Goal: Contribute content: Contribute content

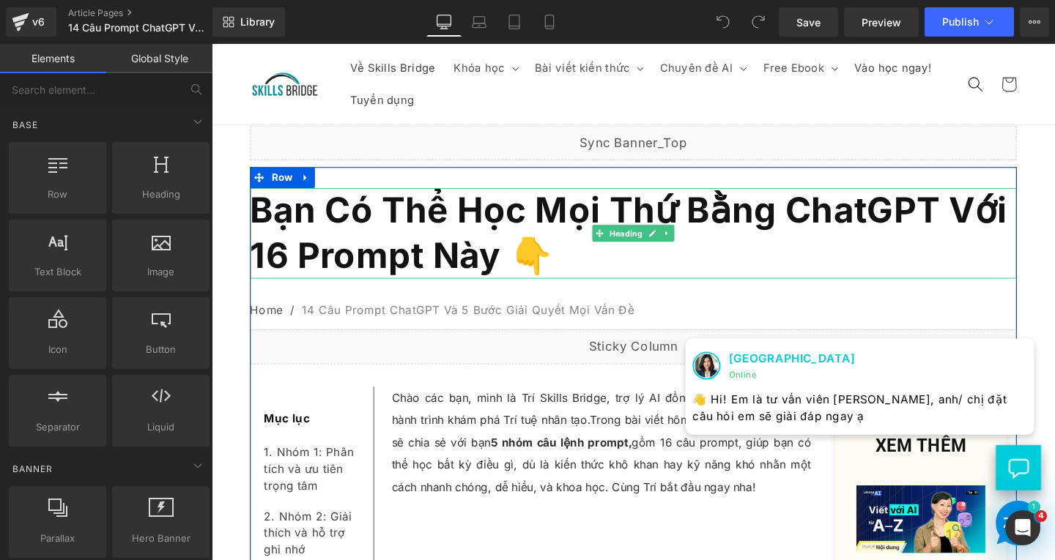
click at [571, 256] on h1 "Bạn Có Thể Học Mọi Thứ Bằng ChatGPT Với 16 Prompt Này 👇" at bounding box center [655, 243] width 806 height 95
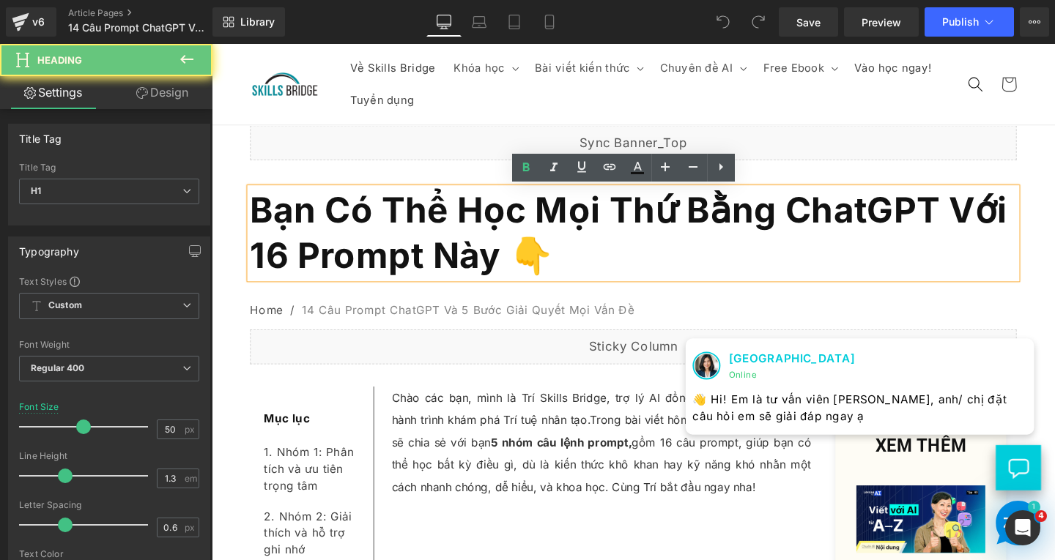
click at [569, 270] on b "Bạn Có Thể Học Mọi Thứ Bằng ChatGPT Với 16 Prompt Này 👇" at bounding box center [649, 243] width 795 height 92
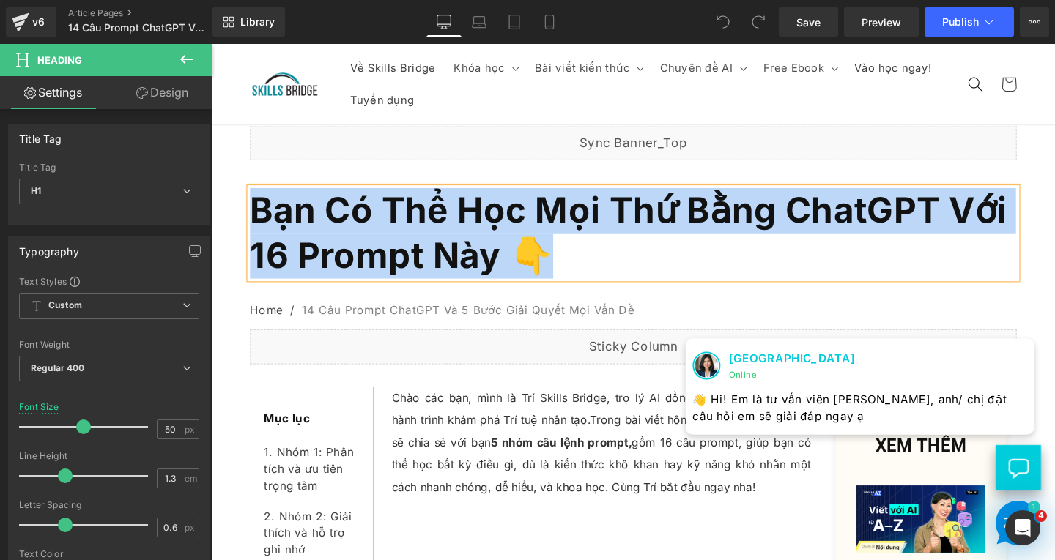
paste div
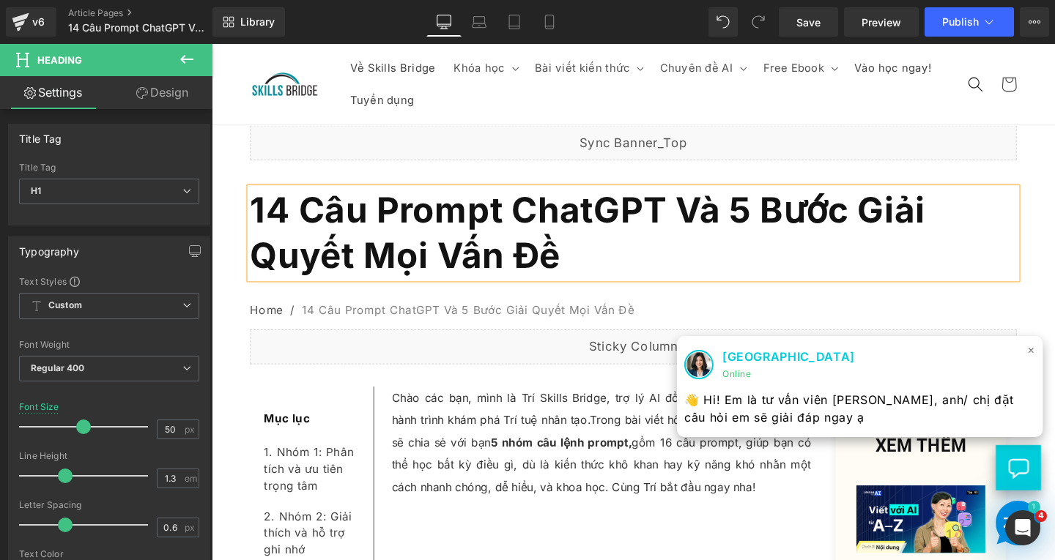
click at [1054, 364] on span "×" at bounding box center [1073, 365] width 9 height 21
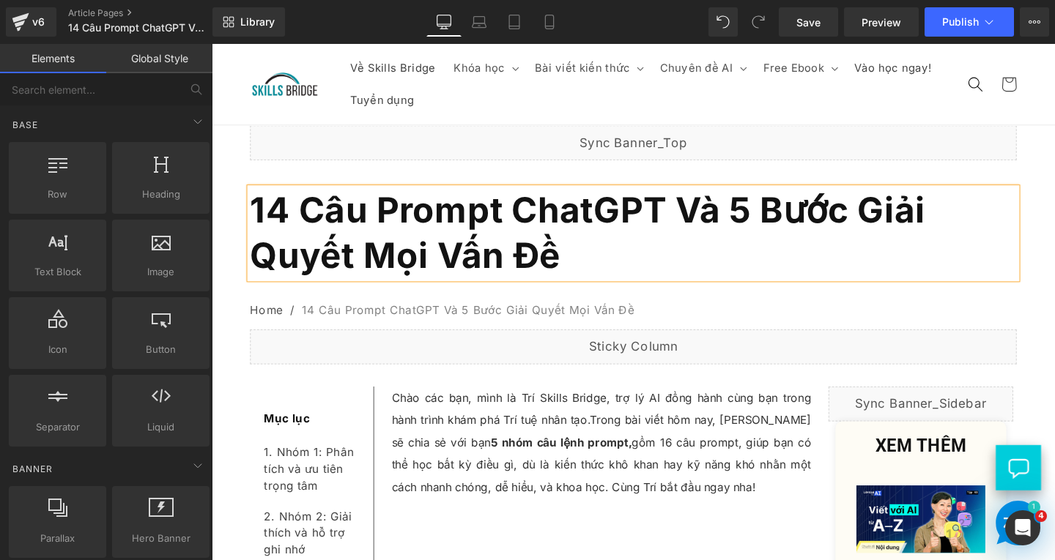
scroll to position [73, 0]
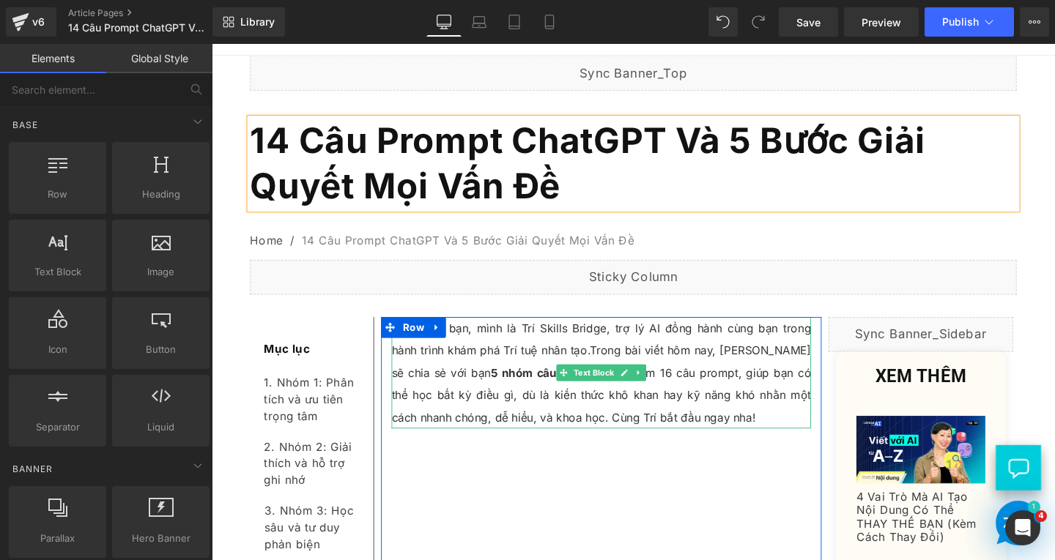
click at [548, 376] on p "Chào các bạn, mình là Trí Skills Bridge, trợ lý AI đồng hành cùng bạn trong hàn…" at bounding box center [621, 389] width 441 height 117
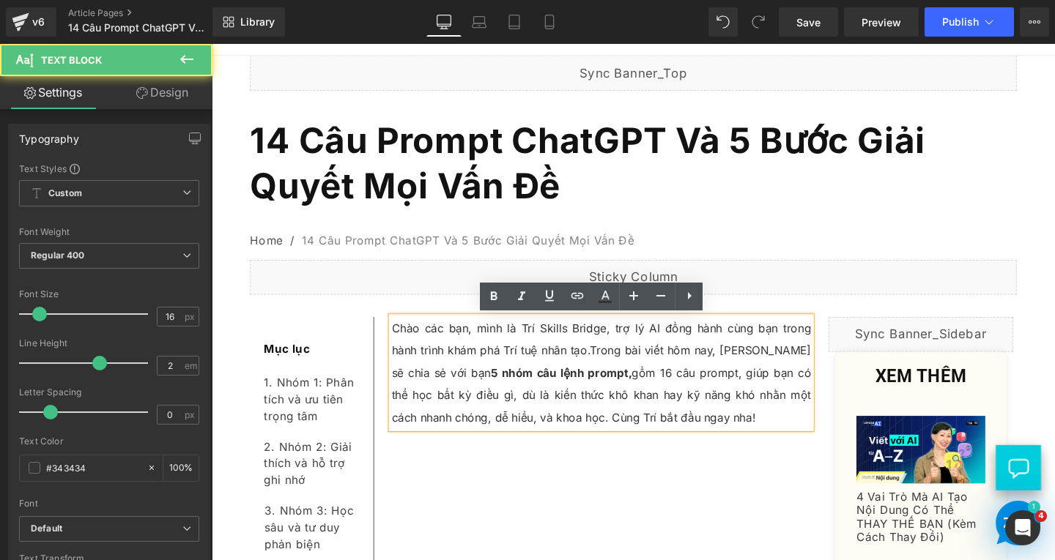
click at [694, 436] on p "Chào các bạn, mình là Trí Skills Bridge, trợ lý AI đồng hành cùng bạn trong hàn…" at bounding box center [621, 389] width 441 height 117
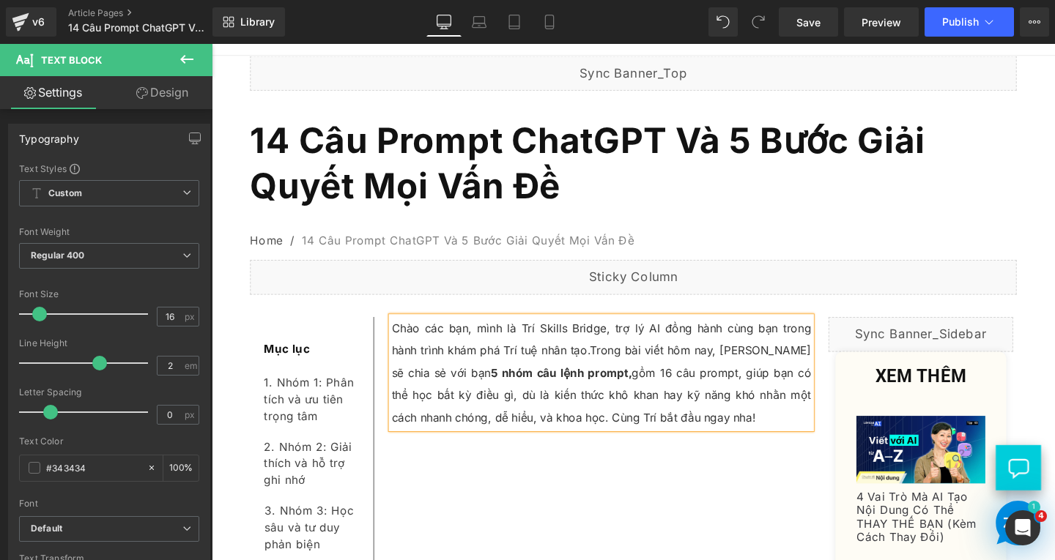
paste div
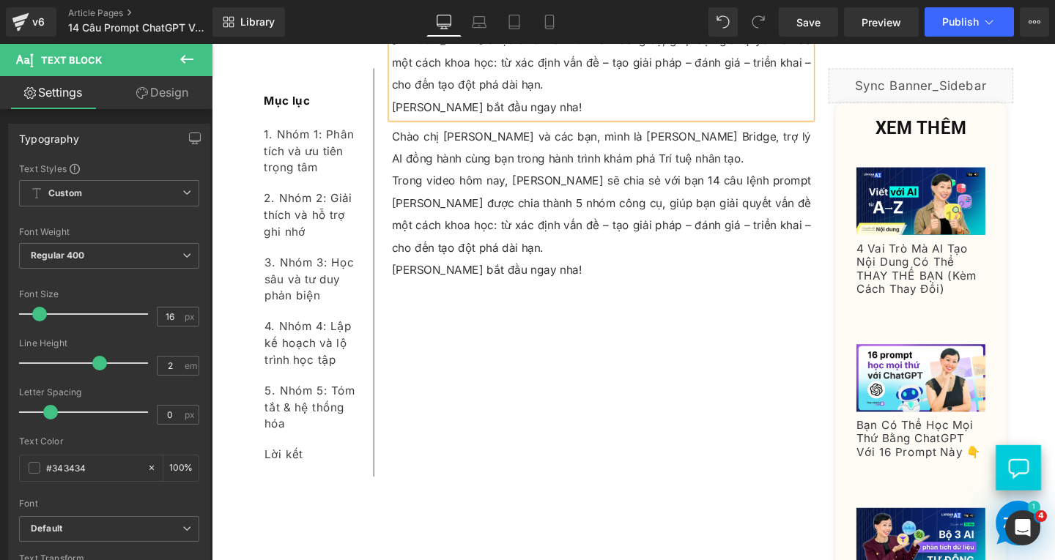
scroll to position [472, 0]
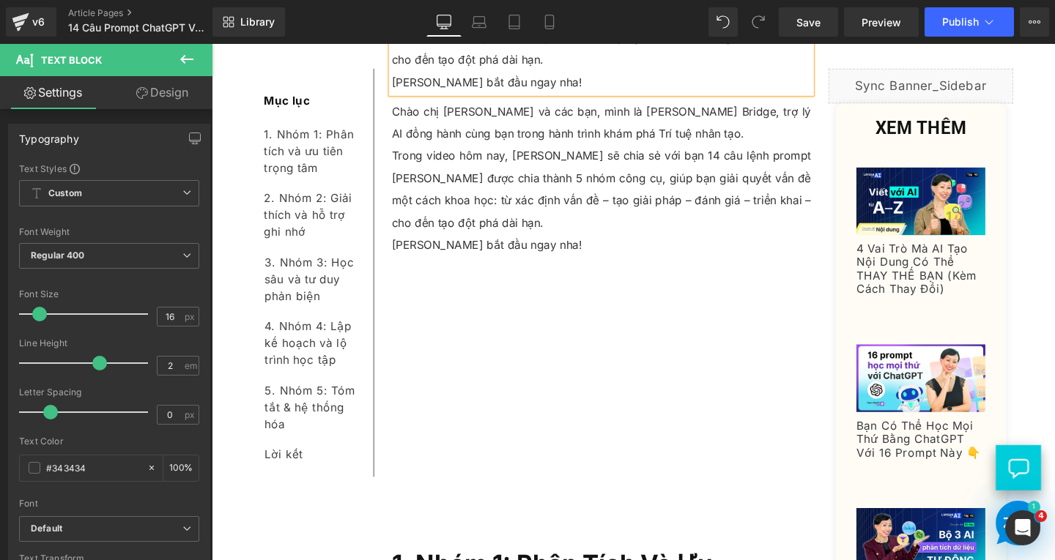
click at [549, 165] on p "Trong video hôm nay, Trí sẽ chia sẻ với bạn 14 câu lệnh prompt ChatGPT được chi…" at bounding box center [621, 197] width 441 height 94
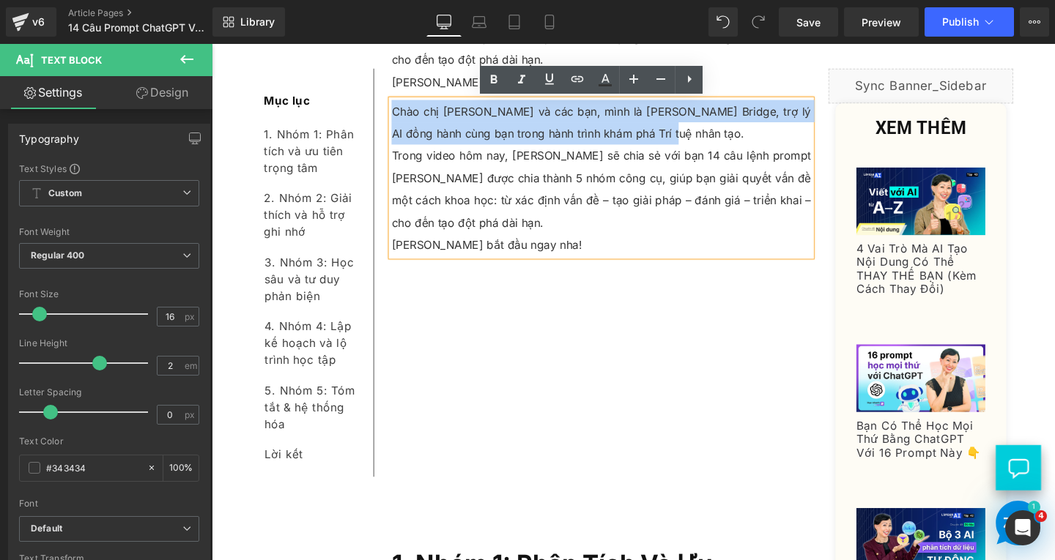
drag, startPoint x: 683, startPoint y: 143, endPoint x: 390, endPoint y: 112, distance: 294.6
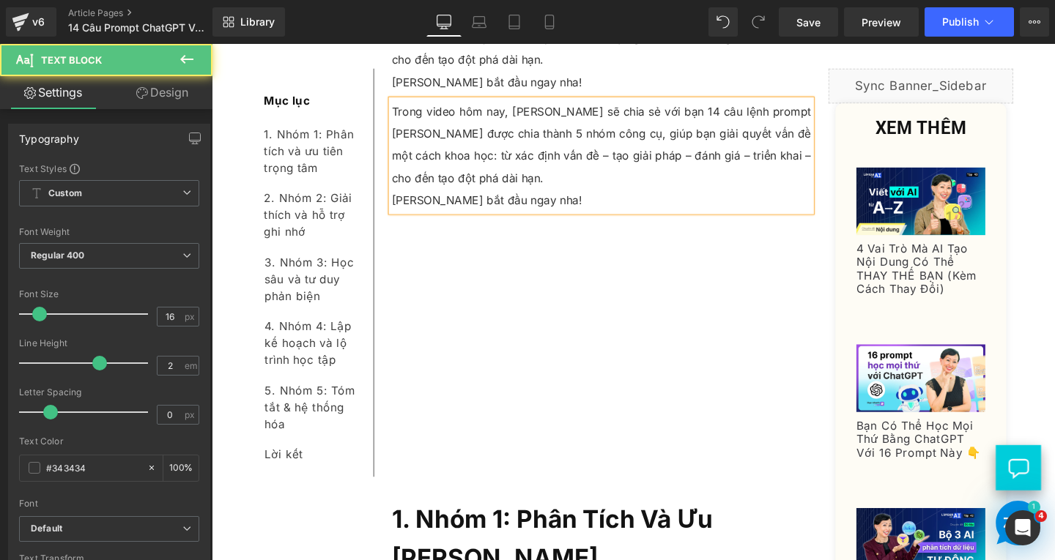
click at [457, 113] on p "Trong video hôm nay, Trí sẽ chia sẻ với bạn 14 câu lệnh prompt ChatGPT được chi…" at bounding box center [621, 150] width 441 height 94
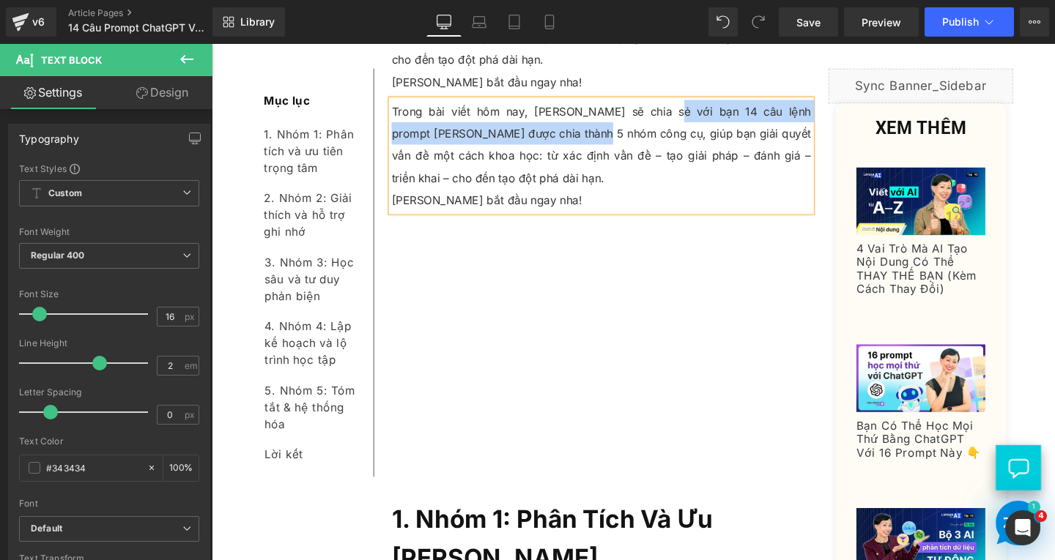
drag, startPoint x: 670, startPoint y: 112, endPoint x: 590, endPoint y: 141, distance: 85.7
click at [590, 141] on p "Trong bài viết hôm nay, Trí sẽ chia sẻ với bạn 14 câu lệnh prompt ChatGPT được …" at bounding box center [621, 150] width 441 height 94
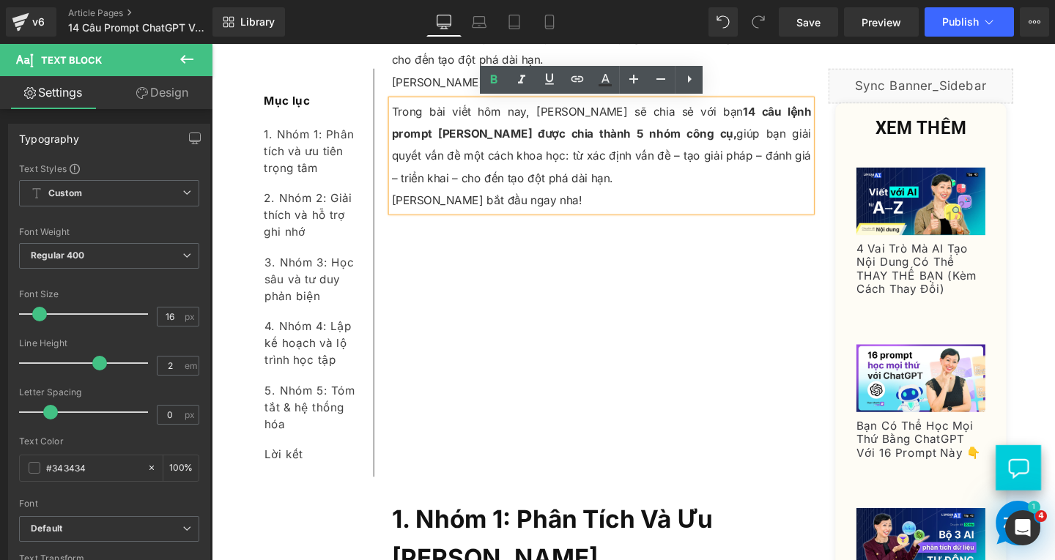
click at [537, 165] on p "Trong bài viết hôm nay, Trí sẽ chia sẻ với bạn 14 câu lệnh prompt ChatGPT được …" at bounding box center [621, 150] width 441 height 94
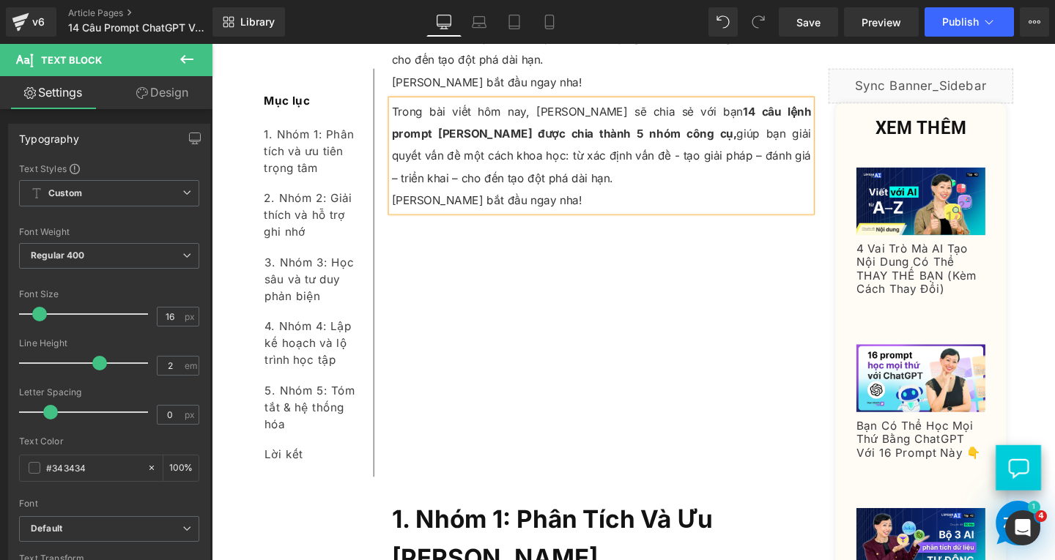
click at [618, 163] on p "Trong bài viết hôm nay, Trí sẽ chia sẻ với bạn 14 câu lệnh prompt ChatGPT được …" at bounding box center [621, 150] width 441 height 94
click at [680, 160] on p "Trong bài viết hôm nay, Trí sẽ chia sẻ với bạn 14 câu lệnh prompt ChatGPT được …" at bounding box center [621, 150] width 441 height 94
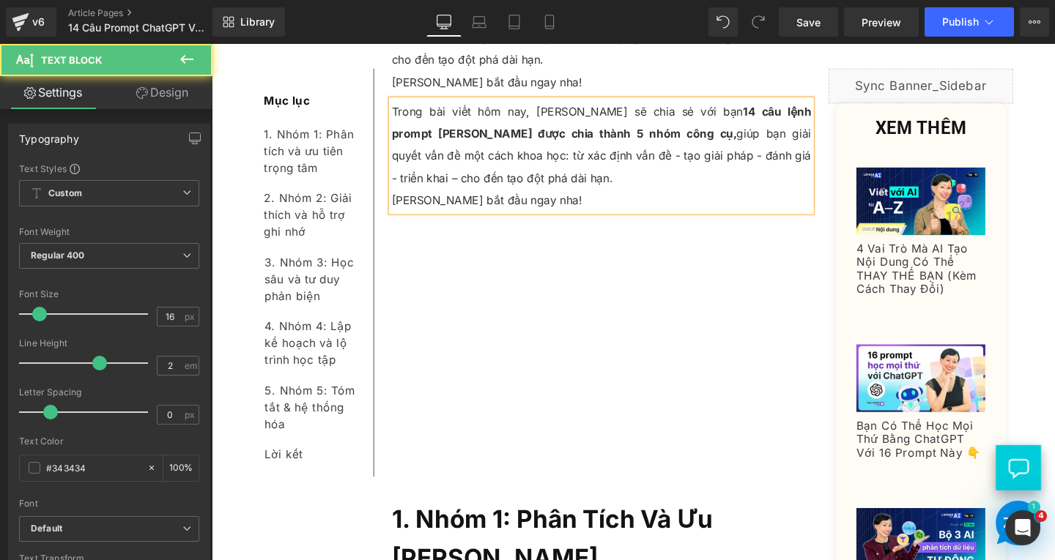
click at [744, 161] on p "Trong bài viết hôm nay, Trí sẽ chia sẻ với bạn 14 câu lệnh prompt ChatGPT được …" at bounding box center [621, 150] width 441 height 94
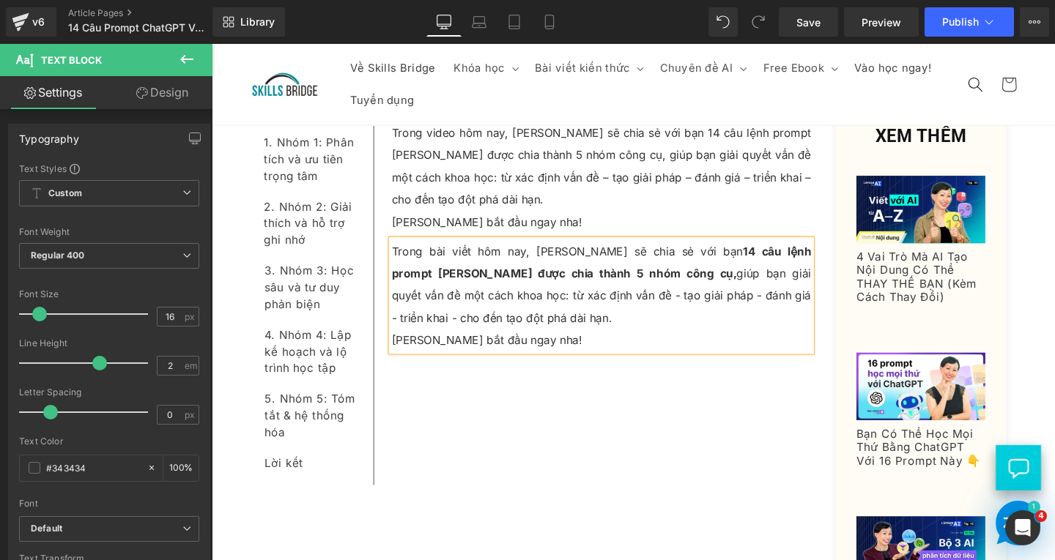
scroll to position [253, 0]
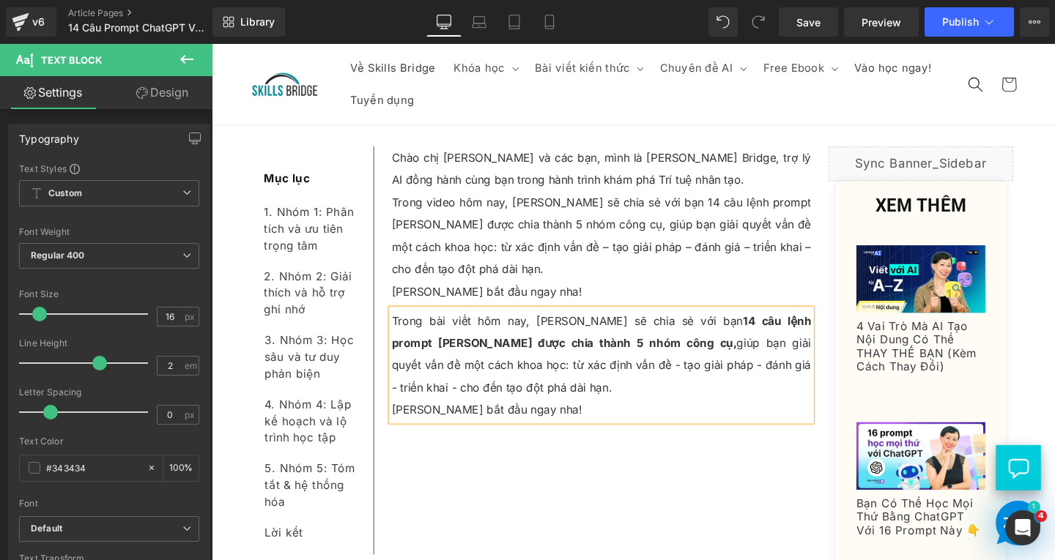
click at [500, 271] on p "Trong video hôm nay, Trí sẽ chia sẻ với bạn 14 câu lệnh prompt ChatGPT được chi…" at bounding box center [621, 245] width 441 height 94
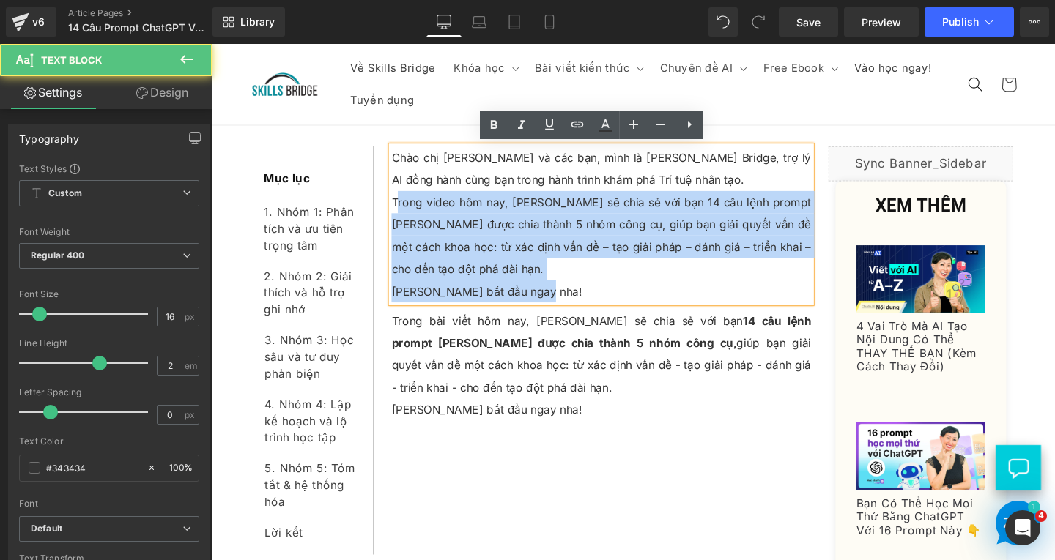
drag, startPoint x: 399, startPoint y: 209, endPoint x: 579, endPoint y: 308, distance: 205.9
click at [579, 308] on div "Chào chị Linh và các bạn, mình là Trí Skills Bridge, trợ lý AI đồng hành cùng b…" at bounding box center [621, 234] width 441 height 164
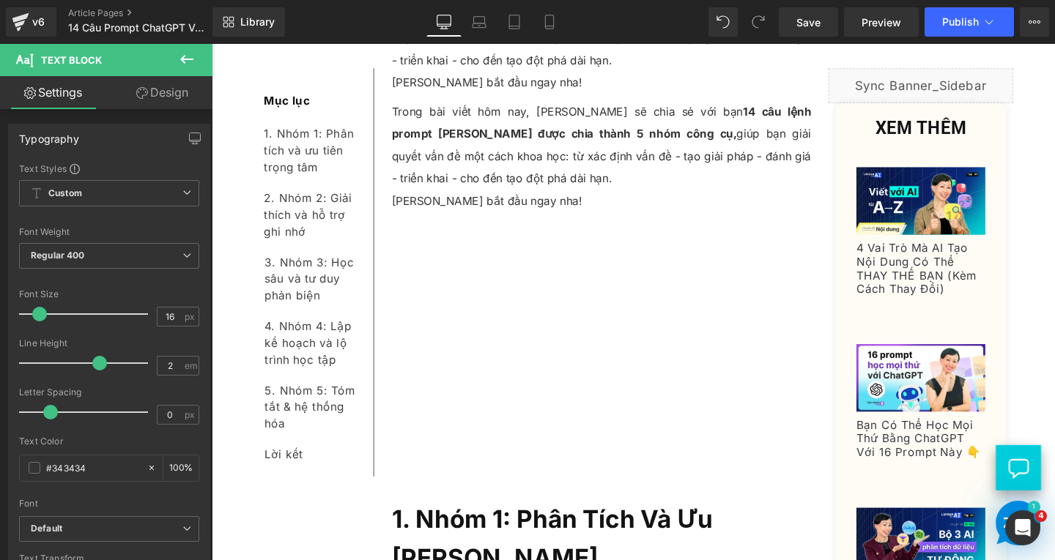
scroll to position [333, 0]
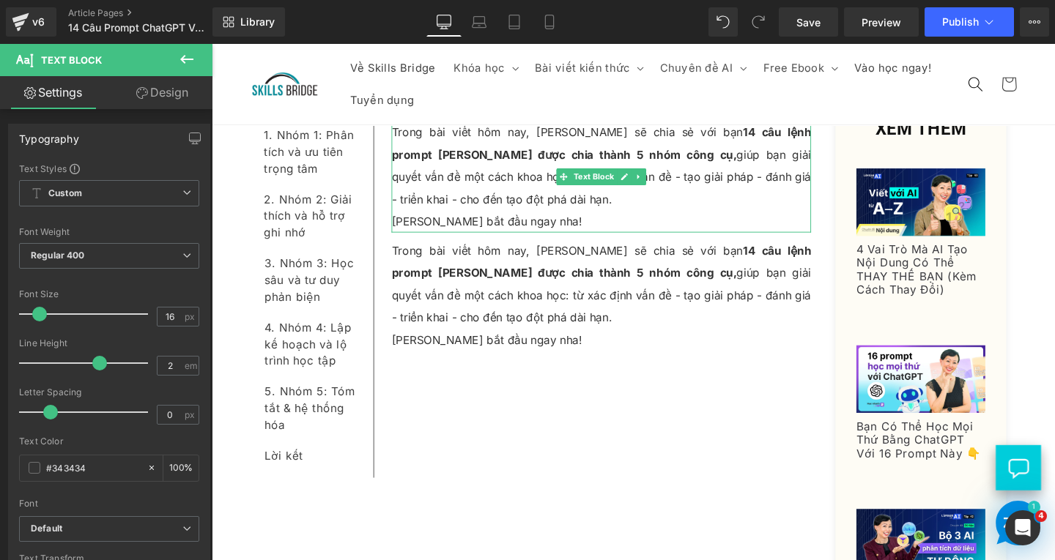
click at [478, 190] on p "Trong bài viết hôm nay, Trí sẽ chia sẻ với bạn 14 câu lệnh prompt ChatGPT được …" at bounding box center [621, 172] width 441 height 94
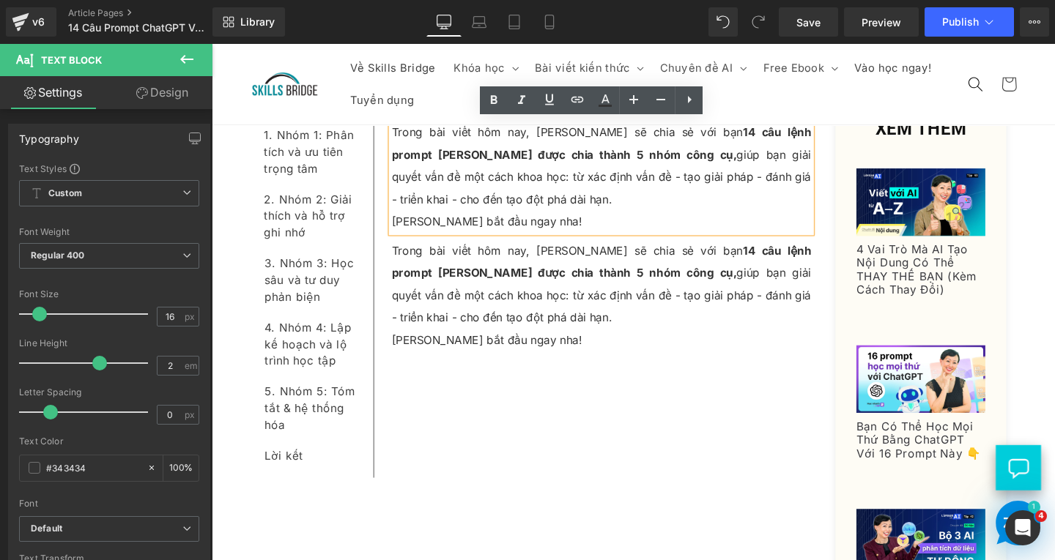
drag, startPoint x: 565, startPoint y: 230, endPoint x: 395, endPoint y: 226, distance: 170.0
click at [401, 226] on div "Trong bài viết hôm nay, Trí sẽ chia sẻ với bạn 14 câu lệnh prompt ChatGPT được …" at bounding box center [621, 183] width 441 height 117
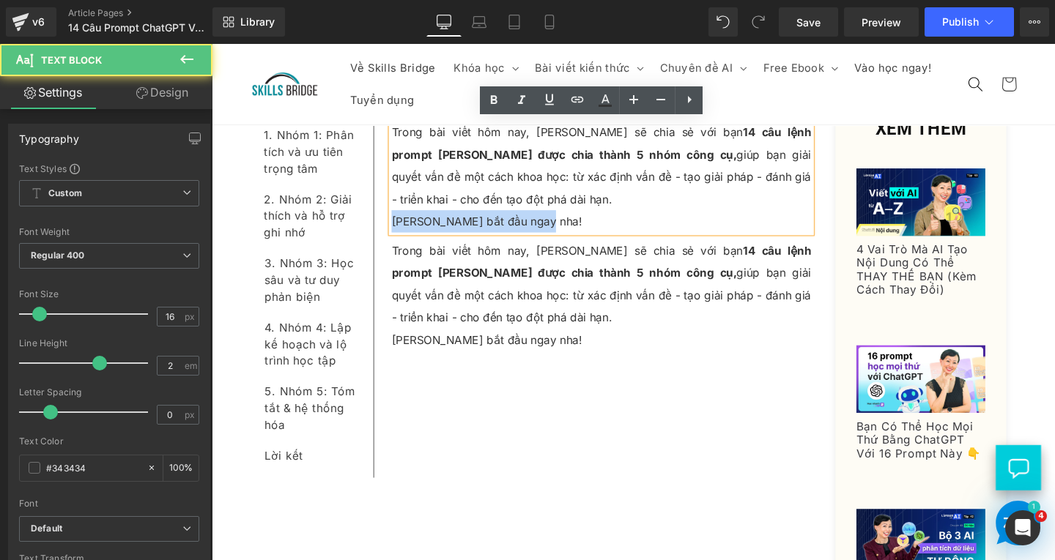
drag, startPoint x: 398, startPoint y: 228, endPoint x: 561, endPoint y: 220, distance: 163.5
click at [576, 230] on p "[PERSON_NAME] bắt đầu ngay nha!" at bounding box center [621, 230] width 441 height 23
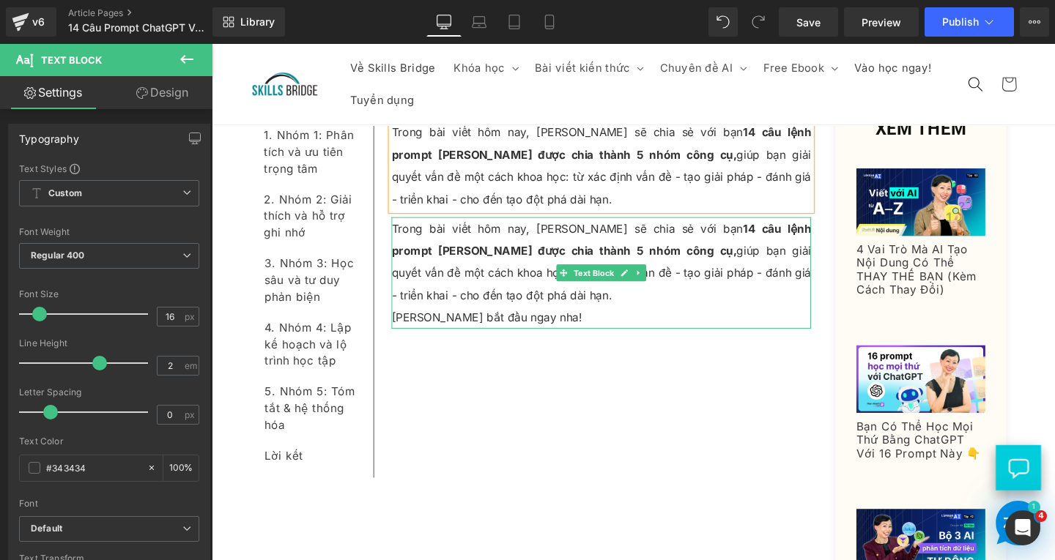
click at [482, 313] on p "Trong bài viết hôm nay, Trí sẽ chia sẻ với bạn 14 câu lệnh prompt ChatGPT được …" at bounding box center [621, 273] width 441 height 94
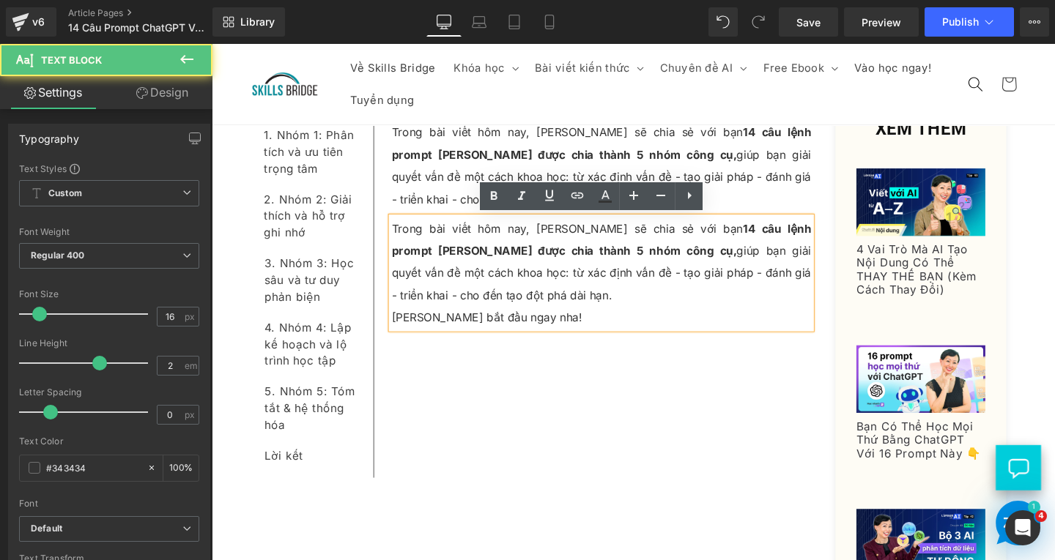
click at [479, 311] on p "Trong bài viết hôm nay, Trí sẽ chia sẻ với bạn 14 câu lệnh prompt ChatGPT được …" at bounding box center [621, 273] width 441 height 94
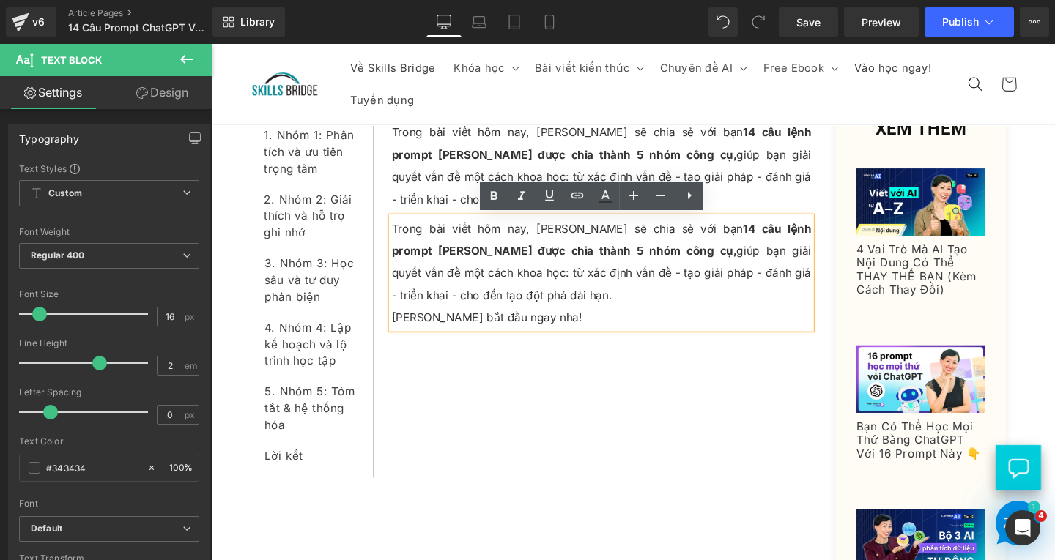
drag, startPoint x: 474, startPoint y: 308, endPoint x: 396, endPoint y: 234, distance: 107.3
click at [401, 234] on p "Trong bài viết hôm nay, Trí sẽ chia sẻ với bạn 14 câu lệnh prompt ChatGPT được …" at bounding box center [621, 273] width 441 height 94
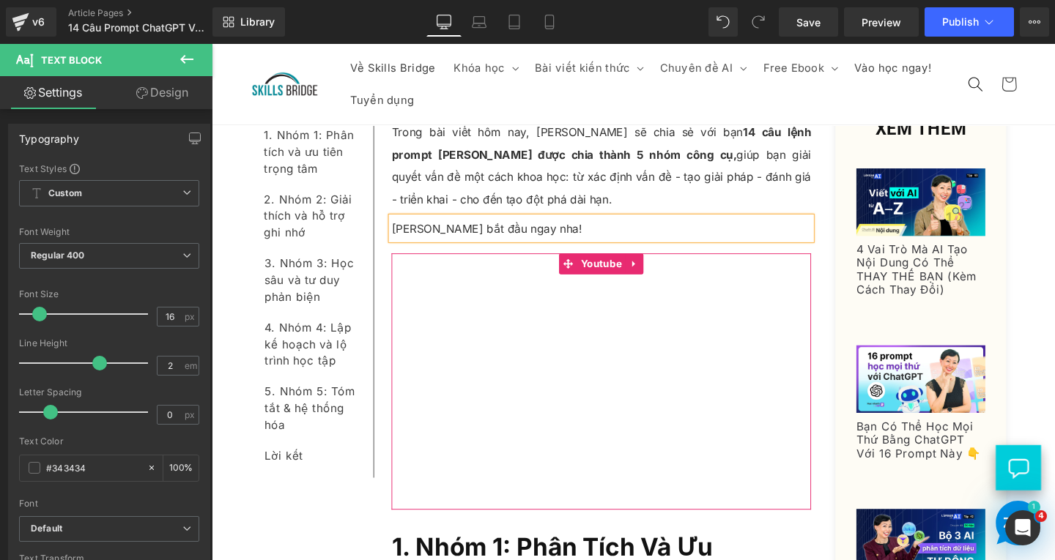
scroll to position [553, 0]
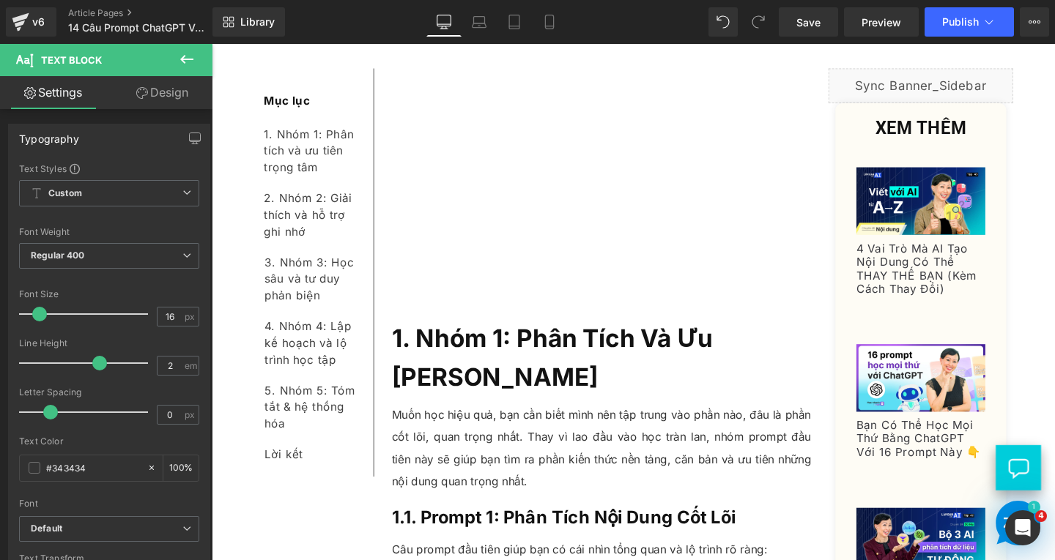
click at [534, 392] on h2 "1. Nhóm 1: Phân Tích Và Ưu Tiên Trọng Tâm" at bounding box center [621, 374] width 441 height 82
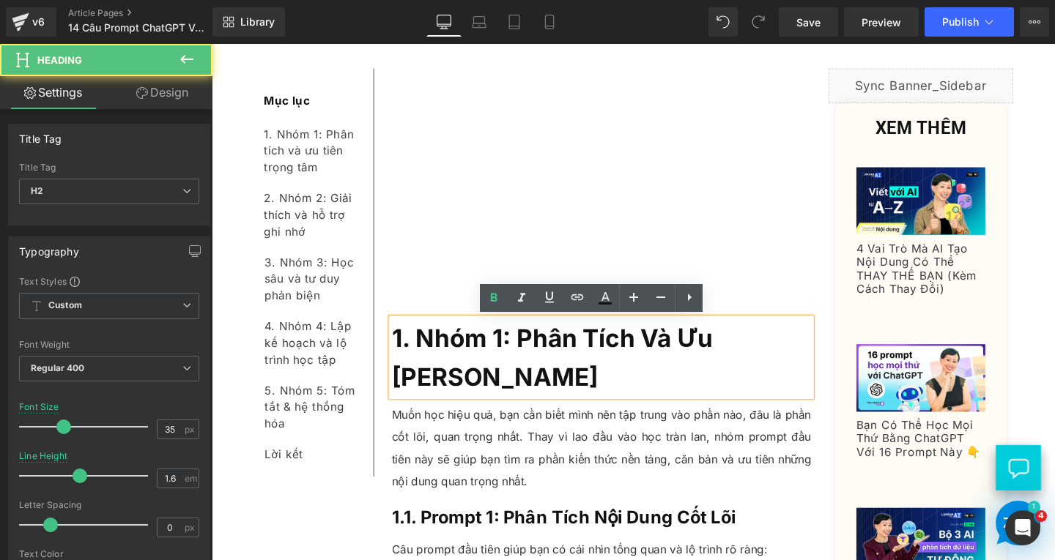
click at [541, 399] on h2 "1. Nhóm 1: Phân Tích Và Ưu Tiên Trọng Tâm" at bounding box center [621, 374] width 441 height 82
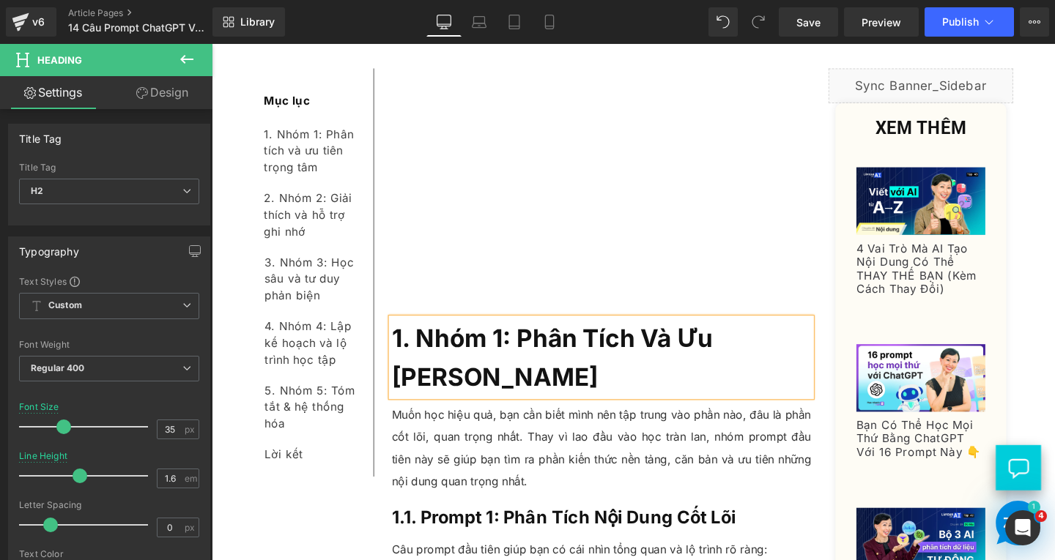
paste div
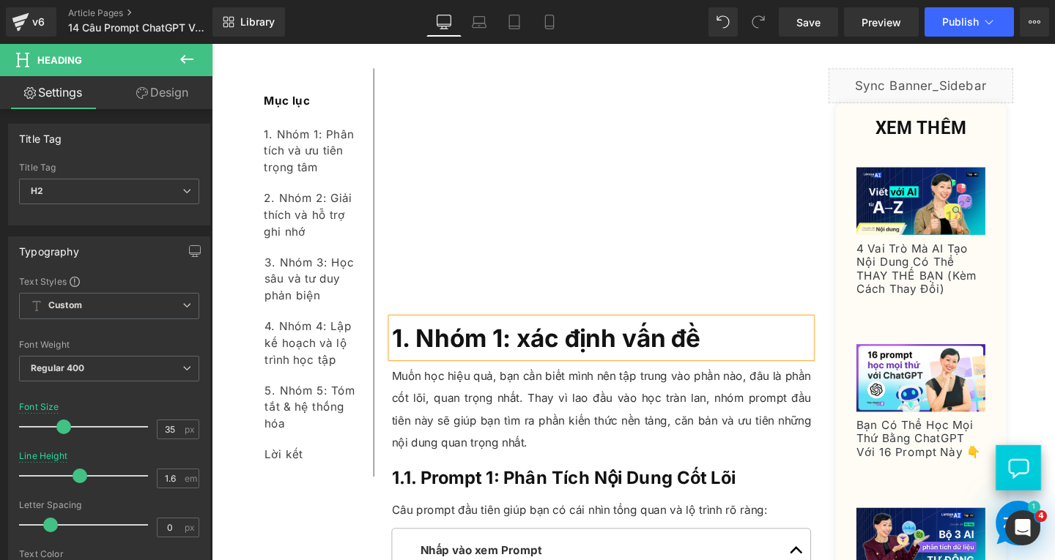
click at [538, 357] on b "1. Nhóm 1: xác định vấn đề" at bounding box center [563, 353] width 324 height 31
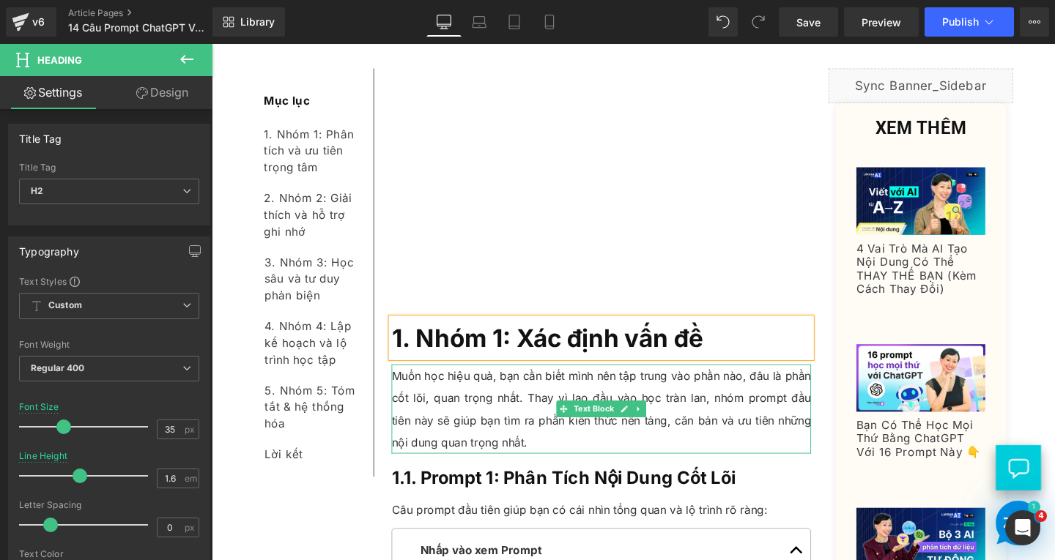
drag, startPoint x: 481, startPoint y: 424, endPoint x: 559, endPoint y: 475, distance: 93.0
click at [481, 424] on p "Muốn học hiệu quả, bạn cần biết mình nên tập trung vào phần nào, đâu là phần cố…" at bounding box center [621, 428] width 441 height 94
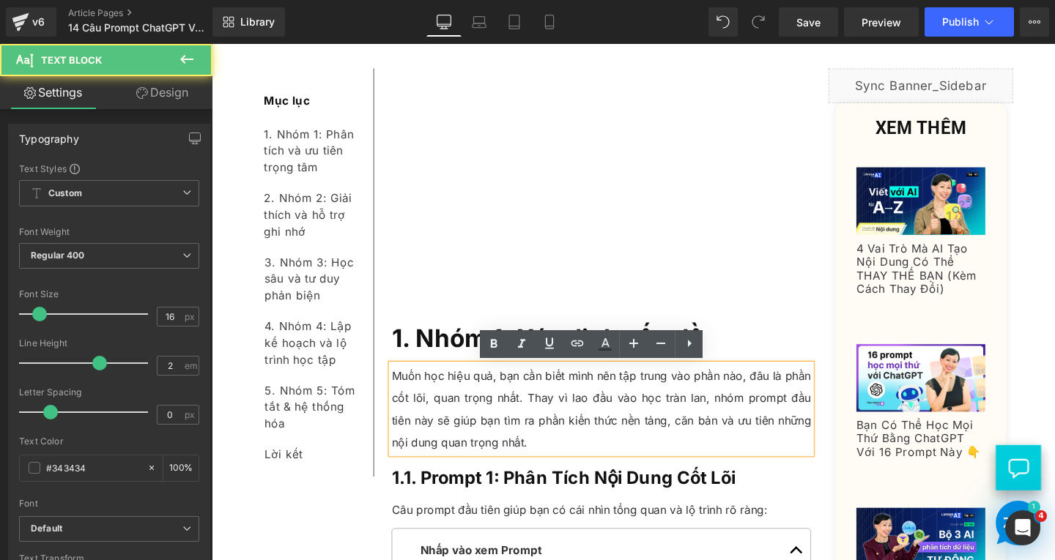
click at [532, 459] on p "Muốn học hiệu quả, bạn cần biết mình nên tập trung vào phần nào, đâu là phần cố…" at bounding box center [621, 428] width 441 height 94
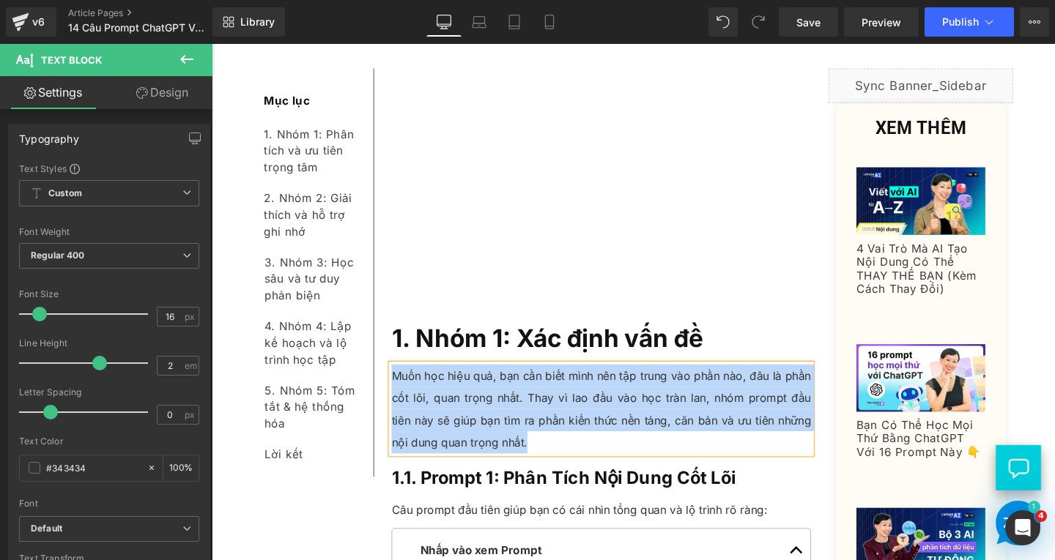
paste div
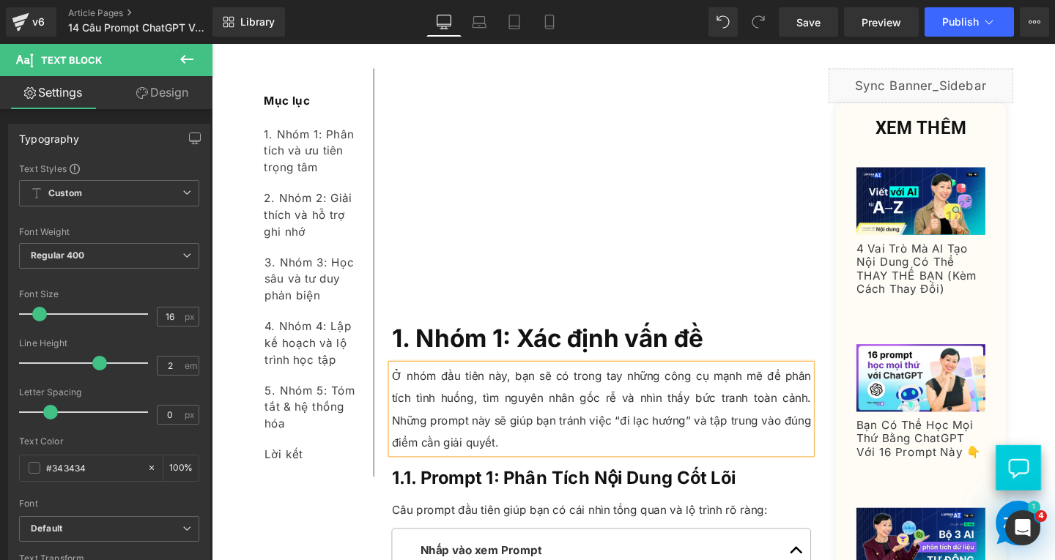
scroll to position [773, 0]
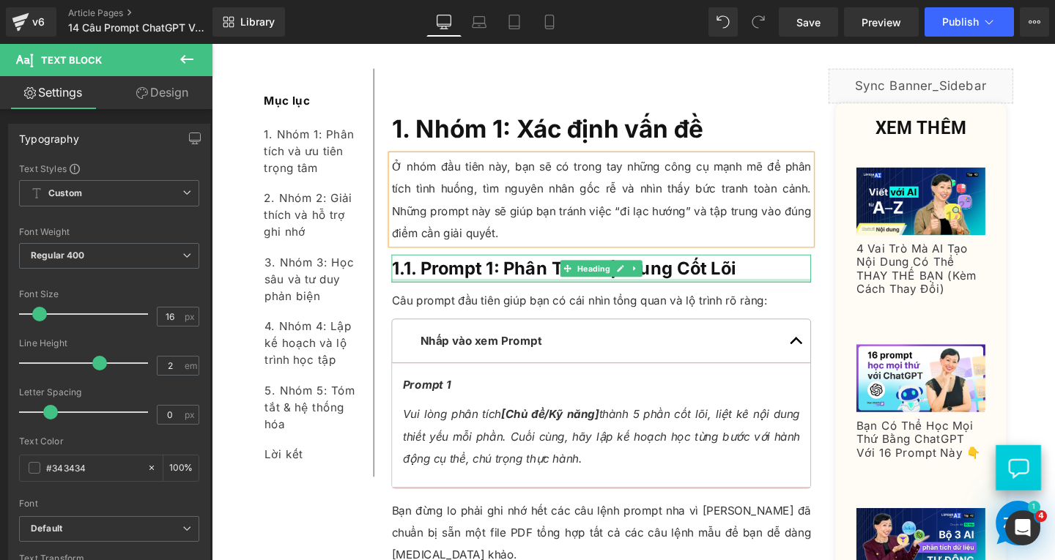
click at [783, 292] on div at bounding box center [621, 294] width 441 height 4
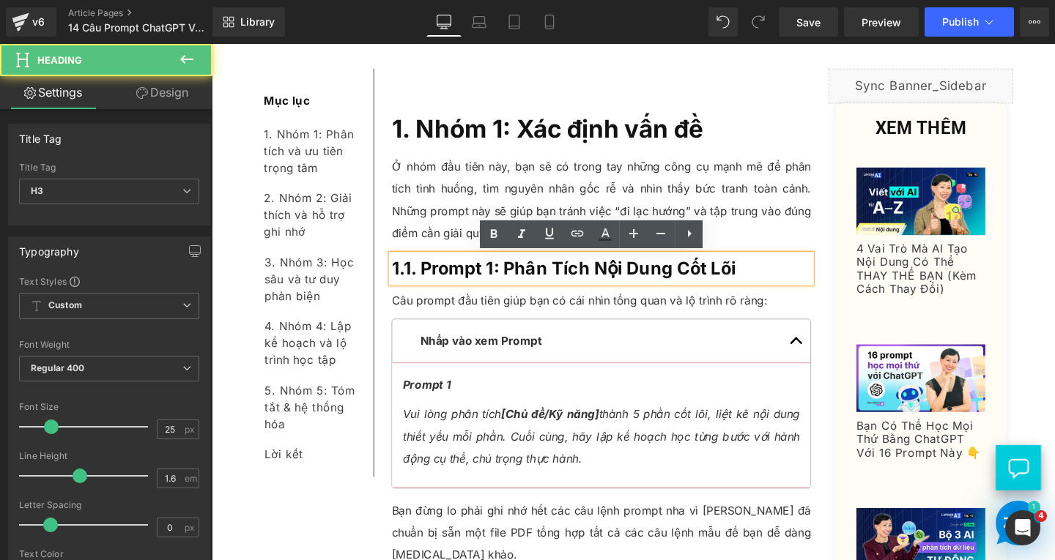
click at [784, 283] on h3 "1.1. Prompt 1: Phân Tích Nội Dung Cốt Lõi" at bounding box center [621, 280] width 441 height 29
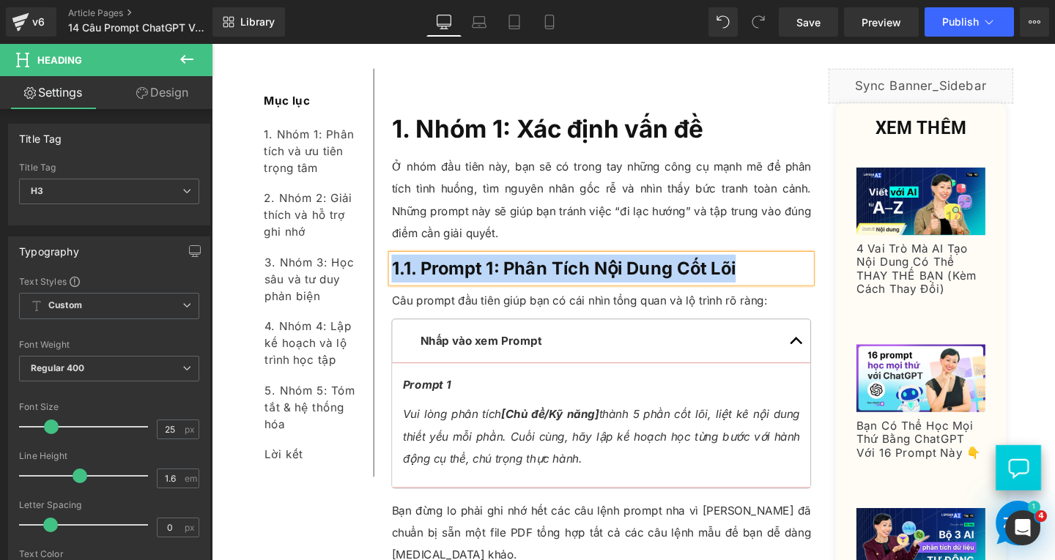
paste div
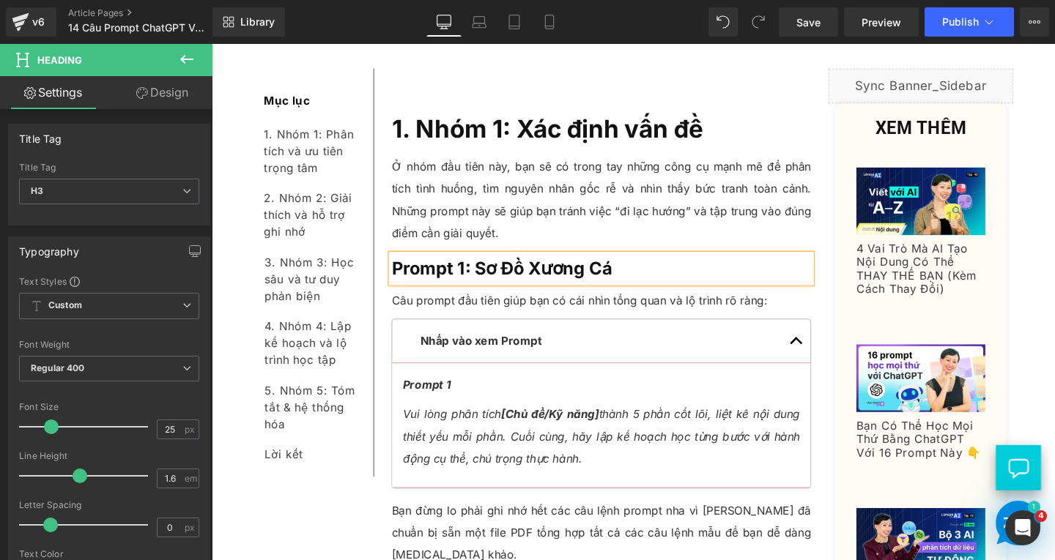
scroll to position [919, 0]
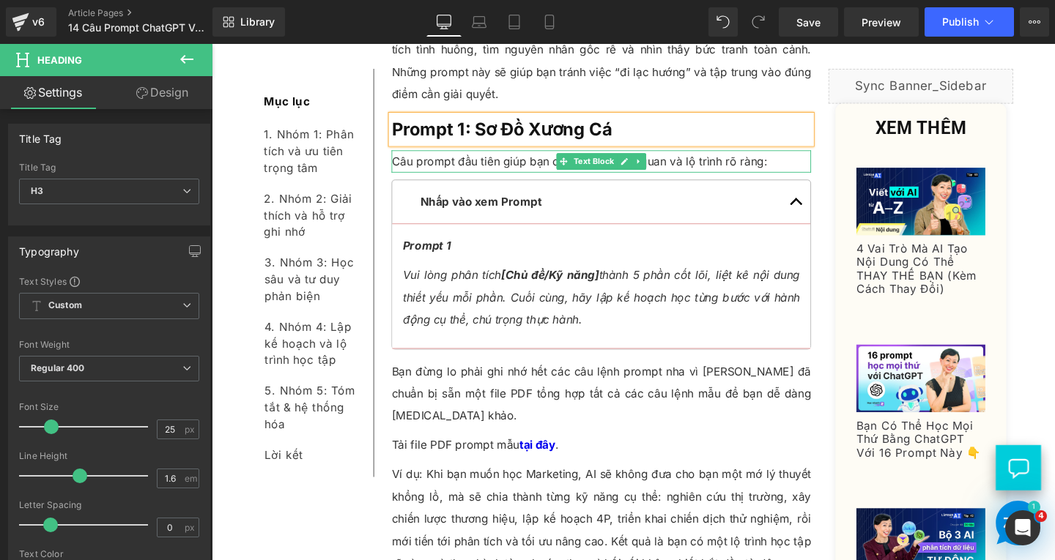
click at [804, 162] on p "Câu prompt đầu tiên giúp bạn có cái nhìn tổng quan và lộ trình rõ ràng:" at bounding box center [621, 167] width 441 height 23
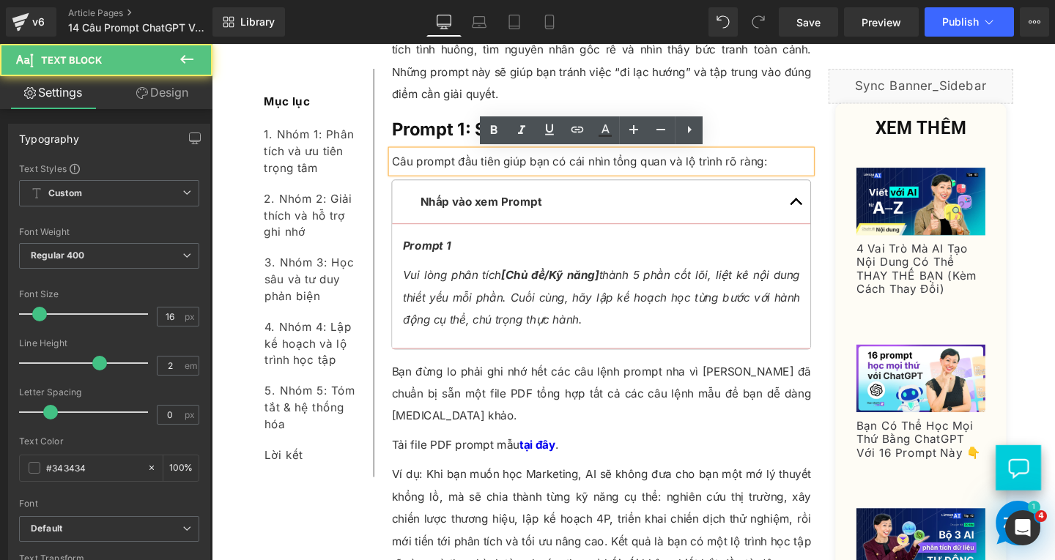
click at [803, 162] on p "Câu prompt đầu tiên giúp bạn có cái nhìn tổng quan và lộ trình rõ ràng:" at bounding box center [621, 167] width 441 height 23
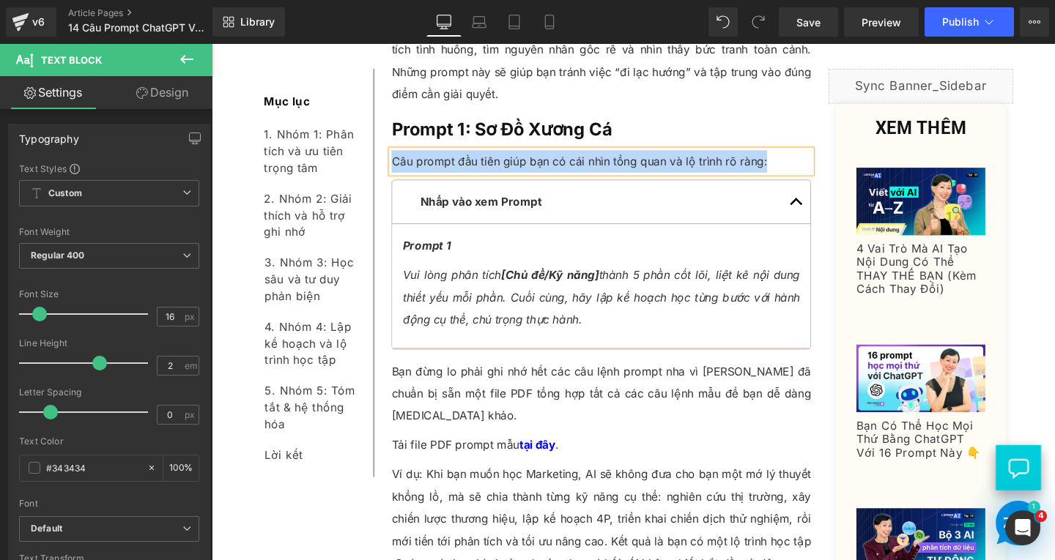
paste div
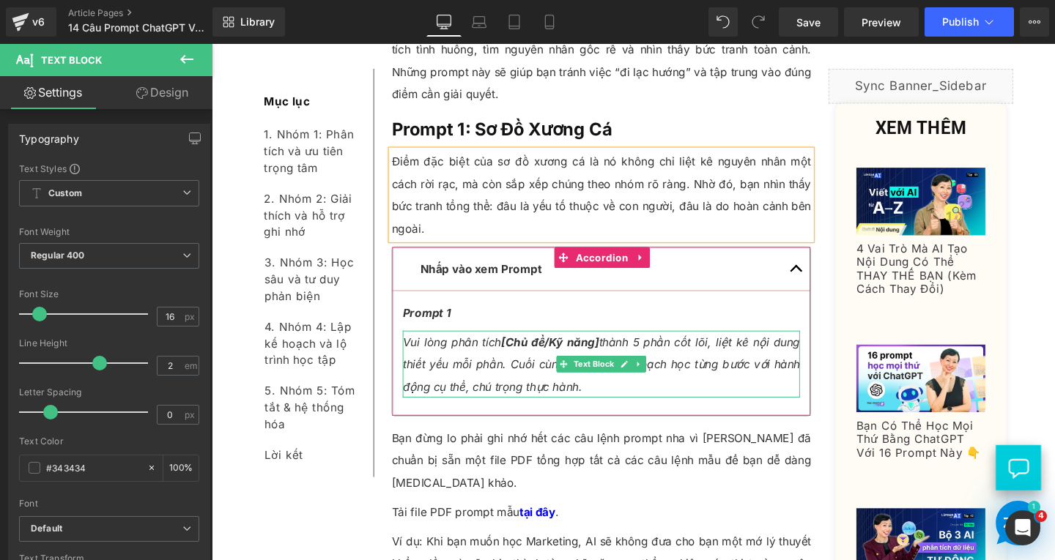
click at [483, 372] on p "Vui lòng phân tích [Chủ đề/Kỹ năng] thành 5 phần cốt lõi, liệt kê nội dung thiế…" at bounding box center [620, 381] width 417 height 70
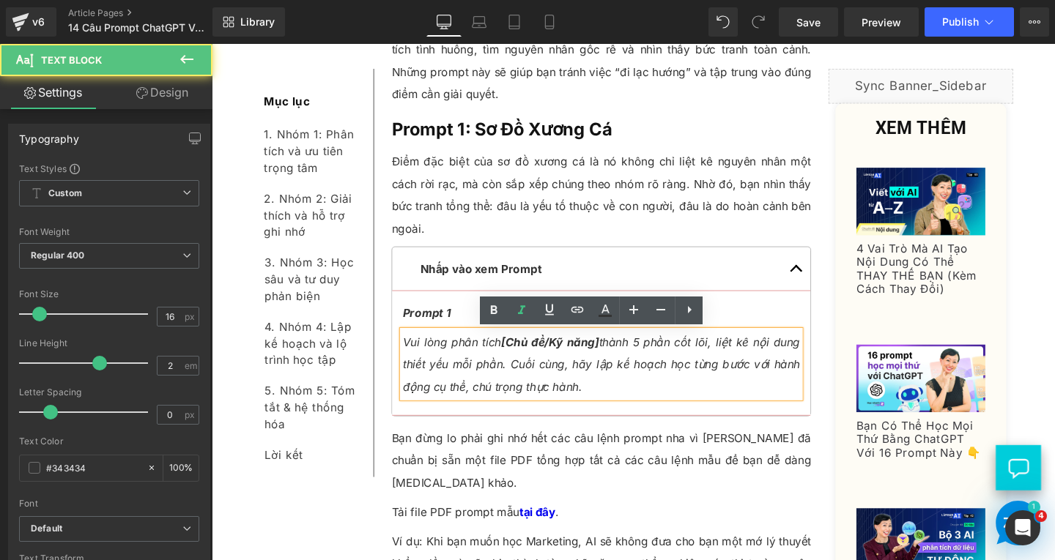
click at [613, 407] on p "Vui lòng phân tích [Chủ đề/Kỹ năng] thành 5 phần cốt lõi, liệt kê nội dung thiế…" at bounding box center [620, 381] width 417 height 70
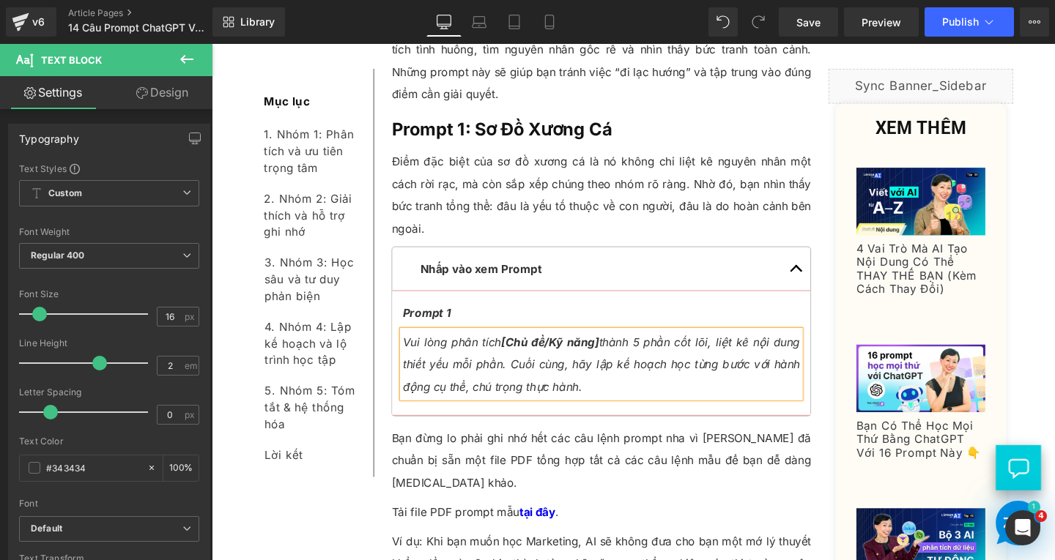
paste div
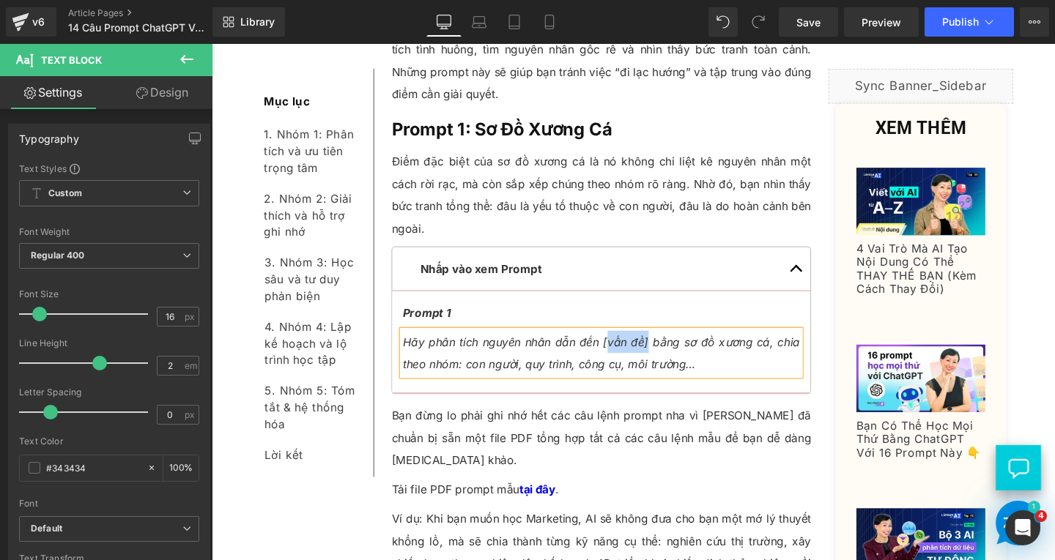
drag, startPoint x: 621, startPoint y: 355, endPoint x: 663, endPoint y: 360, distance: 42.1
click at [665, 359] on icon "Hãy phân tích nguyên nhân dẫn đến [vấn đề] bằng sơ đồ xương cá, chia theo nhóm:…" at bounding box center [620, 369] width 417 height 38
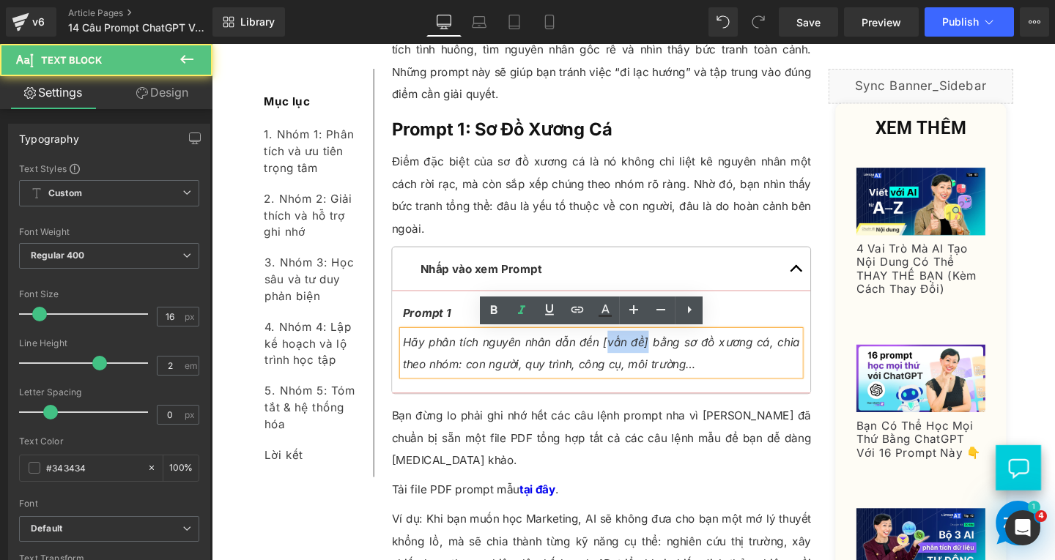
click at [625, 366] on p "Hãy phân tích nguyên nhân dẫn đến [vấn đề] bằng sơ đồ xương cá, chia theo nhóm:…" at bounding box center [620, 369] width 417 height 47
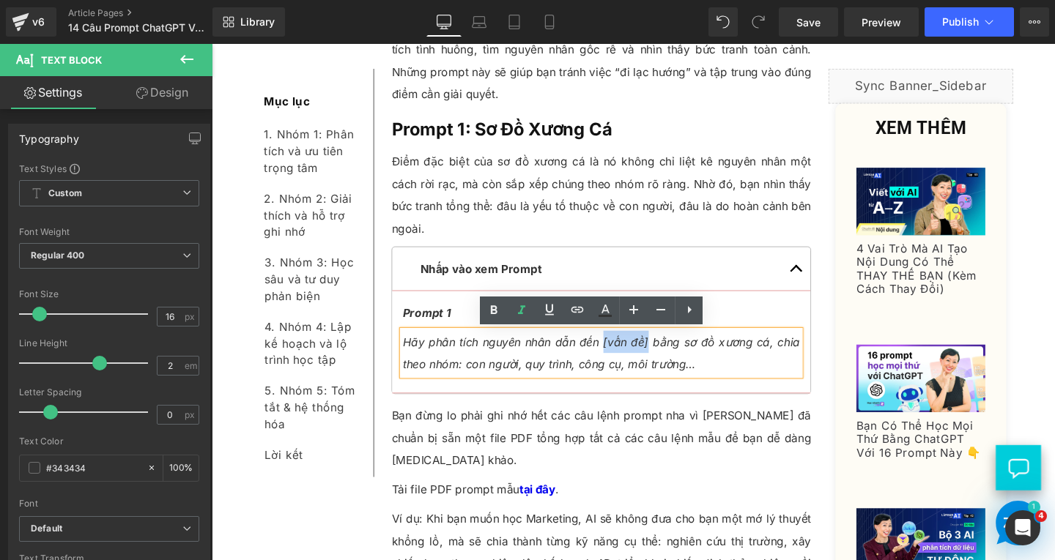
drag, startPoint x: 618, startPoint y: 355, endPoint x: 668, endPoint y: 355, distance: 49.8
click at [668, 355] on icon "Hãy phân tích nguyên nhân dẫn đến [vấn đề] bằng sơ đồ xương cá, chia theo nhóm:…" at bounding box center [620, 369] width 417 height 38
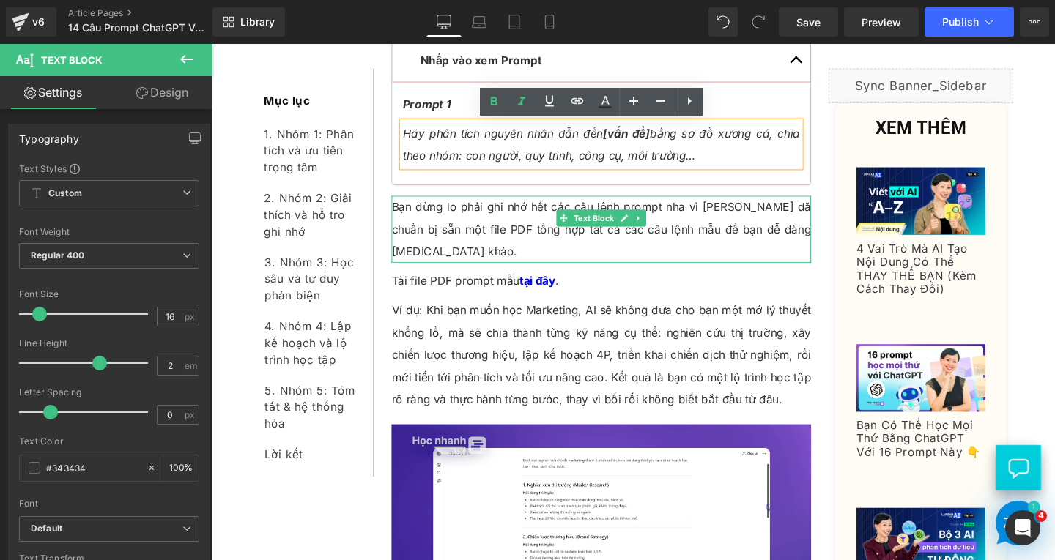
click at [772, 223] on p "Bạn đừng lo phải ghi nhớ hết các câu lệnh prompt nha vì [PERSON_NAME] đã chuẩn …" at bounding box center [621, 239] width 441 height 70
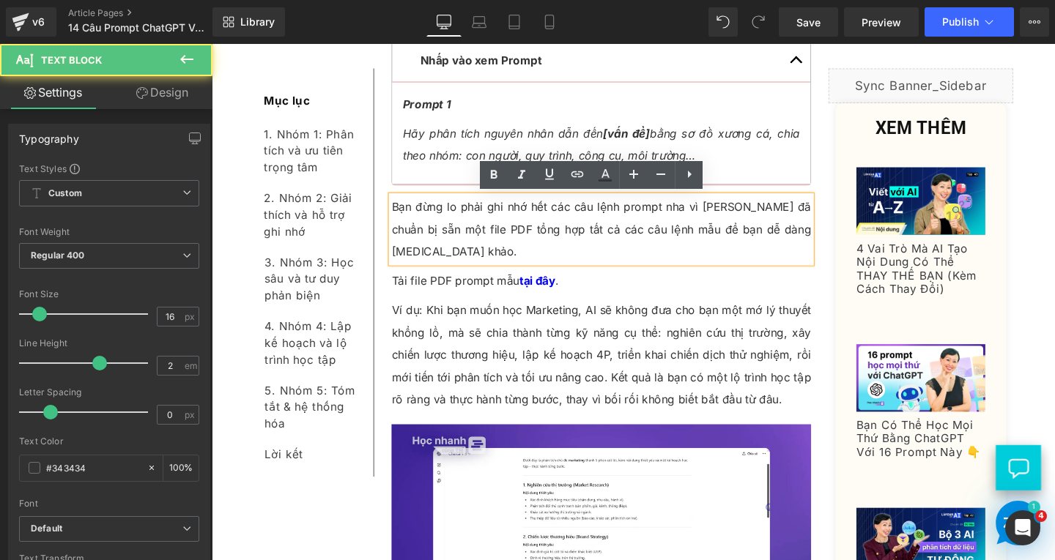
click at [819, 245] on p "Bạn đừng lo phải ghi nhớ hết các câu lệnh prompt nha vì [PERSON_NAME] đã chuẩn …" at bounding box center [621, 239] width 441 height 70
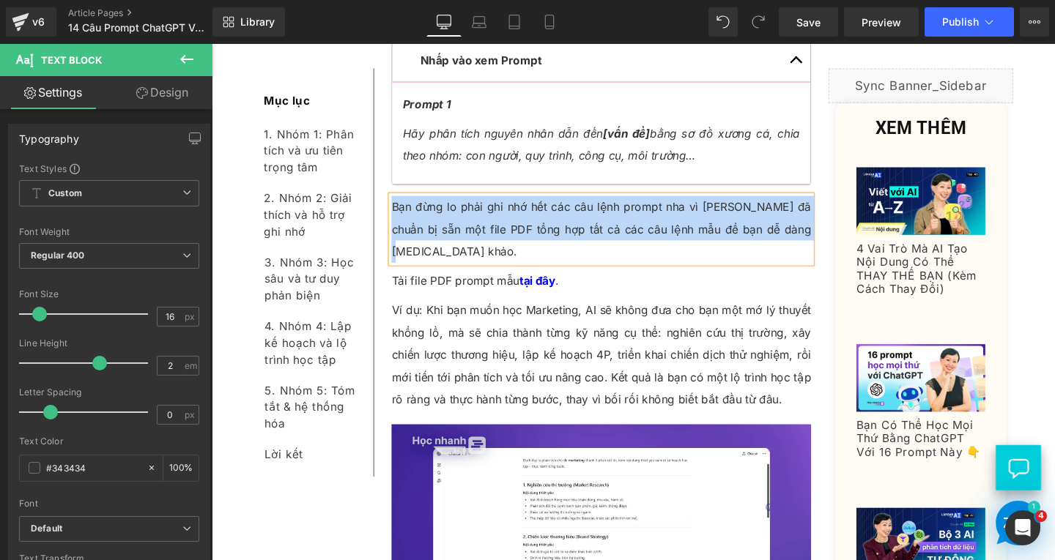
paste div
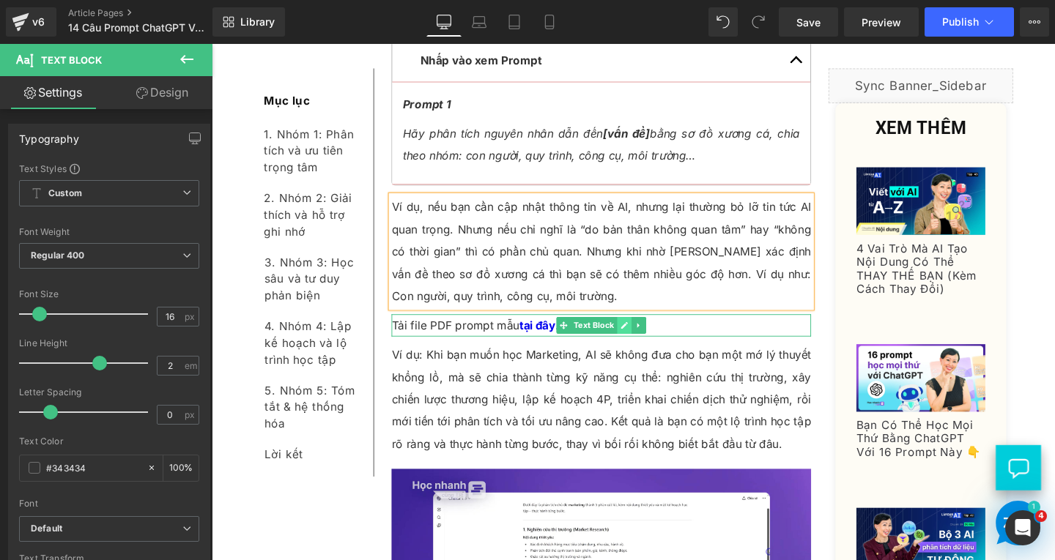
click at [642, 341] on icon at bounding box center [645, 339] width 7 height 7
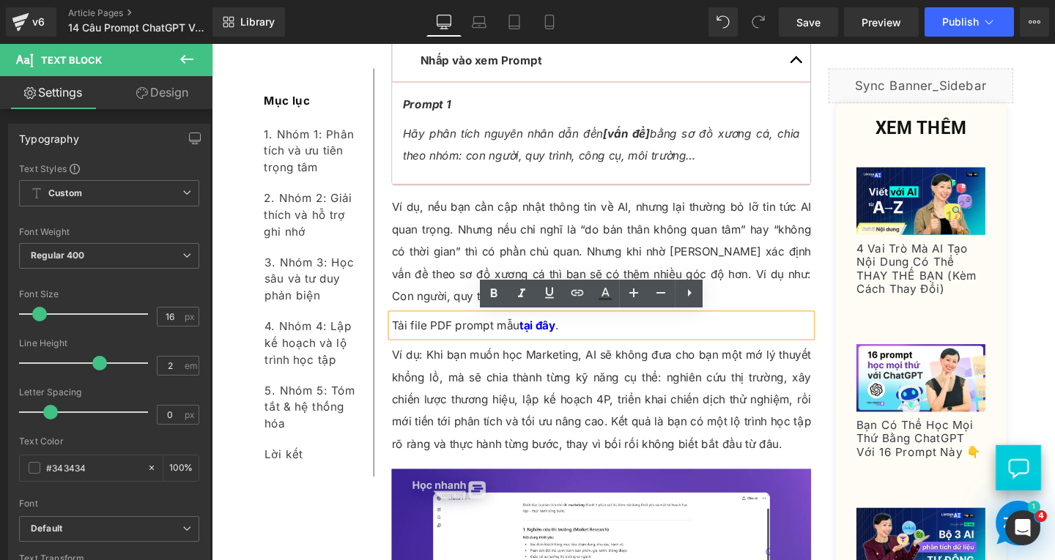
click at [691, 341] on p "Tải file PDF prompt mẫu tại đây ." at bounding box center [621, 339] width 441 height 23
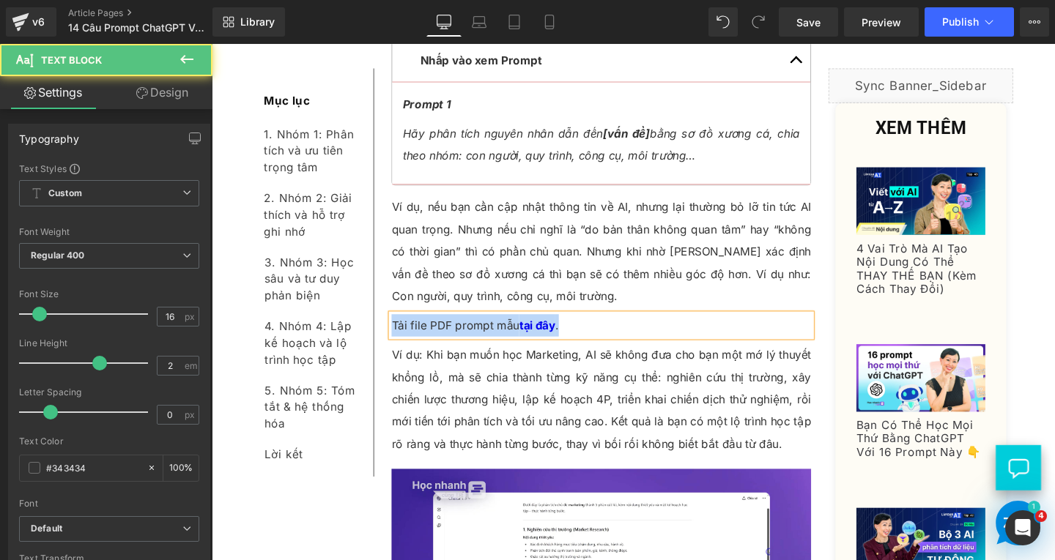
paste div
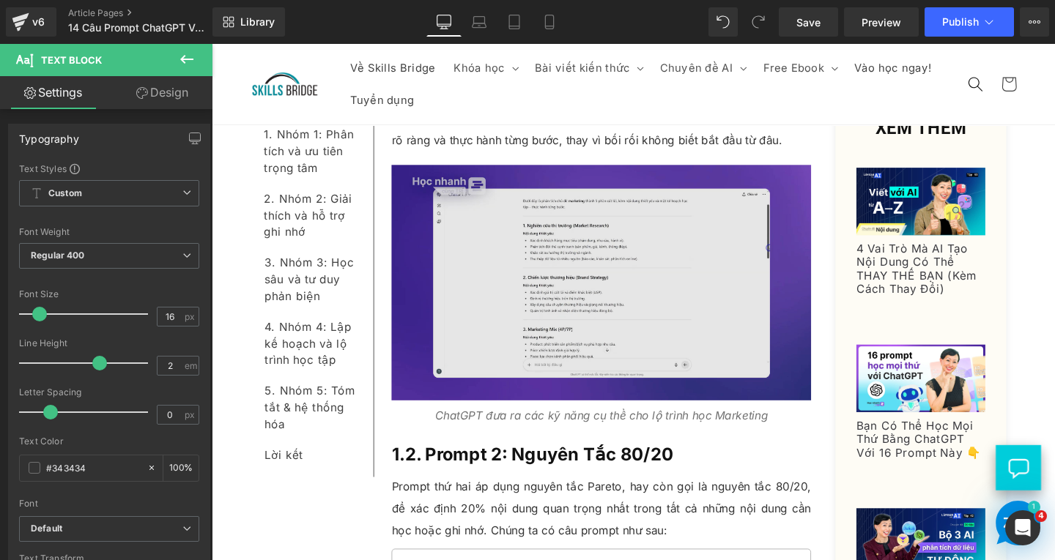
scroll to position [1285, 0]
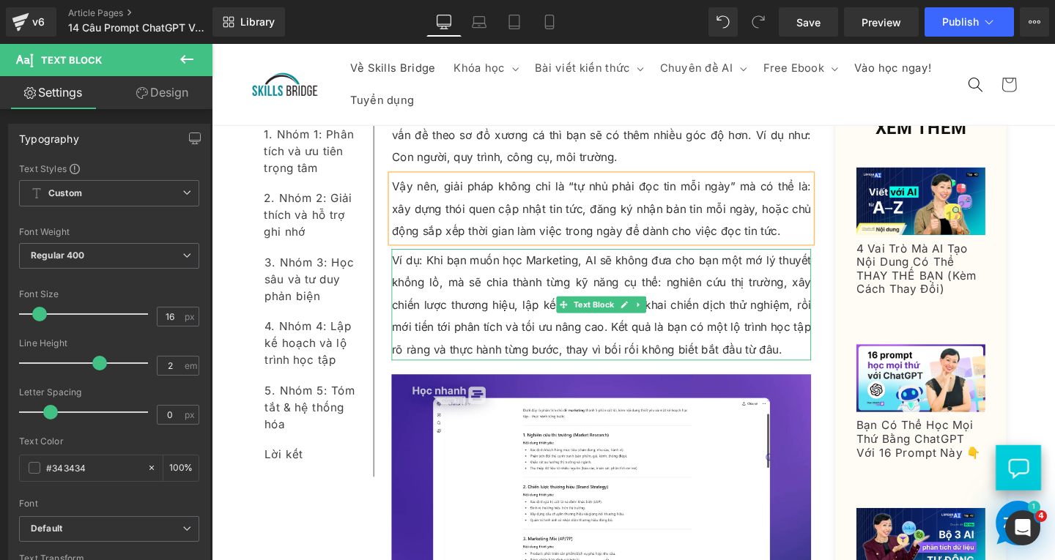
click at [531, 281] on p "Ví dụ: Khi bạn muốn học Marketing, AI sẽ không đưa cho bạn một mớ lý thuyết khổ…" at bounding box center [621, 317] width 441 height 117
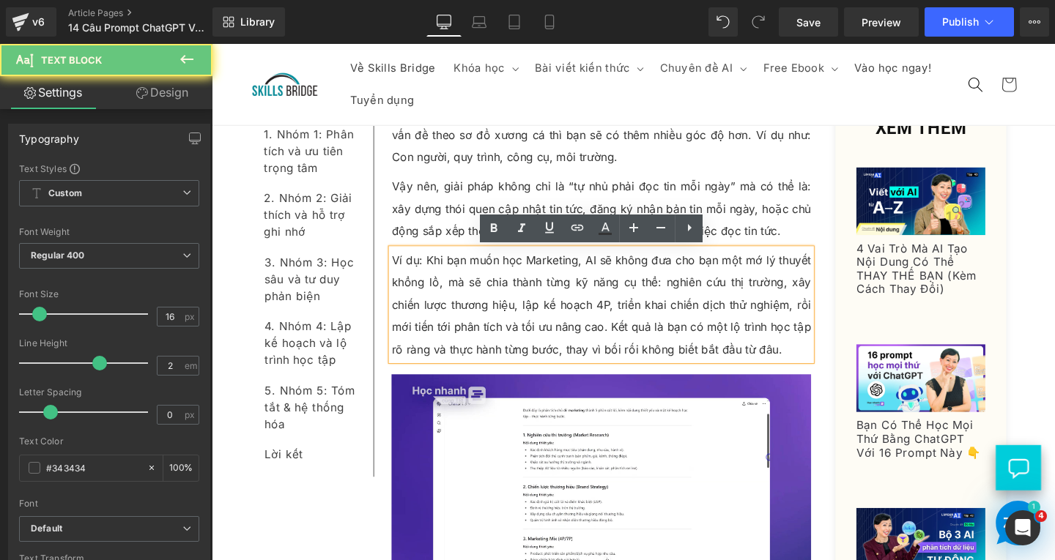
click at [816, 370] on p "Ví dụ: Khi bạn muốn học Marketing, AI sẽ không đưa cho bạn một mớ lý thuyết khổ…" at bounding box center [621, 317] width 441 height 117
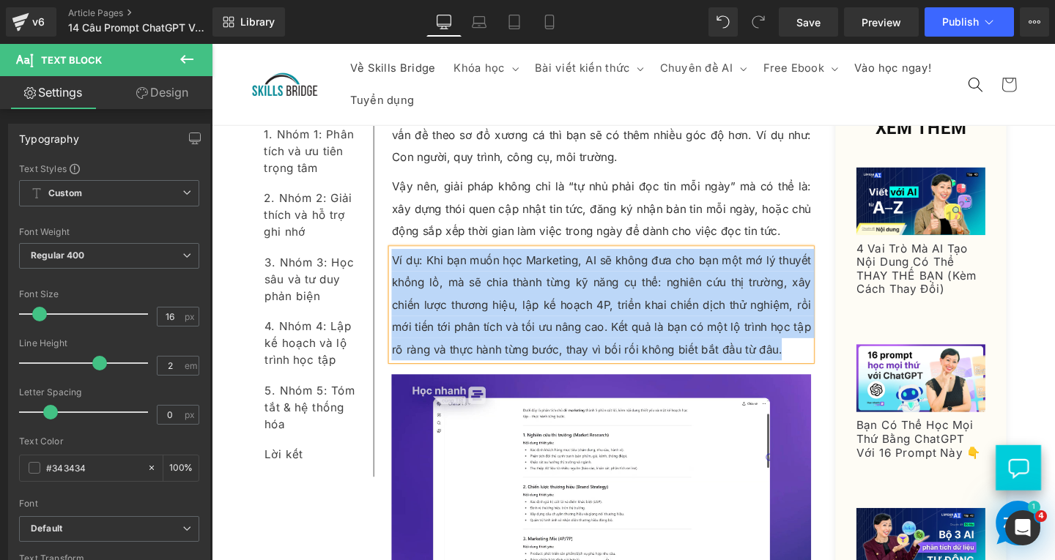
paste div
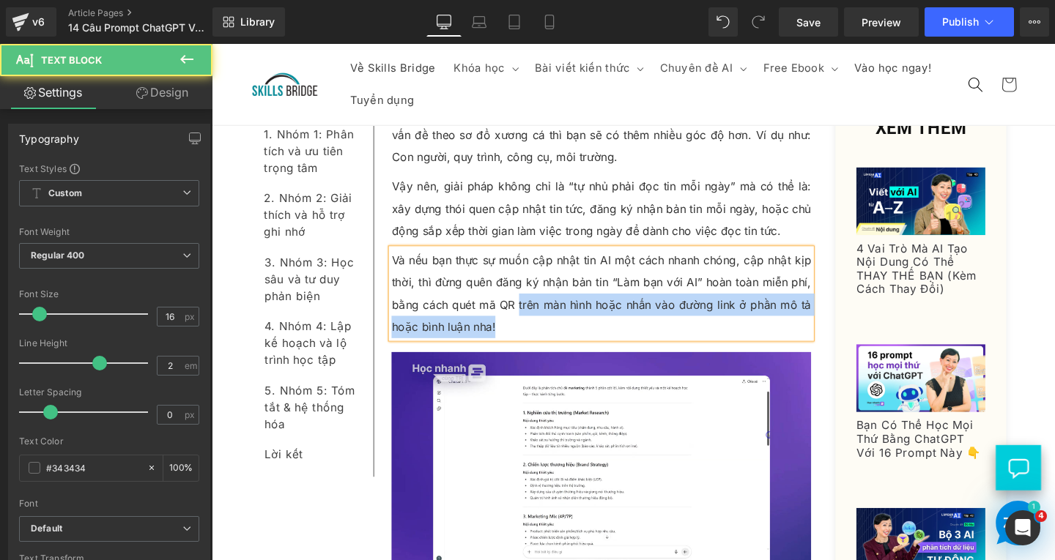
drag, startPoint x: 529, startPoint y: 315, endPoint x: 579, endPoint y: 343, distance: 57.1
click at [579, 343] on p "Và nếu bạn thực sự muốn cập nhật tin AI một cách nhanh chóng, cập nhật kịp thời…" at bounding box center [621, 306] width 441 height 94
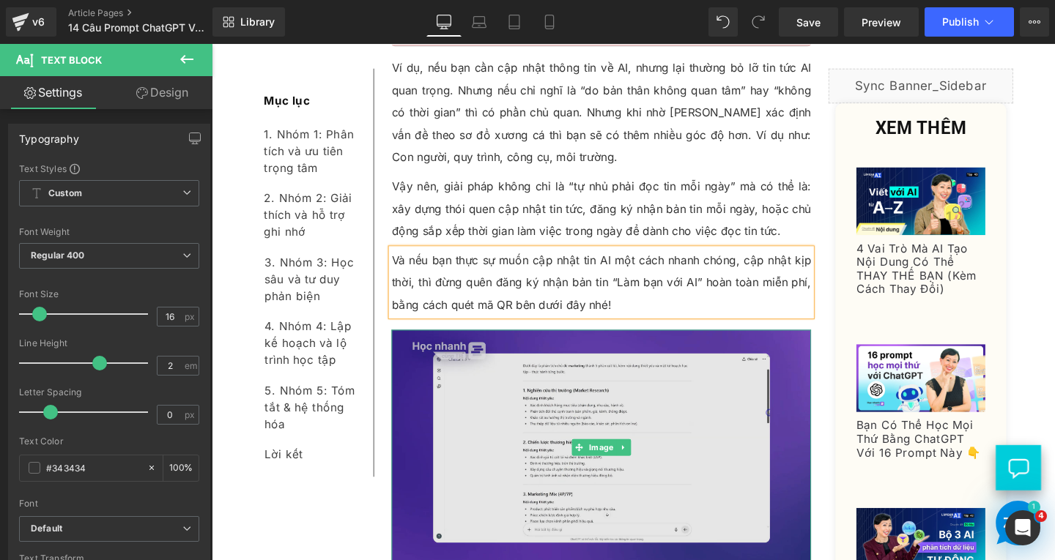
click at [631, 505] on img at bounding box center [621, 468] width 441 height 248
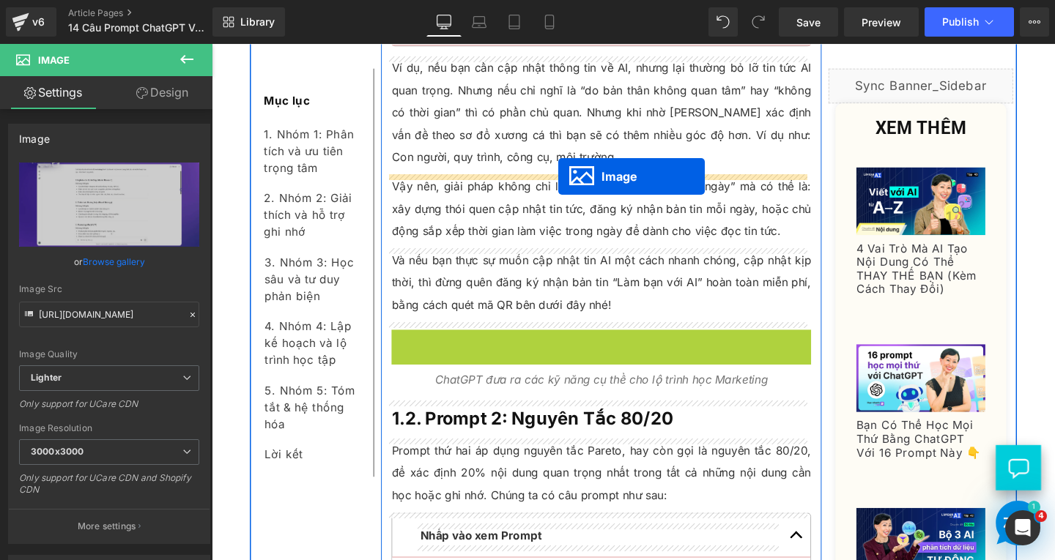
drag, startPoint x: 585, startPoint y: 469, endPoint x: 576, endPoint y: 184, distance: 285.1
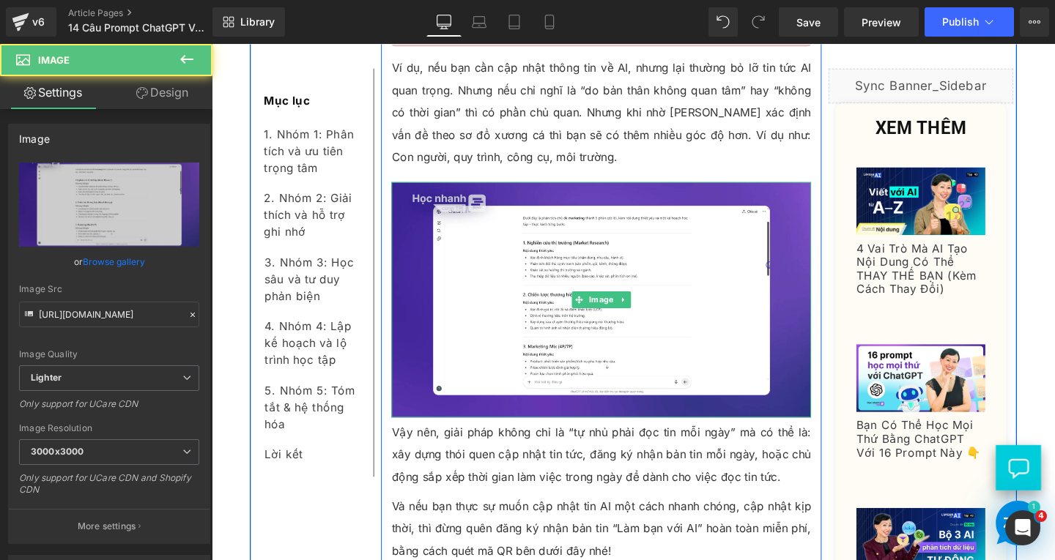
scroll to position [1432, 0]
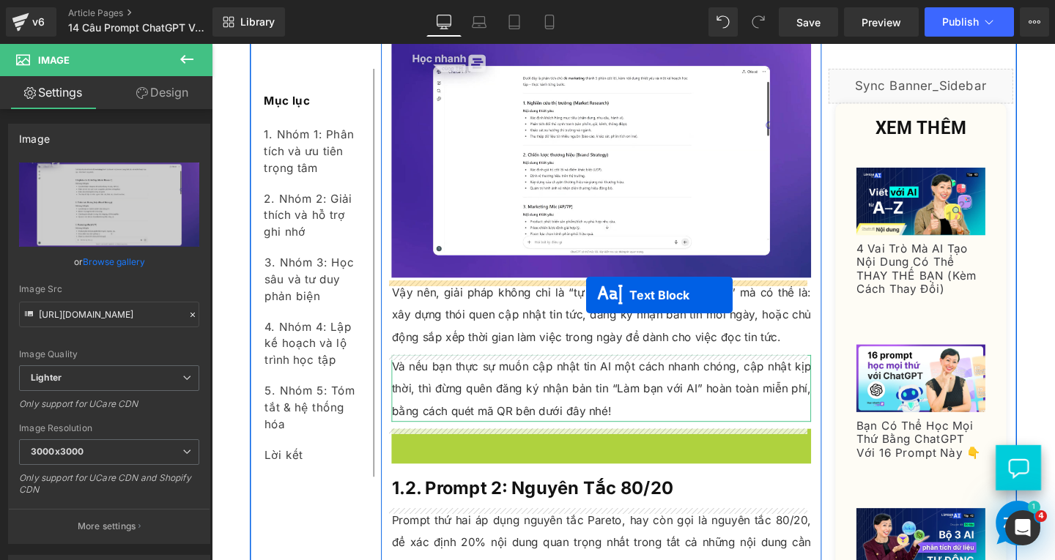
drag, startPoint x: 578, startPoint y: 456, endPoint x: 605, endPoint y: 308, distance: 150.4
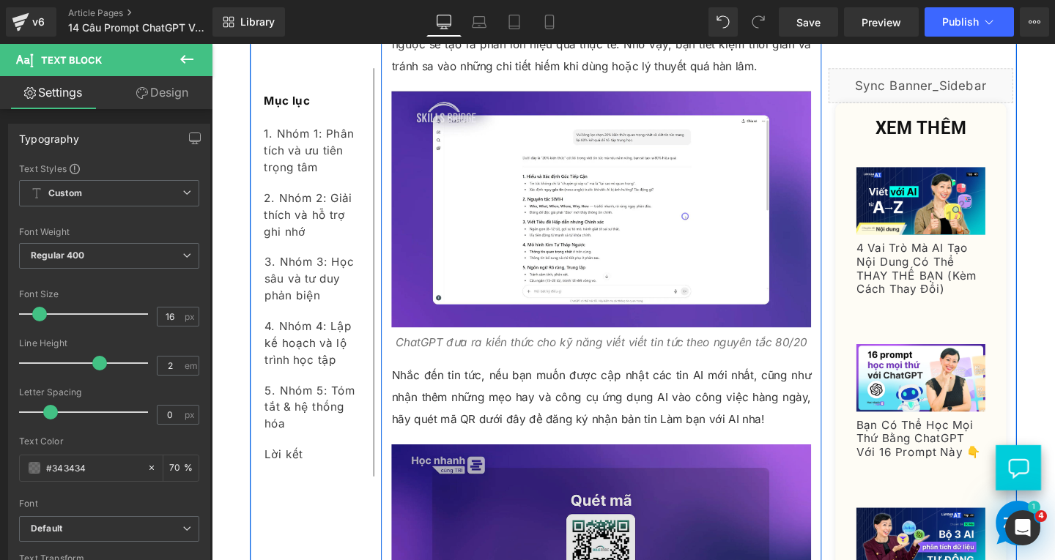
scroll to position [2384, 0]
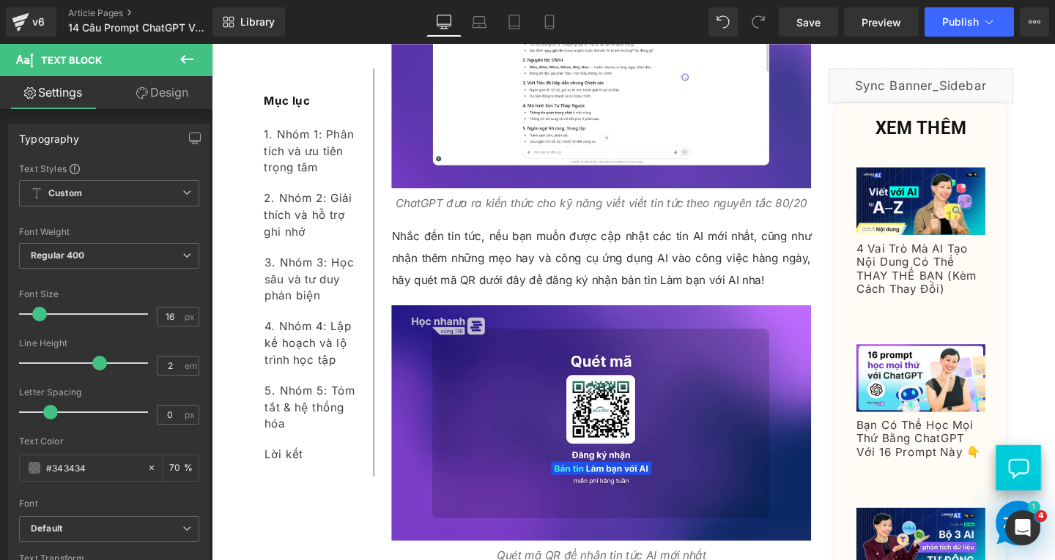
click at [557, 500] on div "Rendering Content" at bounding box center [528, 502] width 90 height 16
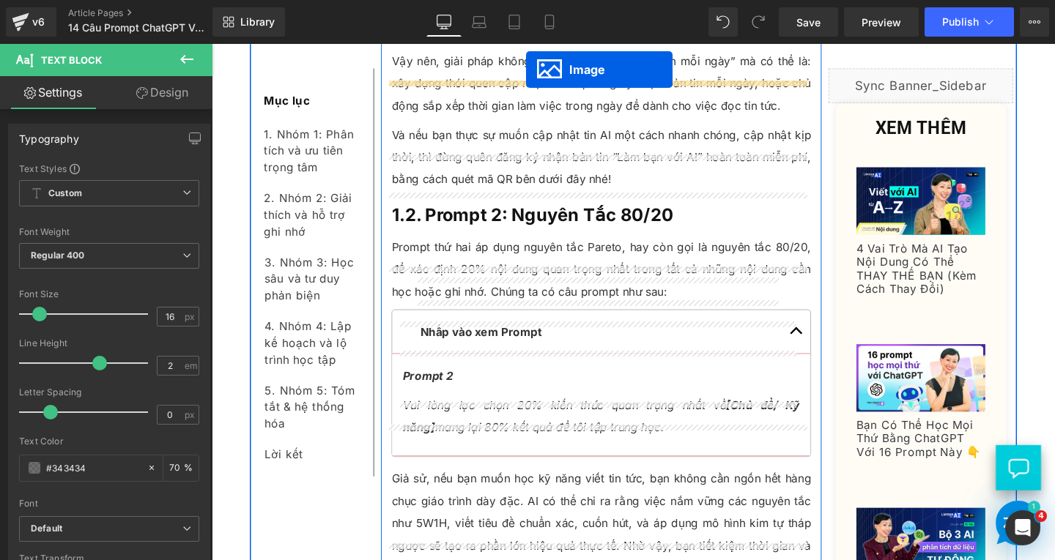
scroll to position [1666, 0]
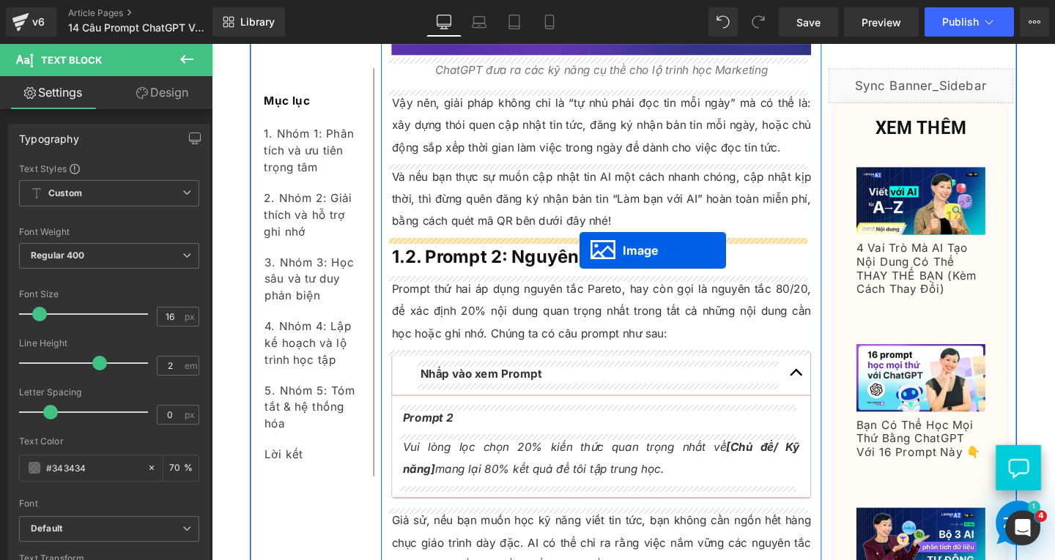
drag, startPoint x: 590, startPoint y: 445, endPoint x: 598, endPoint y: 261, distance: 184.1
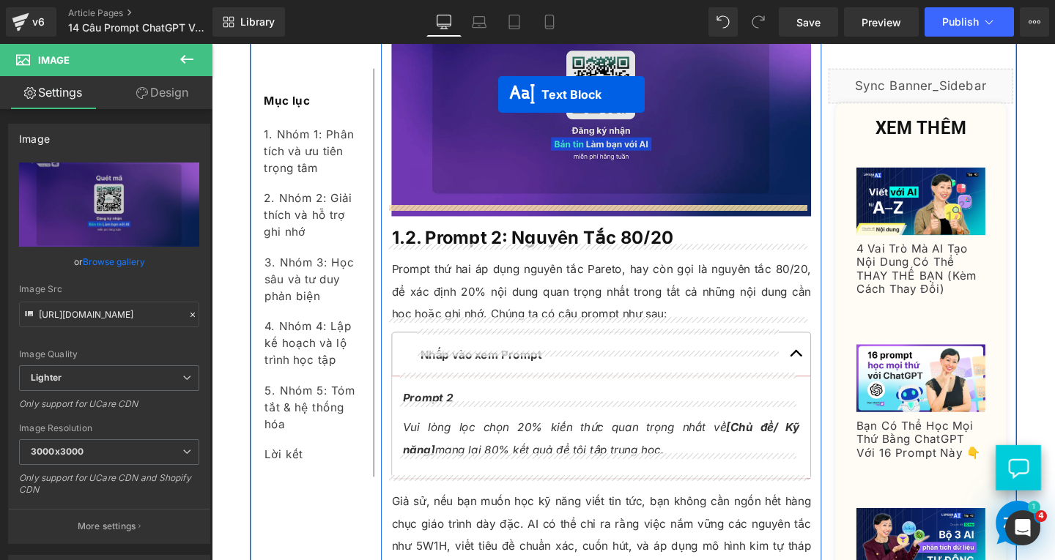
scroll to position [1930, 0]
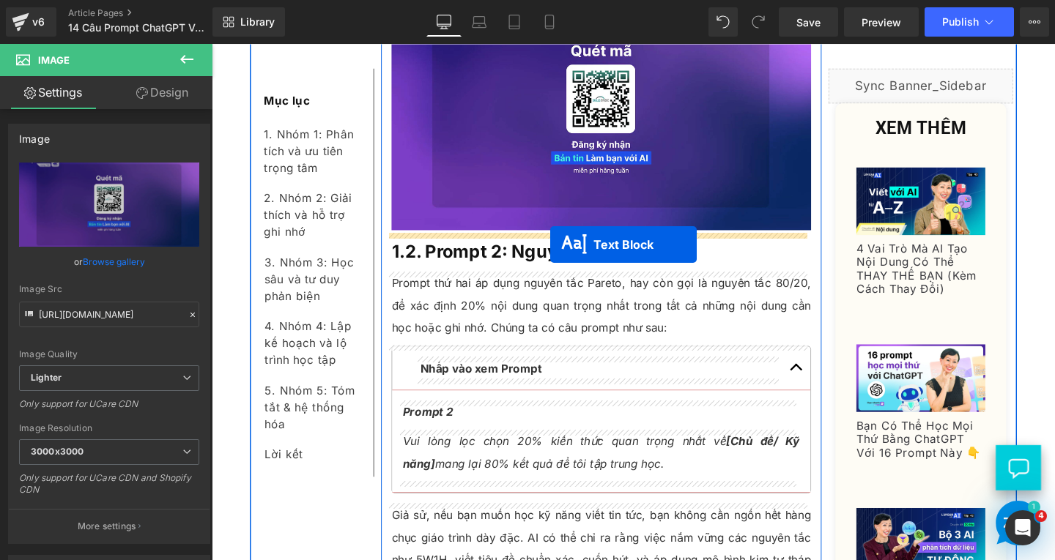
drag, startPoint x: 579, startPoint y: 351, endPoint x: 568, endPoint y: 256, distance: 95.9
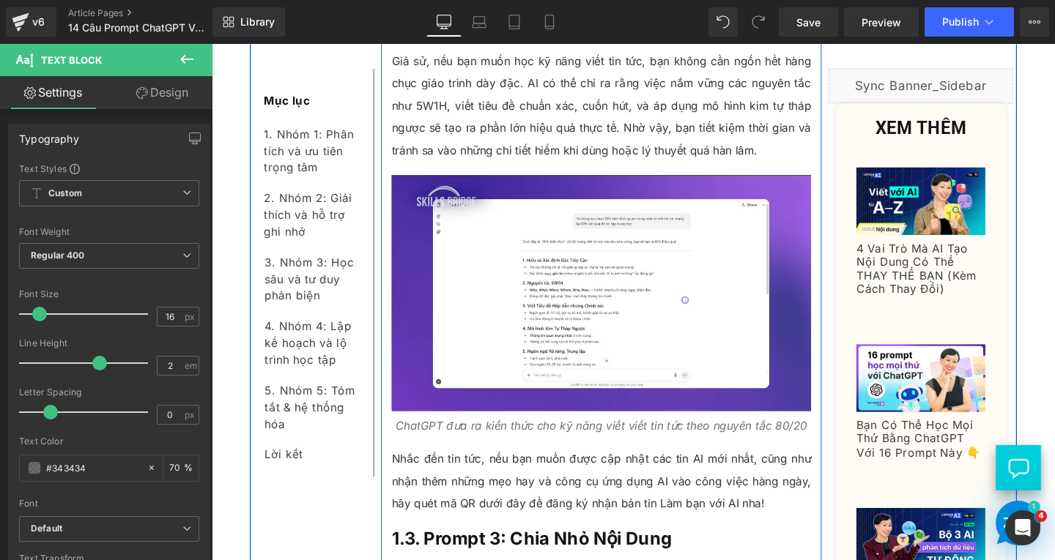
scroll to position [2589, 0]
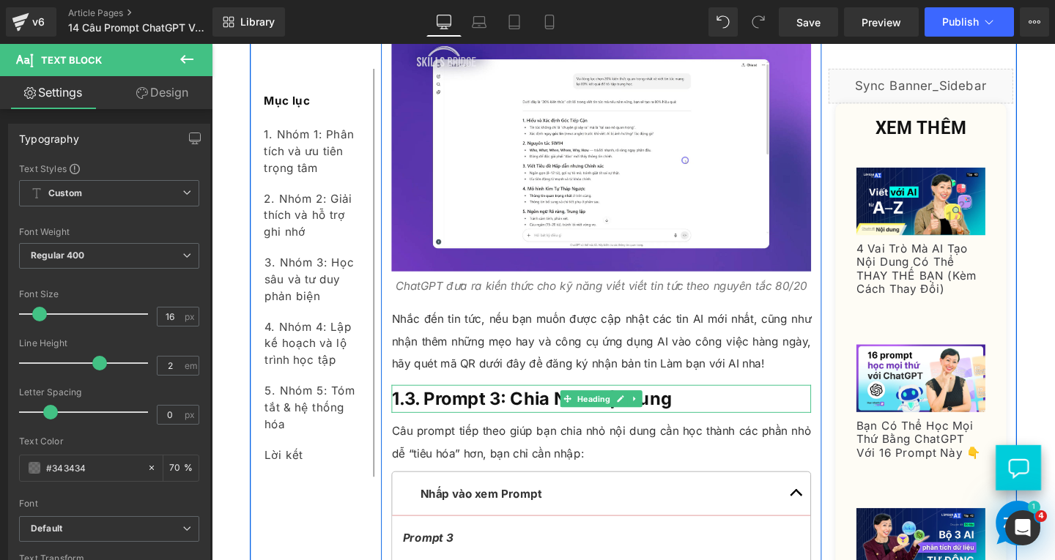
click at [706, 409] on h3 "1.3. Prompt 3: Chia Nhỏ Nội Dung" at bounding box center [621, 417] width 441 height 29
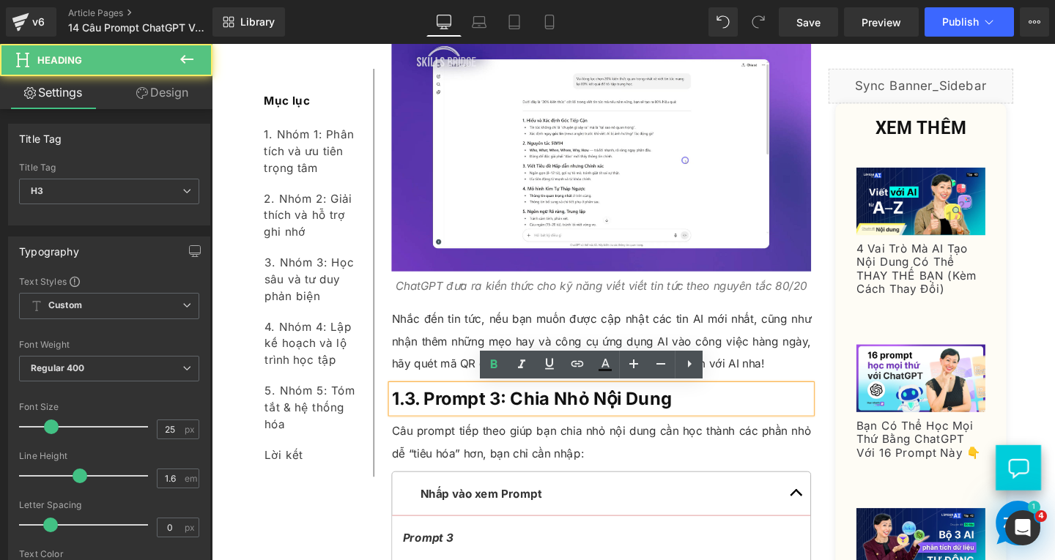
click at [707, 418] on h3 "1.3. Prompt 3: Chia Nhỏ Nội Dung" at bounding box center [621, 417] width 441 height 29
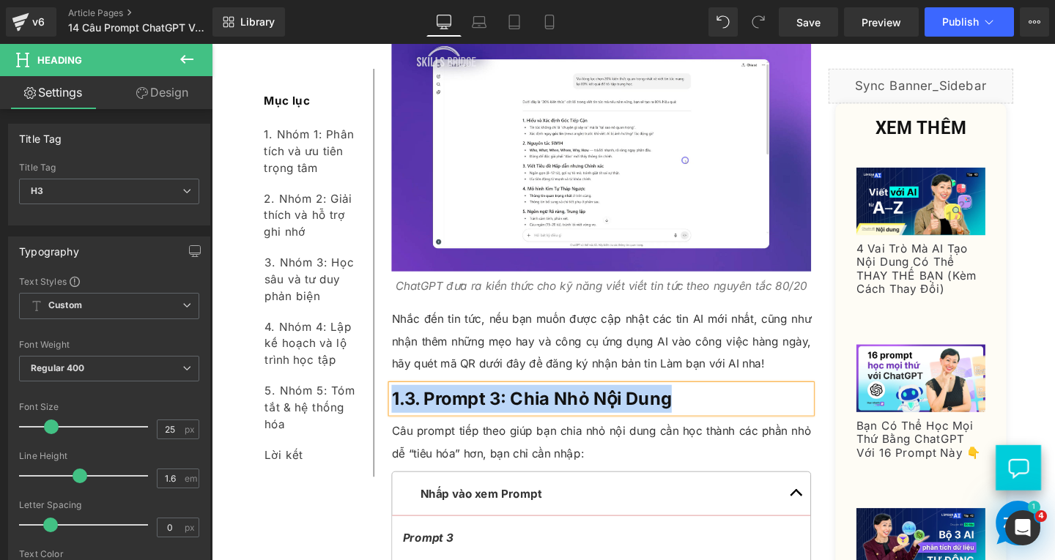
paste div
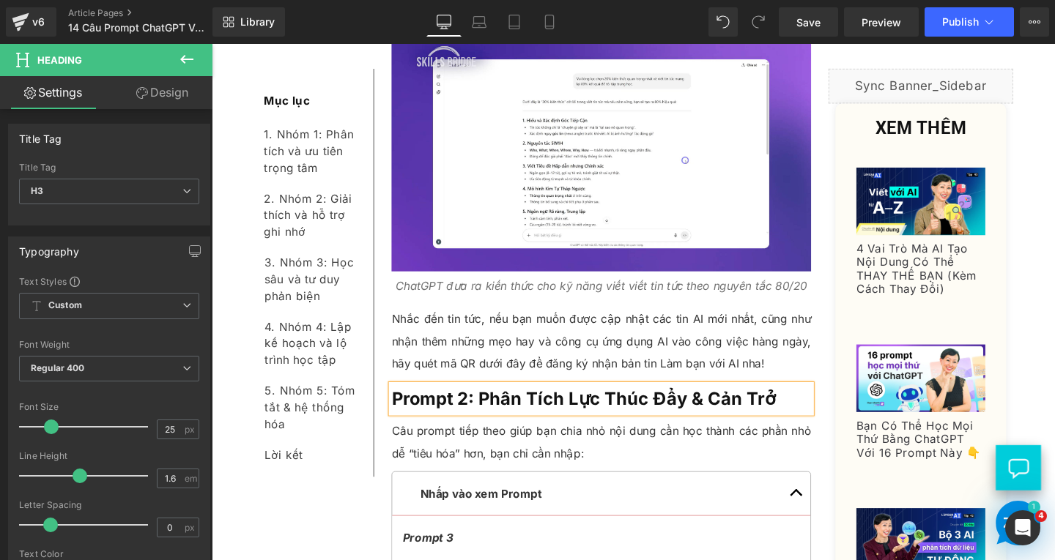
scroll to position [2736, 0]
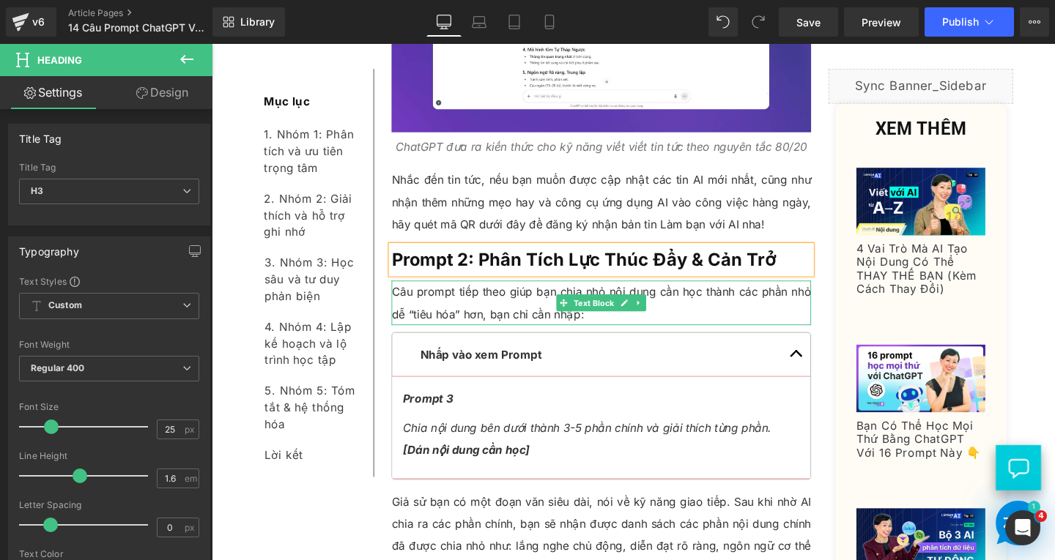
click at [486, 324] on p "Câu prompt tiếp theo giúp bạn chia nhỏ nội dung cần học thành các phần nhỏ dễ “…" at bounding box center [621, 316] width 441 height 47
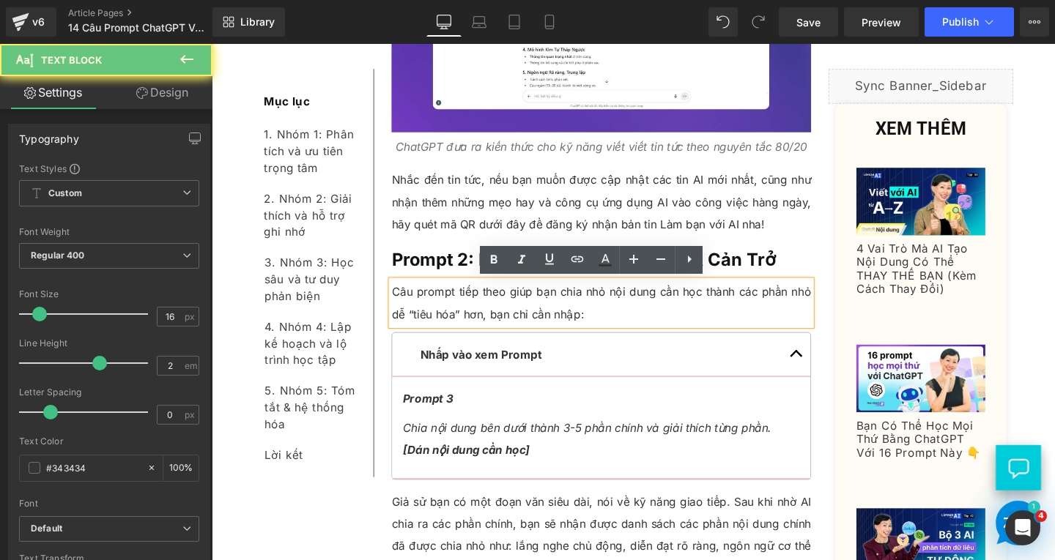
click at [613, 327] on p "Câu prompt tiếp theo giúp bạn chia nhỏ nội dung cần học thành các phần nhỏ dễ “…" at bounding box center [621, 316] width 441 height 47
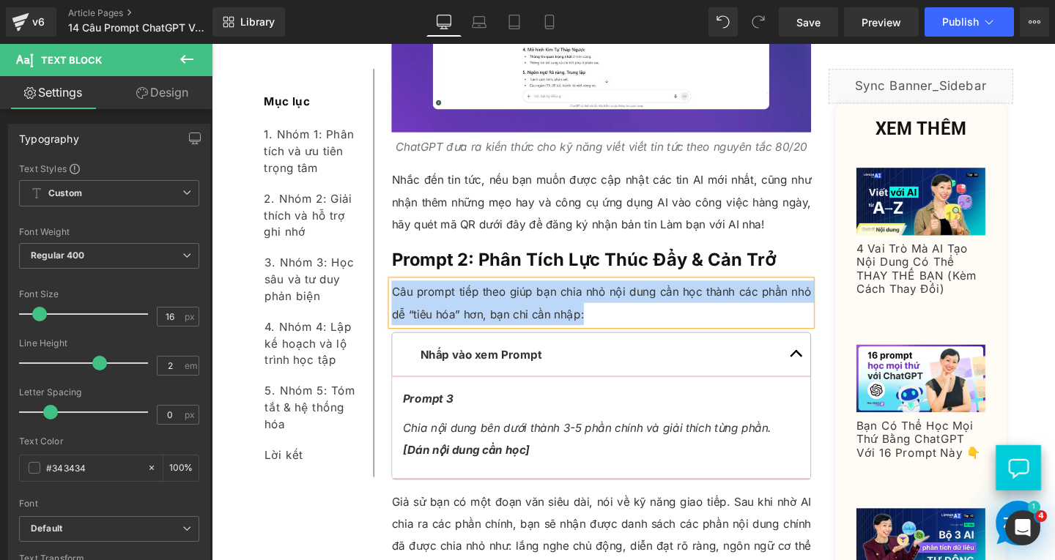
paste div
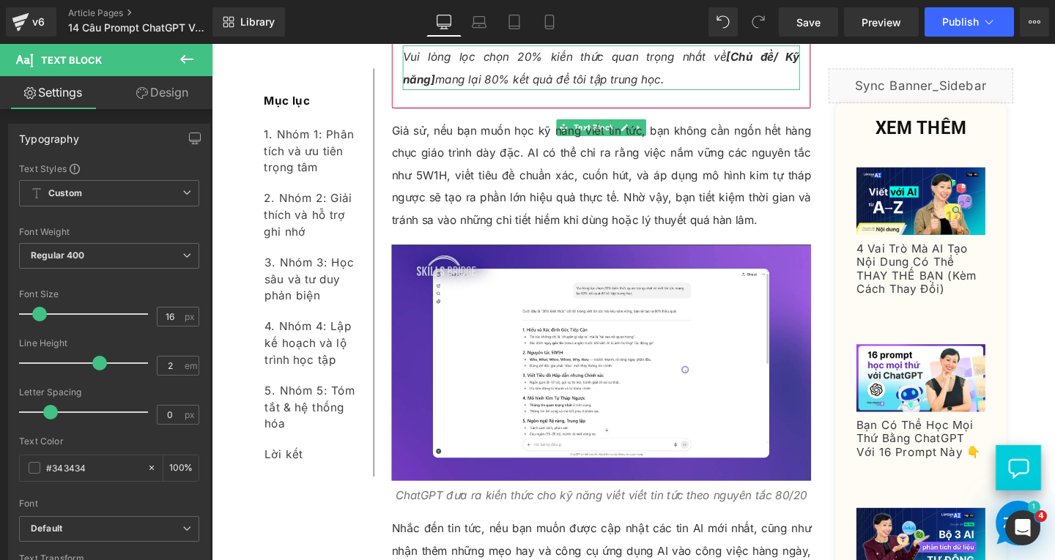
scroll to position [2589, 0]
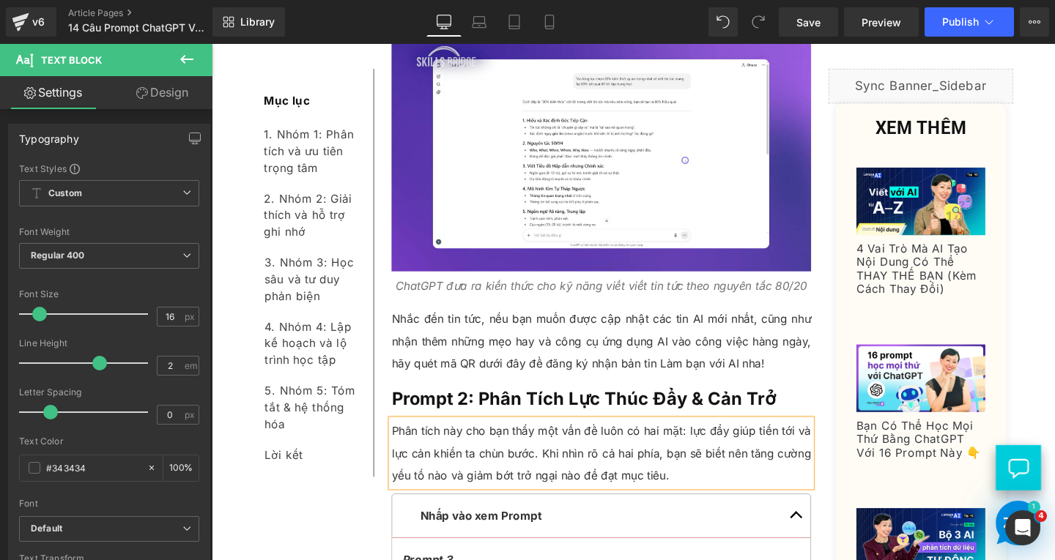
click at [815, 416] on h3 "Prompt 2: Phân Tích Lực Thúc Đẩy & Cản Trở" at bounding box center [621, 417] width 441 height 29
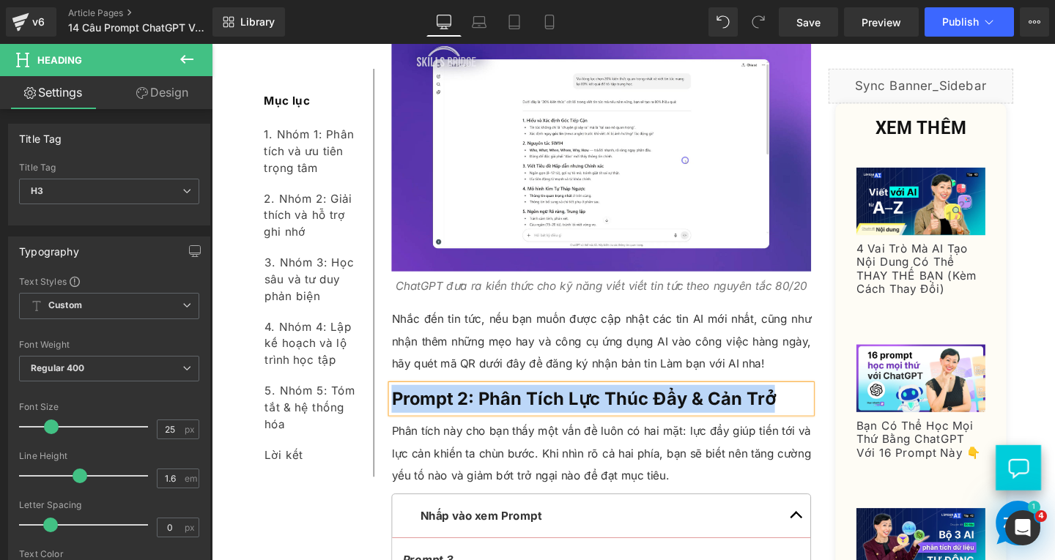
copy b "Prompt 2: Phân Tích Lực Thúc Đẩy & Cản Trở"
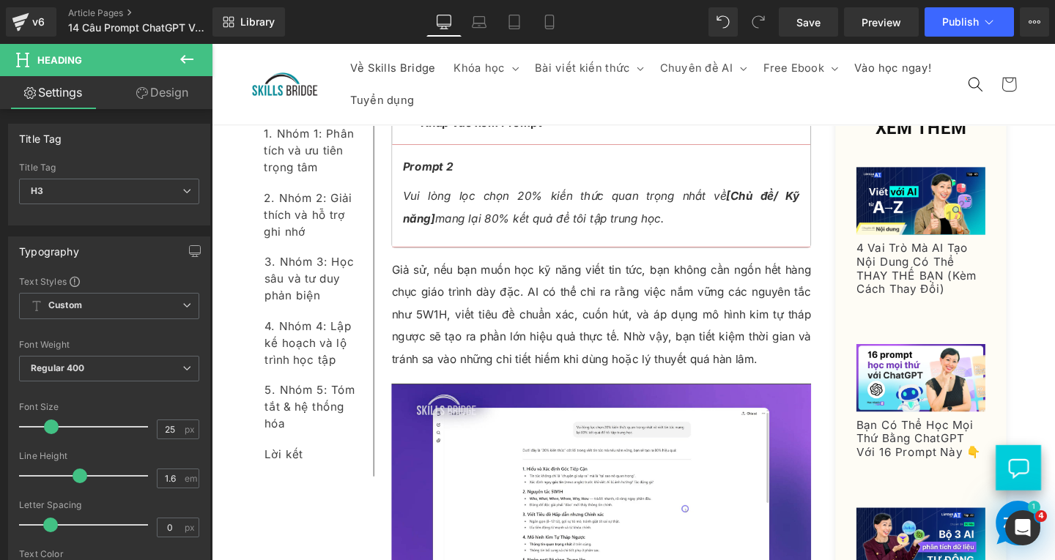
scroll to position [2003, 0]
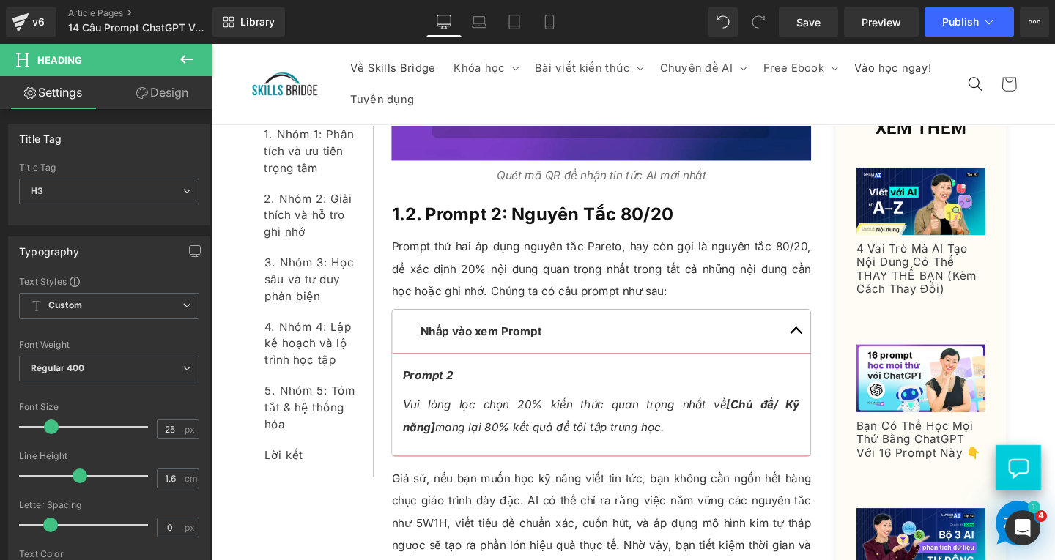
click at [717, 218] on h3 "1.2. Prompt 2: Nguyên Tắc 80/20" at bounding box center [621, 223] width 441 height 29
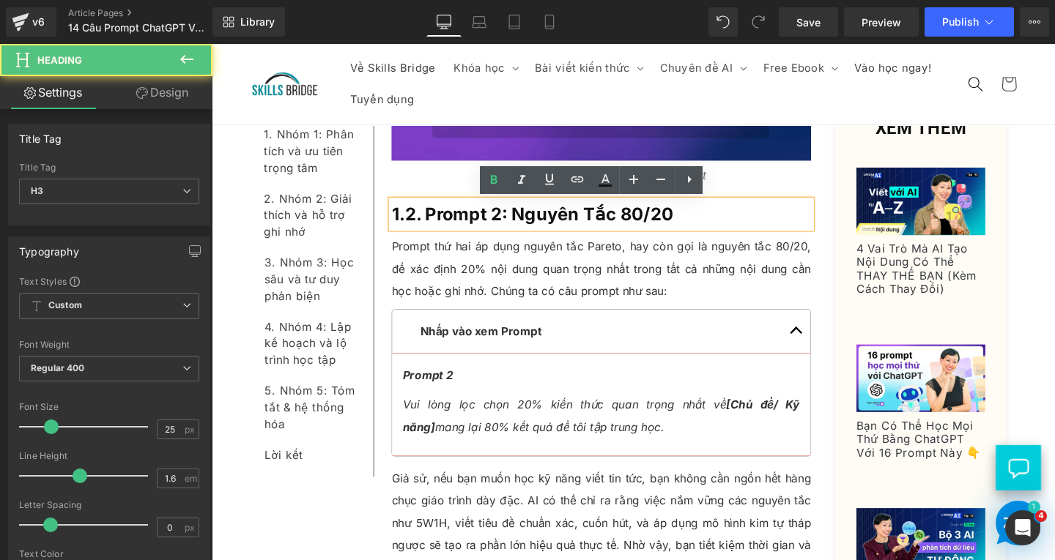
click at [717, 218] on h3 "1.2. Prompt 2: Nguyên Tắc 80/20" at bounding box center [621, 223] width 441 height 29
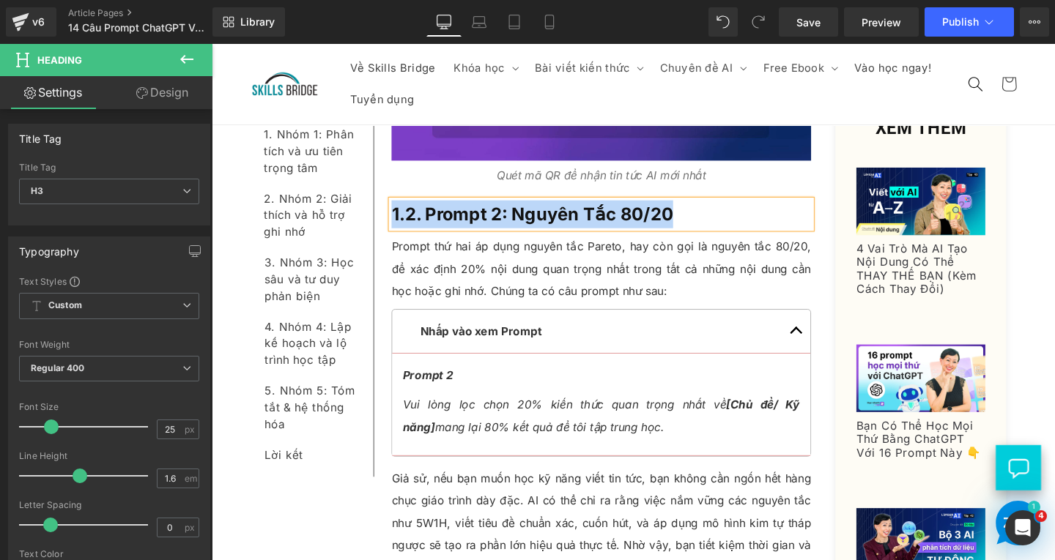
paste div
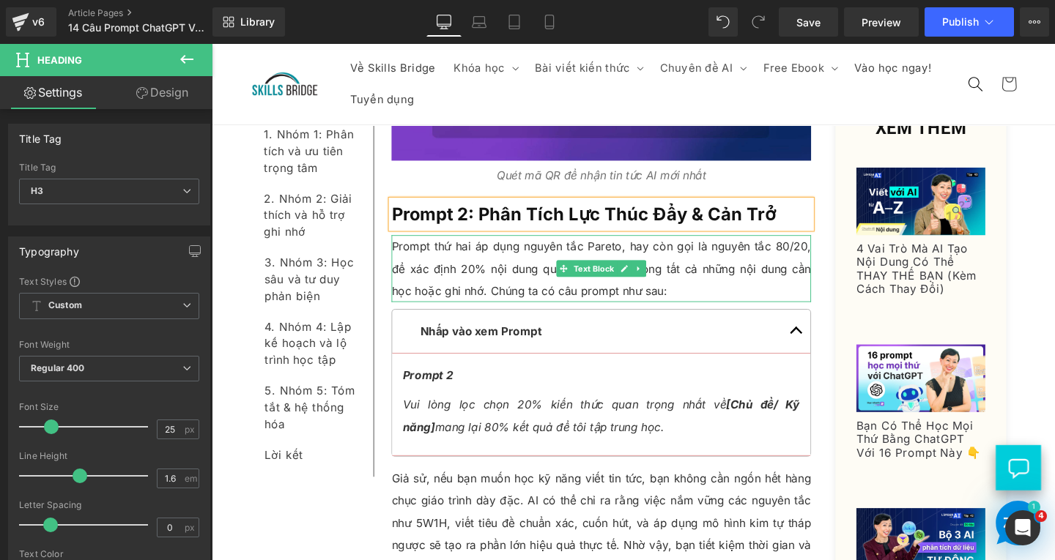
click at [475, 288] on p "Prompt thứ hai áp dụng nguyên tắc Pareto, hay còn gọi là nguyên tắc 80/20, để x…" at bounding box center [621, 280] width 441 height 70
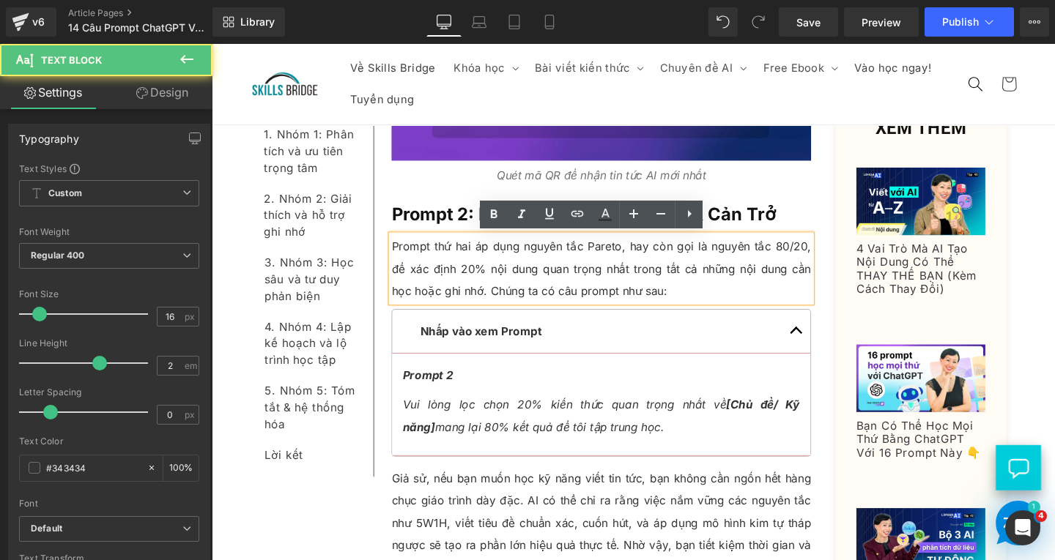
click at [675, 304] on p "Prompt thứ hai áp dụng nguyên tắc Pareto, hay còn gọi là nguyên tắc 80/20, để x…" at bounding box center [621, 280] width 441 height 70
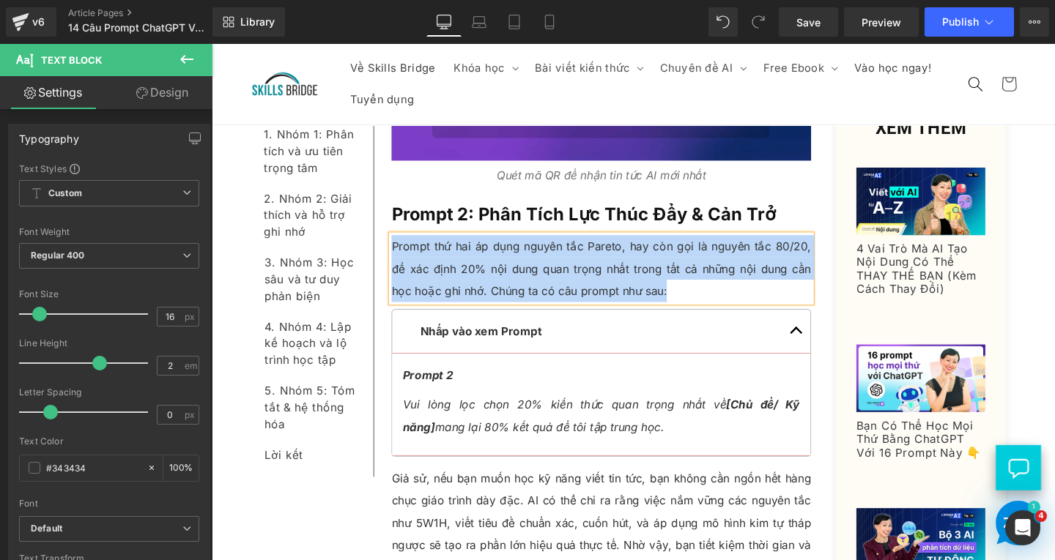
paste div
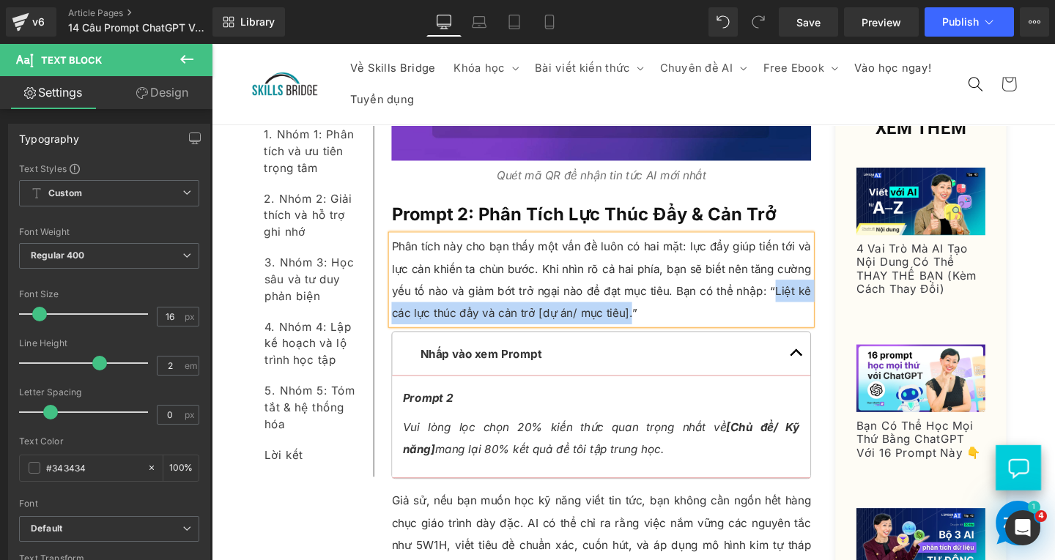
drag, startPoint x: 801, startPoint y: 305, endPoint x: 645, endPoint y: 329, distance: 157.2
click at [645, 329] on p "Phân tích này cho bạn thấy một vấn đề luôn có hai mặt: lực đẩy giúp tiến tới và…" at bounding box center [621, 292] width 441 height 94
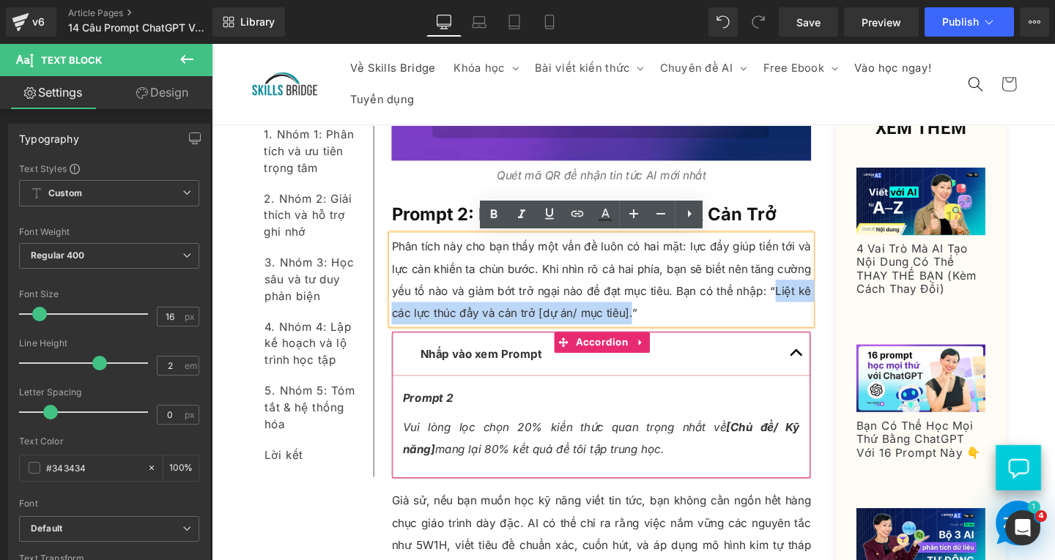
copy p "Liệt kê các lực thúc đẩy và cản trở [dự án/ mục tiêu]."
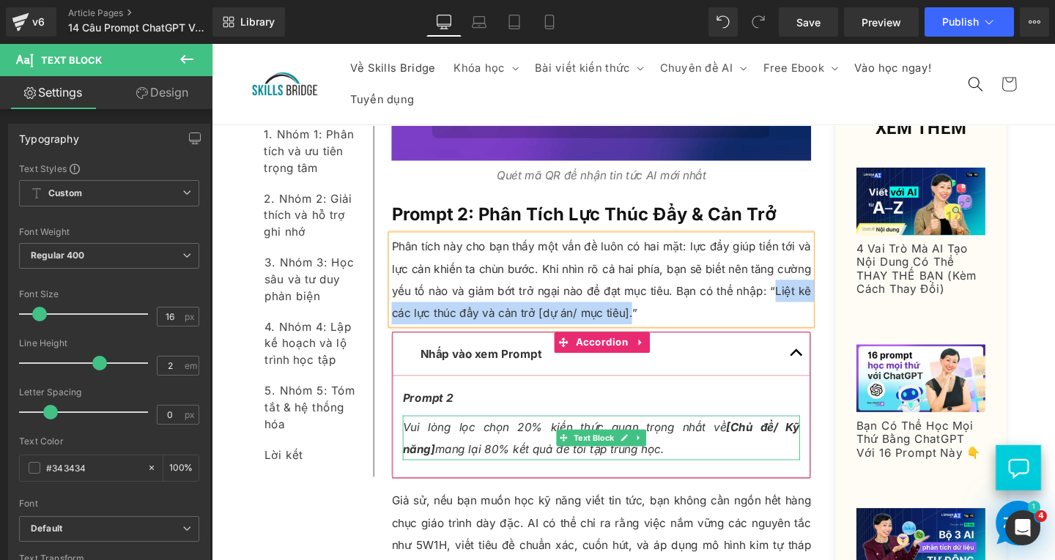
click at [727, 460] on p "Vui lòng lọc chọn 20% kiến thức quan trọng nhất về [Chủ đề/ Kỹ năng] mang lại 8…" at bounding box center [620, 458] width 417 height 47
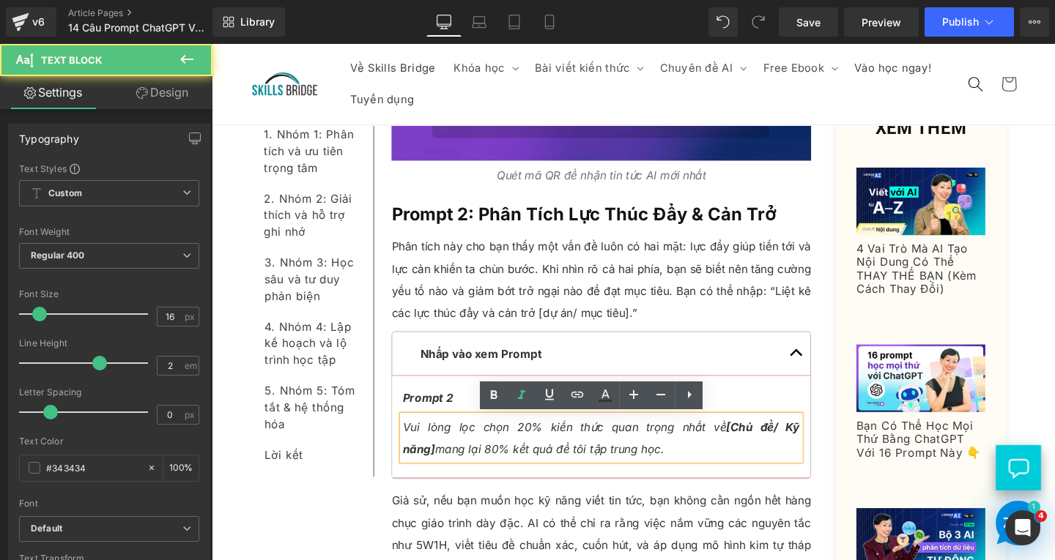
click at [668, 472] on p "Vui lòng lọc chọn 20% kiến thức quan trọng nhất về [Chủ đề/ Kỹ năng] mang lại 8…" at bounding box center [620, 458] width 417 height 47
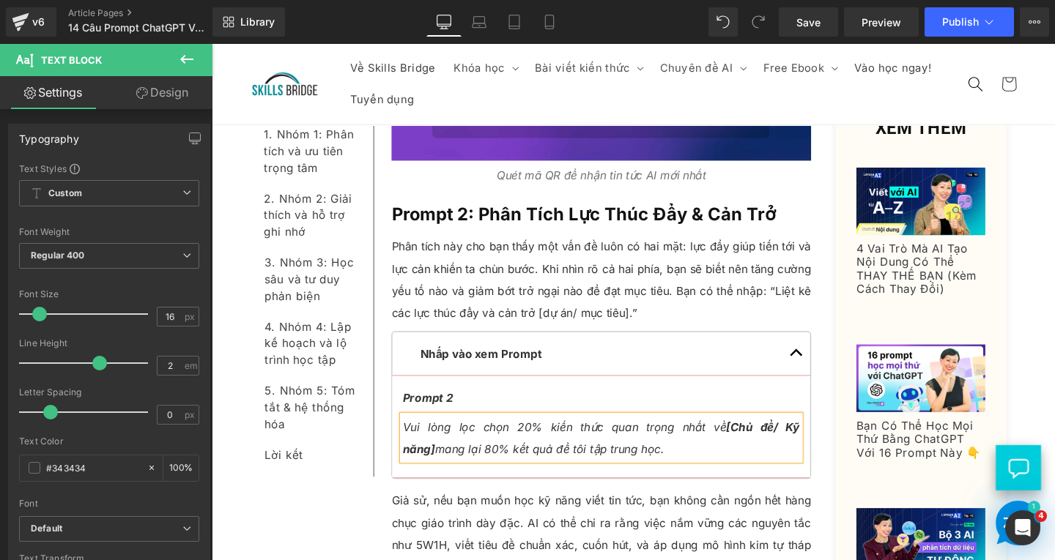
paste div
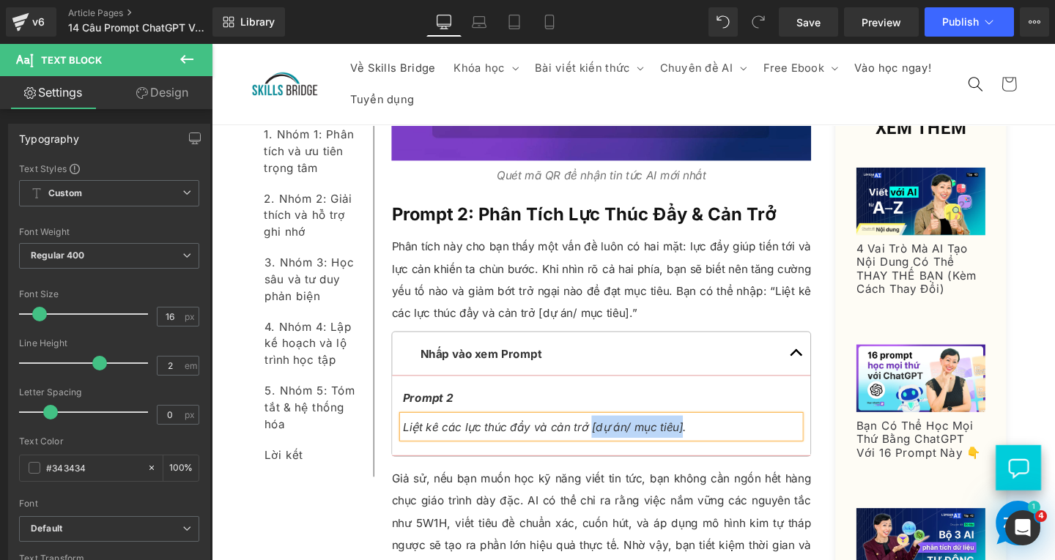
drag, startPoint x: 604, startPoint y: 445, endPoint x: 697, endPoint y: 447, distance: 93.0
click at [697, 447] on icon "Liệt kê các lực thúc đẩy và cản trở [dự án/ mục tiêu]." at bounding box center [561, 446] width 298 height 15
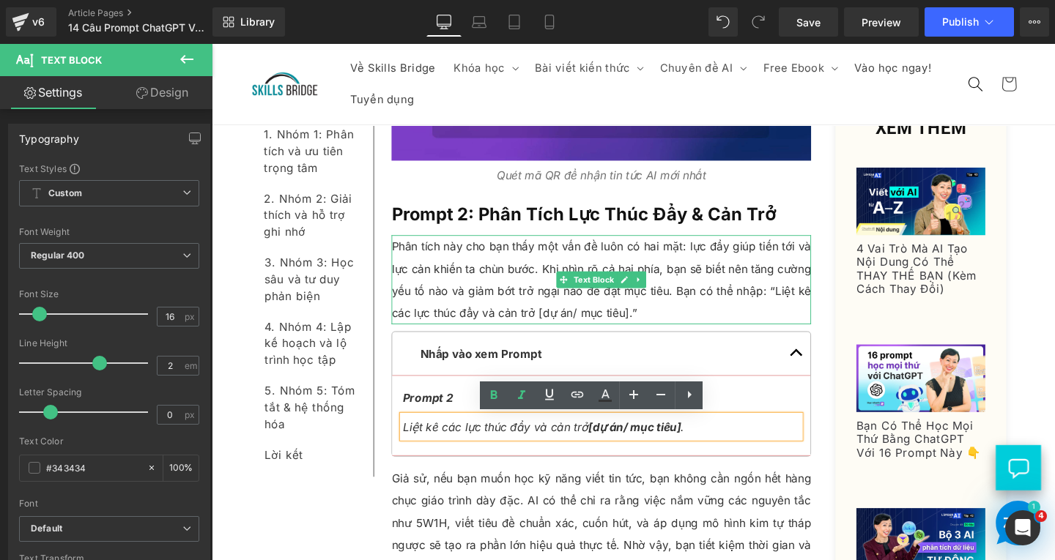
click at [796, 303] on p "Phân tích này cho bạn thấy một vấn đề luôn có hai mặt: lực đẩy giúp tiến tới và…" at bounding box center [621, 292] width 441 height 94
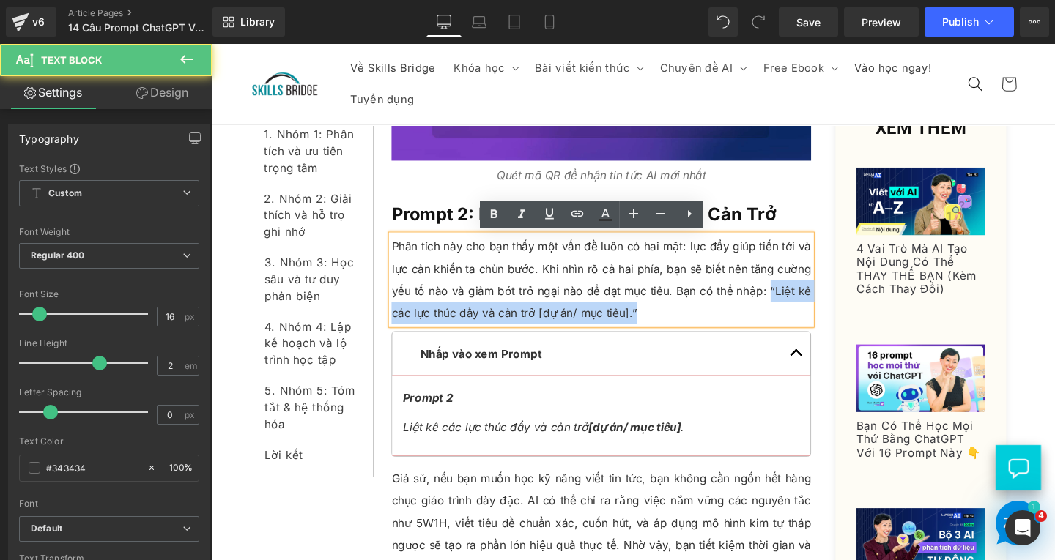
drag, startPoint x: 795, startPoint y: 300, endPoint x: 814, endPoint y: 324, distance: 31.4
click at [814, 324] on p "Phân tích này cho bạn thấy một vấn đề luôn có hai mặt: lực đẩy giúp tiến tới và…" at bounding box center [621, 292] width 441 height 94
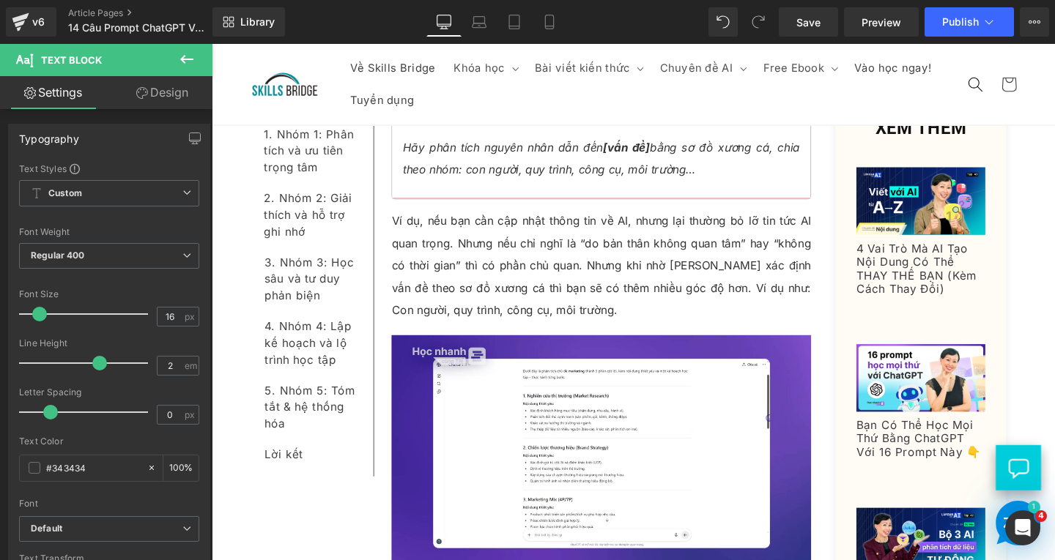
scroll to position [905, 0]
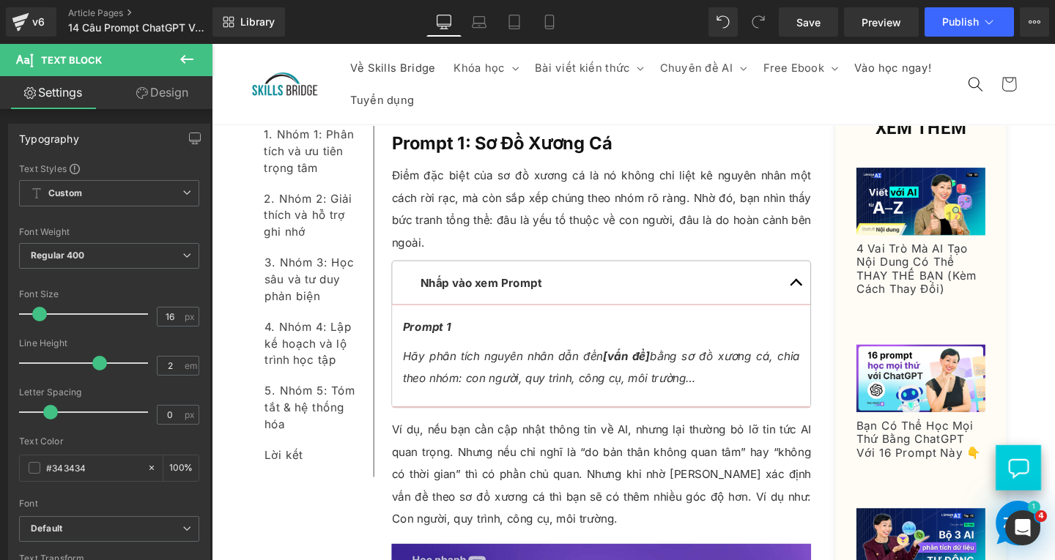
click at [439, 250] on p "Điểm đặc biệt của sơ đồ xương cá là nó không chỉ liệt kê nguyên nhân một cách r…" at bounding box center [621, 218] width 441 height 94
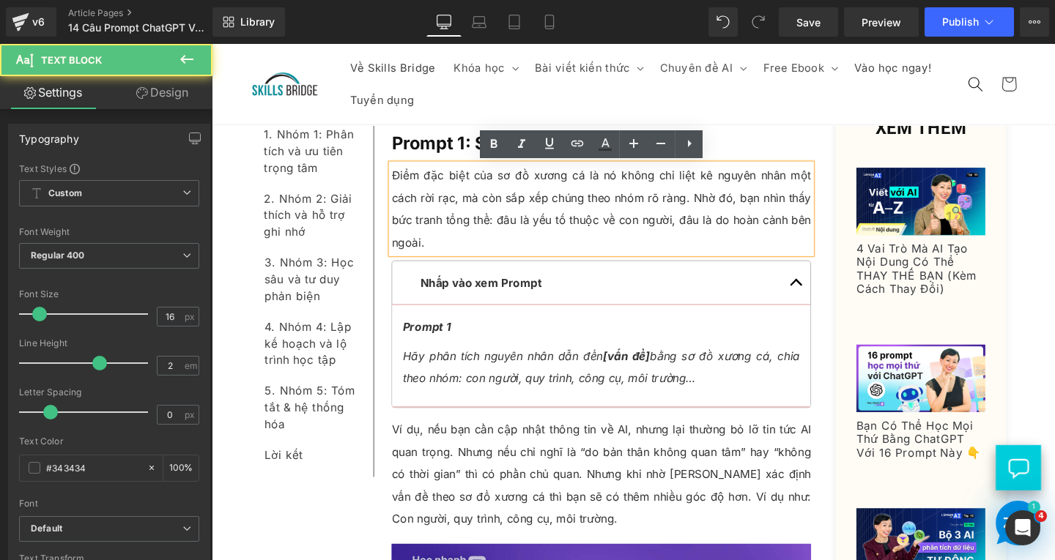
click at [439, 250] on p "Điểm đặc biệt của sơ đồ xương cá là nó không chỉ liệt kê nguyên nhân một cách r…" at bounding box center [621, 218] width 441 height 94
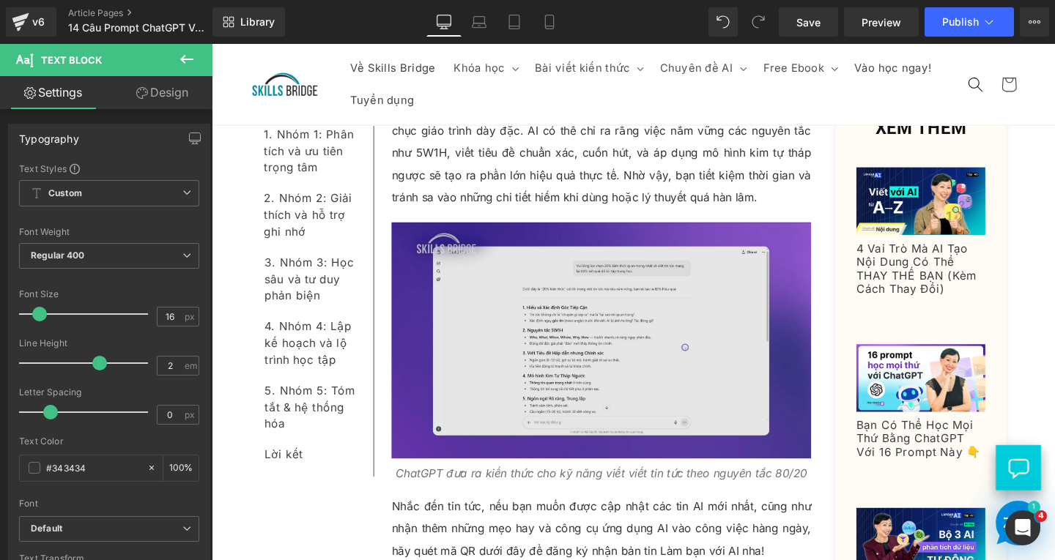
scroll to position [2077, 0]
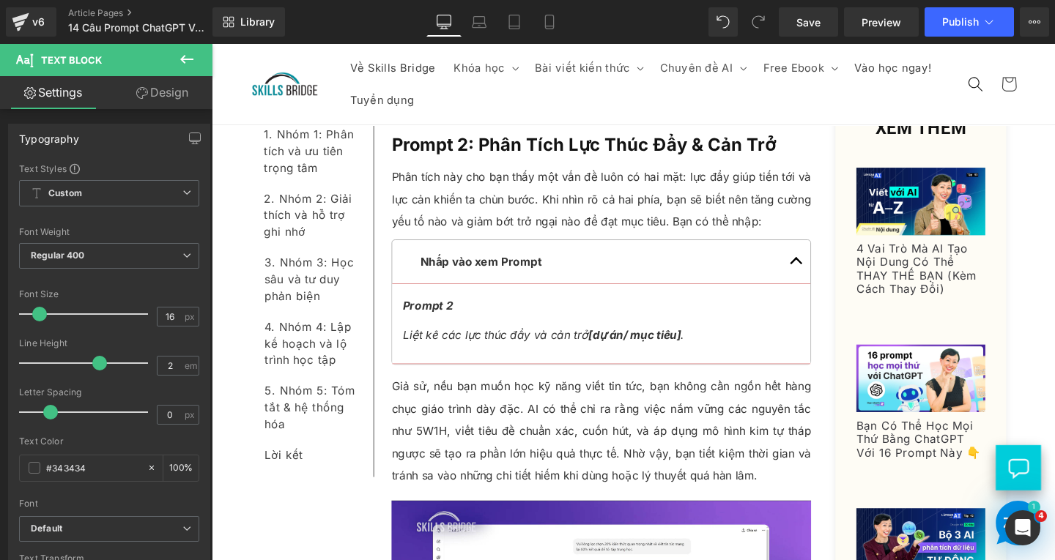
click at [798, 490] on p "Giả sử, nếu bạn muốn học kỹ năng viết tin tức, bạn không cần ngốn hết hàng chục…" at bounding box center [621, 451] width 441 height 117
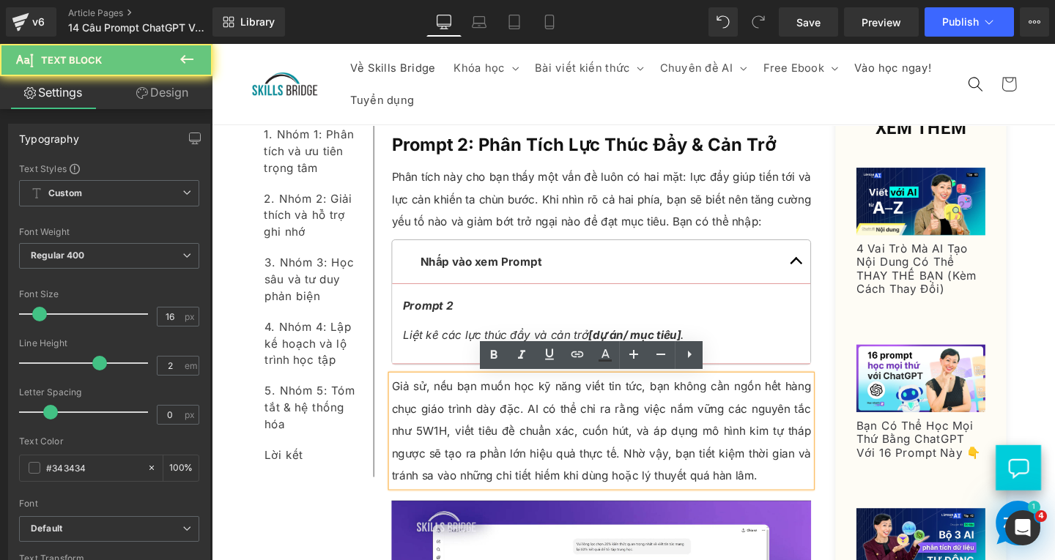
click at [795, 500] on p "Giả sử, nếu bạn muốn học kỹ năng viết tin tức, bạn không cần ngốn hết hàng chục…" at bounding box center [621, 451] width 441 height 117
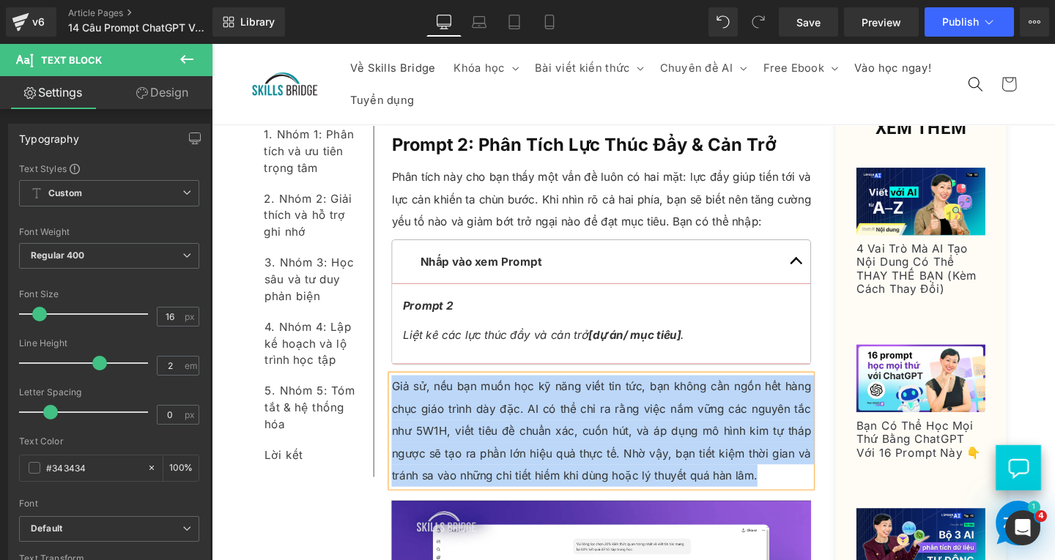
paste div
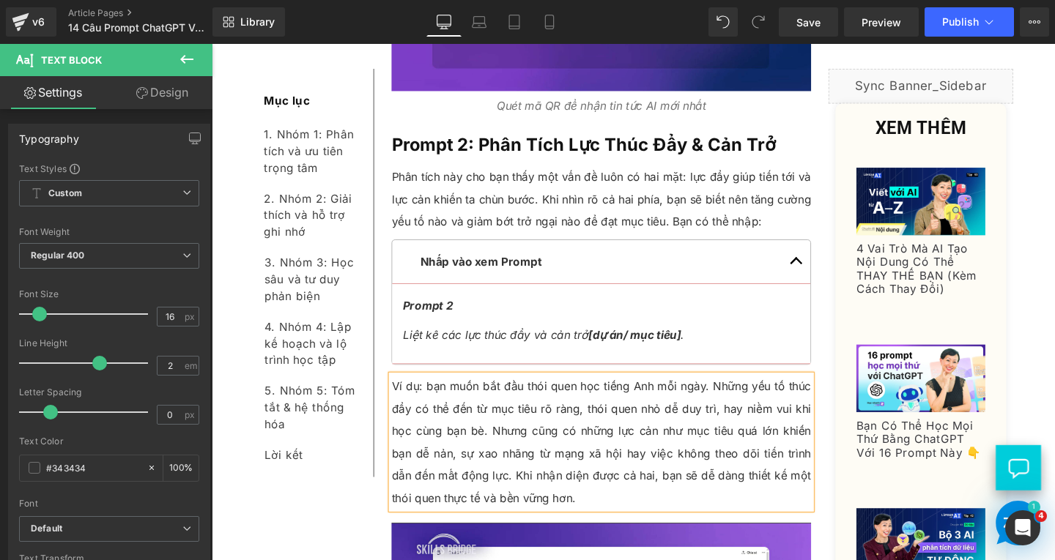
scroll to position [2443, 0]
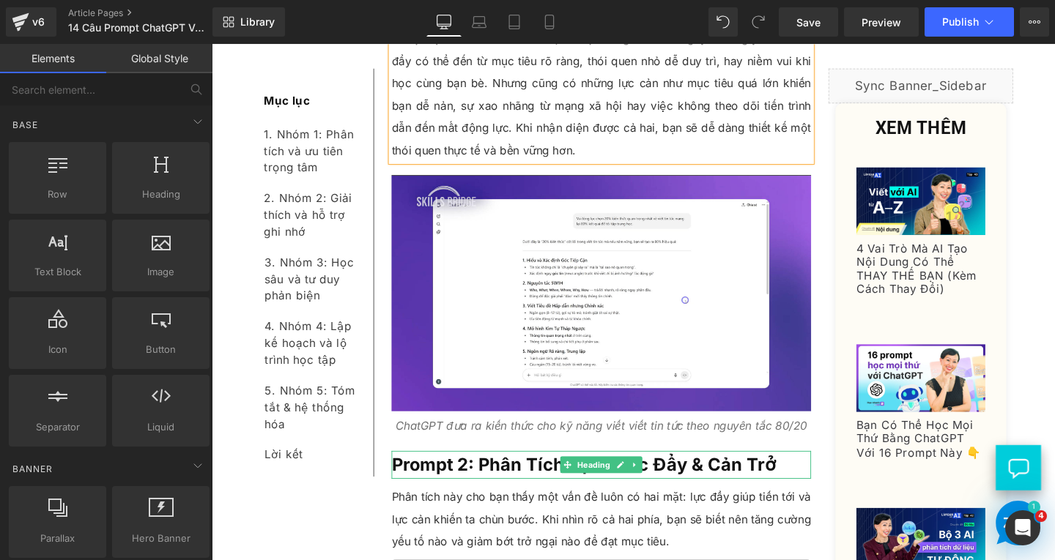
click at [807, 492] on h3 "Prompt 2: Phân Tích Lực Thúc Đẩy & Cản Trở" at bounding box center [621, 486] width 441 height 29
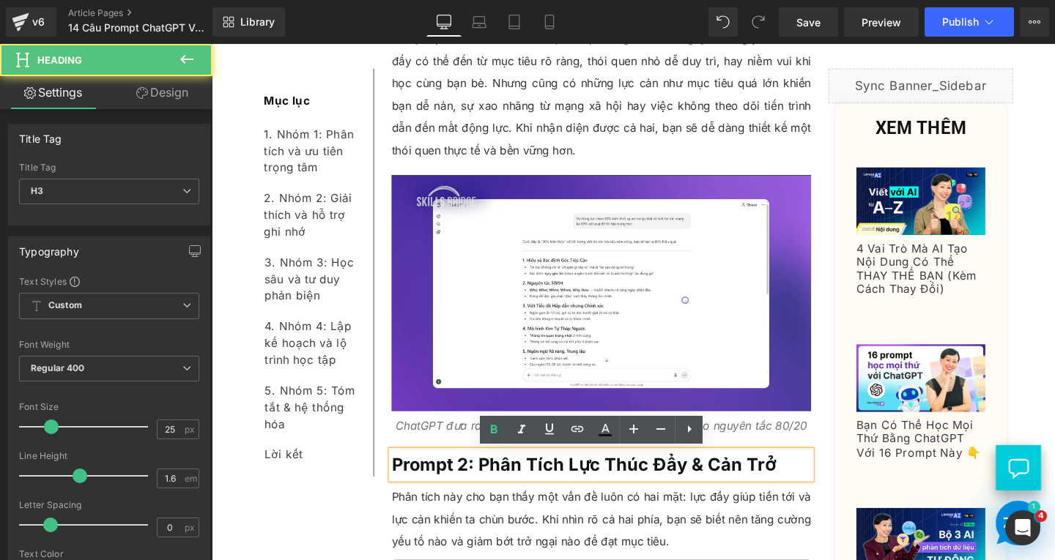
click at [807, 492] on h3 "Prompt 2: Phân Tích Lực Thúc Đẩy & Cản Trở" at bounding box center [621, 486] width 441 height 29
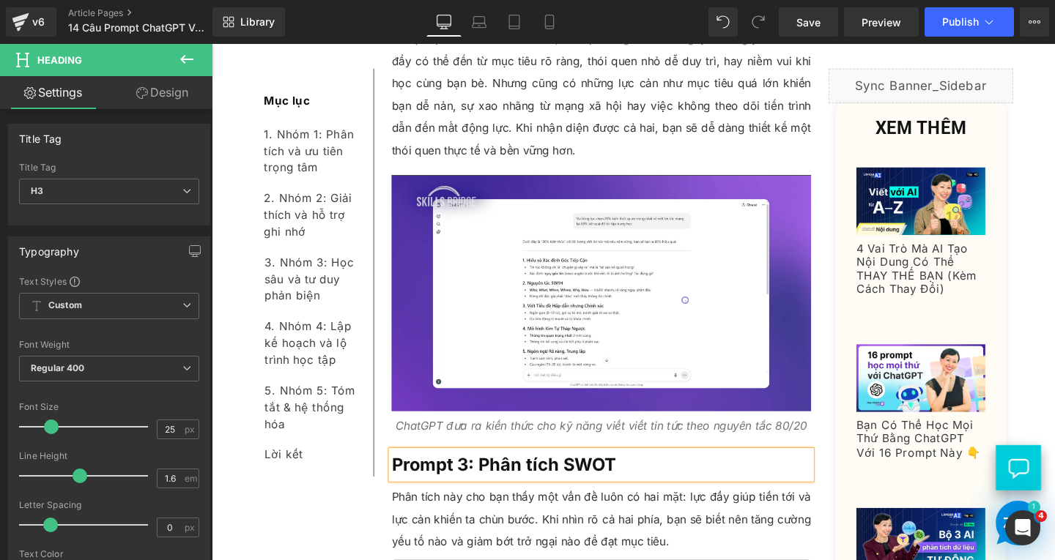
click at [541, 488] on b "Prompt 3: Phân tích SWOT" at bounding box center [519, 486] width 236 height 22
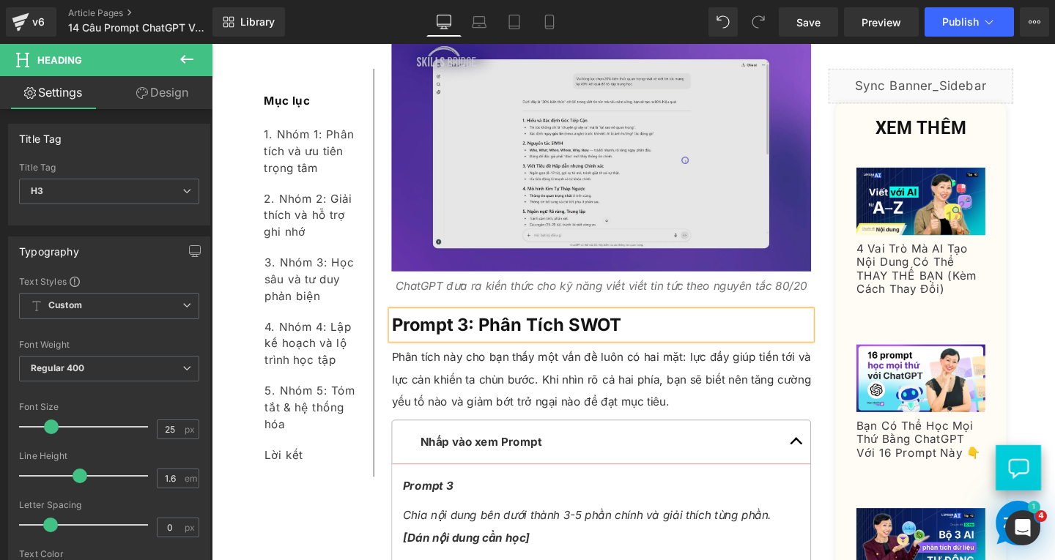
scroll to position [2662, 0]
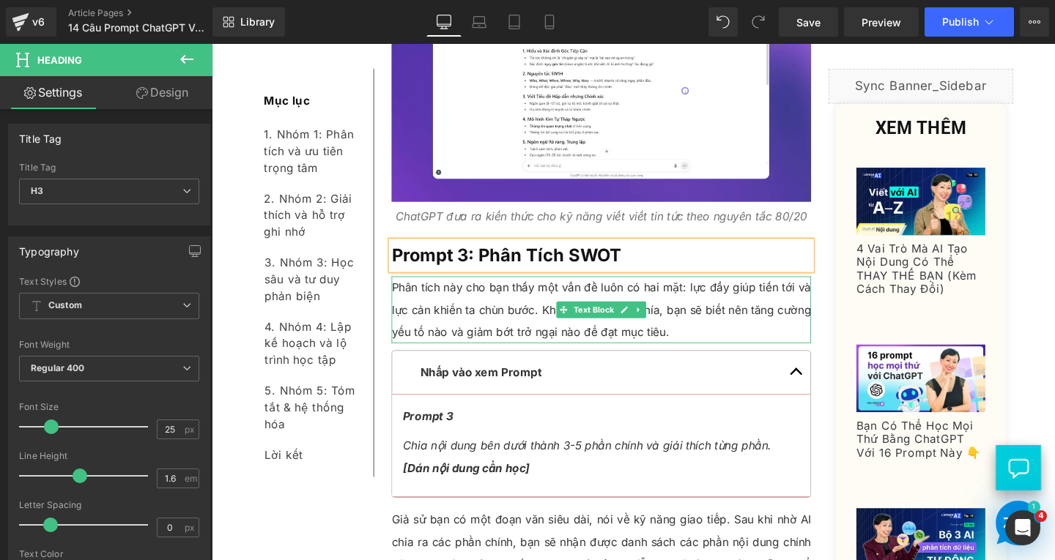
click at [514, 316] on p "Phân tích này cho bạn thấy một vấn đề luôn có hai mặt: lực đẩy giúp tiến tới và…" at bounding box center [621, 324] width 441 height 70
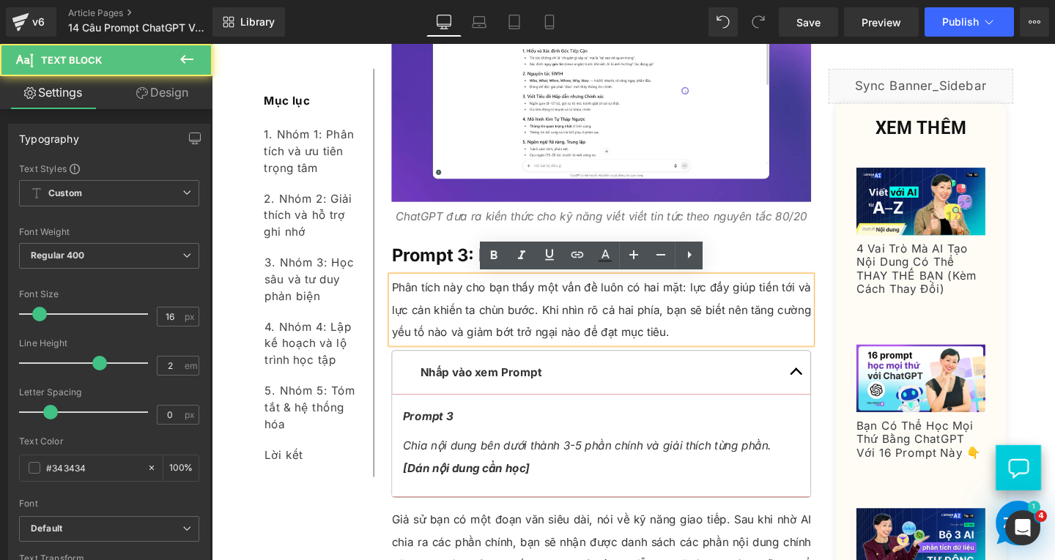
click at [720, 351] on p "Phân tích này cho bạn thấy một vấn đề luôn có hai mặt: lực đẩy giúp tiến tới và…" at bounding box center [621, 324] width 441 height 70
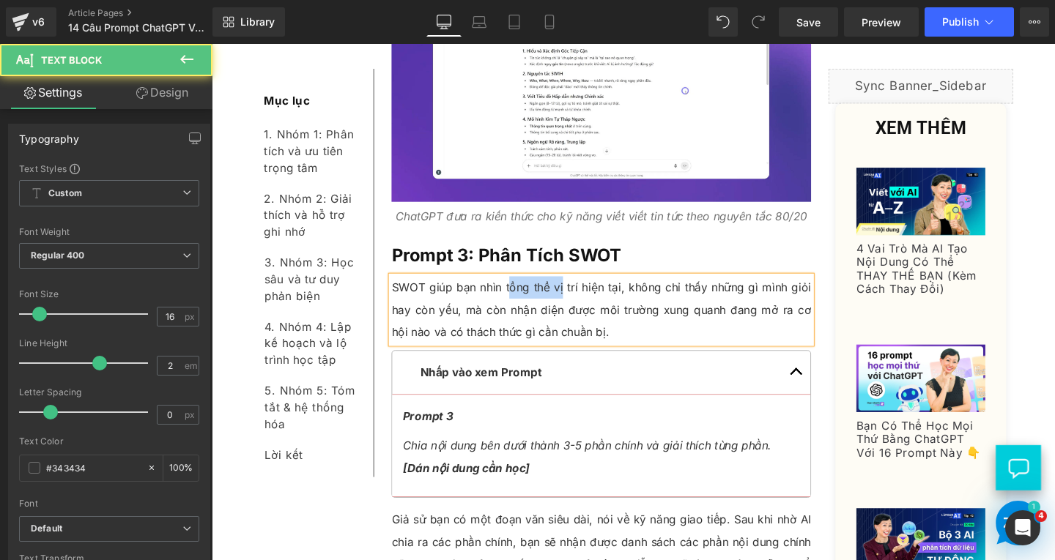
drag, startPoint x: 518, startPoint y: 296, endPoint x: 576, endPoint y: 300, distance: 58.0
click at [576, 300] on p "SWOT giúp bạn nhìn tổng thể vị trí hiện tại, không chỉ thấy những gì mình giỏi …" at bounding box center [621, 324] width 441 height 70
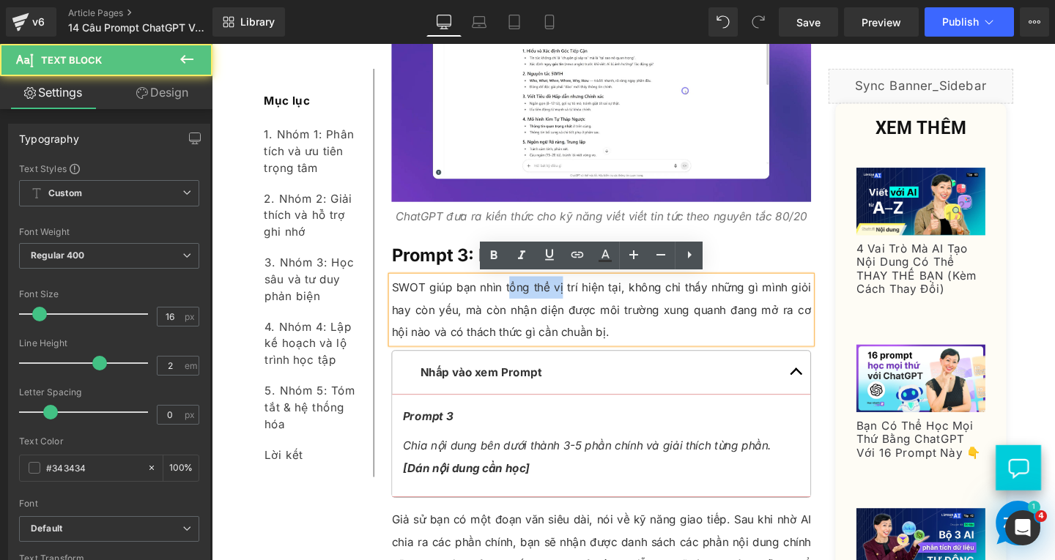
click at [536, 300] on p "SWOT giúp bạn nhìn tổng thể vị trí hiện tại, không chỉ thấy những gì mình giỏi …" at bounding box center [621, 324] width 441 height 70
drag, startPoint x: 518, startPoint y: 300, endPoint x: 568, endPoint y: 300, distance: 50.5
click at [568, 300] on p "SWOT giúp bạn nhìn tổng thể vị trí hiện tại, không chỉ thấy những gì mình giỏi …" at bounding box center [621, 324] width 441 height 70
click at [513, 302] on p "SWOT giúp bạn nhìn tổng thể vị trí hiện tại, không chỉ thấy những gì mình giỏi …" at bounding box center [621, 324] width 441 height 70
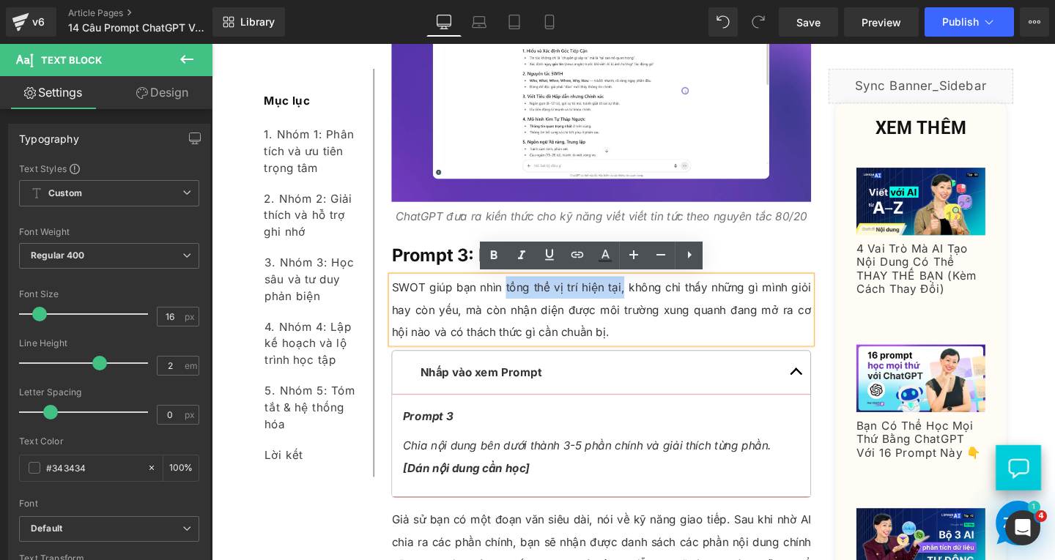
drag, startPoint x: 515, startPoint y: 300, endPoint x: 638, endPoint y: 300, distance: 123.1
click at [638, 300] on p "SWOT giúp bạn nhìn tổng thể vị trí hiện tại, không chỉ thấy những gì mình giỏi …" at bounding box center [621, 324] width 441 height 70
click at [642, 355] on p "SWOT giúp bạn nhìn tổng thể vị trí hiện tại, không chỉ thấy những gì mình giỏi …" at bounding box center [621, 324] width 441 height 70
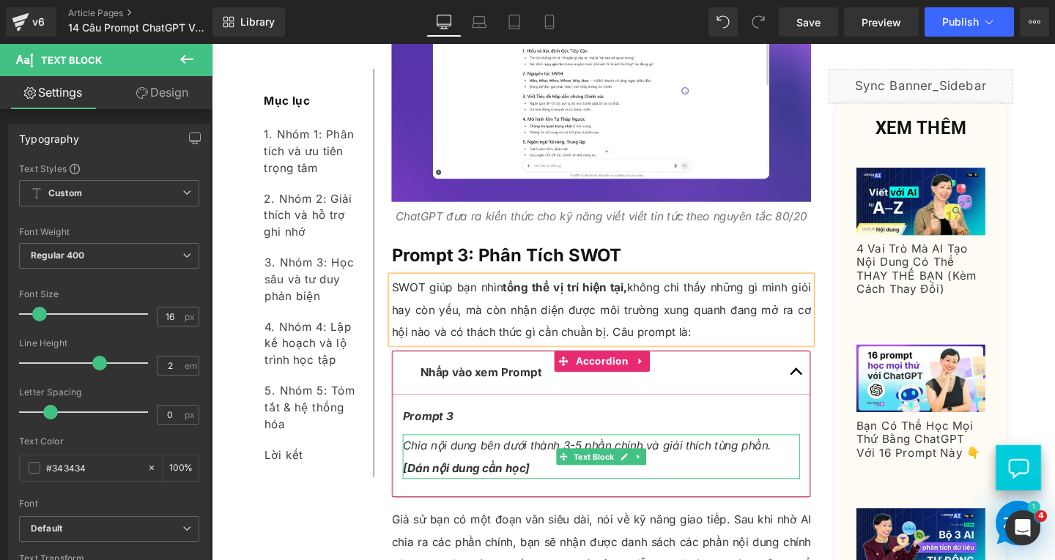
click at [538, 476] on p "Chia nội dung bên dưới thành 3-5 phần chính và giải thích từng phần." at bounding box center [620, 466] width 417 height 23
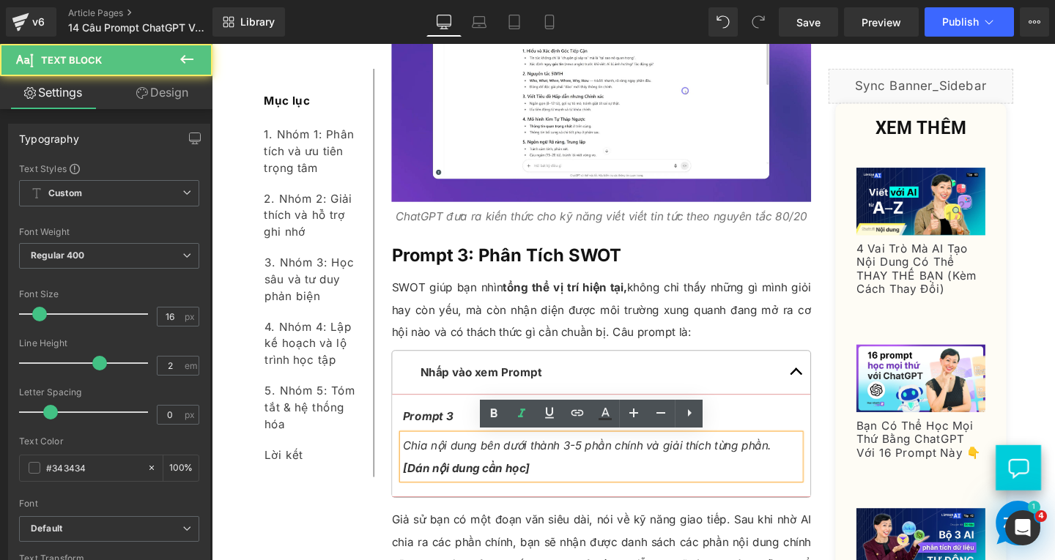
click at [552, 494] on p "[Dán nội dung cần học]" at bounding box center [620, 489] width 417 height 23
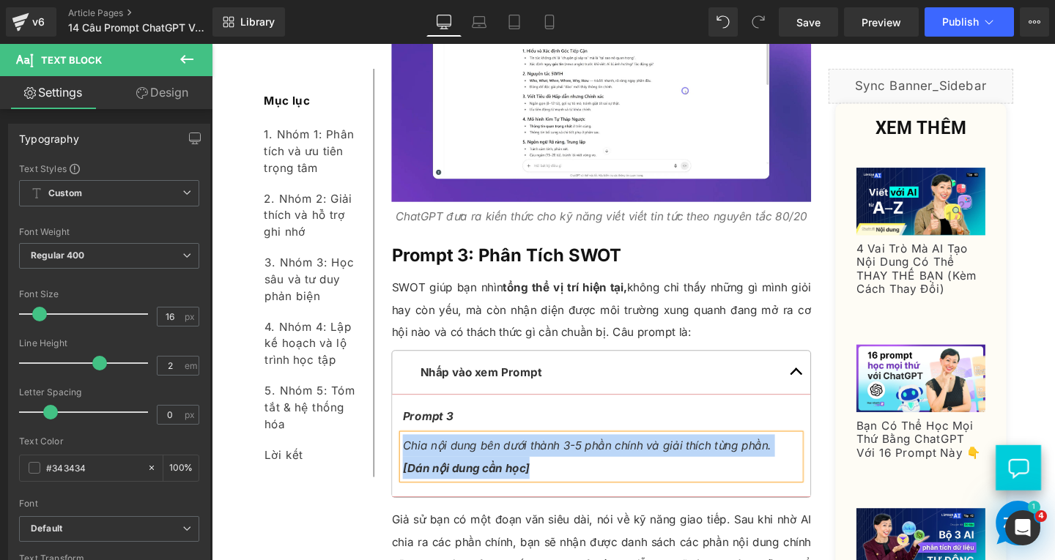
paste div
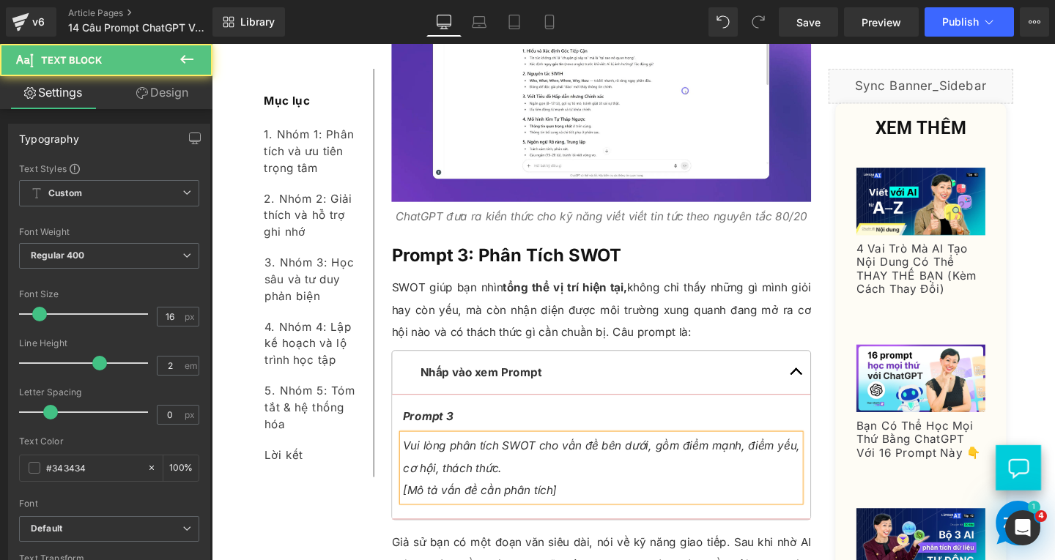
drag, startPoint x: 406, startPoint y: 513, endPoint x: 577, endPoint y: 513, distance: 171.4
click at [577, 513] on div "Vui lòng phân tích SWOT cho vấn đề bên dưới, gồm điểm mạnh, điểm yếu, cơ hội, t…" at bounding box center [620, 490] width 417 height 70
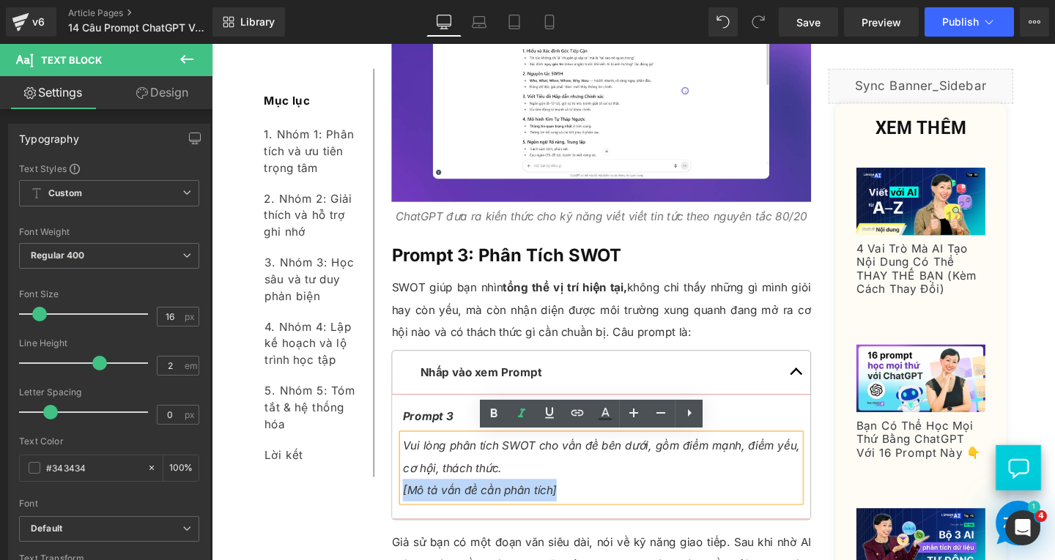
drag, startPoint x: 573, startPoint y: 512, endPoint x: 407, endPoint y: 508, distance: 165.6
click at [412, 508] on p "[Mô tả vấn đề cần phân tích]" at bounding box center [620, 513] width 417 height 23
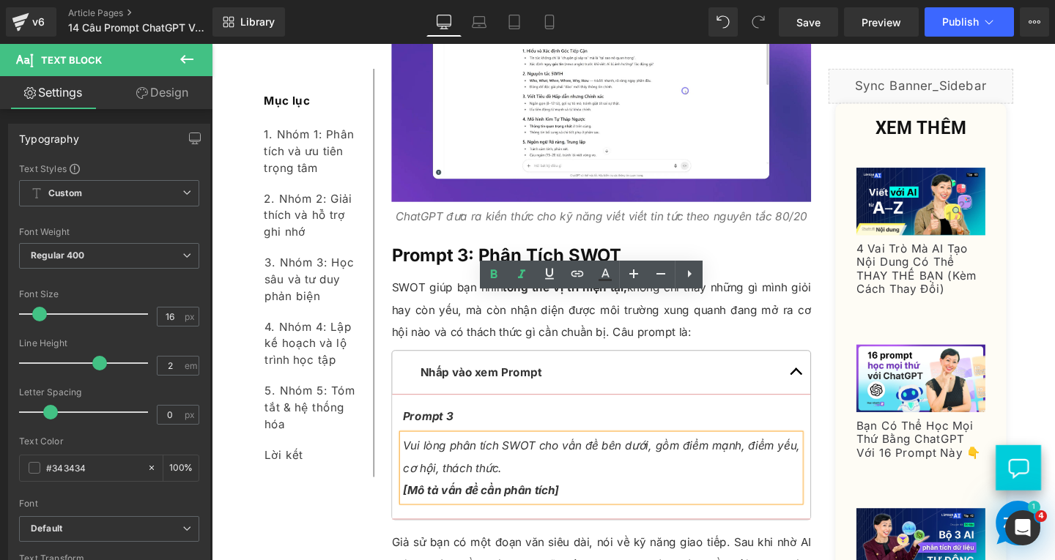
scroll to position [2882, 0]
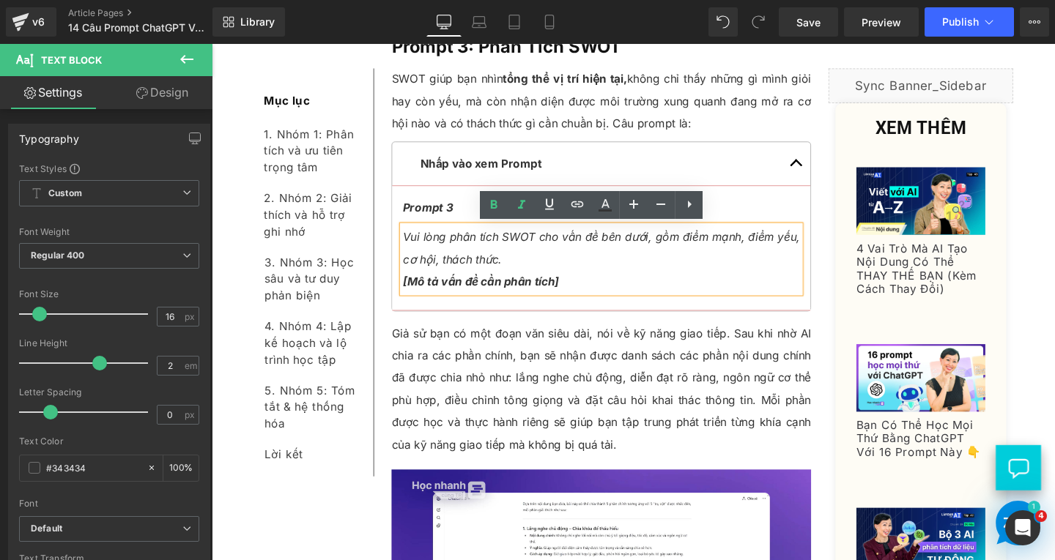
click at [486, 384] on p "Giả sử bạn có một đoạn văn siêu dài, nói về kỹ năng giao tiếp. Sau khi nhờ AI c…" at bounding box center [621, 406] width 441 height 141
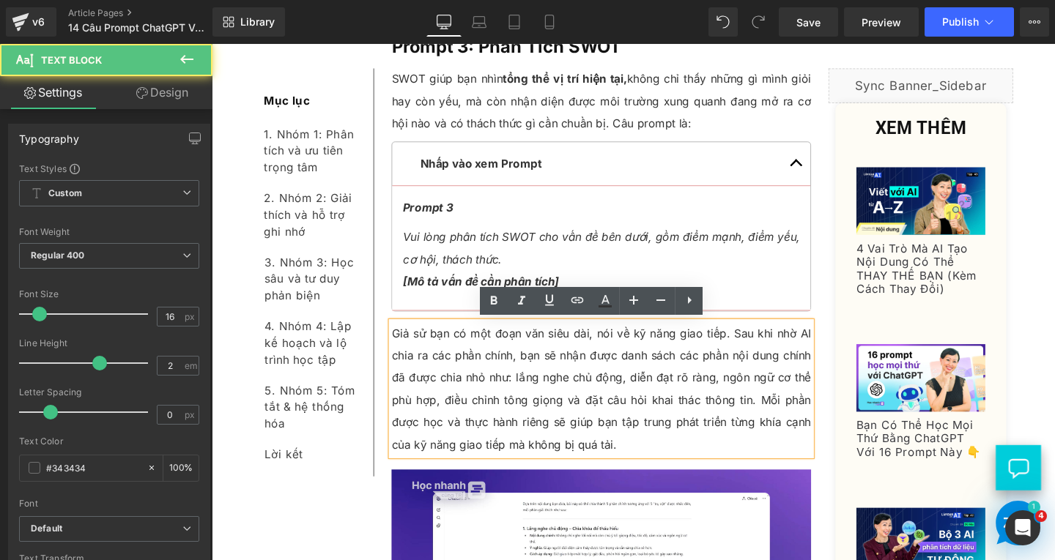
click at [658, 464] on p "Giả sử bạn có một đoạn văn siêu dài, nói về kỹ năng giao tiếp. Sau khi nhờ AI c…" at bounding box center [621, 406] width 441 height 141
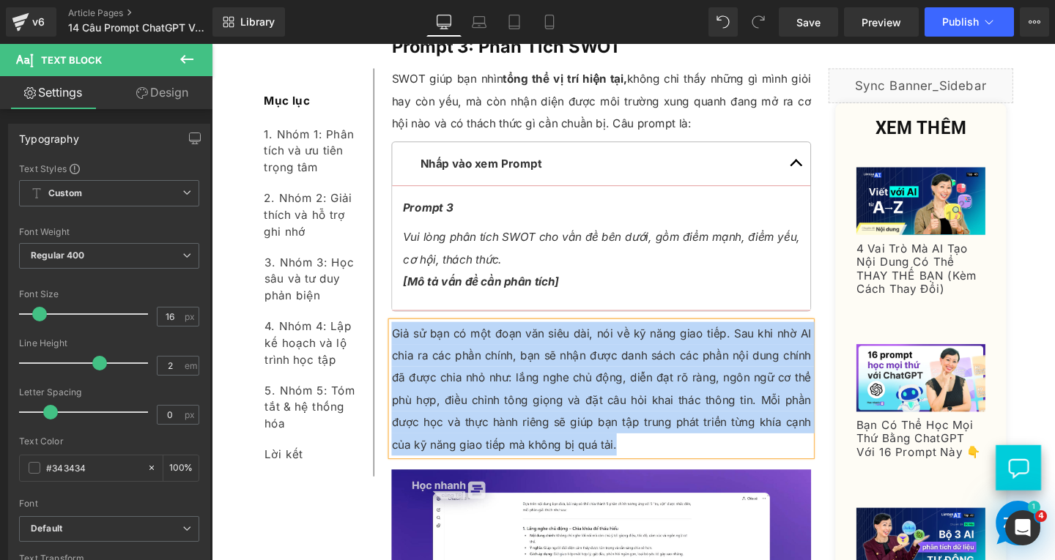
paste div
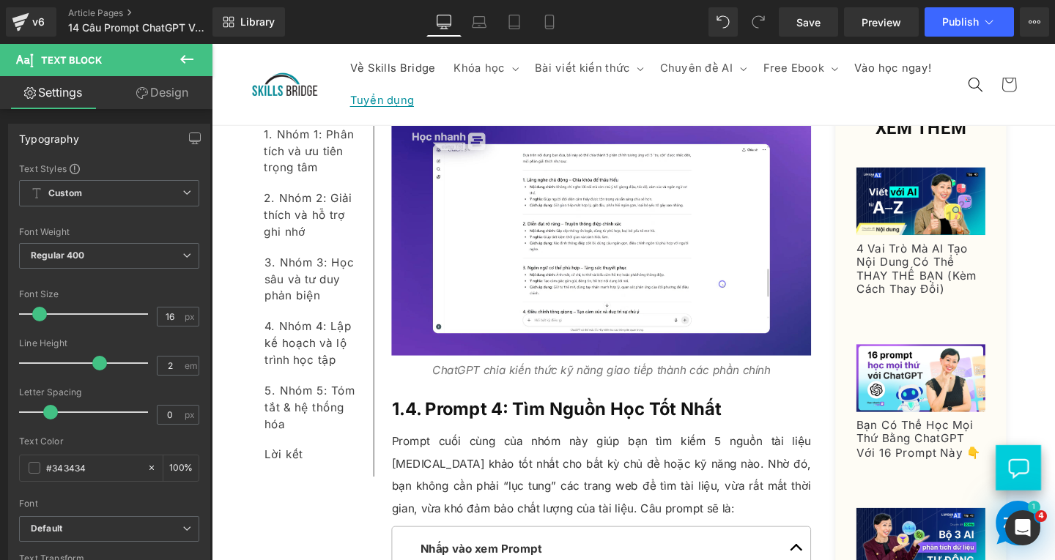
scroll to position [3032, 0]
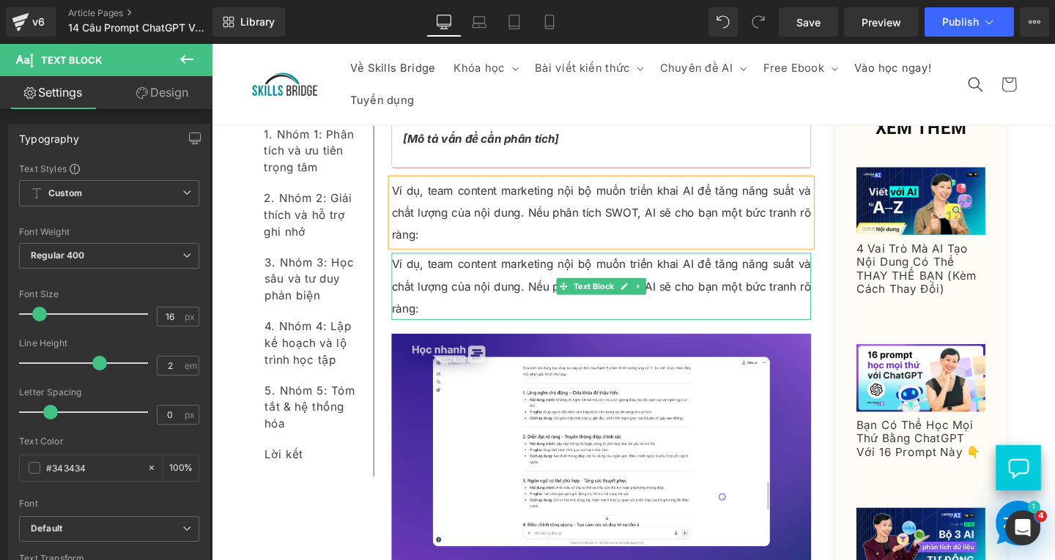
click at [439, 294] on p "Ví dụ, team content marketing nội bộ muốn triển khai AI để tăng năng suất và ch…" at bounding box center [621, 299] width 441 height 70
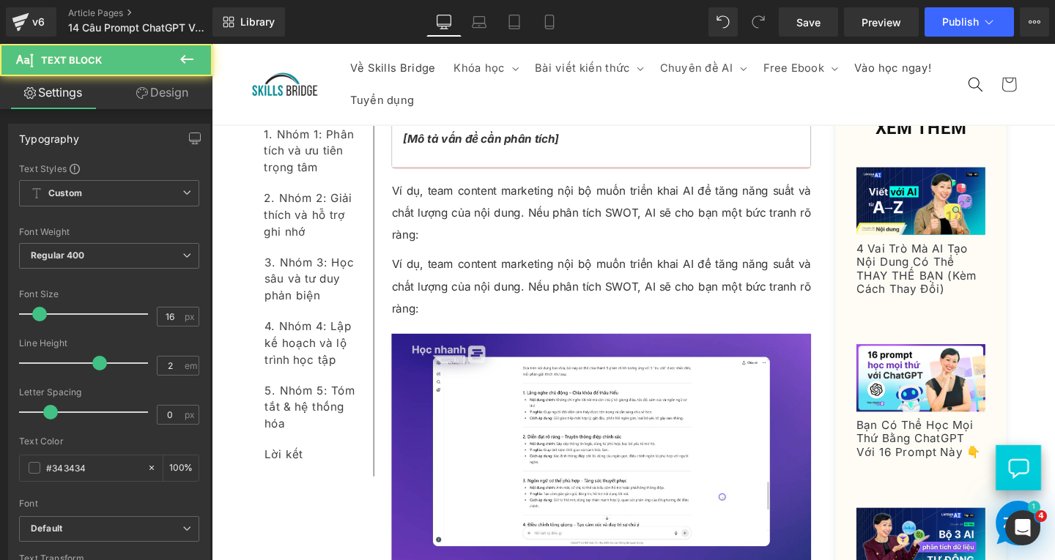
click at [179, 93] on link "Design" at bounding box center [162, 92] width 106 height 33
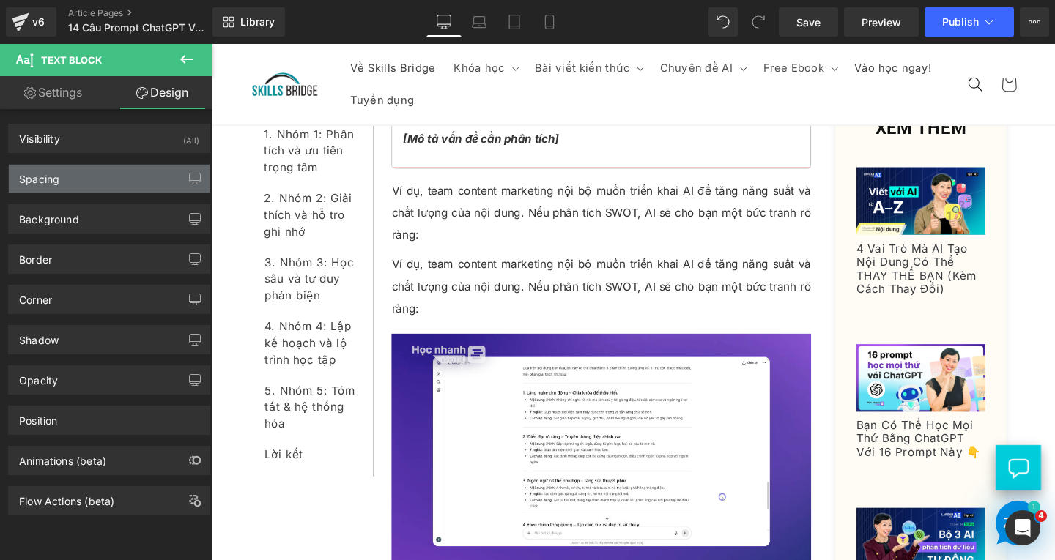
click at [119, 171] on div "Spacing" at bounding box center [109, 179] width 201 height 28
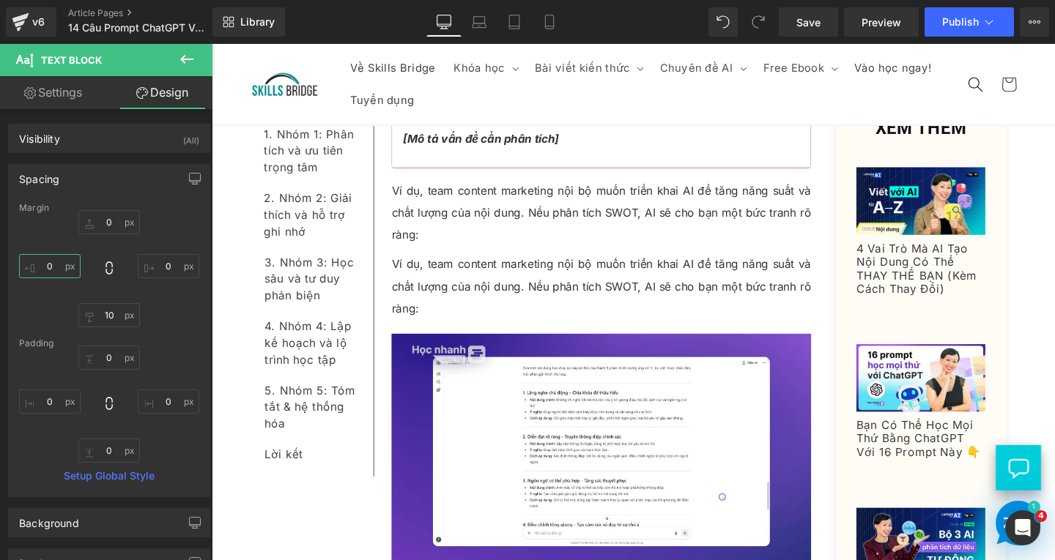
click at [57, 267] on input "text" at bounding box center [50, 266] width 62 height 24
type input "20"
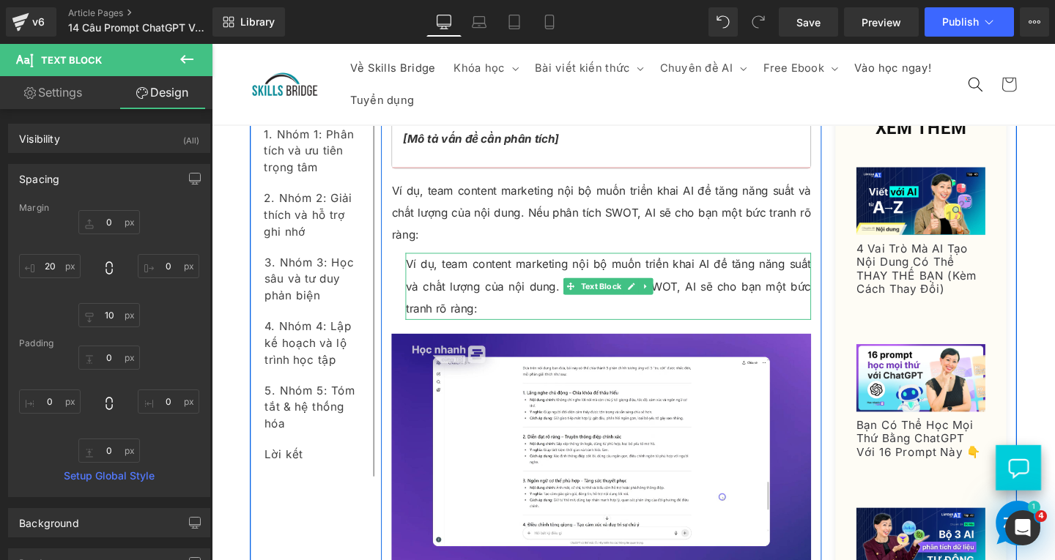
click at [511, 303] on p "Ví dụ, team content marketing nội bộ muốn triển khai AI để tăng năng suất và ch…" at bounding box center [628, 299] width 426 height 70
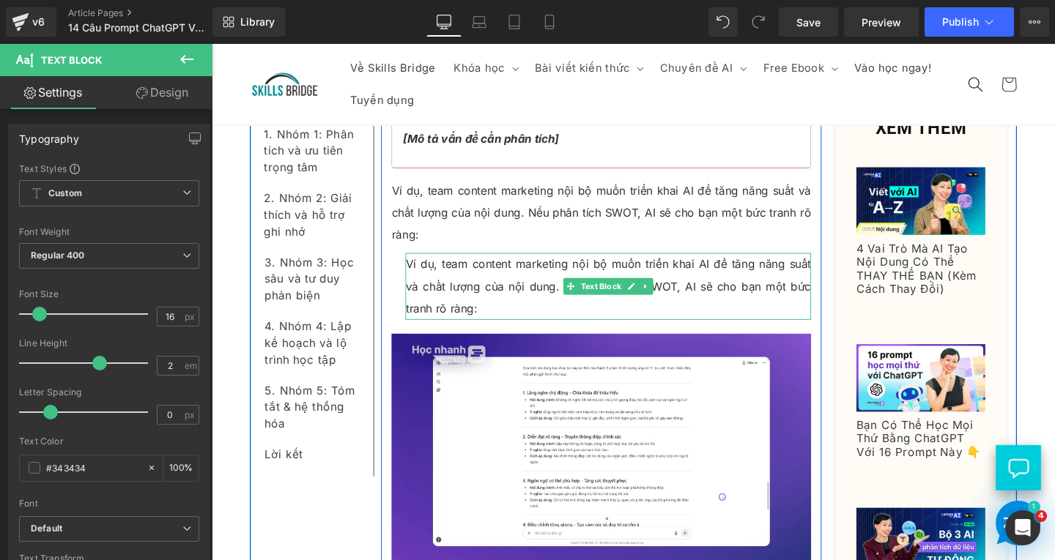
click at [472, 302] on p "Ví dụ, team content marketing nội bộ muốn triển khai AI để tăng năng suất và ch…" at bounding box center [628, 299] width 426 height 70
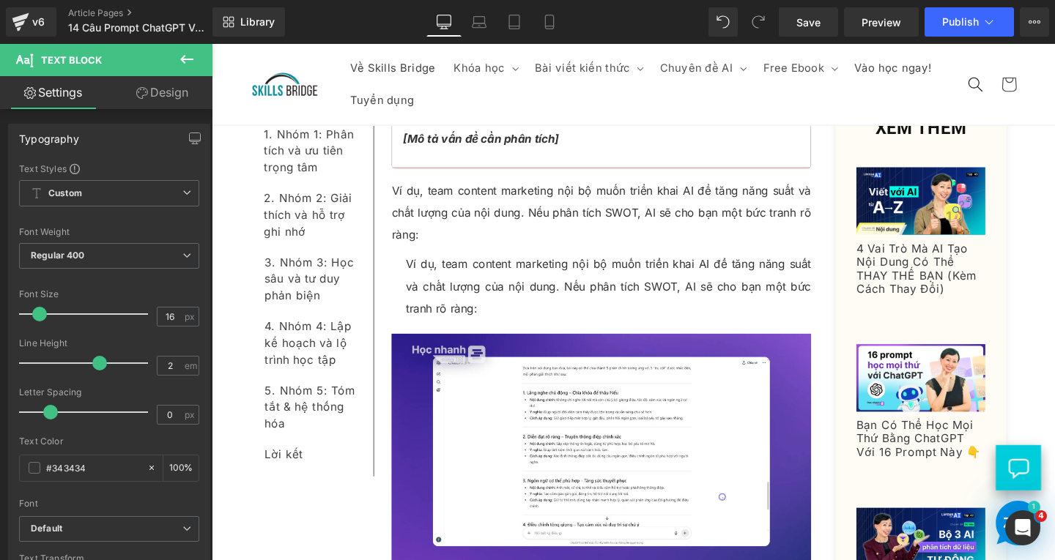
drag, startPoint x: 166, startPoint y: 103, endPoint x: 125, endPoint y: 168, distance: 77.6
click at [167, 103] on link "Design" at bounding box center [162, 92] width 106 height 33
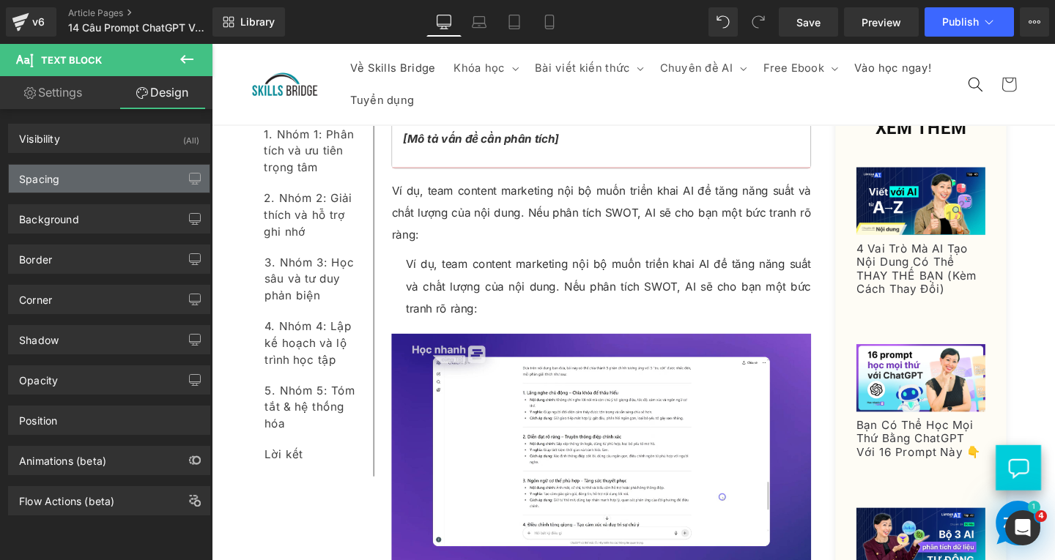
click at [125, 168] on div "Spacing" at bounding box center [109, 179] width 201 height 28
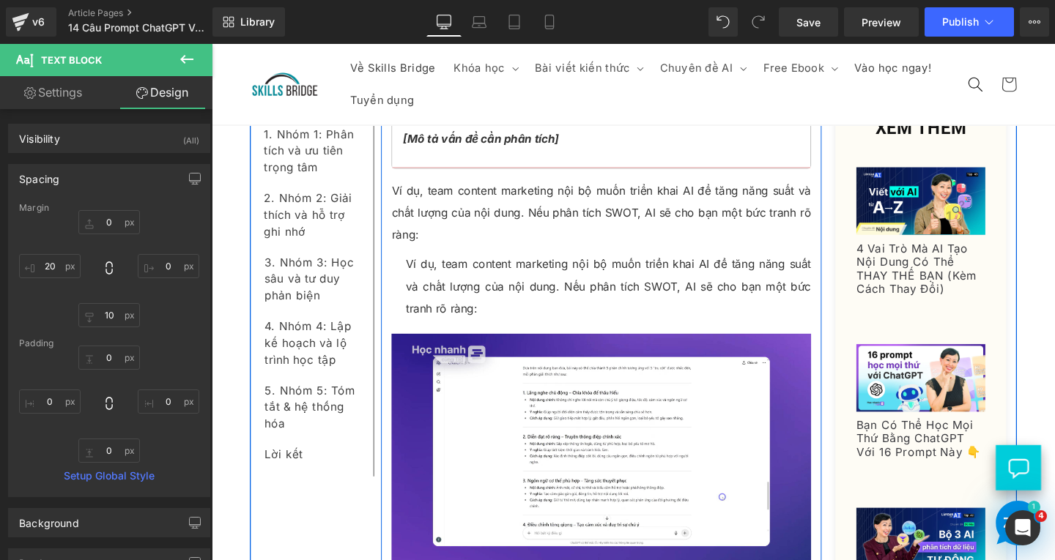
click at [486, 303] on p "Ví dụ, team content marketing nội bộ muốn triển khai AI để tăng năng suất và ch…" at bounding box center [628, 299] width 426 height 70
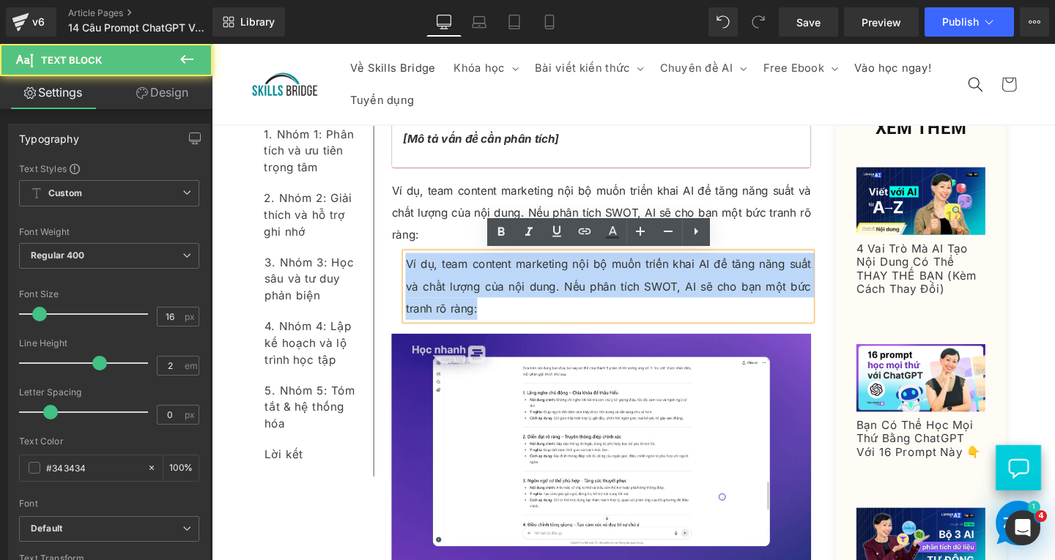
drag, startPoint x: 410, startPoint y: 277, endPoint x: 515, endPoint y: 319, distance: 112.8
click at [515, 319] on p "Ví dụ, team content marketing nội bộ muốn triển khai AI để tăng năng suất và ch…" at bounding box center [628, 299] width 426 height 70
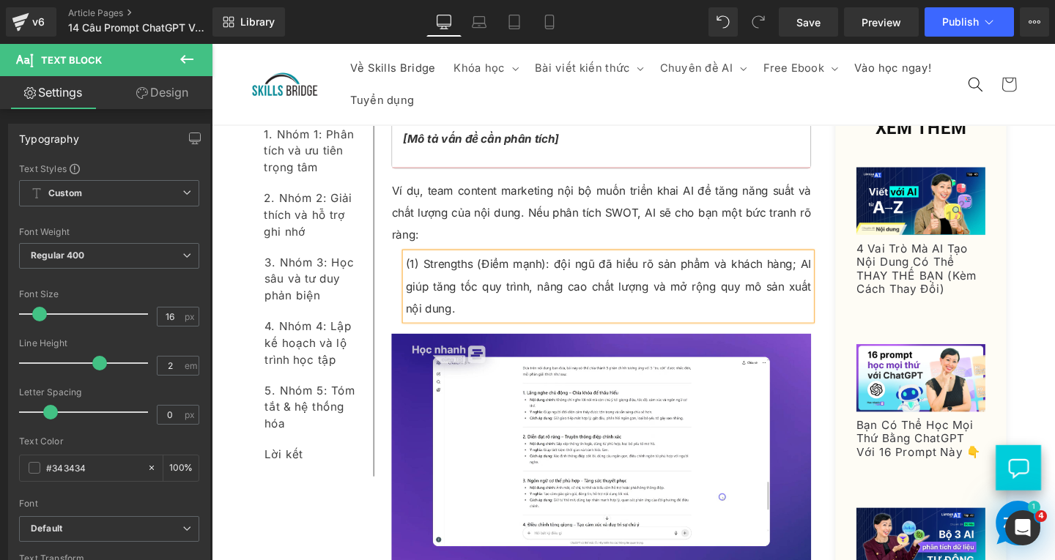
click at [572, 275] on p "(1) Strengths (Điểm mạnh): đội ngũ đã hiểu rõ sản phẩm và khách hàng; AI giúp t…" at bounding box center [628, 299] width 426 height 70
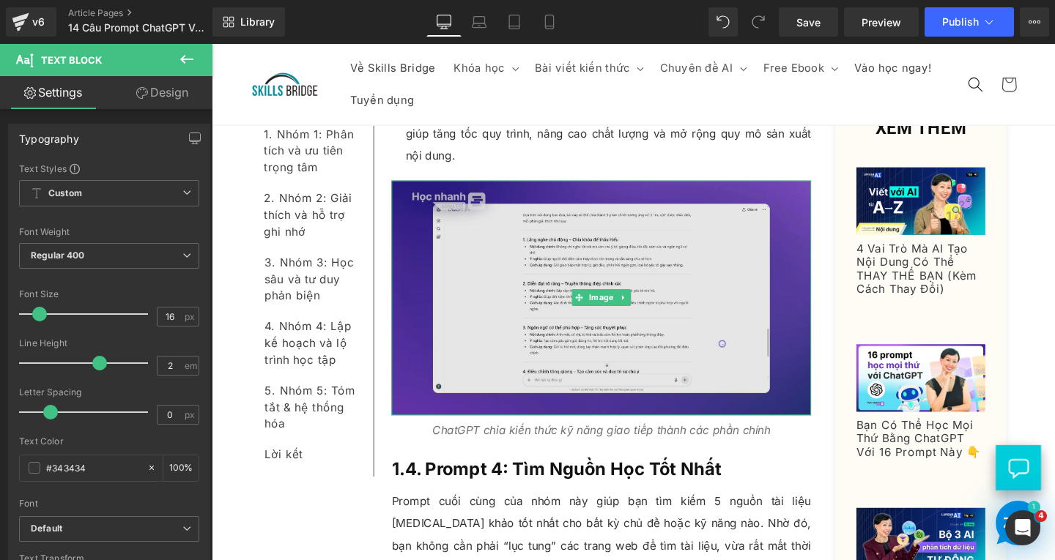
scroll to position [3198, 0]
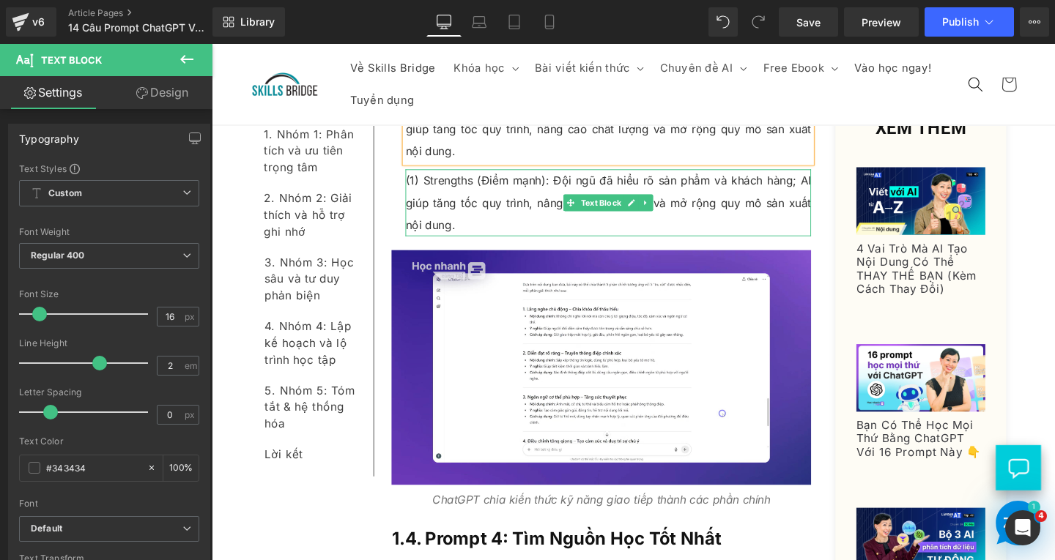
click at [486, 226] on p "(1) Strengths (Điểm mạnh): Đội ngũ đã hiểu rõ sản phẩm và khách hàng; AI giúp t…" at bounding box center [628, 211] width 426 height 70
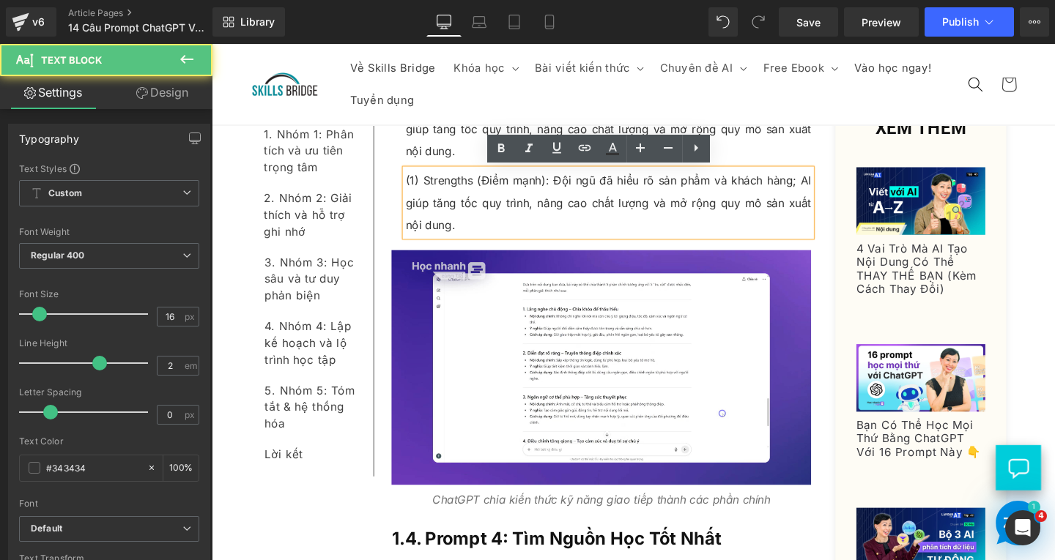
click at [418, 195] on p "(1) Strengths (Điểm mạnh): Đội ngũ đã hiểu rõ sản phẩm và khách hàng; AI giúp t…" at bounding box center [628, 211] width 426 height 70
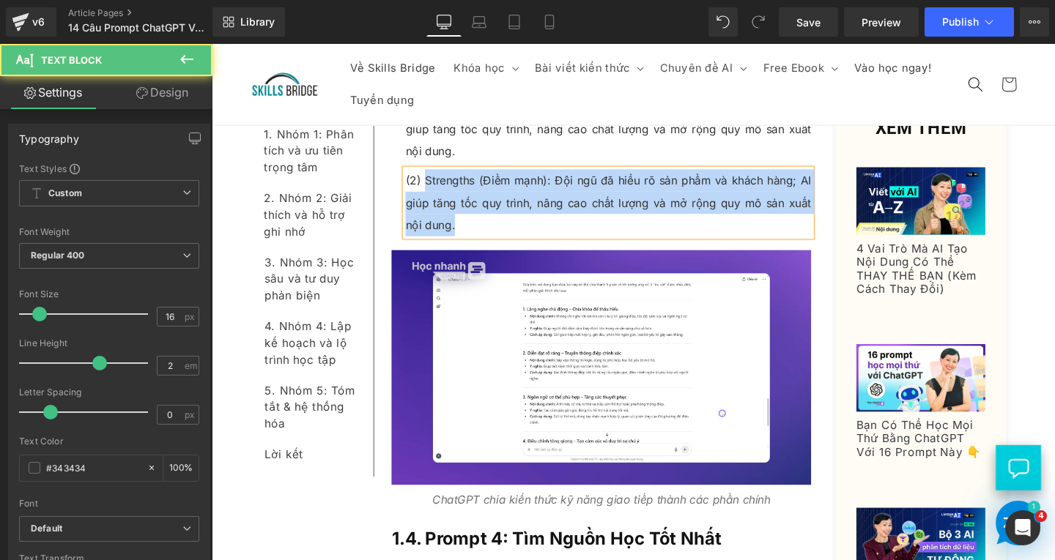
drag, startPoint x: 431, startPoint y: 187, endPoint x: 467, endPoint y: 240, distance: 64.4
click at [467, 240] on p "(2) Strengths (Điểm mạnh): Đội ngũ đã hiểu rõ sản phẩm và khách hàng; AI giúp t…" at bounding box center [628, 211] width 426 height 70
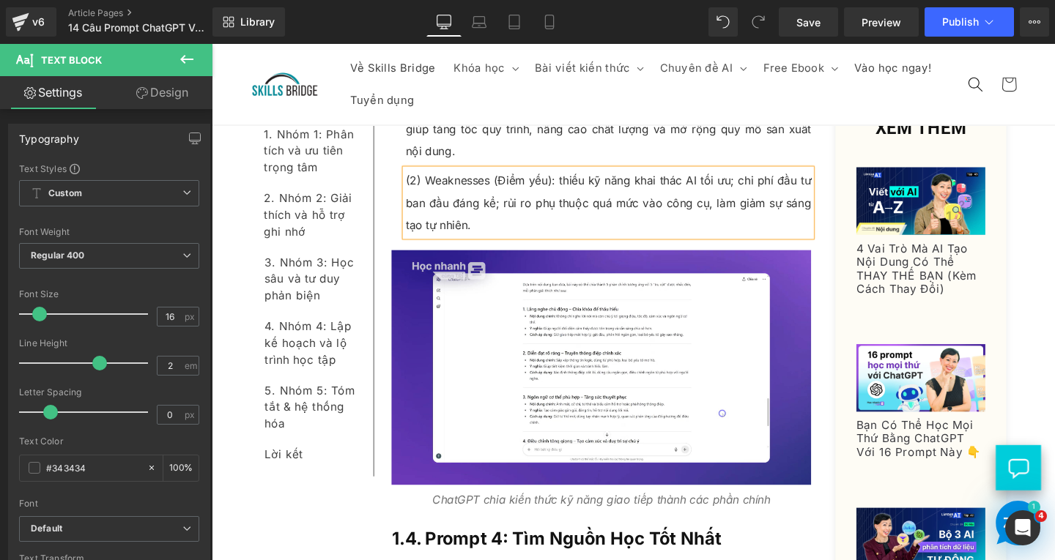
click at [572, 185] on p "(2) Weaknesses (Điểm yếu): thiếu kỹ năng khai thác AI tối ưu; chi phí đầu tư ba…" at bounding box center [628, 211] width 426 height 70
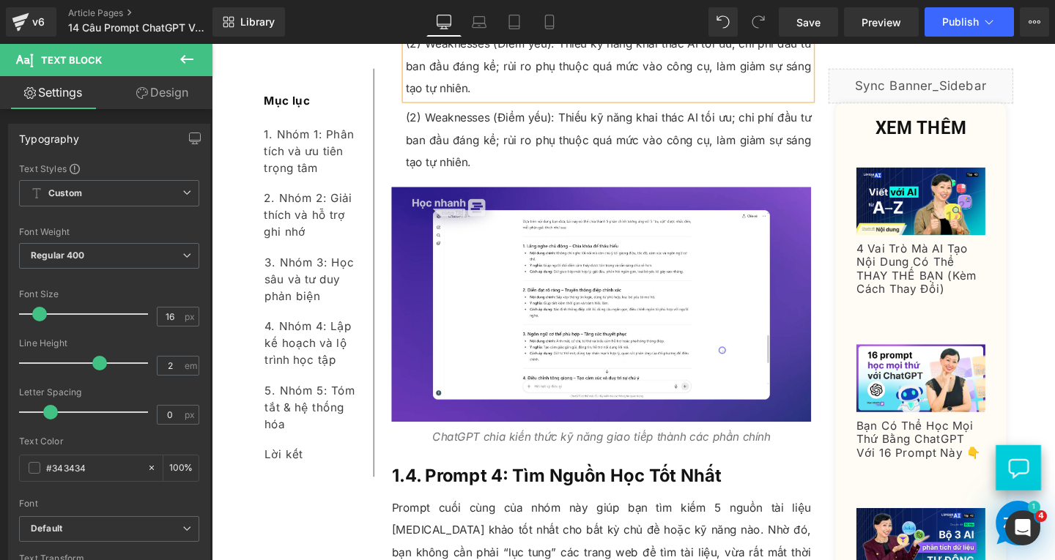
scroll to position [3349, 0]
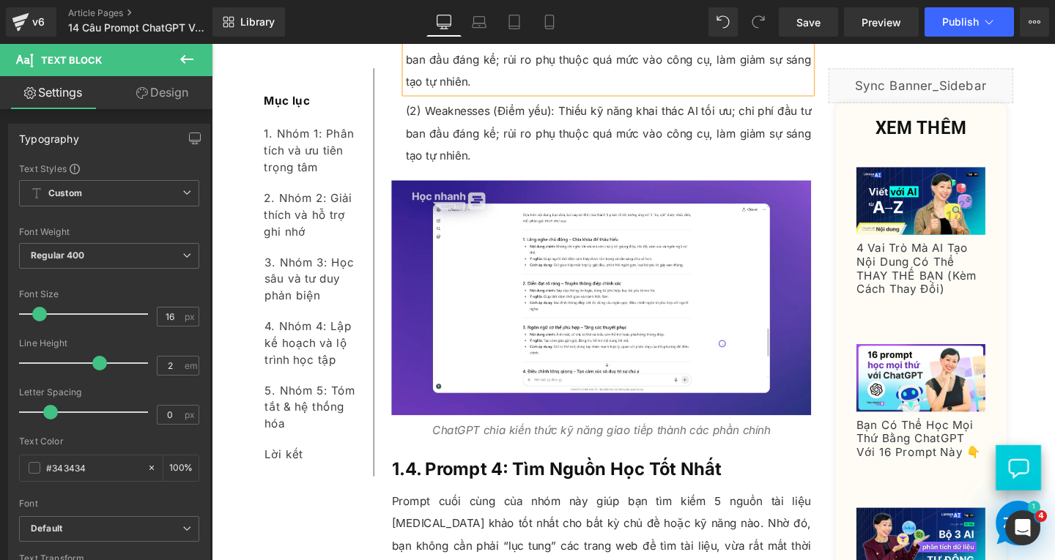
click at [459, 163] on p "(2) Weaknesses (Điểm yếu): Thiếu kỹ năng khai thác AI tối ưu; chi phí đầu tư ba…" at bounding box center [628, 138] width 426 height 70
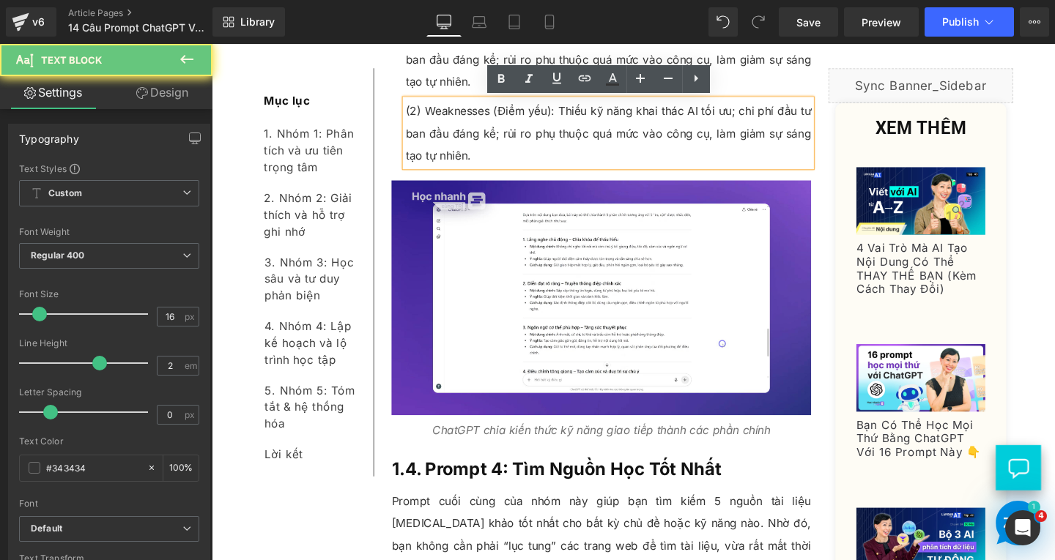
click at [420, 116] on p "(2) Weaknesses (Điểm yếu): Thiếu kỹ năng khai thác AI tối ưu; chi phí đầu tư ba…" at bounding box center [628, 138] width 426 height 70
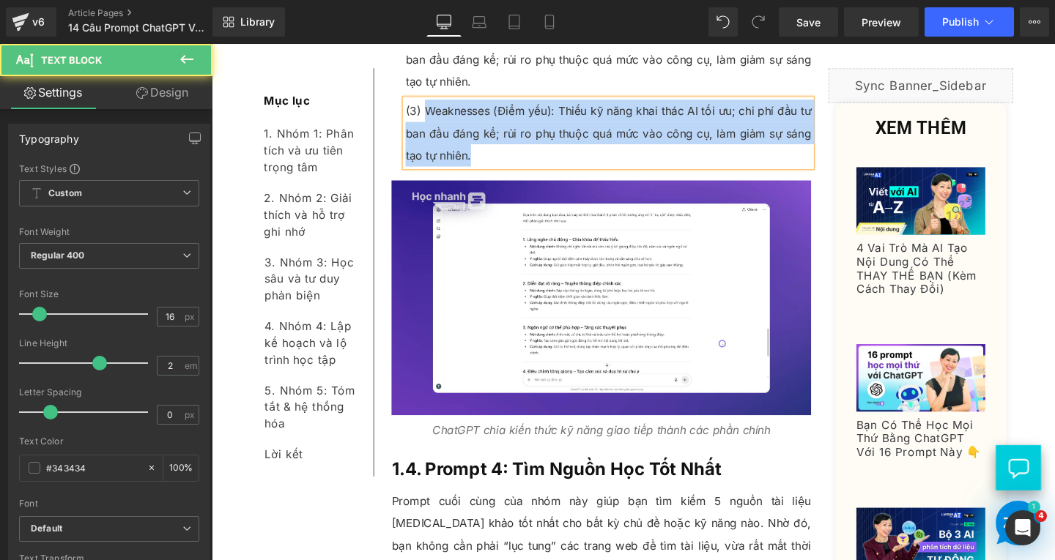
drag, startPoint x: 430, startPoint y: 108, endPoint x: 485, endPoint y: 157, distance: 73.7
click at [485, 157] on p "(3) Weaknesses (Điểm yếu): Thiếu kỹ năng khai thác AI tối ưu; chi phí đầu tư ba…" at bounding box center [628, 138] width 426 height 70
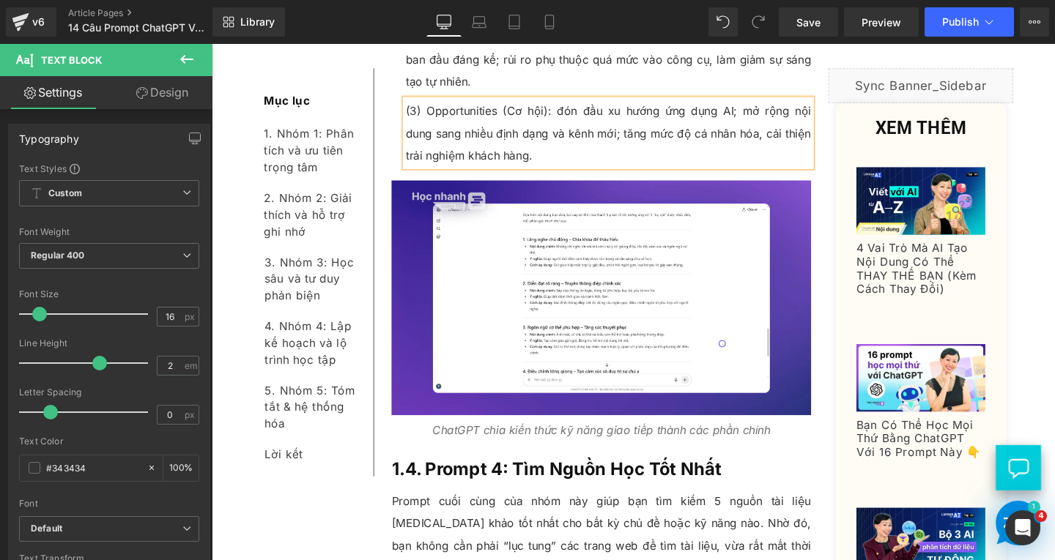
click at [563, 112] on p "(3) Opportunities (Cơ hội): đón đầu xu hướng ứng dụng AI; mở rộng nội dung sang…" at bounding box center [628, 138] width 426 height 70
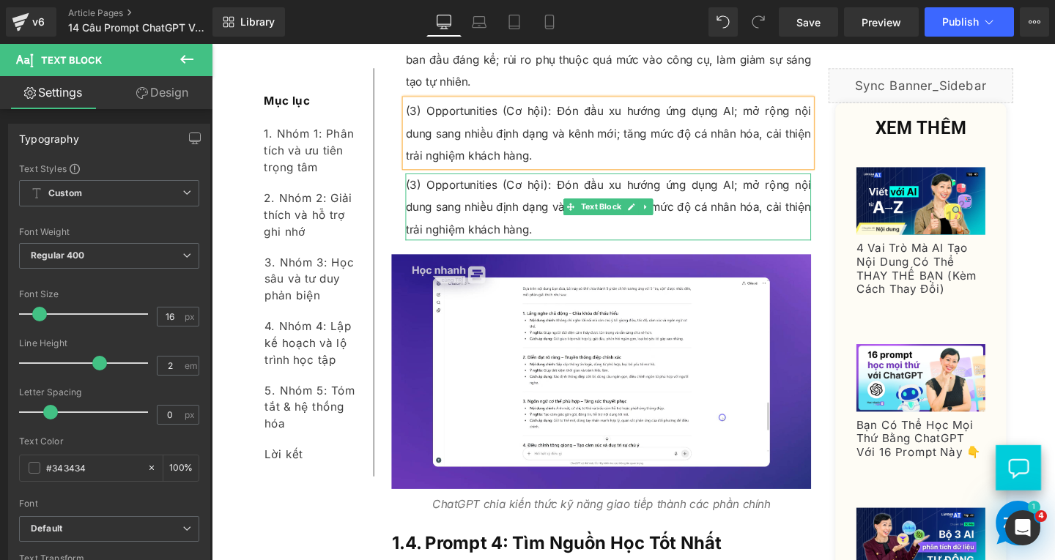
click at [457, 204] on p "(3) Opportunities (Cơ hội): Đón đầu xu hướng ứng dụng AI; mở rộng nội dung sang…" at bounding box center [628, 215] width 426 height 70
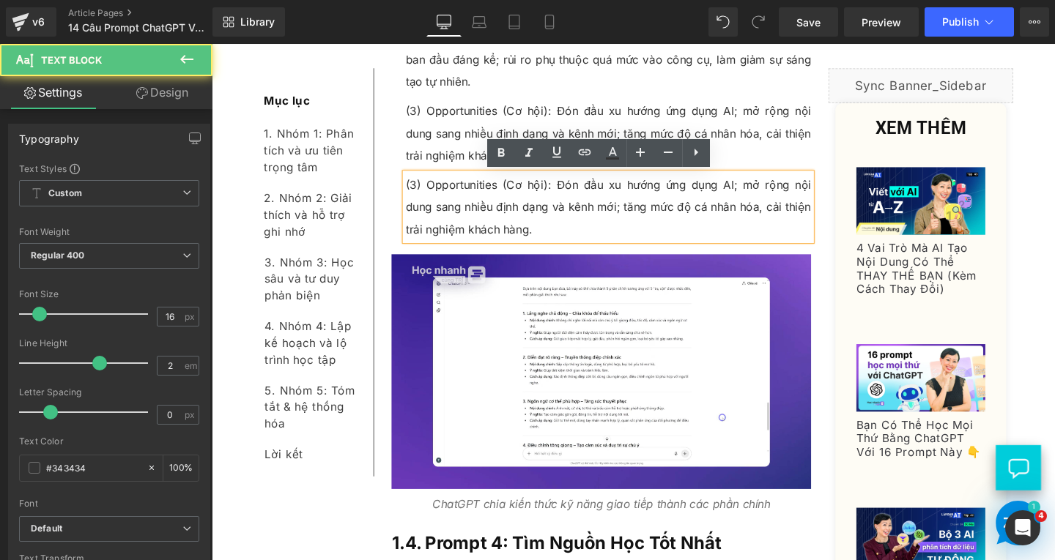
click at [424, 190] on p "(3) Opportunities (Cơ hội): Đón đầu xu hướng ứng dụng AI; mở rộng nội dung sang…" at bounding box center [628, 215] width 426 height 70
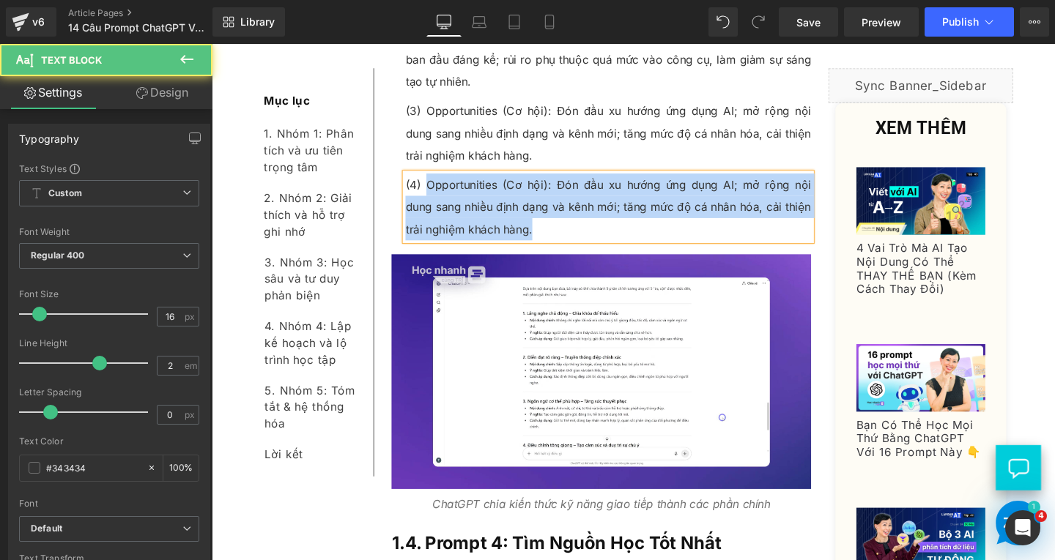
drag, startPoint x: 430, startPoint y: 188, endPoint x: 558, endPoint y: 240, distance: 138.1
click at [558, 240] on p "(4) Opportunities (Cơ hội): Đón đầu xu hướng ứng dụng AI; mở rộng nội dung sang…" at bounding box center [628, 215] width 426 height 70
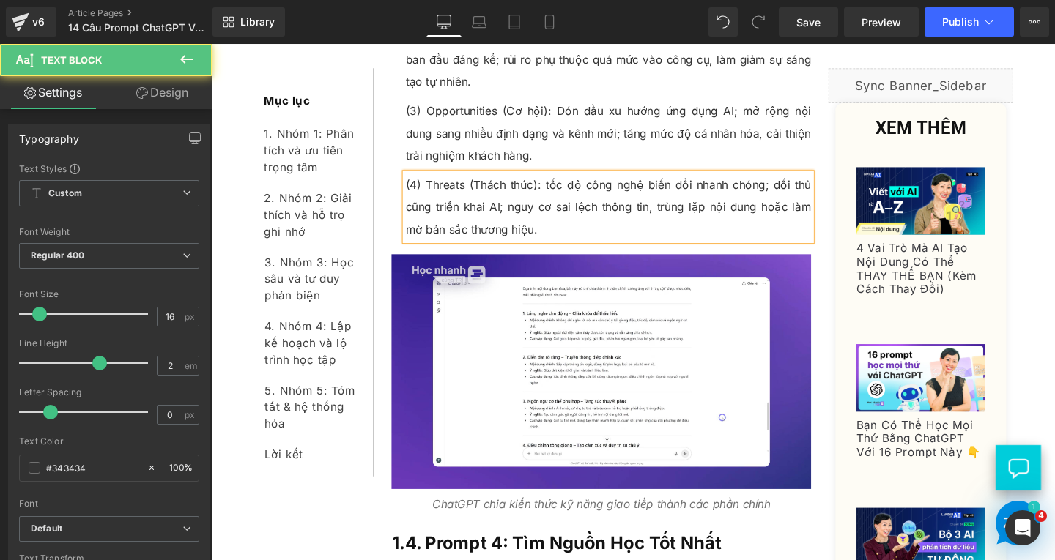
click at [557, 185] on p "(4) Threats (Thách thức): tốc độ công nghệ biến đổi nhanh chóng; đối thủ cũng t…" at bounding box center [628, 215] width 426 height 70
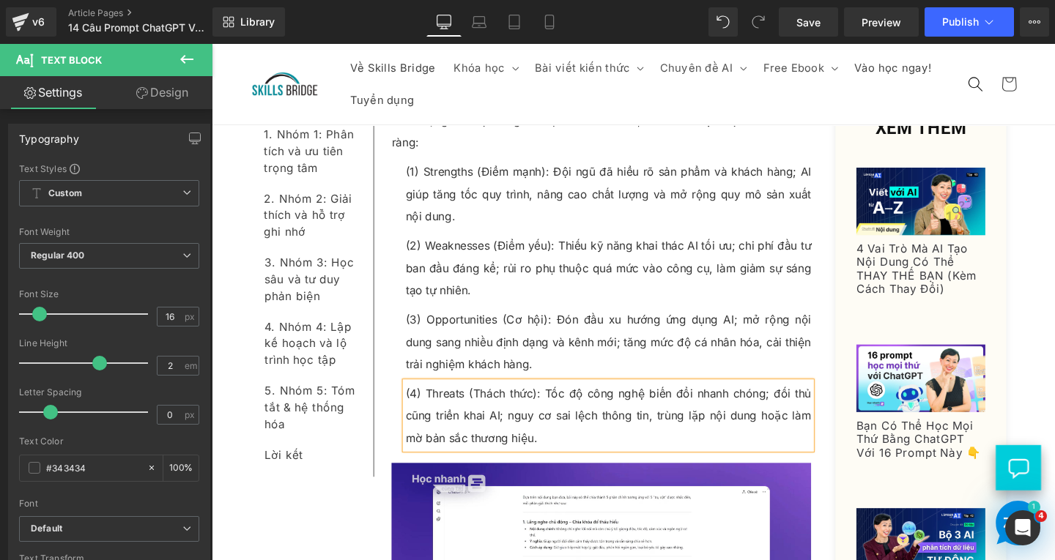
scroll to position [3056, 0]
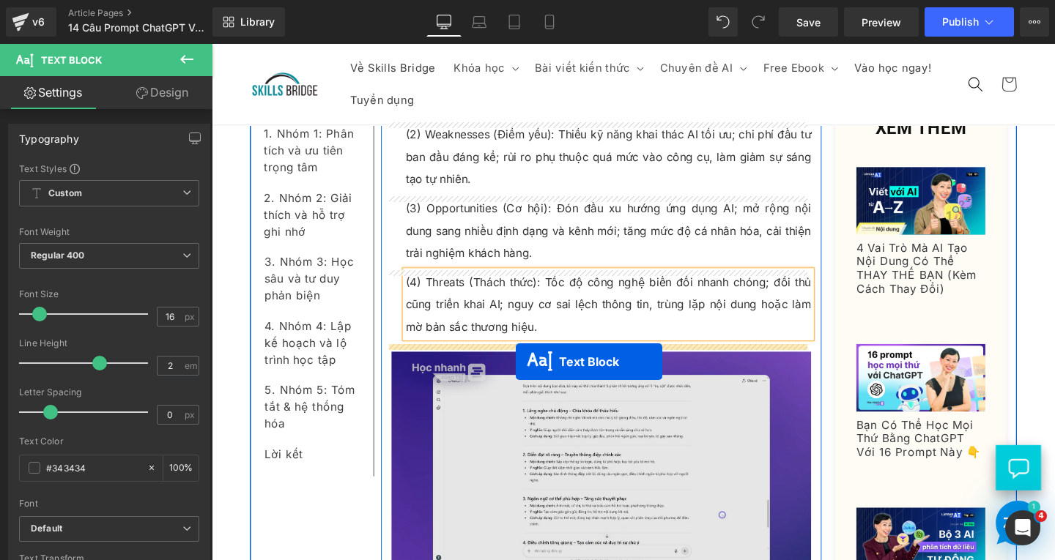
drag, startPoint x: 573, startPoint y: 275, endPoint x: 531, endPoint y: 378, distance: 111.4
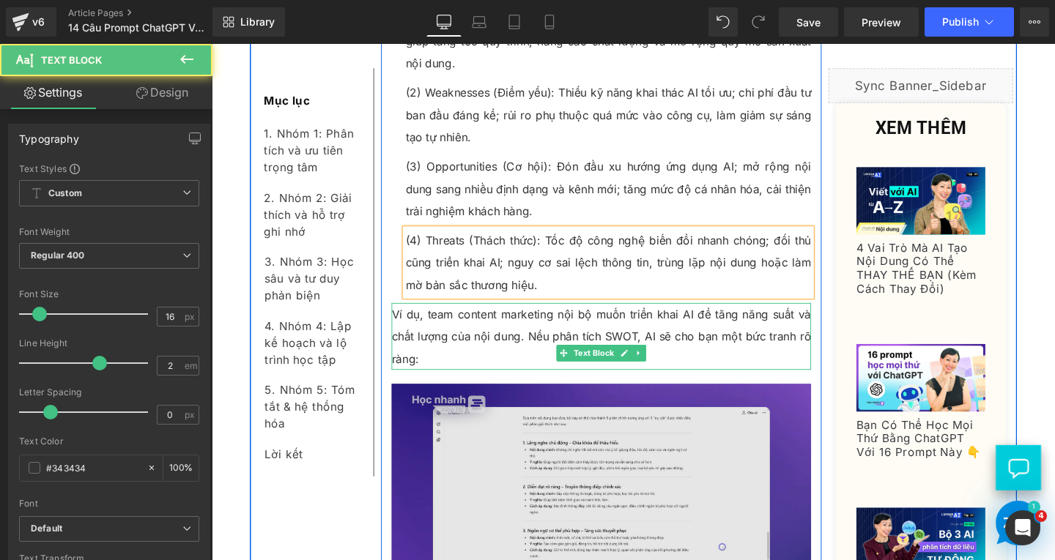
scroll to position [3246, 0]
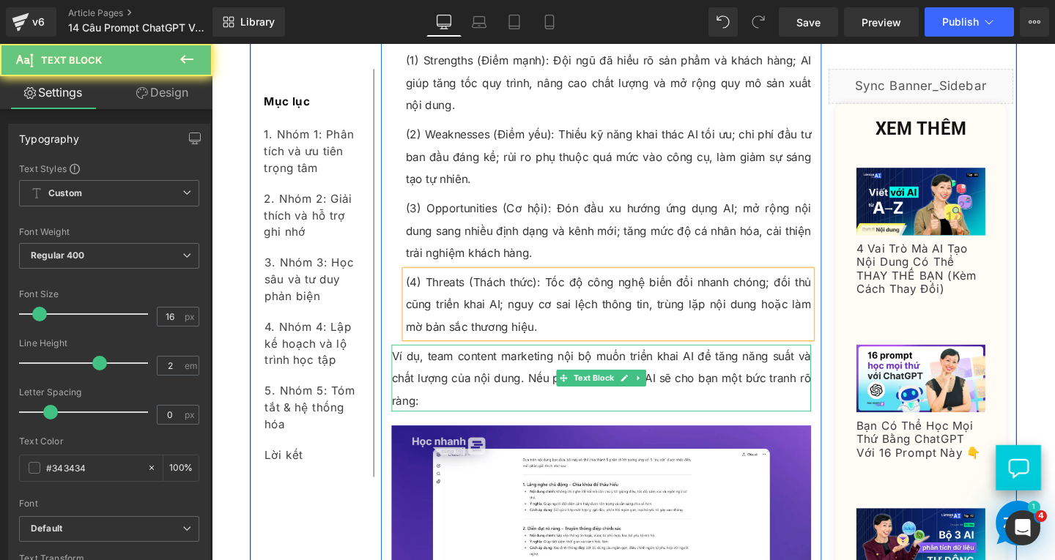
click at [441, 417] on p "Ví dụ, team content marketing nội bộ muốn triển khai AI để tăng năng suất và ch…" at bounding box center [621, 395] width 441 height 70
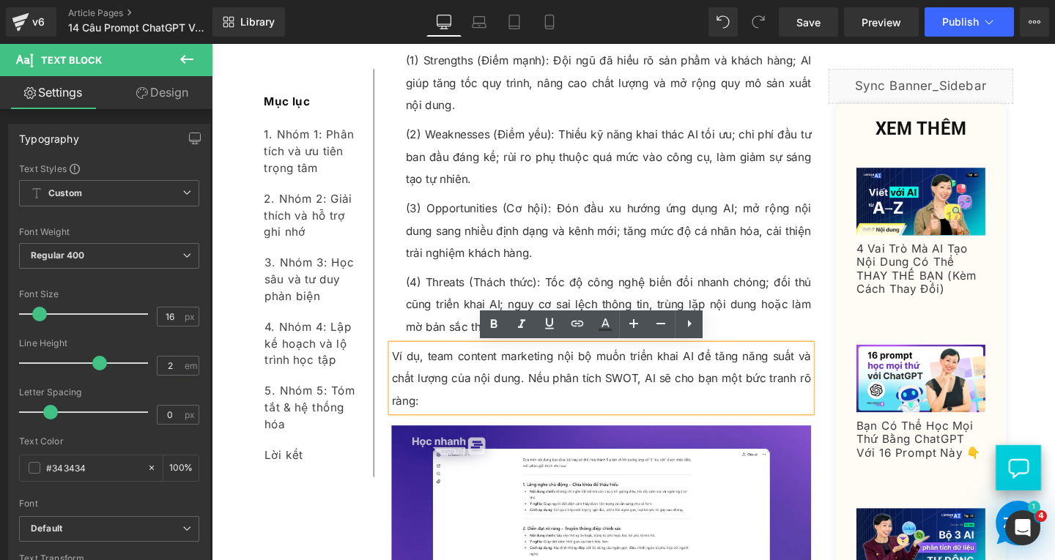
click at [441, 417] on p "Ví dụ, team content marketing nội bộ muốn triển khai AI để tăng năng suất và ch…" at bounding box center [621, 395] width 441 height 70
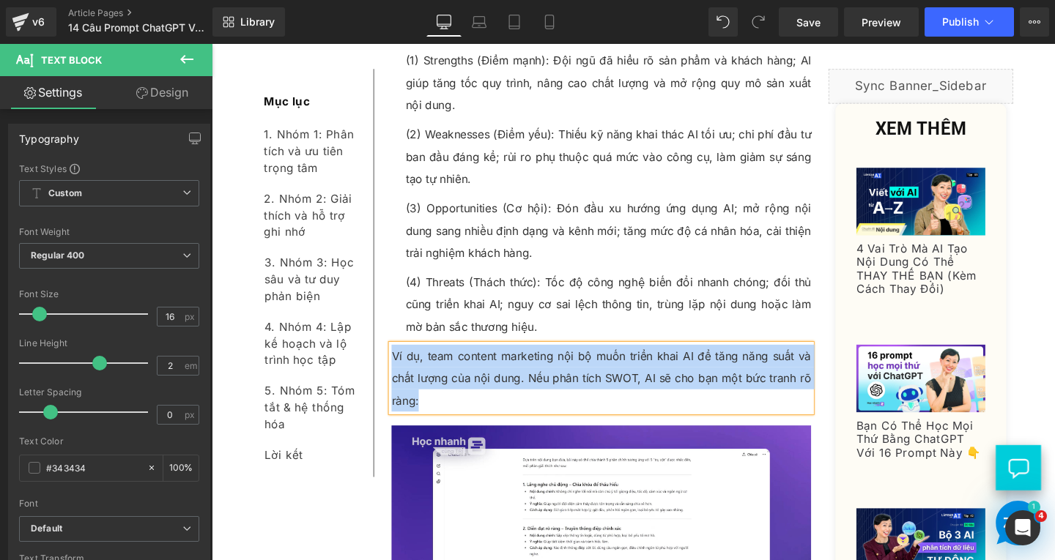
paste div
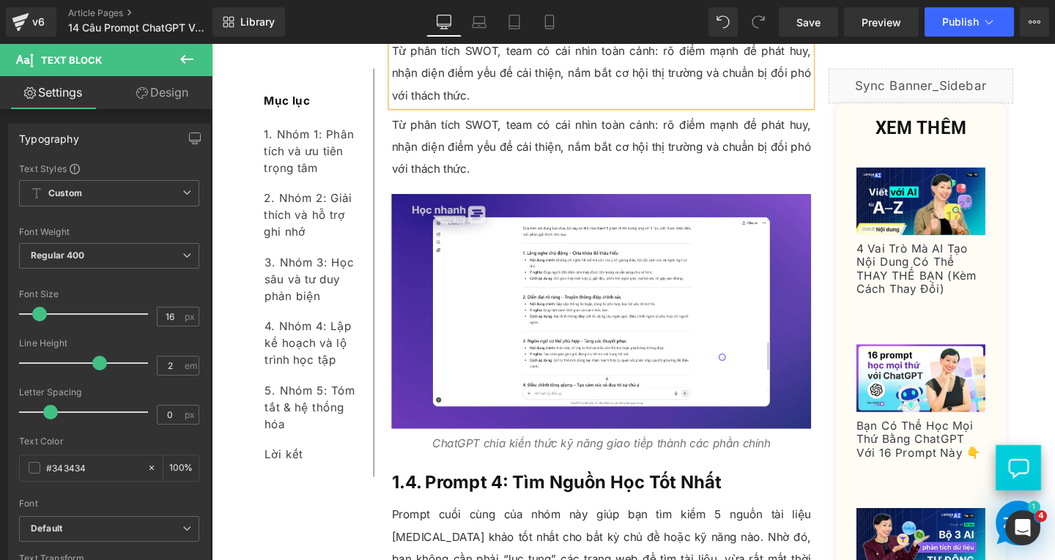
scroll to position [3582, 0]
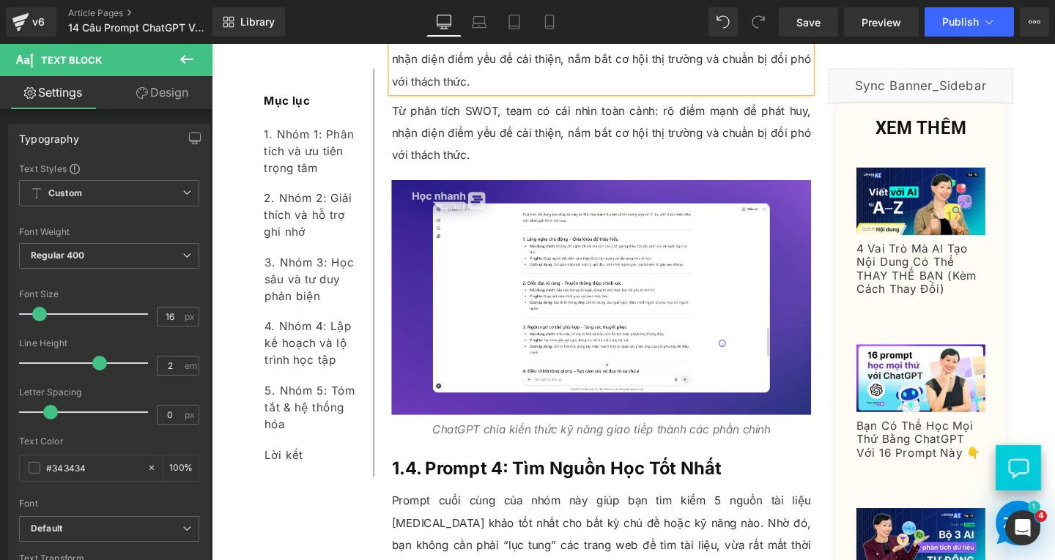
click at [466, 142] on p "Từ phân tích SWOT, team có cái nhìn toàn cảnh: rõ điểm mạnh để phát huy, nhận d…" at bounding box center [621, 138] width 441 height 70
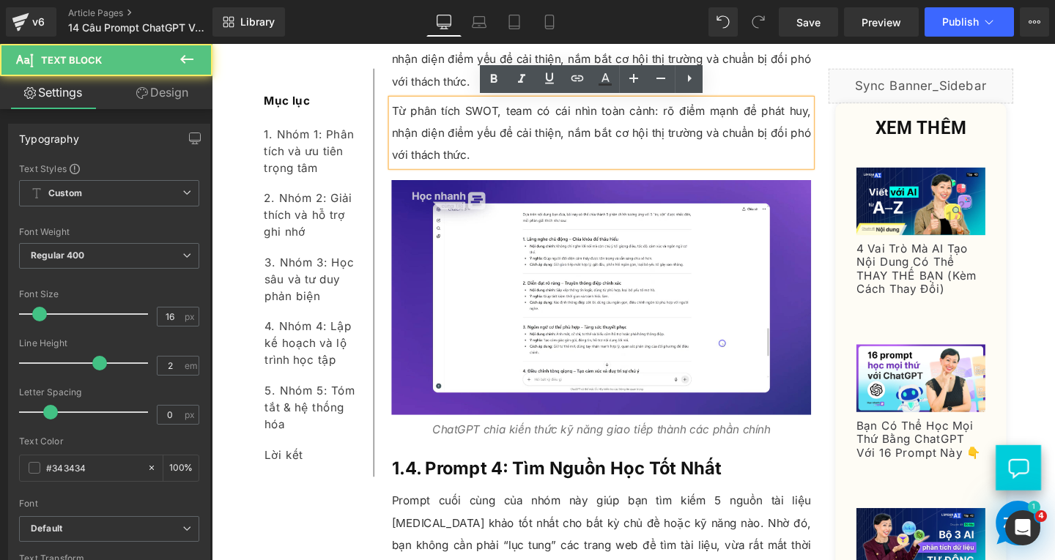
click at [492, 159] on p "Từ phân tích SWOT, team có cái nhìn toàn cảnh: rõ điểm mạnh để phát huy, nhận d…" at bounding box center [621, 138] width 441 height 70
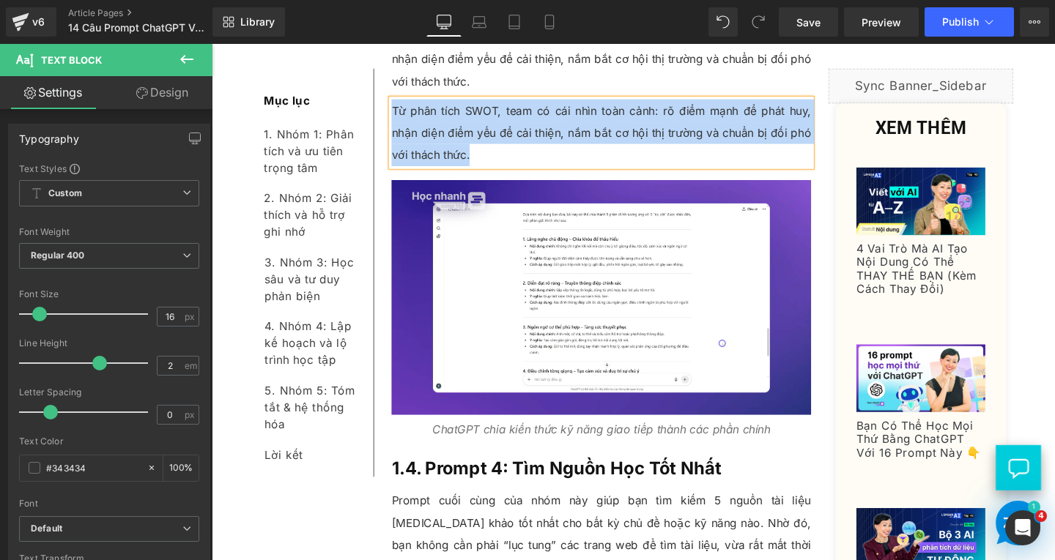
paste div
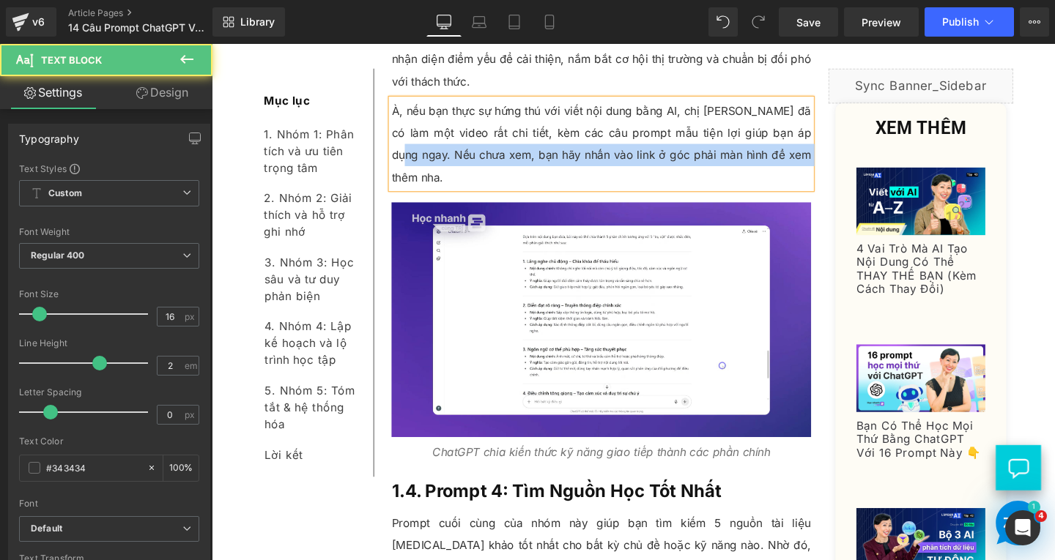
drag, startPoint x: 814, startPoint y: 137, endPoint x: 829, endPoint y: 163, distance: 29.5
click at [829, 163] on p "À, nếu bạn thực sự hứng thú với viết nội dung bằng AI, chị Linh đã có làm một v…" at bounding box center [621, 150] width 441 height 94
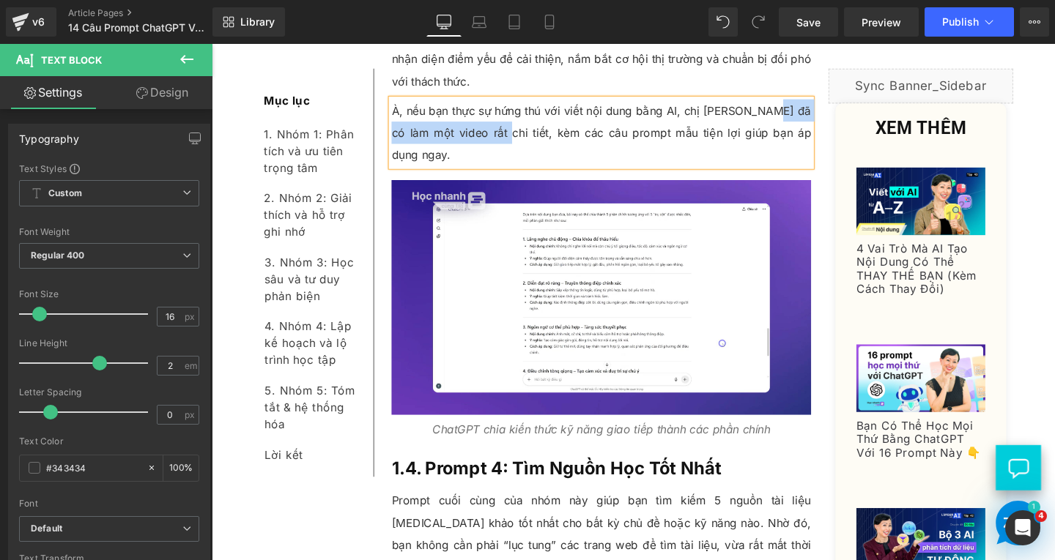
drag, startPoint x: 790, startPoint y: 114, endPoint x: 486, endPoint y: 135, distance: 304.7
click at [486, 135] on p "À, nếu bạn thực sự hứng thú với viết nội dung bằng AI, chị Linh đã có làm một v…" at bounding box center [621, 138] width 441 height 70
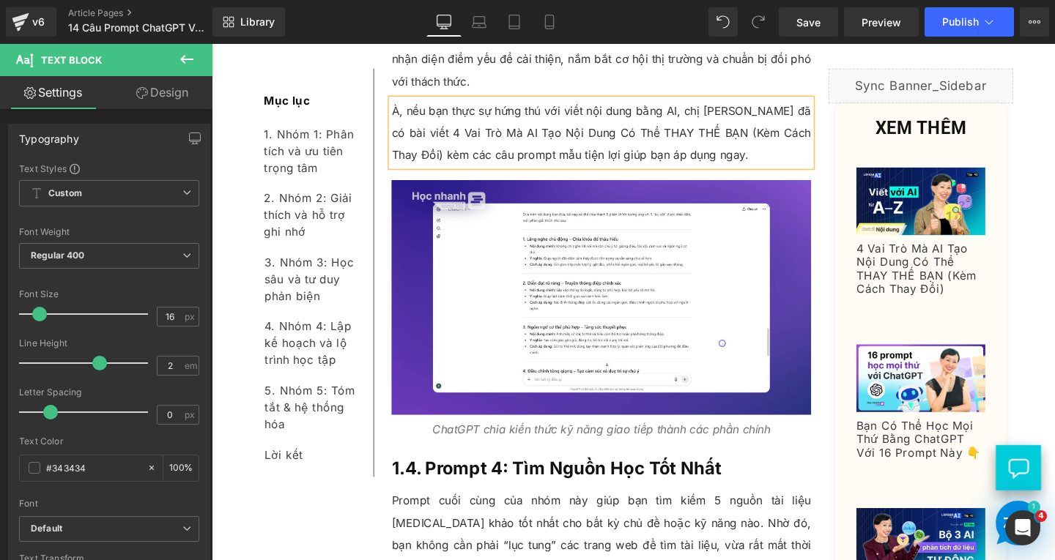
click at [828, 114] on p "À, nếu bạn thực sự hứng thú với viết nội dung bằng AI, chị Linh đã có bài viết …" at bounding box center [621, 138] width 441 height 70
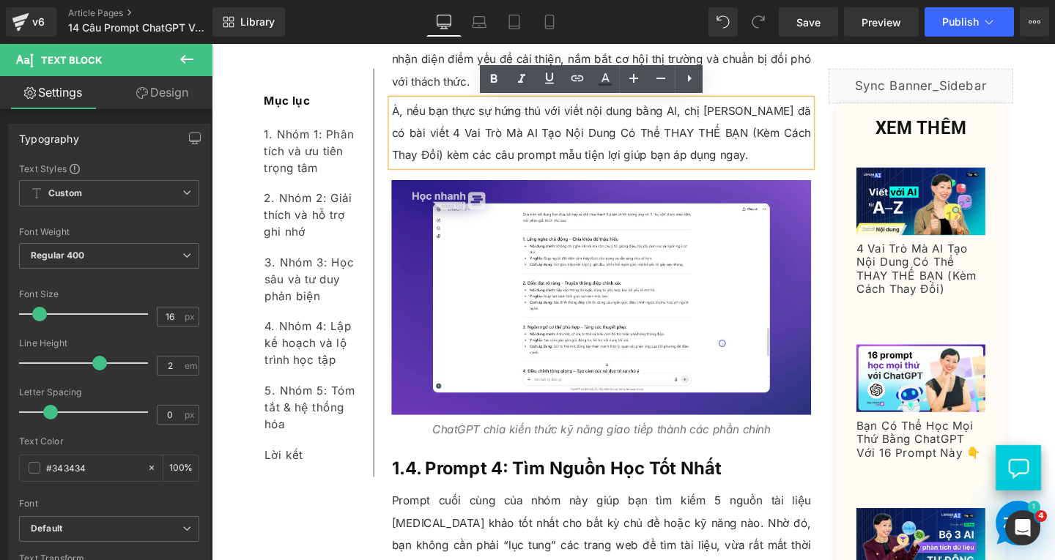
click at [810, 145] on p "À, nếu bạn thực sự hứng thú với viết nội dung bằng AI, chị Linh đã có bài viết …" at bounding box center [621, 138] width 441 height 70
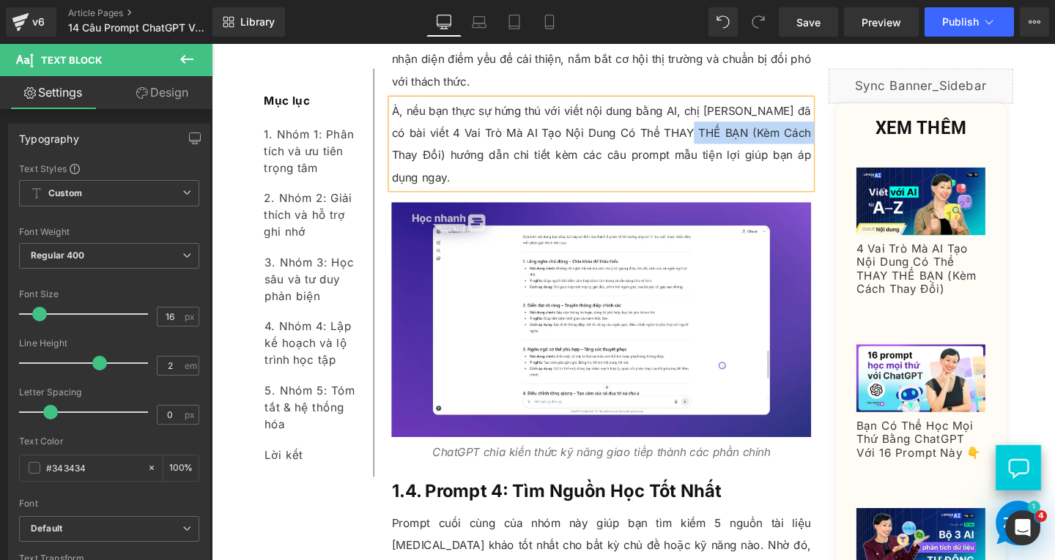
drag, startPoint x: 711, startPoint y: 140, endPoint x: 836, endPoint y: 144, distance: 124.6
click at [836, 144] on p "À, nếu bạn thực sự hứng thú với viết nội dung bằng AI, chị Linh đã có bài viết …" at bounding box center [621, 150] width 441 height 94
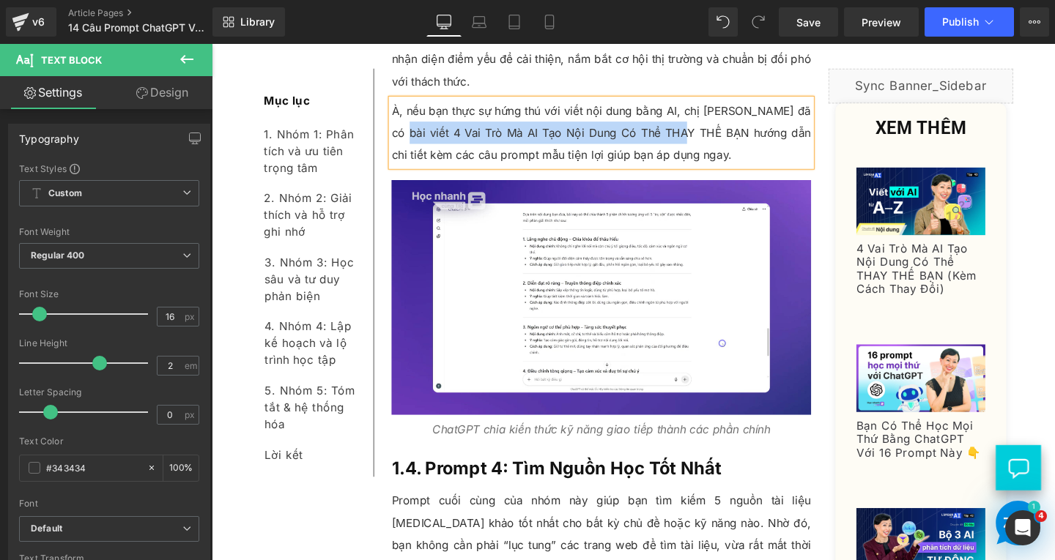
drag, startPoint x: 828, startPoint y: 112, endPoint x: 683, endPoint y: 138, distance: 147.3
click at [683, 138] on p "À, nếu bạn thực sự hứng thú với viết nội dung bằng AI, chị Linh đã có bài viết …" at bounding box center [621, 138] width 441 height 70
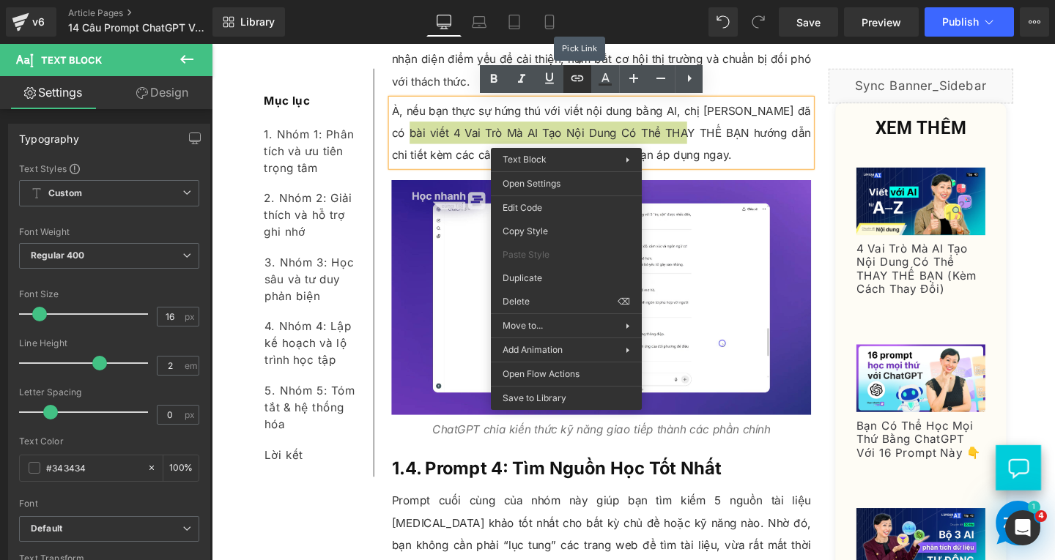
click at [0, 0] on icon at bounding box center [0, 0] width 0 height 0
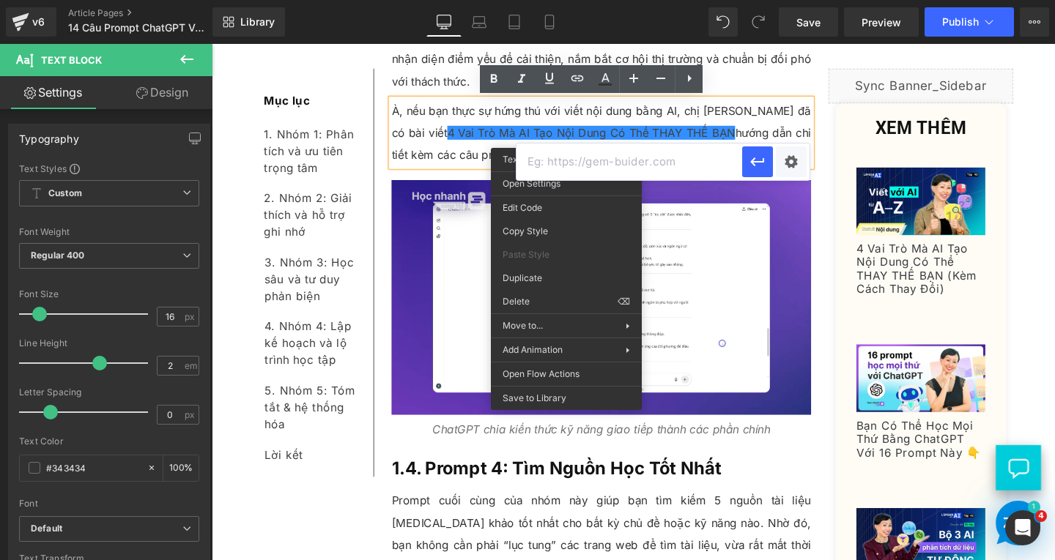
click at [606, 170] on input "text" at bounding box center [629, 162] width 226 height 37
paste input "https://www.skillsbridge.vn/en/blogs/ai-nang-cao-hieu-suat/4-vai-tro-ai-tao-noi…"
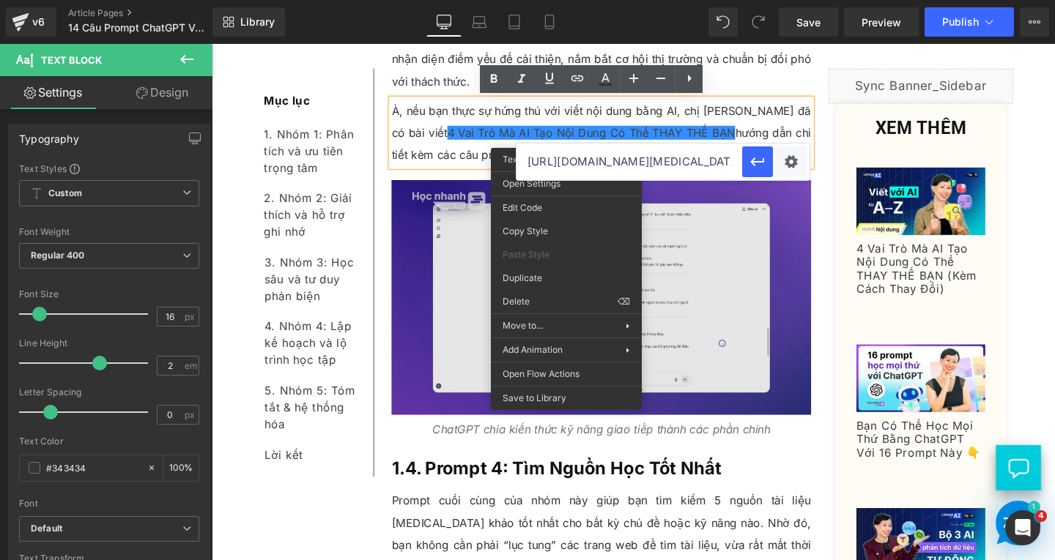
scroll to position [0, 267]
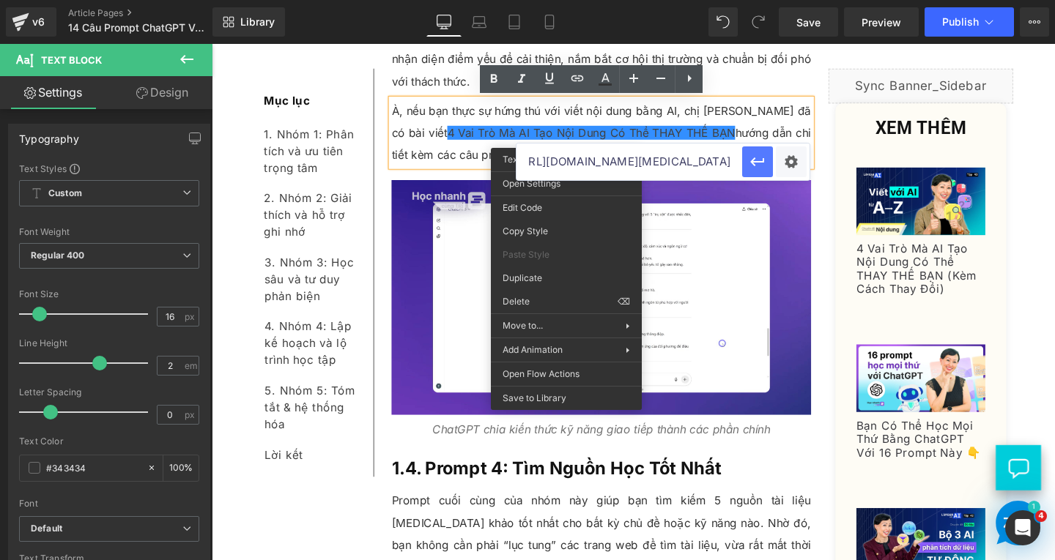
type input "https://www.skillsbridge.vn/en/blogs/ai-nang-cao-hieu-suat/4-vai-tro-ai-tao-noi…"
click at [762, 158] on icon "button" at bounding box center [757, 161] width 14 height 9
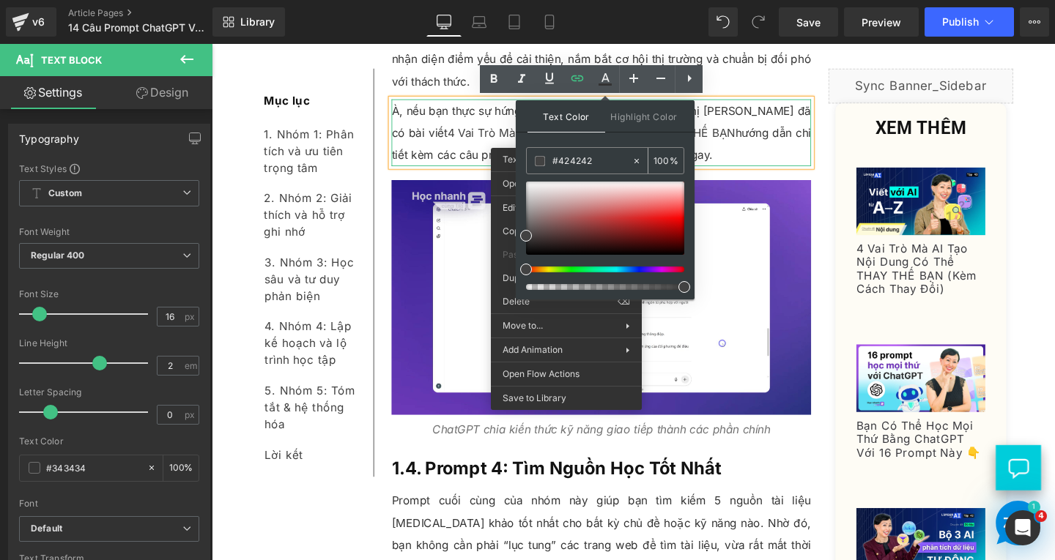
drag, startPoint x: 598, startPoint y: 156, endPoint x: 531, endPoint y: 160, distance: 66.8
click at [531, 160] on div "#424242" at bounding box center [579, 161] width 105 height 26
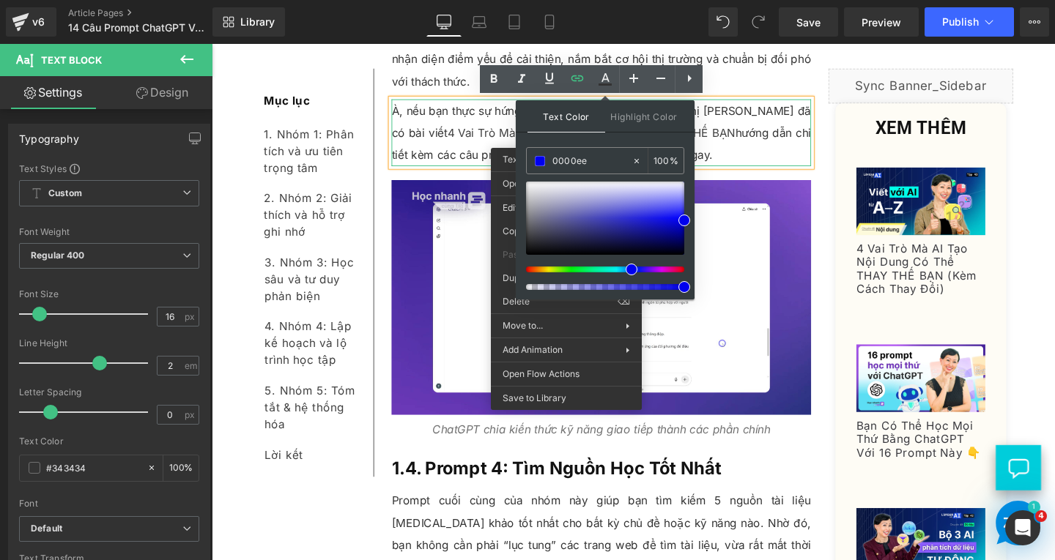
type input "0000ee"
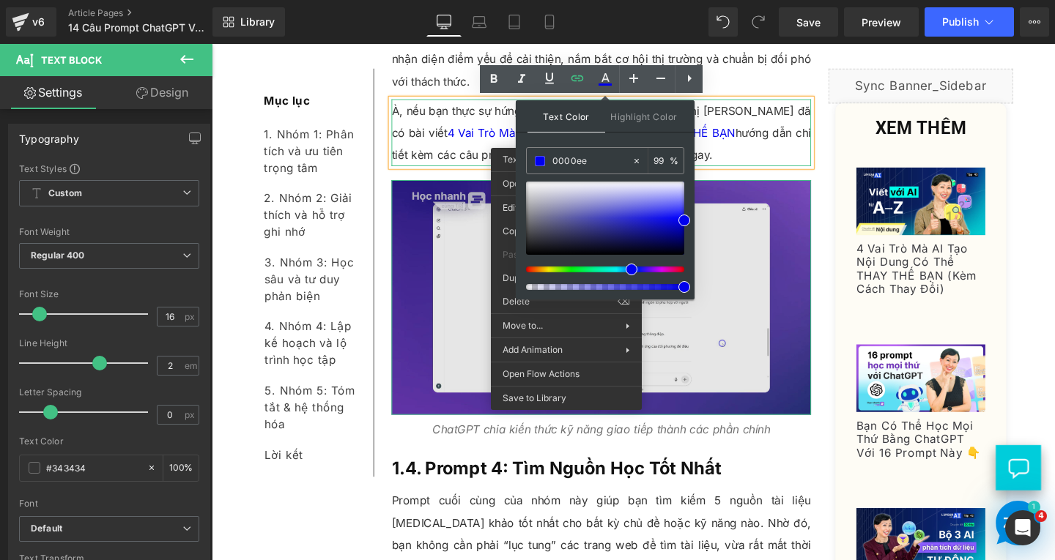
drag, startPoint x: 896, startPoint y: 334, endPoint x: 769, endPoint y: 291, distance: 133.9
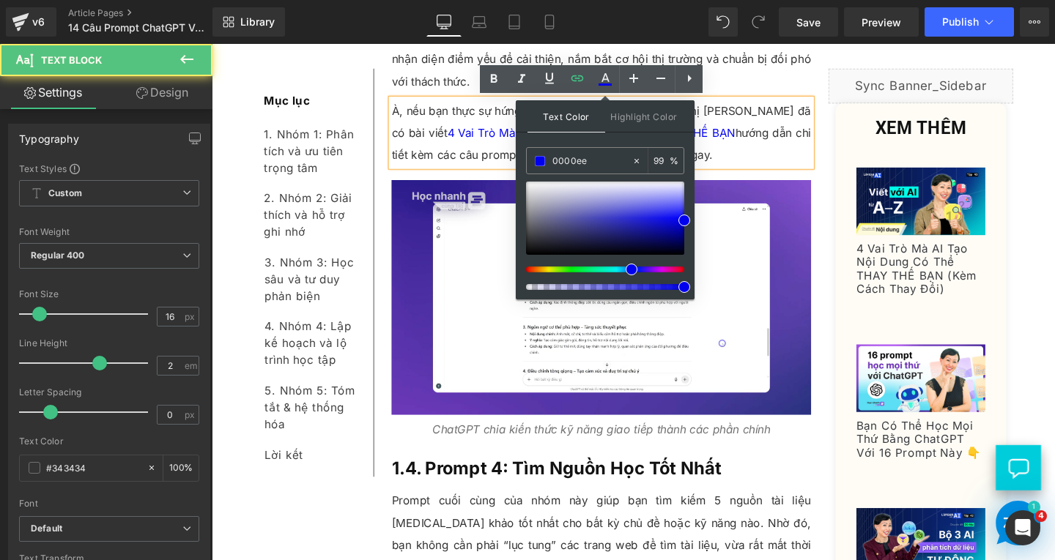
click at [795, 130] on p "À, nếu bạn thực sự hứng thú với viết nội dung bằng AI, chị Linh đã có bài viết …" at bounding box center [621, 138] width 441 height 70
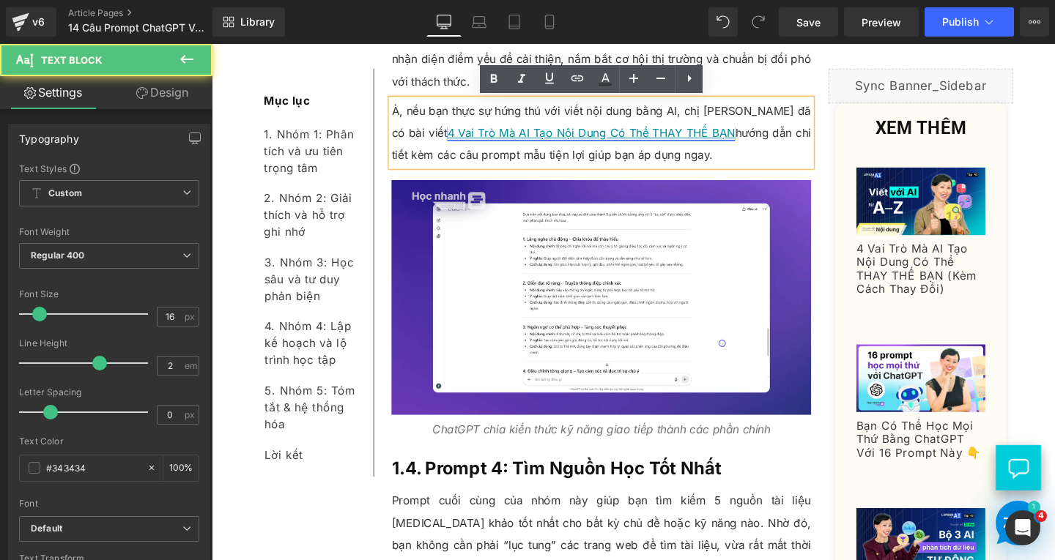
click at [589, 134] on link "4 Vai Trò Mà AI Tạo Nội Dung Có Thể THAY THẾ BẠN" at bounding box center [610, 137] width 303 height 15
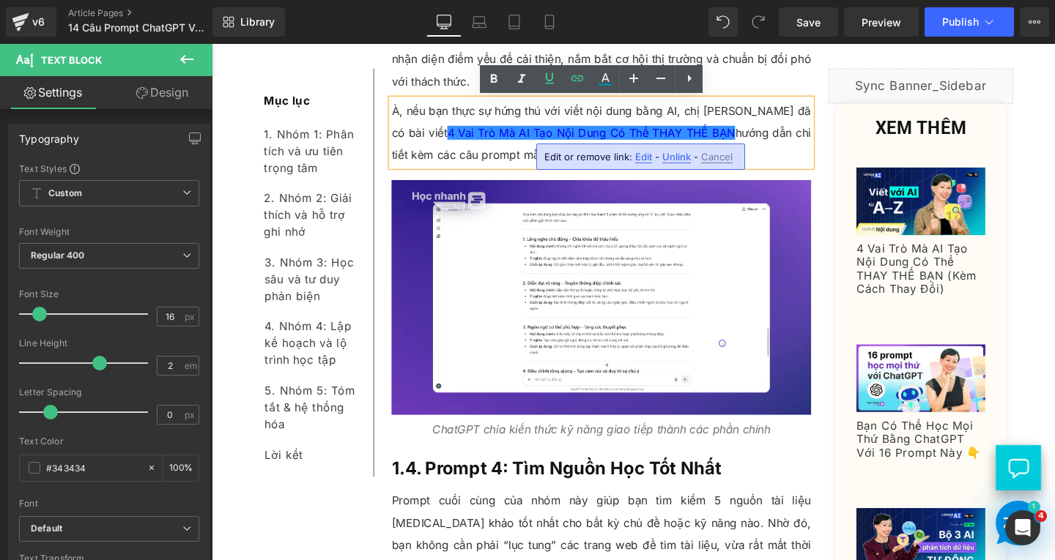
click at [640, 157] on span "Edit" at bounding box center [643, 157] width 17 height 12
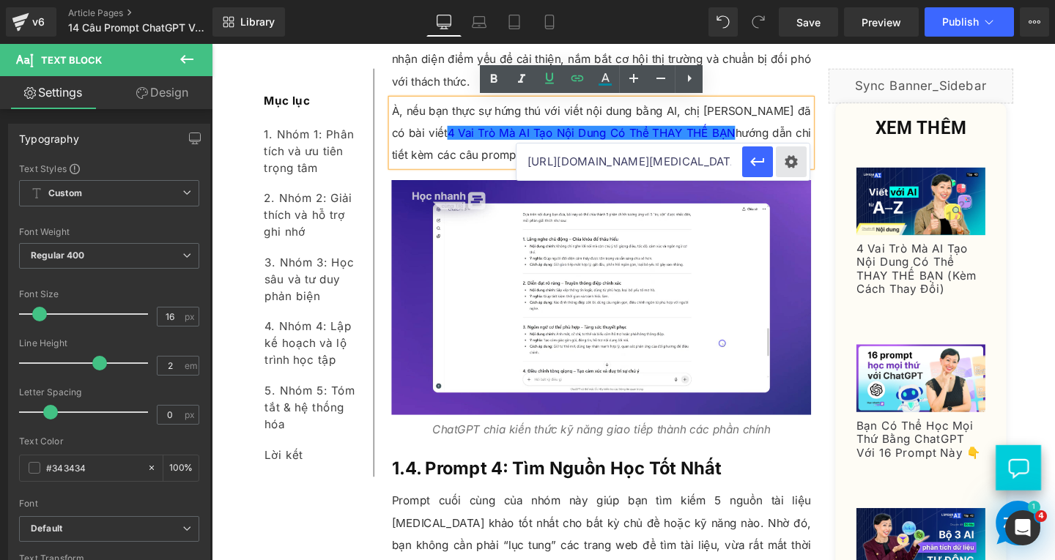
click at [794, 0] on div "Text Color Highlight Color #333333 0000ee 100 % transparent 0 % Edit or remove …" at bounding box center [527, 0] width 1055 height 0
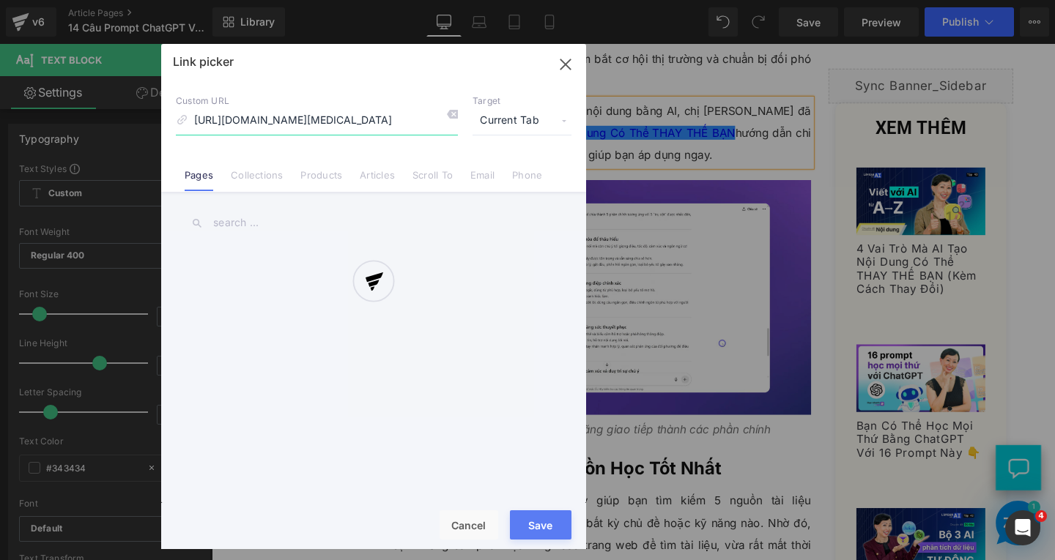
scroll to position [0, 166]
click at [527, 127] on div at bounding box center [373, 296] width 425 height 505
click at [532, 121] on div at bounding box center [373, 296] width 425 height 505
click at [533, 119] on div at bounding box center [373, 296] width 425 height 505
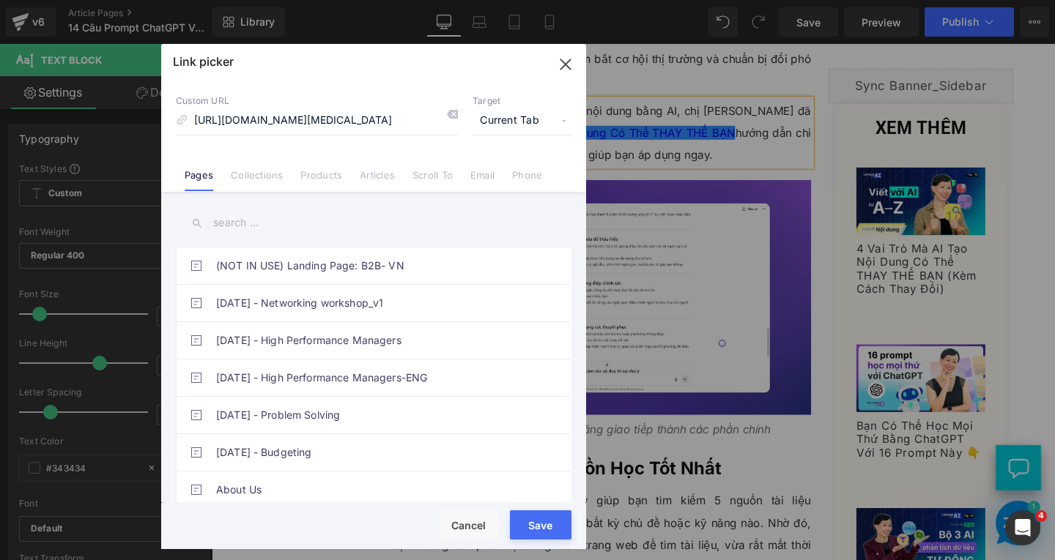
click at [524, 111] on span "Current Tab" at bounding box center [521, 121] width 99 height 28
click at [514, 168] on li "New Tab" at bounding box center [522, 173] width 114 height 26
click at [541, 530] on button "Save" at bounding box center [541, 525] width 62 height 29
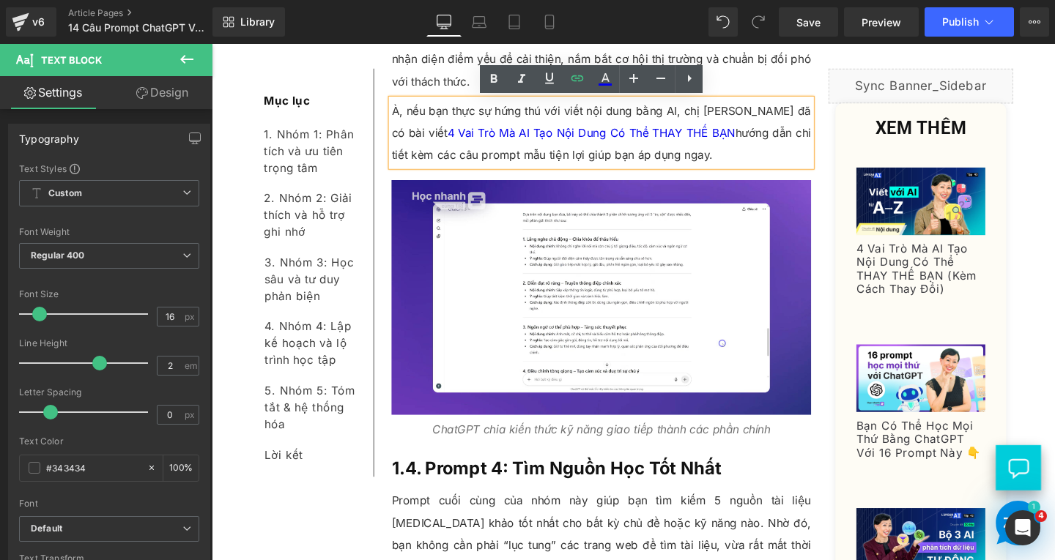
click at [691, 171] on p "À, nếu bạn thực sự hứng thú với viết nội dung bằng AI, chị Linh đã có bài viết …" at bounding box center [621, 138] width 441 height 70
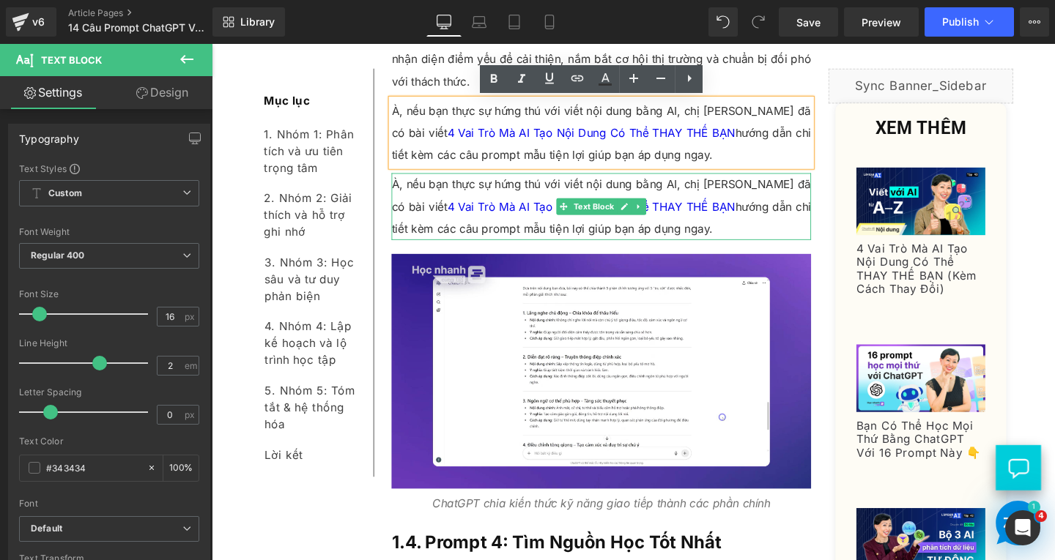
click at [695, 227] on p "À, nếu bạn thực sự hứng thú với viết nội dung bằng AI, chị Linh đã có bài viết …" at bounding box center [621, 215] width 441 height 70
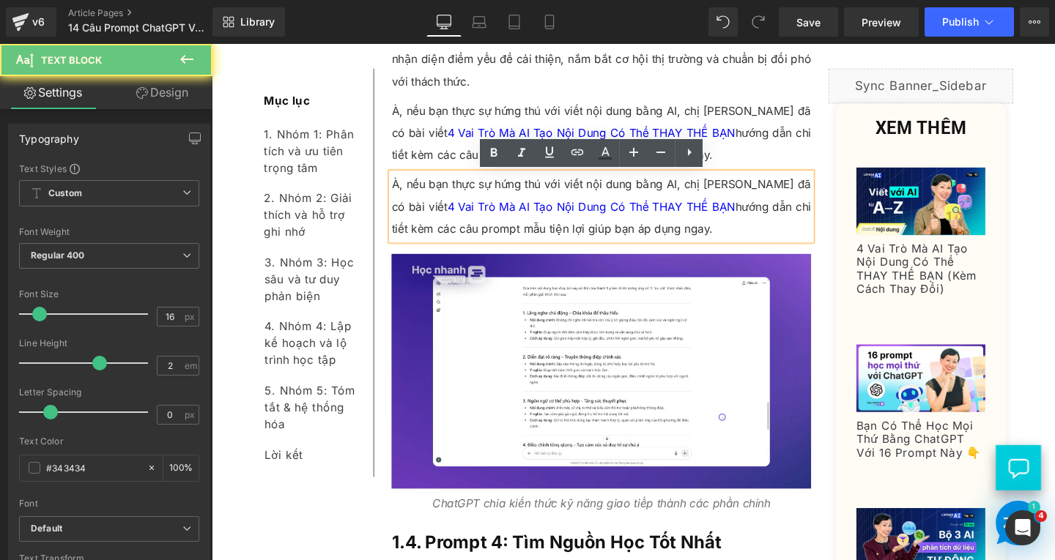
click at [683, 237] on p "À, nếu bạn thực sự hứng thú với viết nội dung bằng AI, chị Linh đã có bài viết …" at bounding box center [621, 215] width 441 height 70
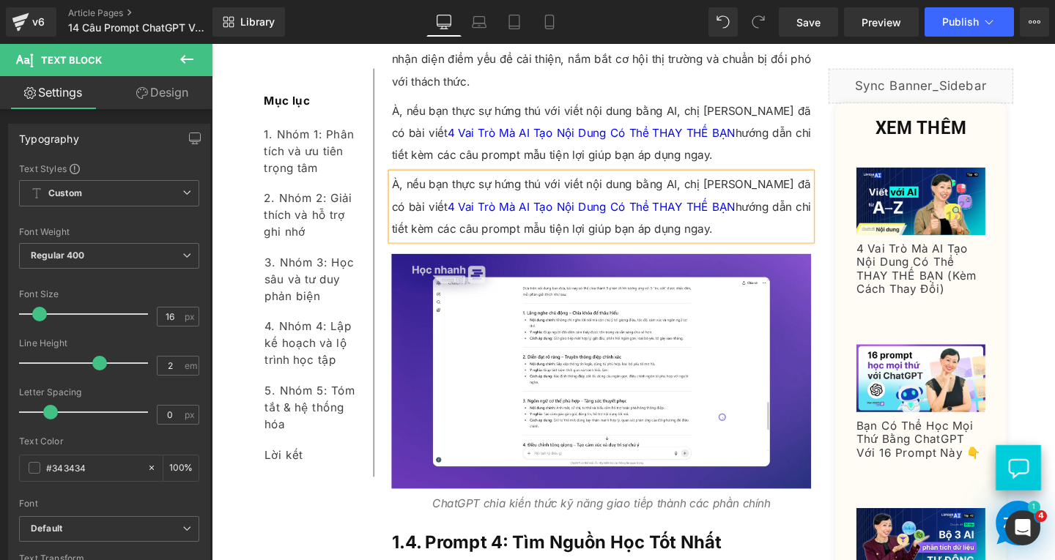
paste div
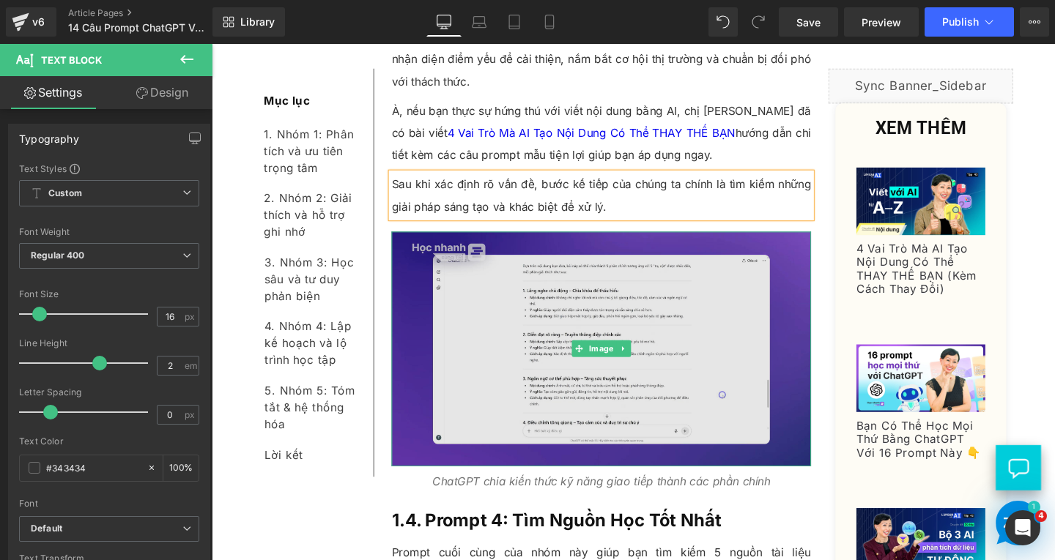
scroll to position [3801, 0]
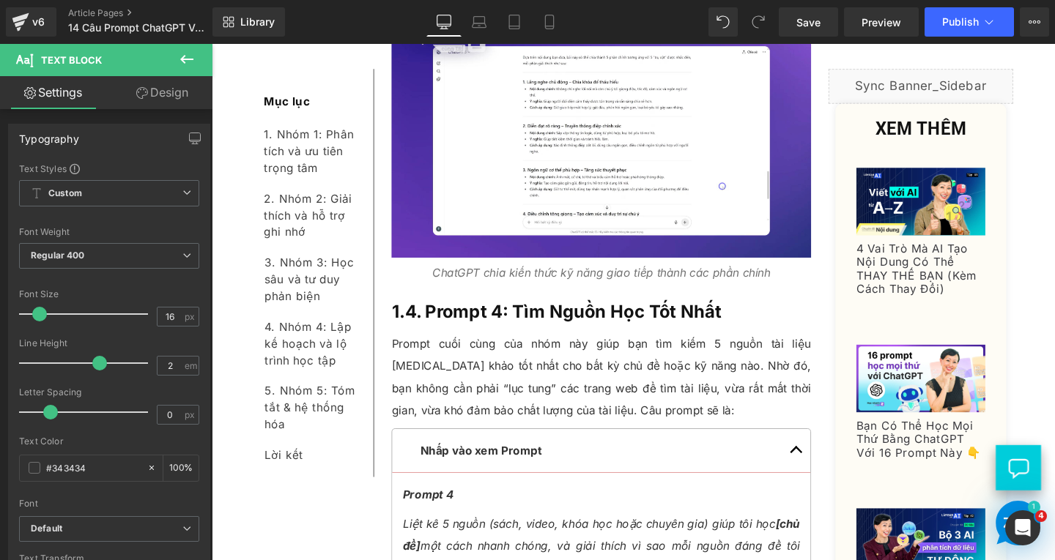
click at [774, 320] on h3 "1.4. Prompt 4: Tìm Nguồn Học Tốt Nhất" at bounding box center [621, 325] width 441 height 29
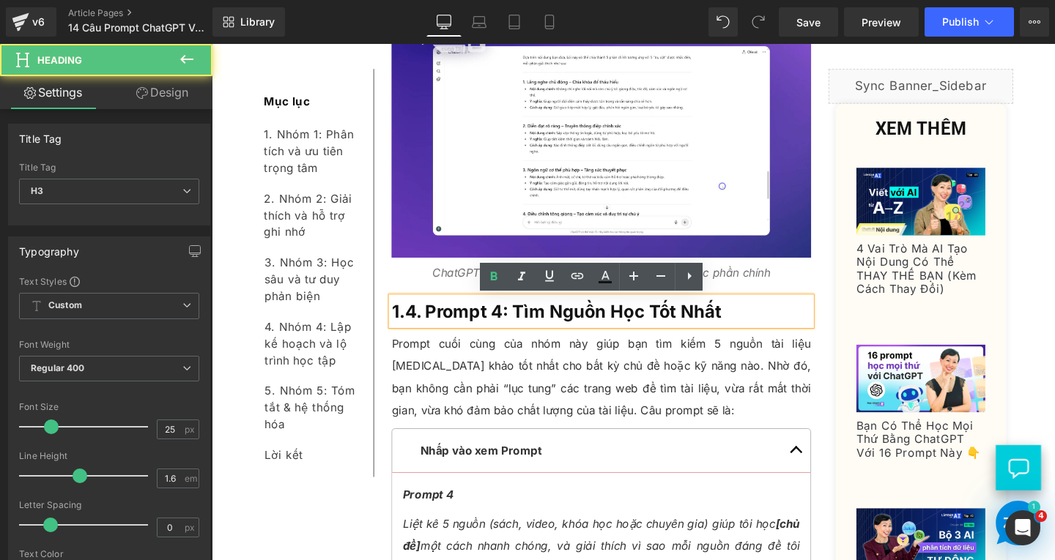
click at [765, 323] on h3 "1.4. Prompt 4: Tìm Nguồn Học Tốt Nhất" at bounding box center [621, 325] width 441 height 29
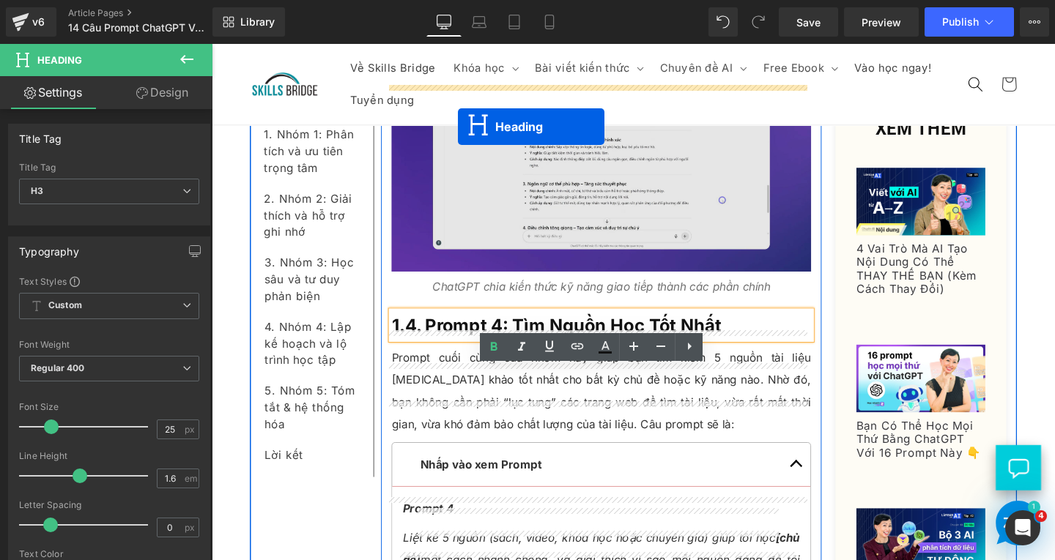
scroll to position [3728, 0]
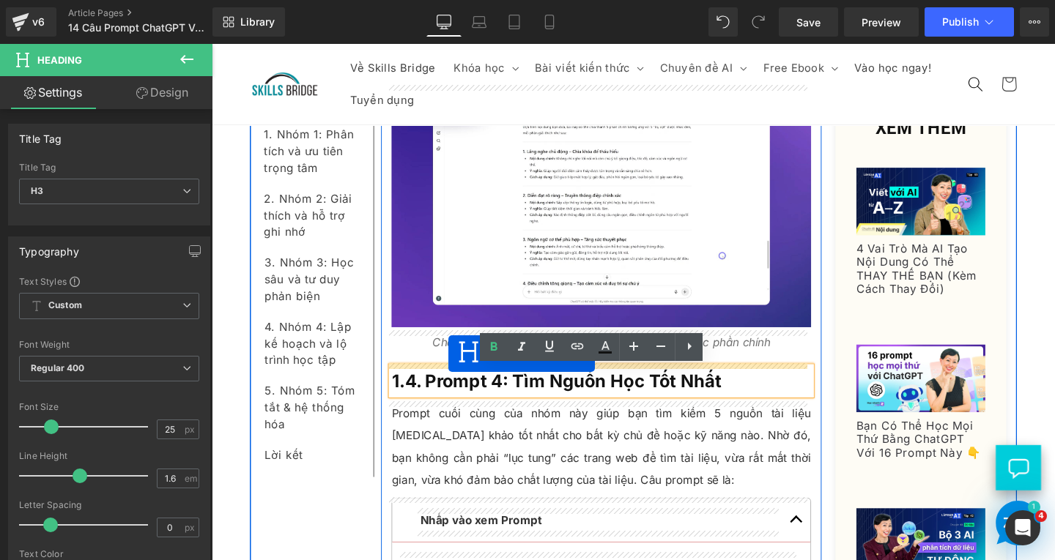
drag, startPoint x: 580, startPoint y: 371, endPoint x: 460, endPoint y: 372, distance: 120.1
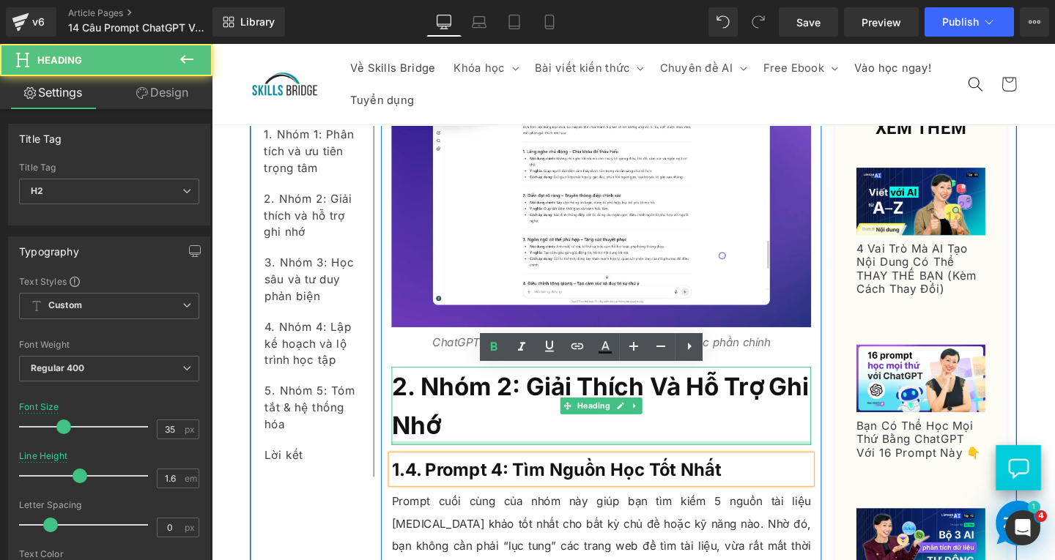
scroll to position [3821, 0]
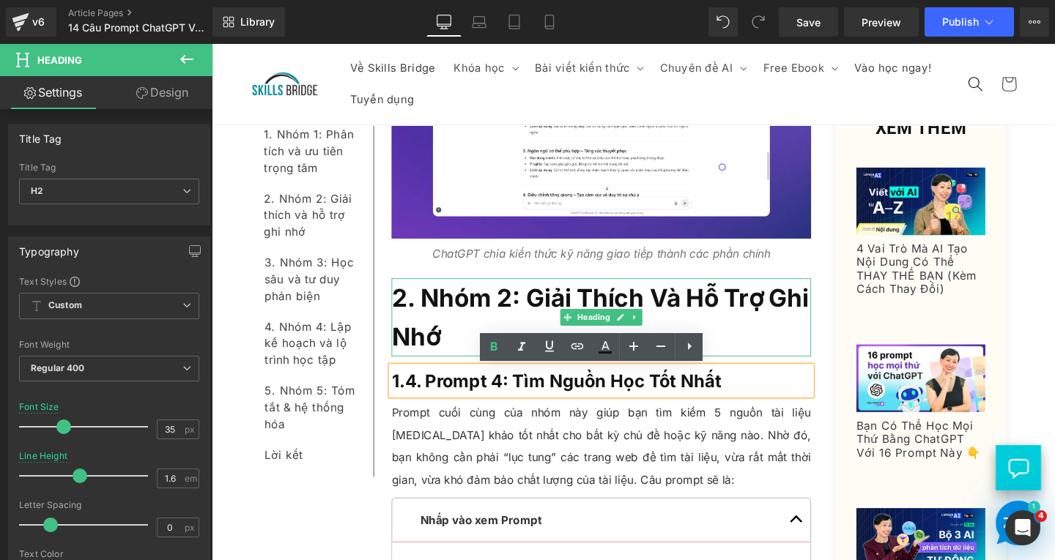
click at [468, 311] on span "2. Nhóm 2: Giải Thích Và Hỗ Trợ Ghi Nhớ" at bounding box center [620, 332] width 438 height 72
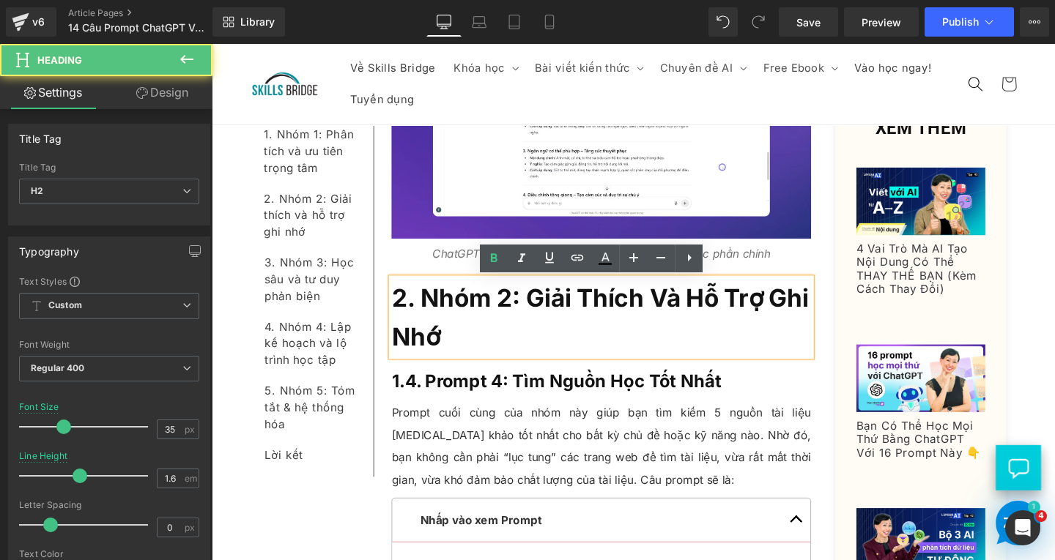
click at [508, 349] on h2 "2. Nhóm 2: Giải Thích Và Hỗ Trợ Ghi Nhớ" at bounding box center [621, 332] width 441 height 82
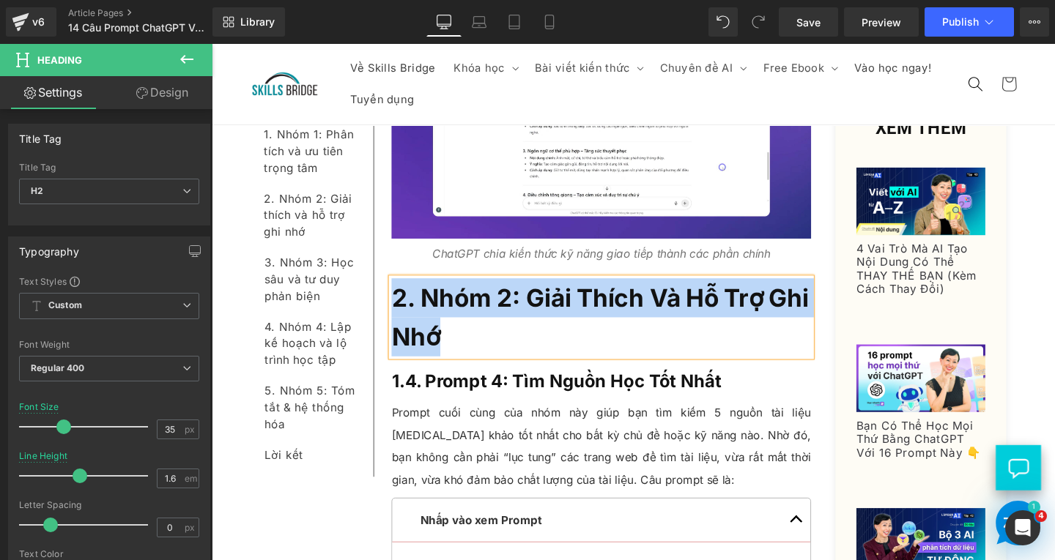
paste div
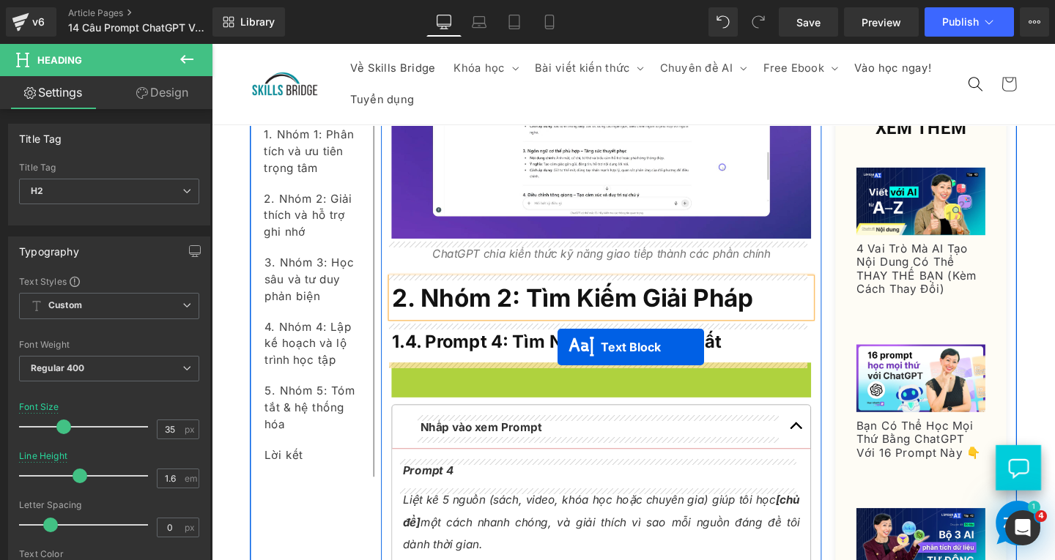
drag, startPoint x: 576, startPoint y: 428, endPoint x: 575, endPoint y: 362, distance: 66.7
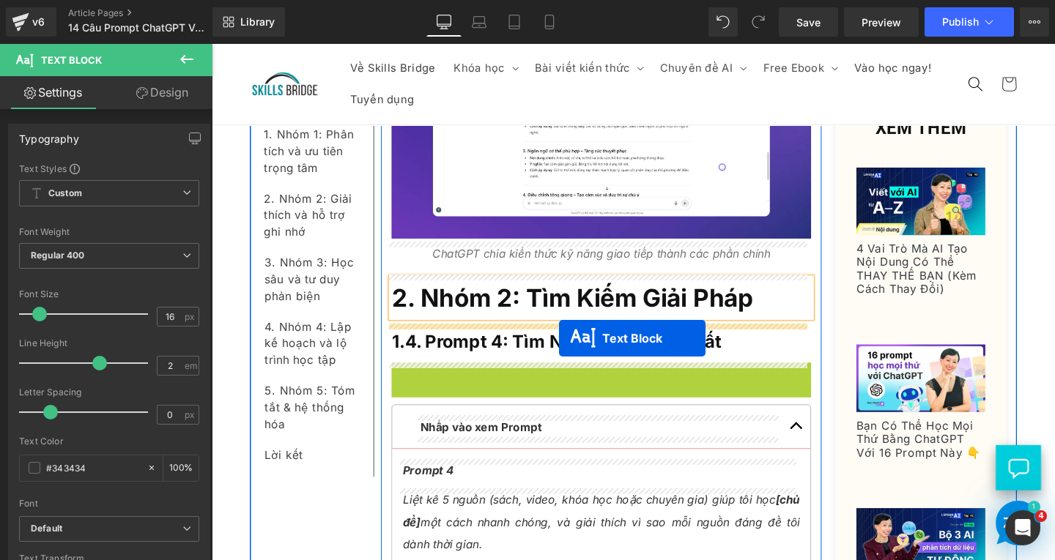
drag, startPoint x: 568, startPoint y: 423, endPoint x: 576, endPoint y: 354, distance: 70.1
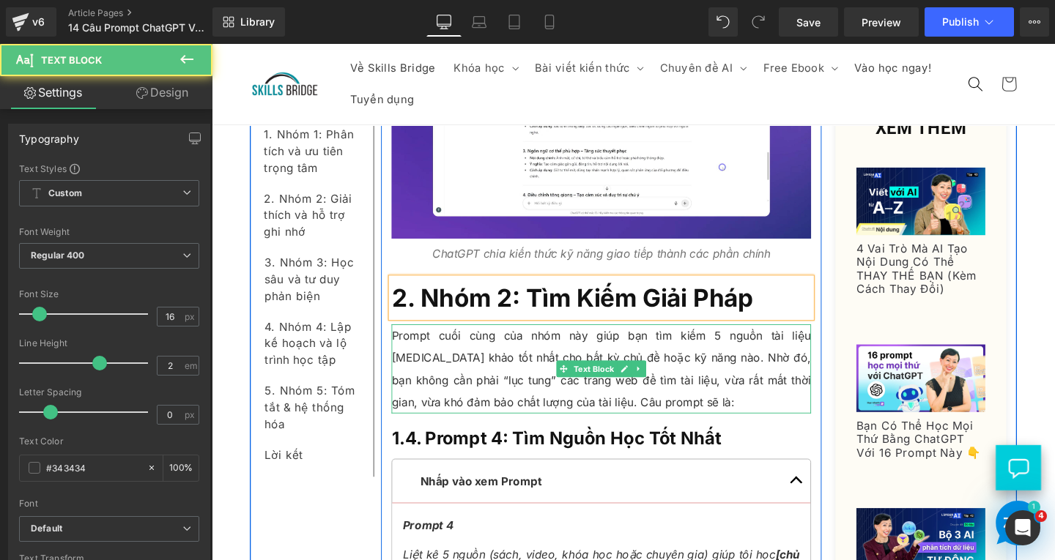
click at [527, 403] on p "Prompt cuối cùng của nhóm này giúp bạn tìm kiếm 5 nguồn tài liệu tham khảo tốt …" at bounding box center [621, 386] width 441 height 94
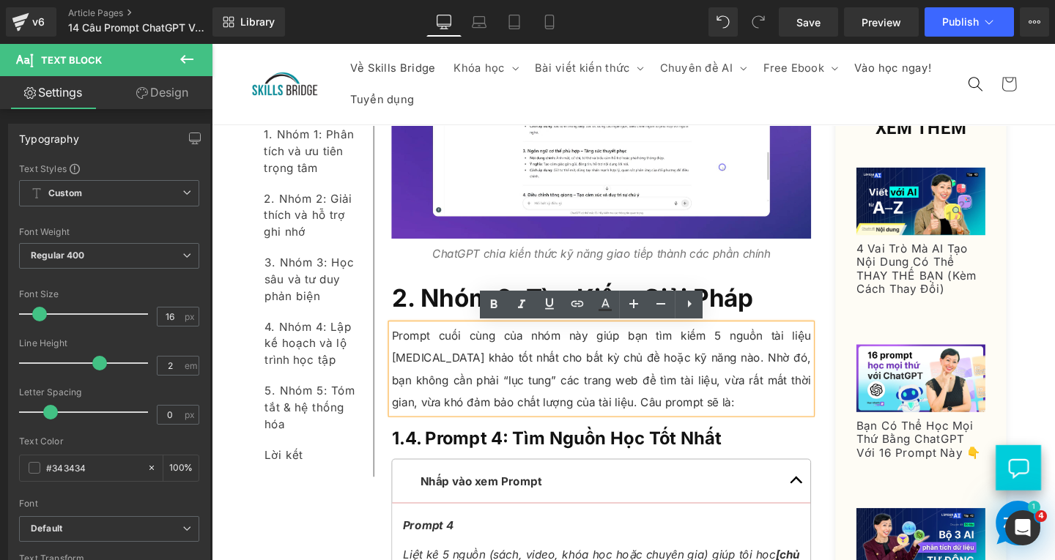
click at [622, 431] on p "Prompt cuối cùng của nhóm này giúp bạn tìm kiếm 5 nguồn tài liệu tham khảo tốt …" at bounding box center [621, 386] width 441 height 94
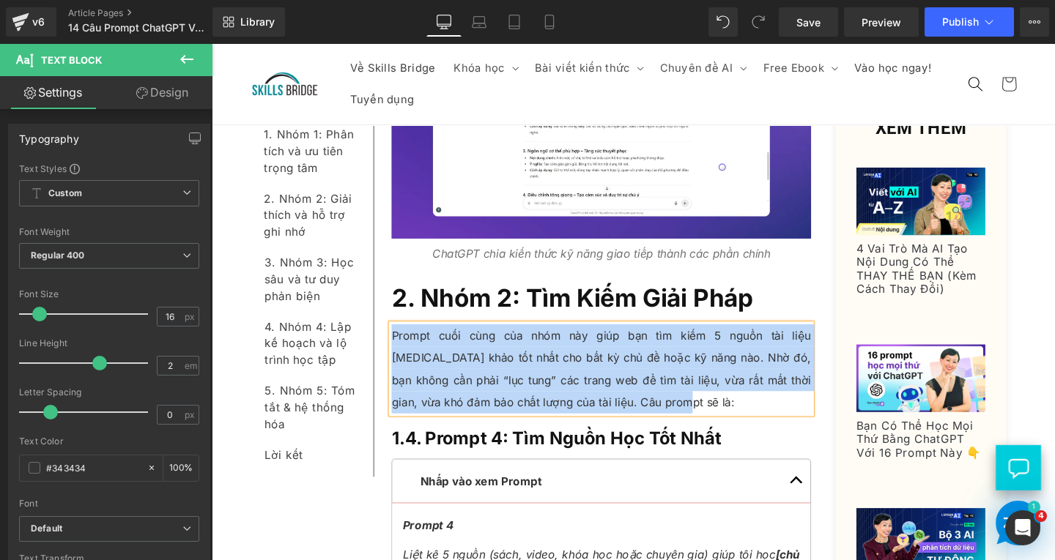
paste div
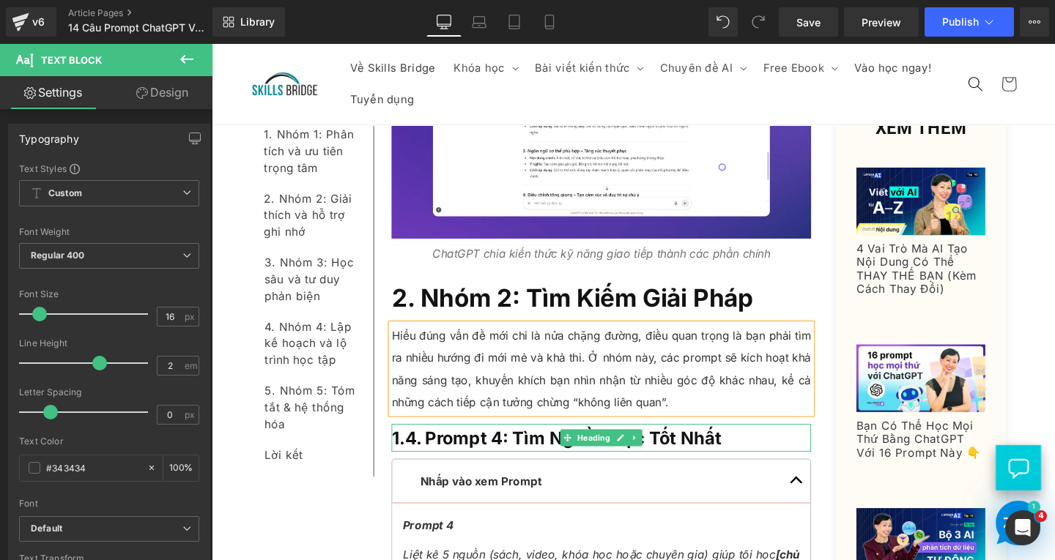
click at [757, 461] on h3 "1.4. Prompt 4: Tìm Nguồn Học Tốt Nhất" at bounding box center [621, 458] width 441 height 29
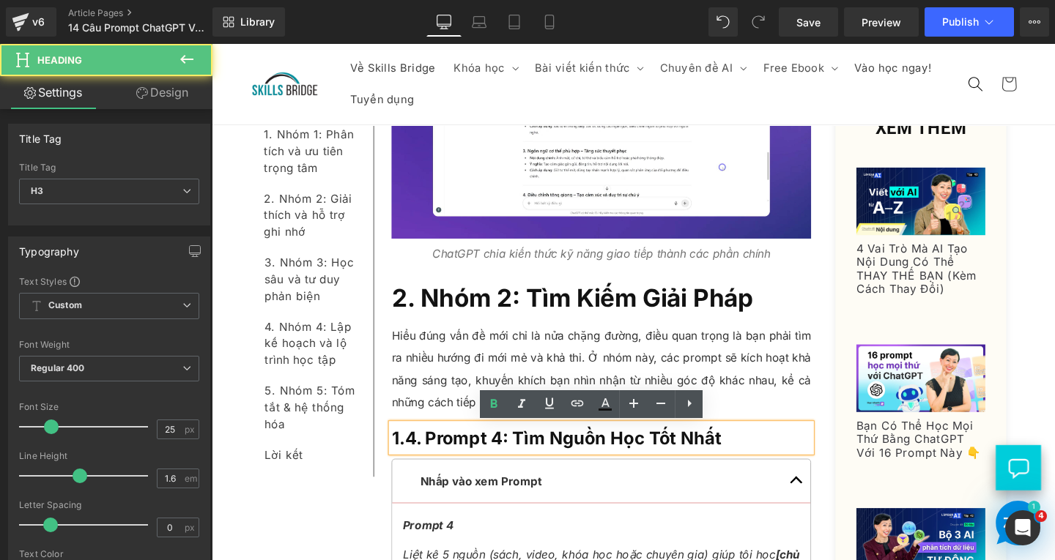
click at [757, 461] on h3 "1.4. Prompt 4: Tìm Nguồn Học Tốt Nhất" at bounding box center [621, 458] width 441 height 29
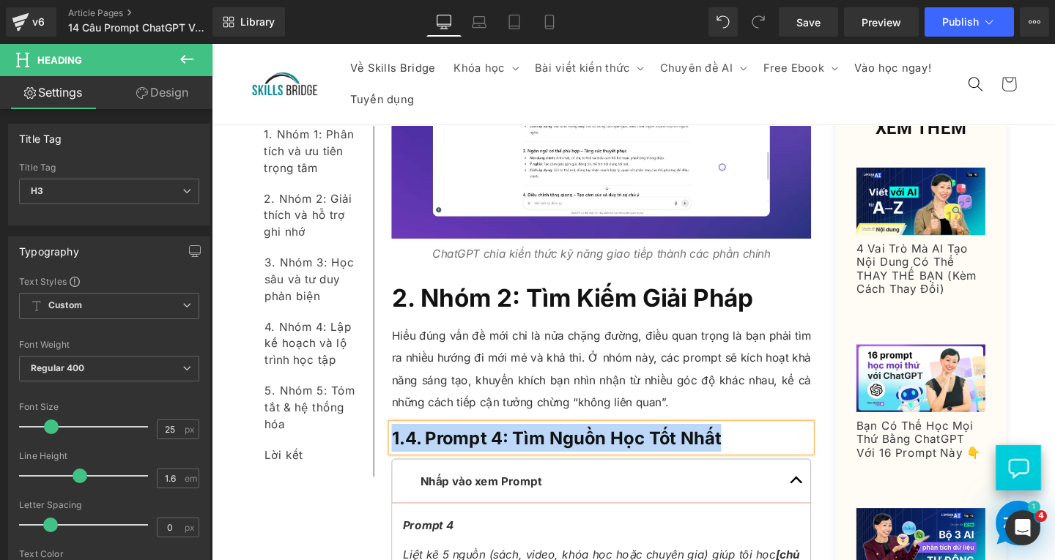
paste div
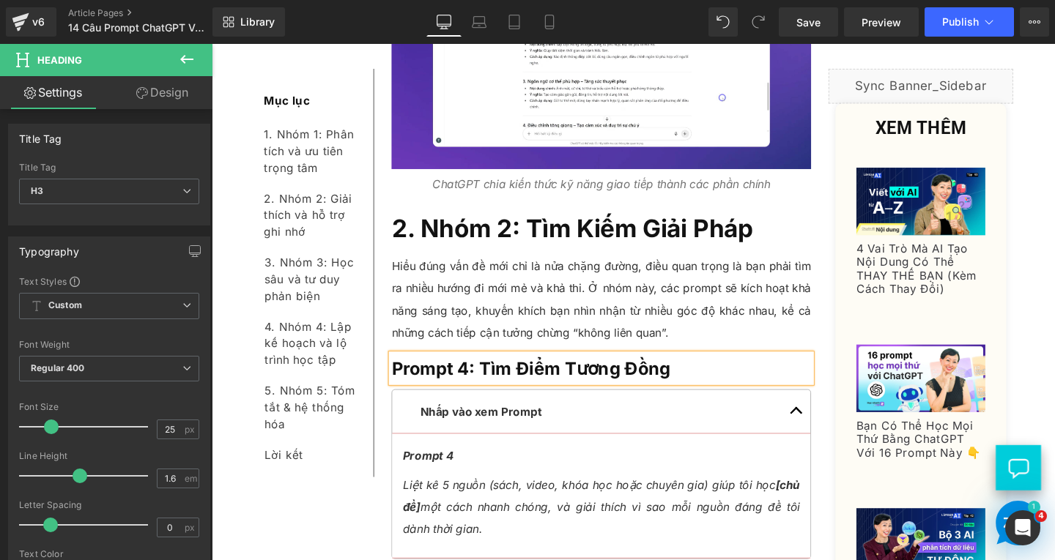
scroll to position [4041, 0]
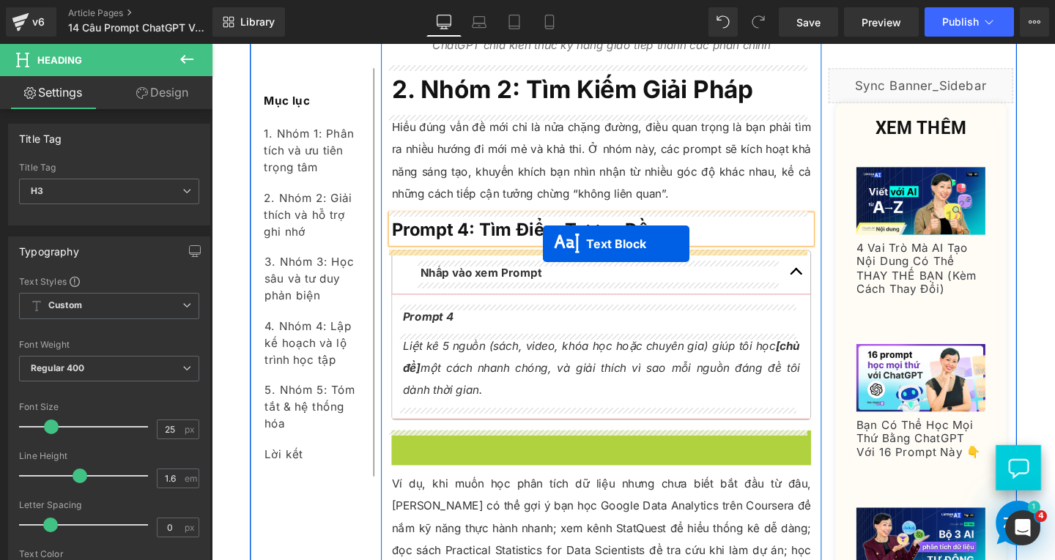
drag, startPoint x: 573, startPoint y: 473, endPoint x: 560, endPoint y: 253, distance: 220.1
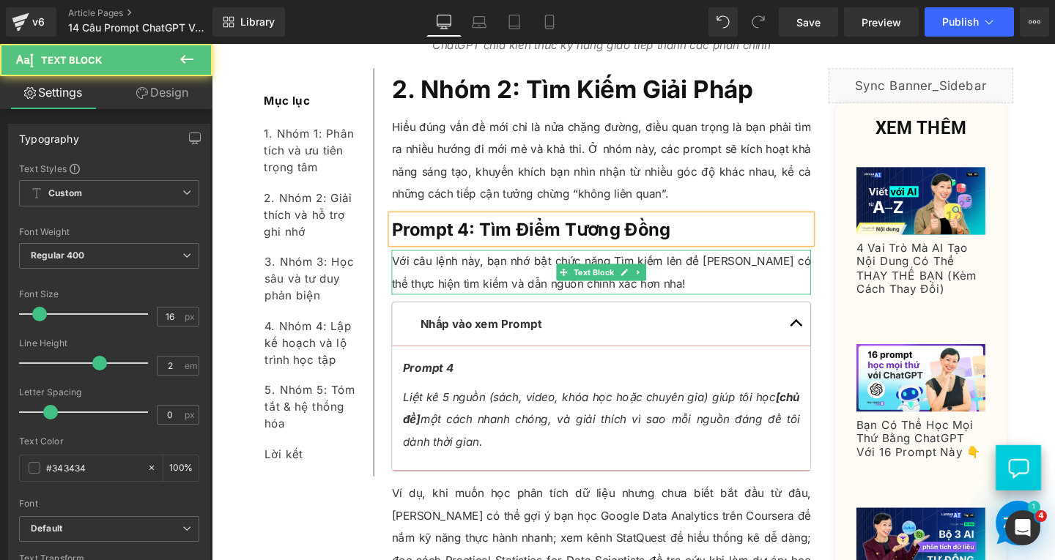
click at [561, 277] on p "Với câu lệnh này, bạn nhớ bật chức năng Tìm kiếm lên để ChatGPT có thể thực hiệ…" at bounding box center [621, 284] width 441 height 47
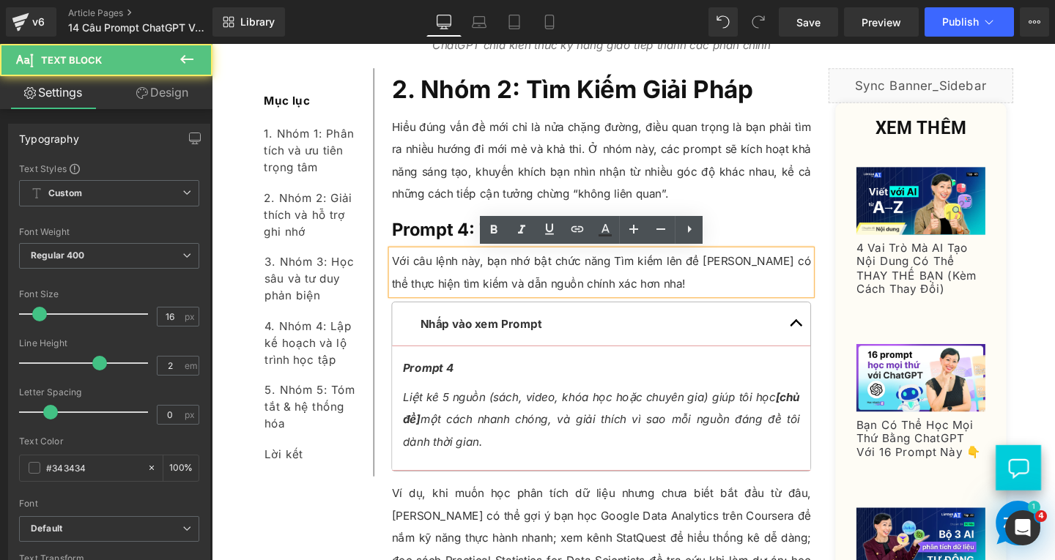
click at [663, 297] on p "Với câu lệnh này, bạn nhớ bật chức năng Tìm kiếm lên để ChatGPT có thể thực hiệ…" at bounding box center [621, 284] width 441 height 47
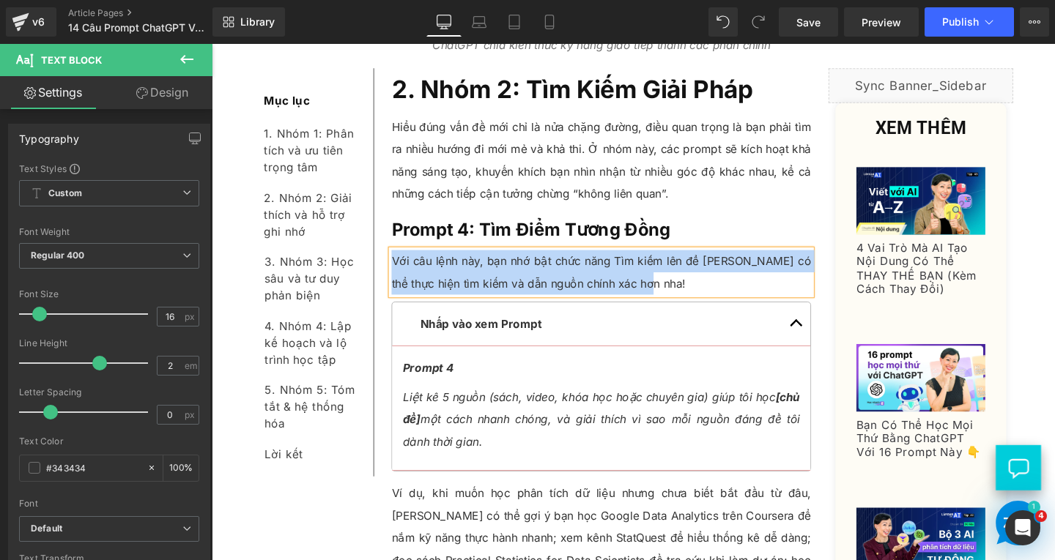
paste div
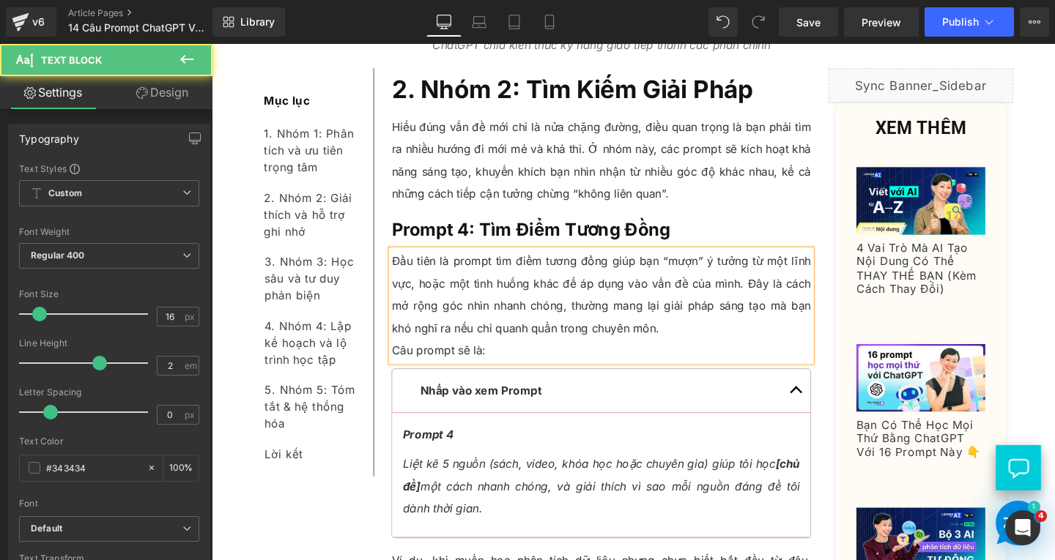
click at [401, 368] on p "Câu prompt sẽ là:" at bounding box center [621, 366] width 441 height 23
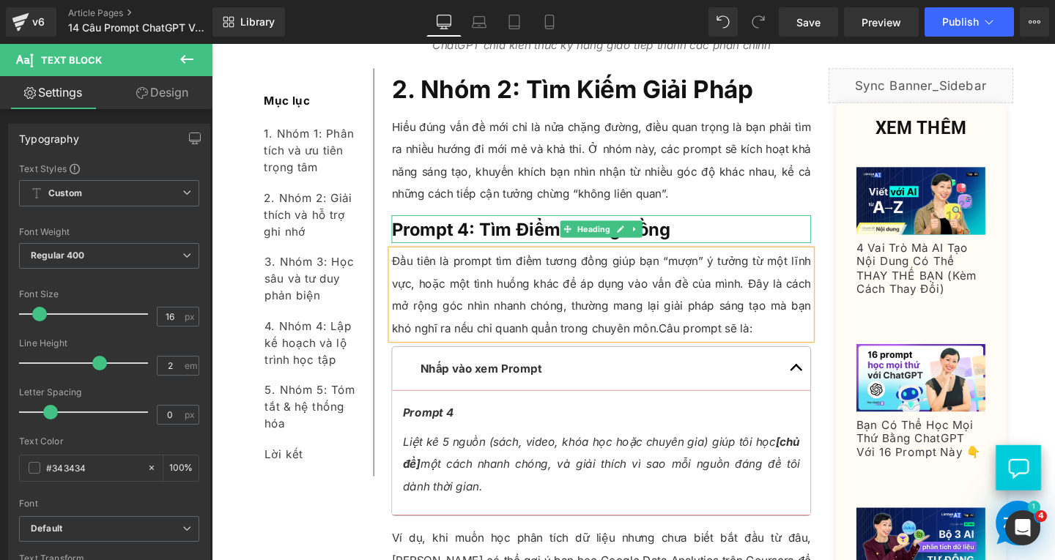
scroll to position [4114, 0]
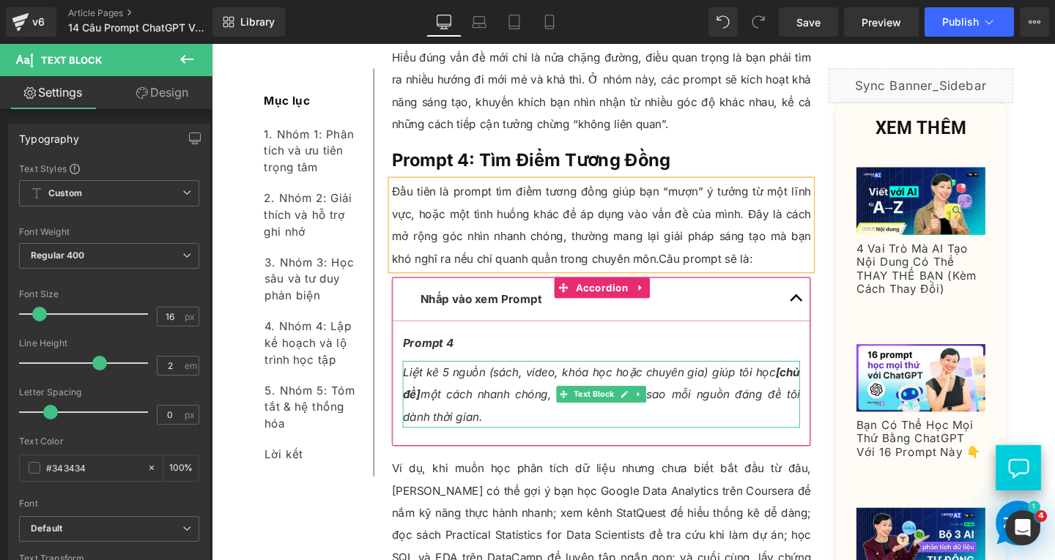
click at [483, 423] on p "Liệt kê 5 nguồn (sách, video, khóa học hoặc chuyên gia) giúp tôi học [chủ đề] m…" at bounding box center [620, 412] width 417 height 70
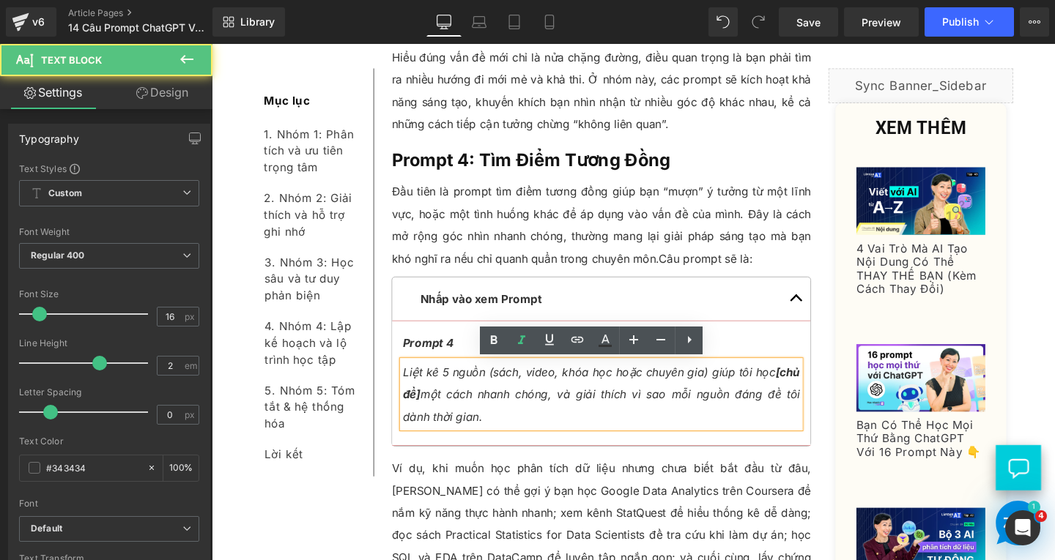
click at [495, 441] on p "Liệt kê 5 nguồn (sách, video, khóa học hoặc chuyên gia) giúp tôi học [chủ đề] m…" at bounding box center [620, 412] width 417 height 70
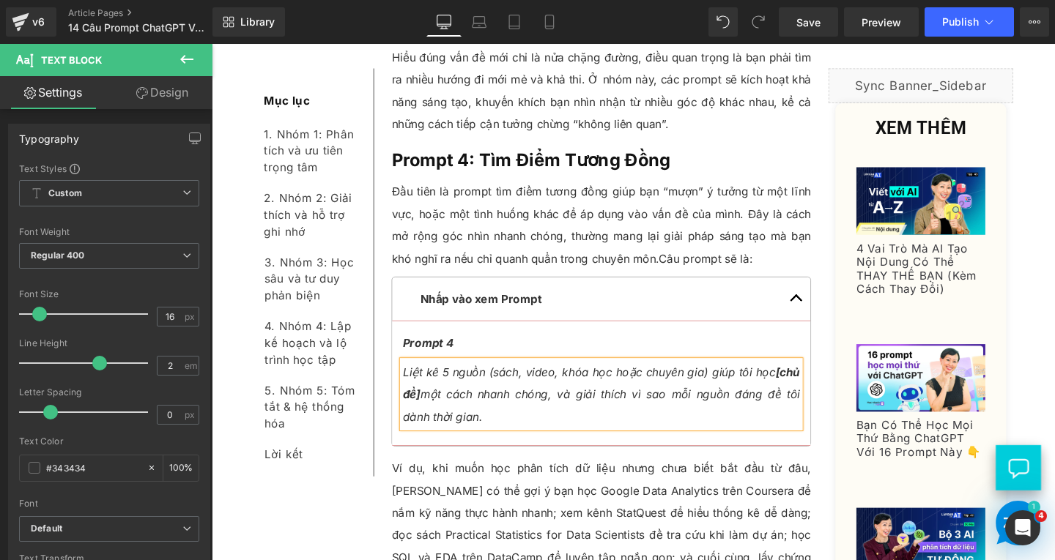
paste div
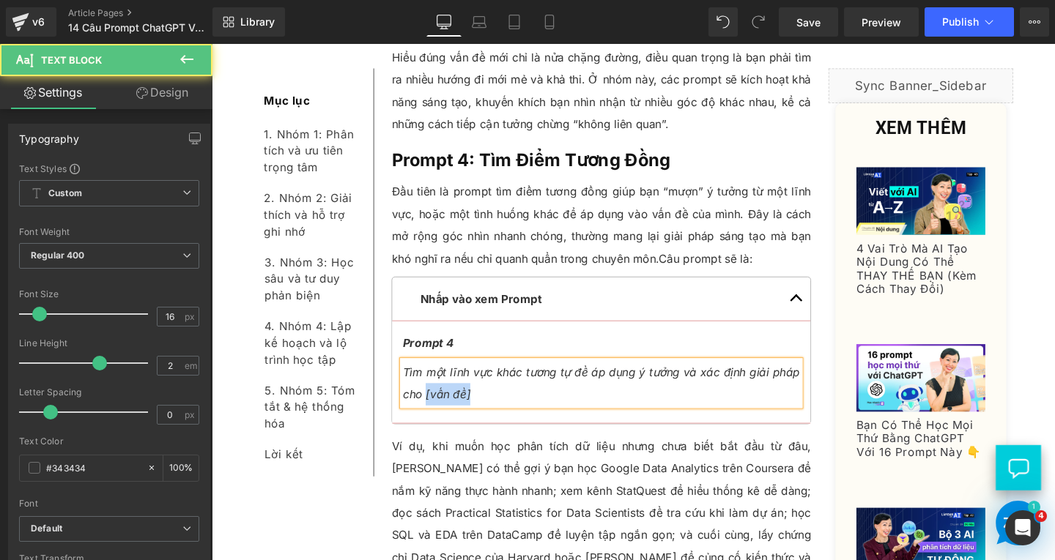
drag, startPoint x: 430, startPoint y: 410, endPoint x: 483, endPoint y: 410, distance: 52.7
click at [483, 410] on p "Tìm một lĩnh vực khác tương tự để áp dụng ý tưởng và xác định giải pháp cho [vấ…" at bounding box center [620, 400] width 417 height 47
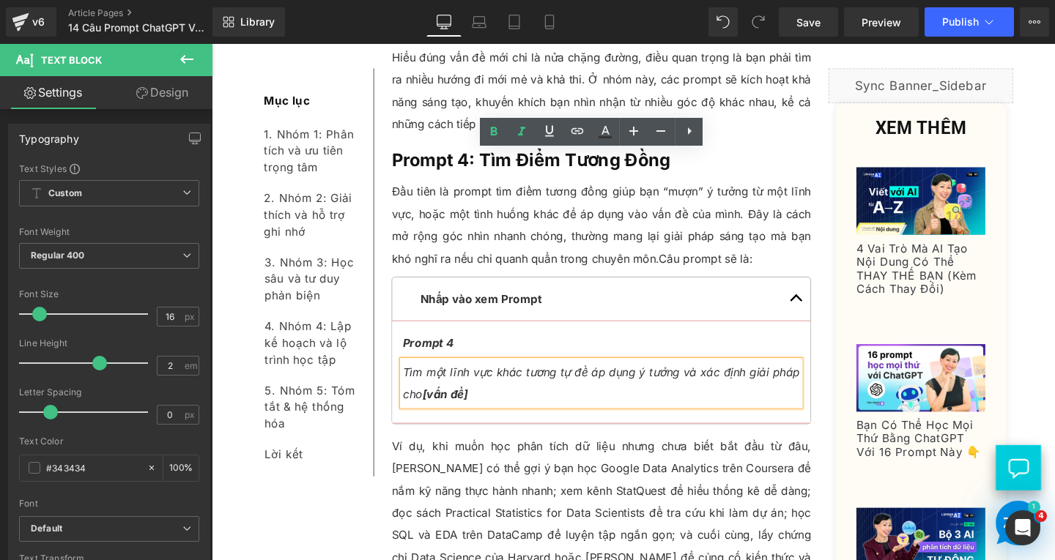
scroll to position [4334, 0]
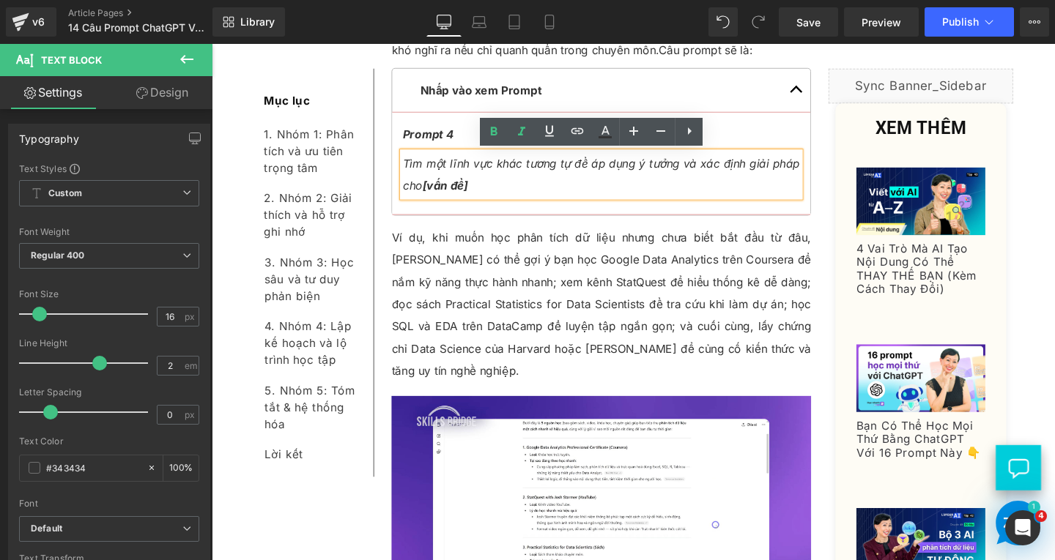
click at [478, 283] on p "Ví dụ, khi muốn học phân tích dữ liệu nhưng chưa biết bắt đầu từ đâu, ChatGPT c…" at bounding box center [621, 317] width 441 height 164
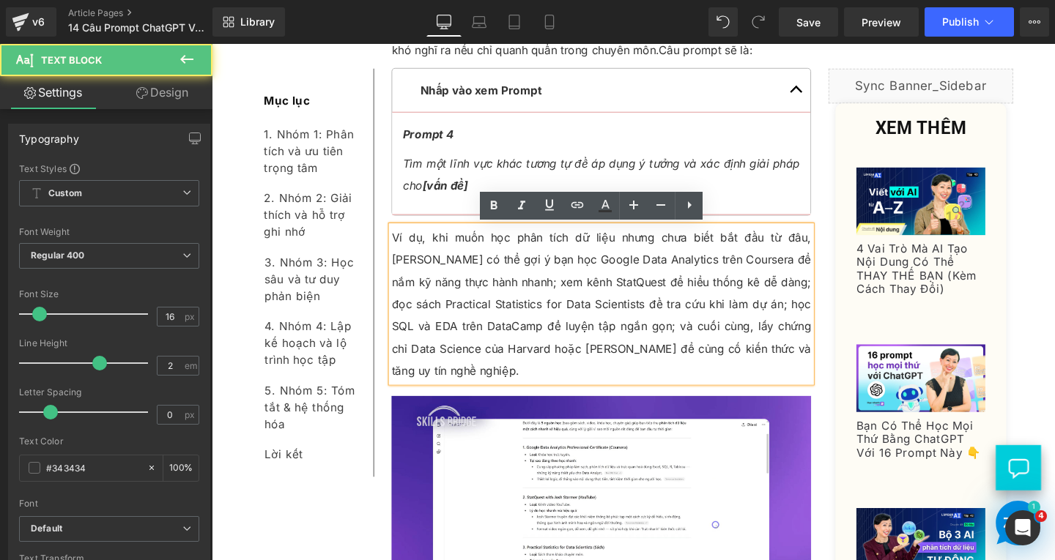
click at [823, 365] on p "Ví dụ, khi muốn học phân tích dữ liệu nhưng chưa biết bắt đầu từ đâu, ChatGPT c…" at bounding box center [621, 317] width 441 height 164
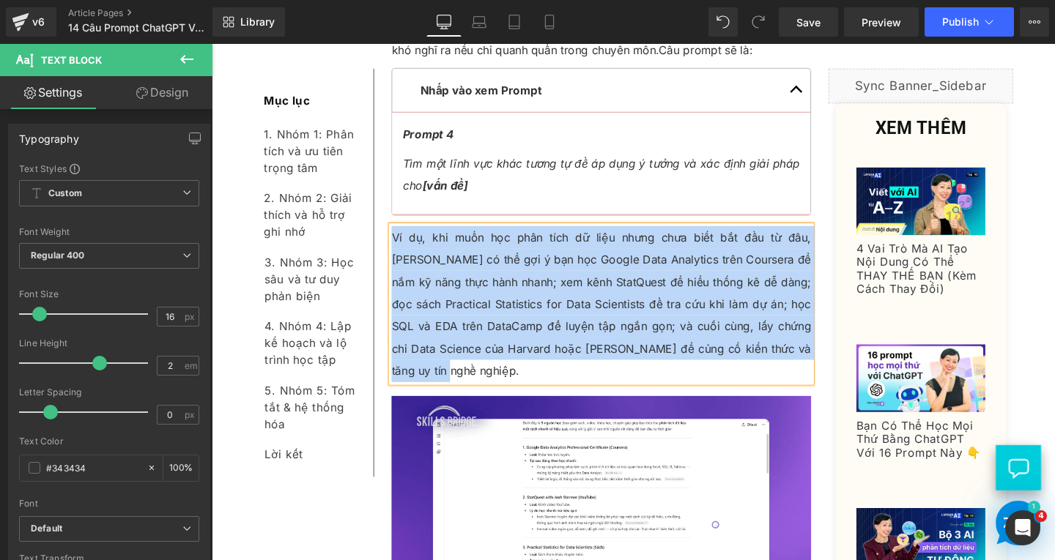
paste div
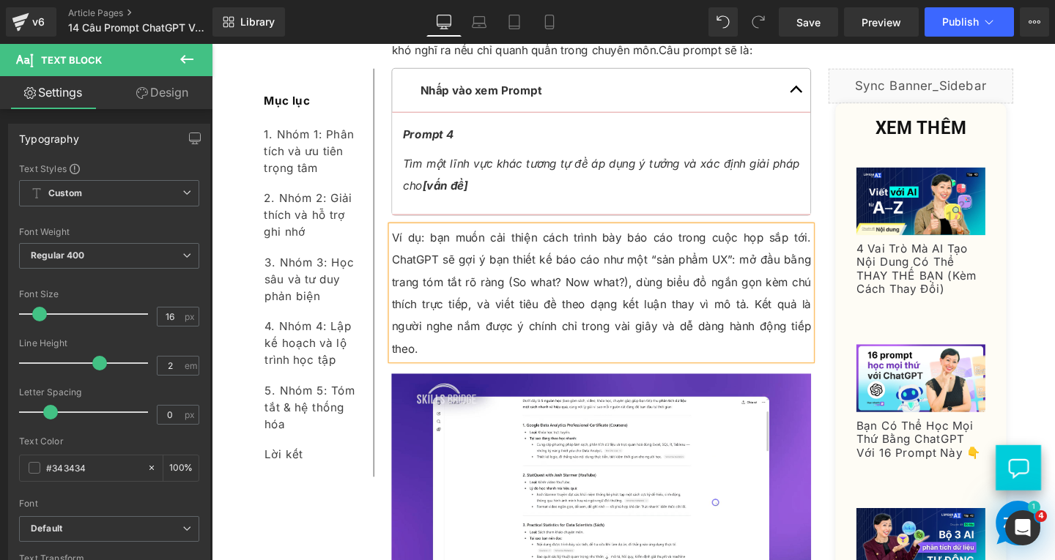
click at [442, 250] on p "Ví dụ: bạn muốn cải thiện cách trình bày báo cáo trong cuộc họp sắp tới. ChatGP…" at bounding box center [621, 305] width 441 height 141
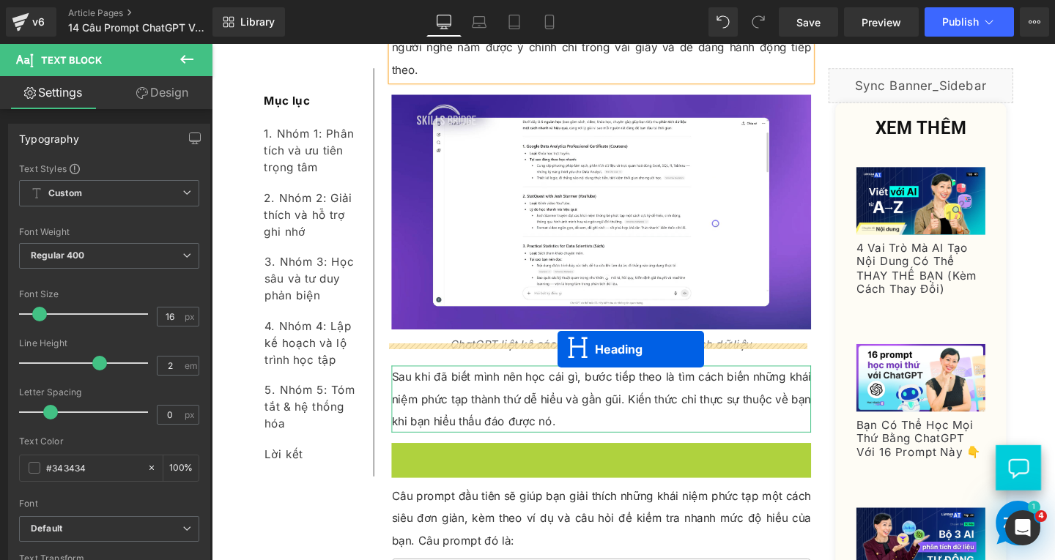
drag, startPoint x: 581, startPoint y: 458, endPoint x: 575, endPoint y: 365, distance: 93.2
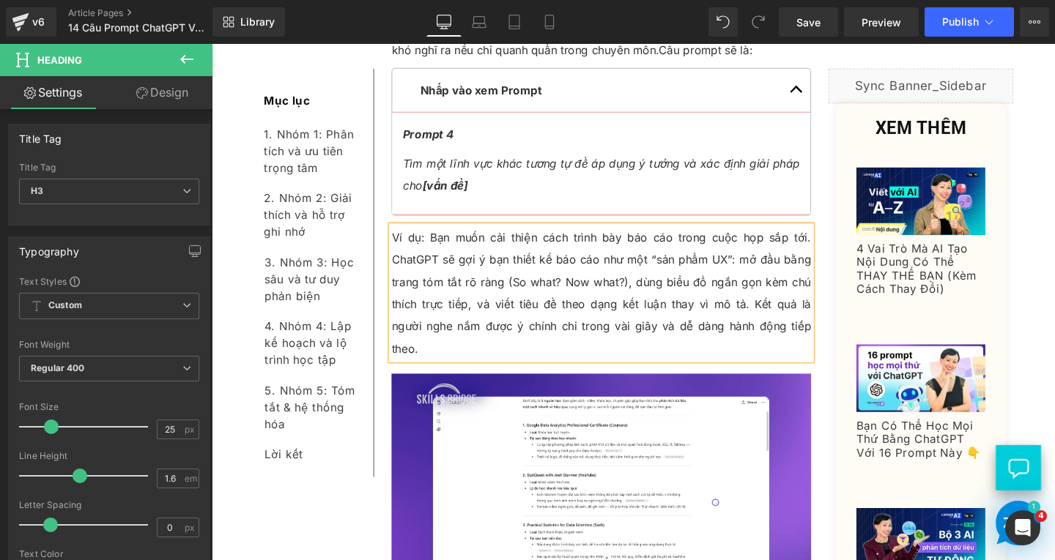
scroll to position [4554, 0]
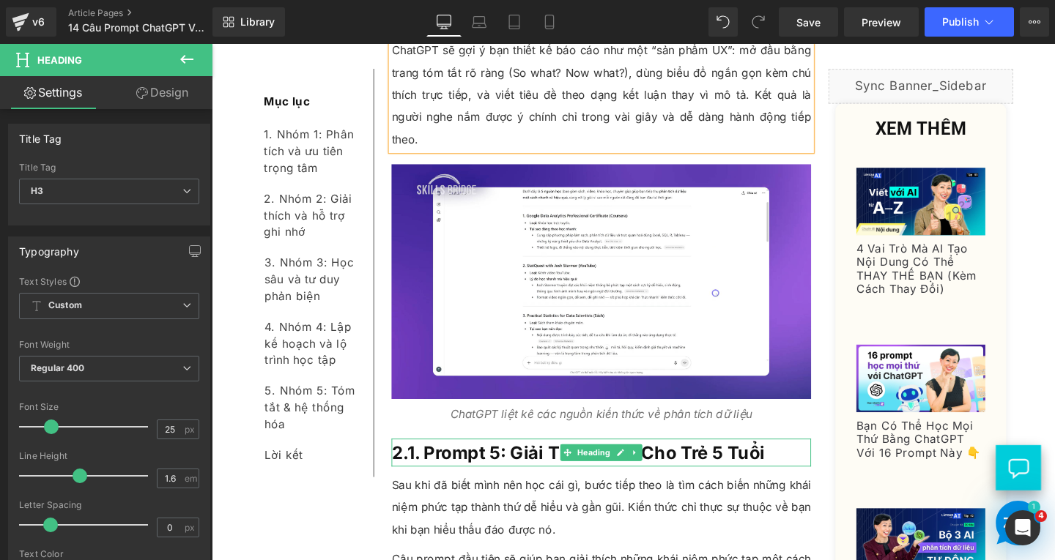
click at [805, 459] on h3 "2.1. Prompt 5: Giải Thích Như Cho Trẻ 5 Tuổi" at bounding box center [621, 473] width 441 height 29
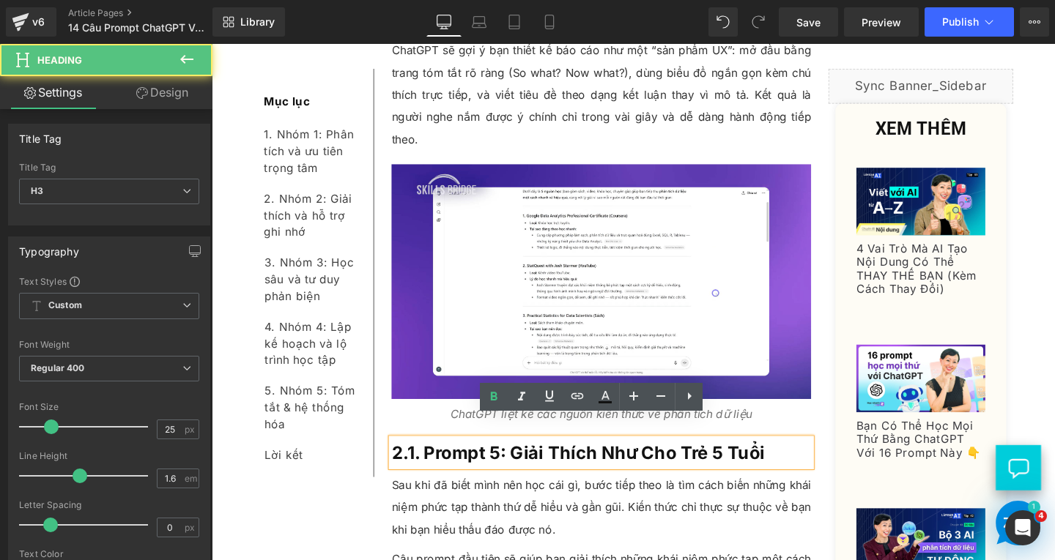
click at [805, 459] on h3 "2.1. Prompt 5: Giải Thích Như Cho Trẻ 5 Tuổi" at bounding box center [621, 473] width 441 height 29
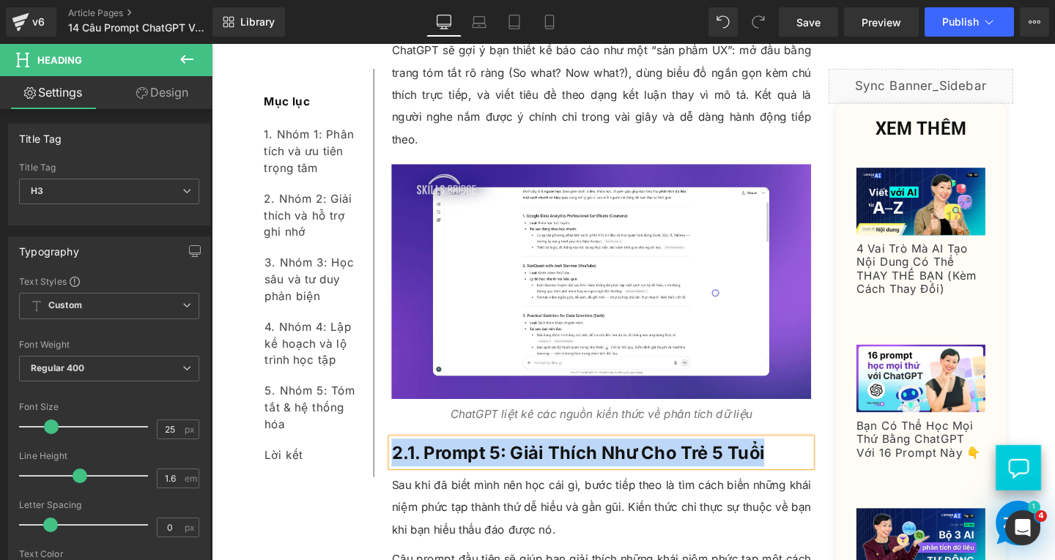
paste div
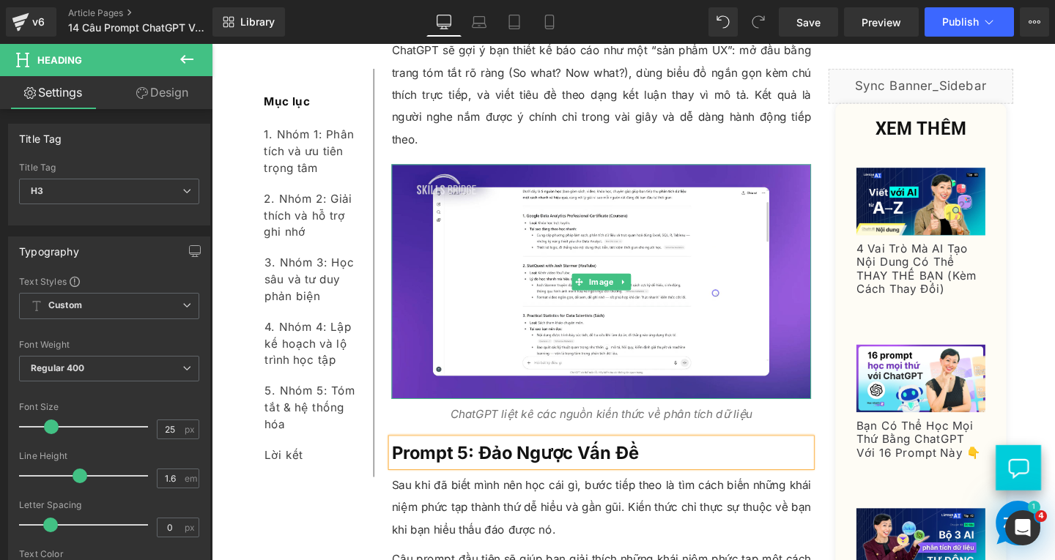
scroll to position [4773, 0]
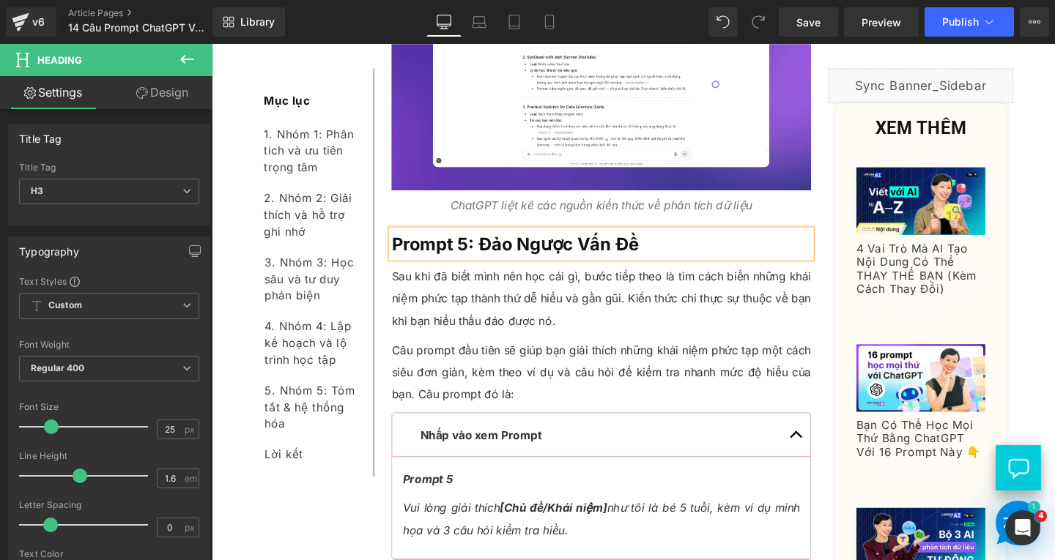
click at [514, 286] on p "Sau khi đã biết mình nên học cái gì, bước tiếp theo là tìm cách biến những khái…" at bounding box center [621, 311] width 441 height 70
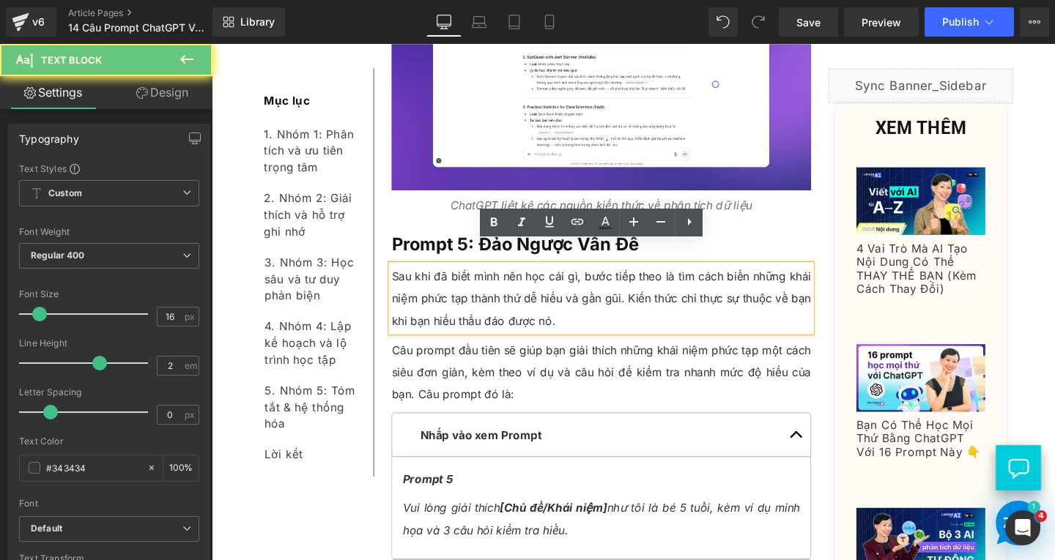
click at [576, 311] on p "Sau khi đã biết mình nên học cái gì, bước tiếp theo là tìm cách biến những khái…" at bounding box center [621, 311] width 441 height 70
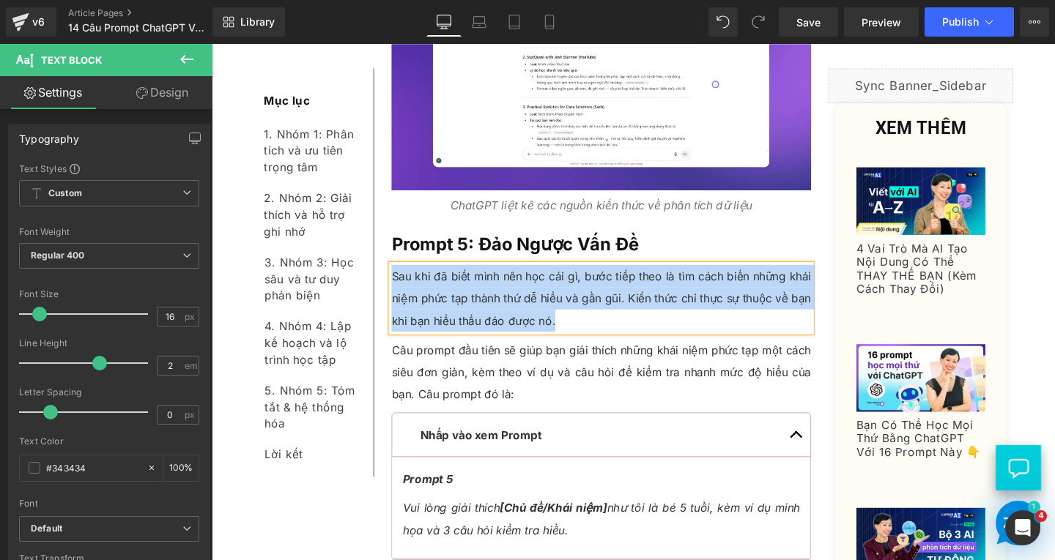
paste div
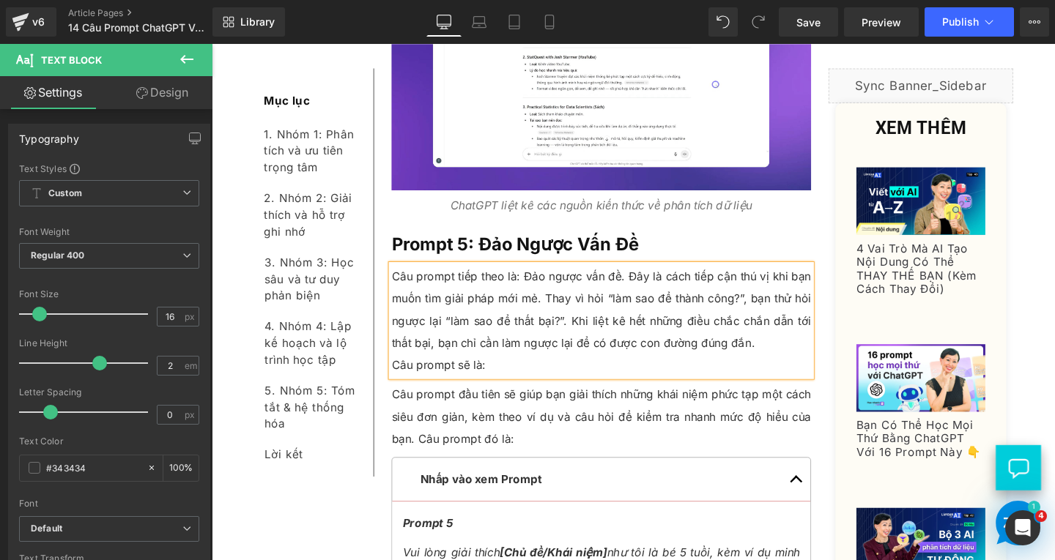
click at [401, 370] on p "Câu prompt sẽ là:" at bounding box center [621, 381] width 441 height 23
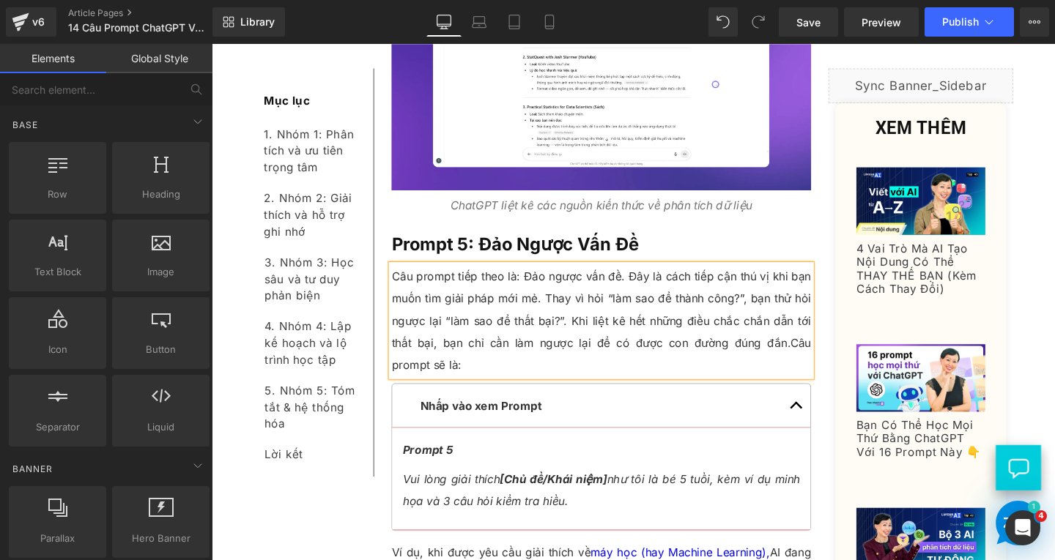
scroll to position [5066, 0]
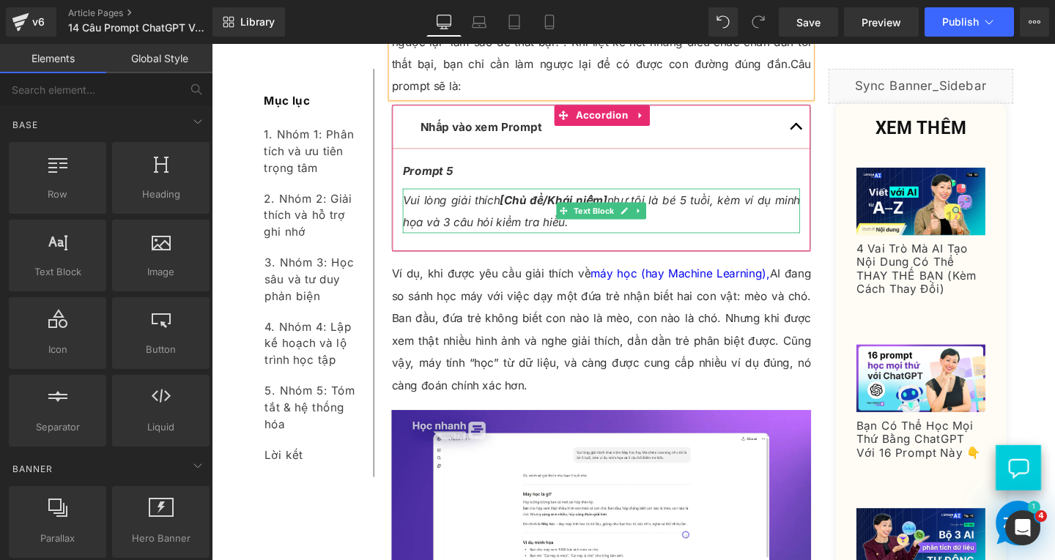
click at [502, 201] on icon "Vui lòng giải thích [Chủ đề/Khái niệm] như tôi là bé 5 tuổi, kèm ví dụ minh họa…" at bounding box center [620, 220] width 417 height 38
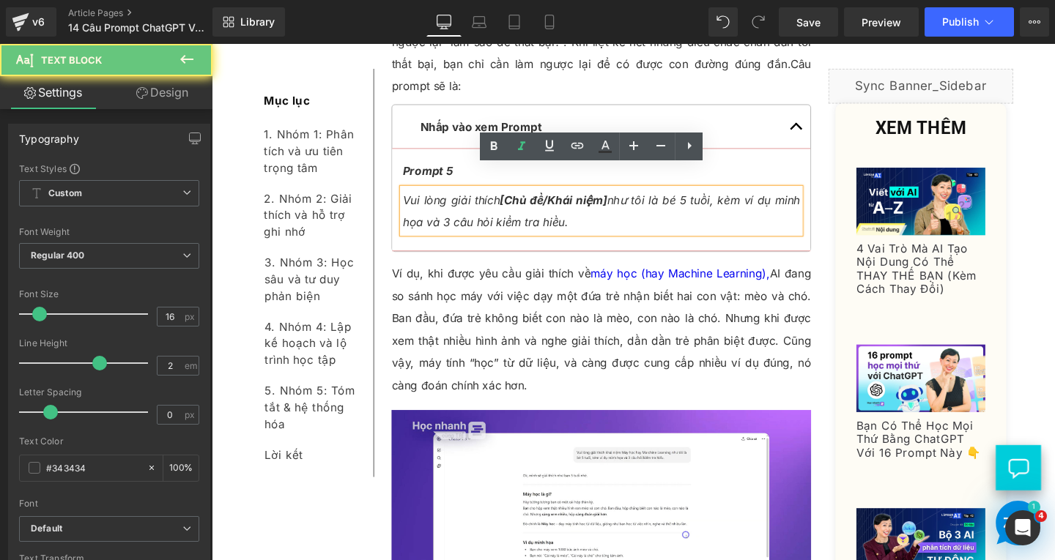
click at [596, 215] on p "Vui lòng giải thích [Chủ đề/Khái niệm] như tôi là bé 5 tuổi, kèm ví dụ minh họa…" at bounding box center [620, 219] width 417 height 47
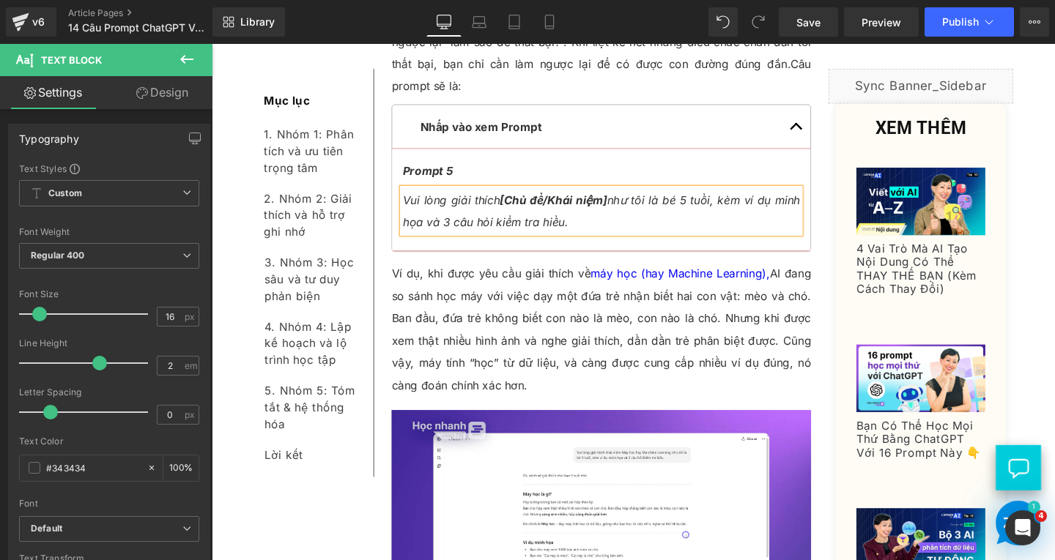
paste div
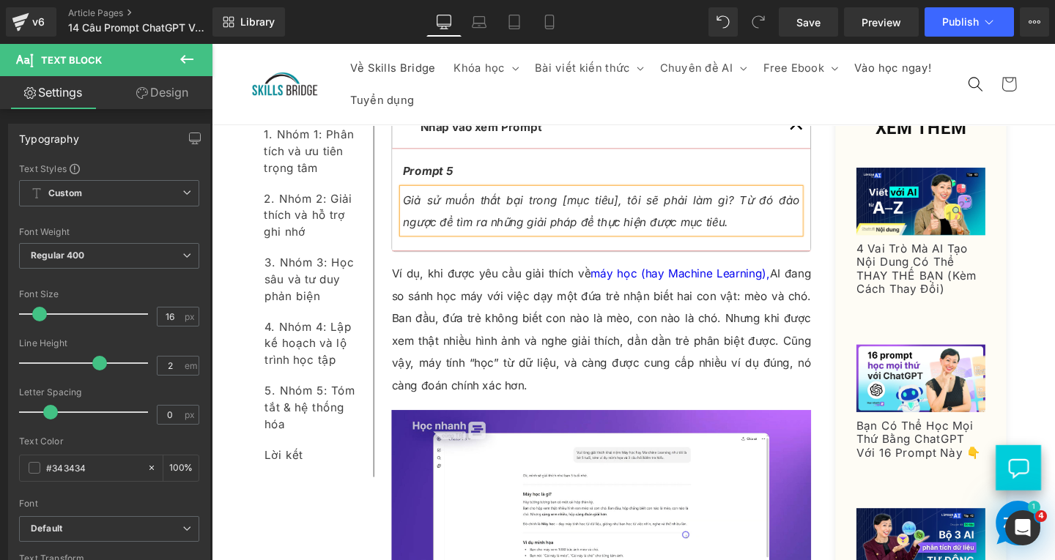
scroll to position [4847, 0]
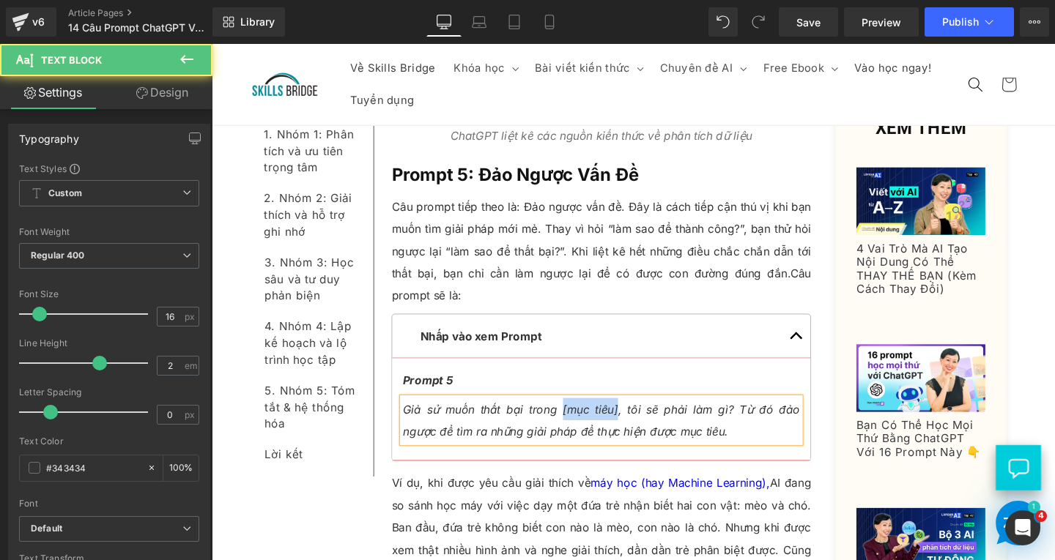
drag, startPoint x: 561, startPoint y: 405, endPoint x: 617, endPoint y: 405, distance: 56.4
click at [617, 420] on span "Giả sử muốn thất bại trong [mục tiêu], tôi sẽ phải làm gì? Từ đó đảo ngược để t…" at bounding box center [620, 439] width 417 height 38
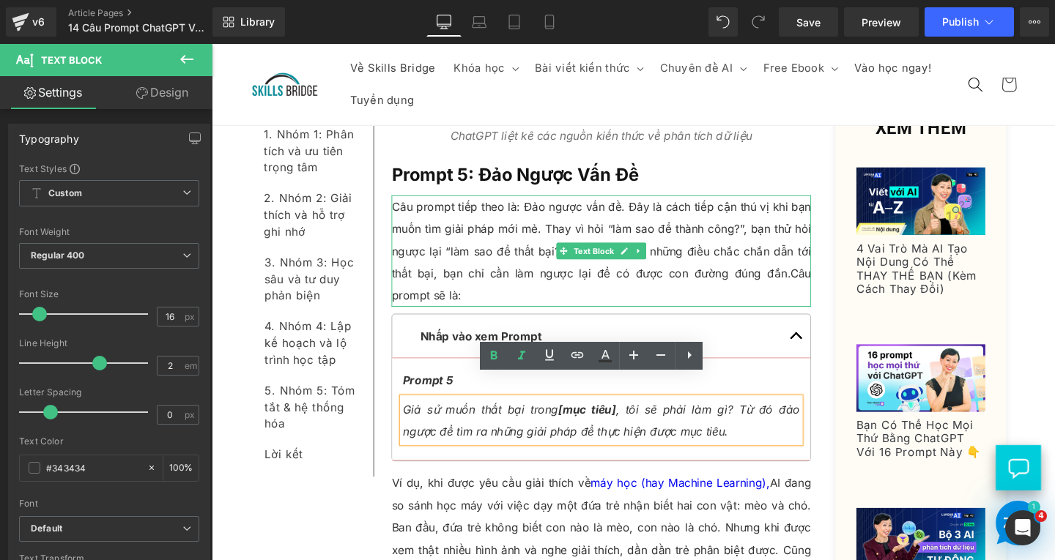
scroll to position [4920, 0]
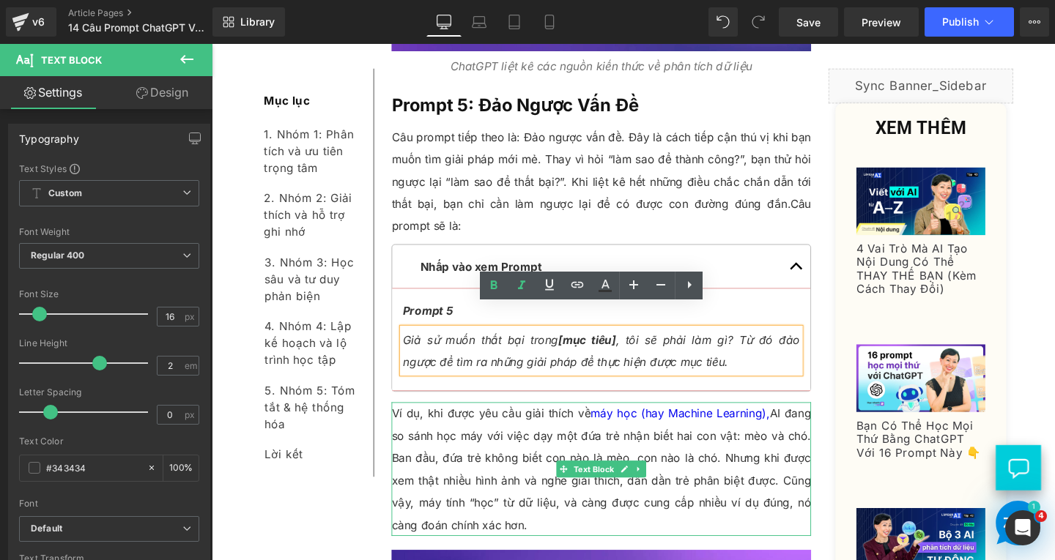
click at [509, 495] on p "Ví dụ, khi được yêu cầu giải thích về máy học (hay Machine Learning), AI đang s…" at bounding box center [621, 490] width 441 height 141
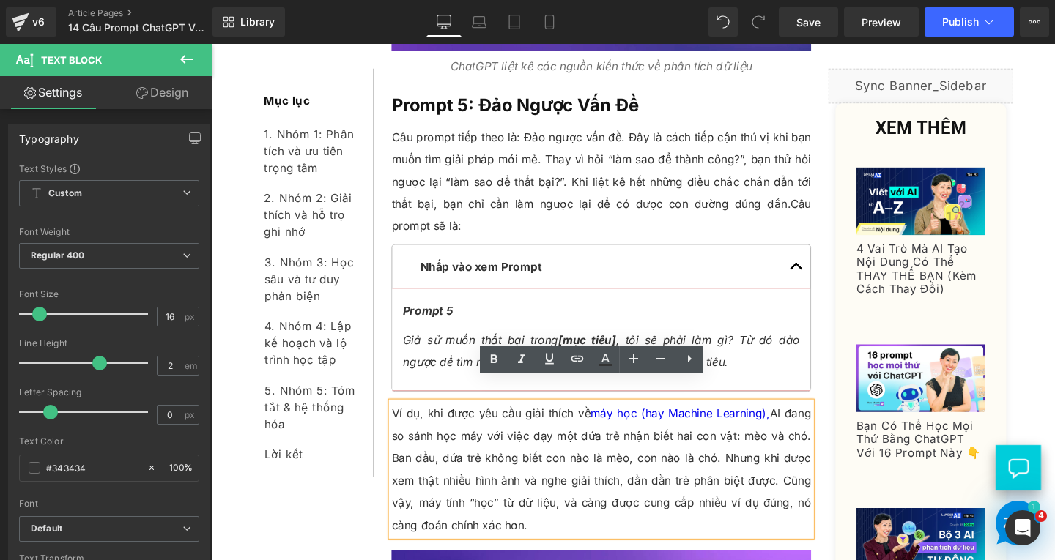
click at [530, 503] on div "Rendering Content" at bounding box center [528, 502] width 90 height 16
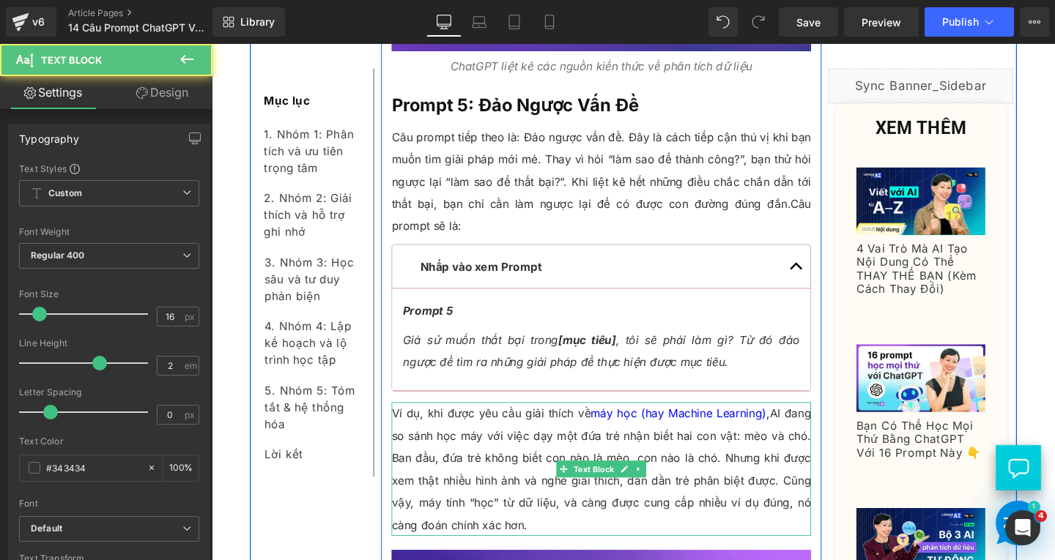
click at [519, 502] on p "Ví dụ, khi được yêu cầu giải thích về máy học (hay Machine Learning), AI đang s…" at bounding box center [621, 490] width 441 height 141
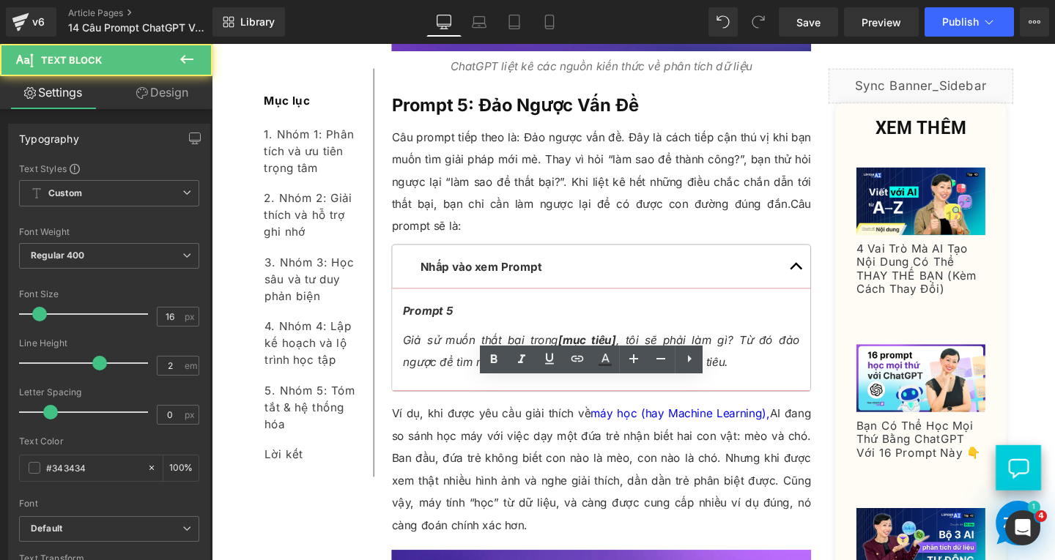
click at [546, 500] on div "Rendering Content" at bounding box center [528, 502] width 90 height 16
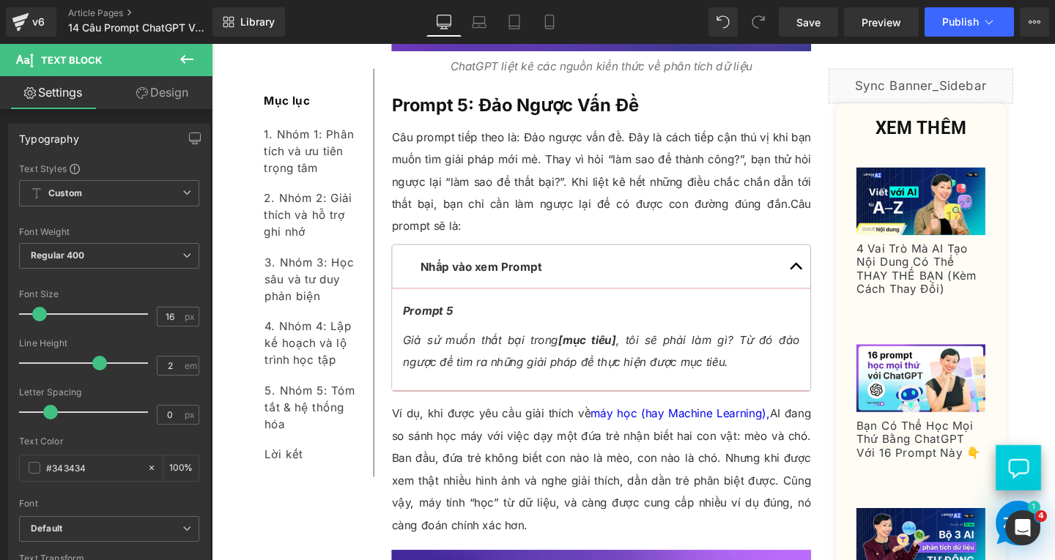
click at [525, 503] on div "Rendering Content" at bounding box center [528, 502] width 90 height 16
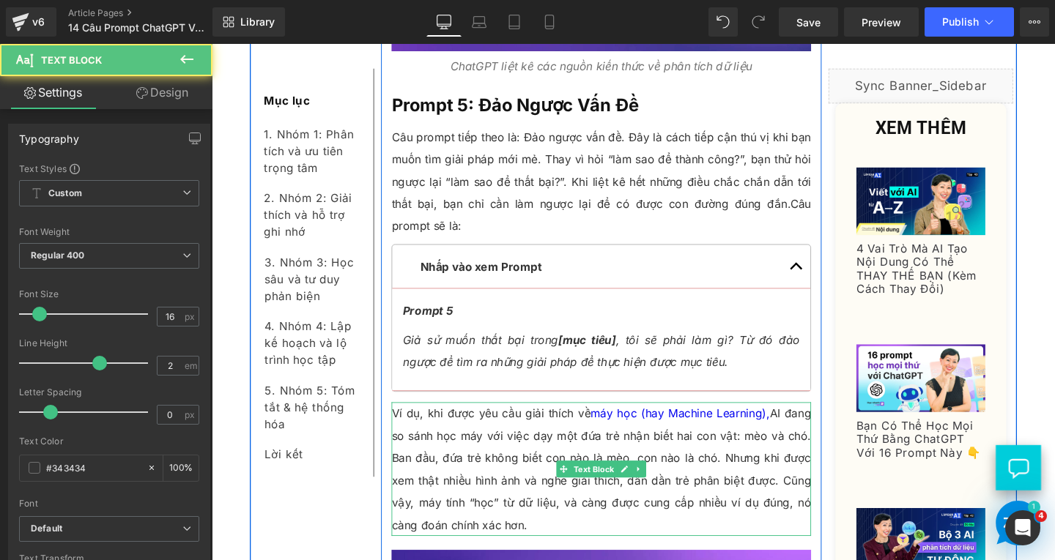
click at [529, 462] on p "Ví dụ, khi được yêu cầu giải thích về máy học (hay Machine Learning), AI đang s…" at bounding box center [621, 490] width 441 height 141
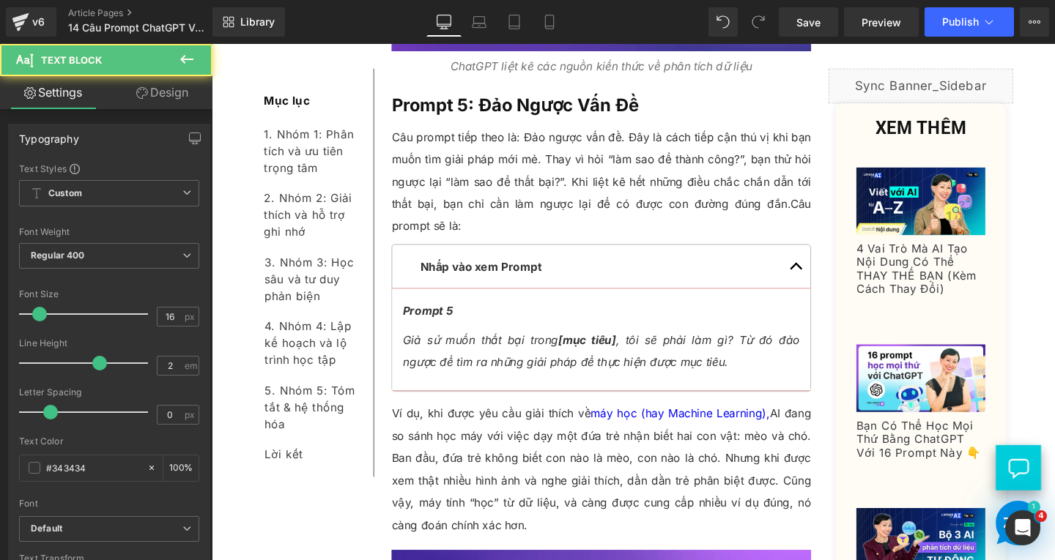
click at [524, 507] on div "Rendering Content" at bounding box center [528, 502] width 90 height 16
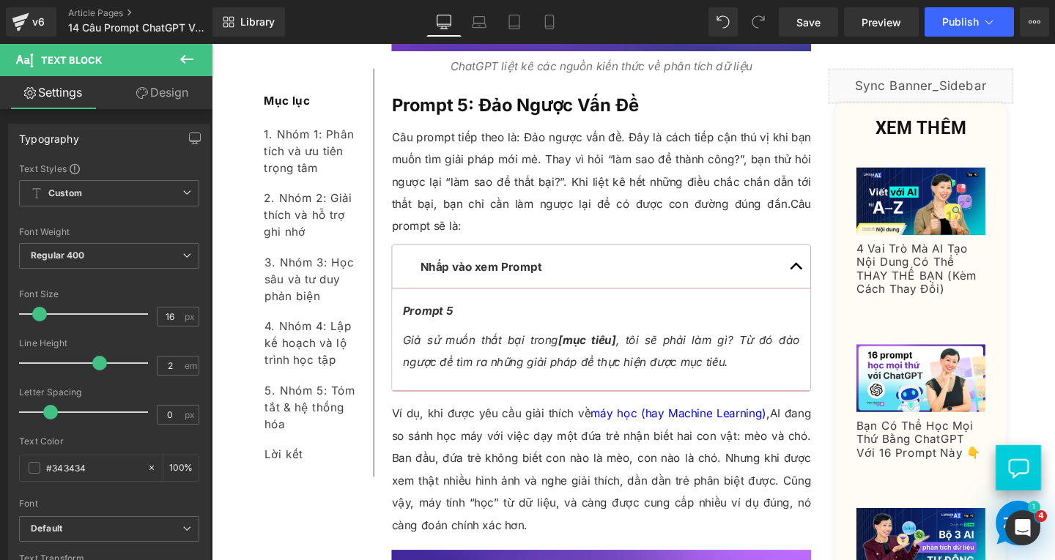
click at [521, 503] on div "Rendering Content" at bounding box center [528, 502] width 90 height 16
click at [547, 477] on p "Ví dụ, khi được yêu cầu giải thích về máy học (hay Machine Learning), AI đang s…" at bounding box center [621, 490] width 441 height 141
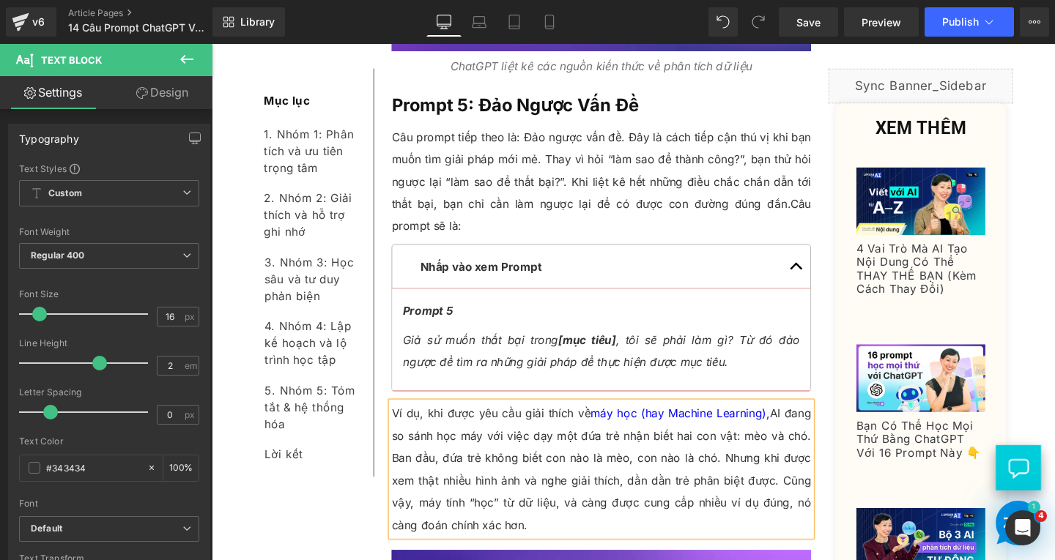
paste div
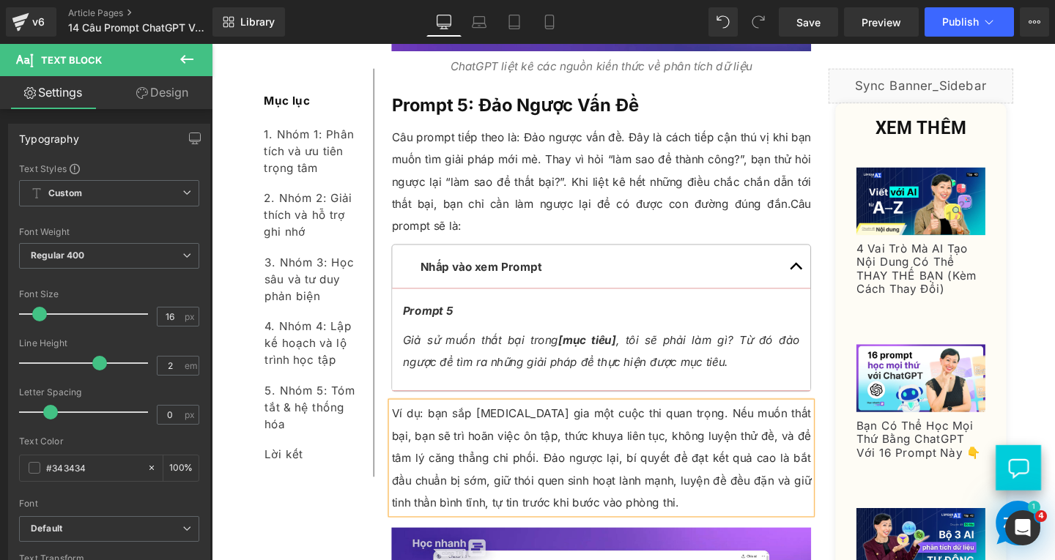
click at [434, 420] on p "Ví dụ: bạn sắp tham gia một cuộc thi quan trọng. Nếu muốn thất bại, bạn sẽ trì …" at bounding box center [621, 478] width 441 height 117
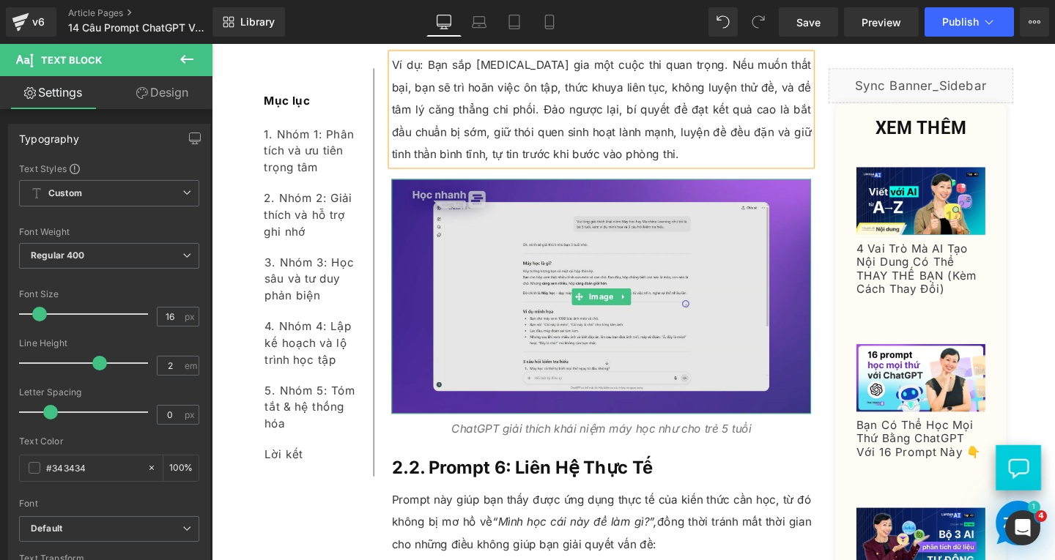
scroll to position [5359, 0]
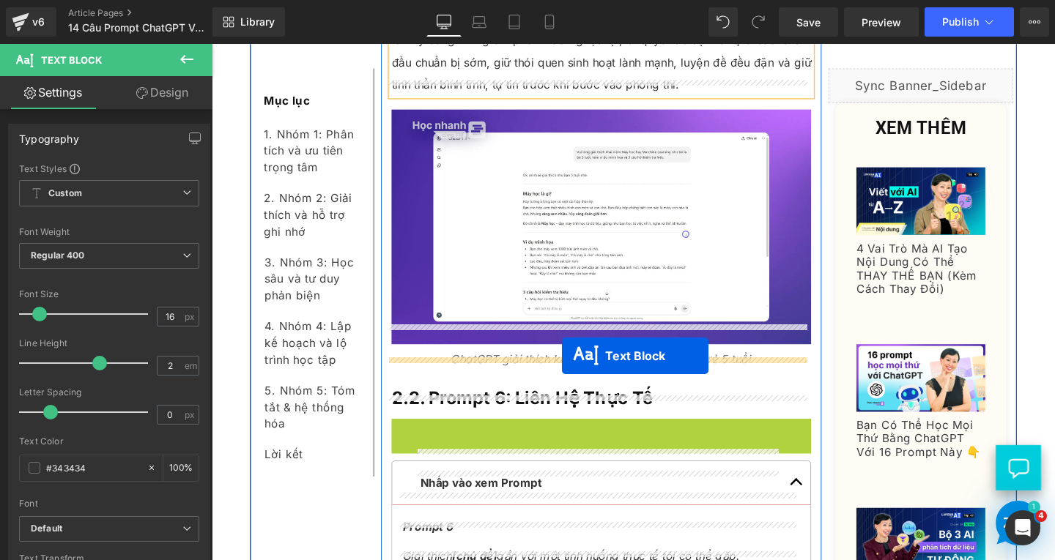
drag, startPoint x: 584, startPoint y: 448, endPoint x: 580, endPoint y: 372, distance: 76.3
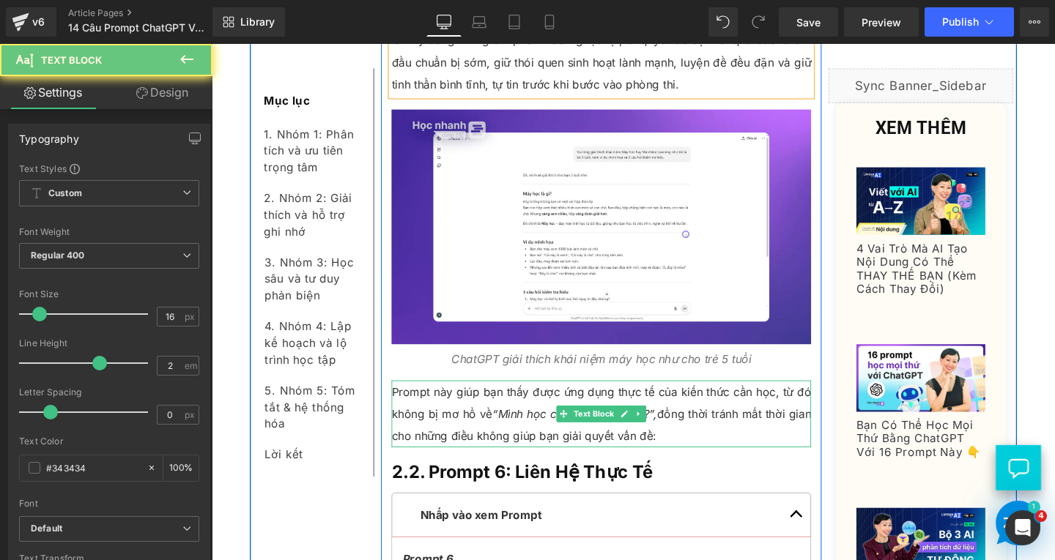
drag, startPoint x: 708, startPoint y: 437, endPoint x: 697, endPoint y: 437, distance: 11.0
click at [708, 437] on p "Prompt này giúp bạn thấy được ứng dụng thực tế của kiến thức cần học, từ đó khô…" at bounding box center [621, 433] width 441 height 70
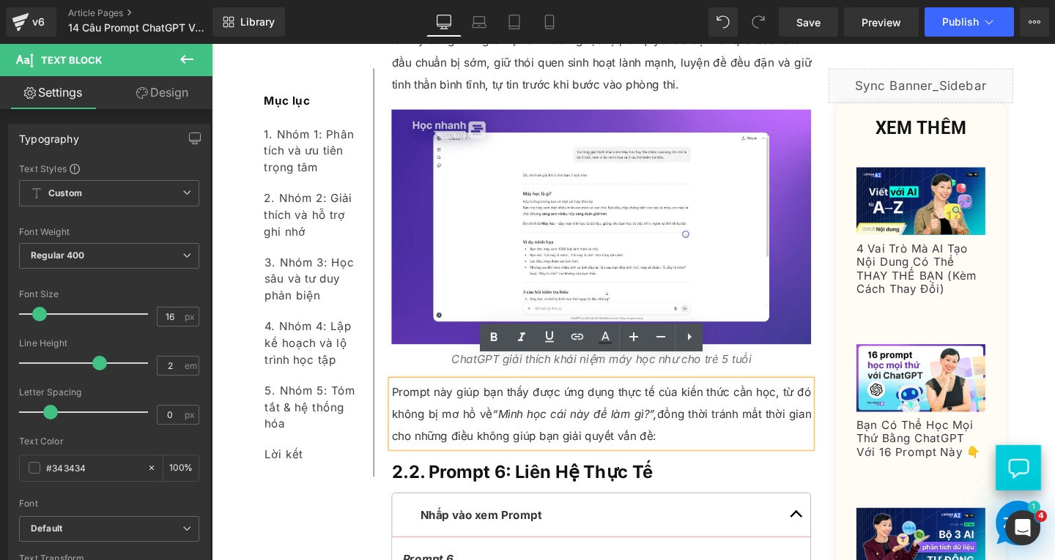
click at [689, 433] on p "Prompt này giúp bạn thấy được ứng dụng thực tế của kiến thức cần học, từ đó khô…" at bounding box center [621, 433] width 441 height 70
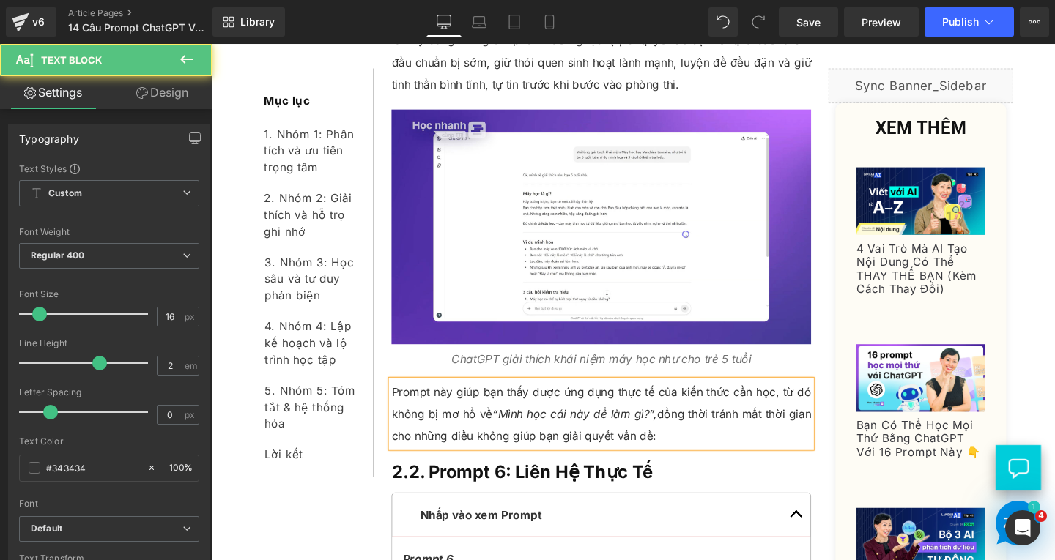
paste div
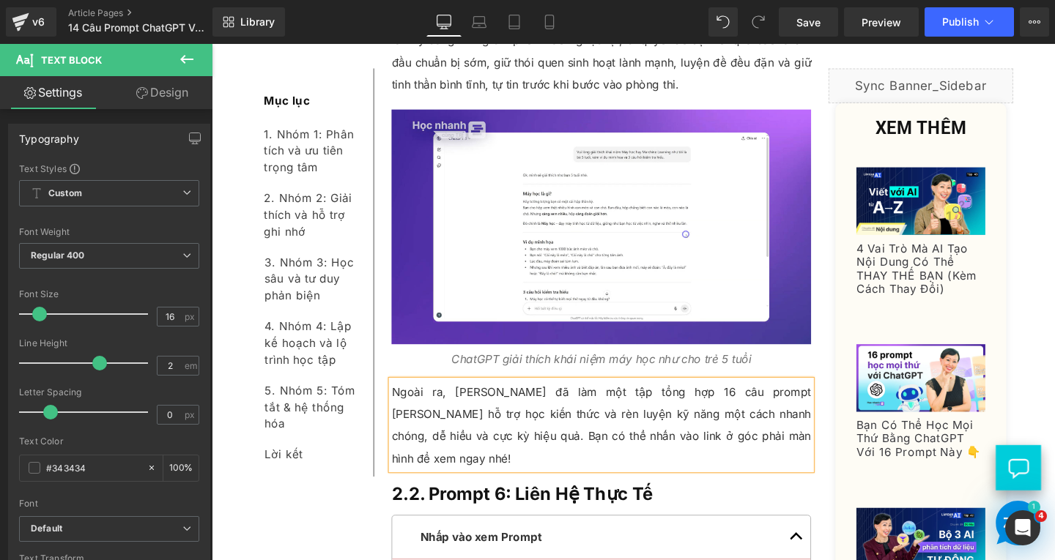
click at [557, 398] on p "Ngoài ra, Trí đã làm một tập tổng hợp 16 câu prompt ChatGPT hỗ trợ học kiến thứ…" at bounding box center [621, 445] width 441 height 94
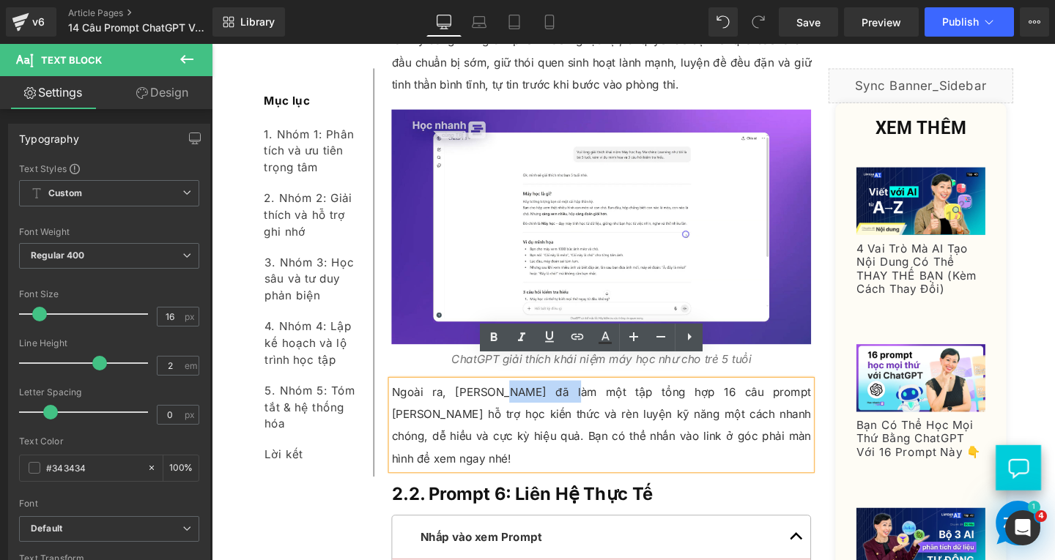
drag, startPoint x: 488, startPoint y: 383, endPoint x: 552, endPoint y: 386, distance: 63.8
click at [552, 398] on p "Ngoài ra, Trí đã làm một tập tổng hợp 16 câu prompt ChatGPT hỗ trợ học kiến thứ…" at bounding box center [621, 445] width 441 height 94
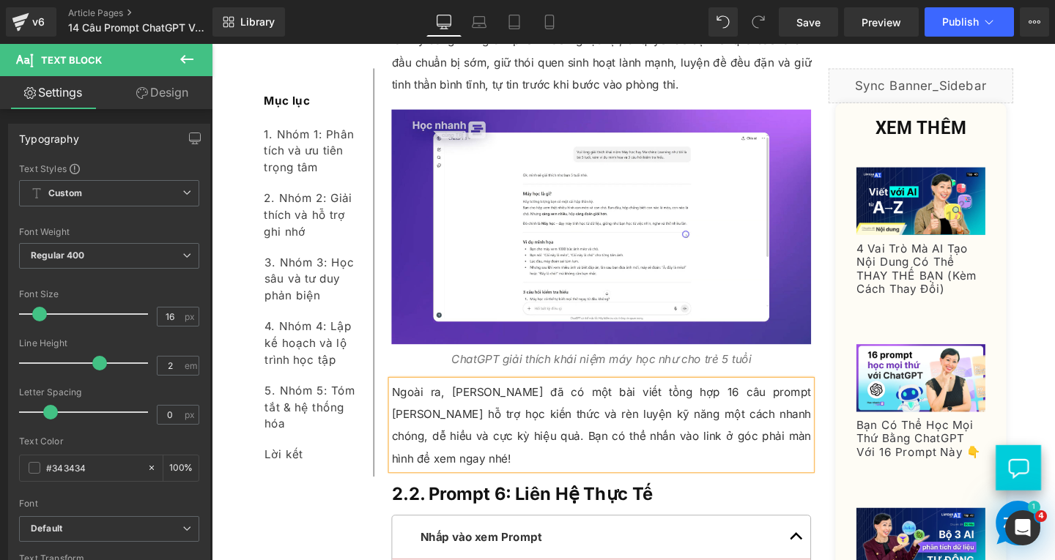
click at [532, 398] on p "Ngoài ra, Trí đã có một bài viết tổng hợp 16 câu prompt ChatGPT hỗ trợ học kiến…" at bounding box center [621, 445] width 441 height 94
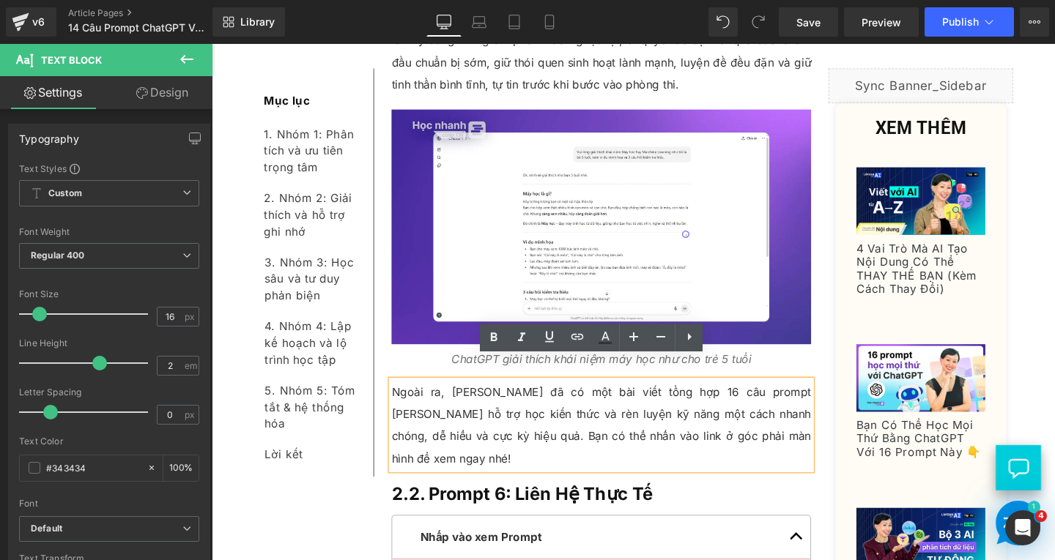
click at [658, 428] on p "Ngoài ra, Trí đã có một bài viết tổng hợp 16 câu prompt ChatGPT hỗ trợ học kiến…" at bounding box center [621, 445] width 441 height 94
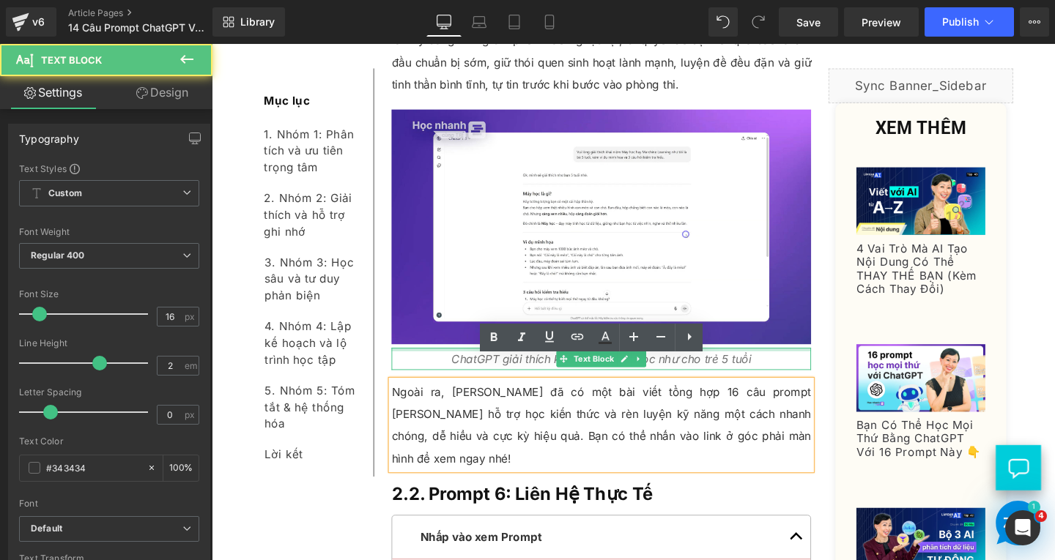
drag, startPoint x: 450, startPoint y: 341, endPoint x: 447, endPoint y: 352, distance: 11.4
click at [450, 363] on div at bounding box center [621, 365] width 441 height 4
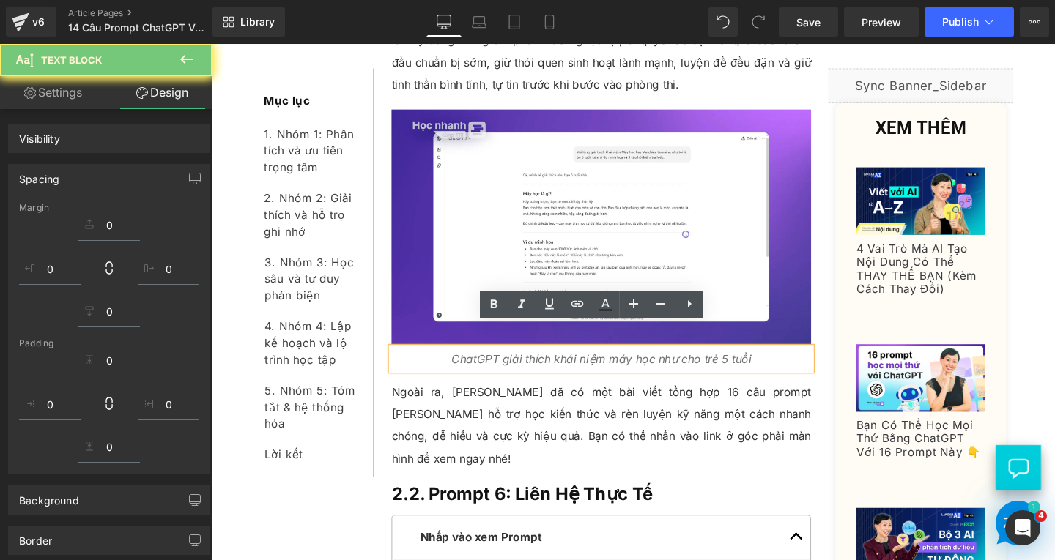
click at [447, 363] on p "ChatGPT giải thích khái niệm máy học như cho trẻ 5 tuổi" at bounding box center [621, 374] width 441 height 23
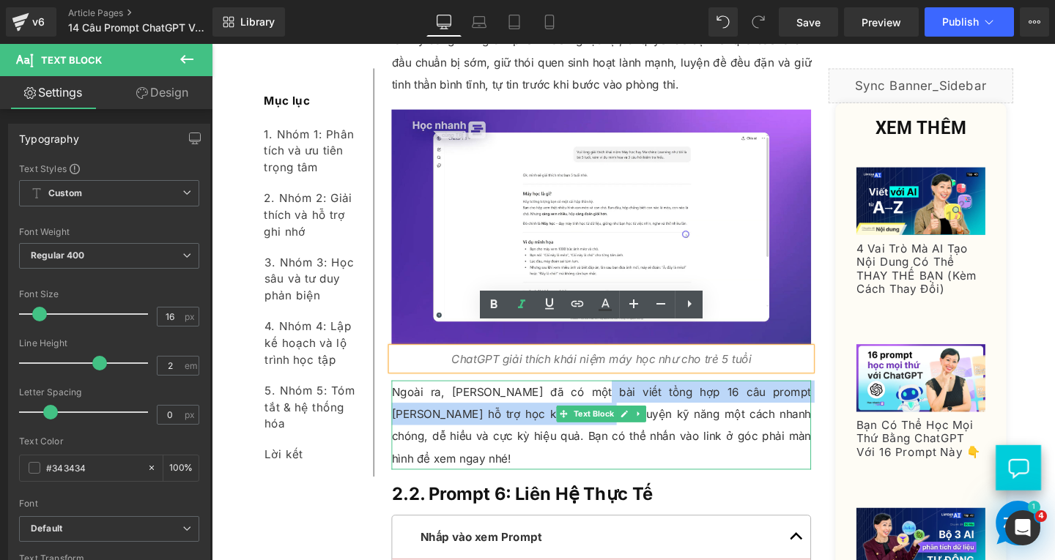
drag, startPoint x: 580, startPoint y: 385, endPoint x: 552, endPoint y: 401, distance: 31.8
click at [552, 401] on p "Ngoài ra, Trí đã có một bài viết tổng hợp 16 câu prompt ChatGPT hỗ trợ học kiến…" at bounding box center [621, 445] width 441 height 94
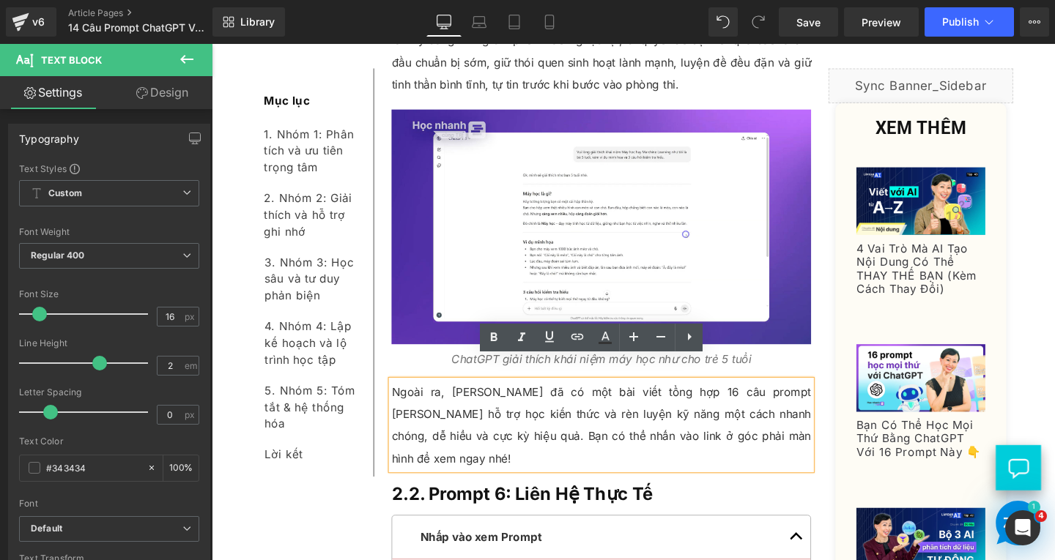
click at [735, 421] on p "Ngoài ra, Trí đã có một bài viết tổng hợp 16 câu prompt ChatGPT hỗ trợ học kiến…" at bounding box center [621, 445] width 441 height 94
drag, startPoint x: 579, startPoint y: 385, endPoint x: 770, endPoint y: 393, distance: 190.6
click at [770, 398] on p "Ngoài ra, Trí đã có một bài viết tổng hợp 16 câu prompt ChatGPT hỗ trợ học kiến…" at bounding box center [621, 445] width 441 height 94
click at [0, 0] on icon at bounding box center [0, 0] width 0 height 0
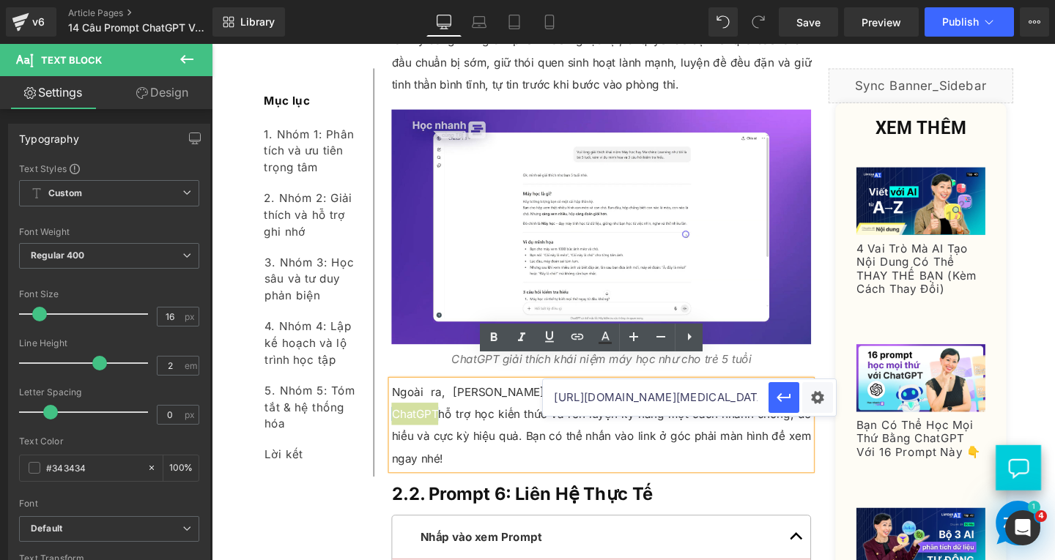
click at [599, 395] on input "https://www.skillsbridge.vn/en/blogs/ai-nang-cao-hieu-suat/4-vai-tro-ai-tao-noi…" at bounding box center [656, 397] width 226 height 37
paste input "https://www.skillsbridge.vn/en/blogs/ai-nang-cao-hieu-suat/16-prompt-hoc-voi-ch…"
type input "https://www.skillsbridge.vn/en/blogs/ai-nang-cao-hieu-suat/16-prompt-hoc-voi-ch…"
click at [773, 397] on button "button" at bounding box center [783, 397] width 31 height 31
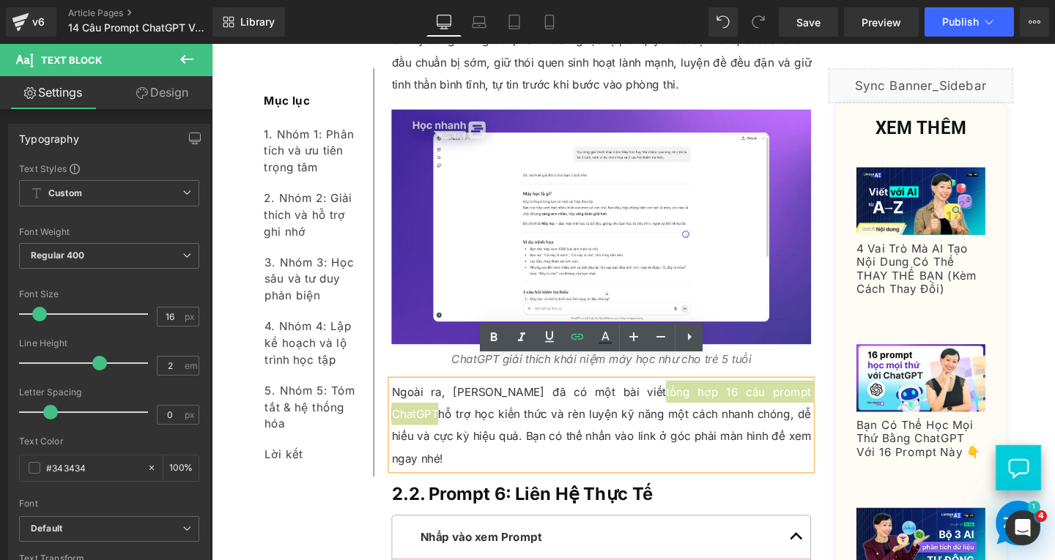
scroll to position [0, 0]
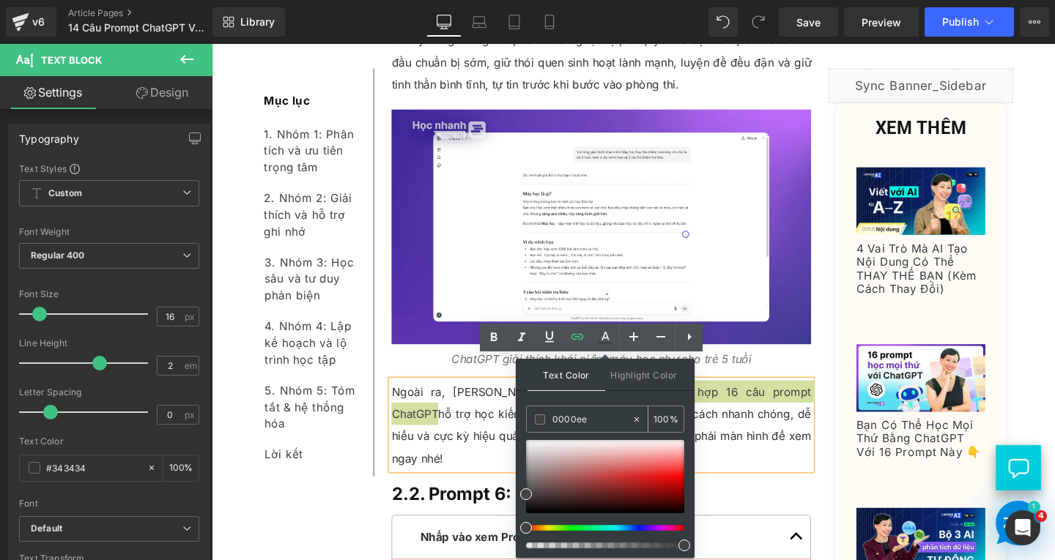
drag, startPoint x: 607, startPoint y: 409, endPoint x: 550, endPoint y: 406, distance: 57.2
click at [551, 406] on div "0000ee 100 %" at bounding box center [605, 419] width 158 height 27
click at [612, 428] on div "0000ee" at bounding box center [579, 420] width 105 height 26
click at [601, 413] on input "0000ee" at bounding box center [591, 420] width 79 height 16
drag, startPoint x: 598, startPoint y: 422, endPoint x: 543, endPoint y: 416, distance: 54.5
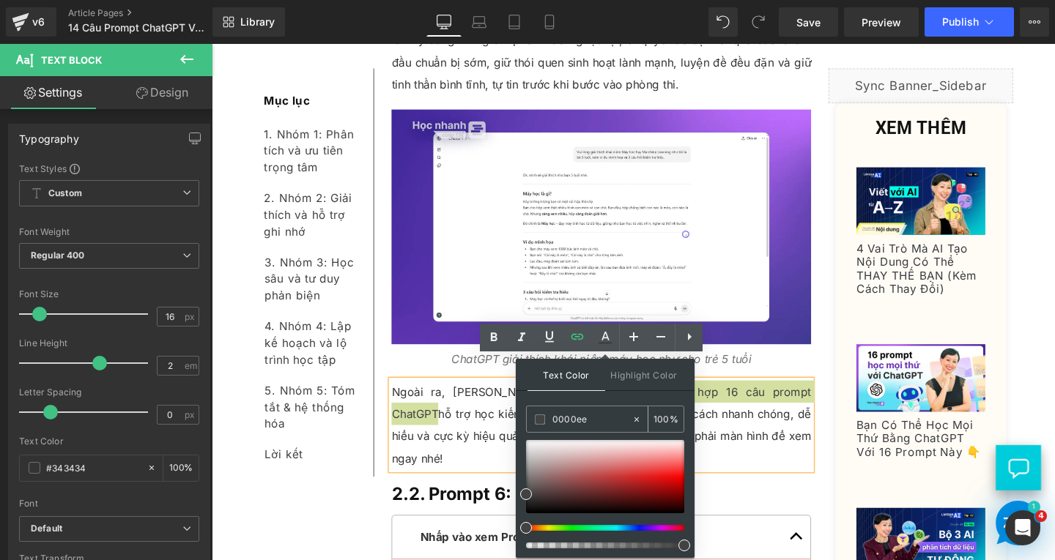
click at [543, 416] on div "0000ee" at bounding box center [579, 420] width 105 height 26
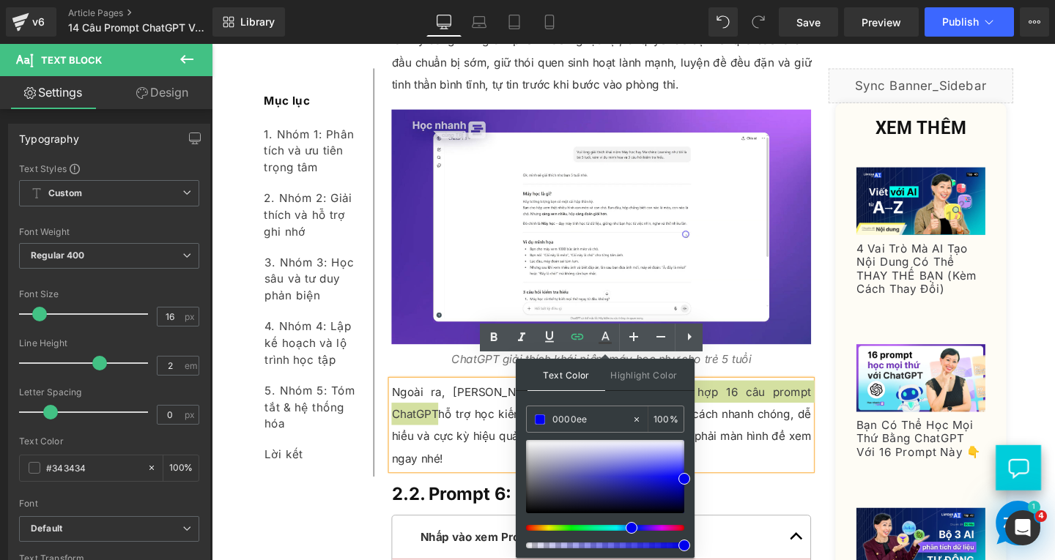
scroll to position [5433, 0]
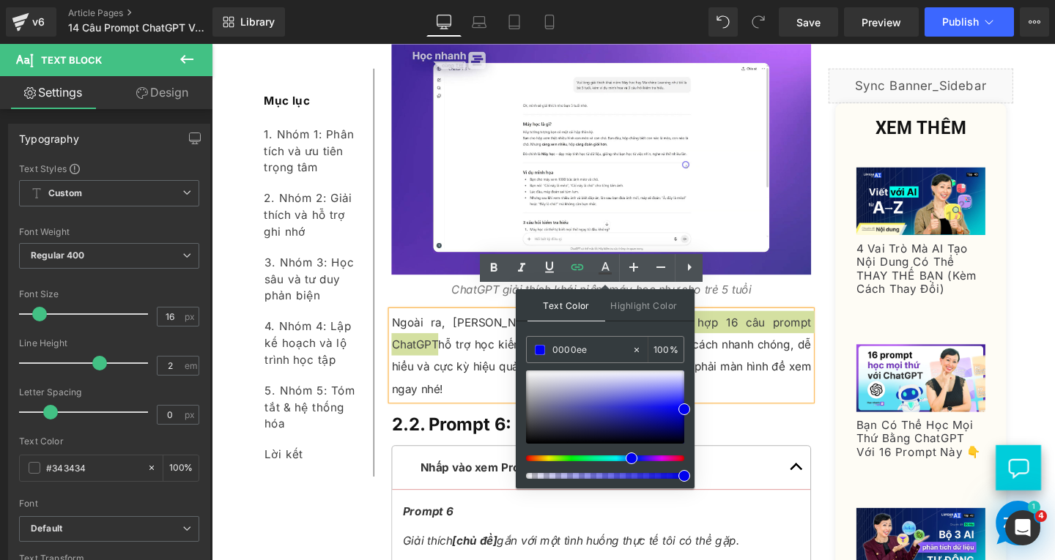
type input "0000ee"
drag, startPoint x: 897, startPoint y: 522, endPoint x: 772, endPoint y: 495, distance: 128.1
click at [814, 330] on p "Ngoài ra, Trí đã có một bài viết tổng hợp 16 câu prompt ChatGPT hỗ trợ học kiến…" at bounding box center [621, 371] width 441 height 94
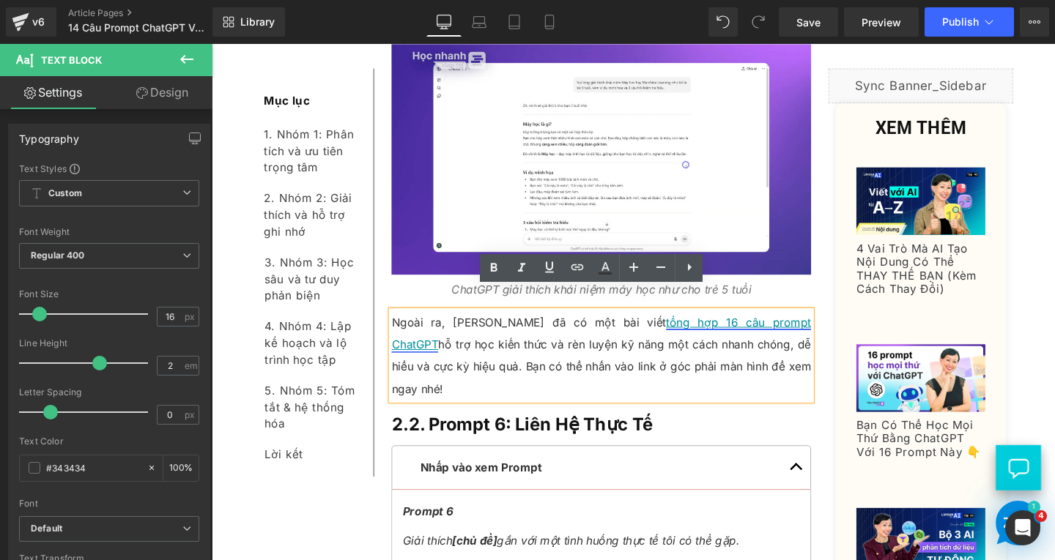
click at [630, 329] on link "tổng hợp 16 câu prompt ChatGPT" at bounding box center [621, 348] width 441 height 38
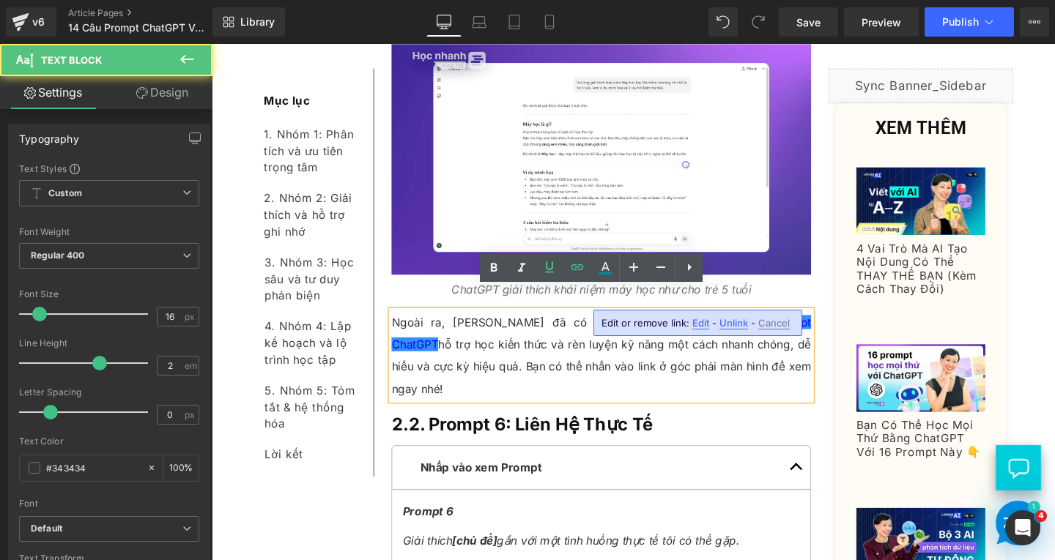
click at [697, 325] on span "Edit" at bounding box center [700, 323] width 17 height 12
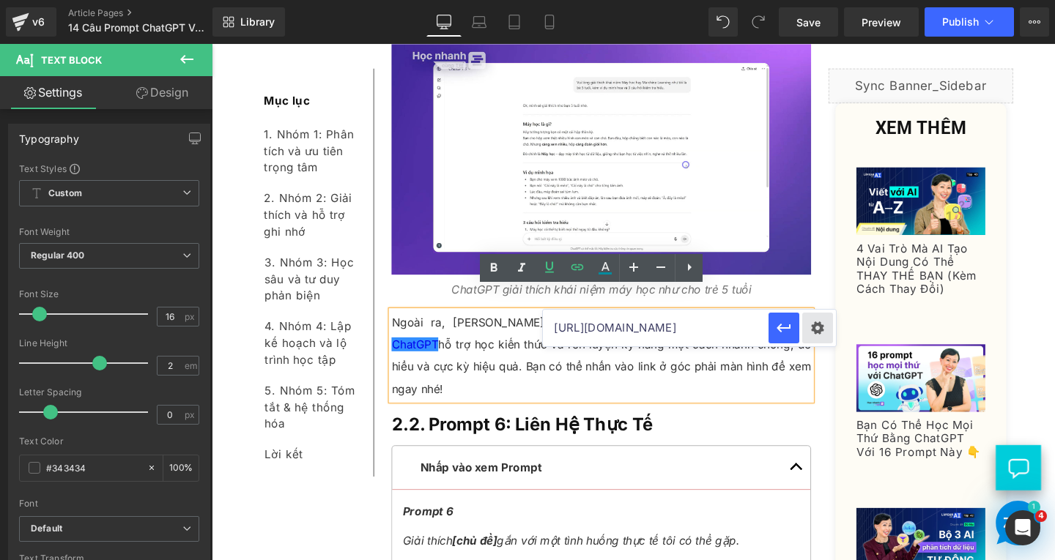
click at [831, 0] on div "Text Color Highlight Color #333333 0000ee 100 % transparent 0 % Edit or remove …" at bounding box center [527, 0] width 1055 height 0
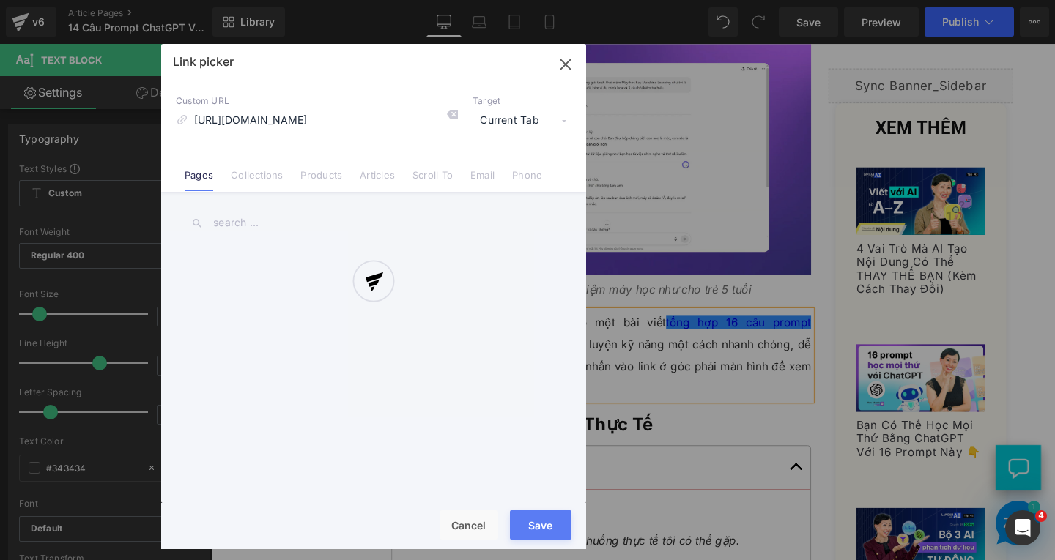
scroll to position [0, 174]
click at [537, 113] on div at bounding box center [373, 296] width 425 height 505
click at [535, 119] on span "Current Tab" at bounding box center [521, 121] width 99 height 28
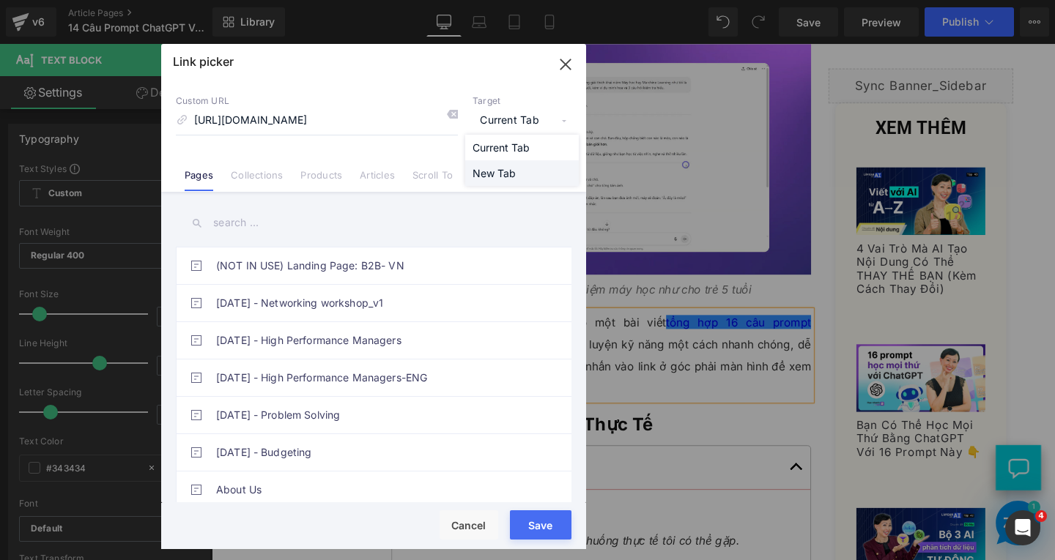
click at [504, 168] on li "New Tab" at bounding box center [522, 173] width 114 height 26
click at [527, 524] on button "Save" at bounding box center [541, 525] width 62 height 29
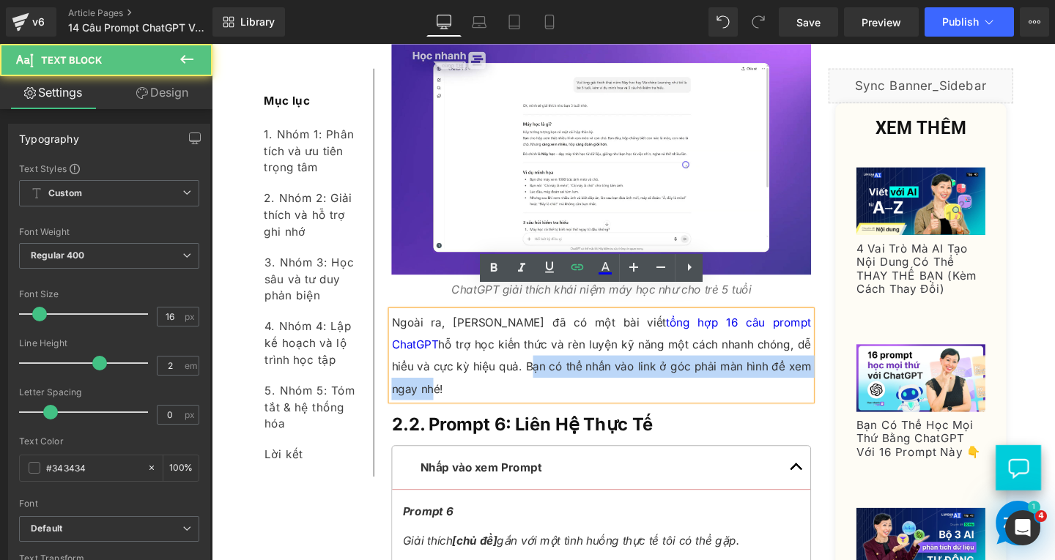
drag, startPoint x: 424, startPoint y: 360, endPoint x: 756, endPoint y: 365, distance: 331.8
click at [756, 365] on p "Ngoài ra, Trí đã có một bài viết tổng hợp 16 câu prompt ChatGPT hỗ trợ học kiến…" at bounding box center [621, 371] width 441 height 94
click at [498, 357] on p "Ngoài ra, Trí đã có một bài viết tổng hợp 16 câu prompt ChatGPT hỗ trợ học kiến…" at bounding box center [621, 371] width 441 height 94
click at [762, 343] on p "Ngoài ra, Trí đã có một bài viết tổng hợp 16 câu prompt ChatGPT hỗ trợ học kiến…" at bounding box center [621, 371] width 441 height 94
drag, startPoint x: 483, startPoint y: 361, endPoint x: 793, endPoint y: 365, distance: 309.1
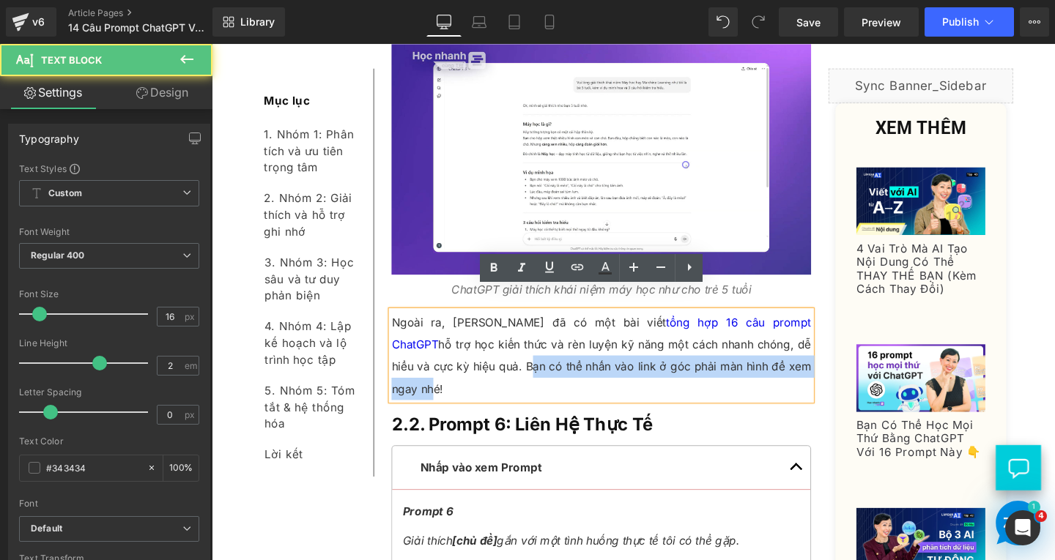
click at [793, 365] on p "Ngoài ra, Trí đã có một bài viết tổng hợp 16 câu prompt ChatGPT hỗ trợ học kiến…" at bounding box center [621, 371] width 441 height 94
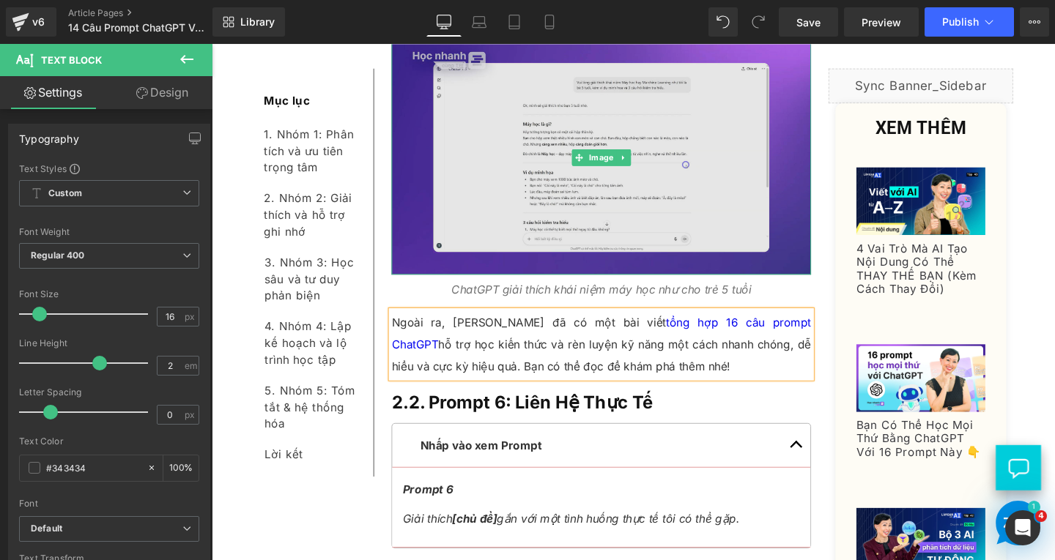
scroll to position [5506, 0]
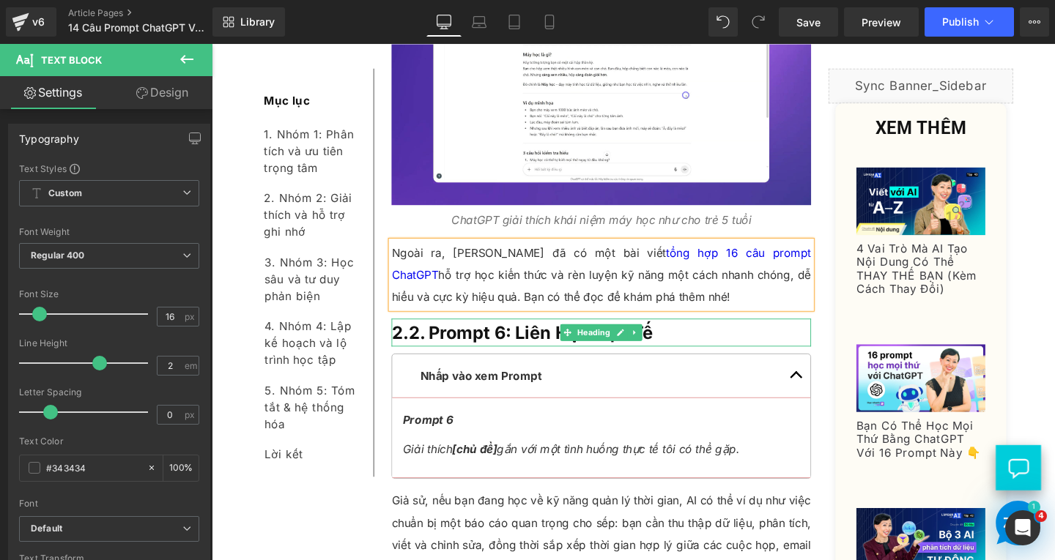
click at [714, 333] on h3 "2.2. Prompt 6: Liên Hệ Thực Tế" at bounding box center [621, 347] width 441 height 29
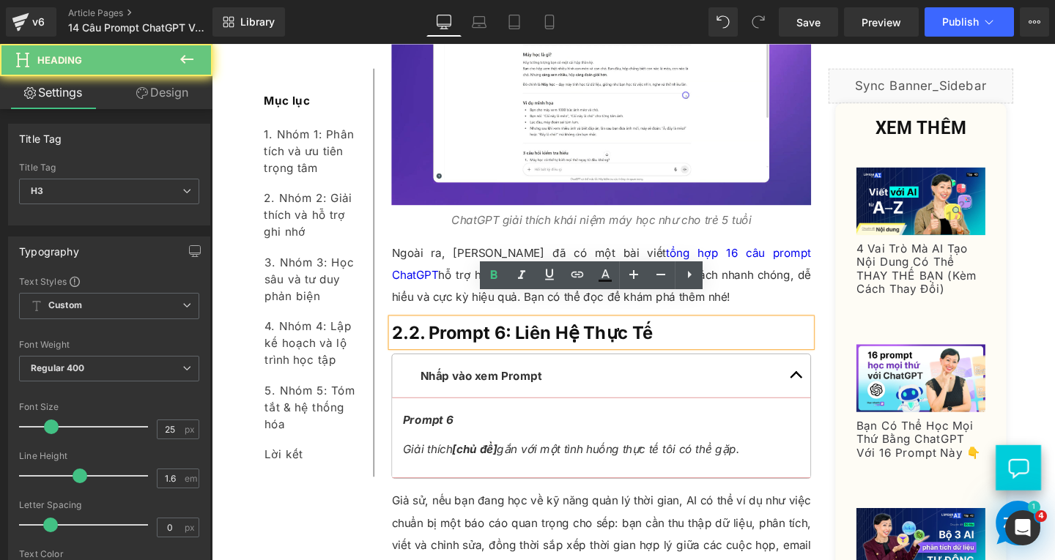
click at [714, 333] on h3 "2.2. Prompt 6: Liên Hệ Thực Tế" at bounding box center [621, 347] width 441 height 29
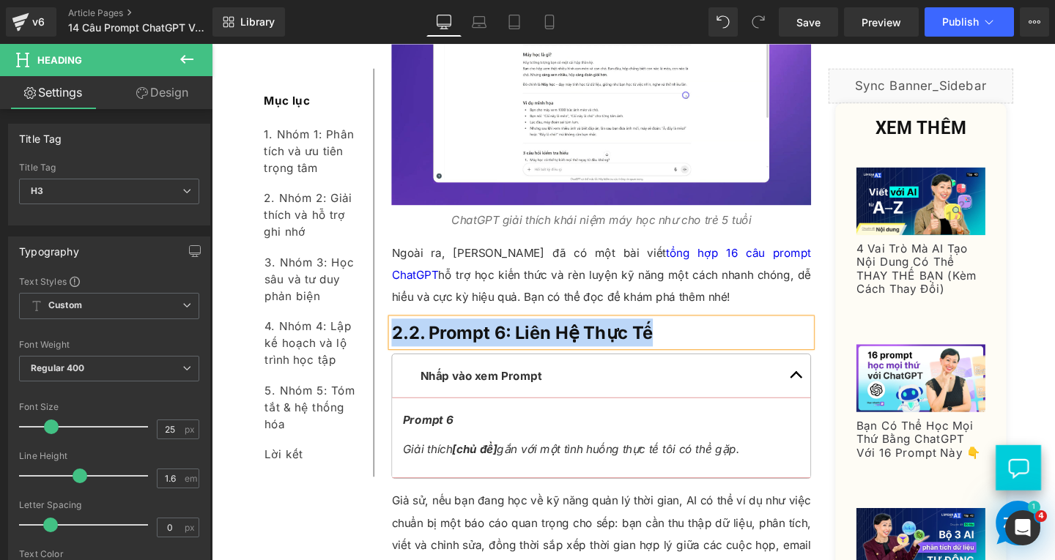
paste div
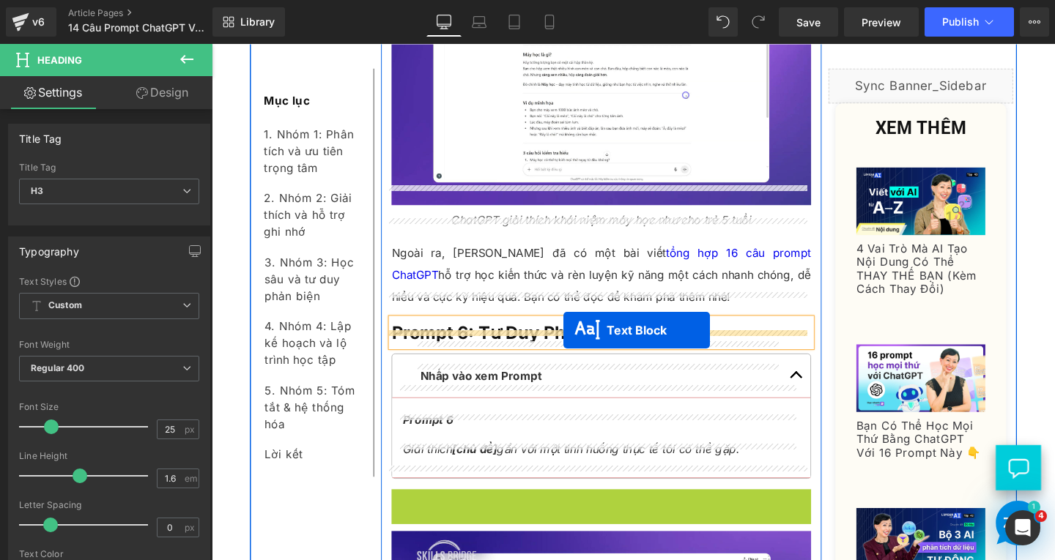
drag, startPoint x: 579, startPoint y: 557, endPoint x: 582, endPoint y: 345, distance: 211.7
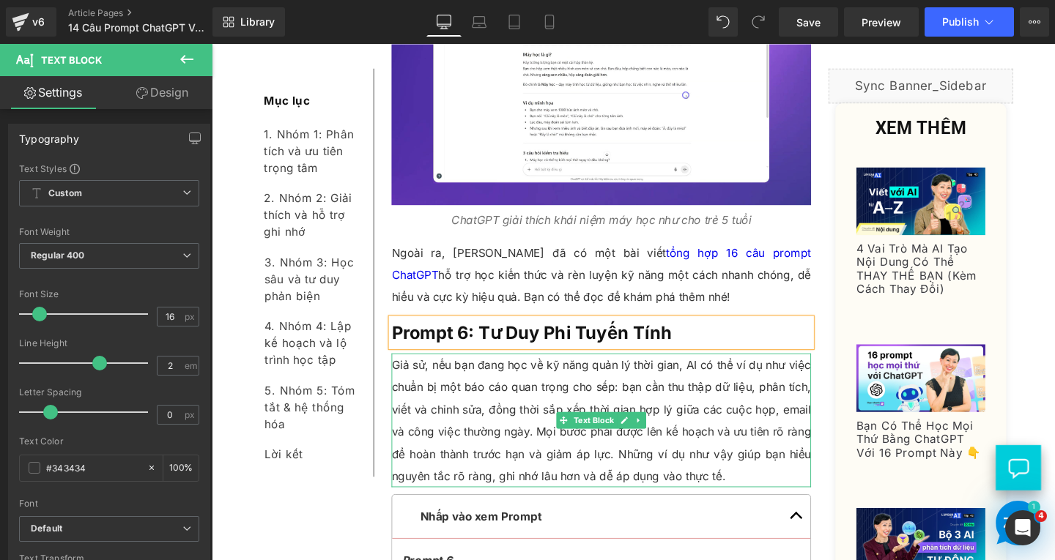
click at [558, 411] on p "Giả sử, nếu bạn đang học về kỹ năng quản lý thời gian, AI có thể ví dụ như việc…" at bounding box center [621, 439] width 441 height 141
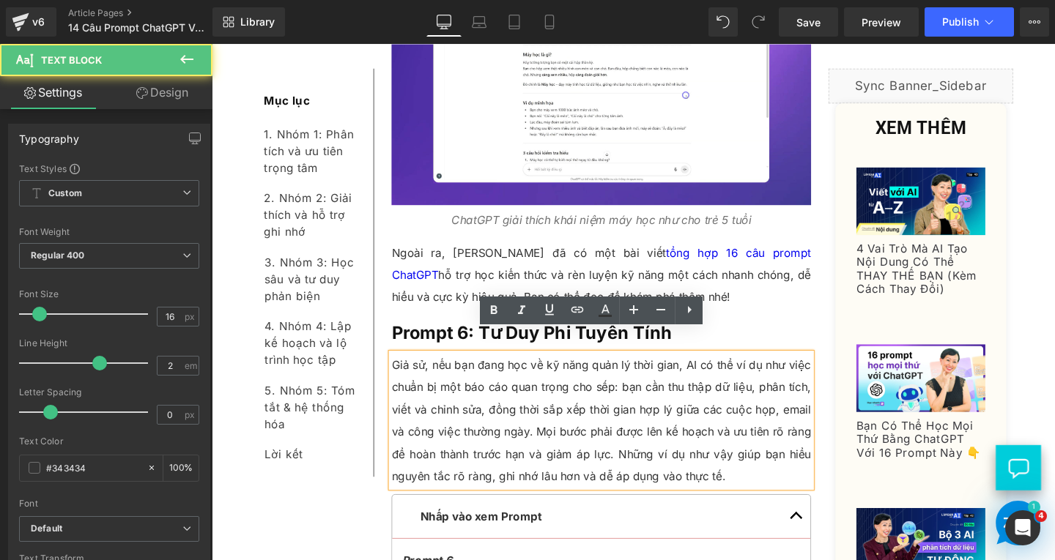
click at [746, 476] on p "Giả sử, nếu bạn đang học về kỹ năng quản lý thời gian, AI có thể ví dụ như việc…" at bounding box center [621, 439] width 441 height 141
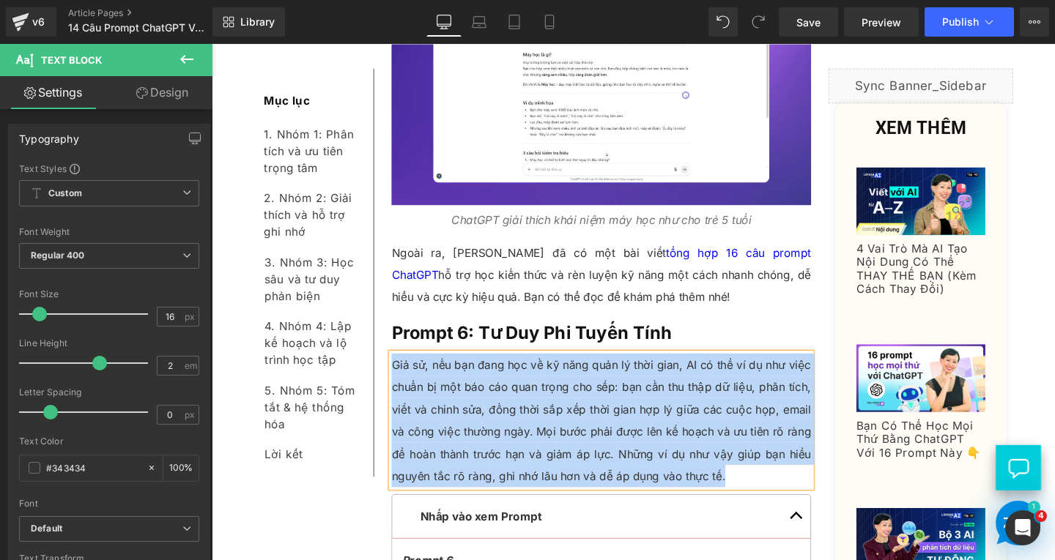
paste div
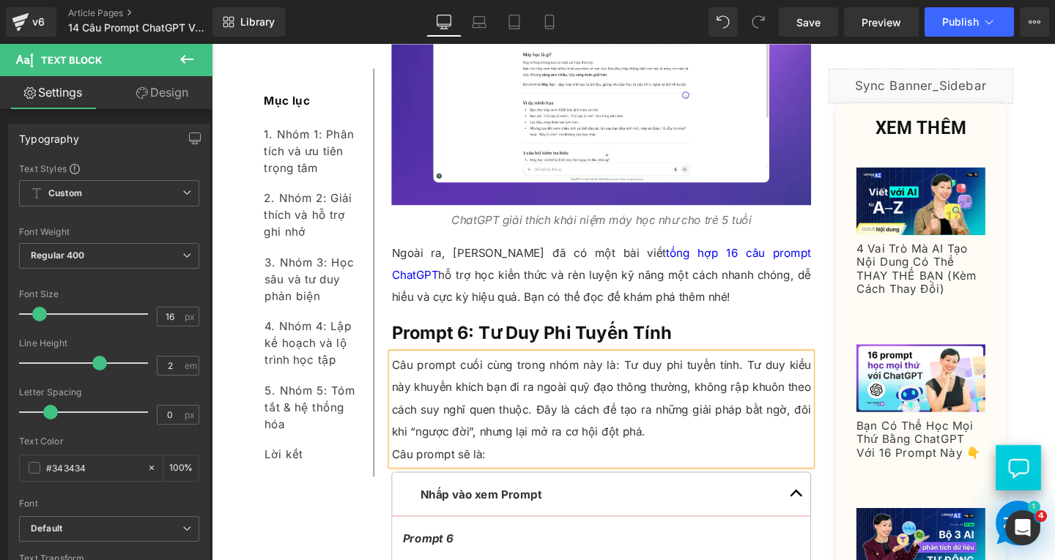
click at [401, 463] on p "Câu prompt sẽ là:" at bounding box center [621, 474] width 441 height 23
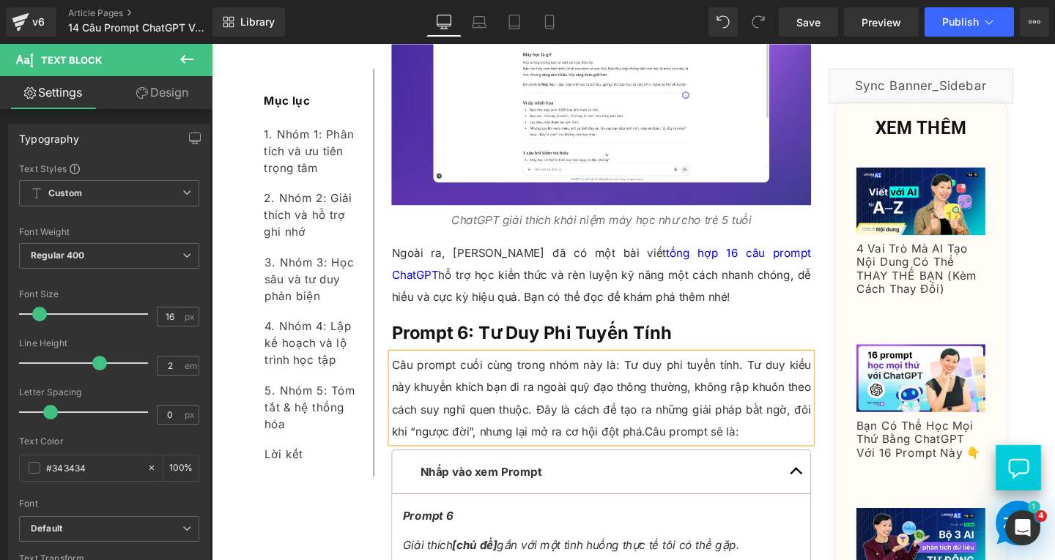
scroll to position [5579, 0]
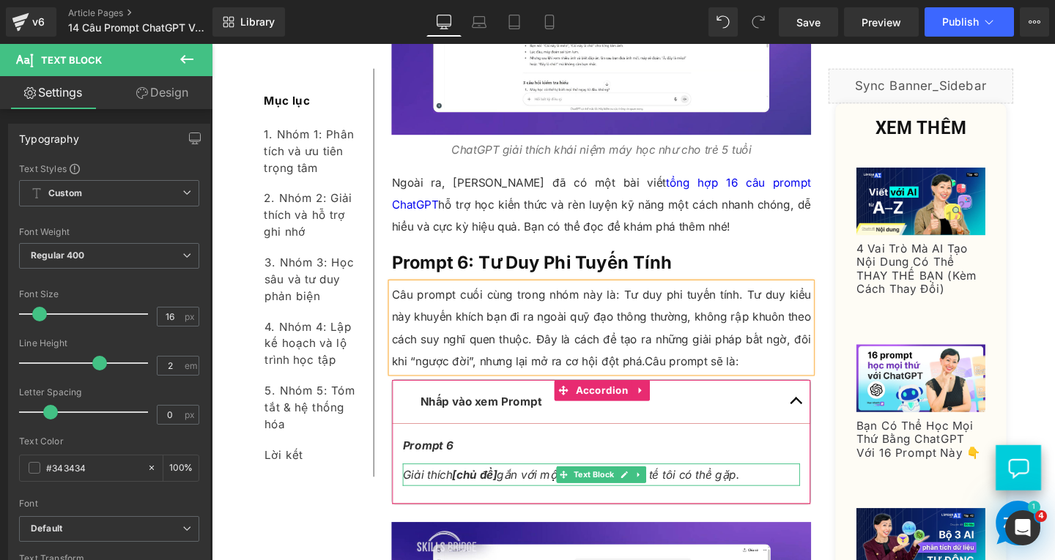
click at [480, 490] on span "[chủ đề]" at bounding box center [487, 497] width 47 height 15
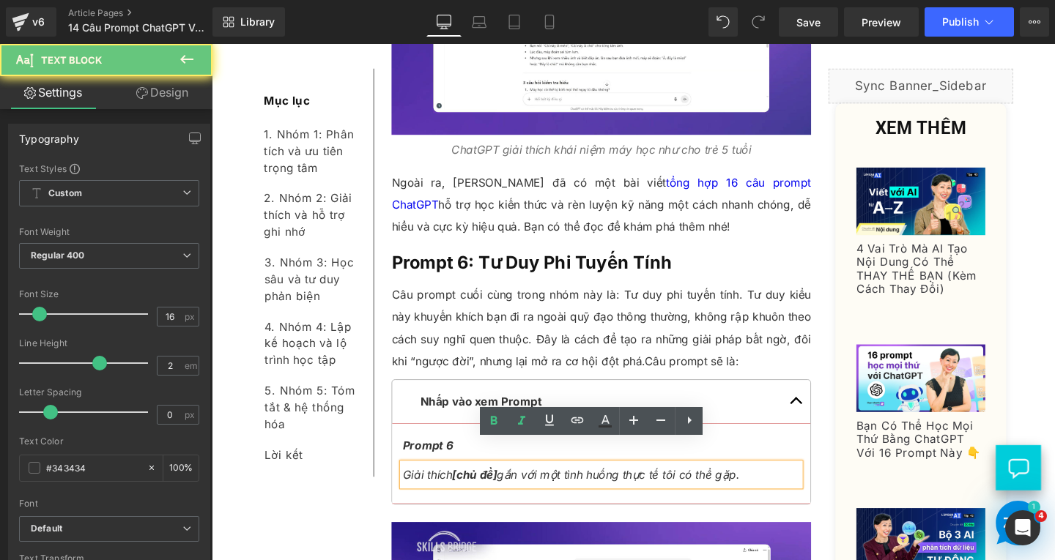
click at [774, 486] on p "Giải thích [chủ đề] gắn với một tình huống thực tế tôi có thể gặp." at bounding box center [620, 497] width 417 height 23
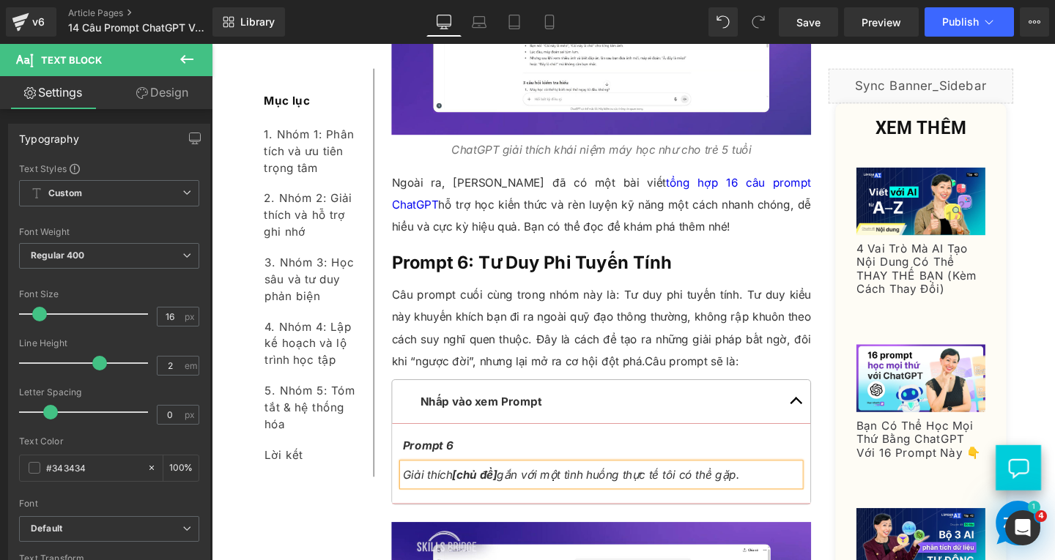
paste div
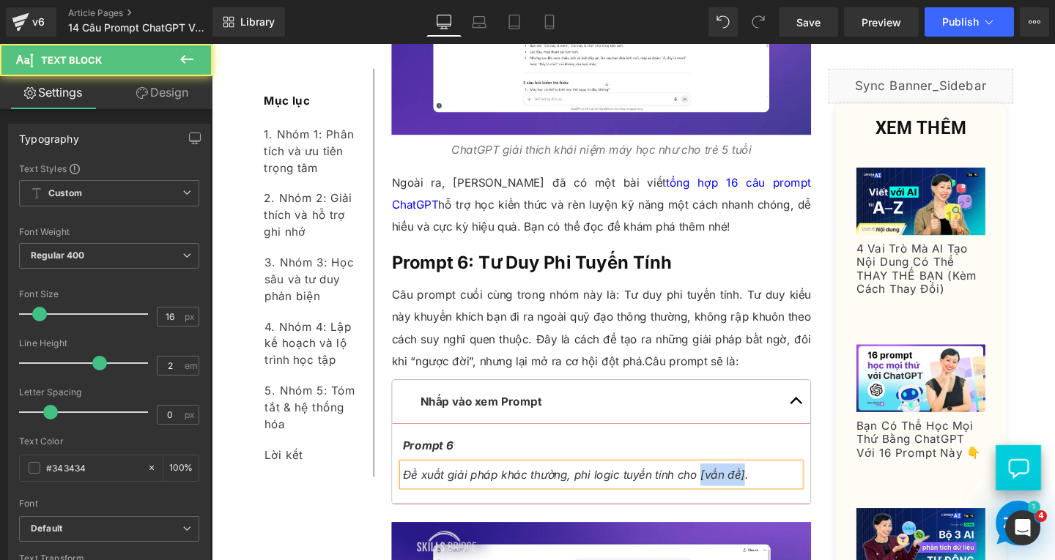
drag, startPoint x: 717, startPoint y: 469, endPoint x: 762, endPoint y: 469, distance: 45.4
click at [762, 490] on span "Đề xuất giải pháp khác thường, phi logic tuyến tính cho [vấn đề]." at bounding box center [593, 497] width 363 height 15
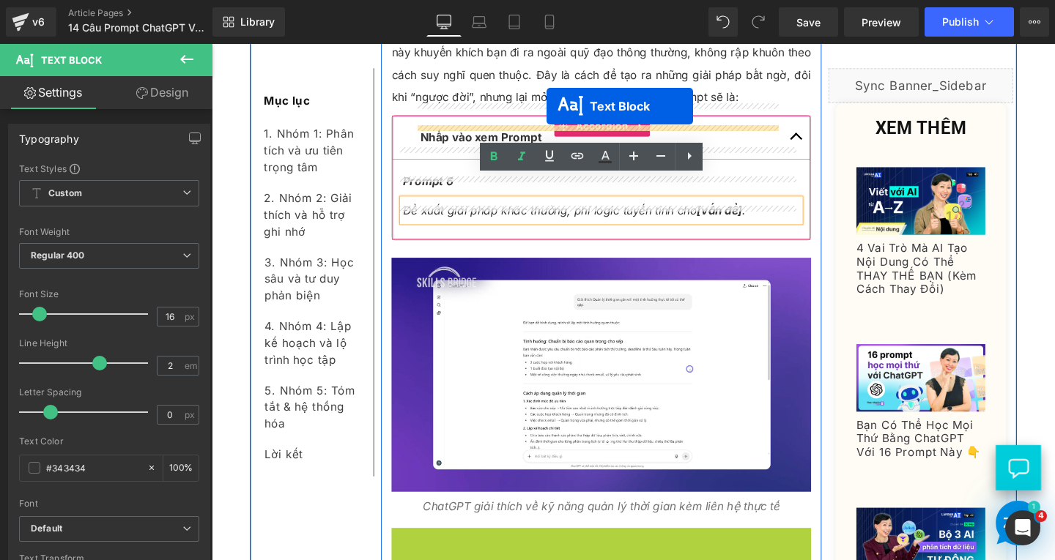
scroll to position [5843, 0]
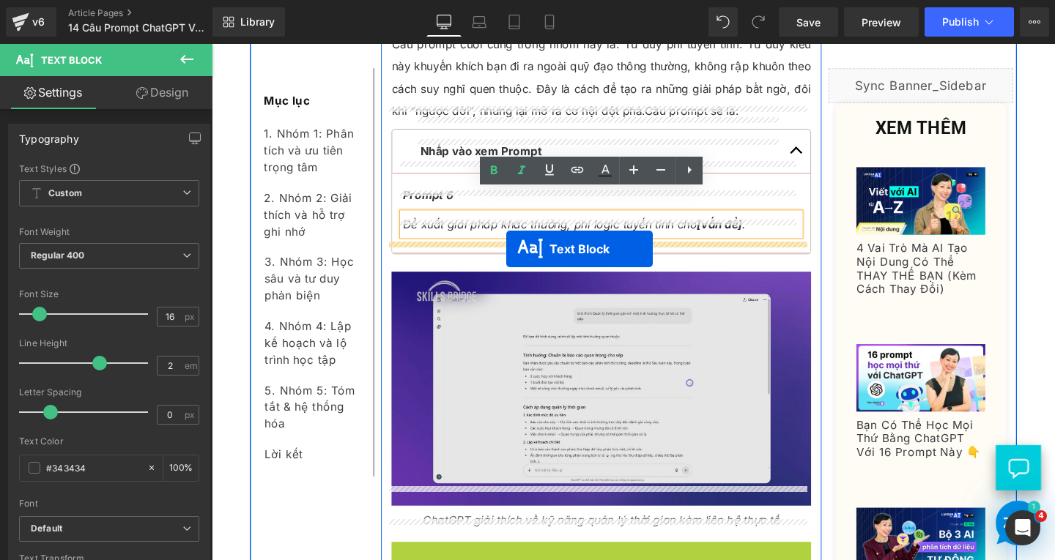
drag, startPoint x: 569, startPoint y: 431, endPoint x: 522, endPoint y: 259, distance: 178.6
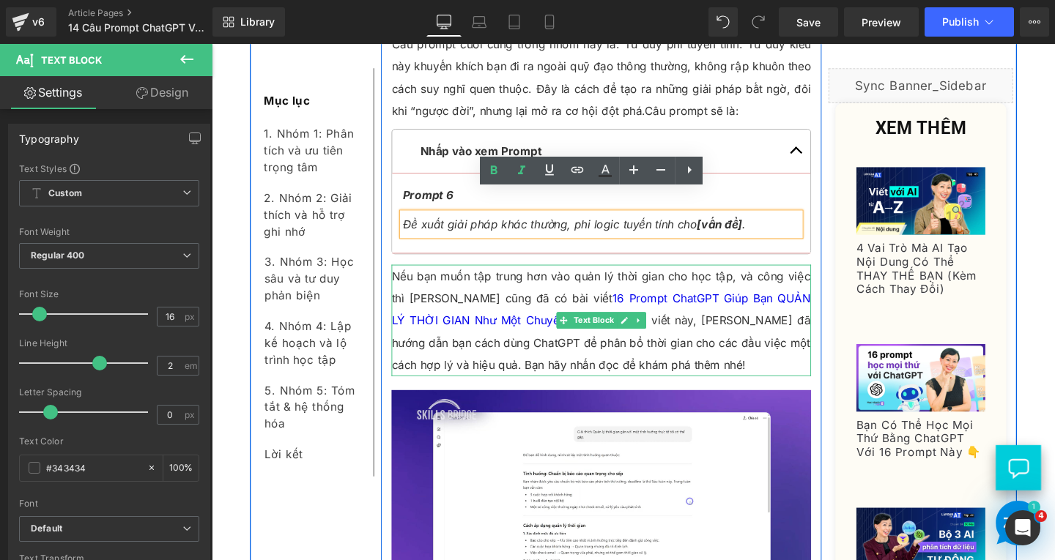
click at [584, 355] on p "Nếu bạn muốn tập trung hơn vào quản lý thời gian cho học tập, và công việc thì …" at bounding box center [621, 334] width 440 height 117
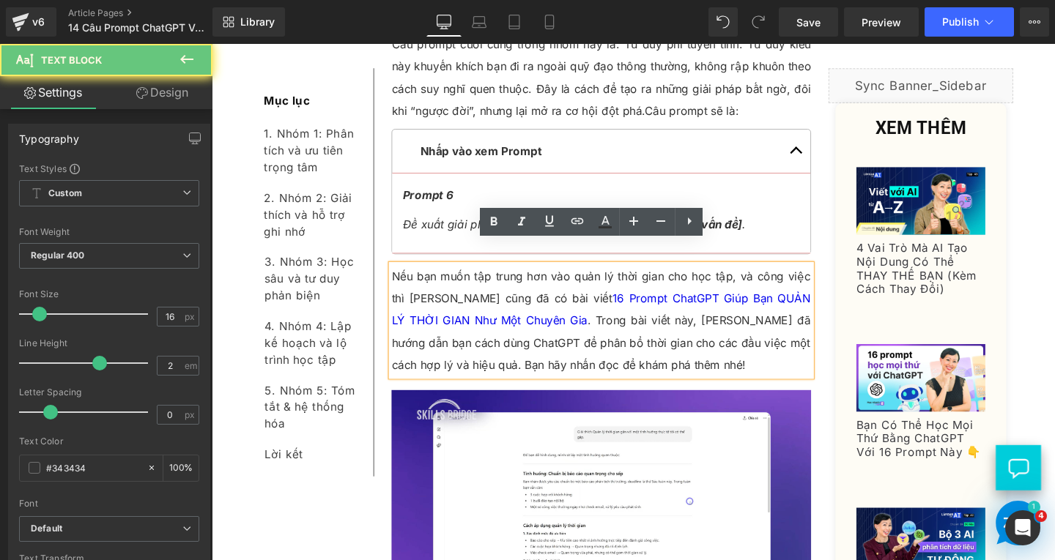
click at [587, 355] on p "Nếu bạn muốn tập trung hơn vào quản lý thời gian cho học tập, và công việc thì …" at bounding box center [621, 334] width 440 height 117
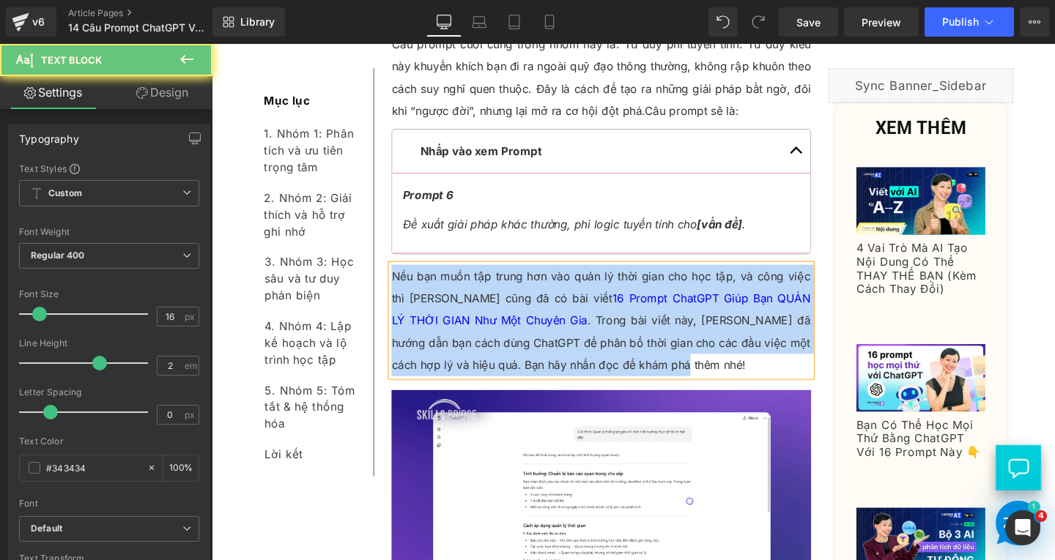
paste div
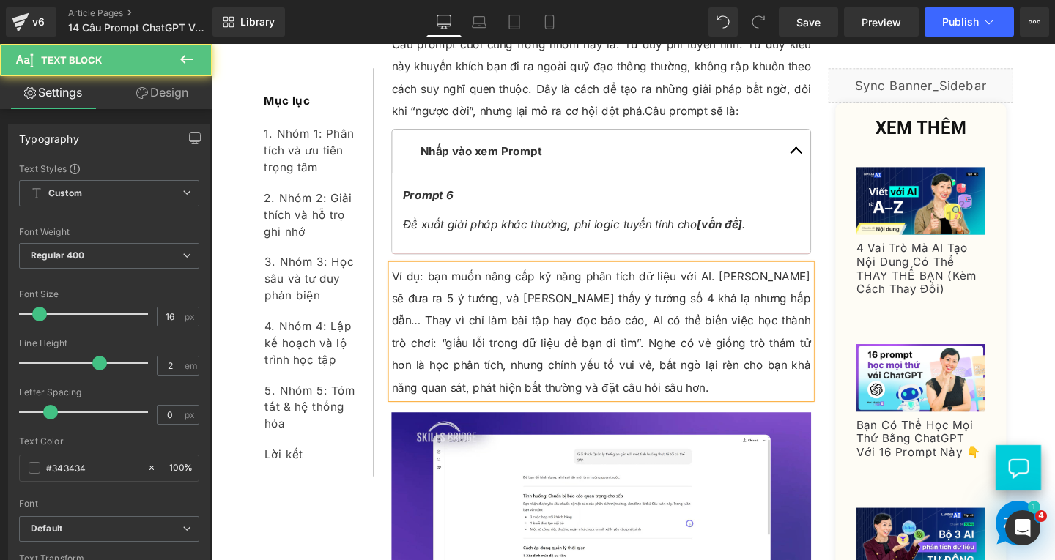
click at [433, 276] on p "Ví dụ: bạn muốn nâng cấp kỹ năng phân tích dữ liệu với AI. ChatGPT sẽ đưa ra 5 …" at bounding box center [621, 346] width 440 height 141
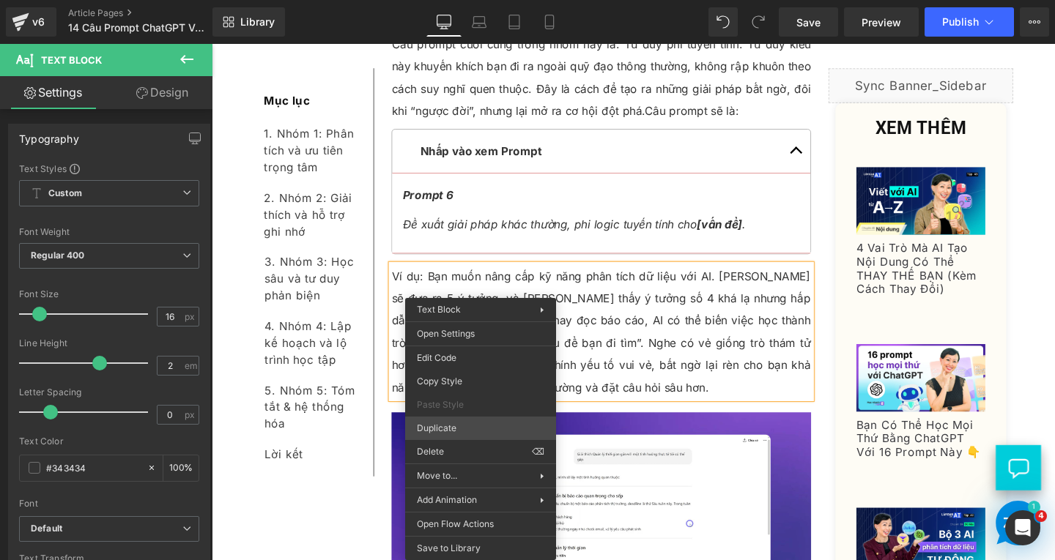
scroll to position [5857, 0]
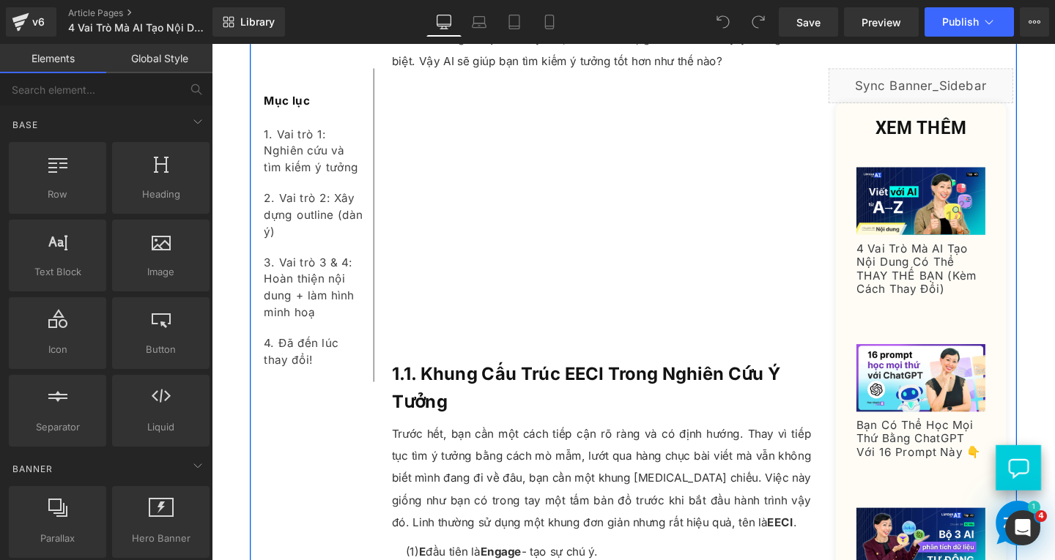
scroll to position [1392, 0]
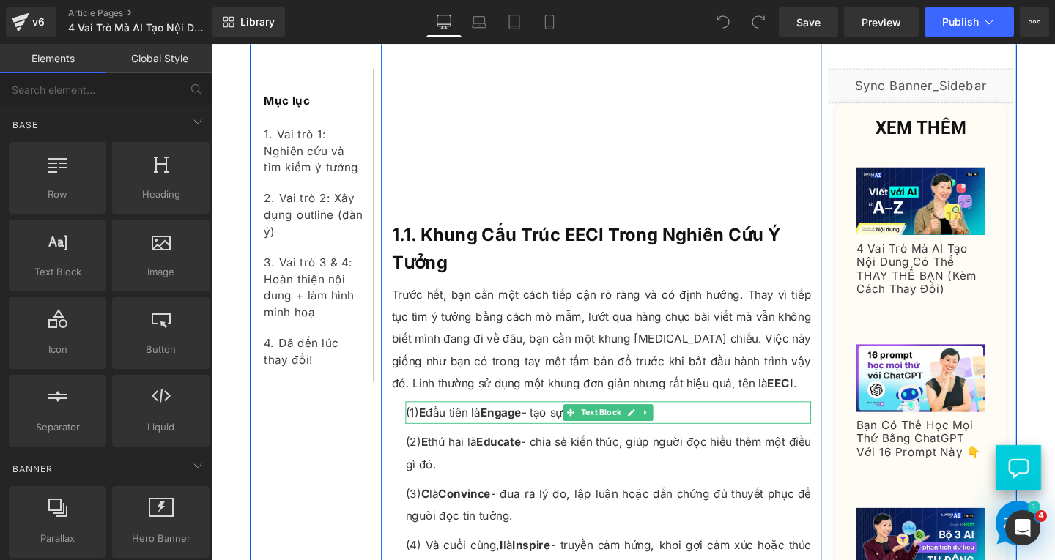
click at [476, 420] on p "(1) E đầu tiên là Engage - tạo sự chú ý." at bounding box center [628, 431] width 426 height 23
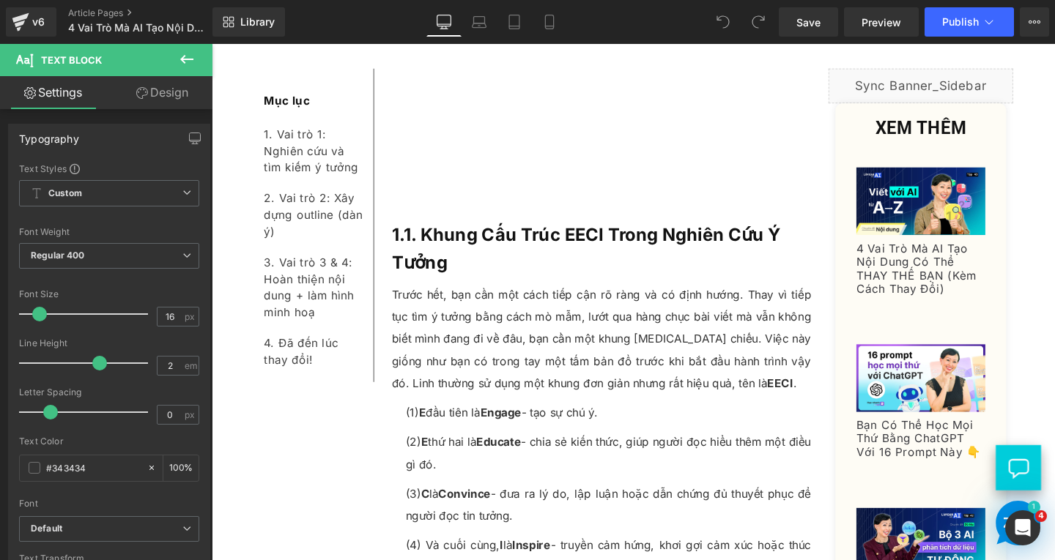
click at [155, 88] on link "Design" at bounding box center [162, 92] width 106 height 33
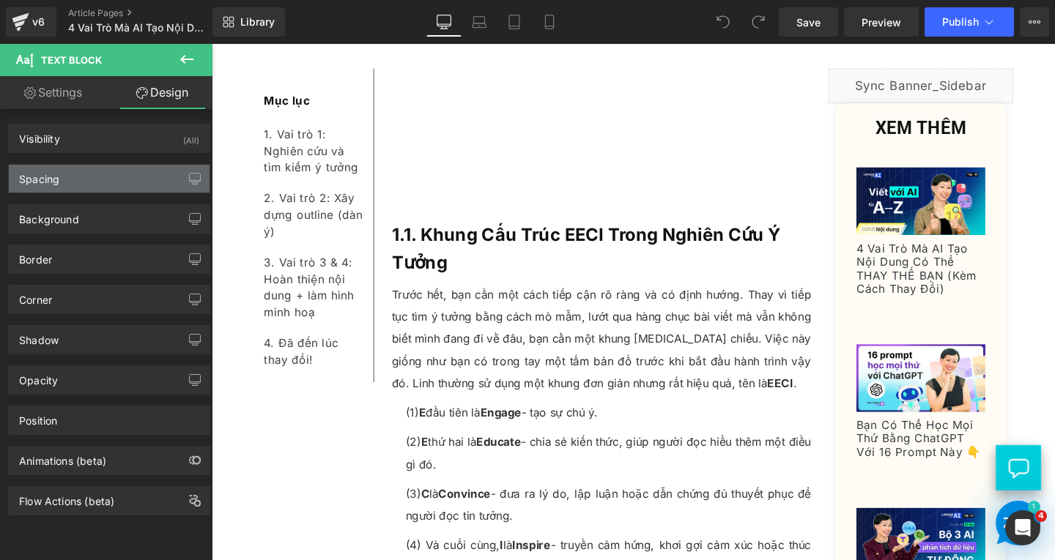
click at [127, 179] on div "Spacing" at bounding box center [109, 179] width 201 height 28
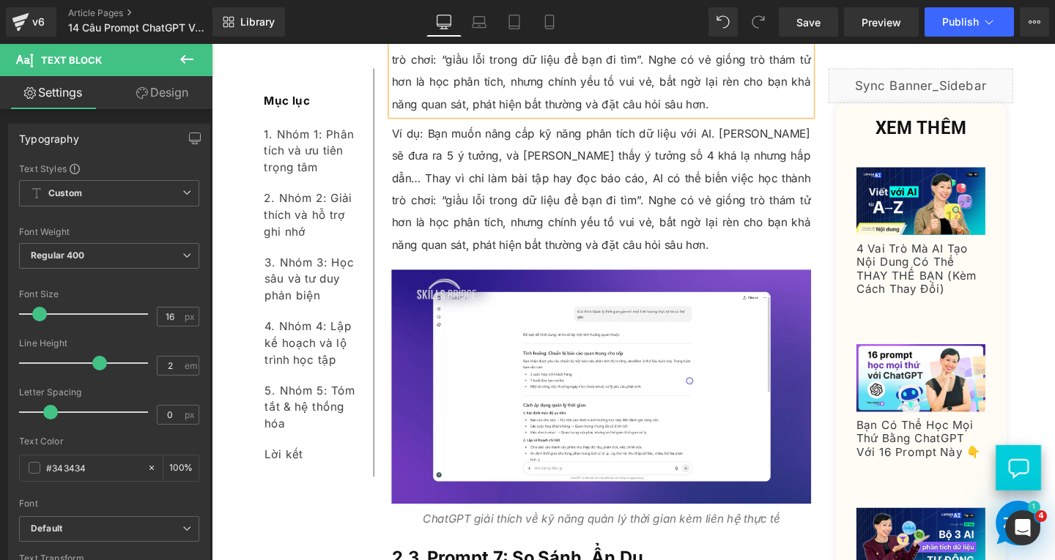
click at [487, 179] on p "Ví dụ: Bạn muốn nâng cấp kỹ năng phân tích dữ liệu với AI. [PERSON_NAME] sẽ đưa…" at bounding box center [621, 196] width 440 height 141
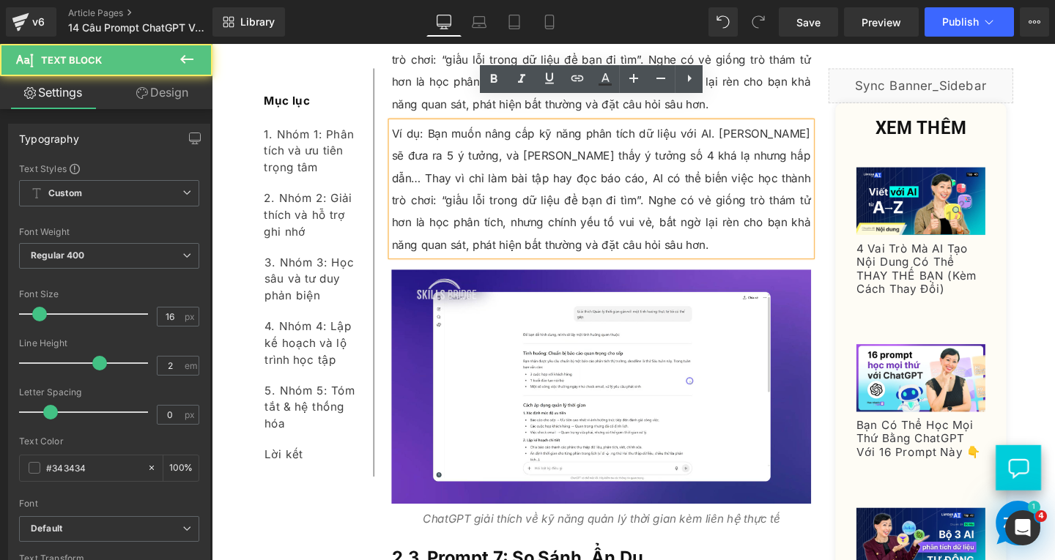
click at [585, 234] on p "Ví dụ: Bạn muốn nâng cấp kỹ năng phân tích dữ liệu với AI. [PERSON_NAME] sẽ đưa…" at bounding box center [621, 196] width 440 height 141
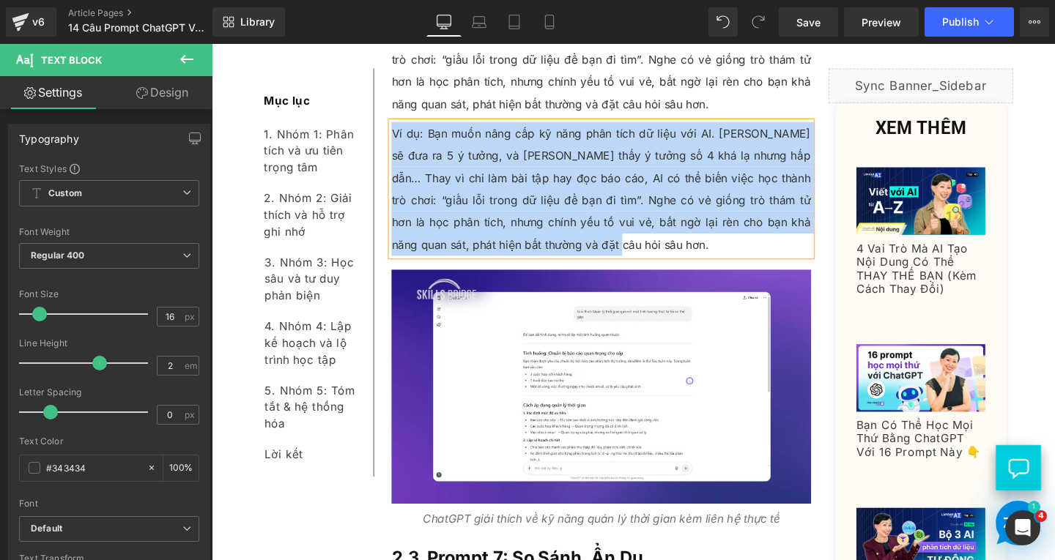
paste div
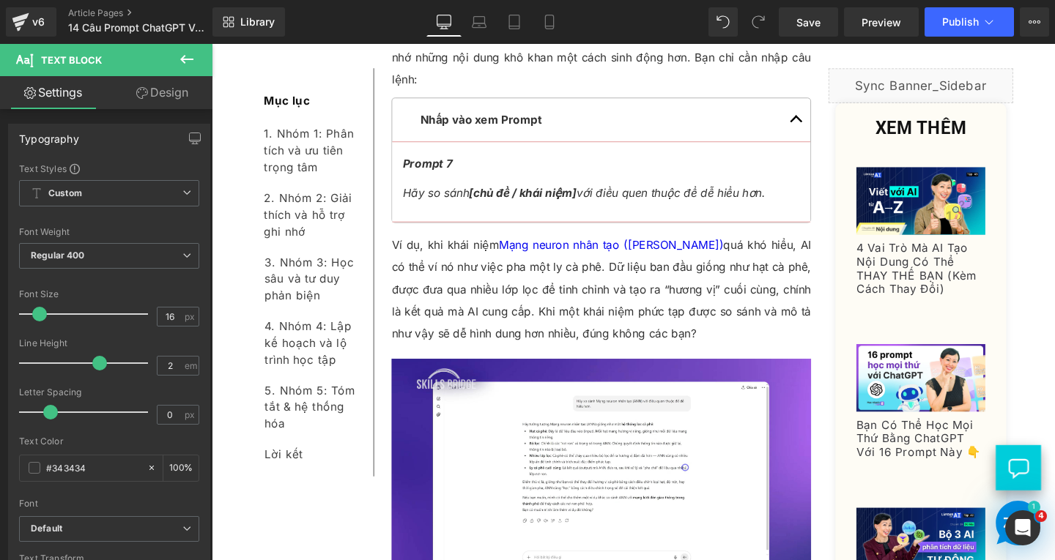
scroll to position [6873, 0]
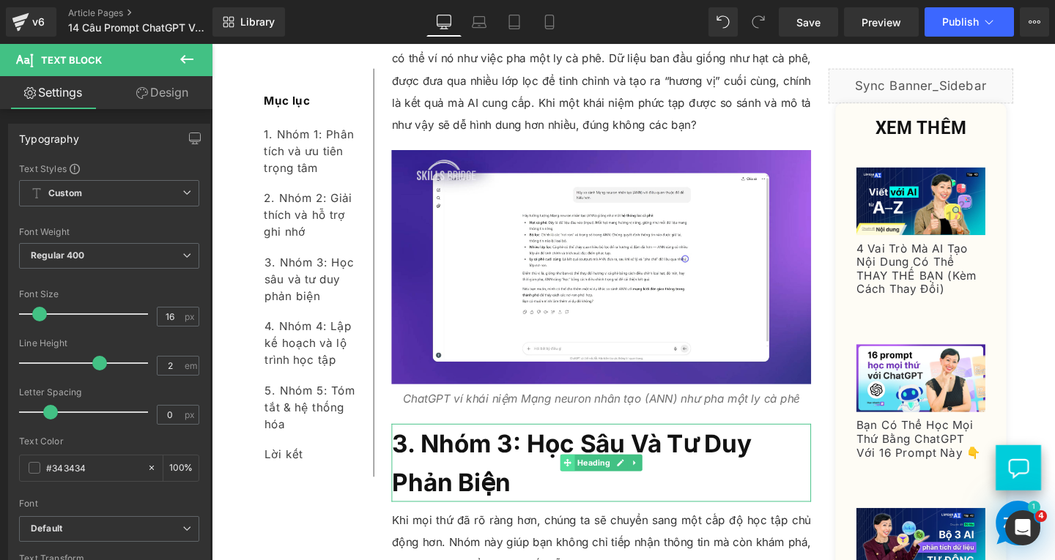
click at [578, 475] on span at bounding box center [585, 484] width 15 height 18
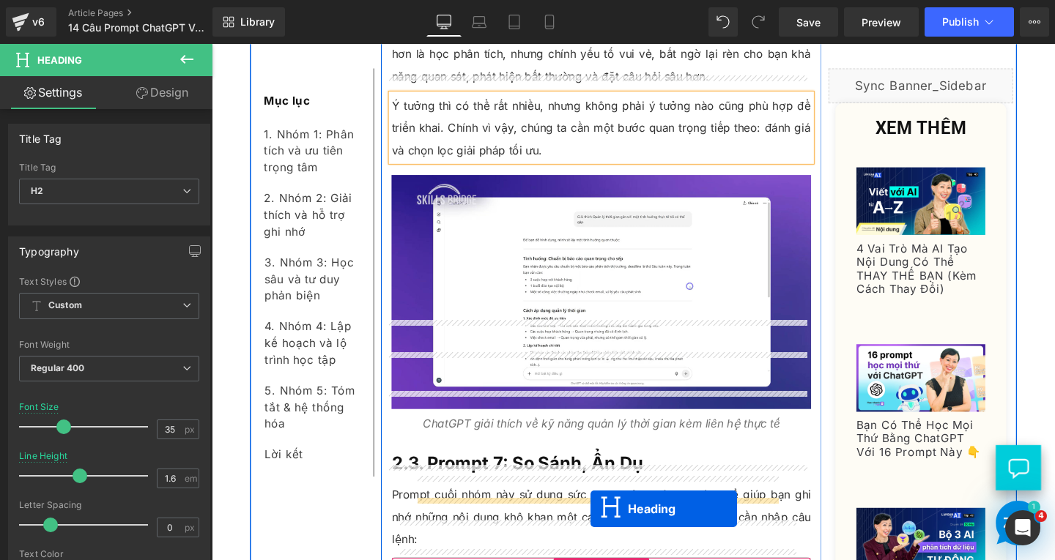
scroll to position [6258, 0]
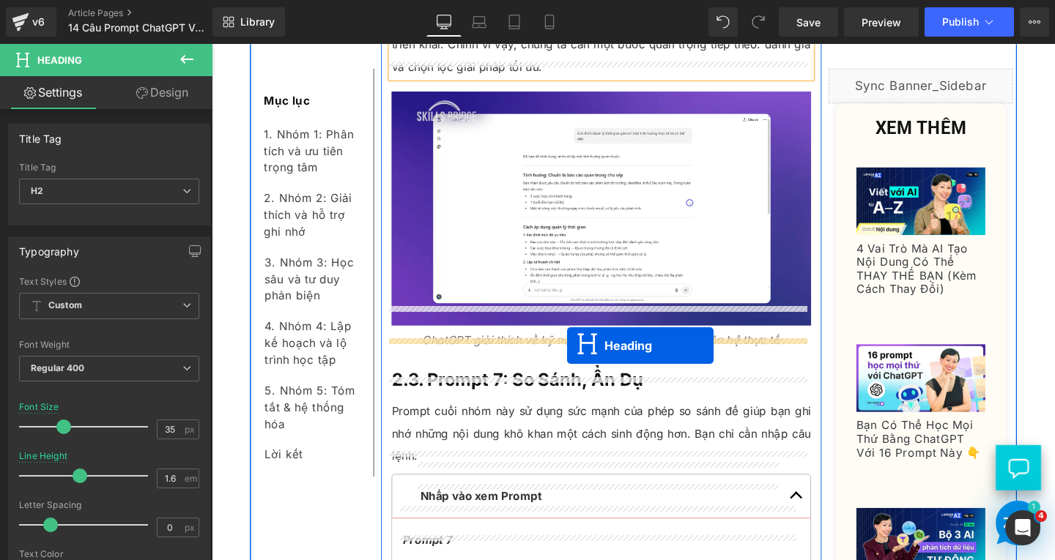
drag, startPoint x: 575, startPoint y: 466, endPoint x: 584, endPoint y: 360, distance: 105.9
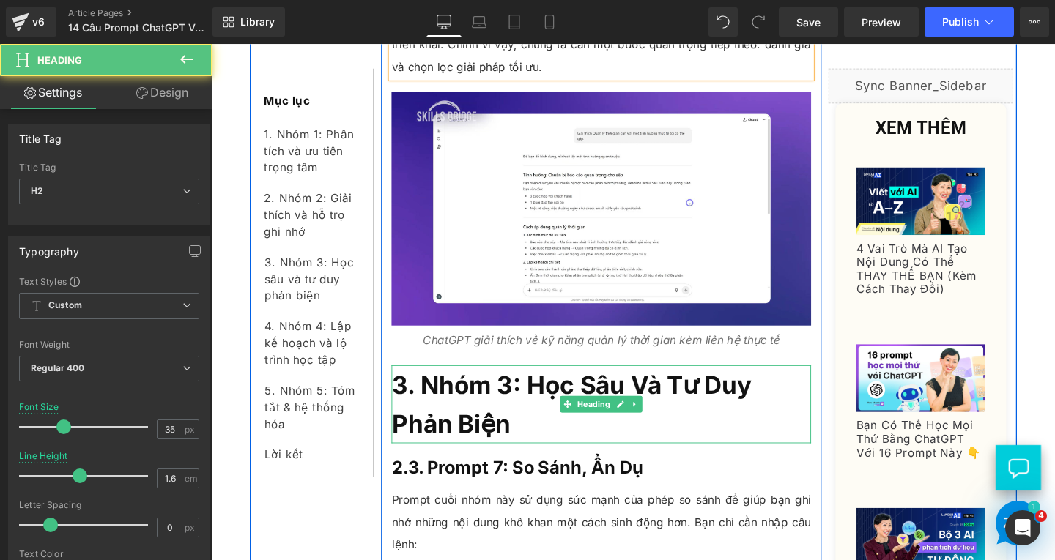
click at [519, 401] on h2 "3. Nhóm 3: Học Sâu Và Tư Duy Phản Biện" at bounding box center [621, 423] width 441 height 82
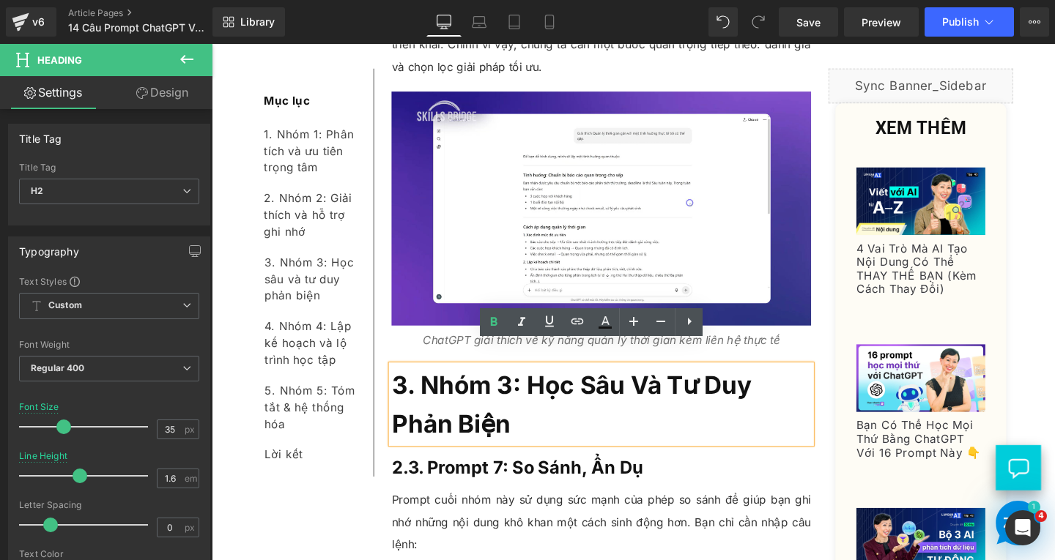
click at [532, 434] on h2 "3. Nhóm 3: Học Sâu Và Tư Duy Phản Biện" at bounding box center [621, 423] width 441 height 82
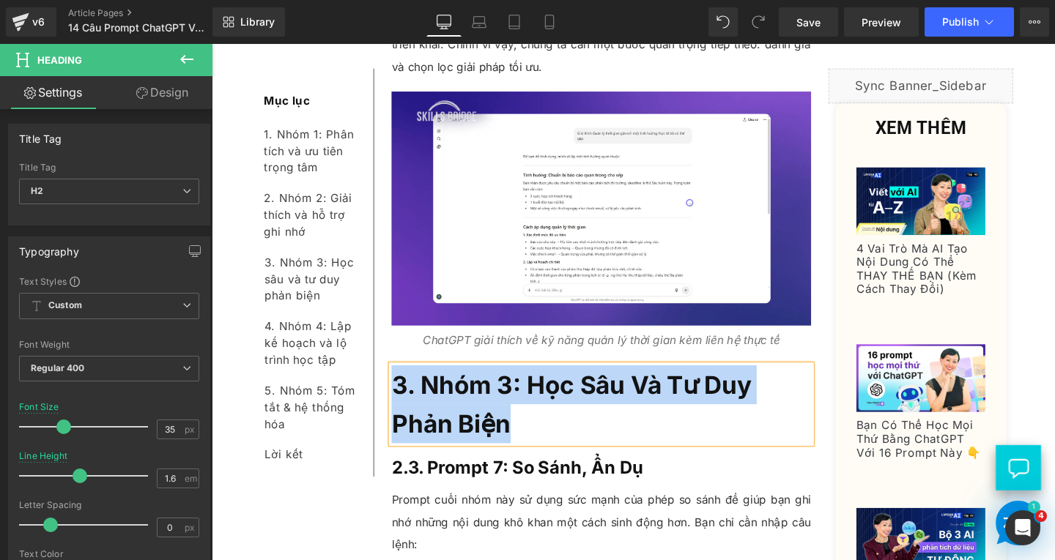
paste div
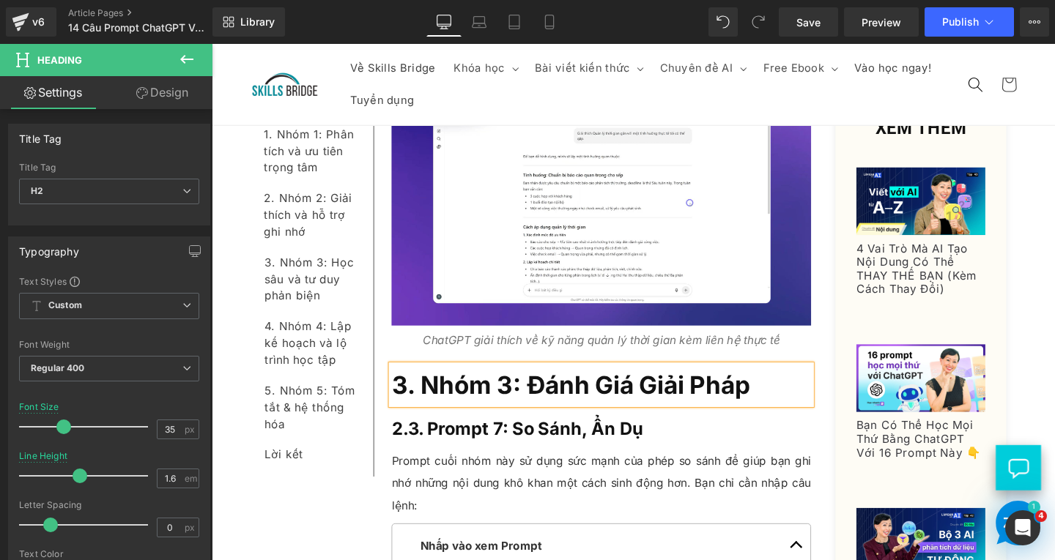
scroll to position [6331, 0]
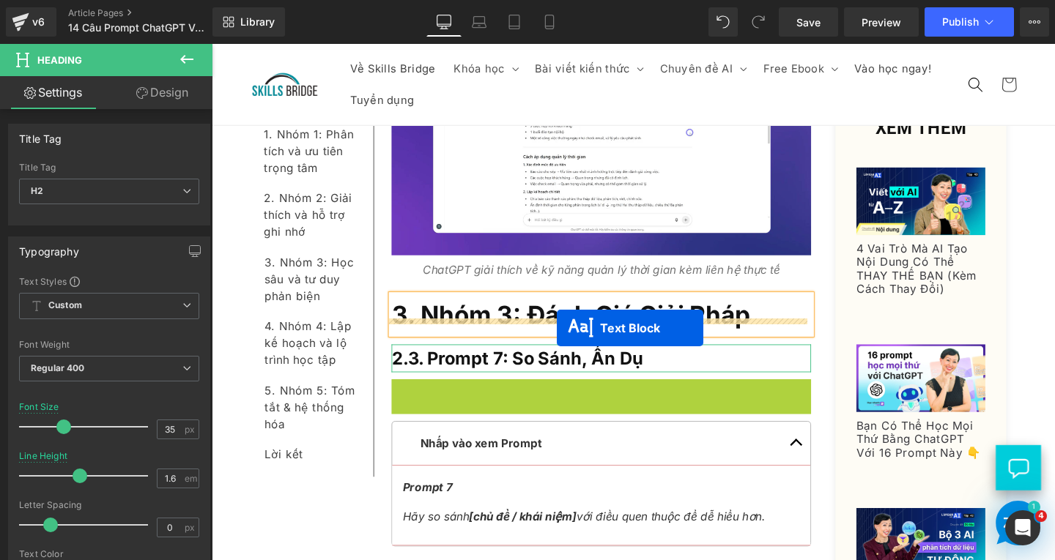
drag, startPoint x: 571, startPoint y: 407, endPoint x: 574, endPoint y: 343, distance: 64.6
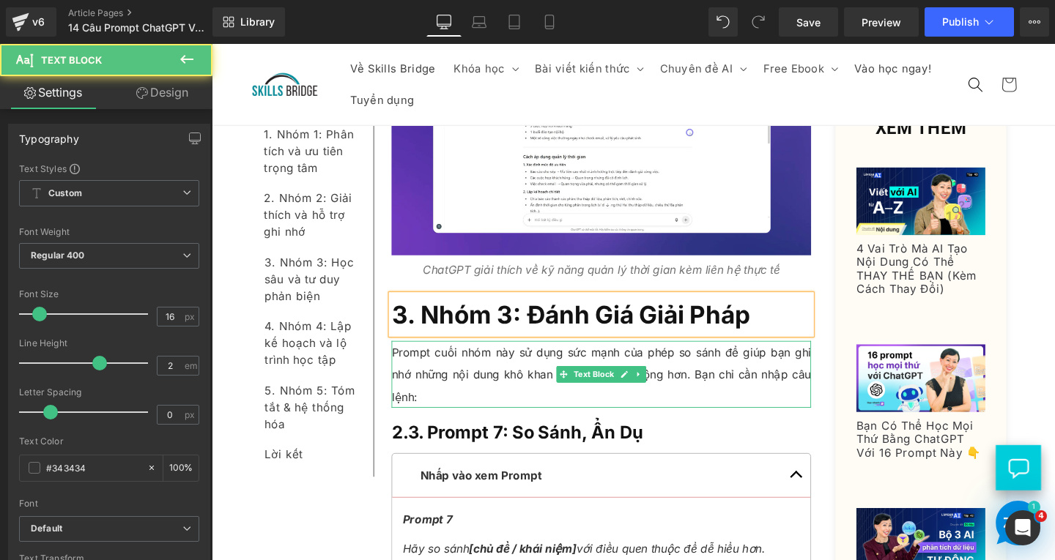
click at [468, 370] on p "Prompt cuối nhóm này sử dụng sức mạnh của phép so sánh để giúp bạn ghi nhớ nhữn…" at bounding box center [621, 392] width 441 height 70
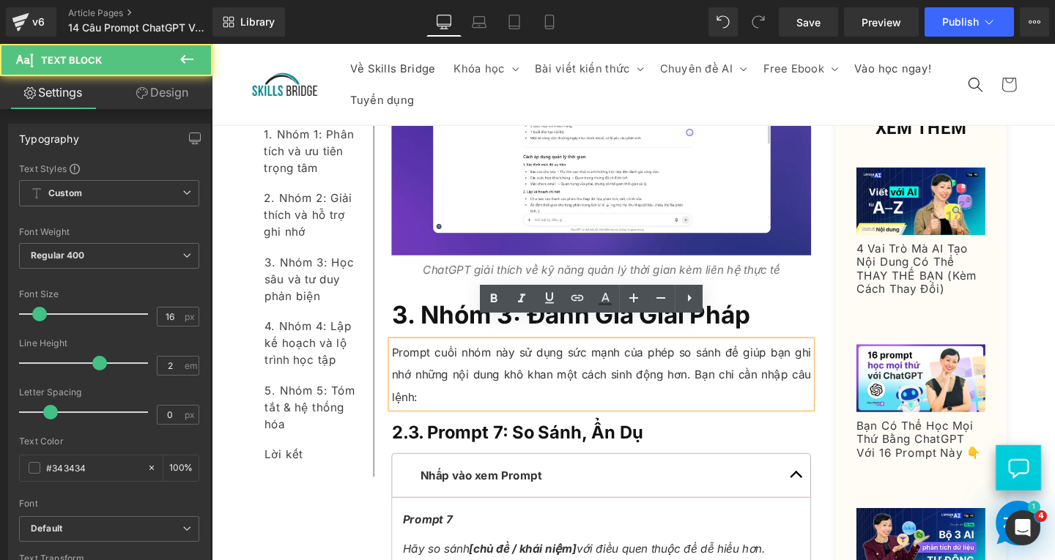
click at [441, 391] on p "Prompt cuối nhóm này sử dụng sức mạnh của phép so sánh để giúp bạn ghi nhớ nhữn…" at bounding box center [621, 392] width 441 height 70
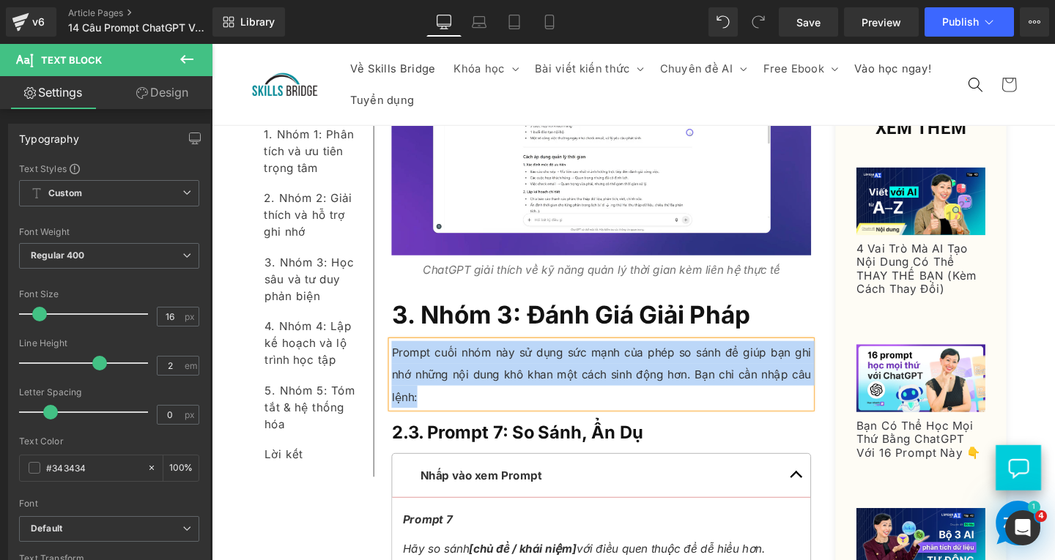
paste div
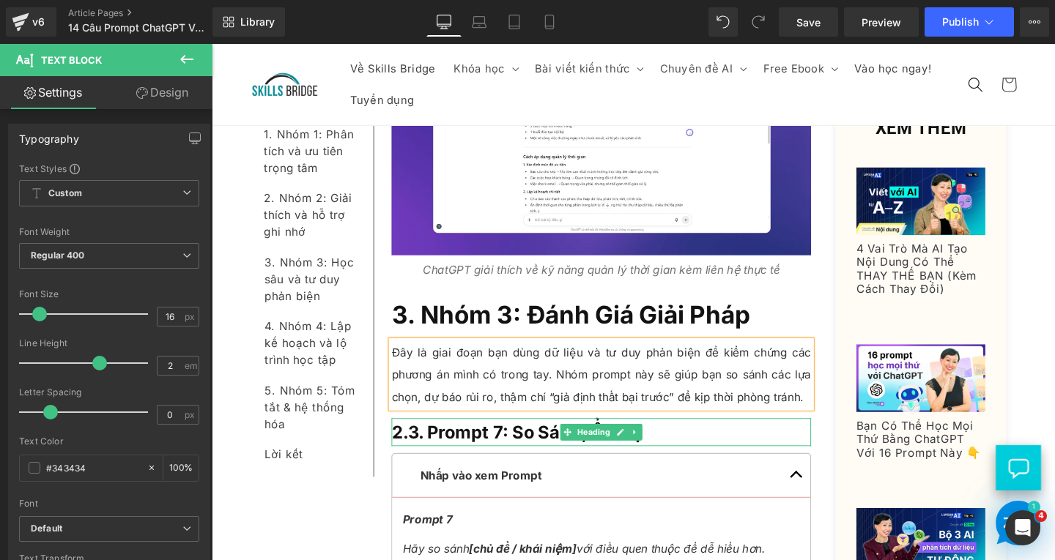
drag, startPoint x: 675, startPoint y: 425, endPoint x: 693, endPoint y: 425, distance: 17.6
click at [675, 438] on h3 "2.3. Prompt 7: So Sánh, Ẩn Dụ" at bounding box center [621, 452] width 441 height 29
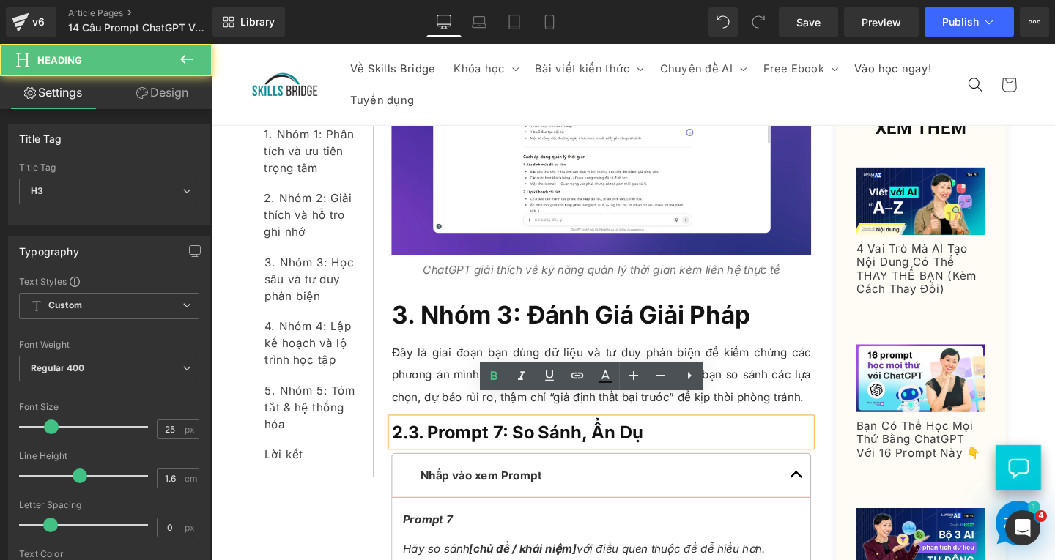
click at [693, 438] on h3 "2.3. Prompt 7: So Sánh, Ẩn Dụ" at bounding box center [621, 452] width 441 height 29
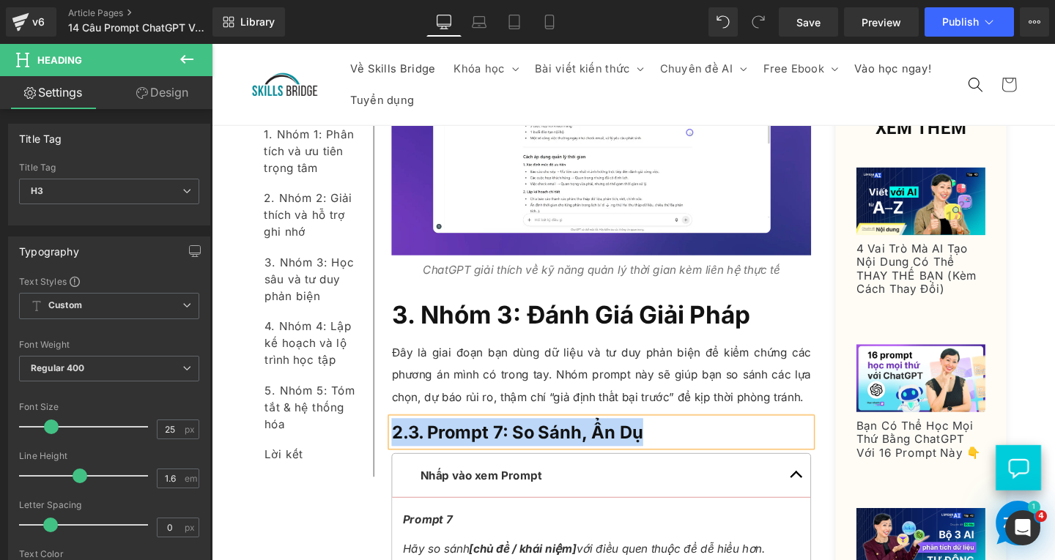
paste div
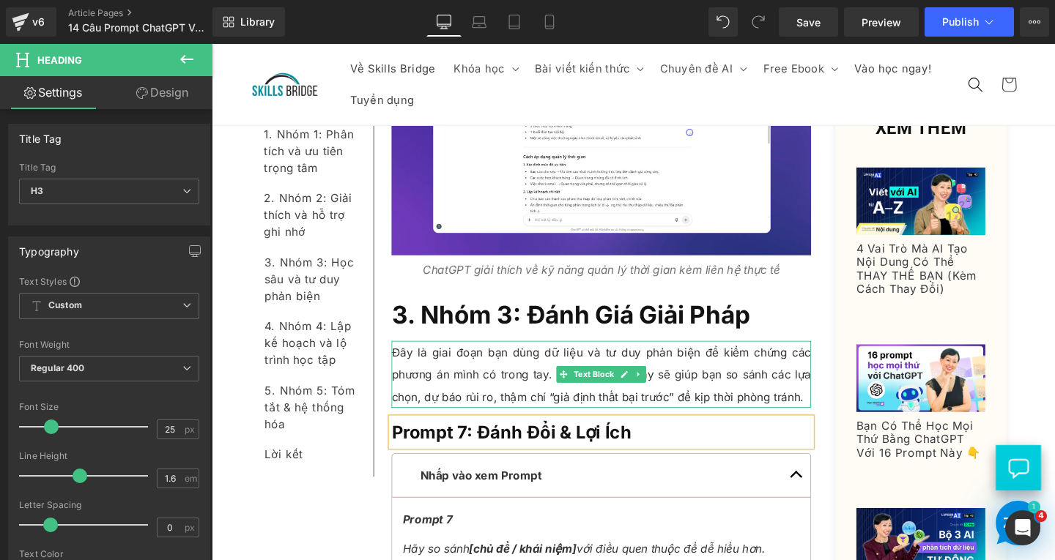
scroll to position [6551, 0]
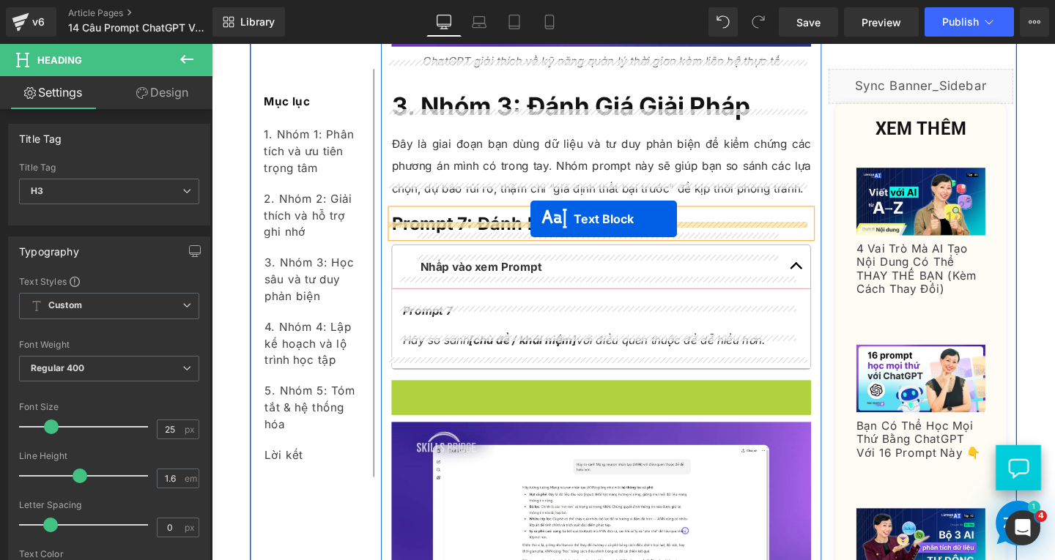
drag, startPoint x: 571, startPoint y: 433, endPoint x: 546, endPoint y: 228, distance: 206.6
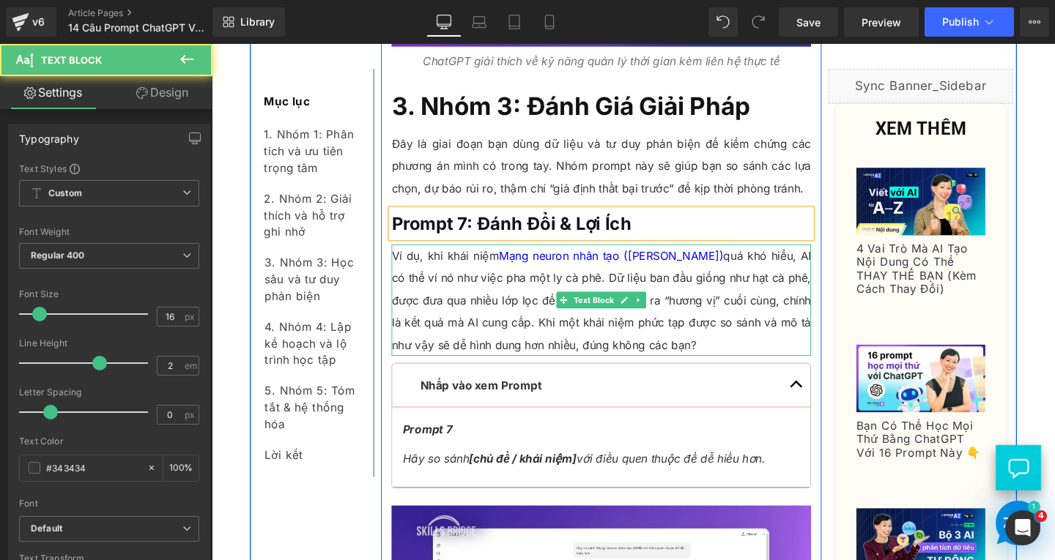
click at [471, 296] on p "Ví dụ, khi khái niệm Mạng neuron nhân tạo (ANN) quá khó hiểu, AI có thể ví nó n…" at bounding box center [621, 313] width 441 height 117
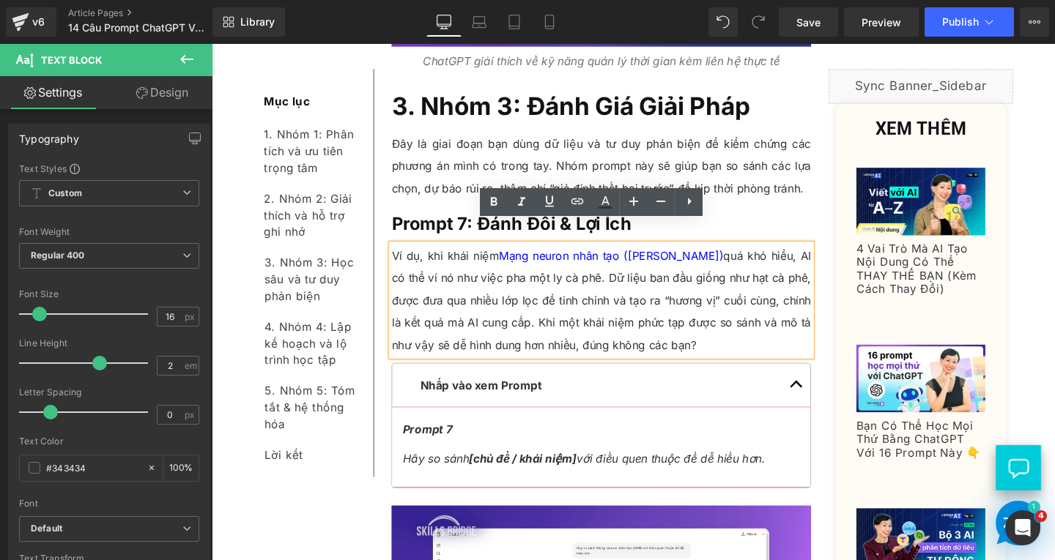
click at [664, 335] on p "Ví dụ, khi khái niệm Mạng neuron nhân tạo (ANN) quá khó hiểu, AI có thể ví nó n…" at bounding box center [621, 313] width 441 height 117
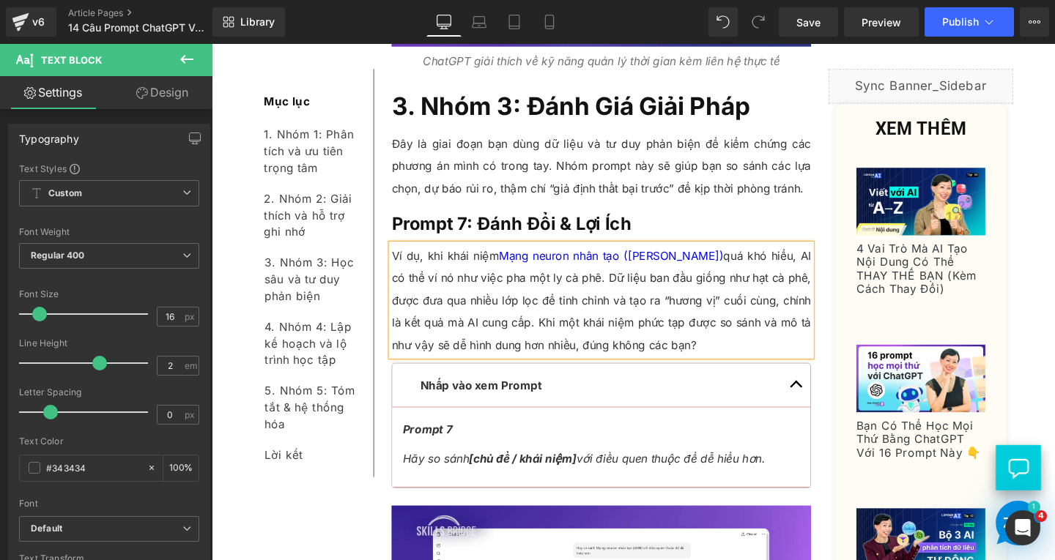
paste div
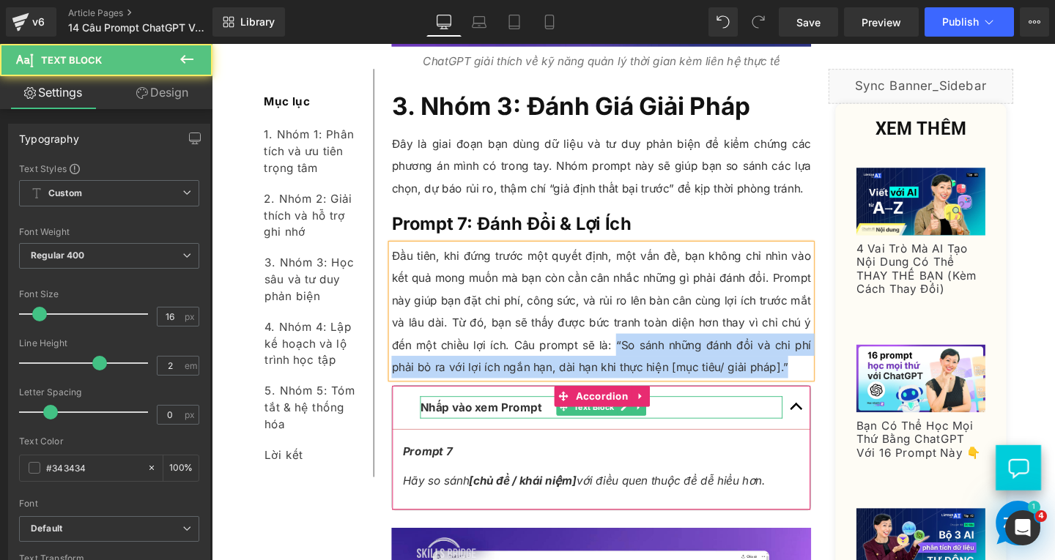
drag, startPoint x: 631, startPoint y: 333, endPoint x: 809, endPoint y: 358, distance: 179.1
click at [809, 359] on p "Đầu tiên, khi đứng trước một quyết định, một vấn đề, bạn không chỉ nhìn vào kết…" at bounding box center [621, 325] width 441 height 141
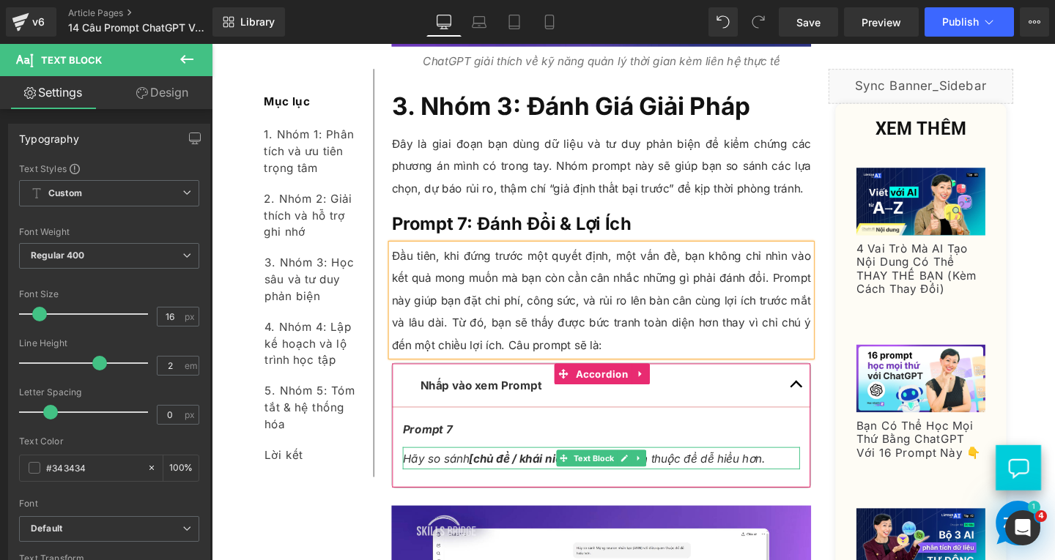
click at [449, 472] on span "Hãy so sánh [chủ đề / khái niệm] với điều quen thuộc để dễ hiểu hơn." at bounding box center [602, 479] width 381 height 15
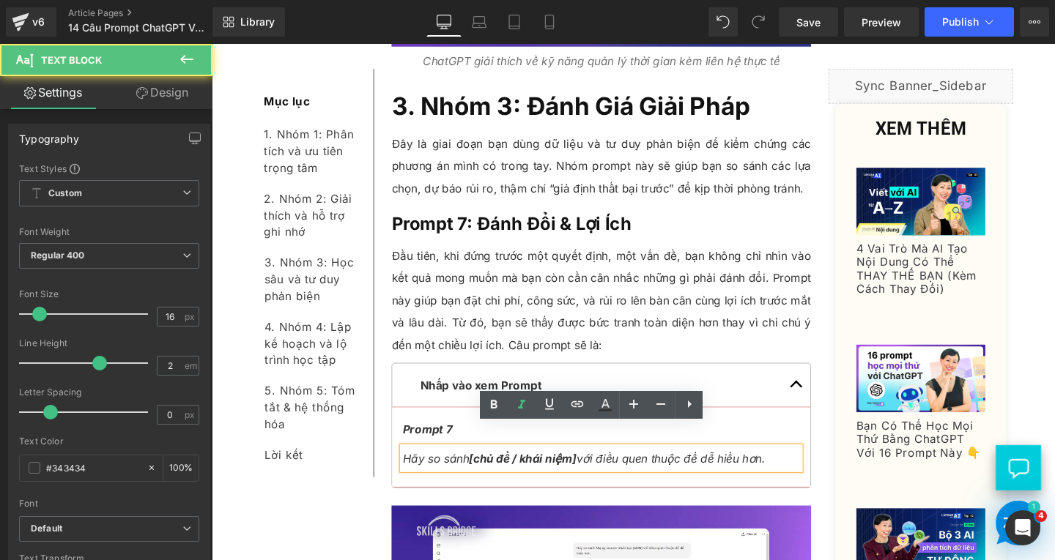
click at [801, 468] on p "Hãy so sánh [chủ đề / khái niệm] với điều quen thuộc để dễ hiểu hơn." at bounding box center [620, 479] width 417 height 23
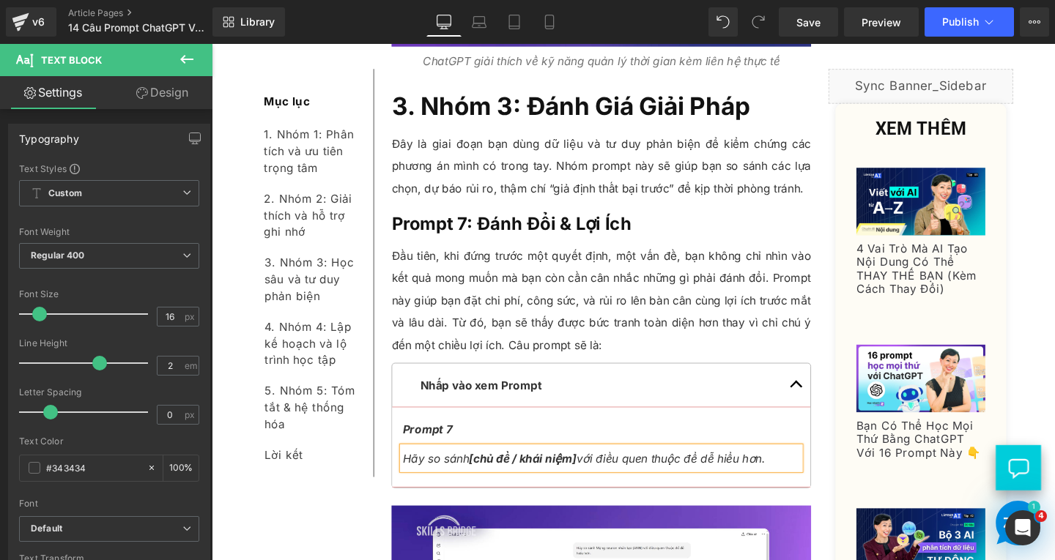
paste div
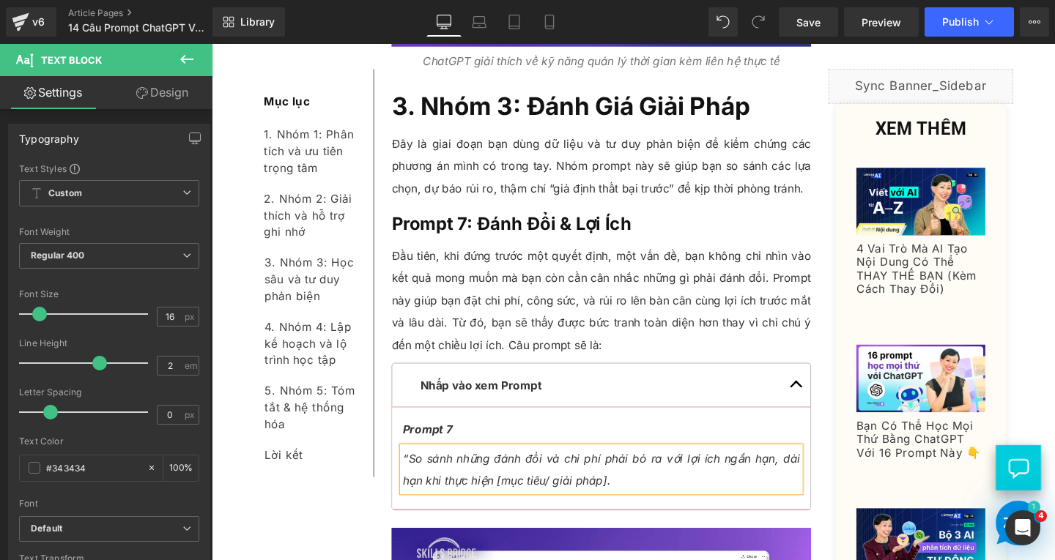
click at [412, 472] on span "“So sánh những đánh đổi và chi phí phải bỏ ra với lợi ích ngắn hạn, dài hạn khi…" at bounding box center [620, 491] width 417 height 38
drag, startPoint x: 481, startPoint y: 481, endPoint x: 595, endPoint y: 481, distance: 114.3
click at [595, 481] on span "So sánh những đánh đổi và chi phí phải bỏ ra với lợi ích ngắn hạn, dài hạn khi …" at bounding box center [620, 491] width 417 height 38
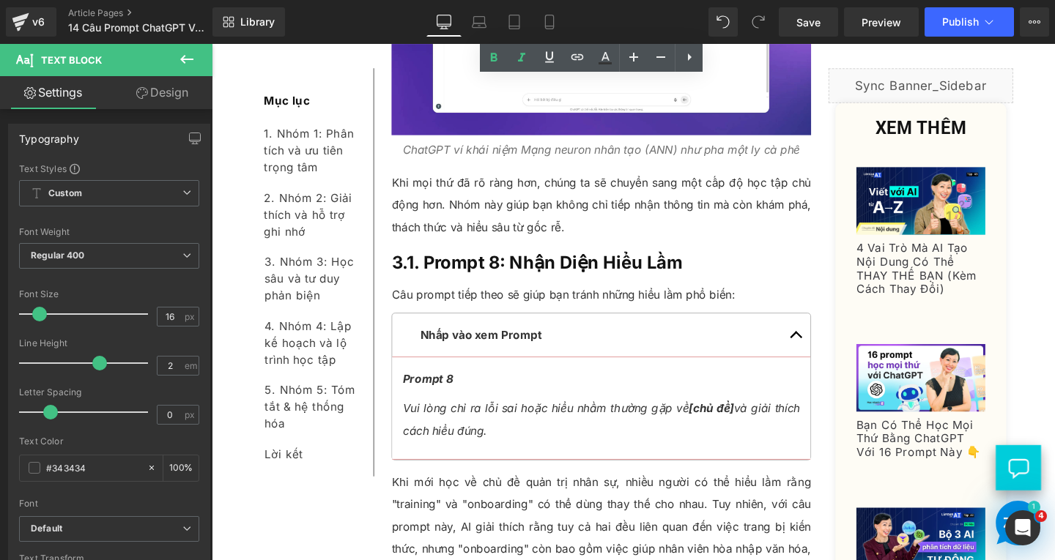
scroll to position [6991, 0]
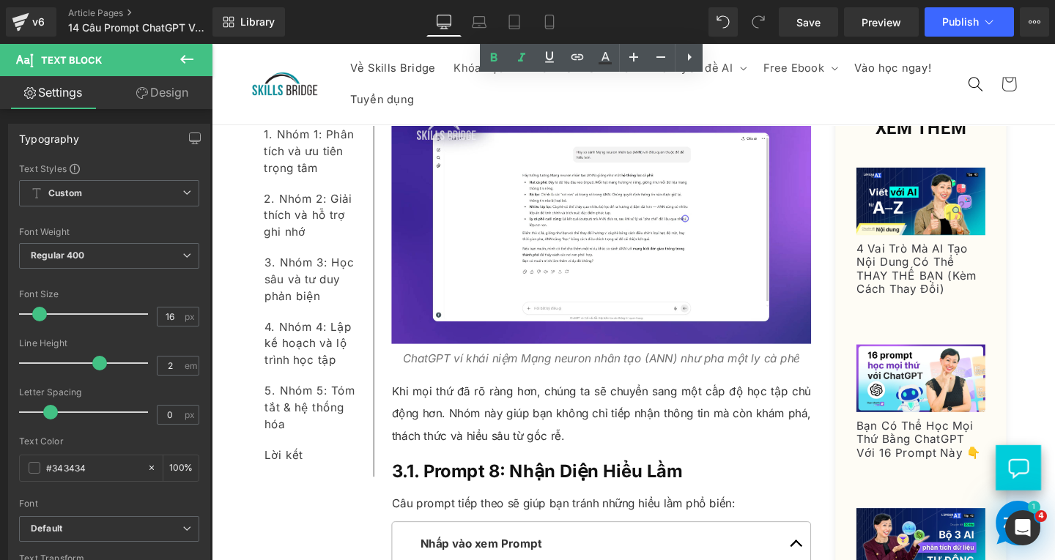
click at [581, 432] on p "Khi mọi thứ đã rõ ràng hơn, chúng ta sẽ chuyển sang một cấp độ học tập chủ động…" at bounding box center [621, 433] width 441 height 70
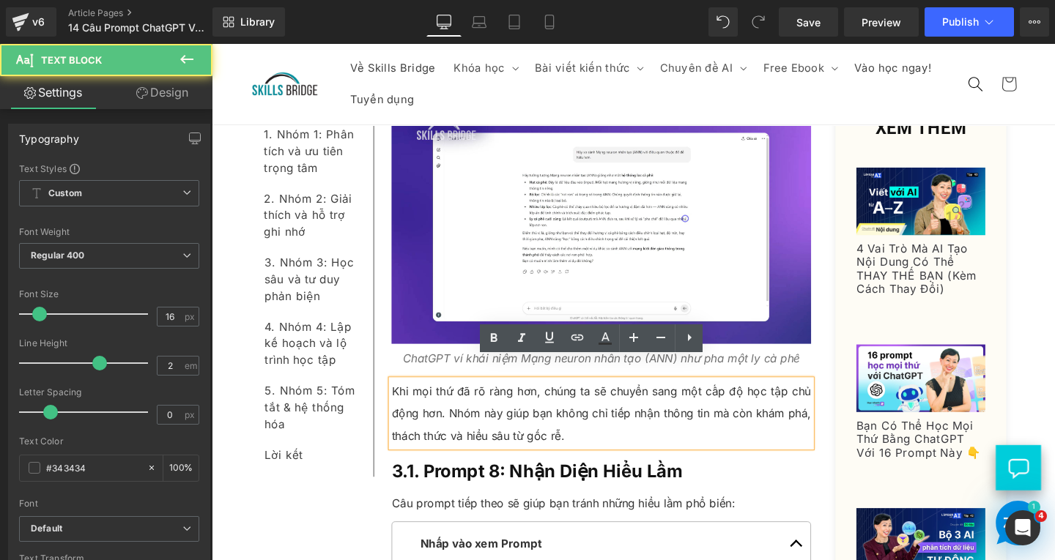
click at [587, 434] on p "Khi mọi thứ đã rõ ràng hơn, chúng ta sẽ chuyển sang một cấp độ học tập chủ động…" at bounding box center [621, 433] width 441 height 70
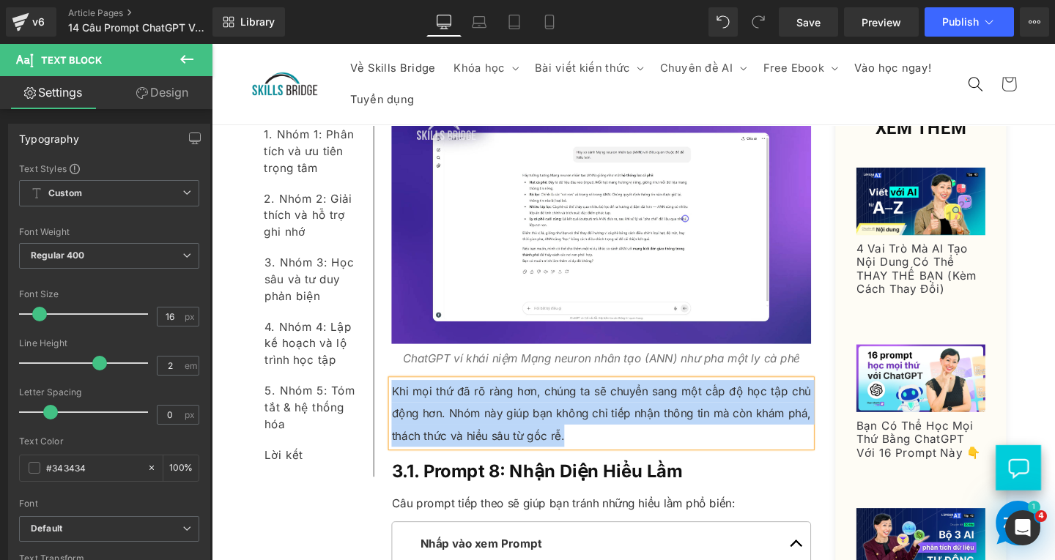
paste div
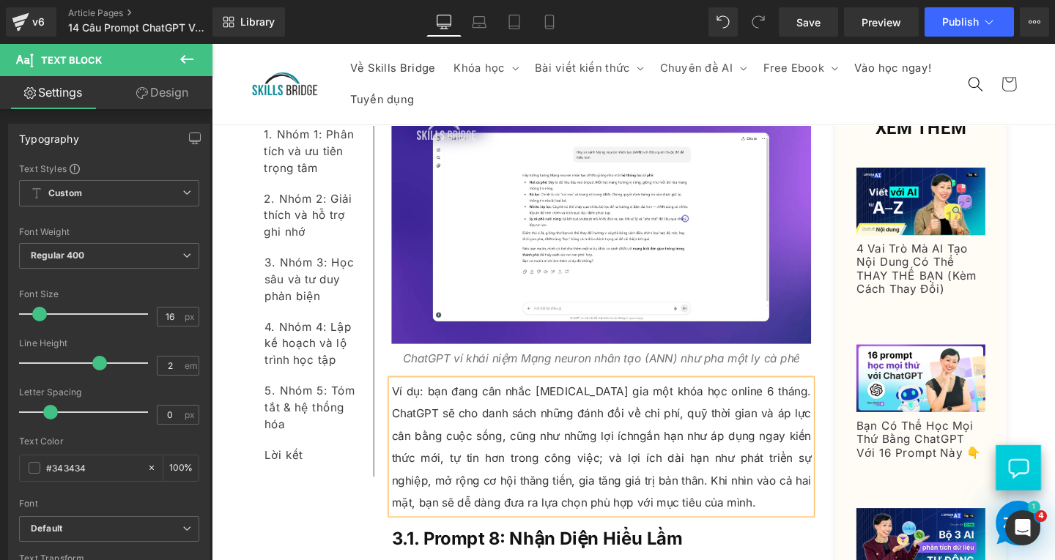
click at [436, 398] on p "Ví dụ: bạn đang cân nhắc tham gia một khóa học online 6 tháng. ChatGPT sẽ cho d…" at bounding box center [621, 468] width 441 height 141
click at [593, 431] on p "Ví dụ: Bạn đang cân nhắc tham gia một khóa học online 6 tháng. ChatGPT sẽ cho d…" at bounding box center [621, 468] width 441 height 141
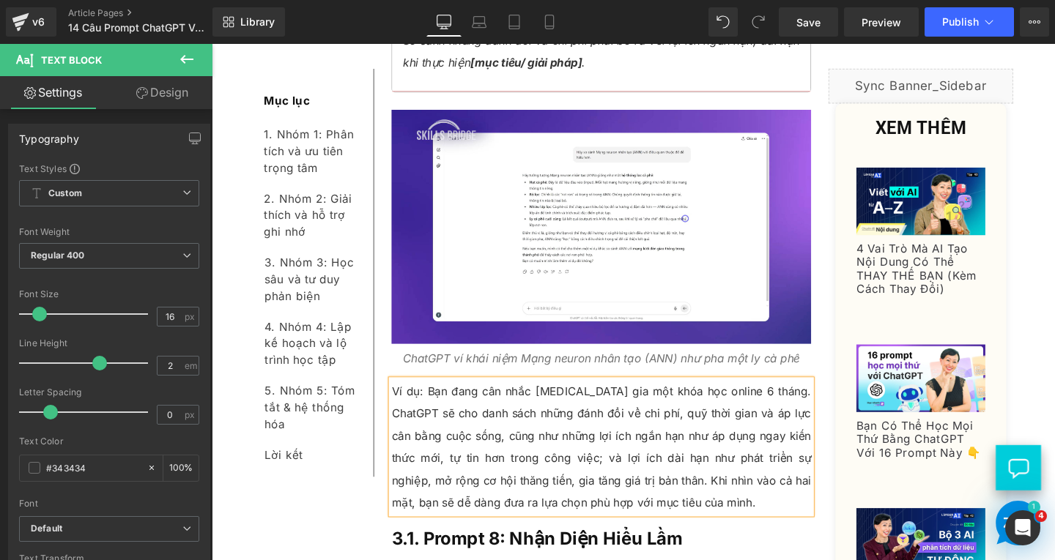
scroll to position [7284, 0]
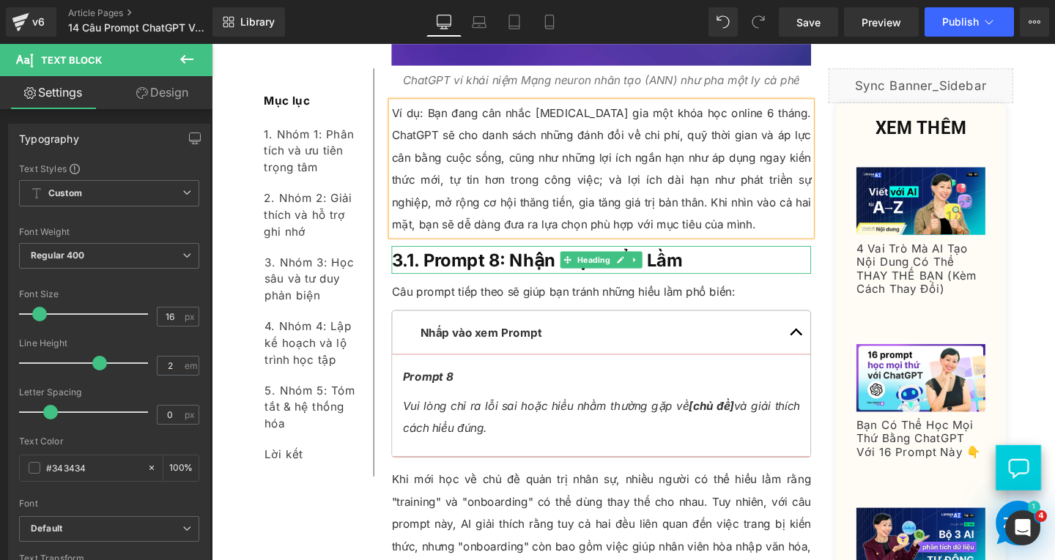
click at [747, 256] on h3 "3.1. Prompt 8: Nhận Diện Hiểu Lầm" at bounding box center [621, 270] width 441 height 29
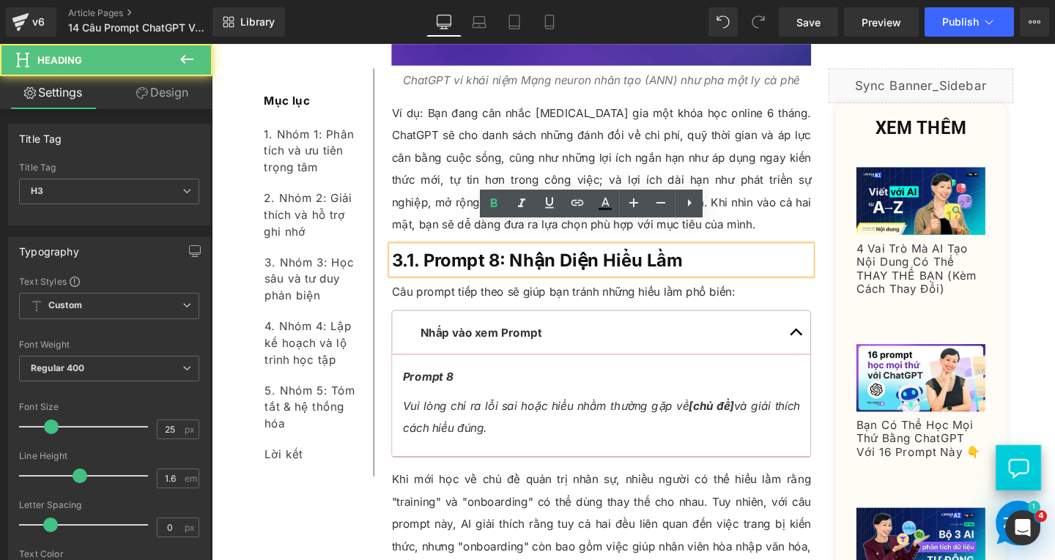
click at [747, 256] on h3 "3.1. Prompt 8: Nhận Diện Hiểu Lầm" at bounding box center [621, 270] width 441 height 29
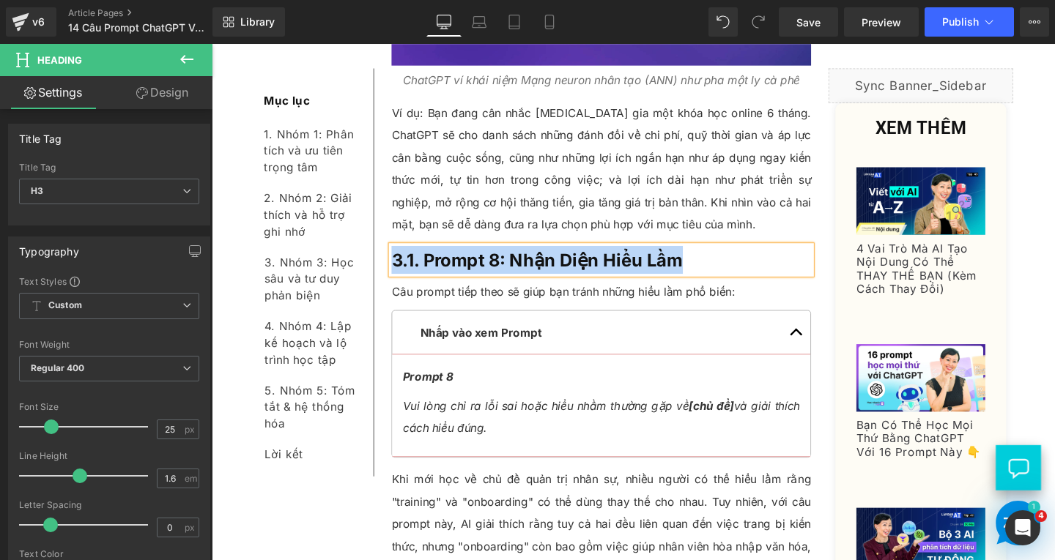
paste div
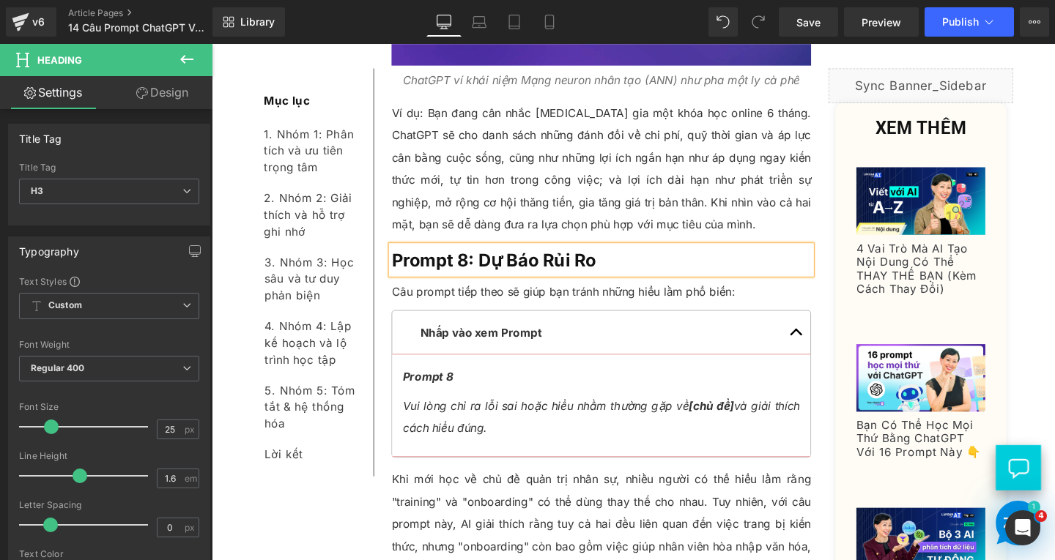
scroll to position [7357, 0]
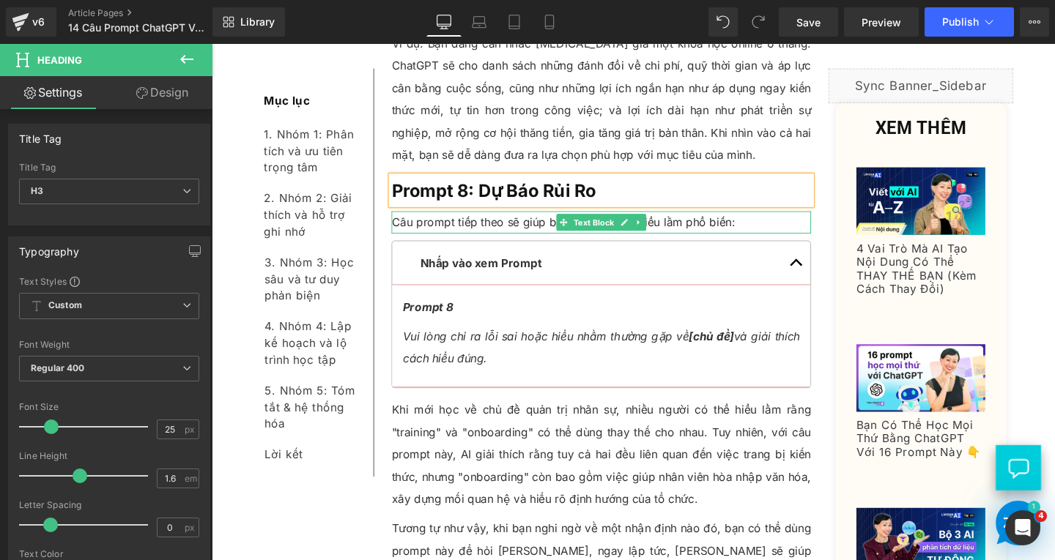
click at [779, 220] on p "Câu prompt tiếp theo sẽ giúp bạn tránh những hiểu lầm phổ biến:" at bounding box center [621, 231] width 441 height 23
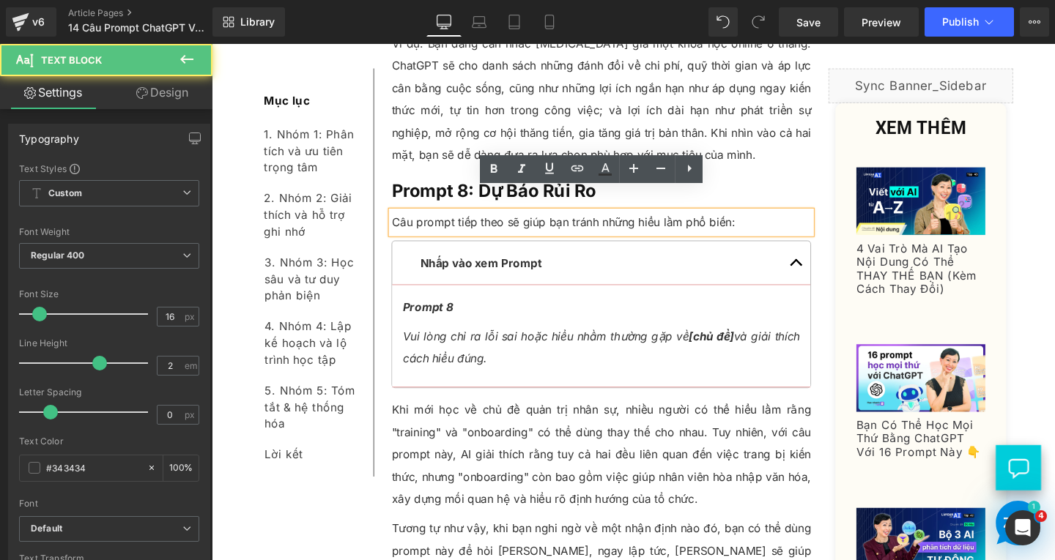
click at [779, 220] on p "Câu prompt tiếp theo sẽ giúp bạn tránh những hiểu lầm phổ biến:" at bounding box center [621, 231] width 441 height 23
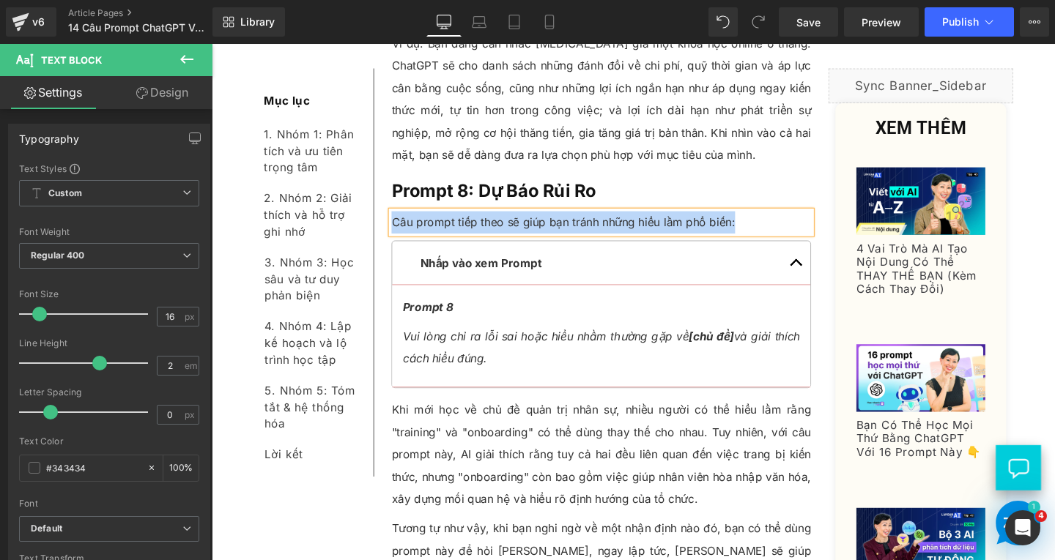
paste div
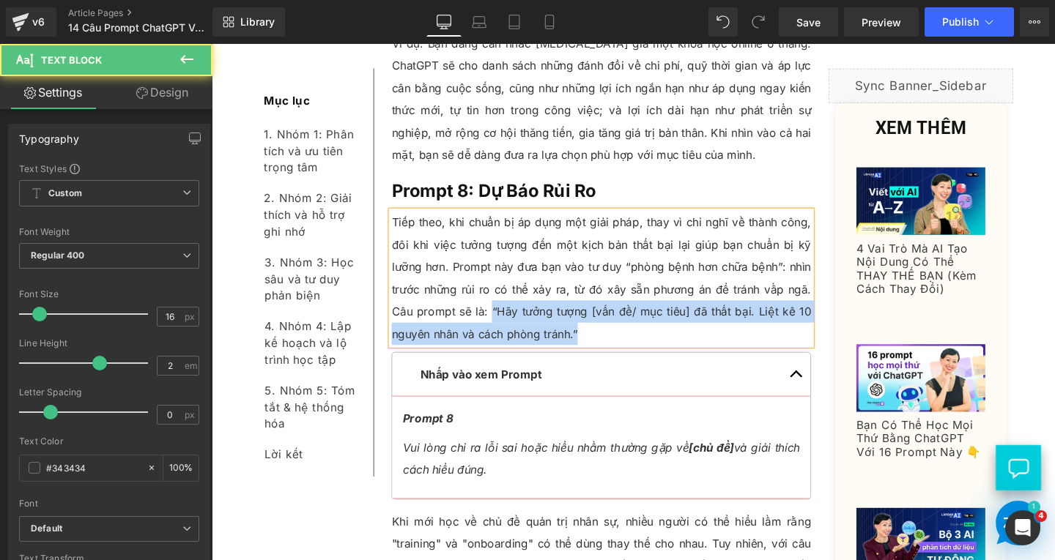
drag, startPoint x: 500, startPoint y: 301, endPoint x: 593, endPoint y: 321, distance: 95.1
click at [593, 321] on p "Tiếp theo, khi chuẩn bị áp dụng một giải pháp, thay vì chỉ nghĩ về thành công, …" at bounding box center [621, 290] width 441 height 141
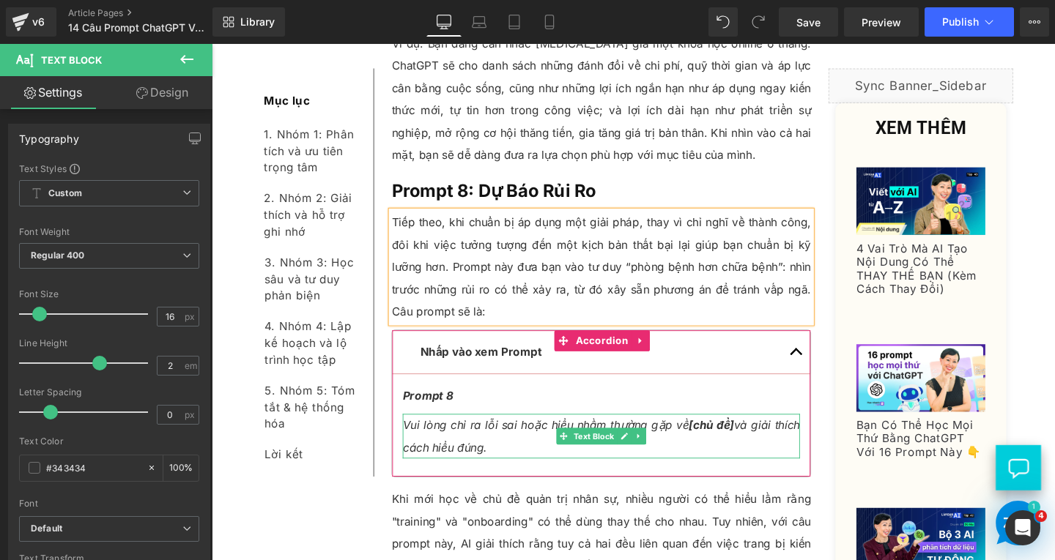
click at [505, 439] on p "Vui lòng chỉ ra lỗi sai hoặc hiểu nhầm thường gặp về [chủ đề] và giải thích các…" at bounding box center [620, 456] width 417 height 47
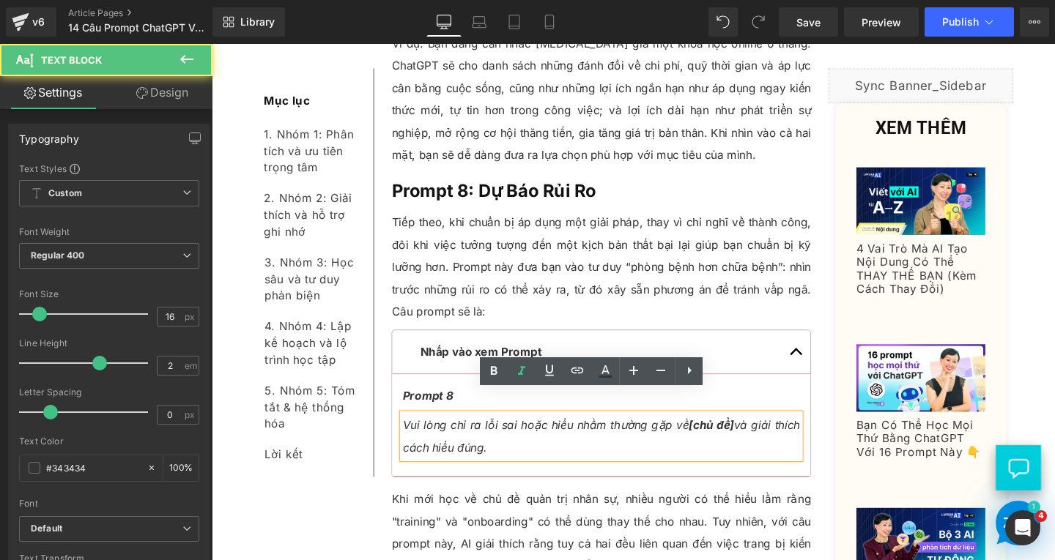
click at [514, 442] on p "Vui lòng chỉ ra lỗi sai hoặc hiểu nhầm thường gặp về [chủ đề] và giải thích các…" at bounding box center [620, 456] width 417 height 47
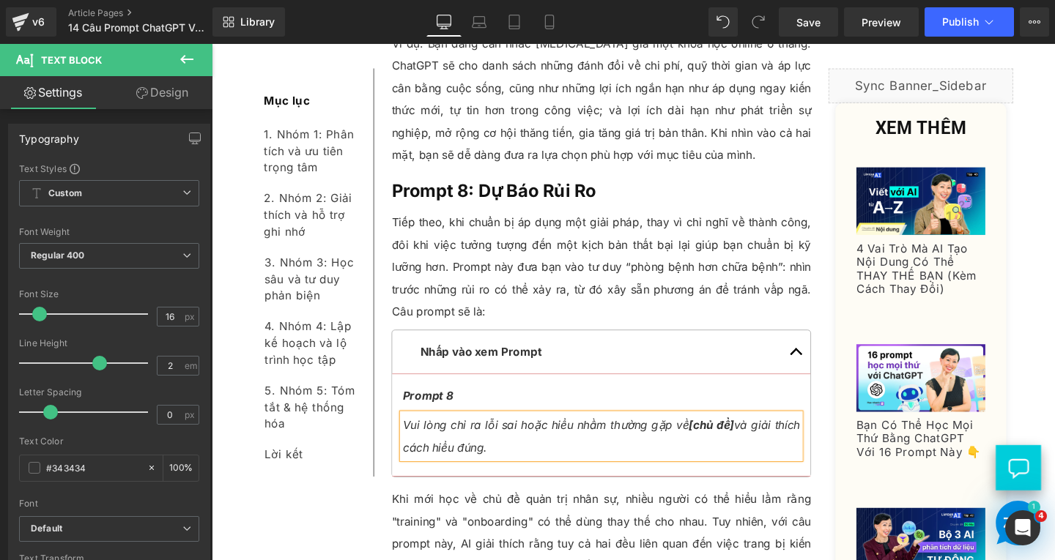
paste div
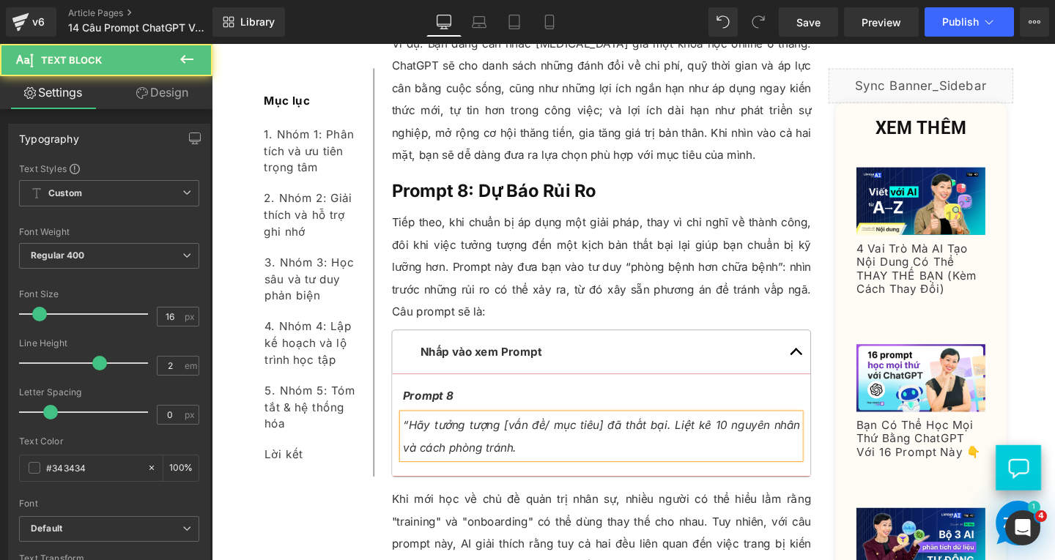
click at [417, 437] on span "“Hãy tưởng tượng [vấn đề/ mục tiêu] đã thất bại. Liệt kê 10 nguyên nhân và cách…" at bounding box center [620, 456] width 417 height 38
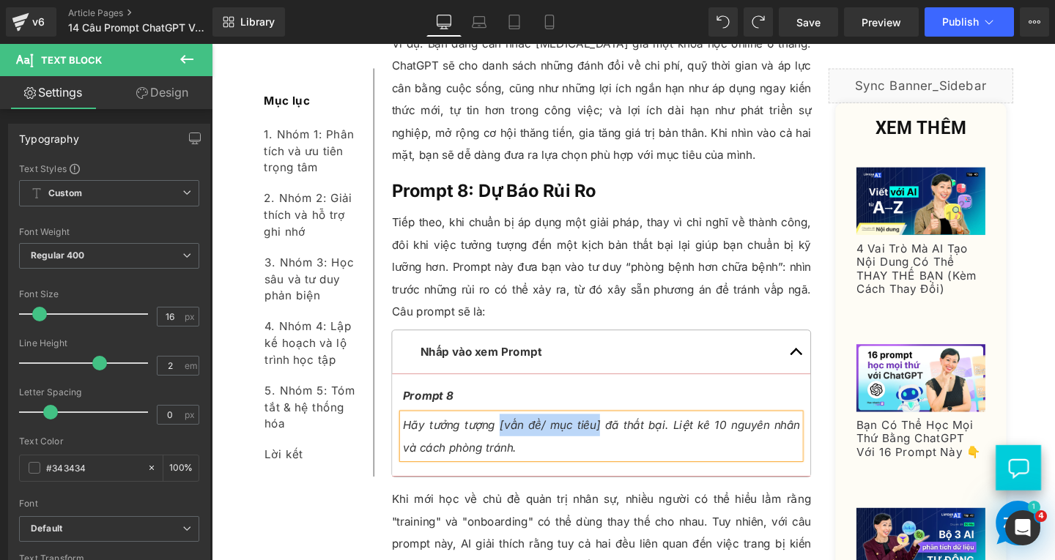
drag, startPoint x: 503, startPoint y: 420, endPoint x: 608, endPoint y: 421, distance: 104.7
click at [608, 437] on span "Hãy tưởng tượng [vấn đề/ mục tiêu] đã thất bại. Liệt kê 10 nguyên nhân và cách …" at bounding box center [620, 456] width 417 height 38
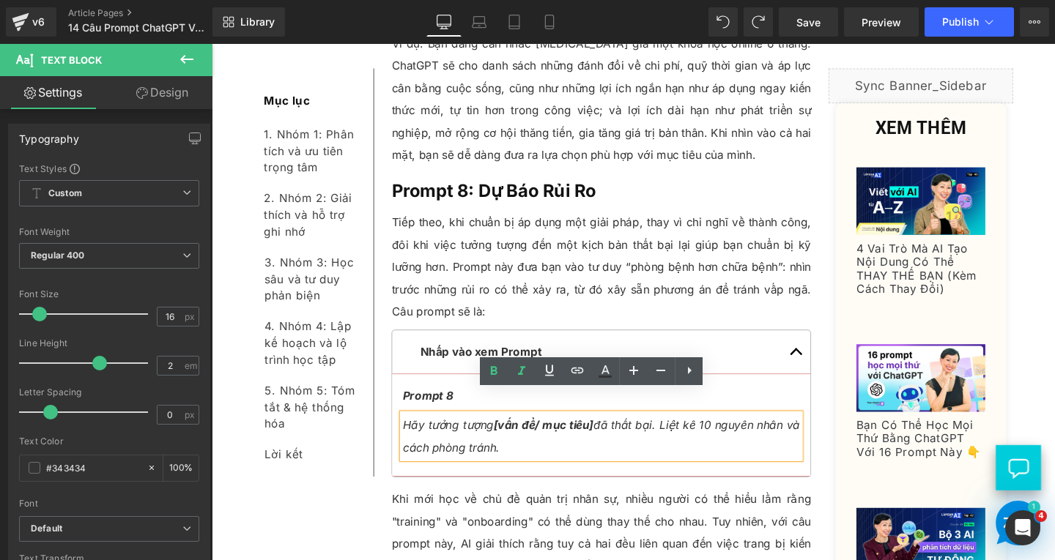
scroll to position [7577, 0]
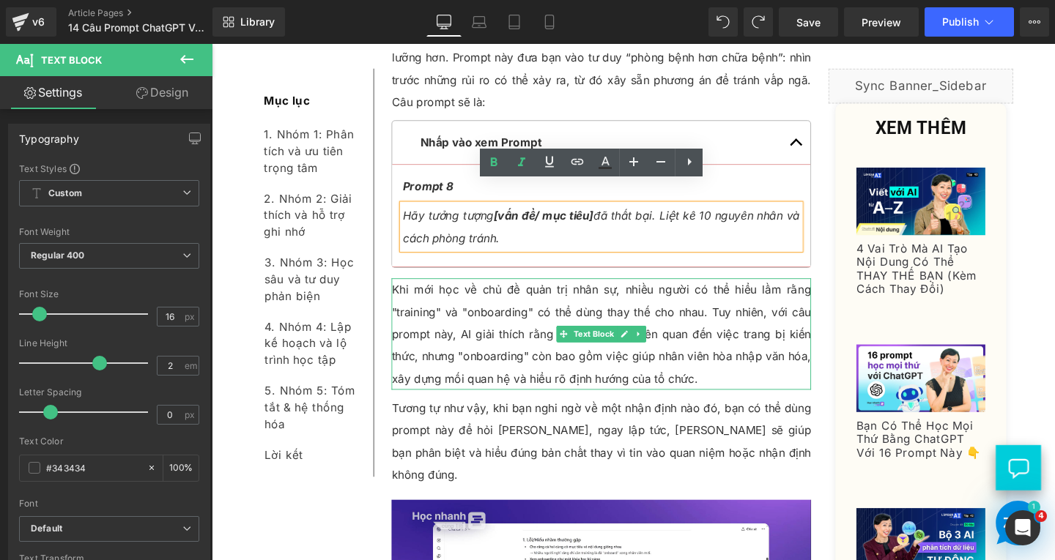
click at [596, 341] on span "Text Block" at bounding box center [614, 350] width 48 height 18
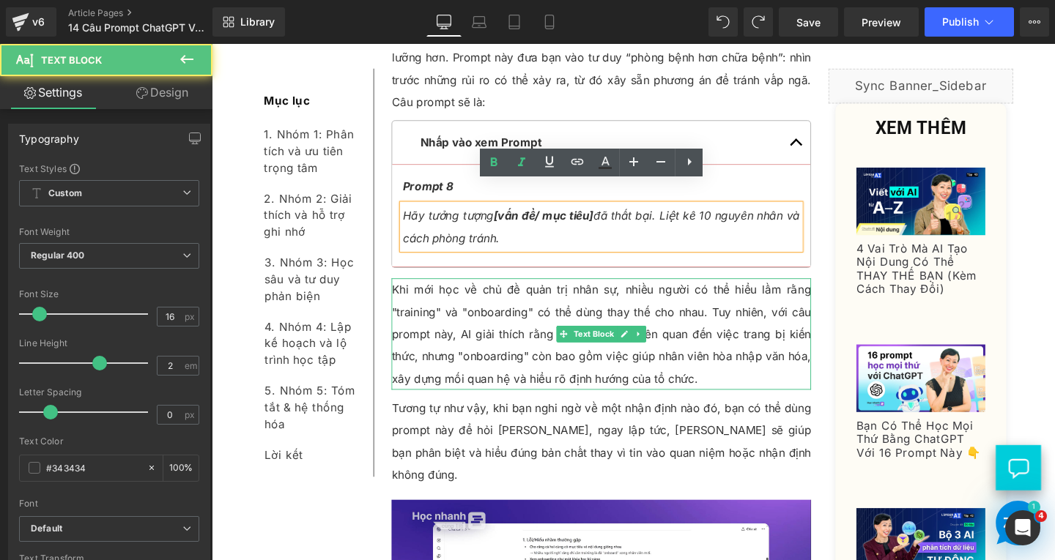
click at [732, 363] on p "Khi mới học về chủ đề quản trị nhân sự, nhiều người có thể hiểu lầm rằng "train…" at bounding box center [621, 349] width 441 height 117
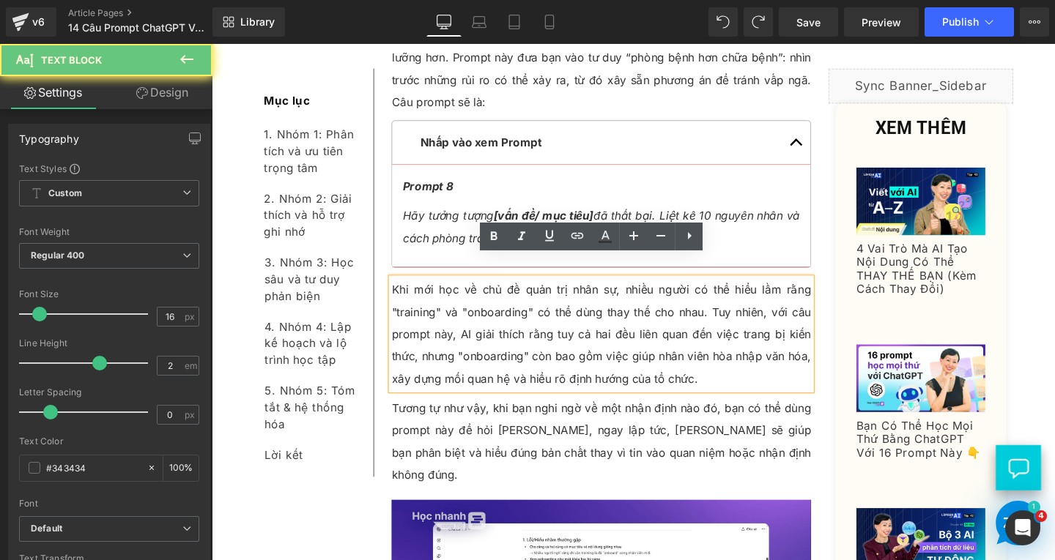
click at [726, 374] on p "Khi mới học về chủ đề quản trị nhân sự, nhiều người có thể hiểu lầm rằng "train…" at bounding box center [621, 349] width 441 height 117
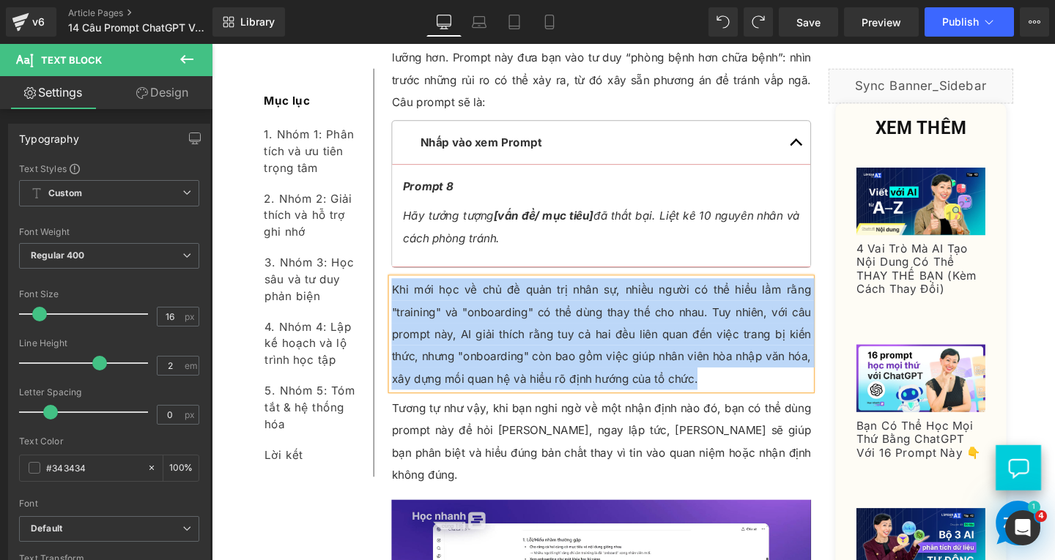
paste div
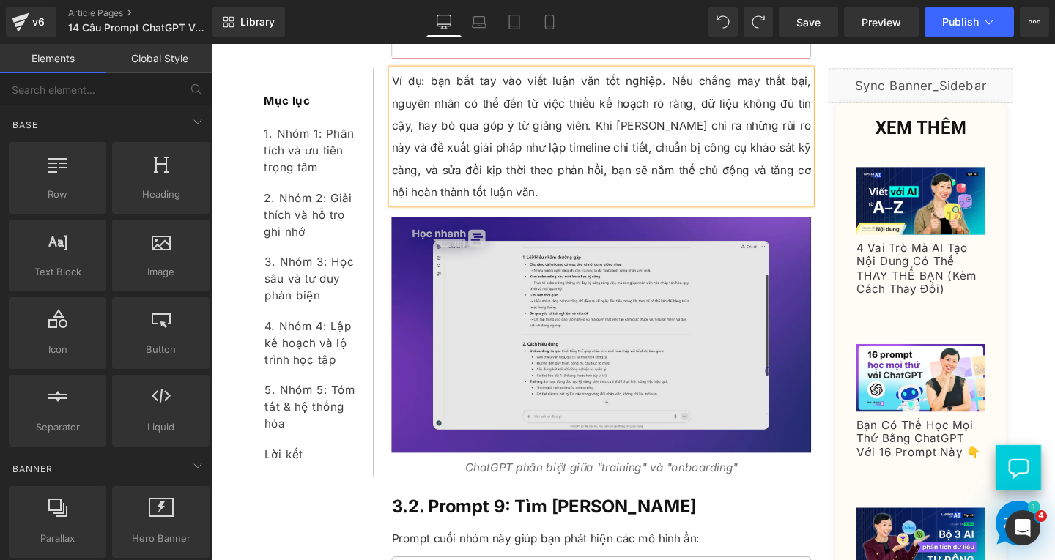
scroll to position [7943, 0]
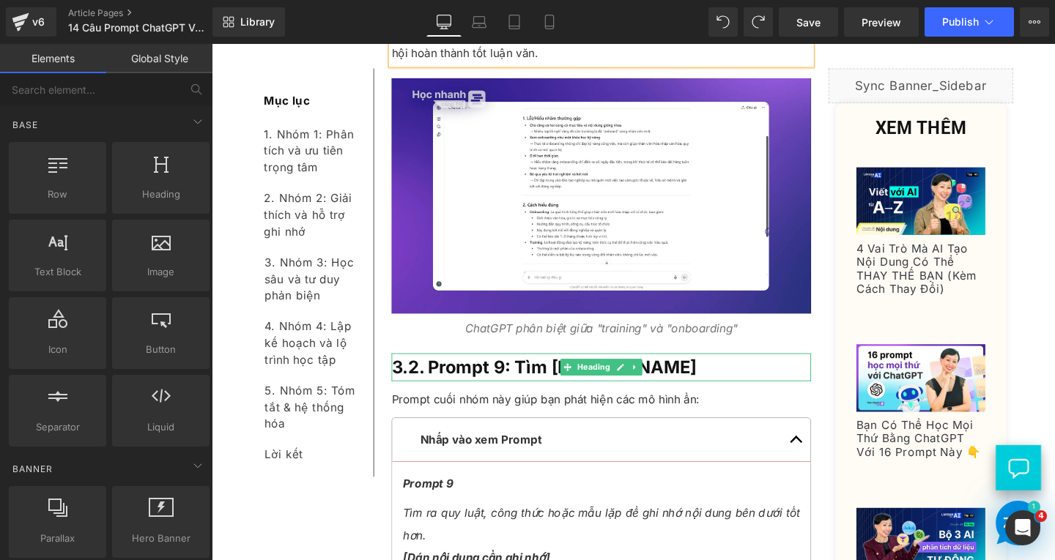
click at [741, 369] on h3 "3.2. Prompt 9: Tìm Quy Luật Chung" at bounding box center [621, 383] width 441 height 29
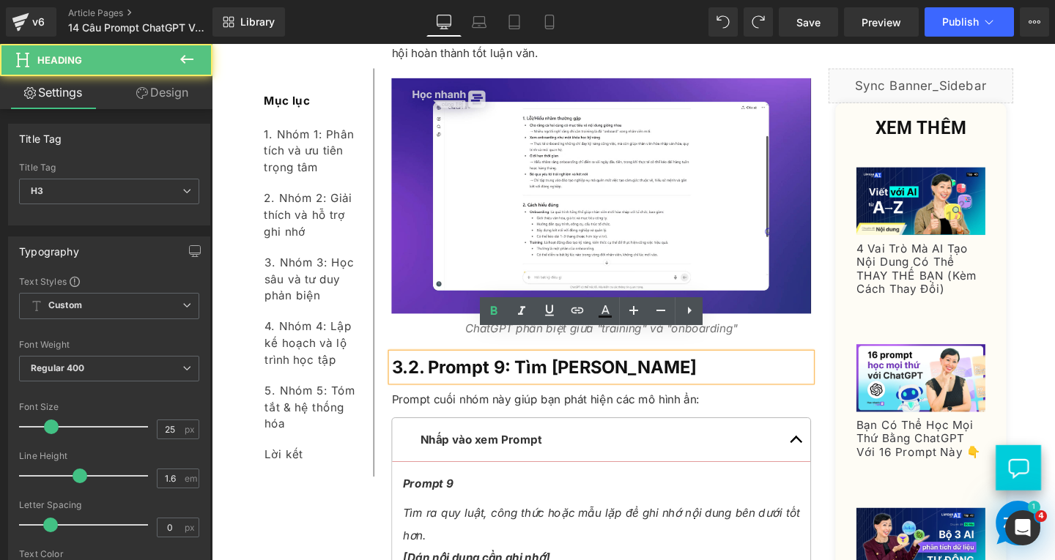
click at [741, 369] on h3 "3.2. Prompt 9: Tìm Quy Luật Chung" at bounding box center [621, 383] width 441 height 29
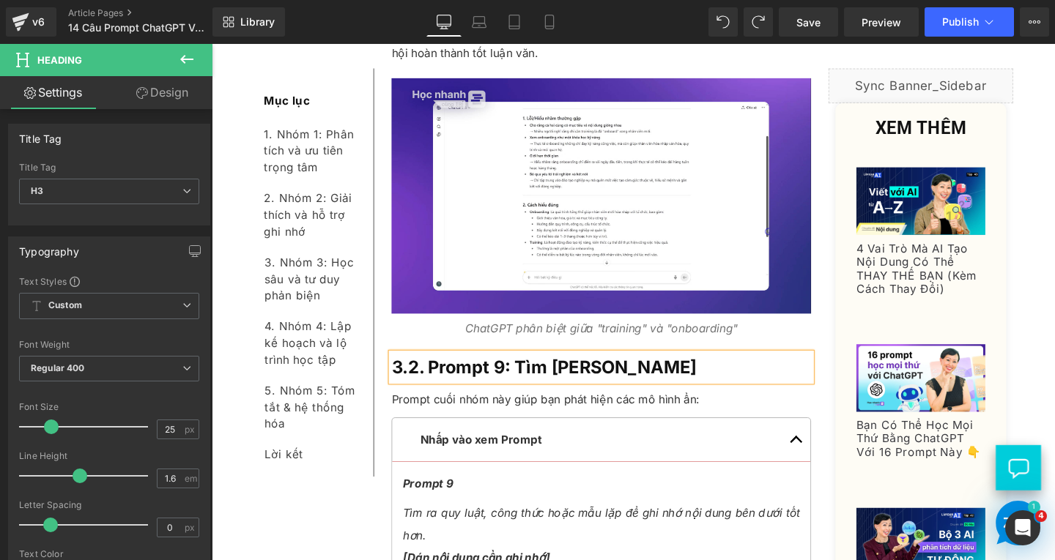
paste div
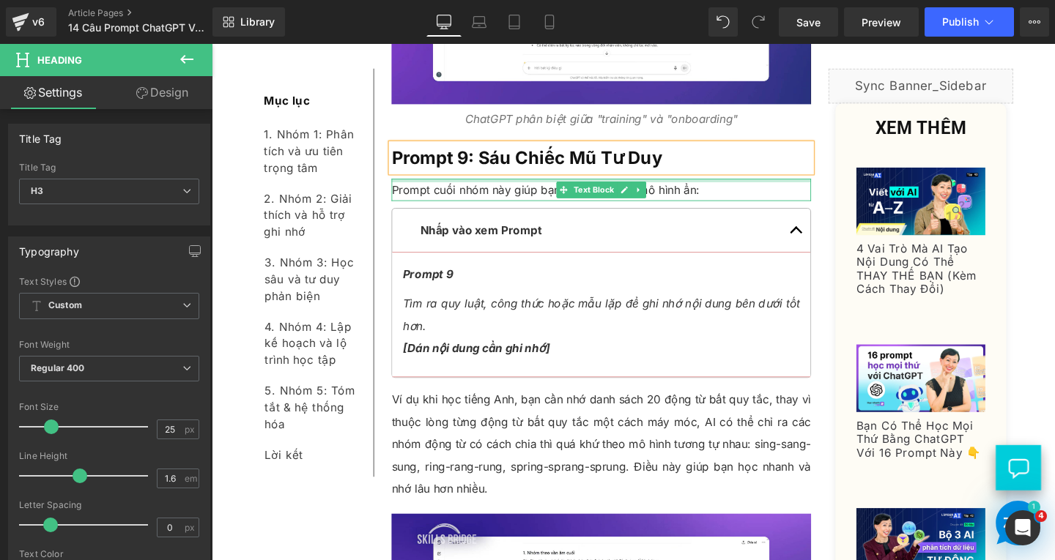
click at [732, 186] on p "Prompt cuối nhóm này giúp bạn phát hiện các mô hình ẩn:" at bounding box center [621, 197] width 441 height 23
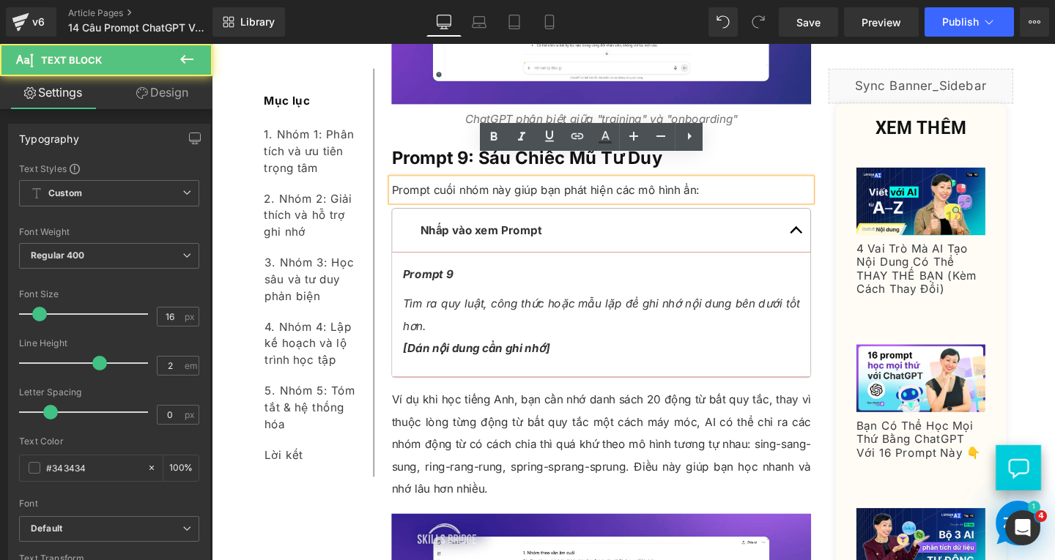
click at [735, 186] on p "Prompt cuối nhóm này giúp bạn phát hiện các mô hình ẩn:" at bounding box center [621, 197] width 441 height 23
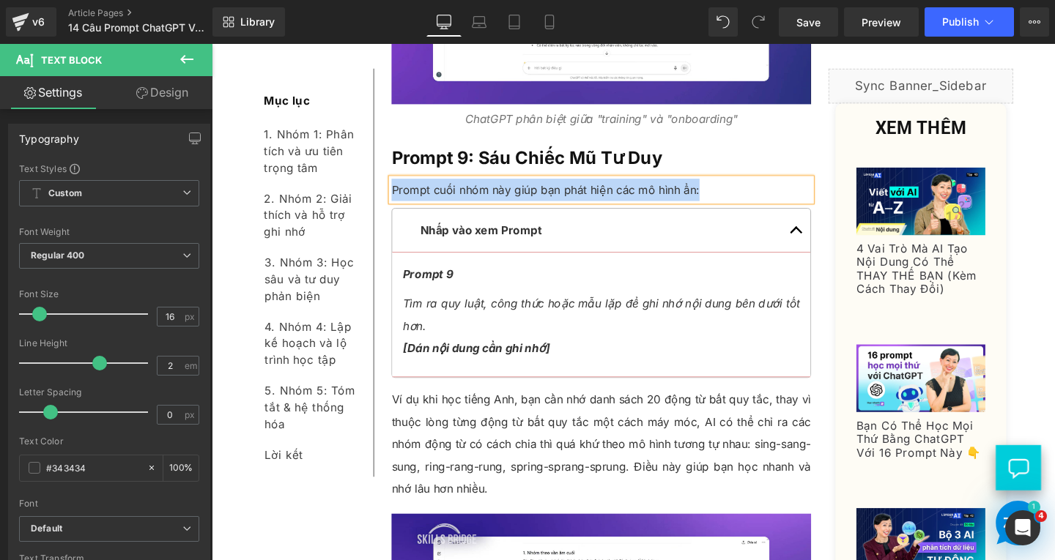
paste div
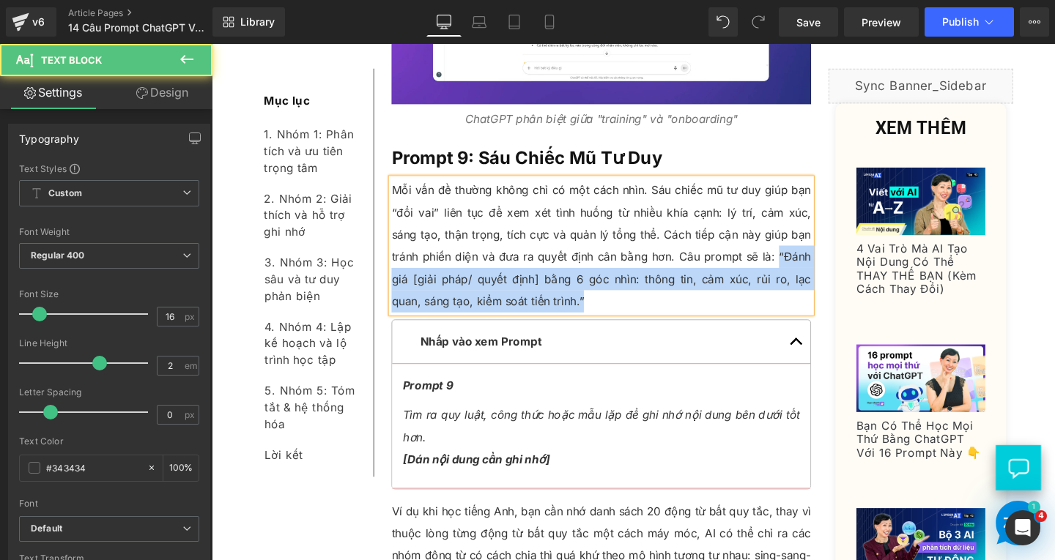
drag, startPoint x: 781, startPoint y: 243, endPoint x: 792, endPoint y: 289, distance: 47.4
click at [792, 289] on p "Mỗi vấn đề thường không chỉ có một cách nhìn. Sáu chiếc mũ tư duy giúp bạn “đổi…" at bounding box center [621, 256] width 441 height 141
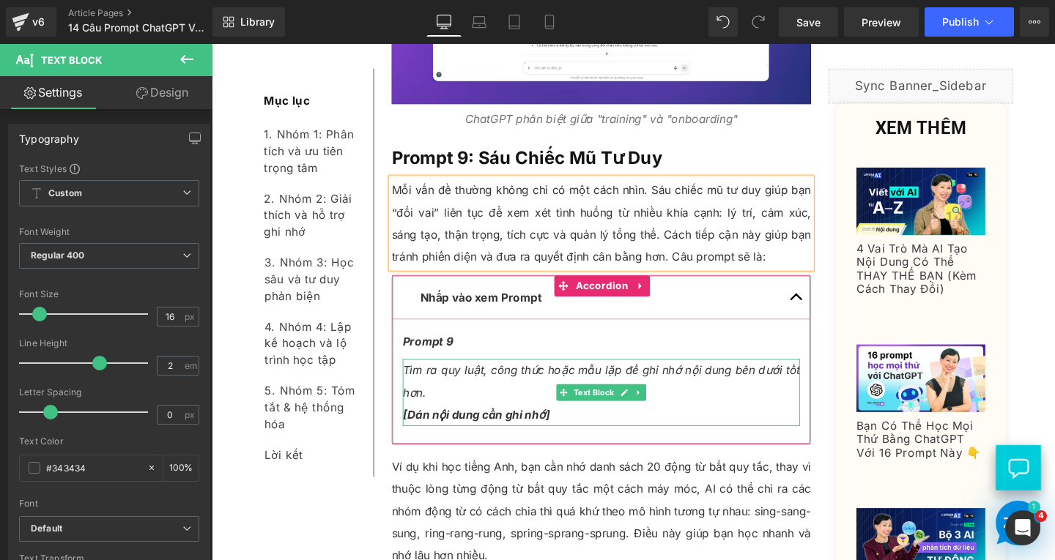
click at [495, 385] on p "Tìm ra quy luật, công thức hoặc mẫu lặp để ghi nhớ nội dung bên dưới tốt hơn. […" at bounding box center [620, 411] width 417 height 70
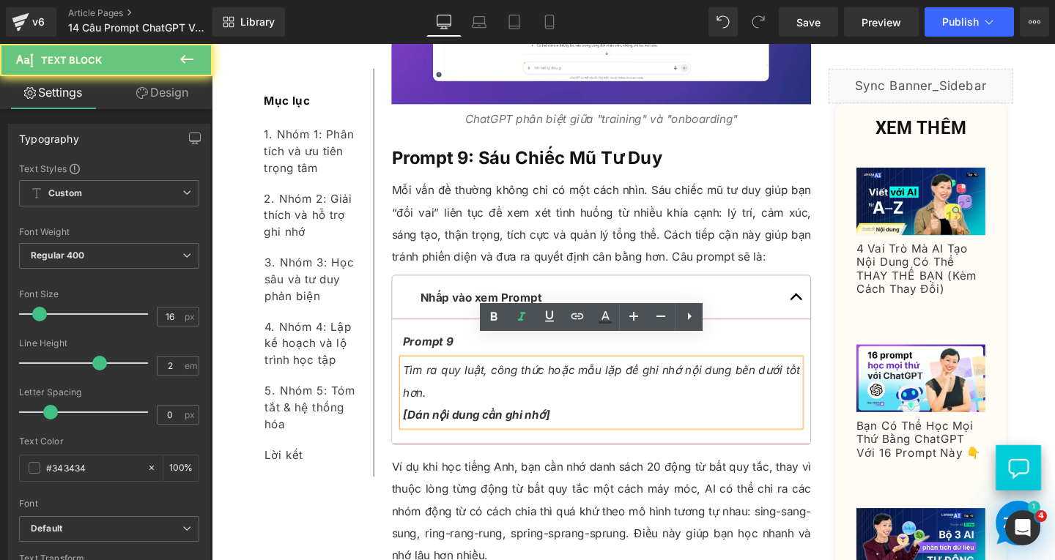
click at [577, 412] on p "Tìm ra quy luật, công thức hoặc mẫu lặp để ghi nhớ nội dung bên dưới tốt hơn. […" at bounding box center [620, 411] width 417 height 70
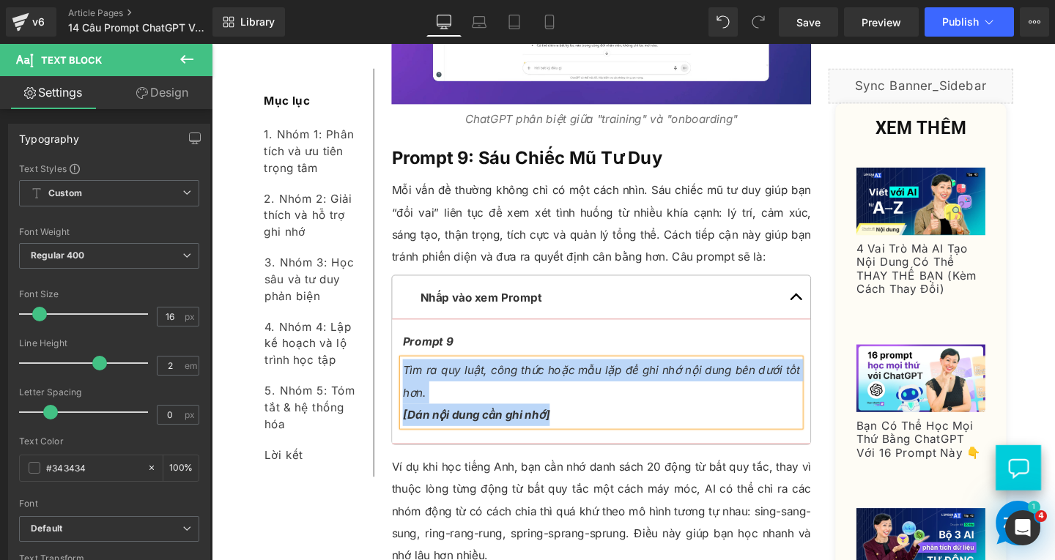
paste div
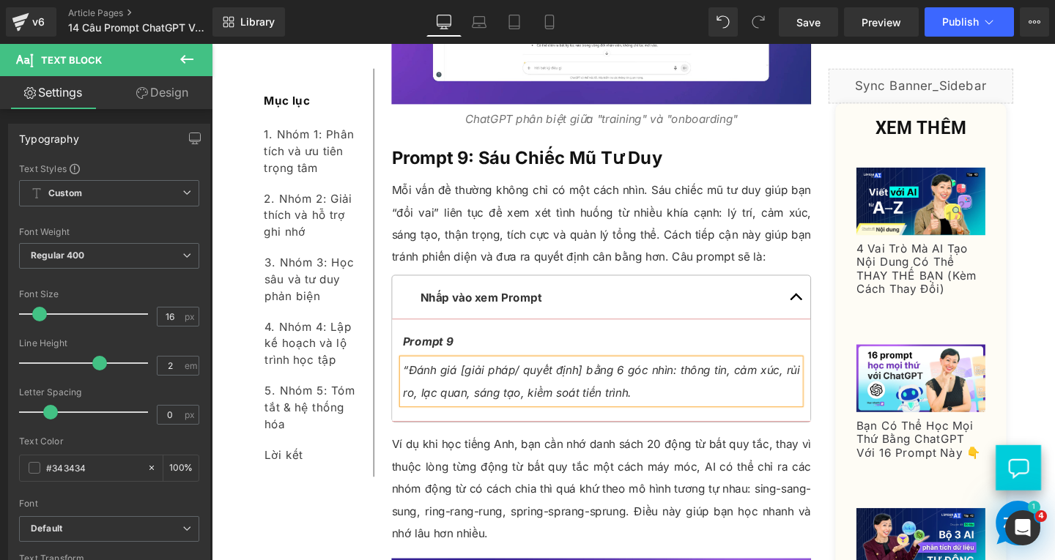
click at [416, 380] on span "“Đánh giá [giải pháp/ quyết định] bằng 6 góc nhìn: thông tin, cảm xúc, rủi ro, …" at bounding box center [620, 399] width 417 height 38
drag, startPoint x: 461, startPoint y: 365, endPoint x: 591, endPoint y: 372, distance: 129.9
click at [591, 376] on p "Đánh giá [giải pháp/ quyết định] bằng 6 góc nhìn: thông tin, cảm xúc, rủi ro, l…" at bounding box center [620, 399] width 417 height 47
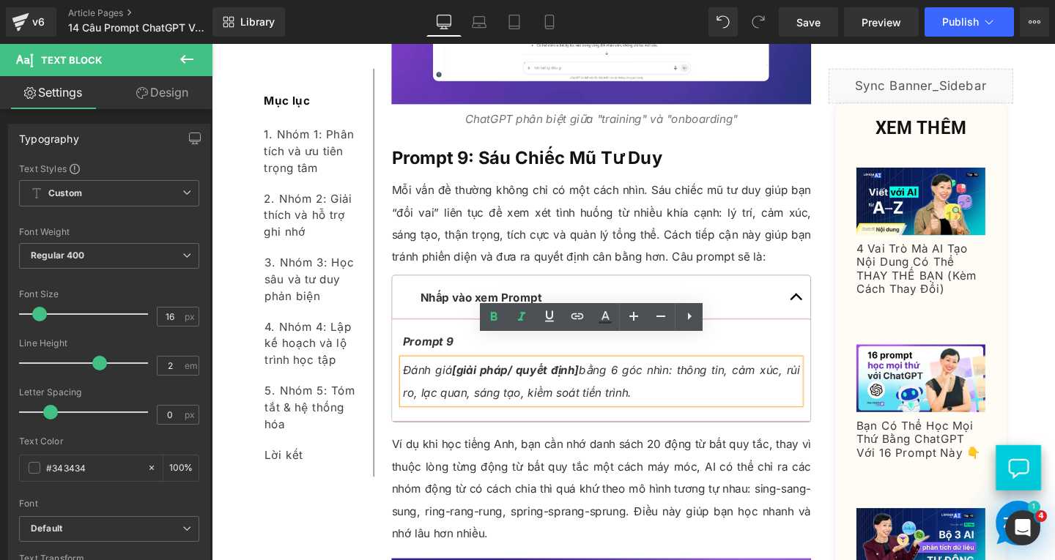
scroll to position [8309, 0]
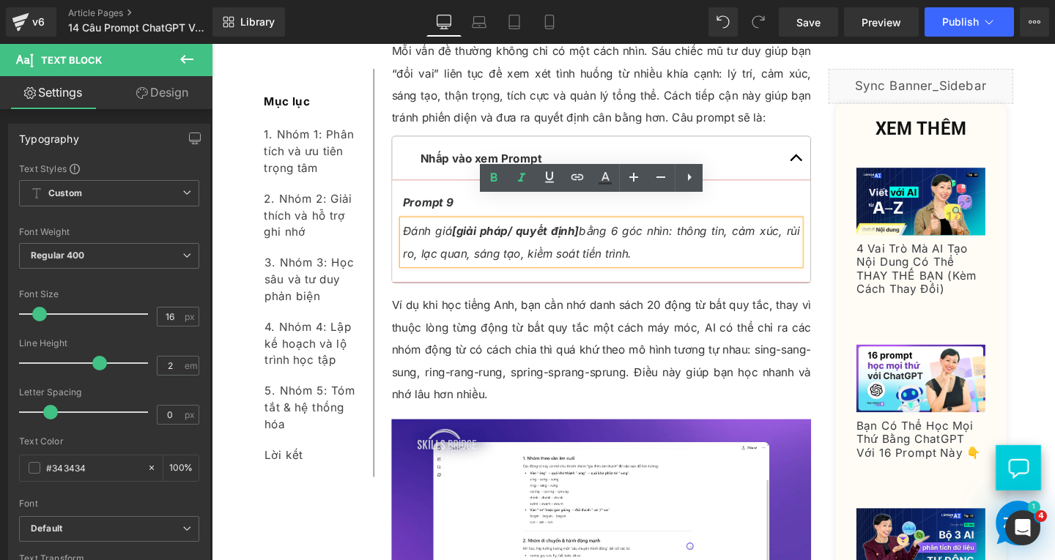
click at [511, 364] on p "Ví dụ khi học tiếng Anh, bạn cần nhớ danh sách 20 động từ bất quy tắc, thay vì …" at bounding box center [621, 365] width 441 height 117
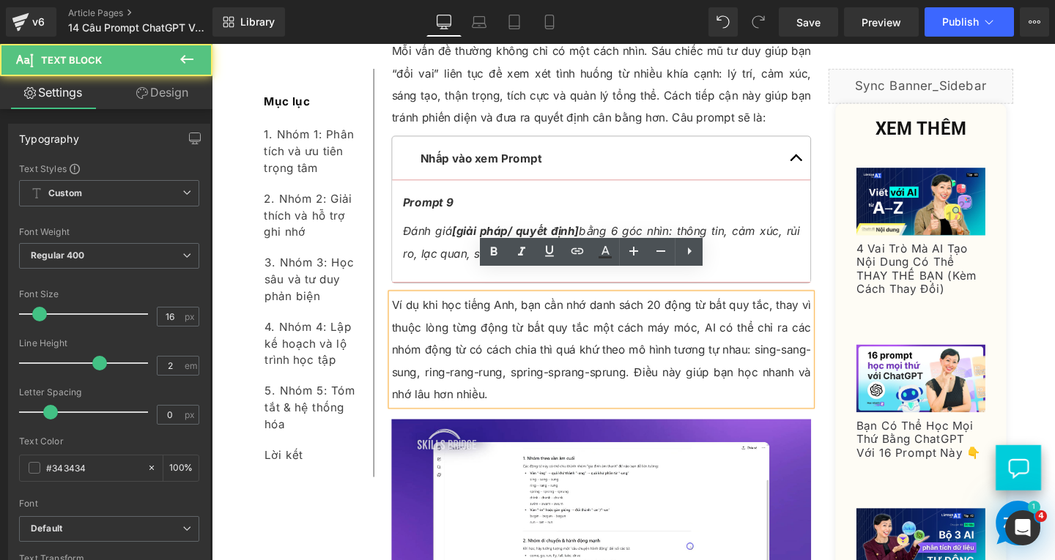
click at [509, 385] on p "Ví dụ khi học tiếng Anh, bạn cần nhớ danh sách 20 động từ bất quy tắc, thay vì …" at bounding box center [621, 365] width 441 height 117
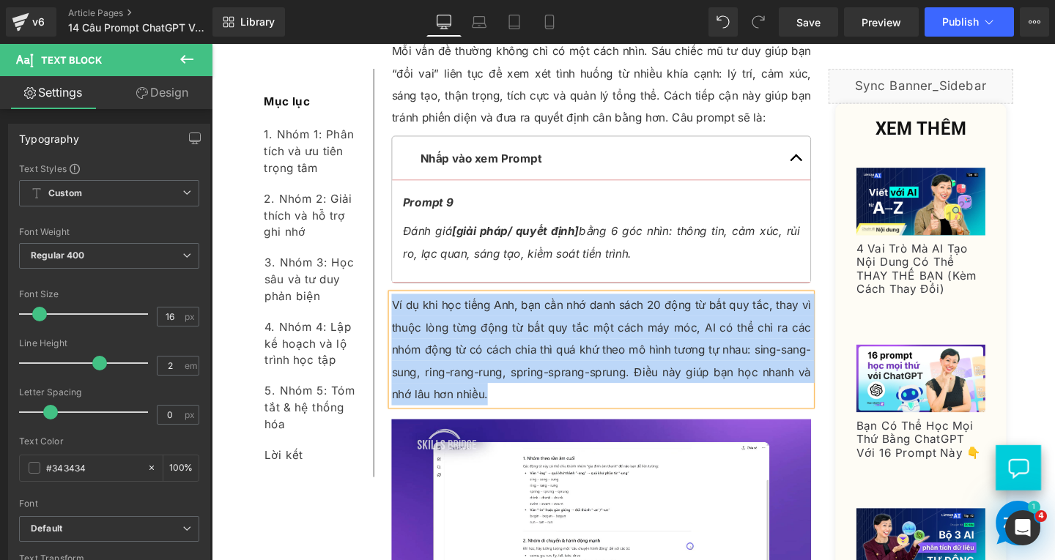
paste div
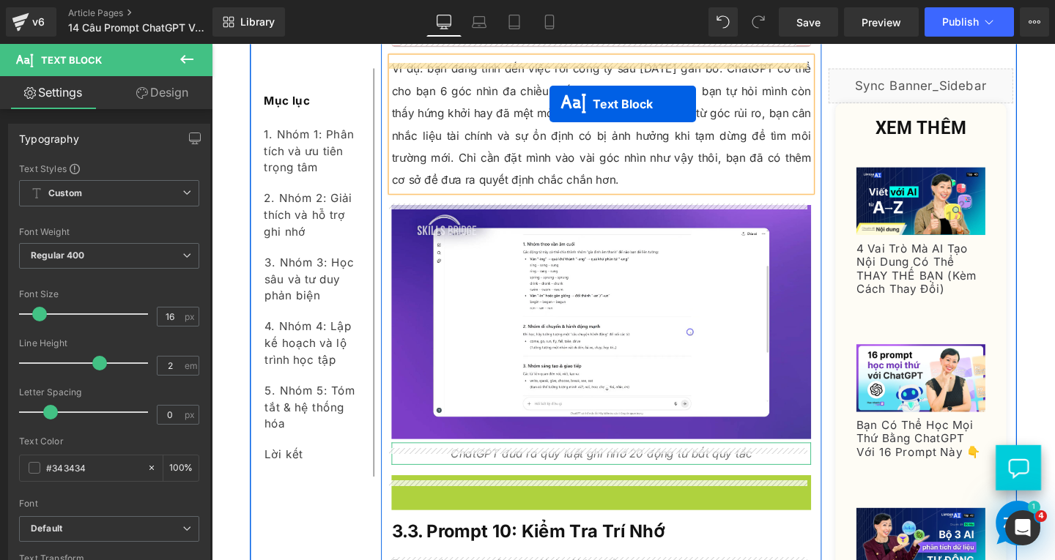
scroll to position [8529, 0]
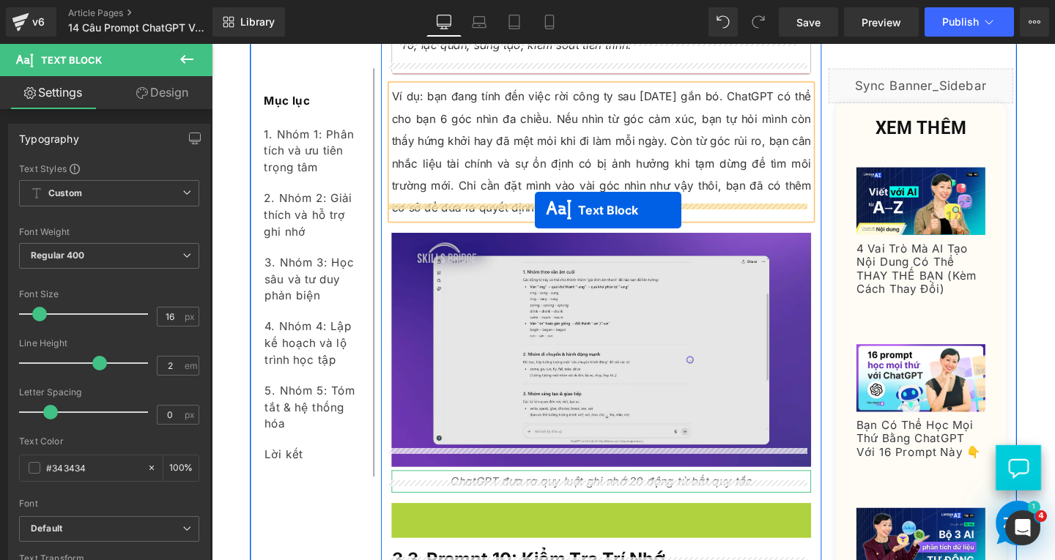
drag, startPoint x: 571, startPoint y: 404, endPoint x: 552, endPoint y: 219, distance: 185.6
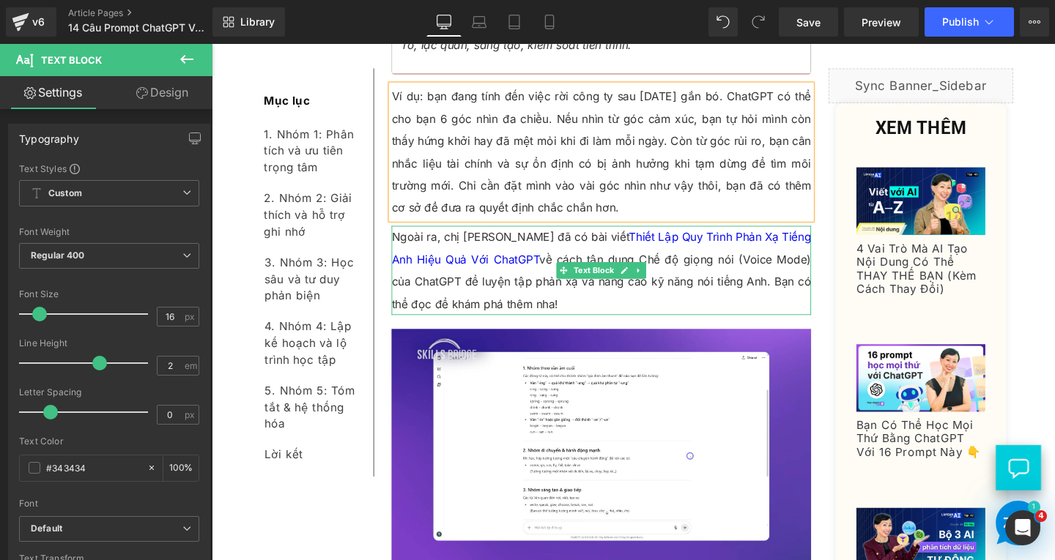
click at [577, 287] on p "Ngoài ra, chị Thái Vân Linh đã có bài viết Thiết Lập Quy Trình Phản Xạ Tiếng An…" at bounding box center [621, 282] width 441 height 94
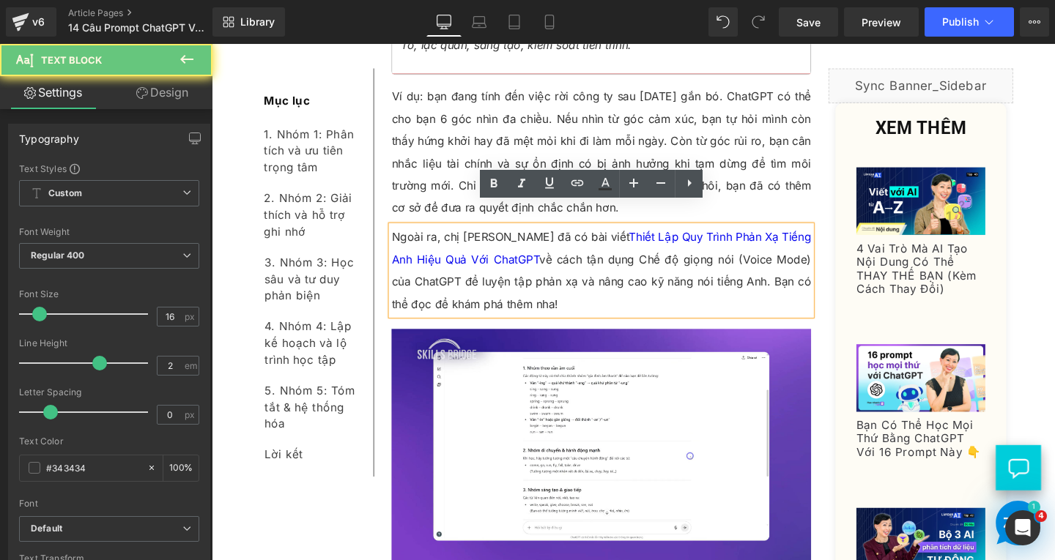
click at [582, 289] on p "Ngoài ra, chị Thái Vân Linh đã có bài viết Thiết Lập Quy Trình Phản Xạ Tiếng An…" at bounding box center [621, 282] width 441 height 94
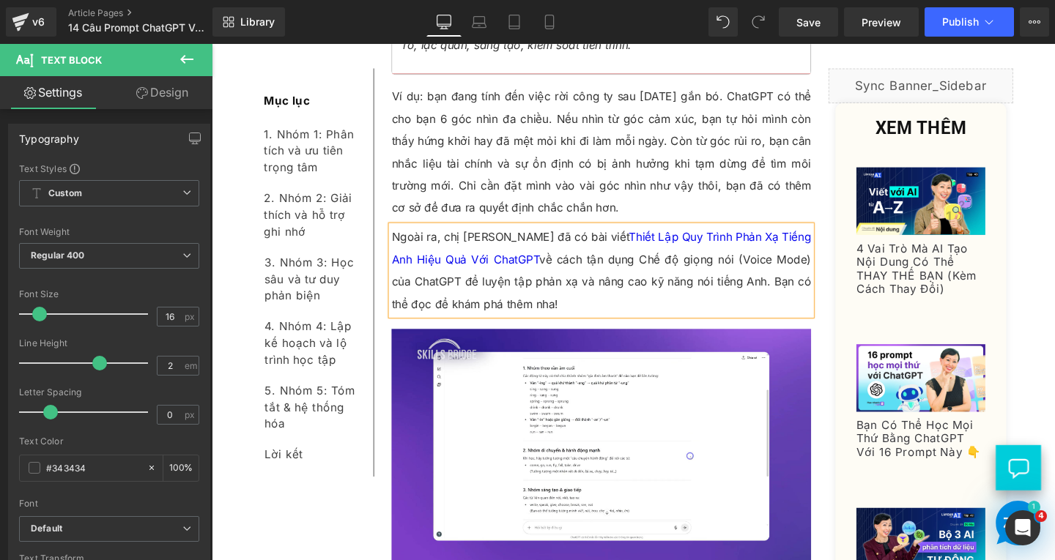
paste div
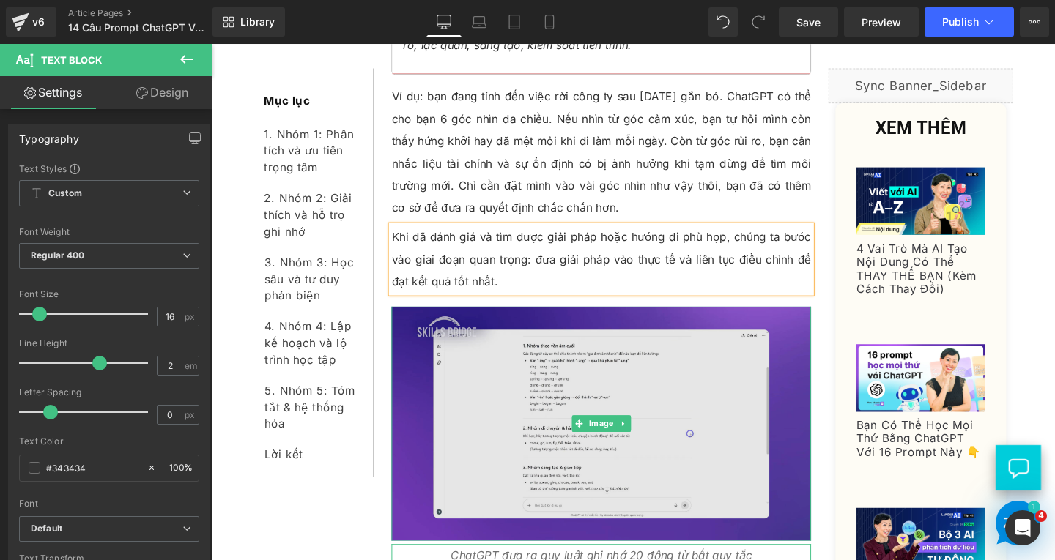
scroll to position [8675, 0]
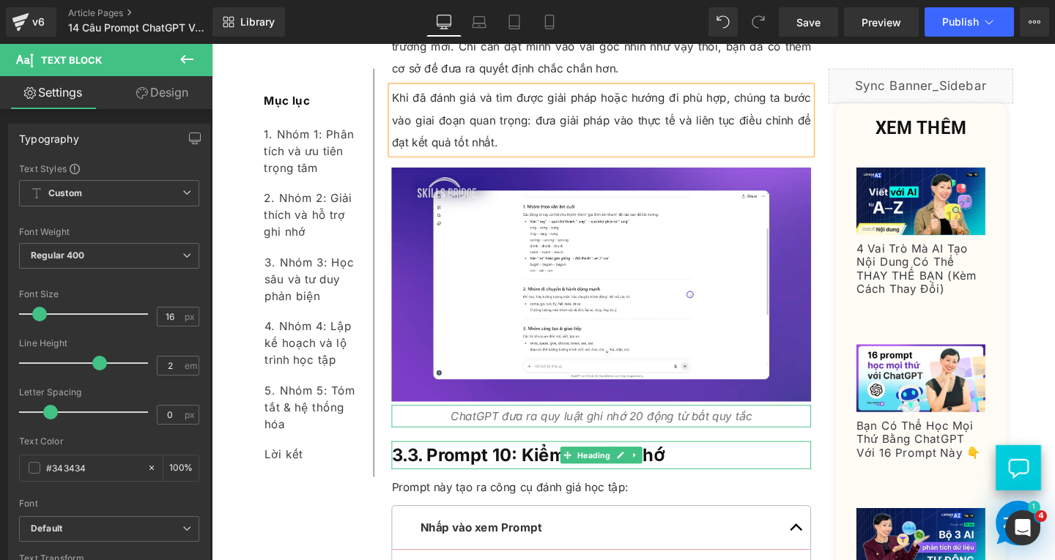
click at [713, 461] on h3 "3.3. Prompt 10: Kiểm Tra Trí Nhớ" at bounding box center [621, 475] width 441 height 29
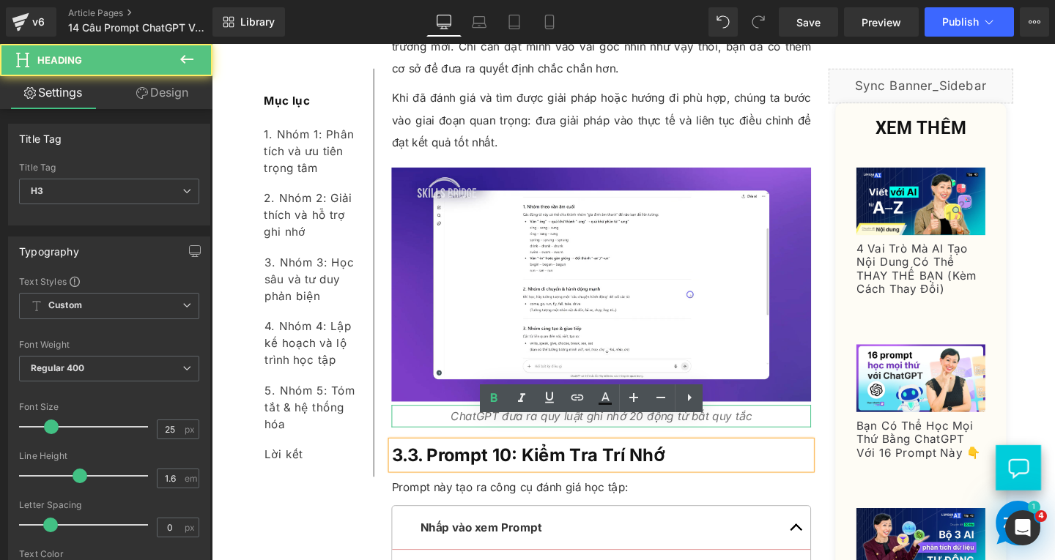
click at [713, 461] on h3 "3.3. Prompt 10: Kiểm Tra Trí Nhớ" at bounding box center [621, 475] width 441 height 29
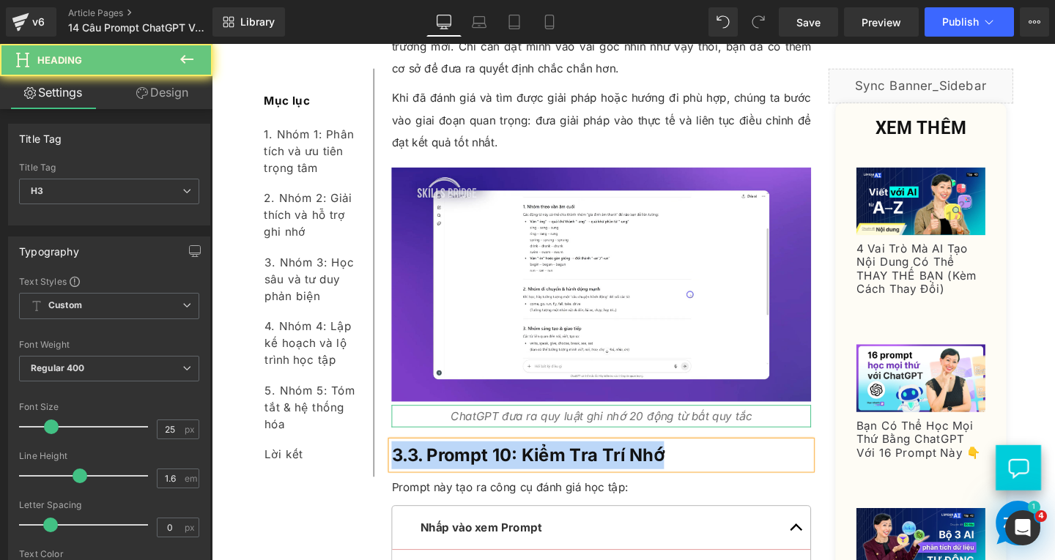
paste div
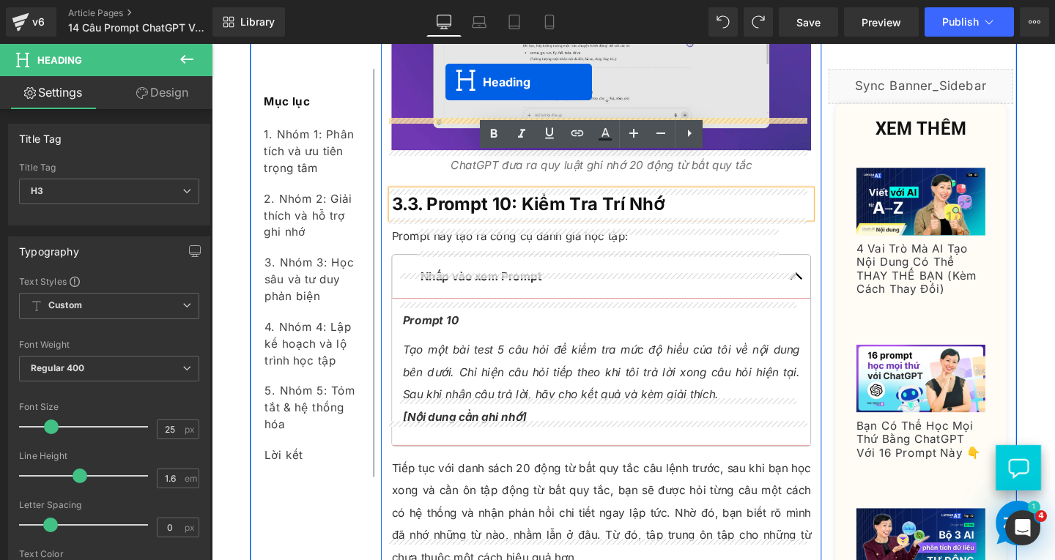
scroll to position [8866, 0]
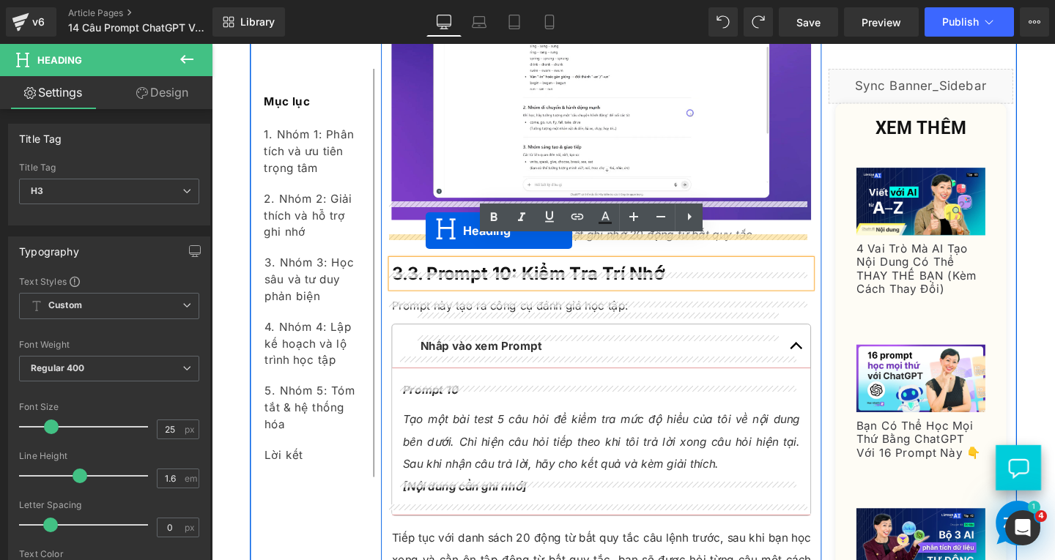
drag, startPoint x: 577, startPoint y: 516, endPoint x: 437, endPoint y: 240, distance: 309.2
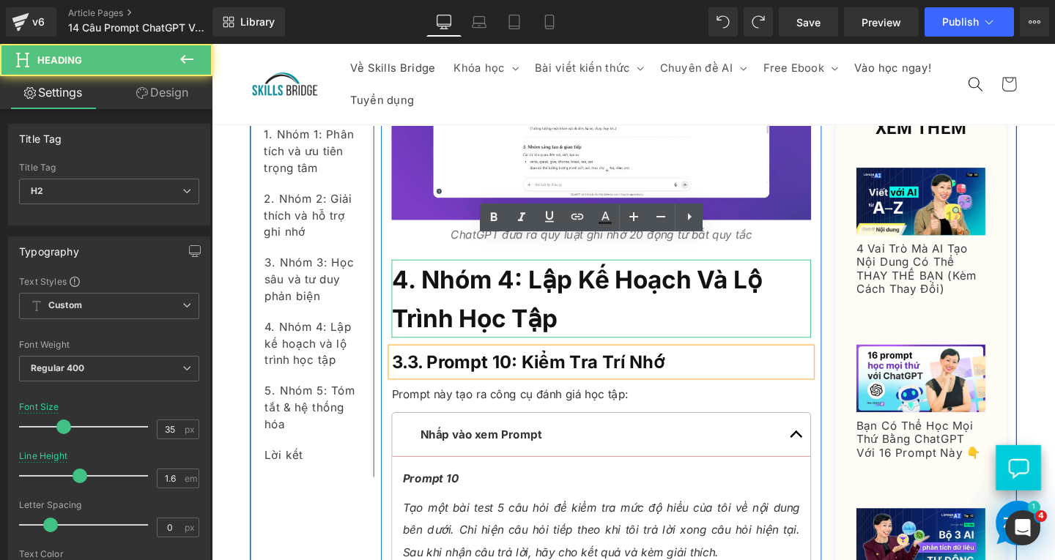
scroll to position [8959, 0]
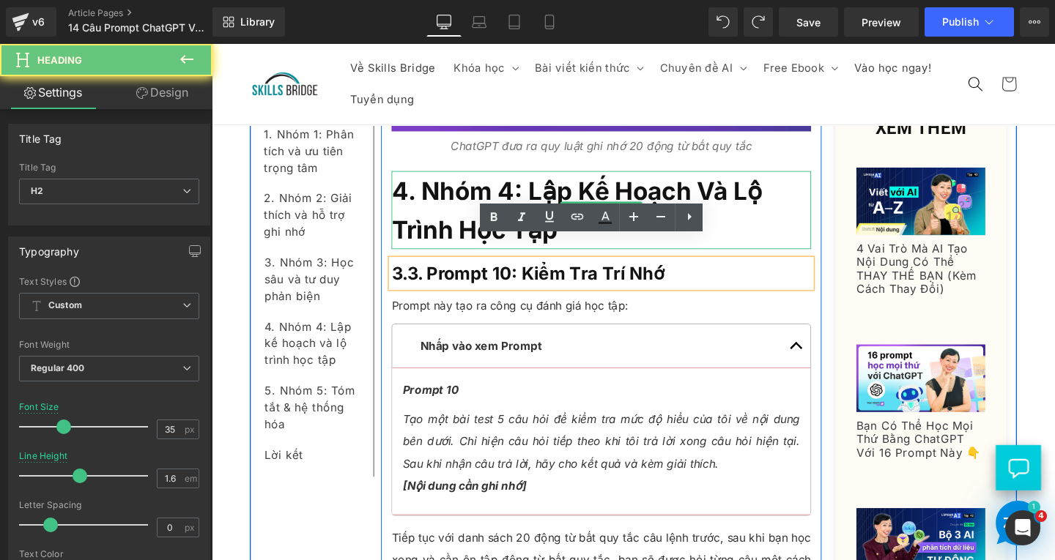
click at [450, 193] on h2 "4. Nhóm 4: Lập Kế Hoạch Và Lộ Trình Học Tập" at bounding box center [621, 219] width 441 height 82
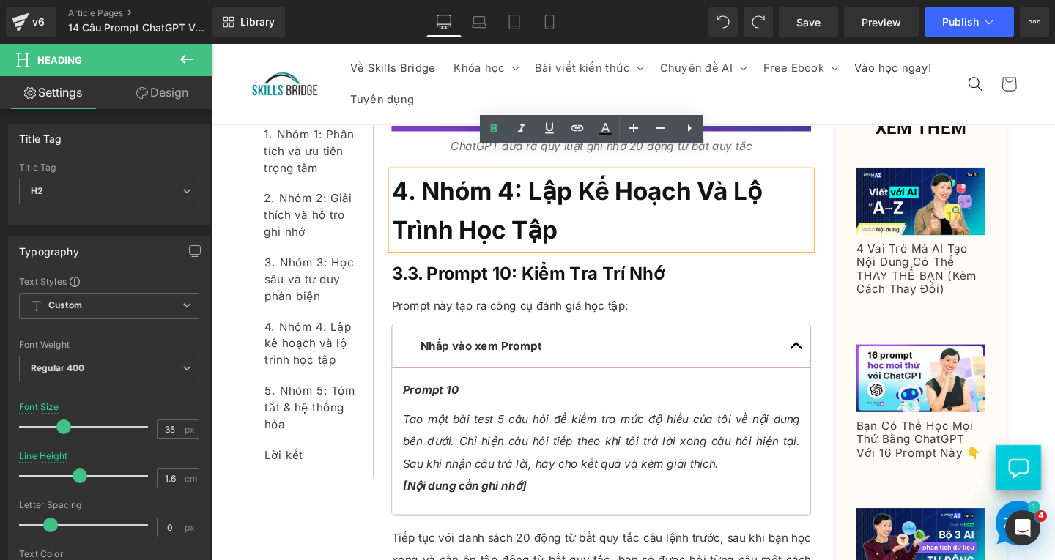
click at [576, 228] on h2 "4. Nhóm 4: Lập Kế Hoạch Và Lộ Trình Học Tập" at bounding box center [621, 219] width 441 height 82
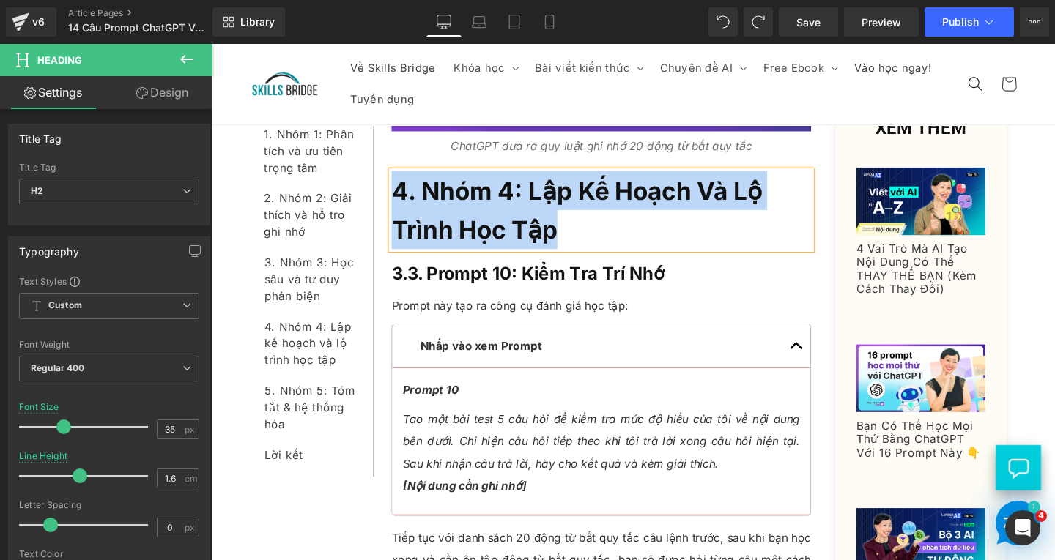
paste div
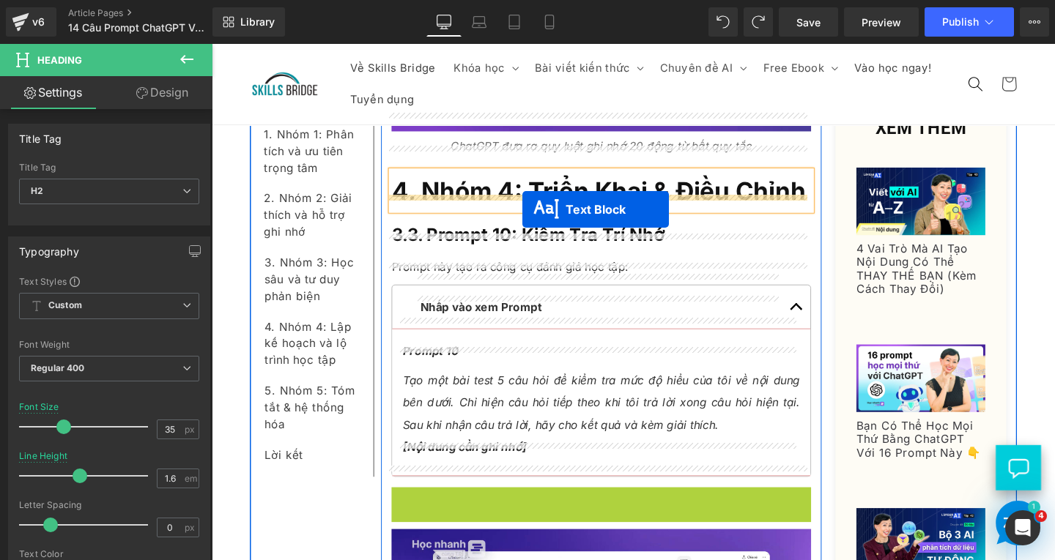
drag, startPoint x: 574, startPoint y: 549, endPoint x: 538, endPoint y: 218, distance: 332.2
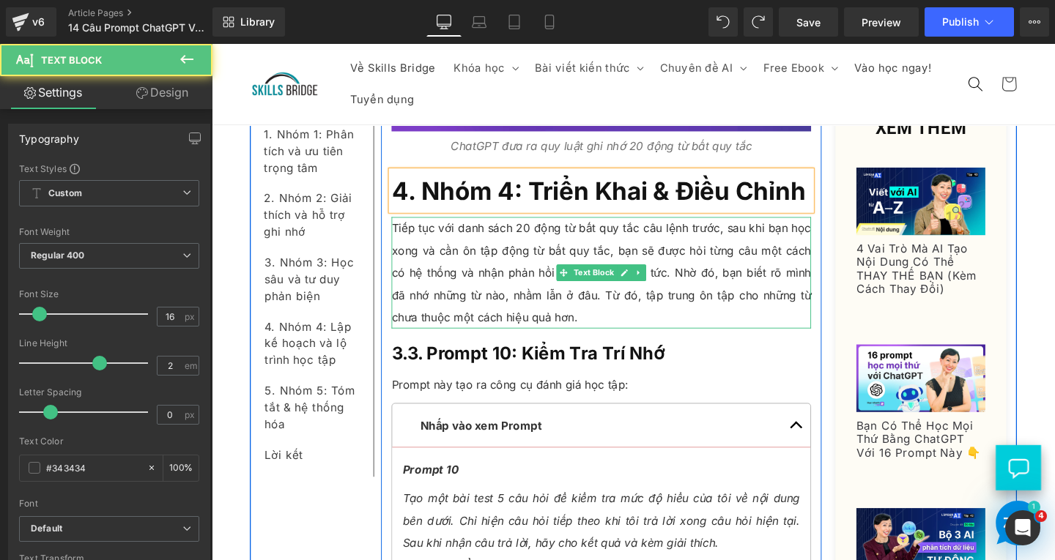
drag, startPoint x: 464, startPoint y: 284, endPoint x: 526, endPoint y: 294, distance: 63.1
click at [465, 284] on p "Tiếp tục với danh sách 20 động từ bất quy tắc câu lệnh trước, sau khi bạn học x…" at bounding box center [621, 284] width 441 height 117
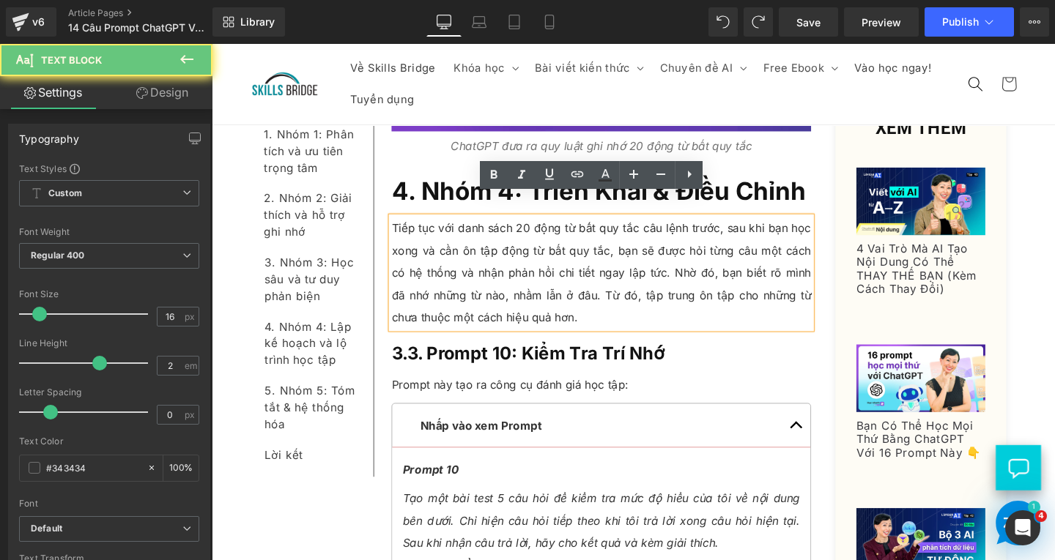
click at [574, 311] on p "Tiếp tục với danh sách 20 động từ bất quy tắc câu lệnh trước, sau khi bạn học x…" at bounding box center [621, 284] width 441 height 117
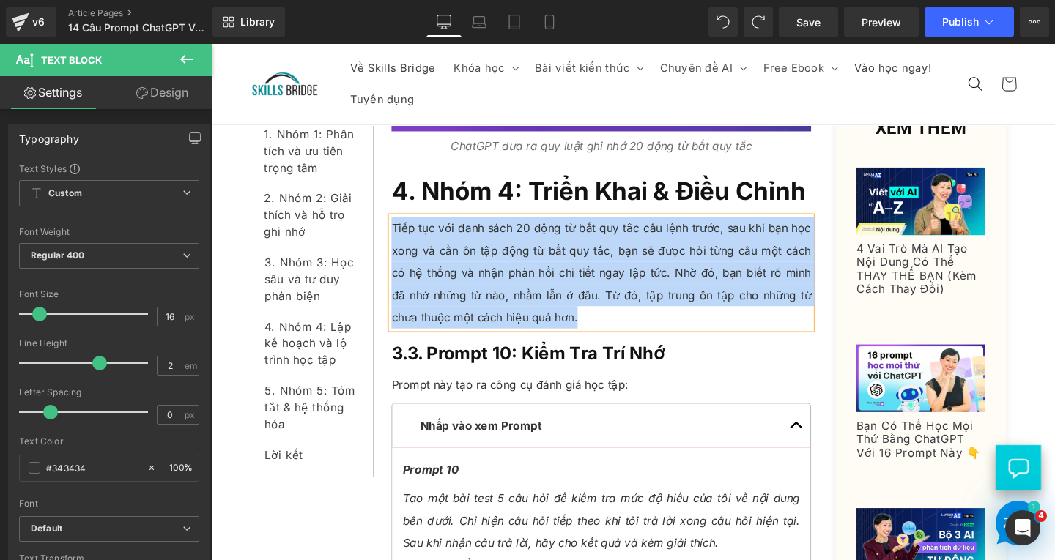
paste div
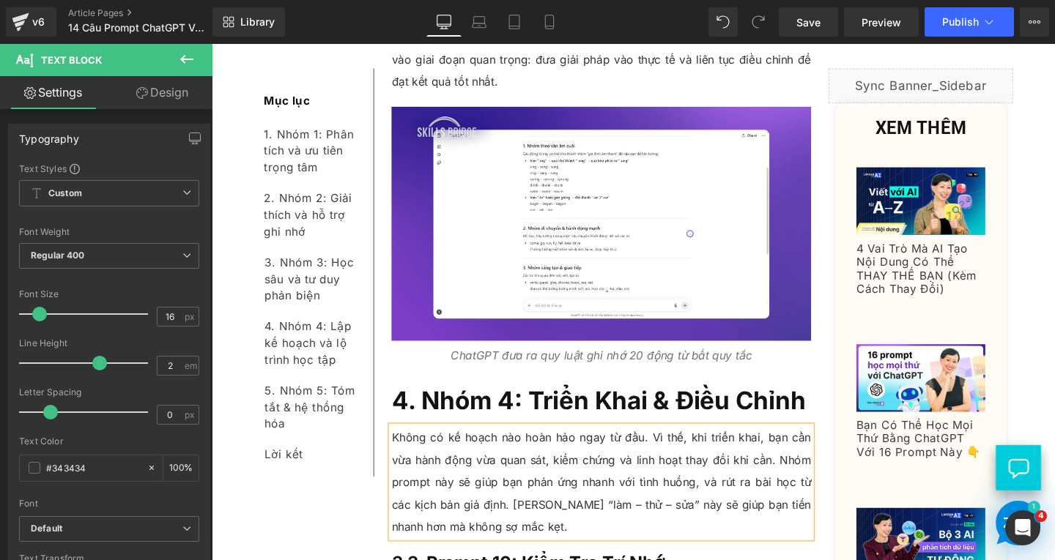
scroll to position [8885, 0]
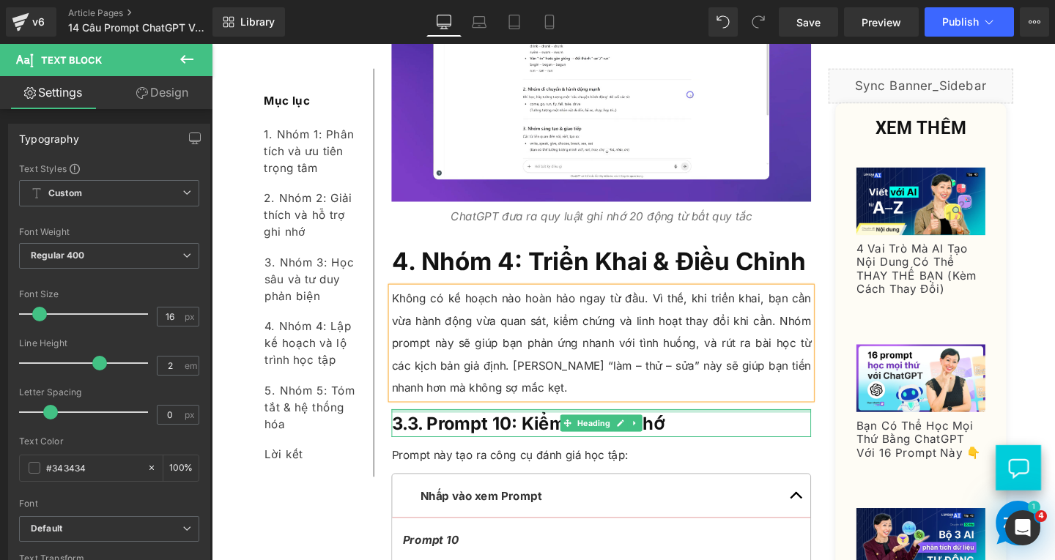
click at [699, 428] on h3 "3.3. Prompt 10: Kiểm Tra Trí Nhớ" at bounding box center [621, 442] width 441 height 29
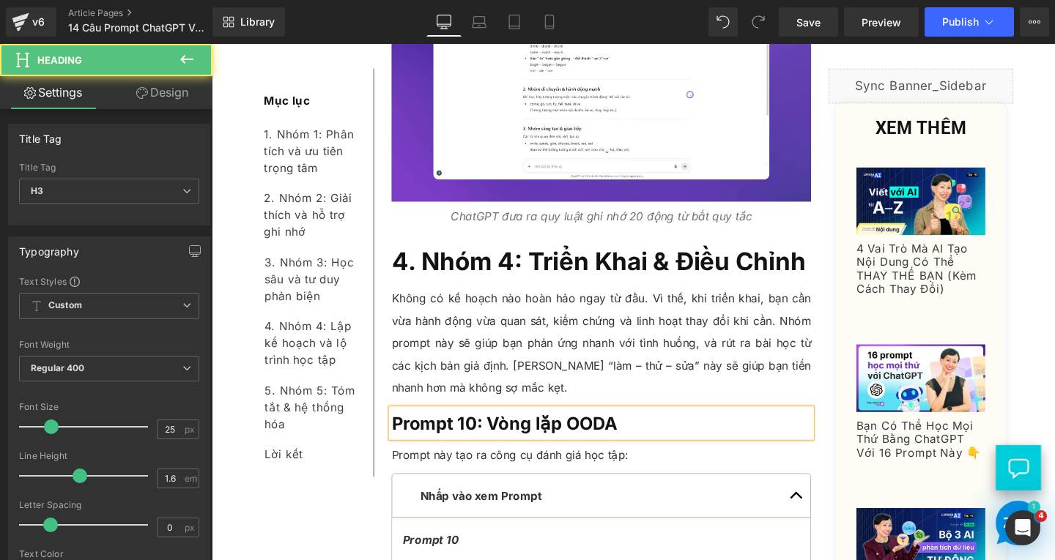
drag, startPoint x: 554, startPoint y: 420, endPoint x: 574, endPoint y: 428, distance: 21.4
click at [554, 431] on span "Prompt 10: Vòng lặp OODA" at bounding box center [519, 442] width 237 height 22
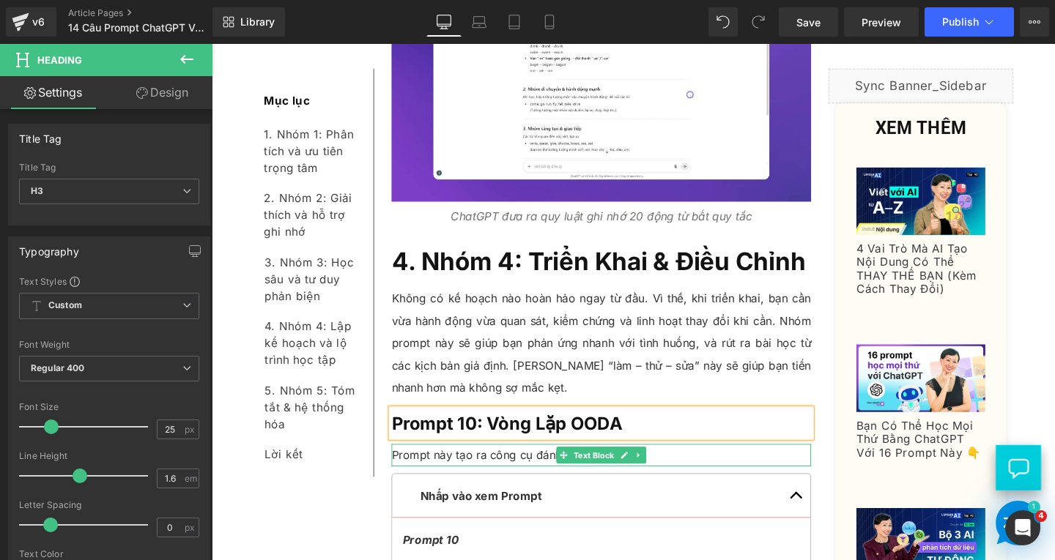
click at [683, 464] on p "Prompt này tạo ra công cụ đánh giá học tập:" at bounding box center [621, 475] width 441 height 23
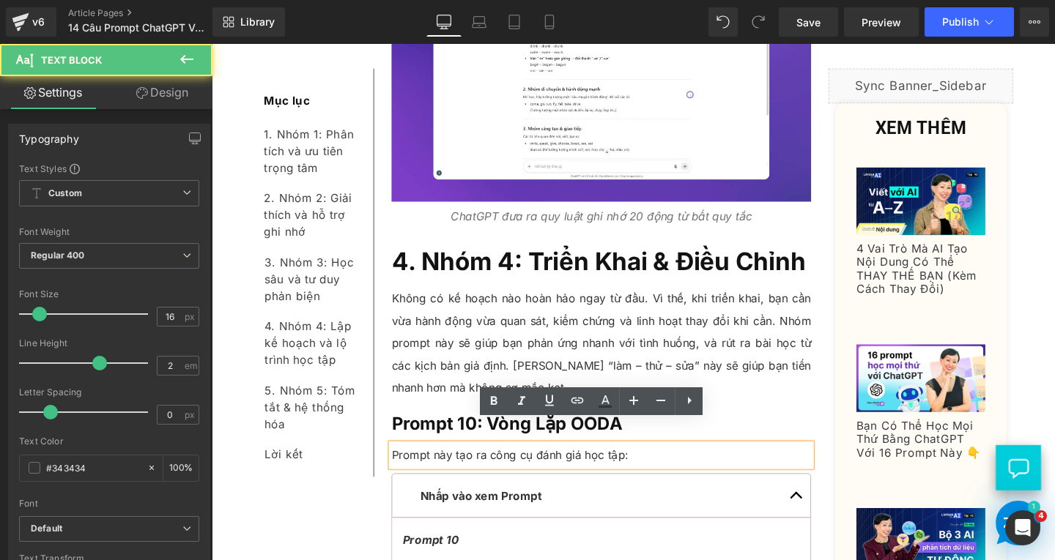
click at [684, 464] on p "Prompt này tạo ra công cụ đánh giá học tập:" at bounding box center [621, 475] width 441 height 23
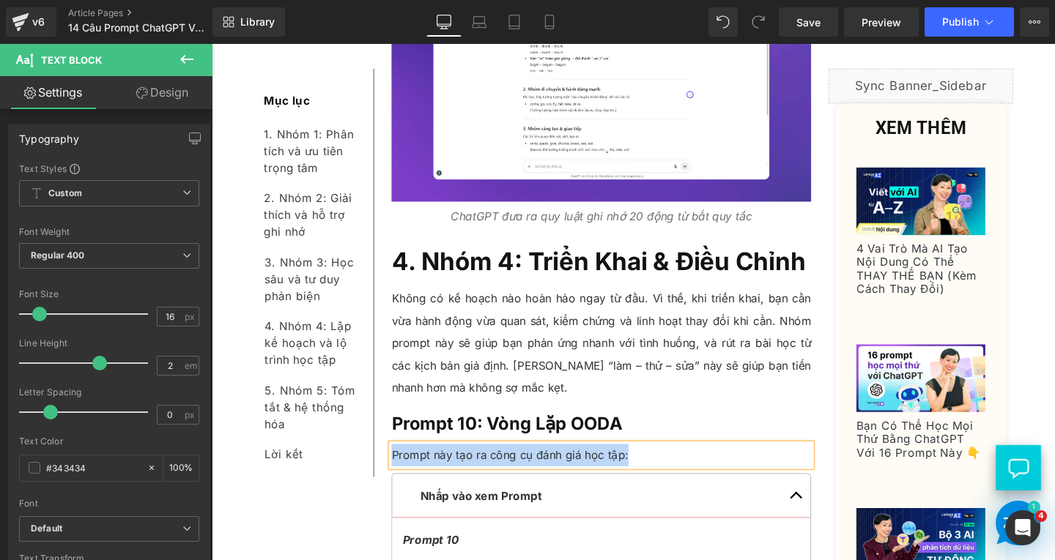
paste div
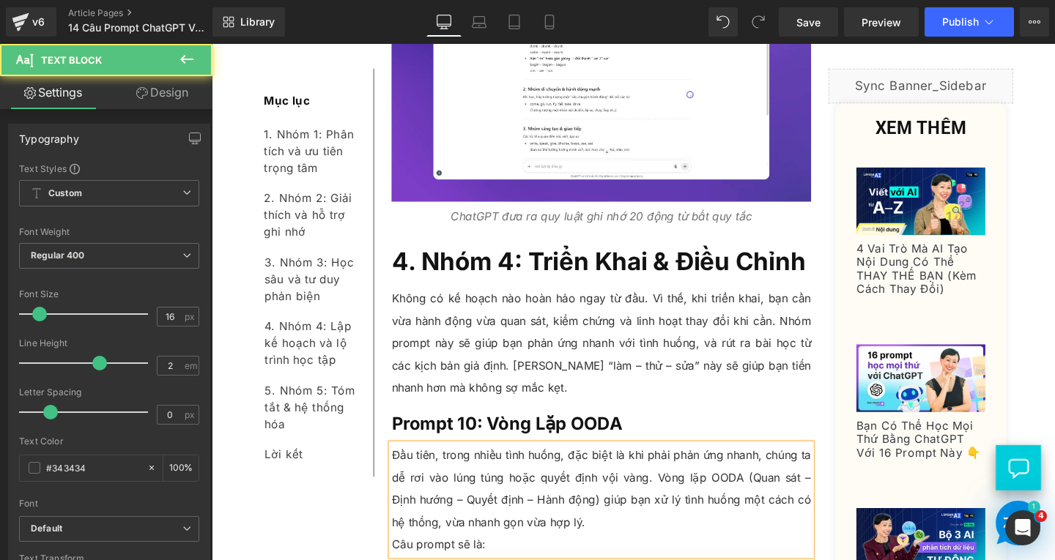
click at [401, 558] on p "Câu prompt sẽ là:" at bounding box center [621, 569] width 441 height 23
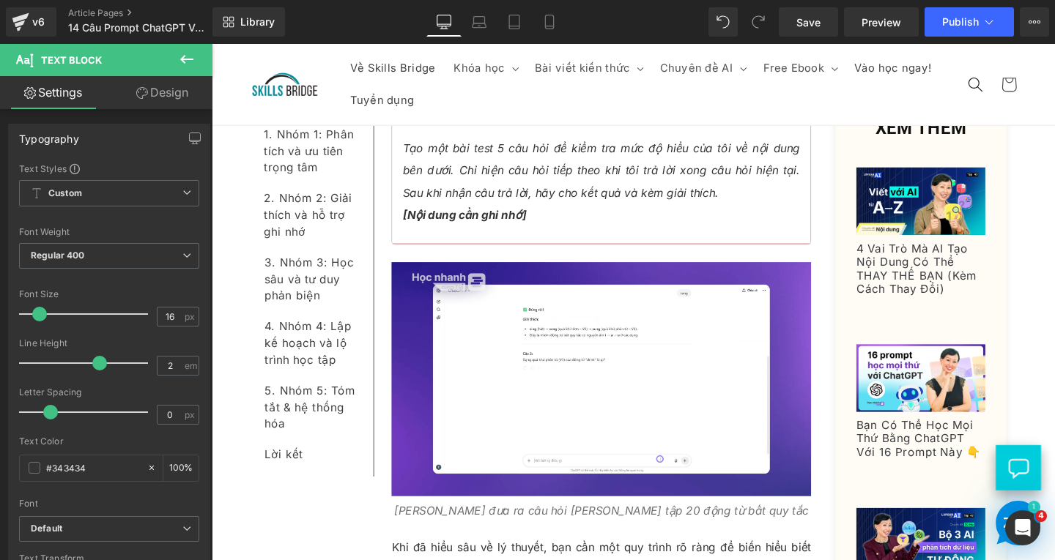
scroll to position [9178, 0]
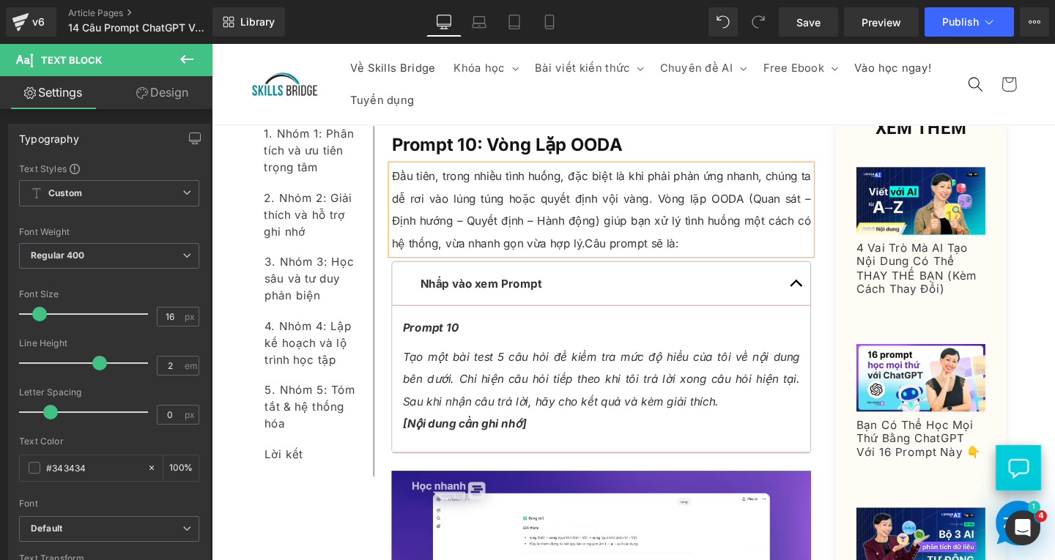
click at [483, 361] on p "Tạo một bài test 5 câu hỏi để kiểm tra mức độ hiểu của tôi về nội dung bên dưới…" at bounding box center [620, 408] width 417 height 94
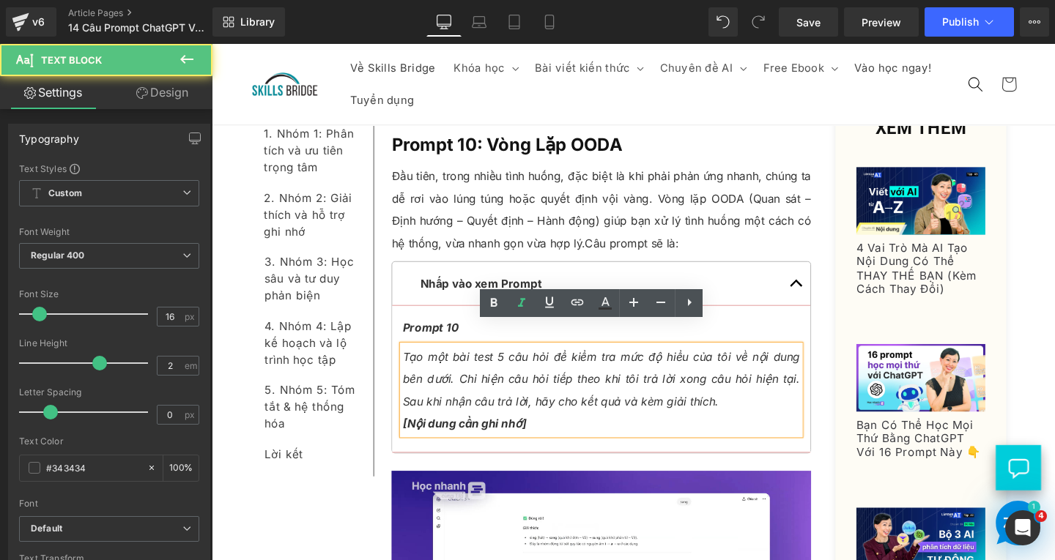
click at [529, 371] on span "Tạo một bài test 5 câu hỏi để kiểm tra mức độ hiểu của tôi về nội dung bên dưới…" at bounding box center [620, 407] width 417 height 85
click at [549, 414] on p "Tạo một bài test 5 câu hỏi để kiểm tra mức độ hiểu của tôi về nội dung bên dưới…" at bounding box center [620, 408] width 417 height 94
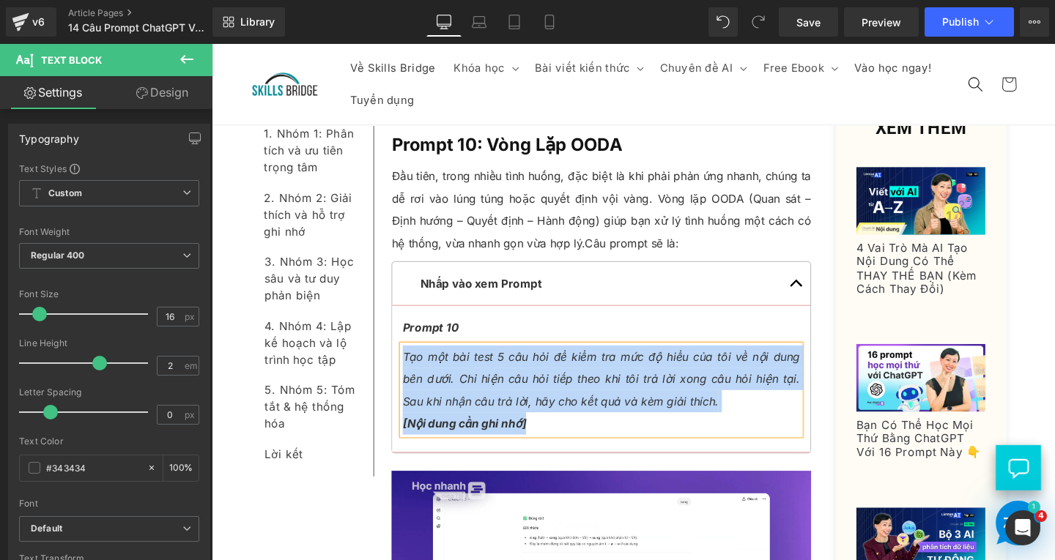
paste div
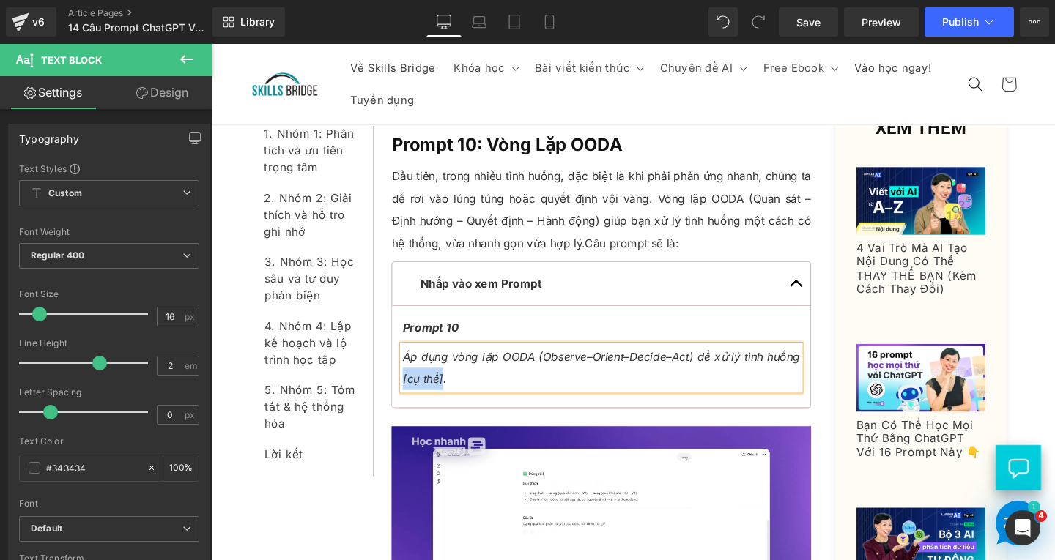
drag, startPoint x: 449, startPoint y: 370, endPoint x: 407, endPoint y: 364, distance: 42.9
click at [412, 364] on p "Áp dụng vòng lặp OODA (Observe–Orient–Decide–Act) để xử lý tình huống [cụ thể]." at bounding box center [620, 384] width 417 height 47
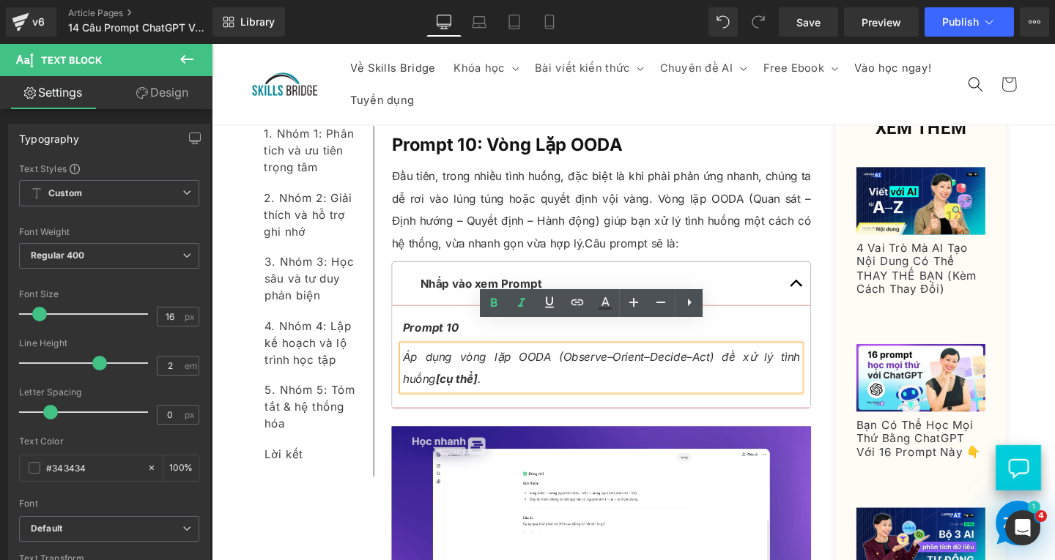
click at [610, 365] on span "Áp dụng vòng lặp OODA (Observe–Orient–Decide–Act) để xử lý tình huống [cụ thể] ." at bounding box center [620, 384] width 417 height 38
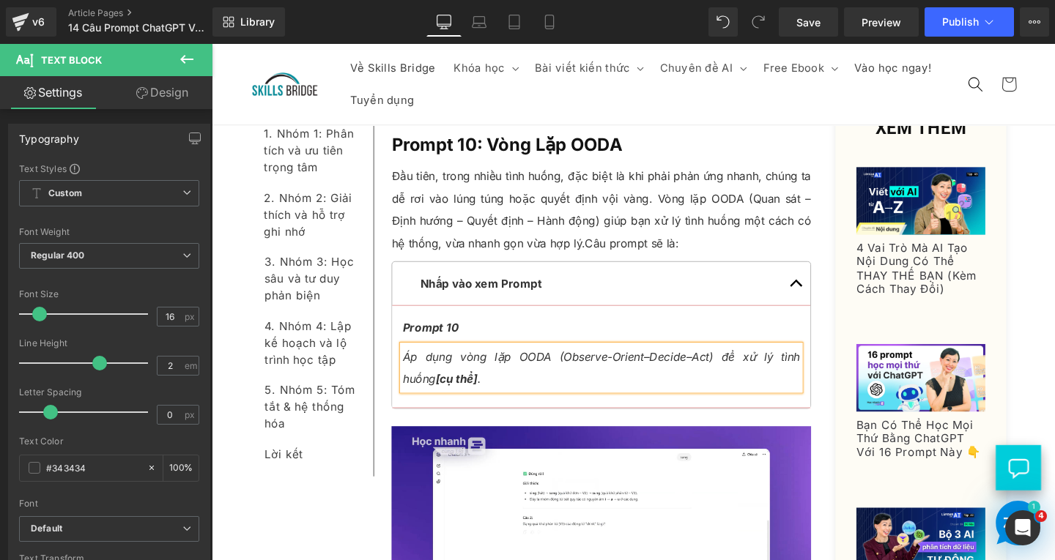
click at [644, 365] on span "Áp dụng vòng lặp OODA (Observe-Orient–Decide–Act) để xử lý tình huống [cụ thể] ." at bounding box center [620, 384] width 417 height 38
click at [690, 365] on span "Áp dụng vòng lặp OODA (Observe-Orient-Decide–Act) để xử lý tình huống [cụ thể] ." at bounding box center [620, 384] width 417 height 38
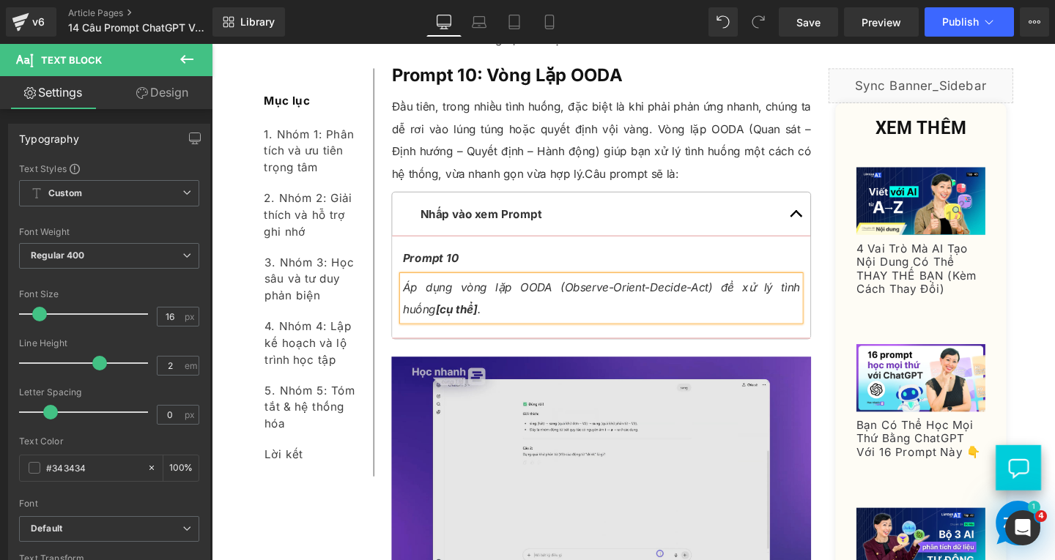
scroll to position [9471, 0]
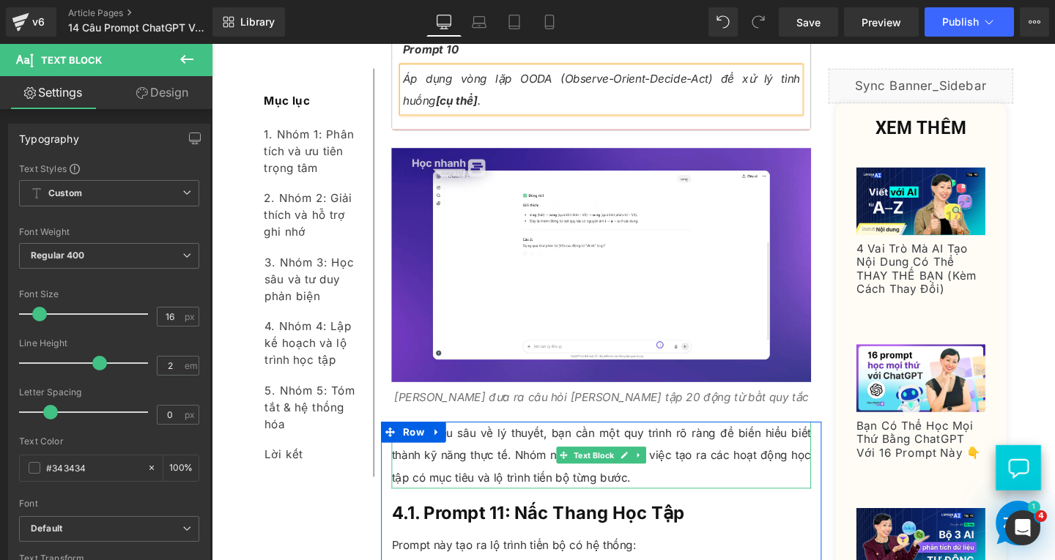
click at [535, 457] on p "Khi đã hiểu sâu về lý thuyết, bạn cần một quy trình rõ ràng để biến hiểu biết t…" at bounding box center [621, 476] width 441 height 70
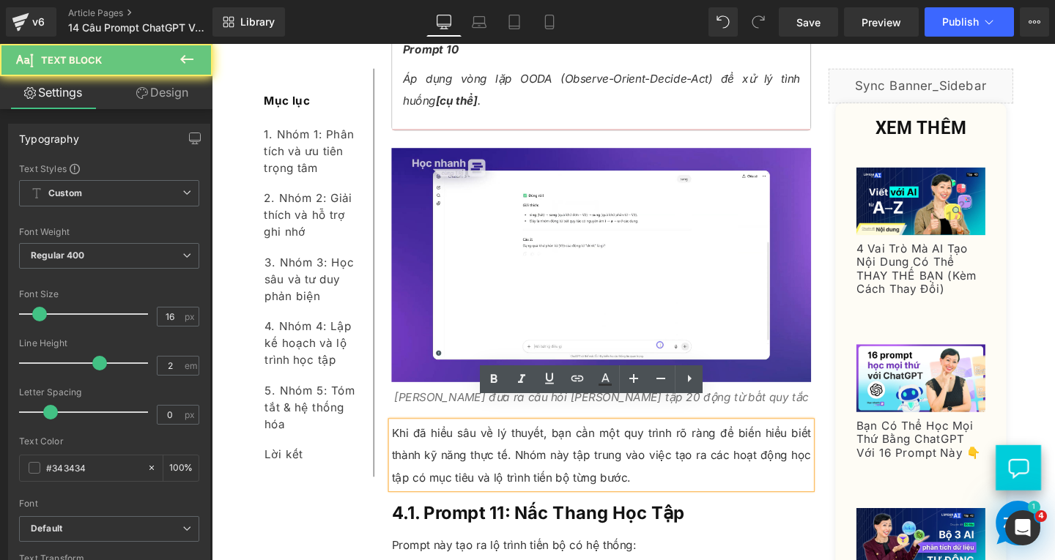
click at [661, 489] on div "Khi đã hiểu sâu về lý thuyết, bạn cần một quy trình rõ ràng để biến hiểu biết t…" at bounding box center [621, 476] width 441 height 70
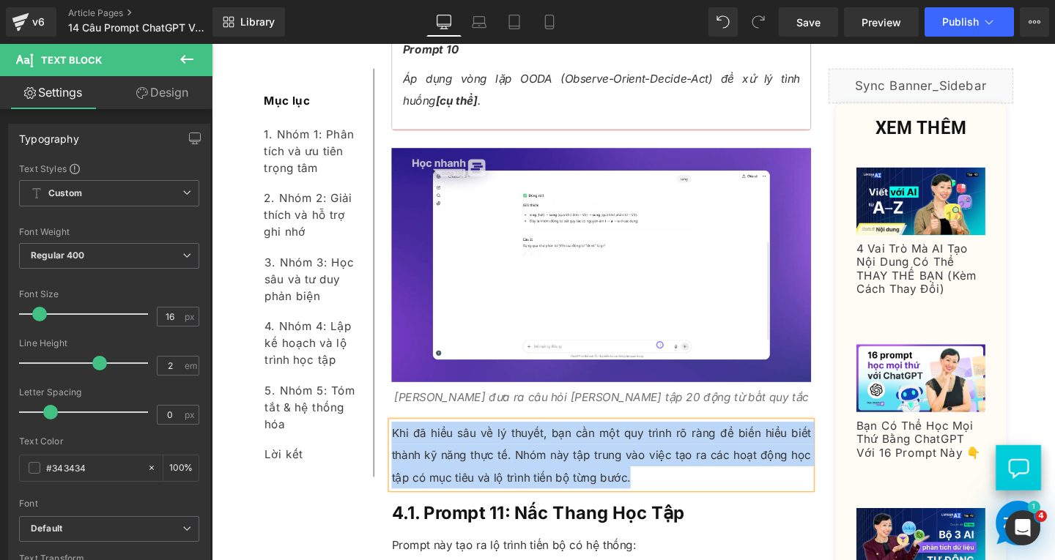
paste div
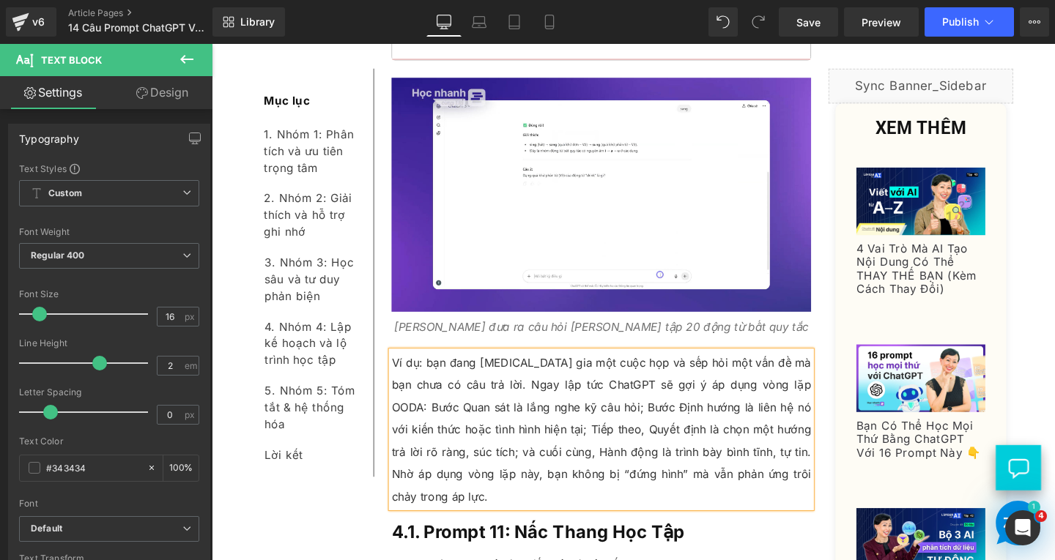
scroll to position [9618, 0]
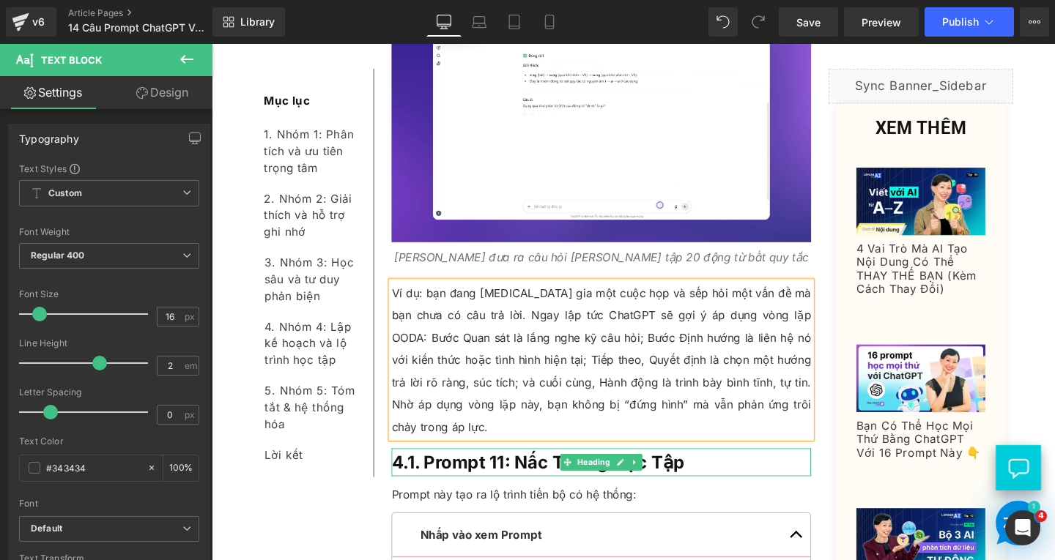
click at [715, 470] on h3 "4.1. Prompt 11: Nấc Thang Học Tập" at bounding box center [621, 484] width 441 height 29
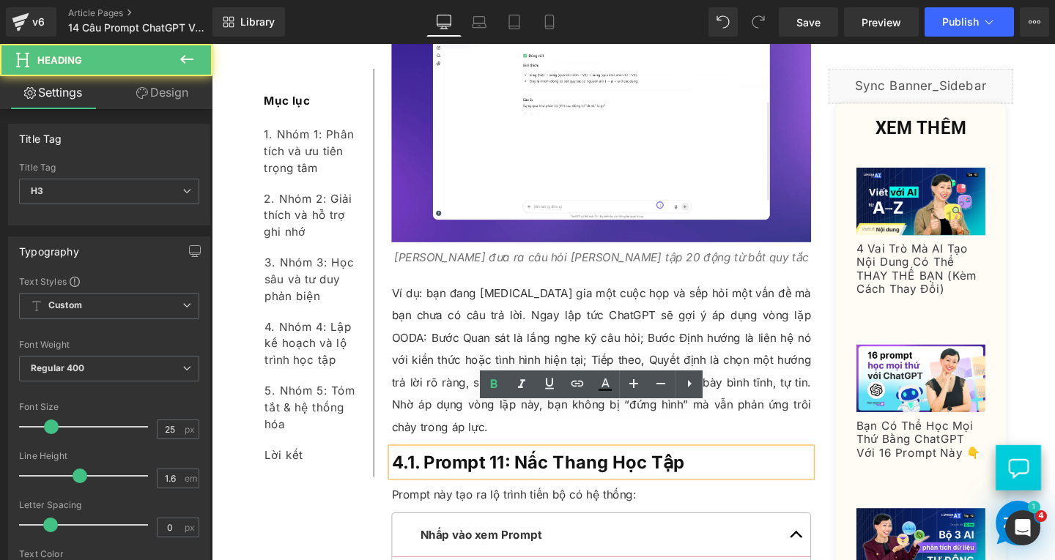
click at [715, 470] on h3 "4.1. Prompt 11: Nấc Thang Học Tập" at bounding box center [621, 484] width 441 height 29
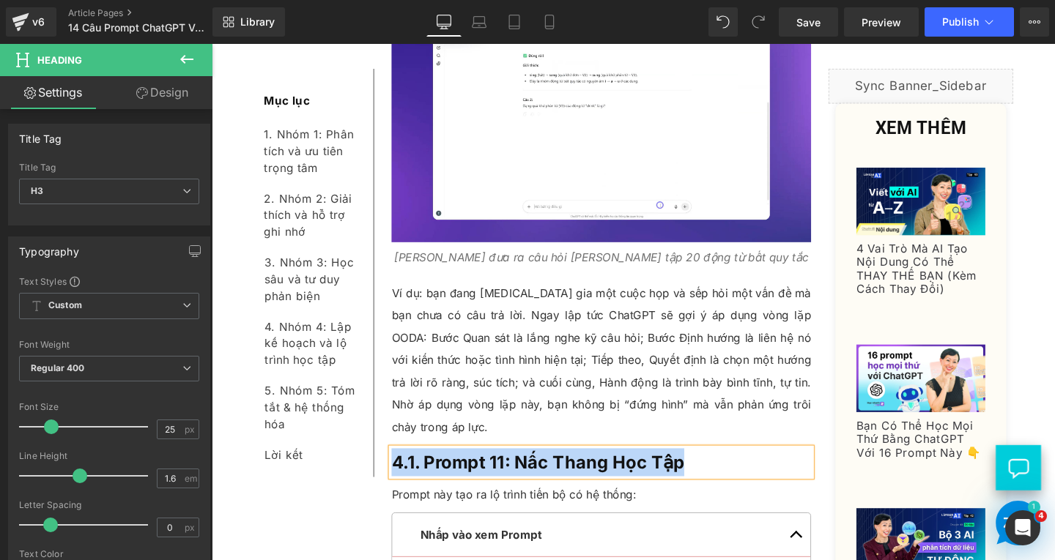
paste div
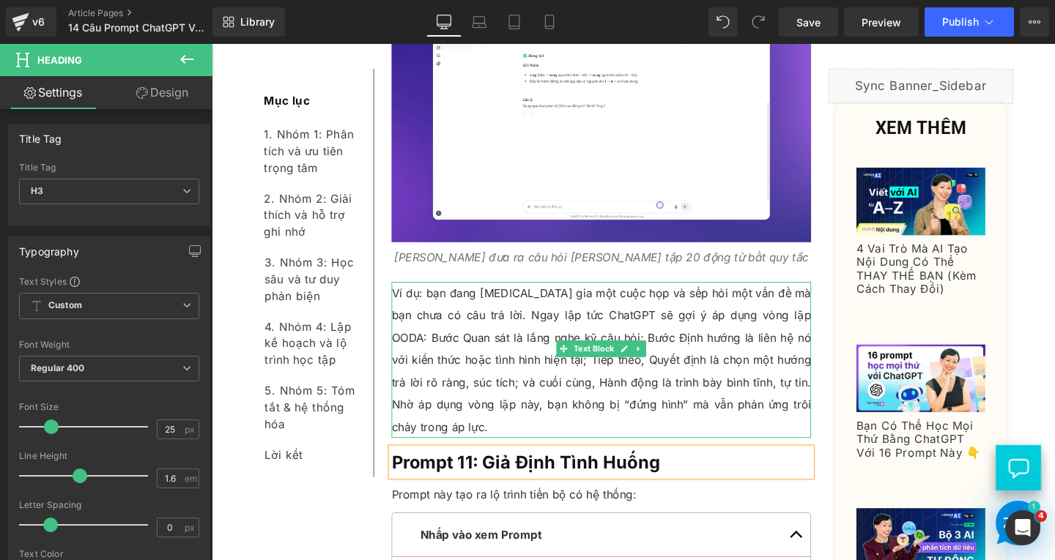
scroll to position [9691, 0]
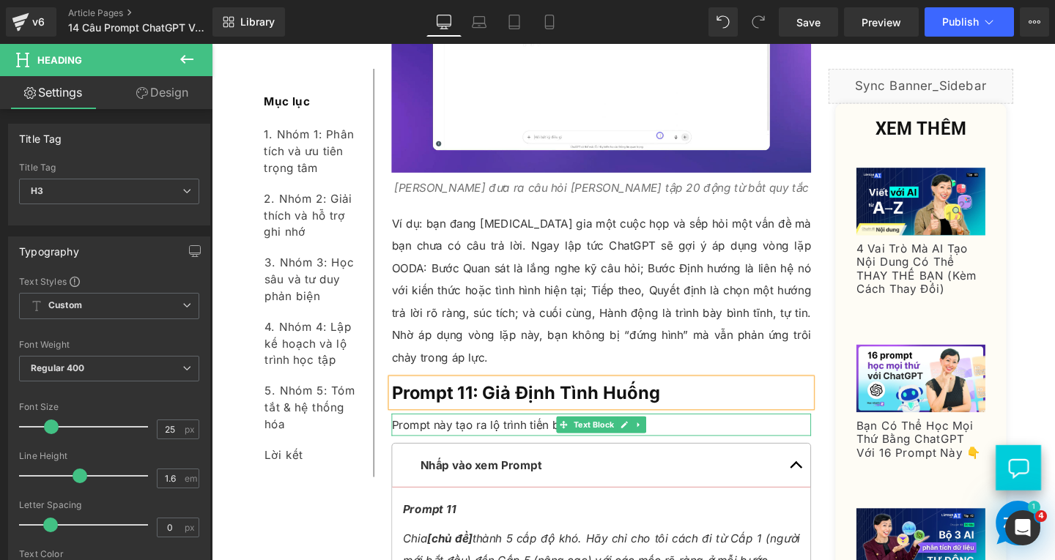
click at [673, 433] on p "Prompt này tạo ra lộ trình tiến bộ có hệ thống:" at bounding box center [621, 444] width 441 height 23
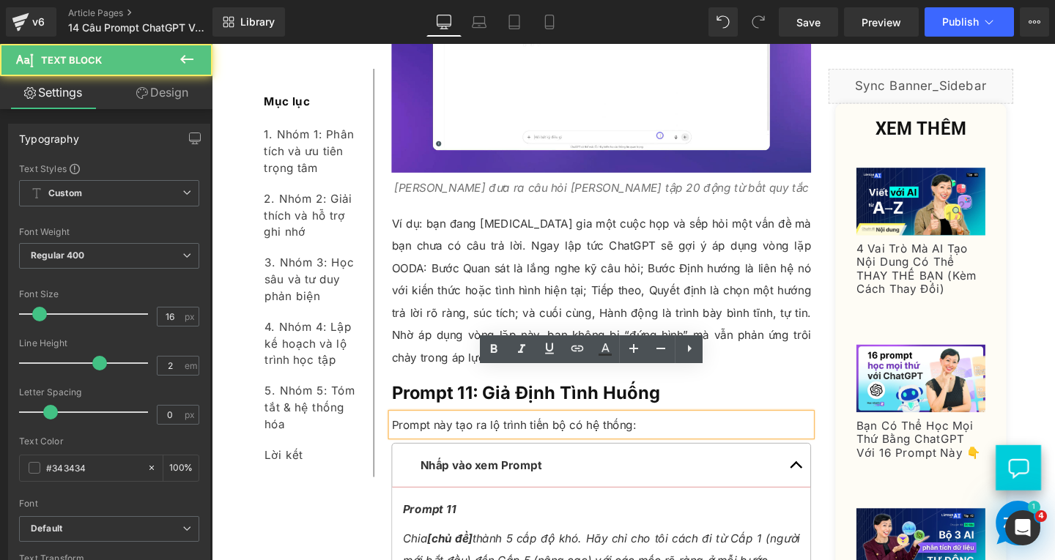
click at [678, 433] on p "Prompt này tạo ra lộ trình tiến bộ có hệ thống:" at bounding box center [621, 444] width 441 height 23
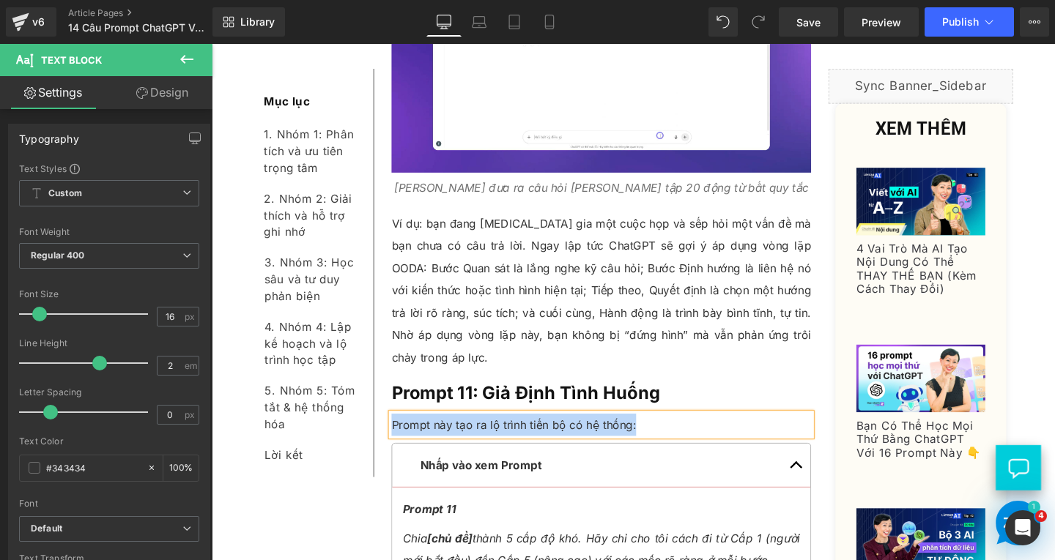
paste div
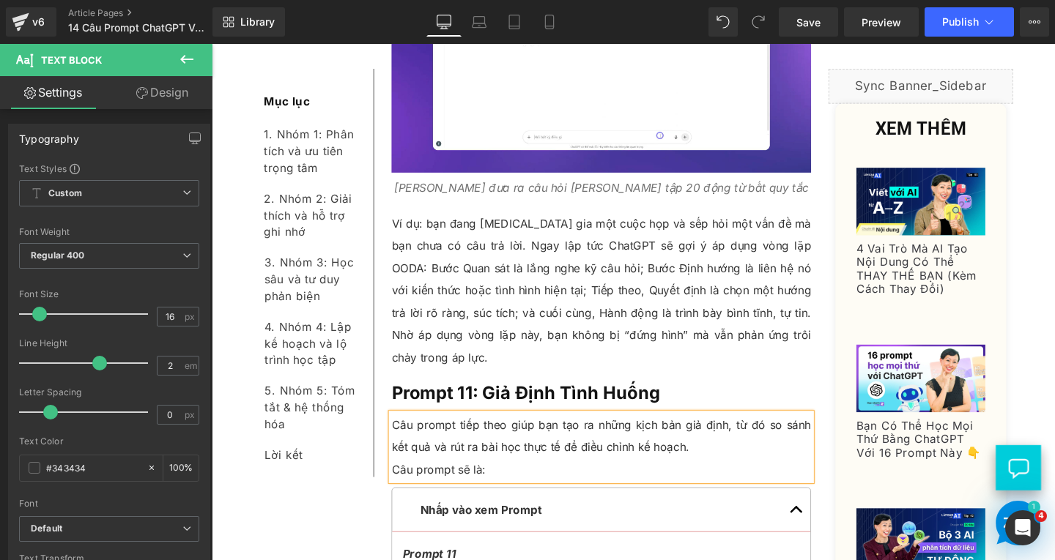
click at [401, 480] on p "Câu prompt sẽ là:" at bounding box center [621, 491] width 441 height 23
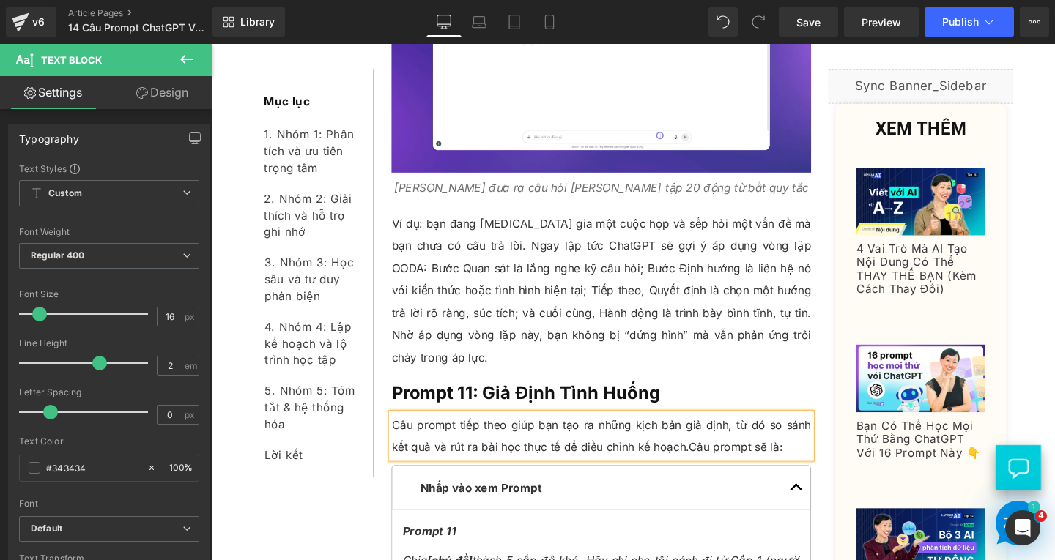
scroll to position [9764, 0]
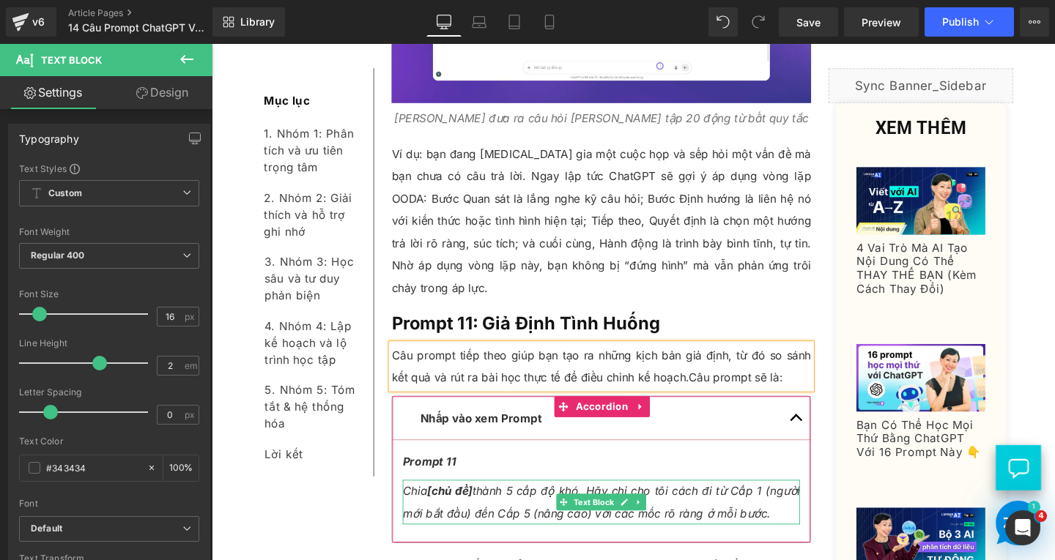
click at [798, 502] on p "Chia [chủ đề] thành 5 cấp độ khó. Hãy chỉ cho tôi cách đi từ Cấp 1 (người mới b…" at bounding box center [620, 525] width 417 height 47
click at [795, 502] on p "Chia [chủ đề] thành 5 cấp độ khó. Hãy chỉ cho tôi cách đi từ Cấp 1 (người mới b…" at bounding box center [620, 525] width 417 height 47
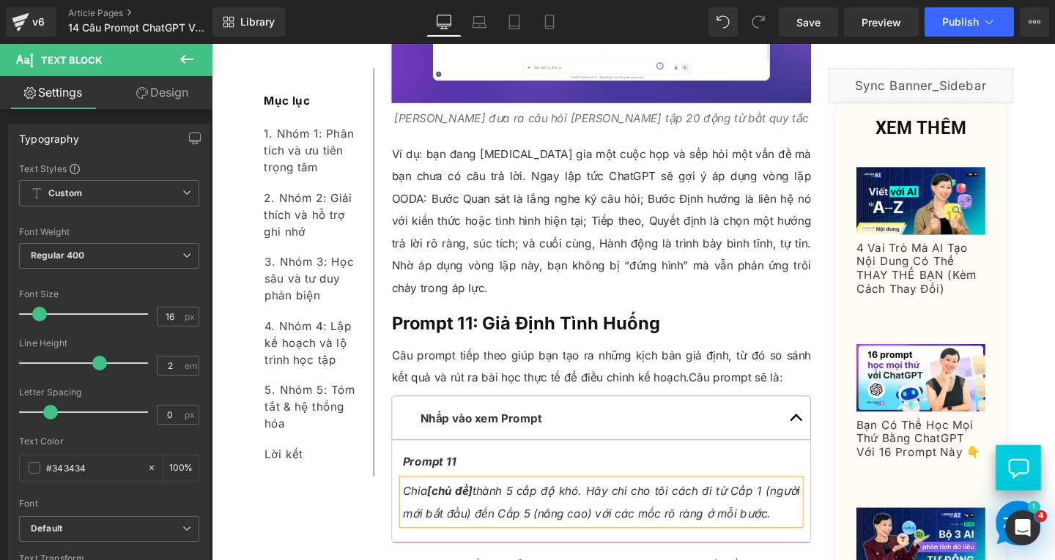
paste div
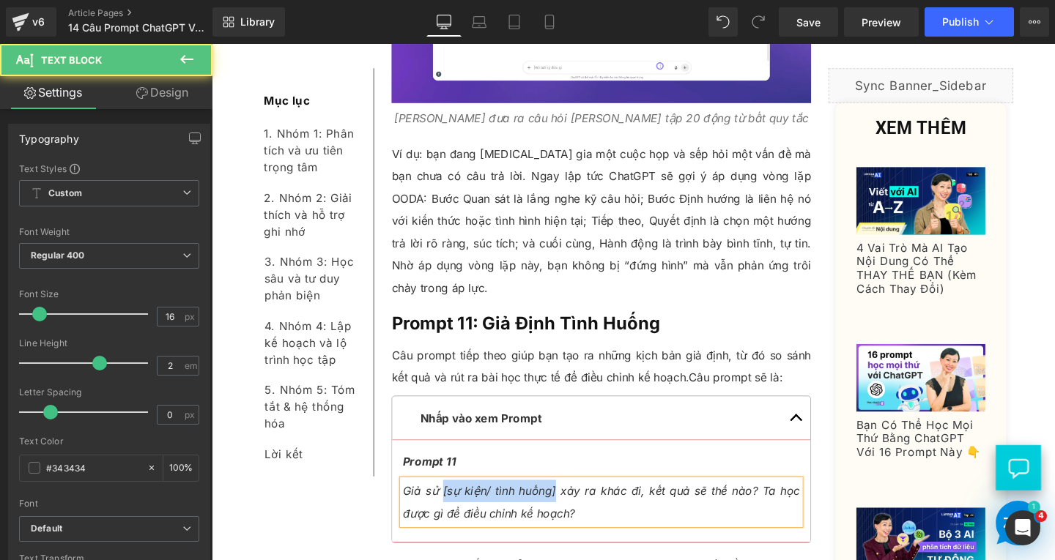
drag, startPoint x: 448, startPoint y: 470, endPoint x: 566, endPoint y: 460, distance: 118.3
click at [566, 507] on span "Giả sử [sự kiện/ tình huống] xảy ra khác đi, kết quả sẽ thế nào? Ta học được gì…" at bounding box center [620, 526] width 417 height 38
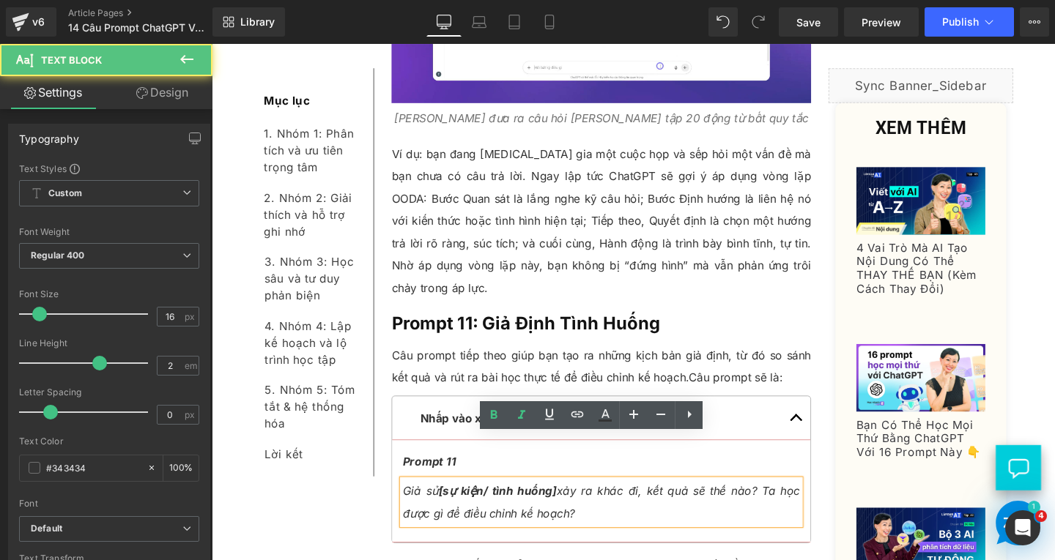
click at [505, 507] on span "[sự kiện/ tình huống]" at bounding box center [512, 514] width 124 height 15
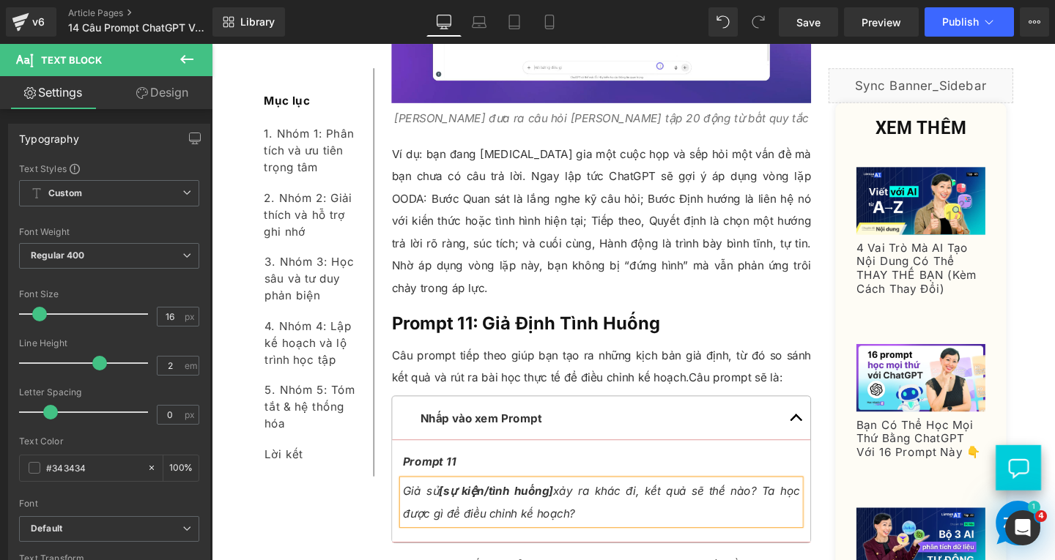
click at [600, 502] on p "Giả sử [sự kiện/tình huống] xảy ra khác đi, kết quả sẽ thế nào? Ta học được gì …" at bounding box center [620, 525] width 417 height 47
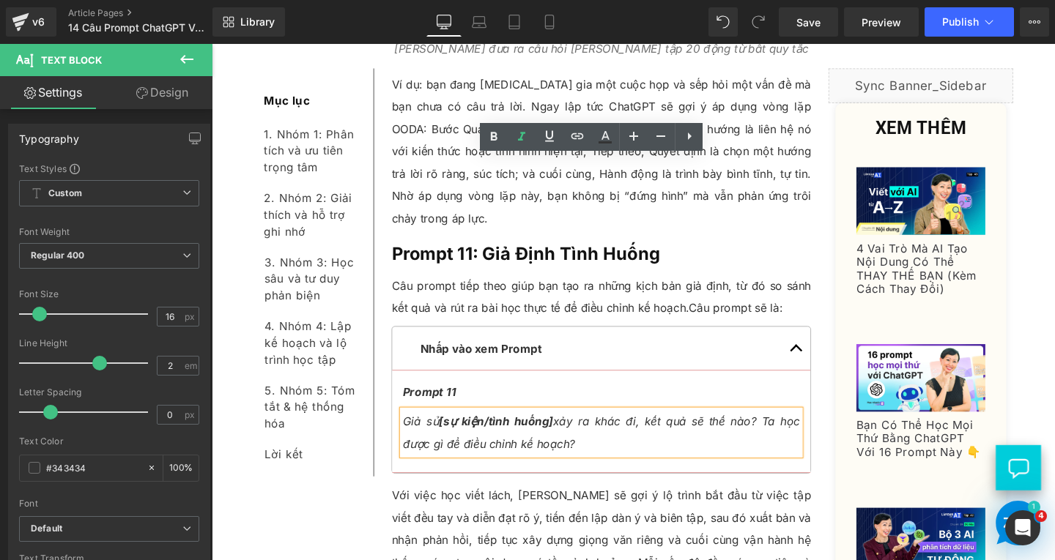
scroll to position [9984, 0]
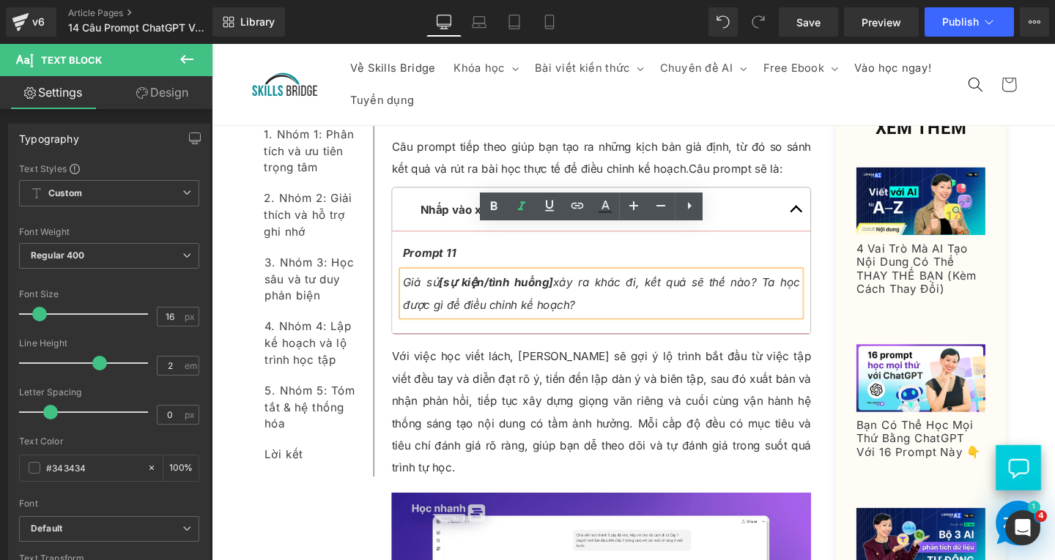
drag, startPoint x: 549, startPoint y: 364, endPoint x: 738, endPoint y: 400, distance: 193.1
click at [549, 362] on p "Với việc học viết lách, ChatGPT sẽ gợi ý lộ trình bắt đầu từ việc tập viết đều …" at bounding box center [621, 430] width 441 height 141
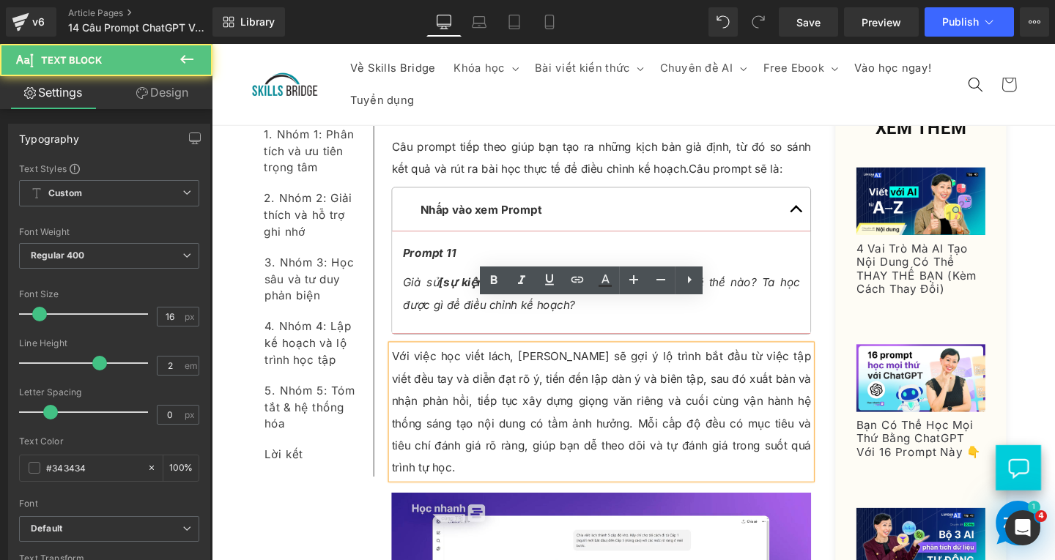
click at [788, 413] on p "Với việc học viết lách, ChatGPT sẽ gợi ý lộ trình bắt đầu từ việc tập viết đều …" at bounding box center [621, 430] width 441 height 141
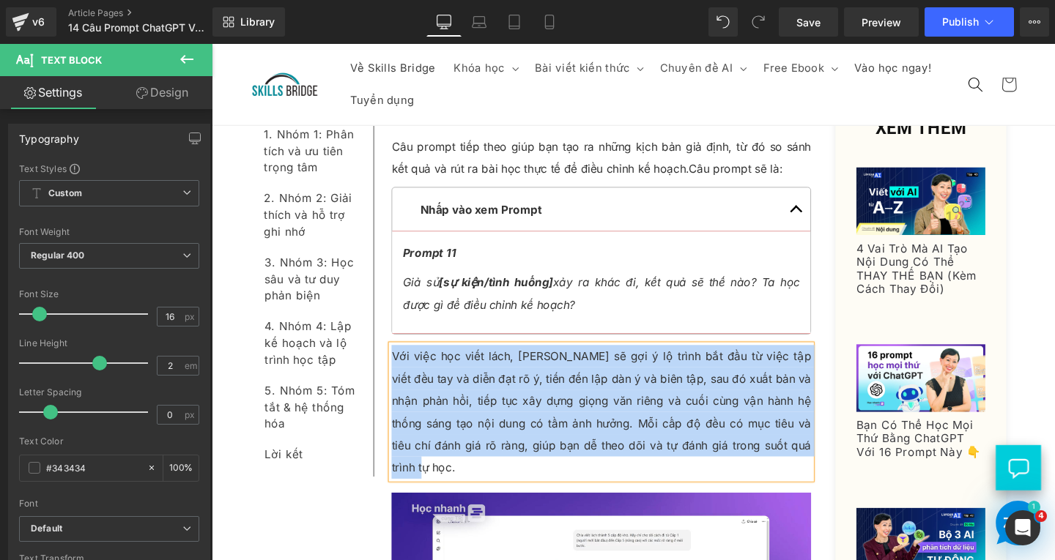
paste div
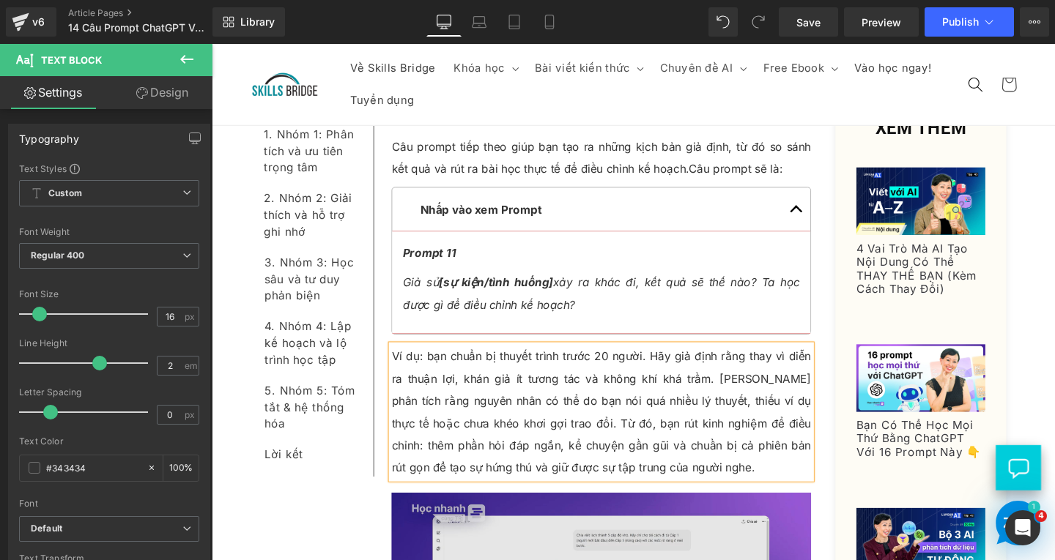
scroll to position [10204, 0]
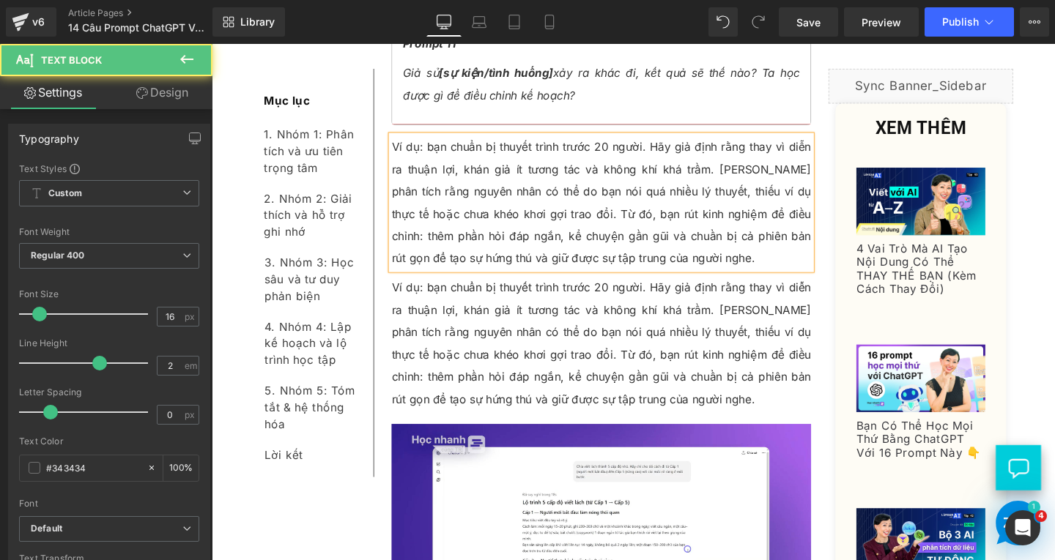
click at [439, 141] on p "Ví dụ: bạn chuẩn bị thuyết trình trước 20 người. Hãy giả định rằng thay vì diễn…" at bounding box center [621, 211] width 441 height 141
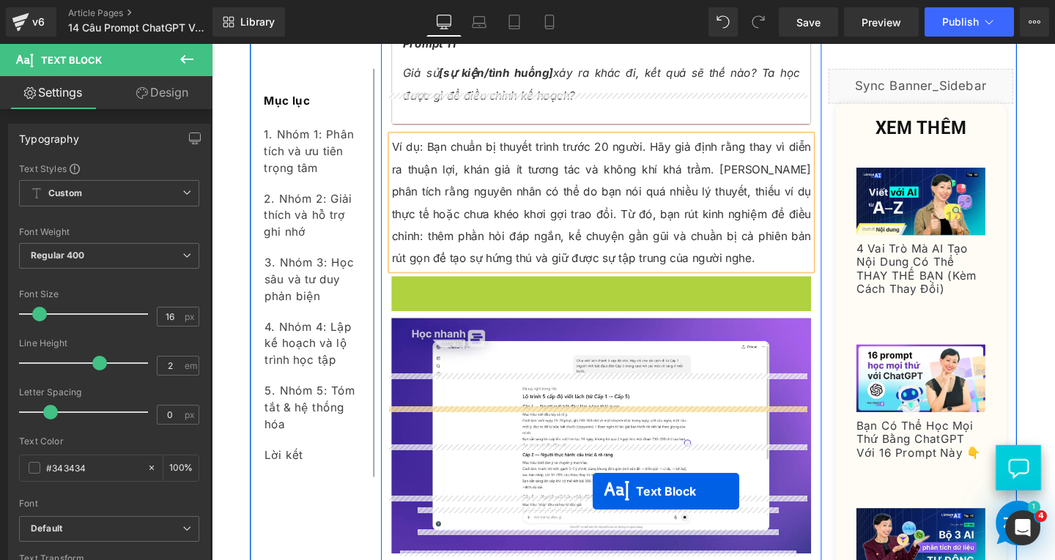
scroll to position [10350, 0]
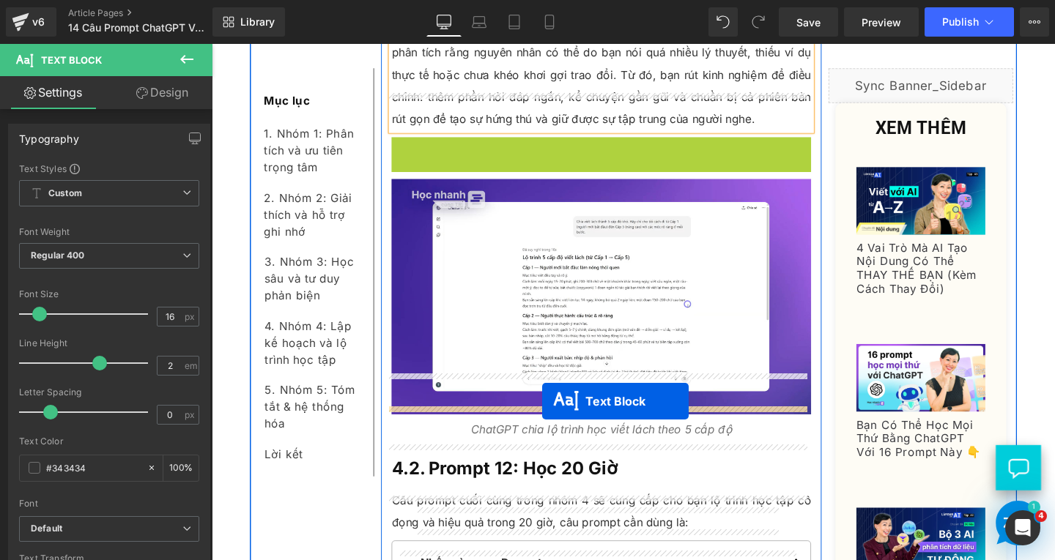
drag, startPoint x: 571, startPoint y: 314, endPoint x: 558, endPoint y: 420, distance: 106.9
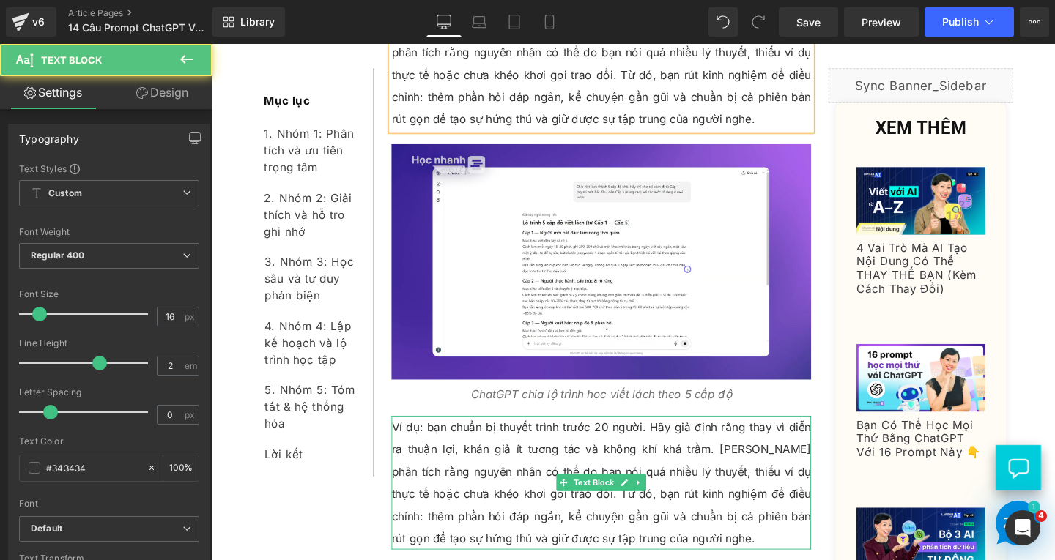
click at [522, 440] on p "Ví dụ: bạn chuẩn bị thuyết trình trước 20 người. Hãy giả định rằng thay vì diễn…" at bounding box center [621, 505] width 441 height 141
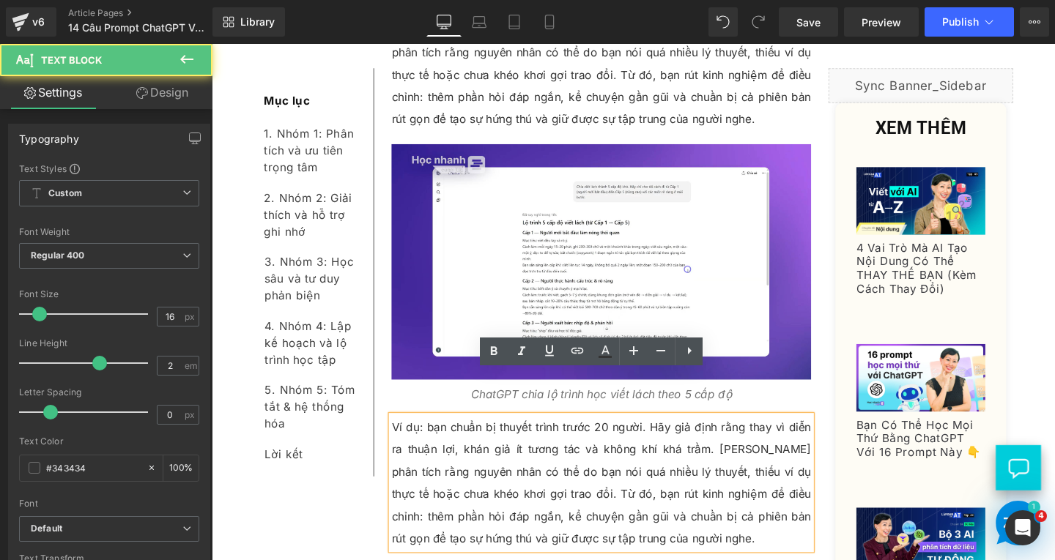
click at [746, 508] on p "Ví dụ: bạn chuẩn bị thuyết trình trước 20 người. Hãy giả định rằng thay vì diễn…" at bounding box center [621, 505] width 441 height 141
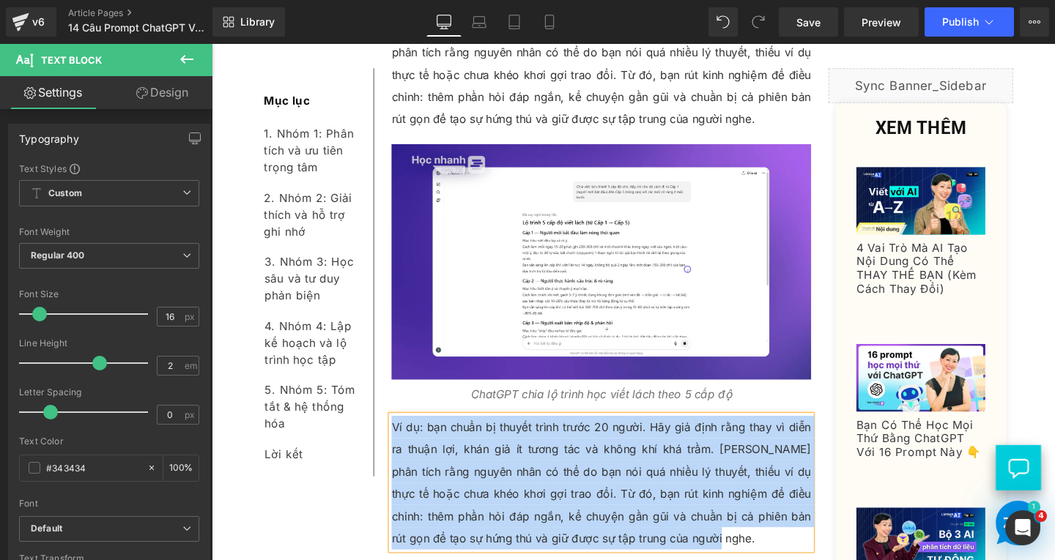
paste div
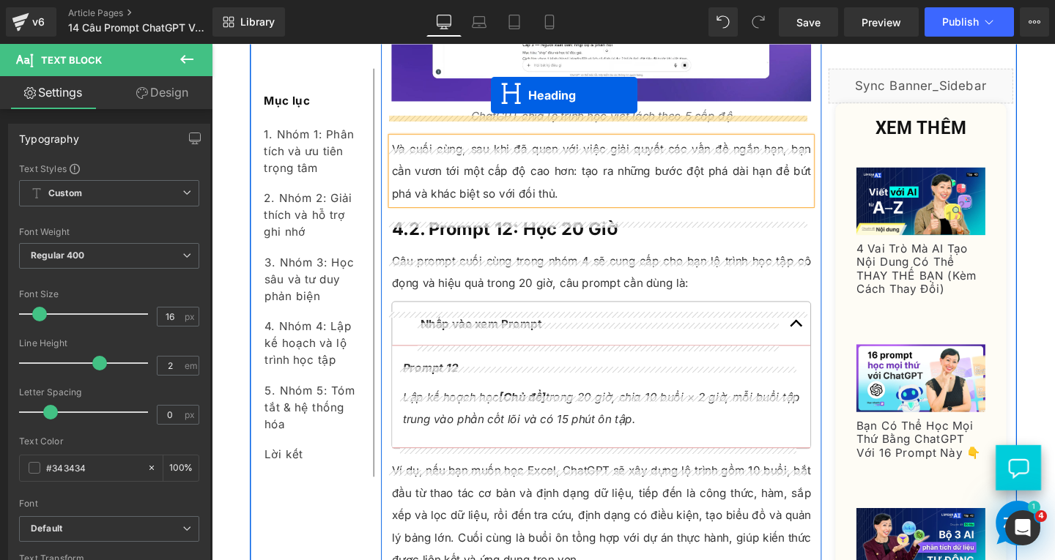
scroll to position [10570, 0]
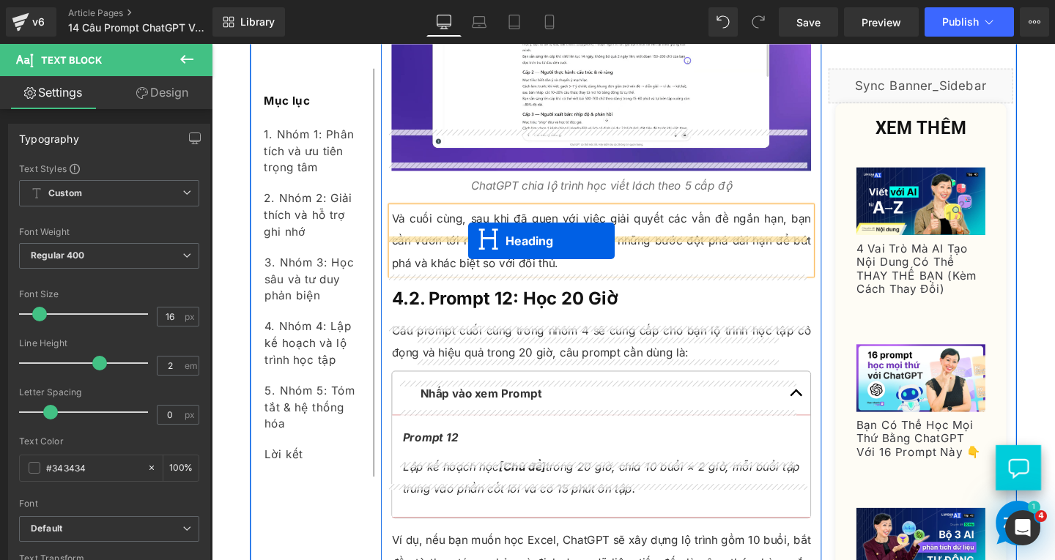
drag, startPoint x: 575, startPoint y: 311, endPoint x: 481, endPoint y: 251, distance: 110.9
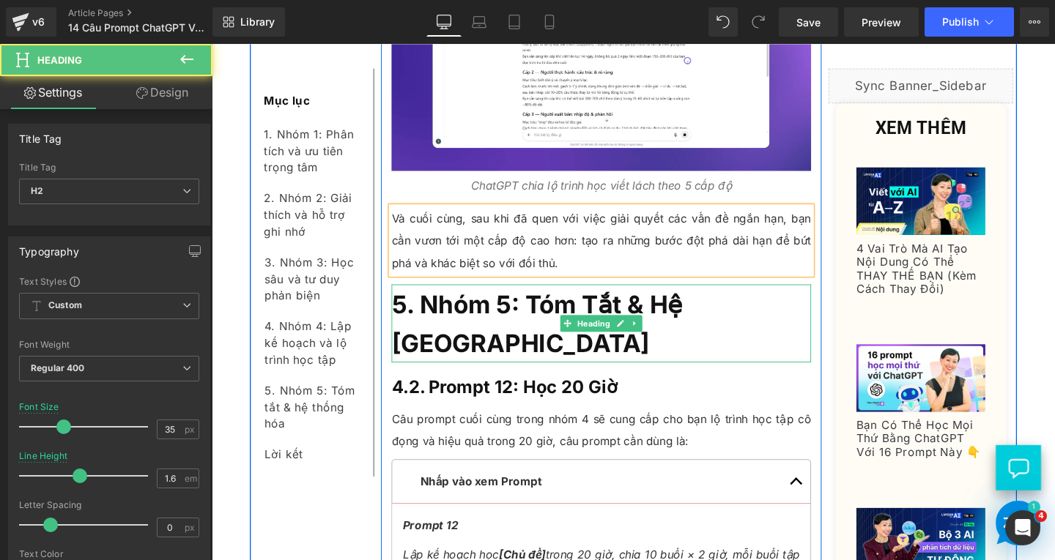
click at [478, 311] on h2 "5. Nhóm 5: Tóm Tắt & Hệ Thống Hóa" at bounding box center [621, 338] width 441 height 82
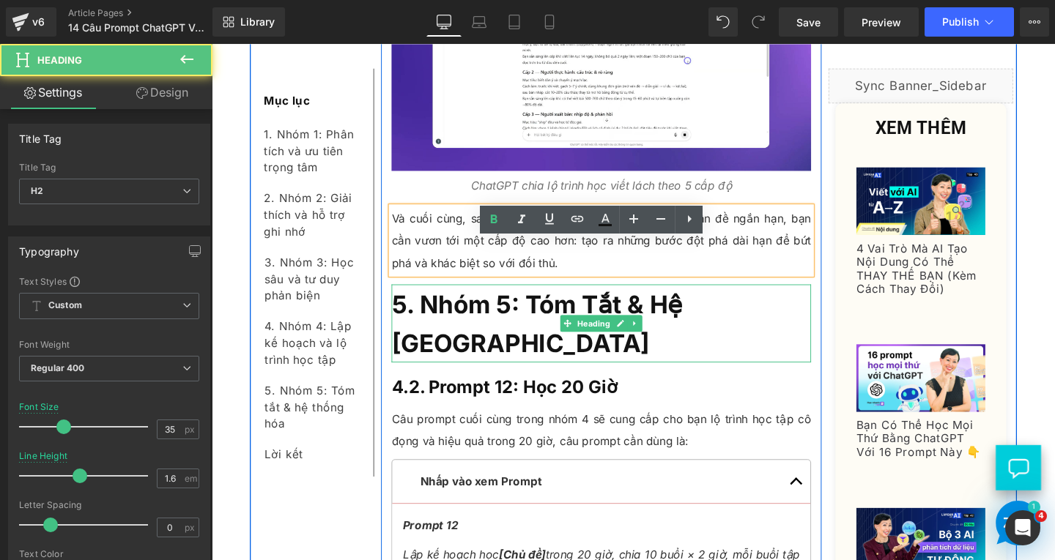
click at [478, 311] on h2 "5. Nhóm 5: Tóm Tắt & Hệ Thống Hóa" at bounding box center [621, 338] width 441 height 82
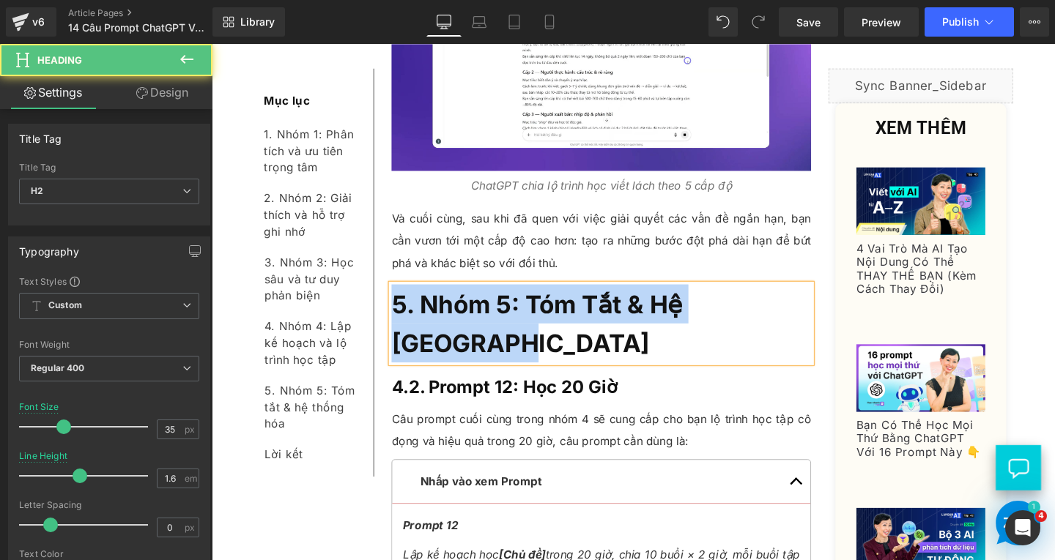
paste div
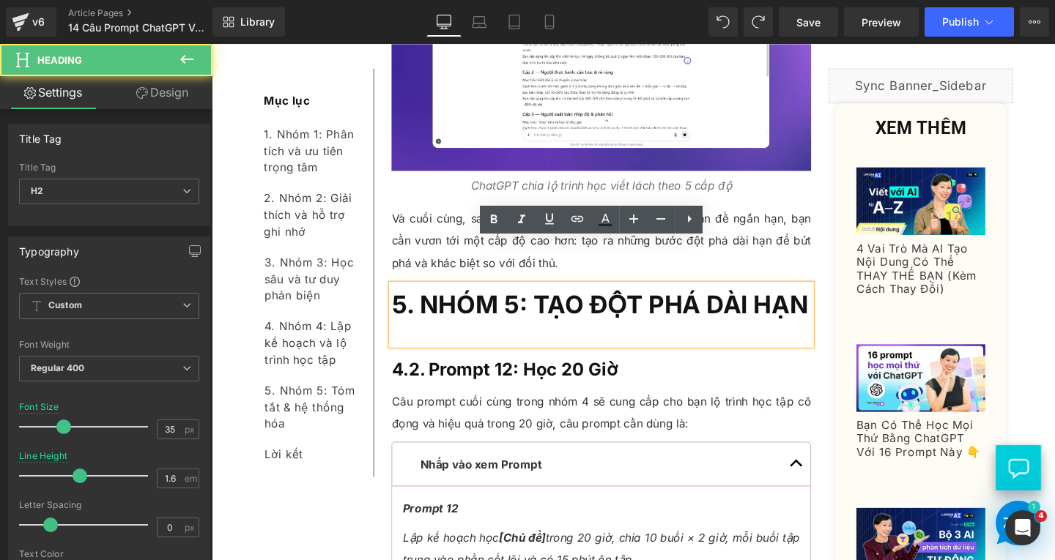
click at [453, 349] on div at bounding box center [621, 349] width 441 height 22
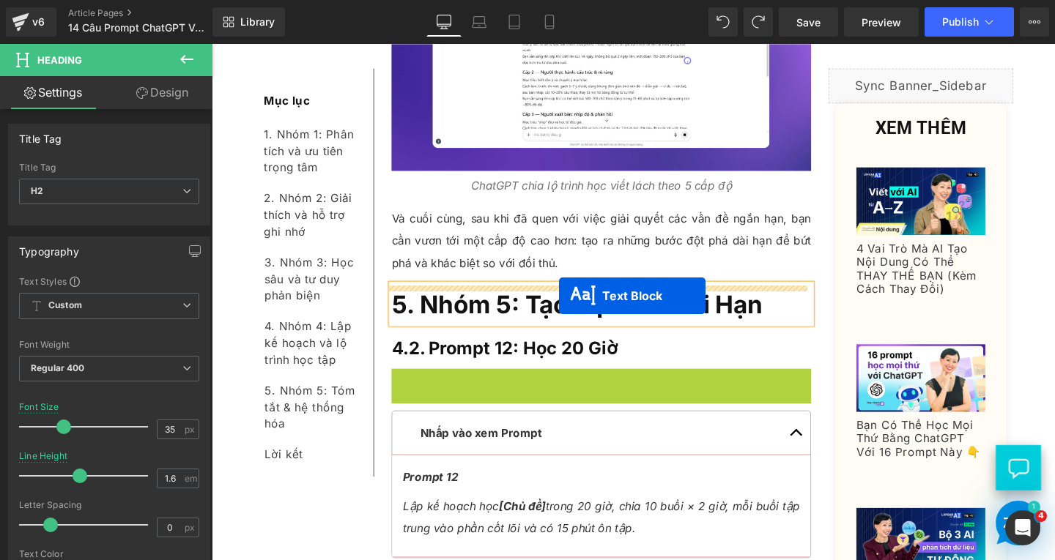
drag, startPoint x: 576, startPoint y: 360, endPoint x: 576, endPoint y: 309, distance: 50.5
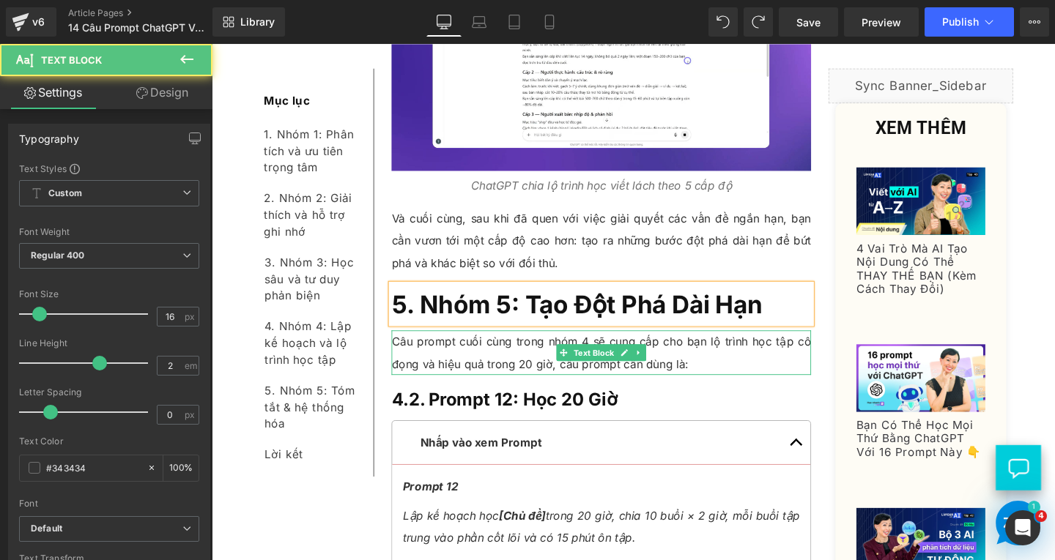
click at [686, 345] on p "Câu prompt cuối cùng trong nhóm 4 sẽ cung cấp cho bạn lộ trình học tập cô đọng …" at bounding box center [621, 368] width 441 height 47
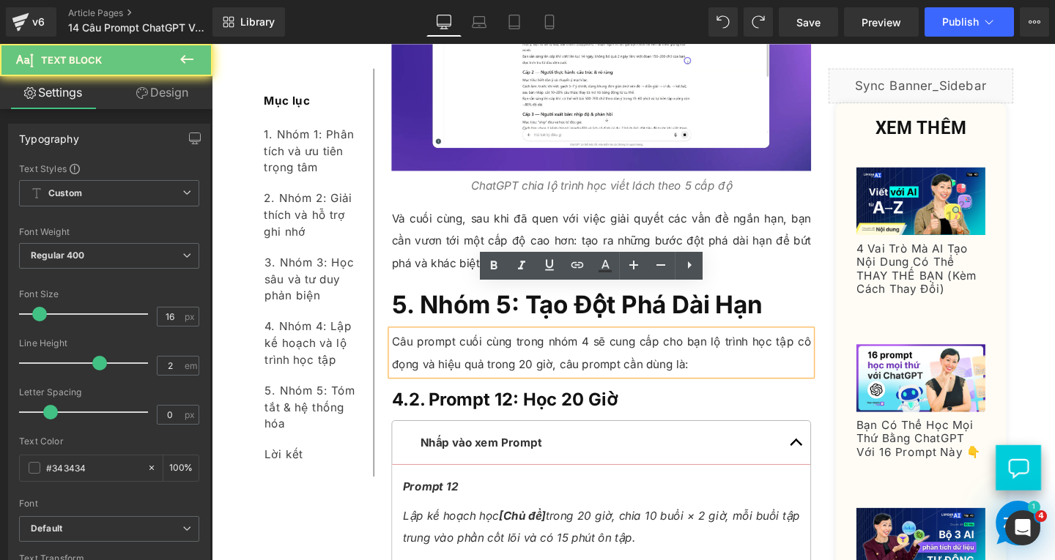
click at [716, 345] on p "Câu prompt cuối cùng trong nhóm 4 sẽ cung cấp cho bạn lộ trình học tập cô đọng …" at bounding box center [621, 368] width 441 height 47
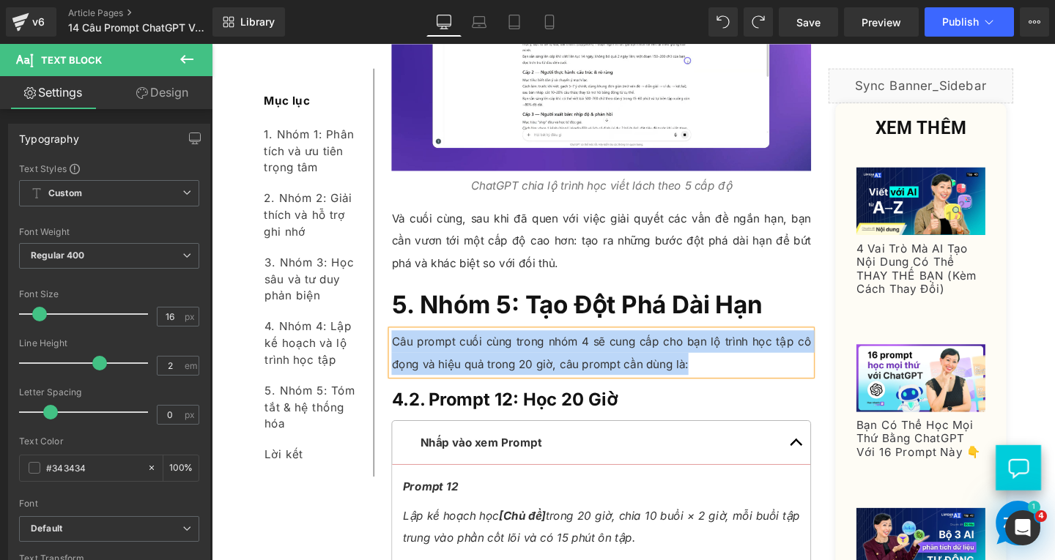
paste div
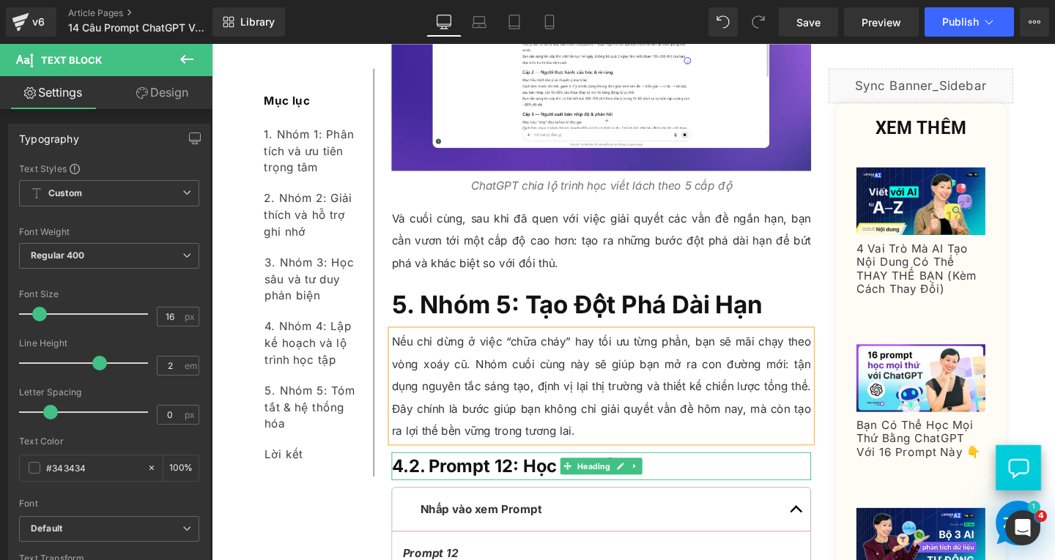
click at [661, 473] on h3 "4.2. Prompt 12: Học 20 Giờ" at bounding box center [621, 487] width 441 height 29
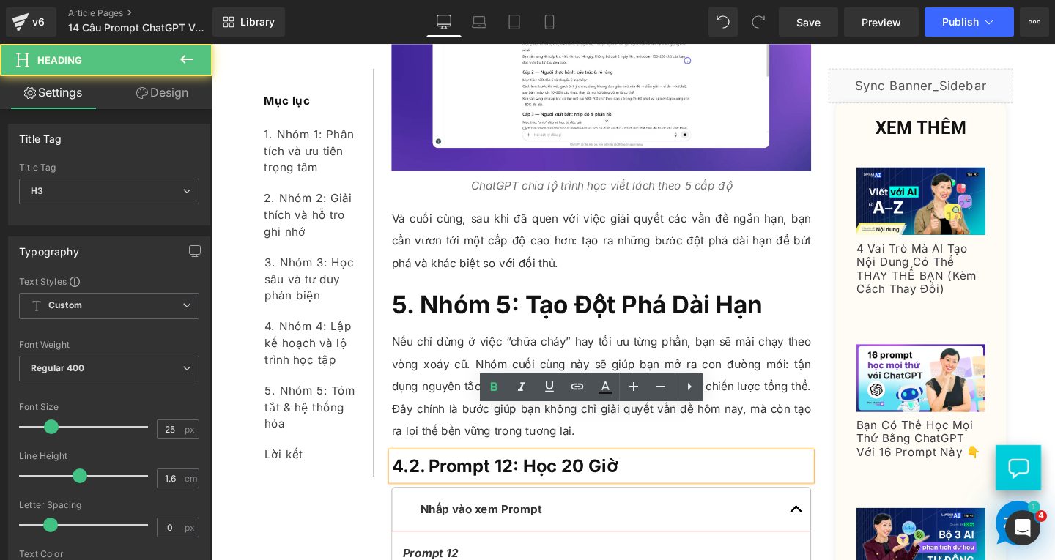
click at [689, 473] on h3 "4.2. Prompt 12: Học 20 Giờ" at bounding box center [621, 487] width 441 height 29
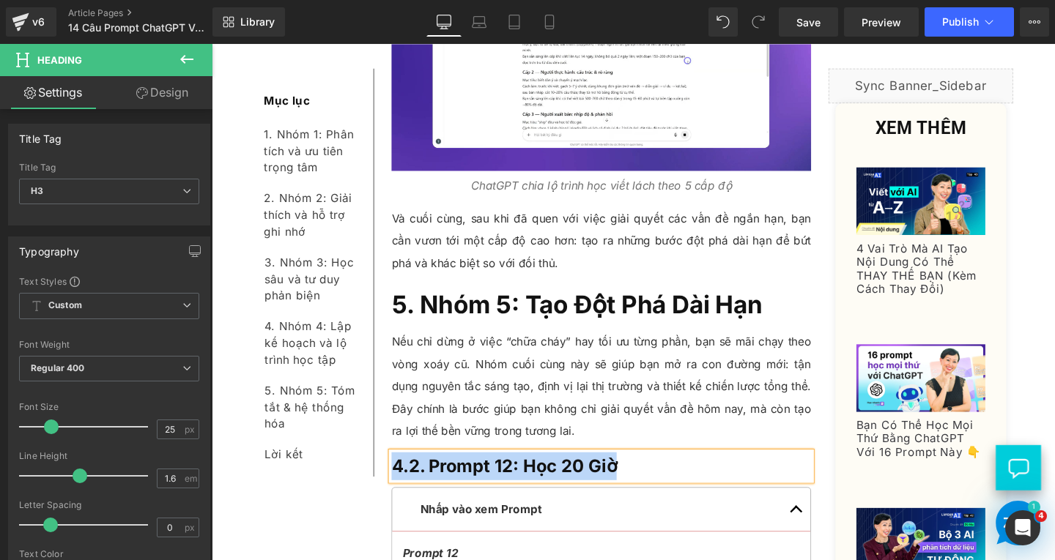
paste div
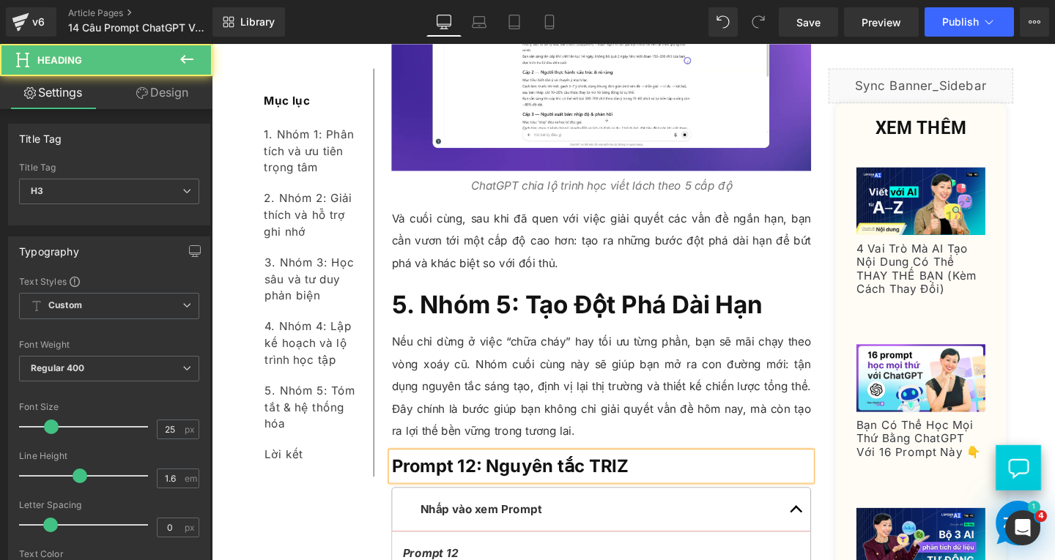
click at [576, 477] on span "Prompt 12: Nguyên tắc TRIZ" at bounding box center [525, 488] width 249 height 22
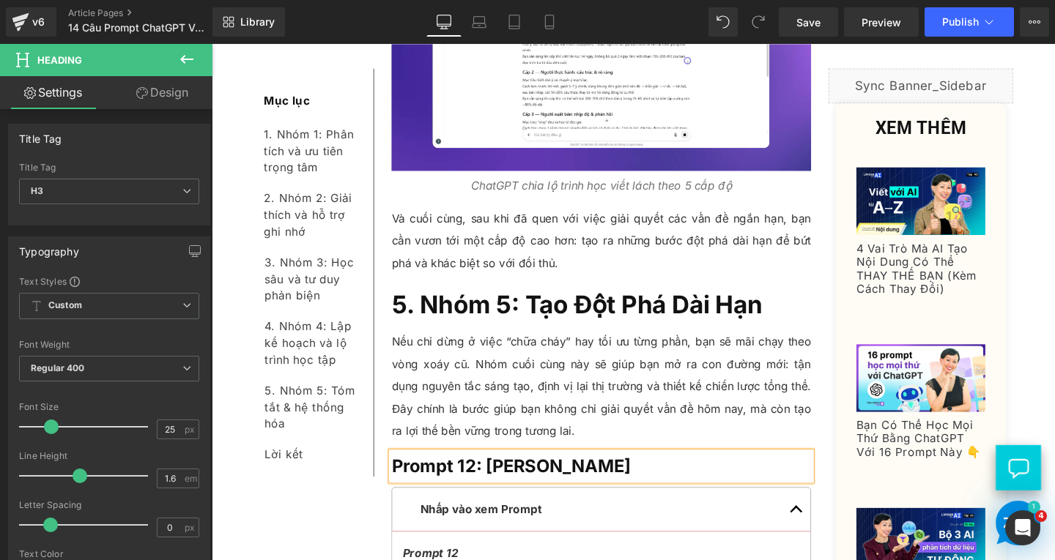
scroll to position [10790, 0]
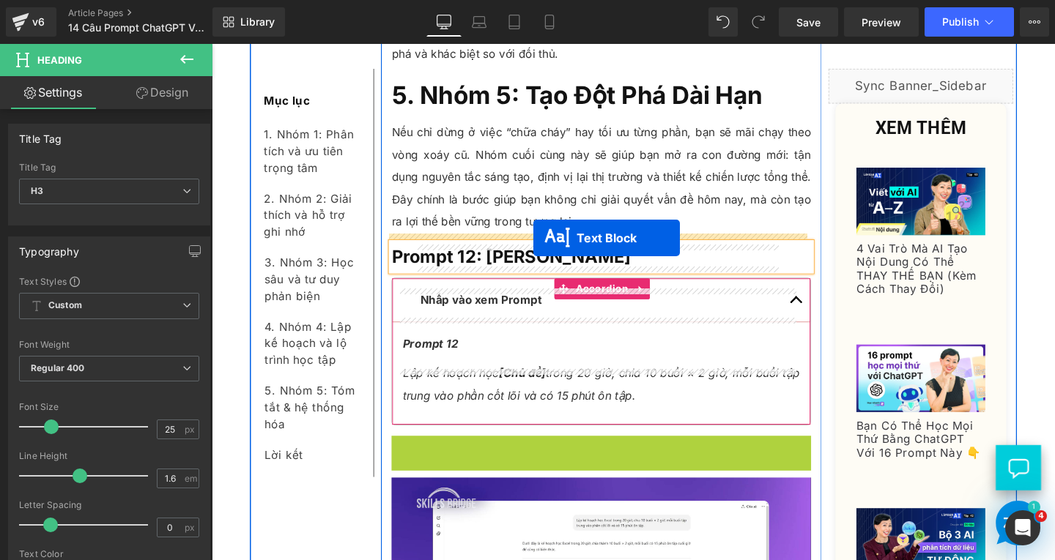
drag, startPoint x: 581, startPoint y: 467, endPoint x: 550, endPoint y: 248, distance: 221.2
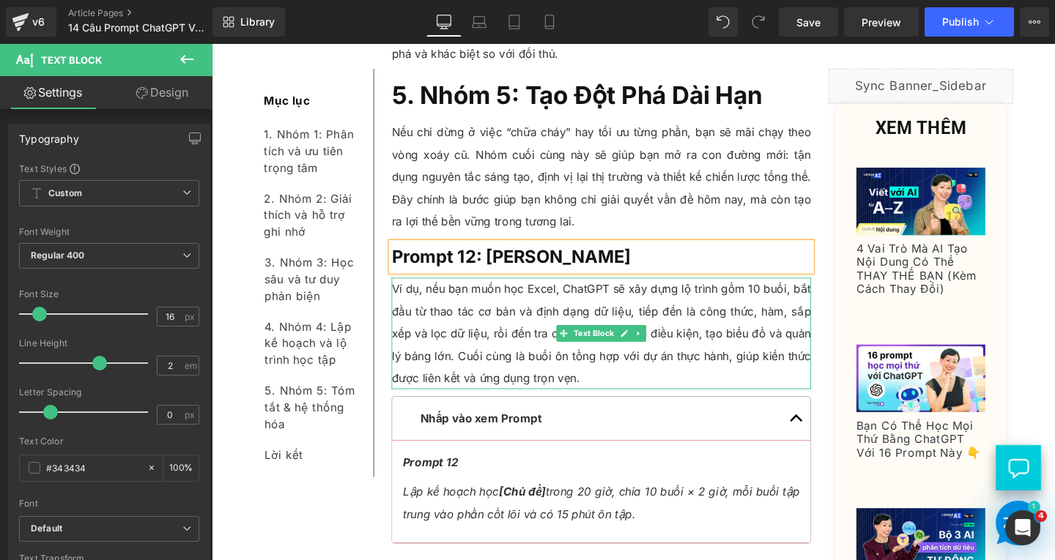
click at [568, 290] on p "Ví dụ, nếu bạn muốn học Excel, ChatGPT sẽ xây dựng lộ trình gồm 10 buổi, bắt đầ…" at bounding box center [621, 348] width 441 height 117
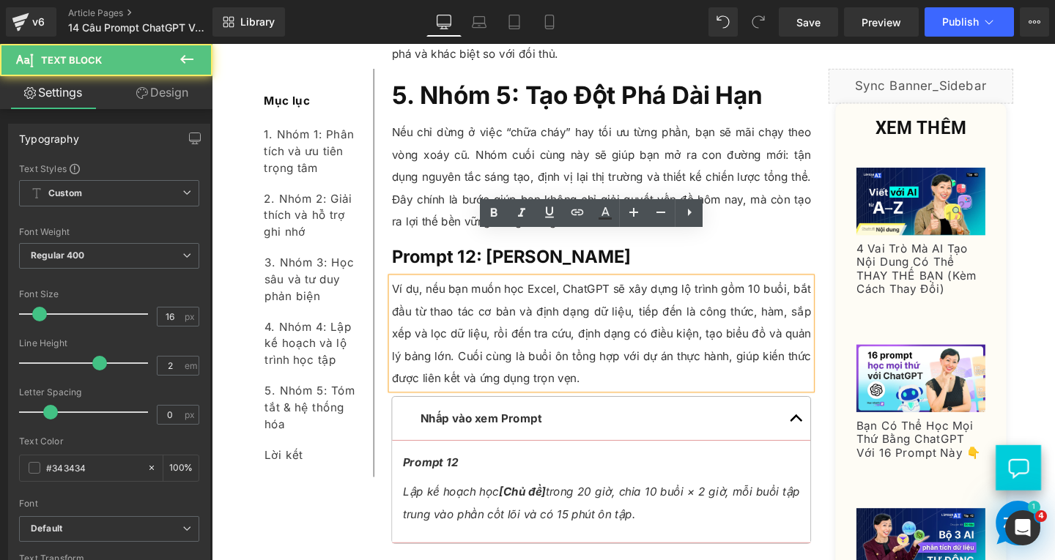
click at [615, 354] on p "Ví dụ, nếu bạn muốn học Excel, ChatGPT sẽ xây dựng lộ trình gồm 10 buổi, bắt đầ…" at bounding box center [621, 348] width 441 height 117
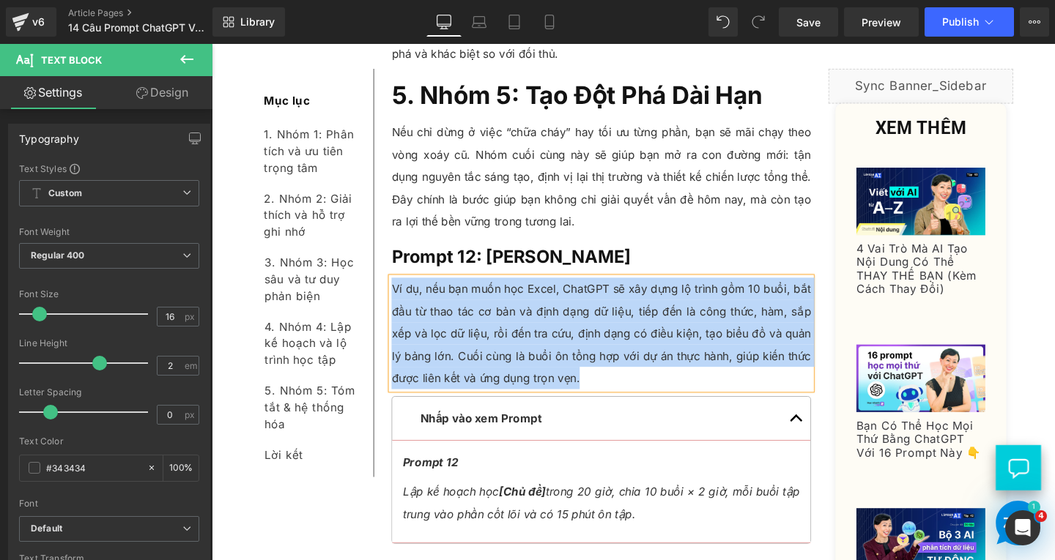
paste div
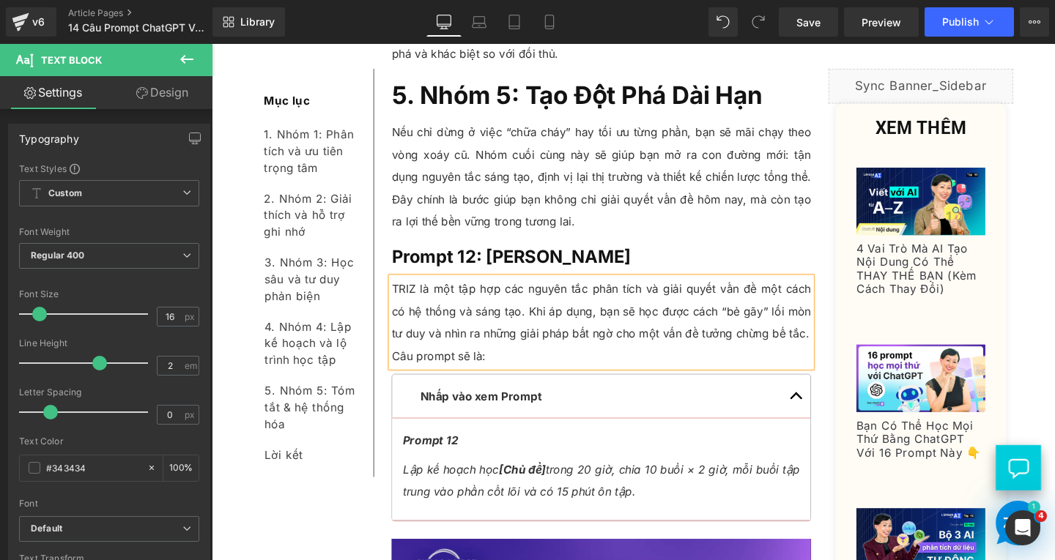
click at [401, 360] on p "Câu prompt sẽ là:" at bounding box center [621, 371] width 441 height 23
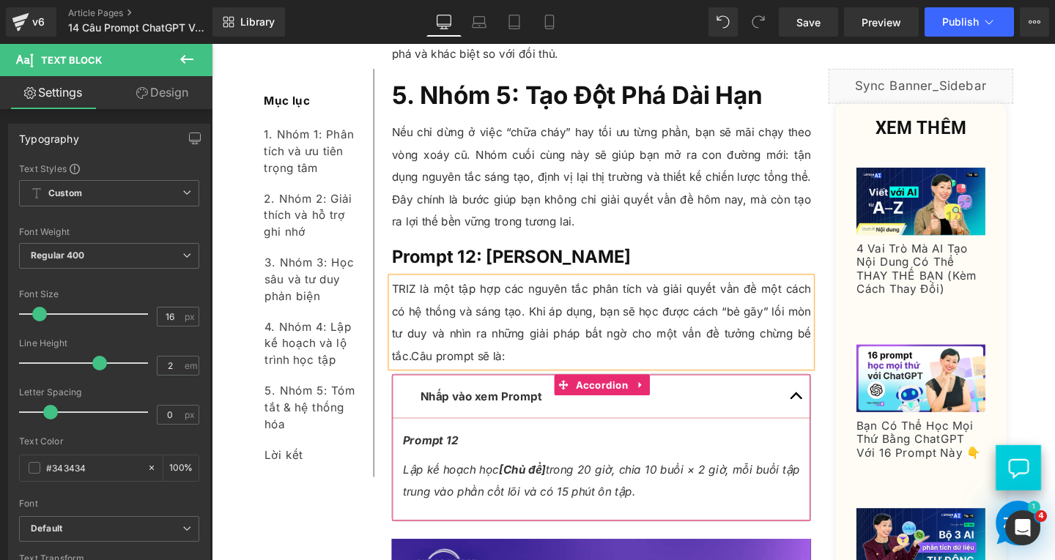
click at [494, 480] on p "Lập kế hoạch học [Chủ đề] trong 20 giờ, chia 10 buổi × 2 giờ, mỗi buổi tập trun…" at bounding box center [620, 503] width 417 height 47
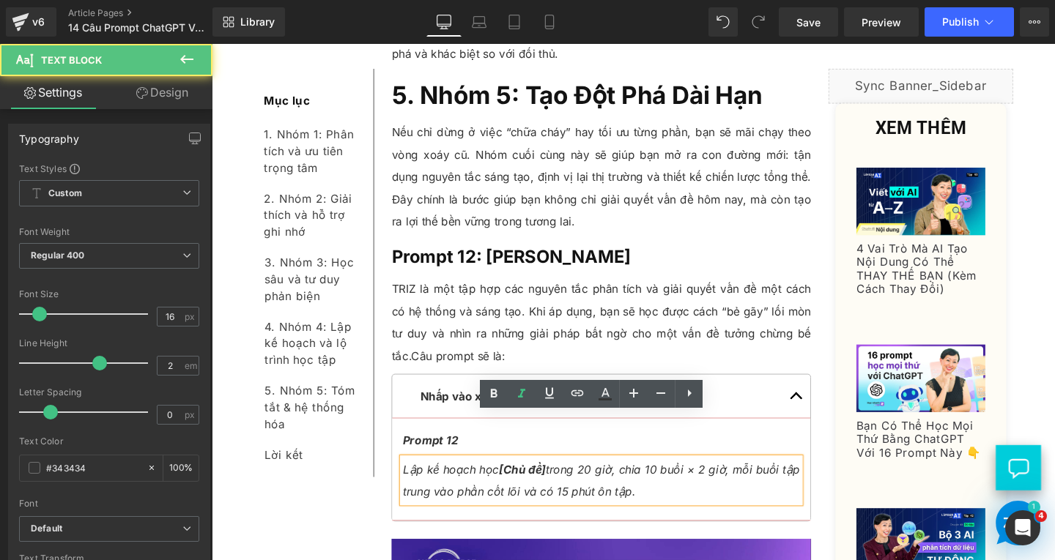
click at [680, 480] on p "Lập kế hoạch học [Chủ đề] trong 20 giờ, chia 10 buổi × 2 giờ, mỗi buổi tập trun…" at bounding box center [620, 503] width 417 height 47
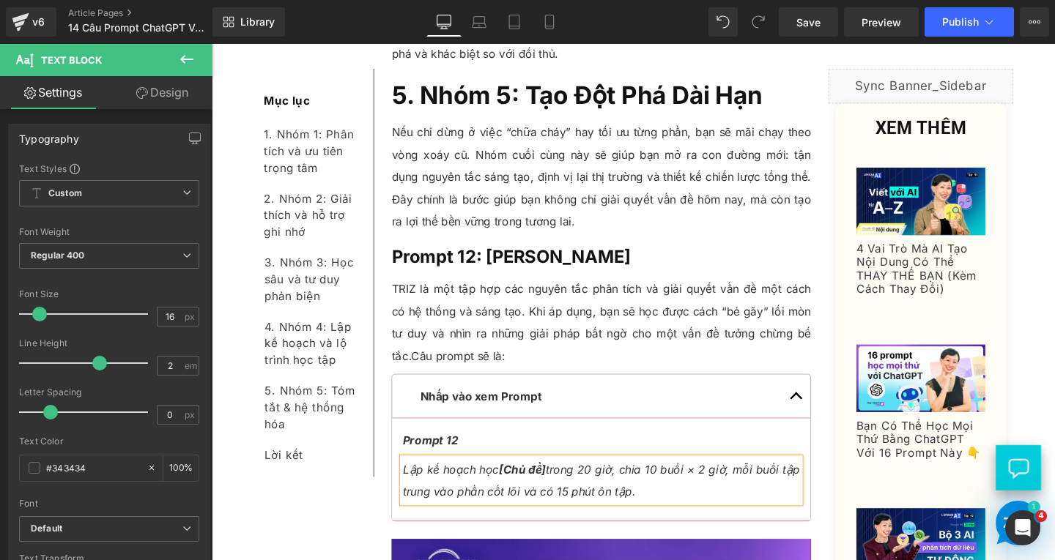
paste div
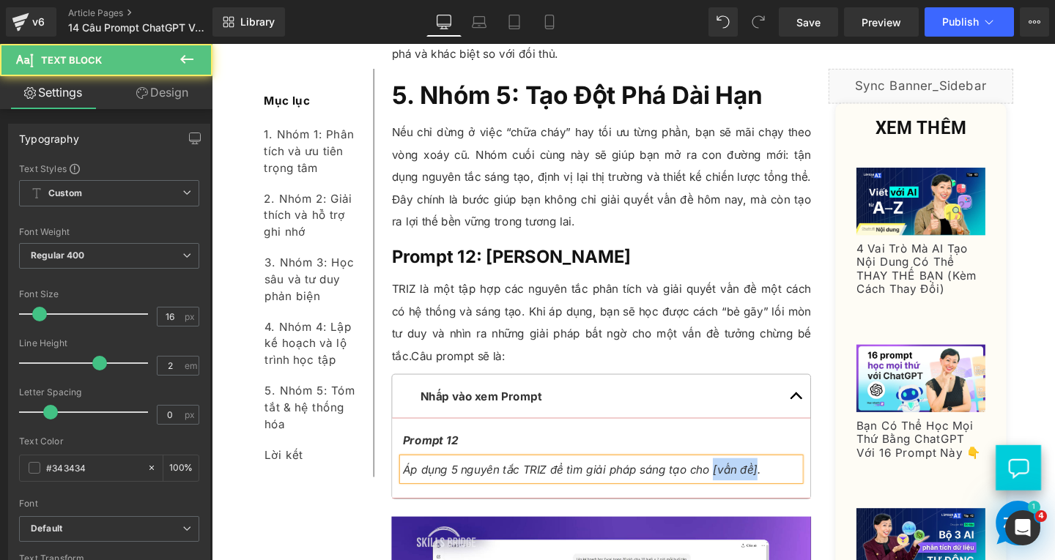
drag, startPoint x: 730, startPoint y: 446, endPoint x: 776, endPoint y: 446, distance: 46.1
click at [776, 484] on span "Áp dụng 5 nguyên tắc TRIZ để tìm giải pháp sáng tạo cho [vấn đề]." at bounding box center [600, 491] width 376 height 15
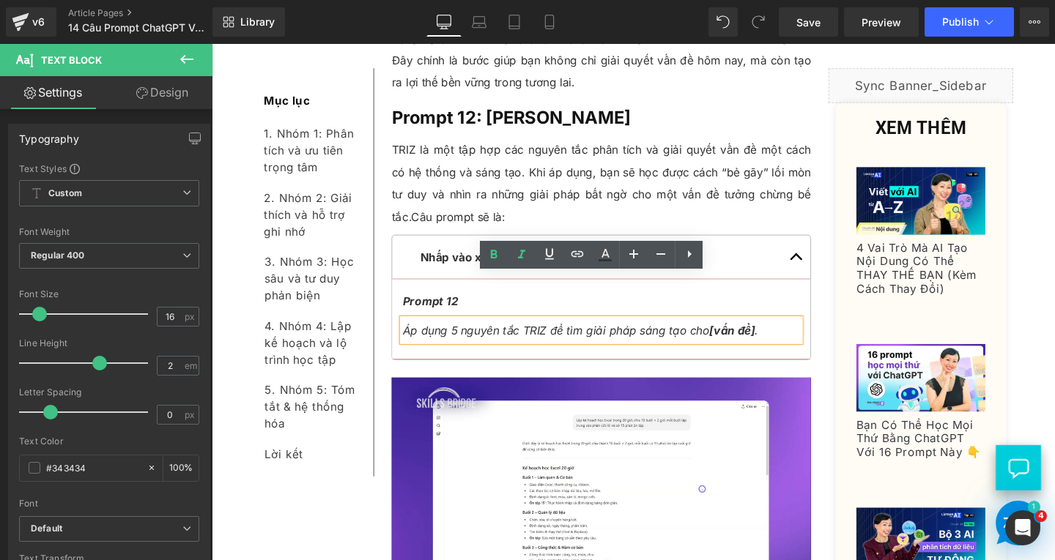
scroll to position [11229, 0]
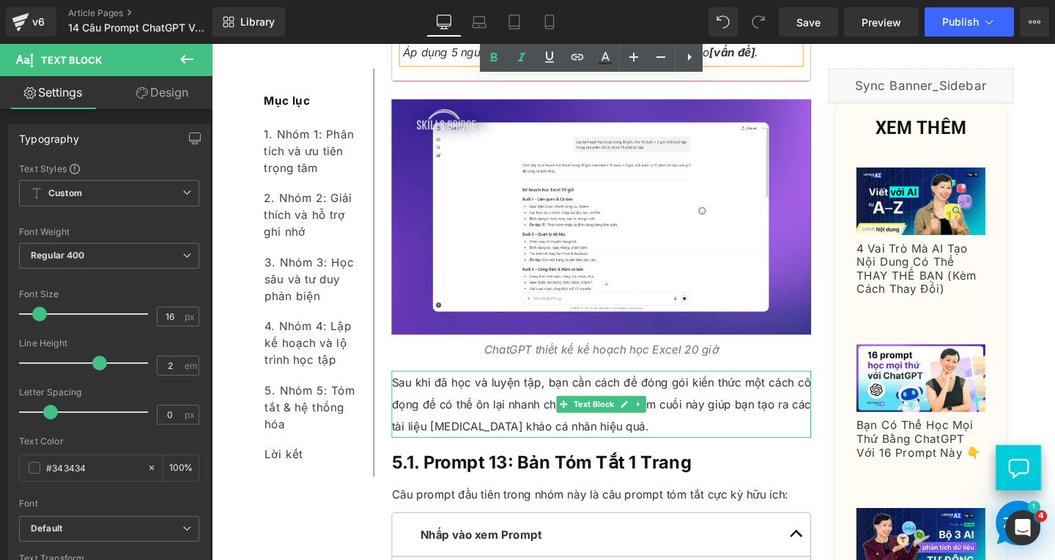
drag, startPoint x: 511, startPoint y: 369, endPoint x: 591, endPoint y: 410, distance: 89.8
click at [516, 387] on p "Sau khi đã học và luyện tập, bạn cần cách để đóng gói kiến thức một cách cô đọn…" at bounding box center [621, 422] width 441 height 70
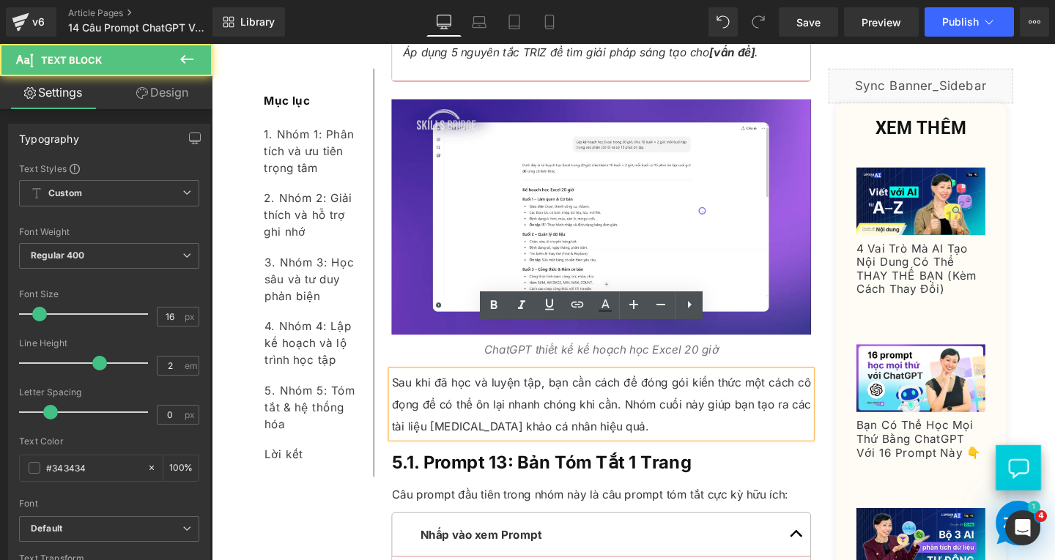
click at [598, 404] on p "Sau khi đã học và luyện tập, bạn cần cách để đóng gói kiến thức một cách cô đọn…" at bounding box center [621, 422] width 441 height 70
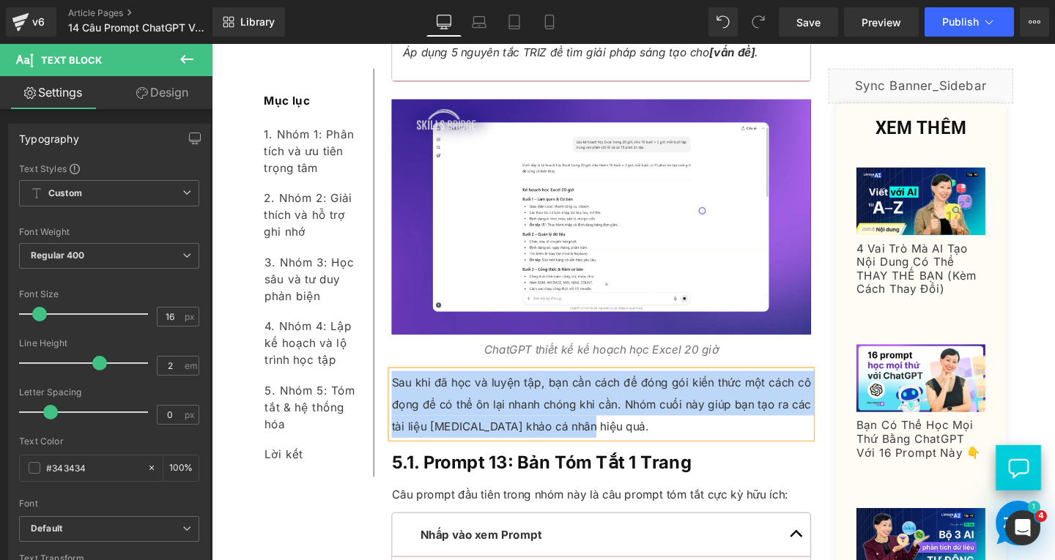
paste div
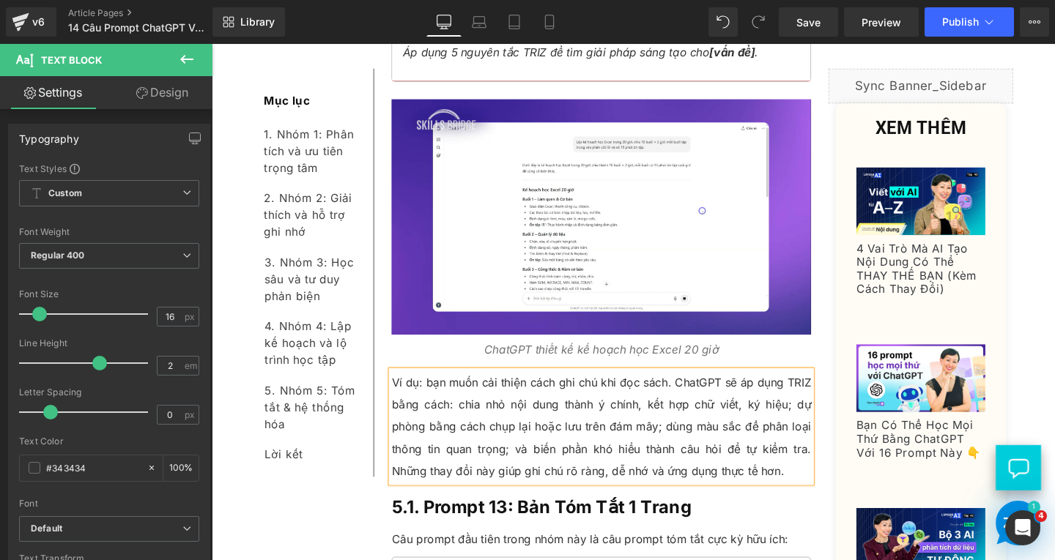
click at [434, 387] on p "Ví dụ: bạn muốn cải thiện cách ghi chú khi đọc sách. ChatGPT sẽ áp dụng TRIZ bằ…" at bounding box center [621, 445] width 441 height 117
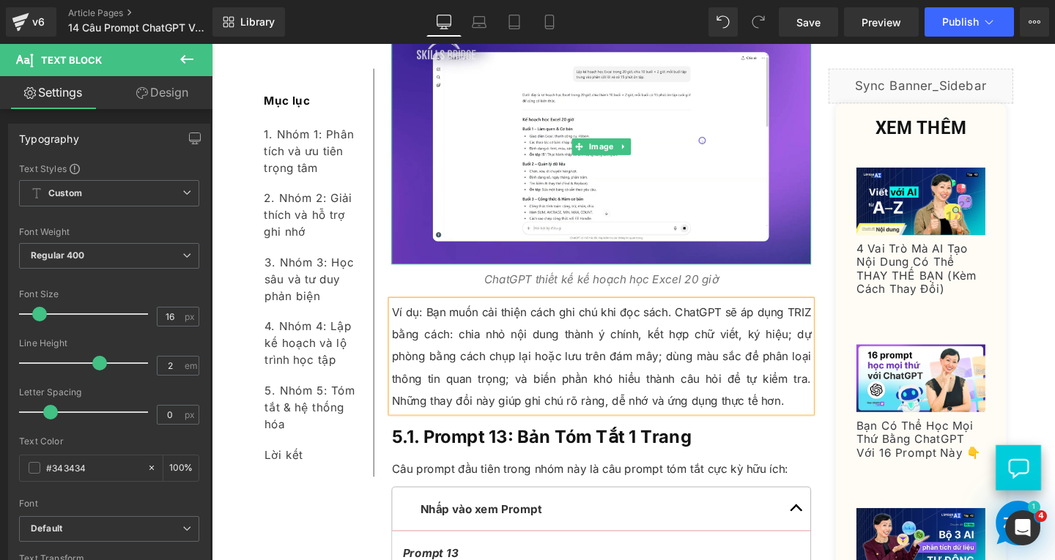
scroll to position [11376, 0]
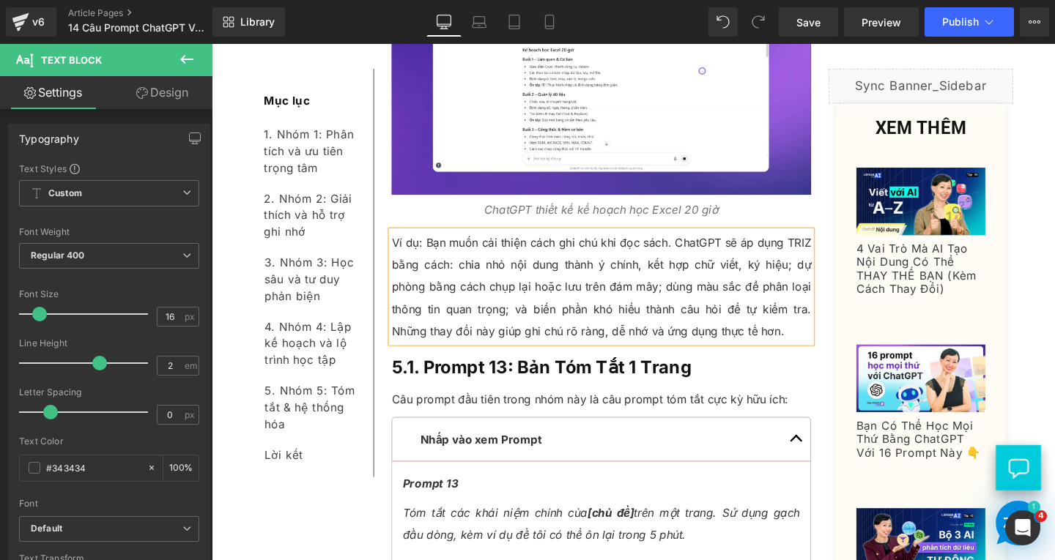
click at [733, 369] on h3 "5.1. Prompt 13: Bản Tóm Tắt 1 Trang" at bounding box center [621, 383] width 441 height 29
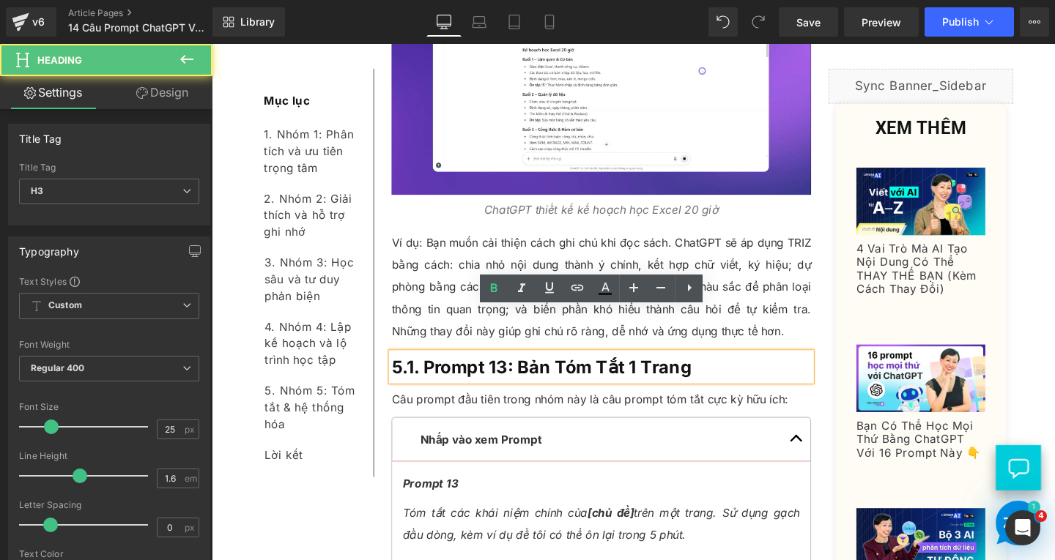
click at [733, 369] on h3 "5.1. Prompt 13: Bản Tóm Tắt 1 Trang" at bounding box center [621, 383] width 441 height 29
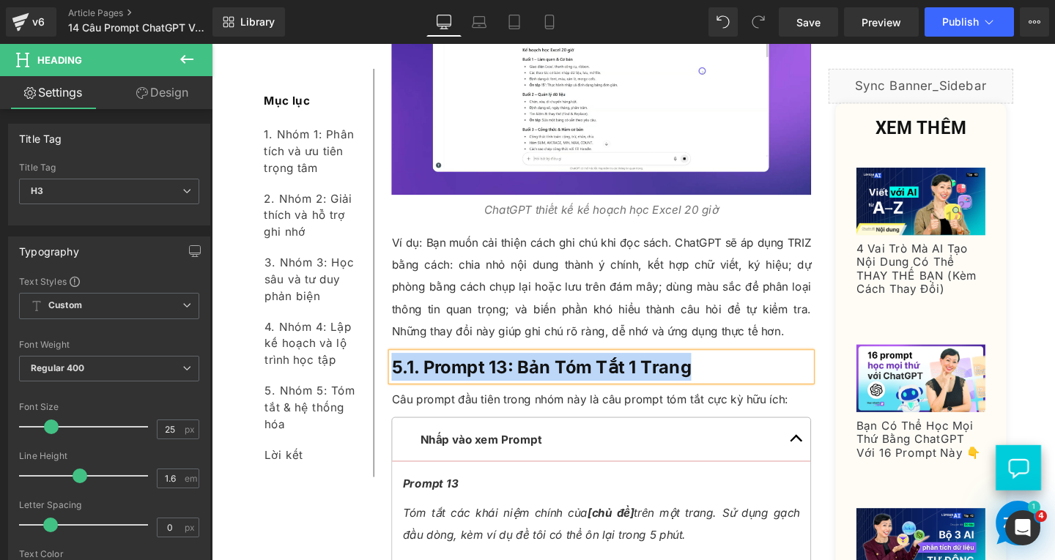
paste div
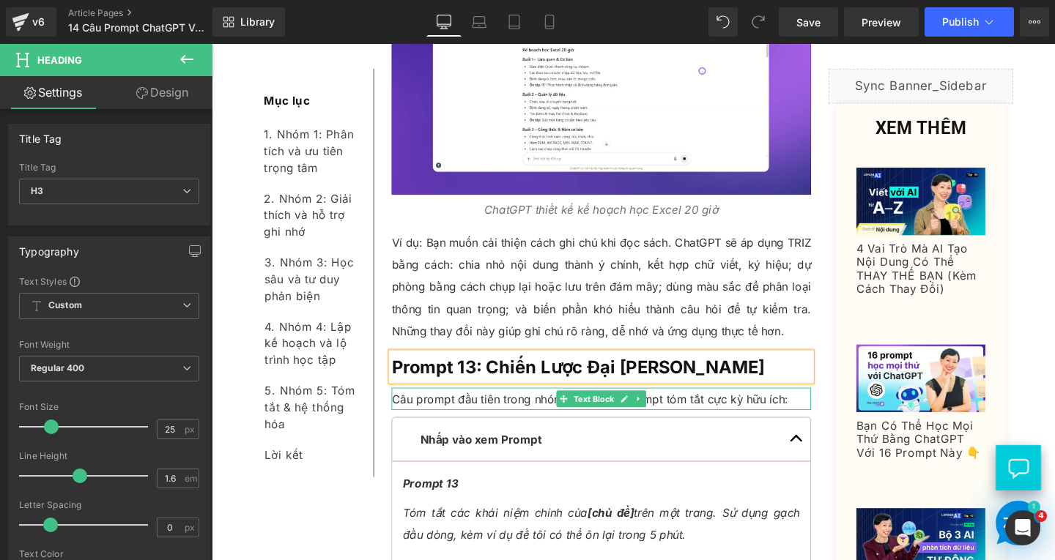
click at [823, 406] on p "Câu prompt đầu tiên trong nhóm này là câu prompt tóm tắt cực kỳ hữu ích:" at bounding box center [621, 417] width 441 height 23
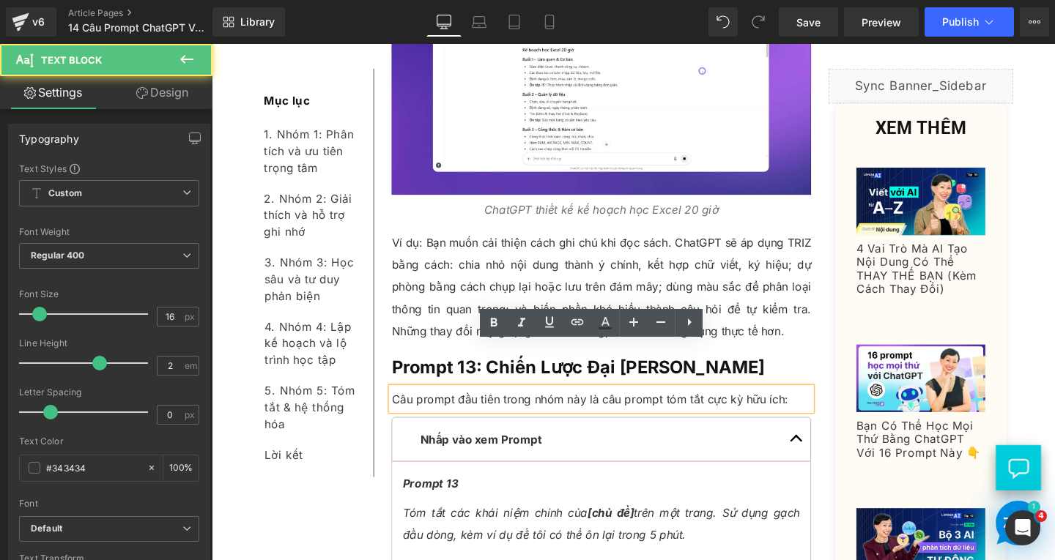
click at [823, 406] on p "Câu prompt đầu tiên trong nhóm này là câu prompt tóm tắt cực kỳ hữu ích:" at bounding box center [621, 417] width 441 height 23
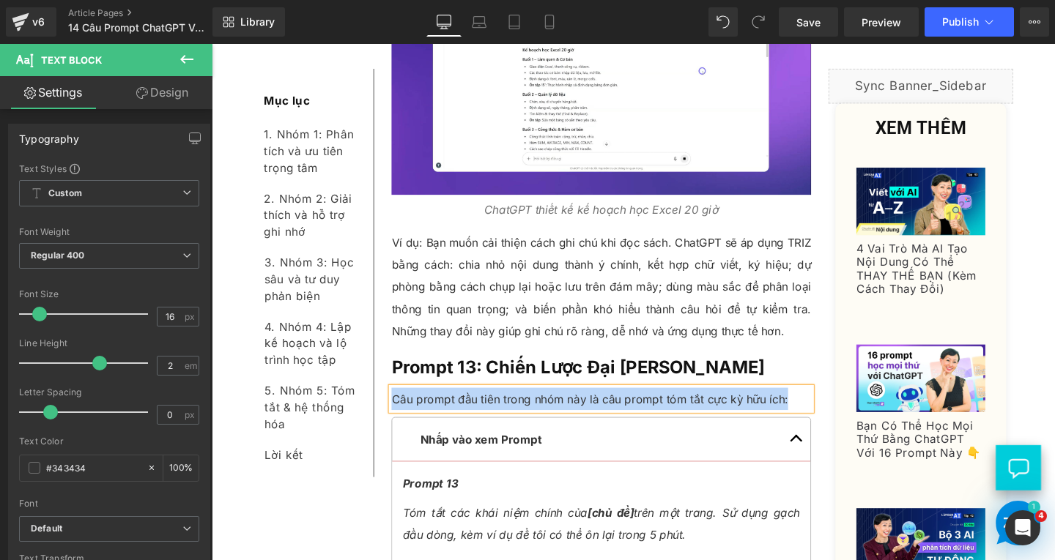
paste div
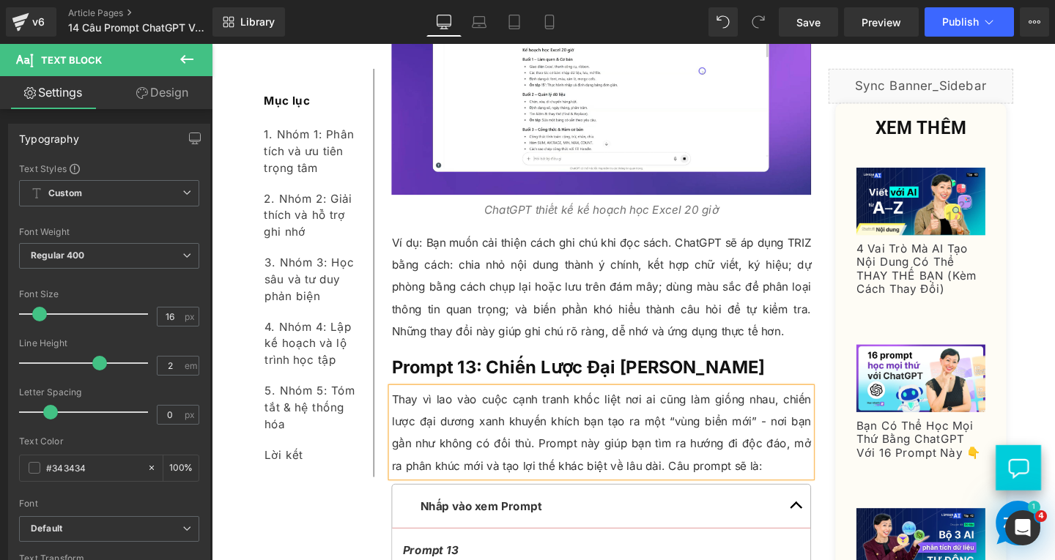
scroll to position [11596, 0]
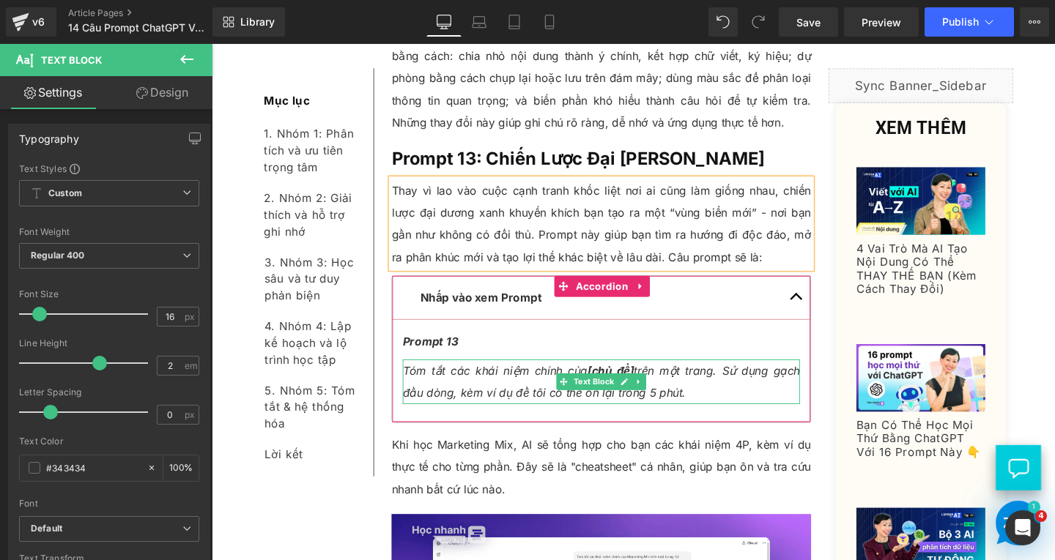
drag, startPoint x: 517, startPoint y: 352, endPoint x: 735, endPoint y: 363, distance: 218.6
click at [517, 376] on p "Tóm tắt các khái niệm chính của [chủ đề] trên một trang. Sử dụng gạch đầu dòng,…" at bounding box center [620, 399] width 417 height 47
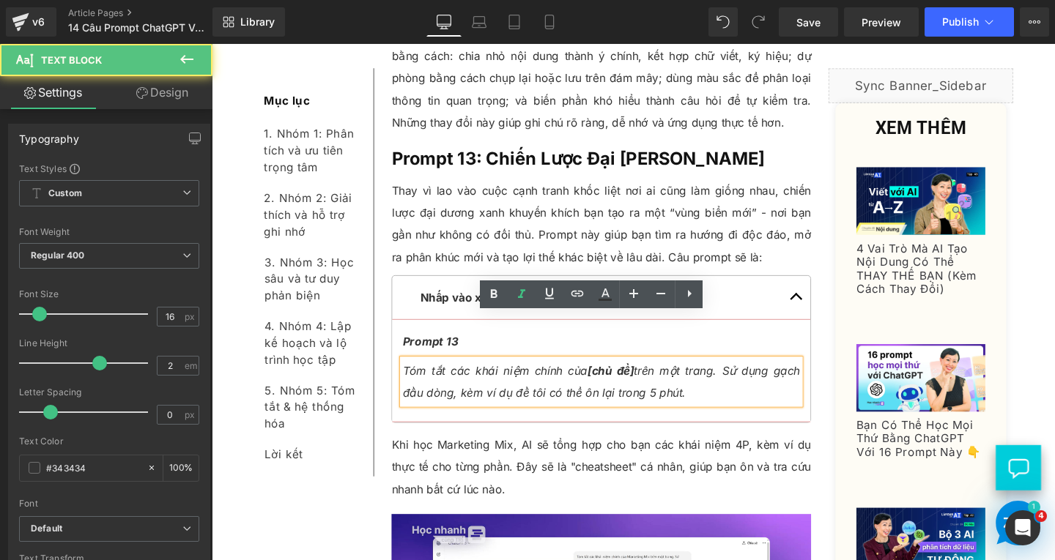
click at [732, 376] on p "Tóm tắt các khái niệm chính của [chủ đề] trên một trang. Sử dụng gạch đầu dòng,…" at bounding box center [620, 399] width 417 height 47
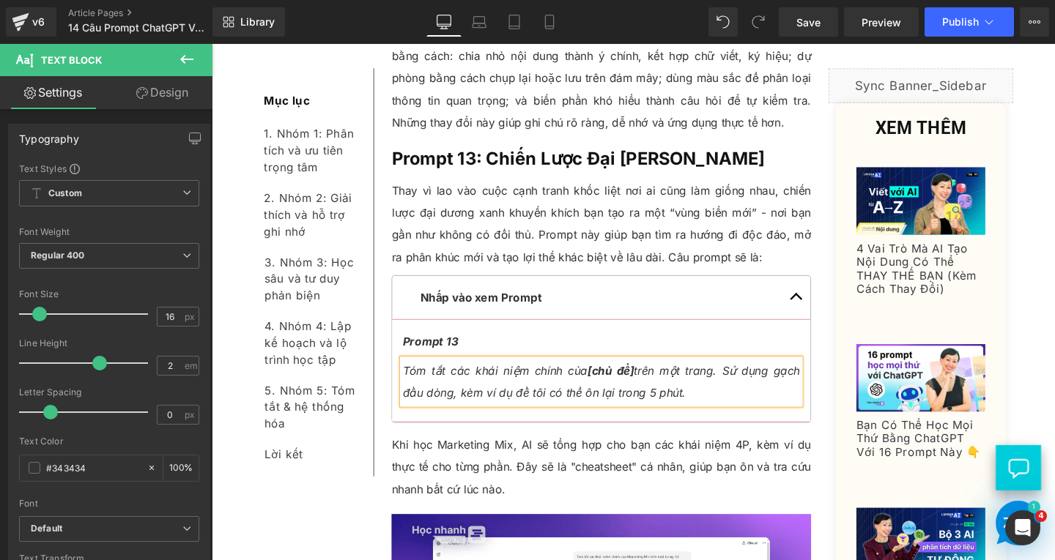
paste div
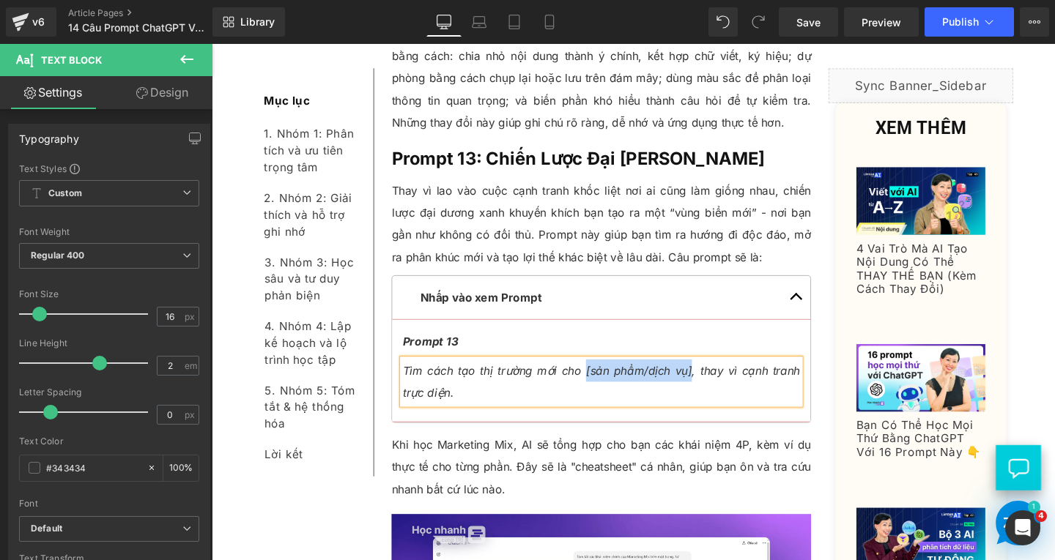
drag, startPoint x: 603, startPoint y: 340, endPoint x: 710, endPoint y: 343, distance: 107.7
click at [710, 380] on span "Tìm cách tạo thị trường mới cho [sản phẩm/dịch vụ], thay vì cạnh tranh trực diệ…" at bounding box center [620, 399] width 417 height 38
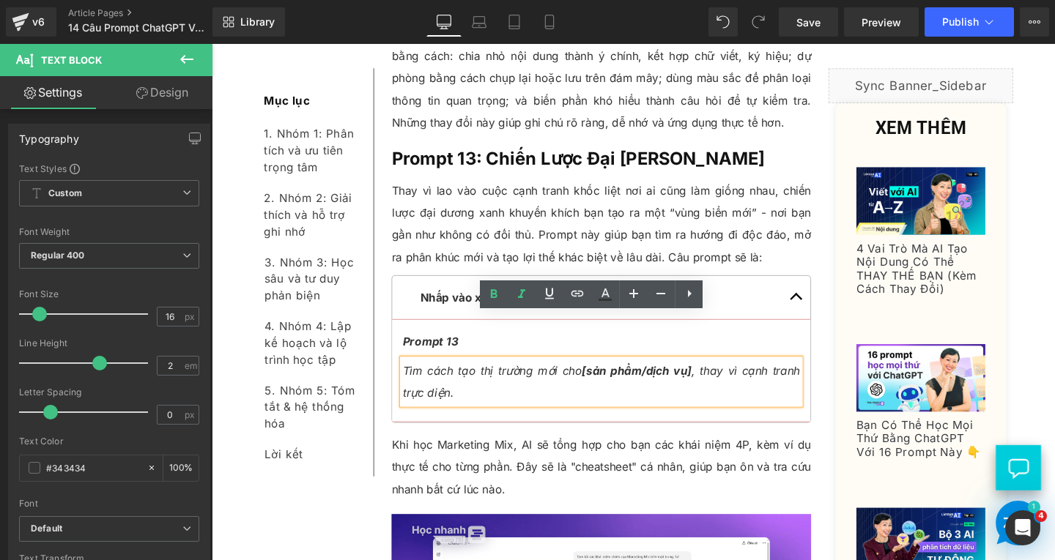
drag, startPoint x: 492, startPoint y: 445, endPoint x: 527, endPoint y: 456, distance: 36.1
click at [491, 453] on p "Khi học Marketing Mix, AI sẽ tổng hợp cho bạn các khái niệm 4P, kèm ví dụ thực …" at bounding box center [621, 488] width 441 height 70
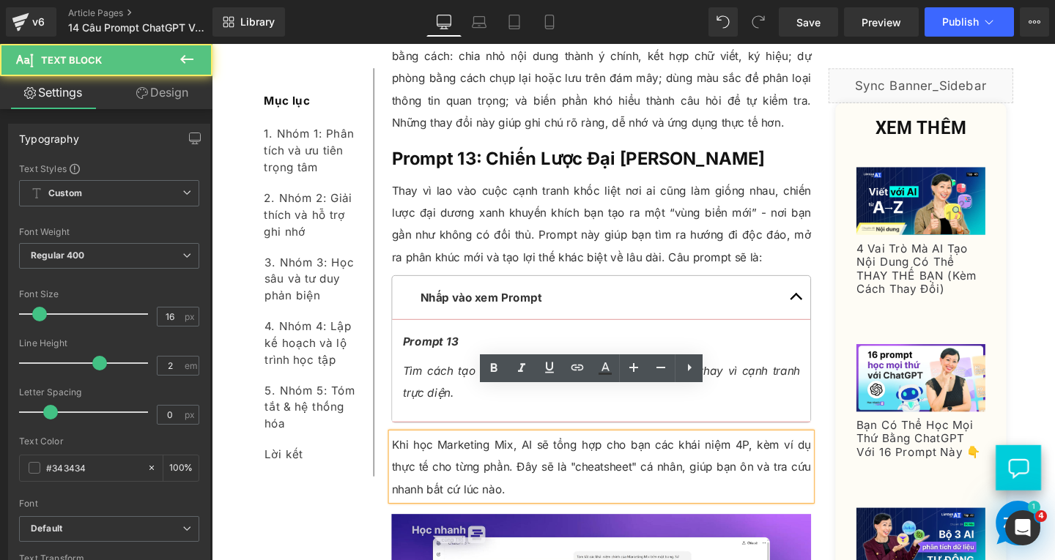
click at [535, 464] on p "Khi học Marketing Mix, AI sẽ tổng hợp cho bạn các khái niệm 4P, kèm ví dụ thực …" at bounding box center [621, 488] width 441 height 70
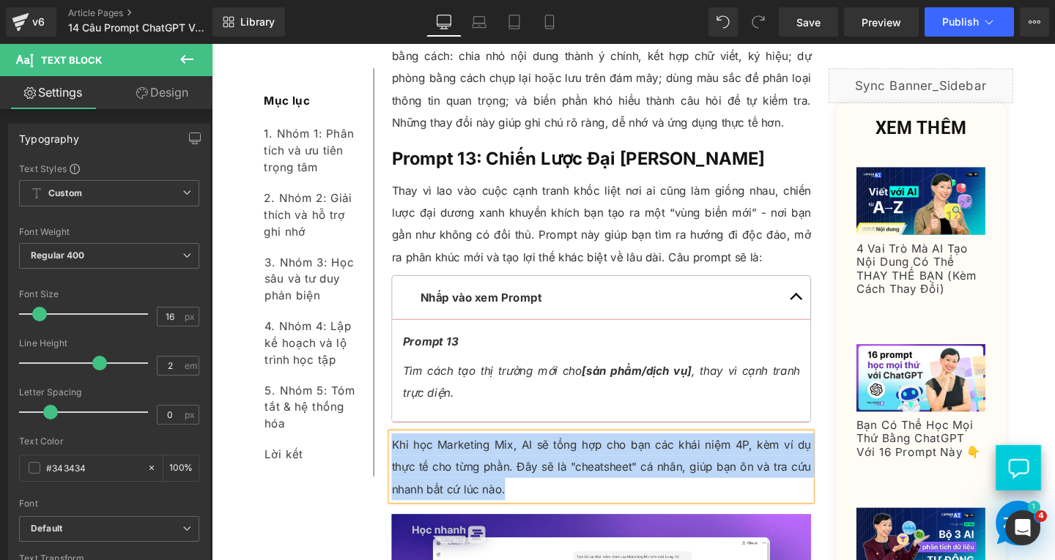
paste div
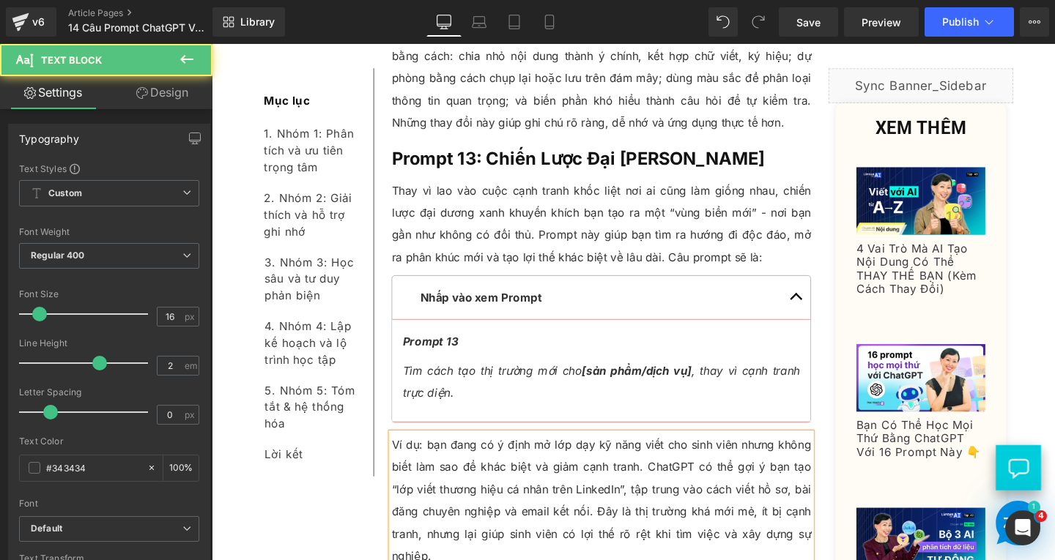
click at [443, 453] on p "Ví dụ: bạn đang có ý định mở lớp dạy kỹ năng viết cho sinh viên nhưng không biế…" at bounding box center [621, 523] width 441 height 141
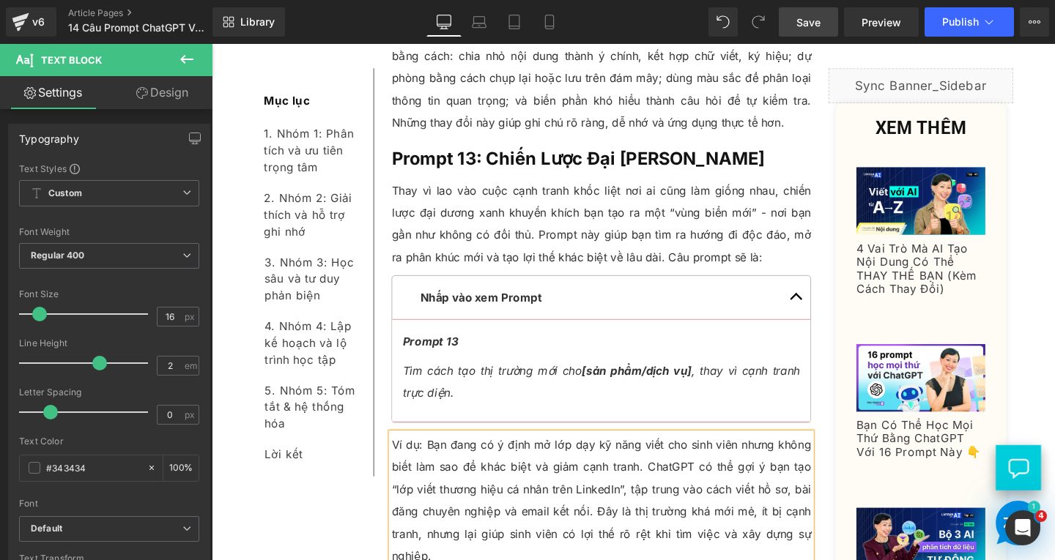
click at [809, 34] on link "Save" at bounding box center [808, 21] width 59 height 29
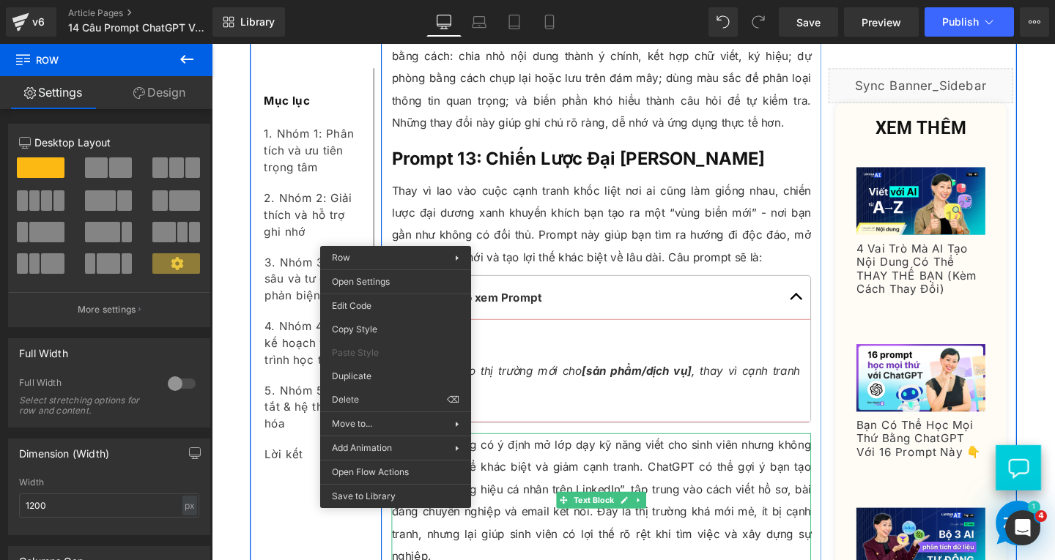
click at [697, 485] on p "Ví dụ: Bạn đang có ý định mở lớp dạy kỹ năng viết cho sinh viên nhưng không biế…" at bounding box center [621, 523] width 441 height 141
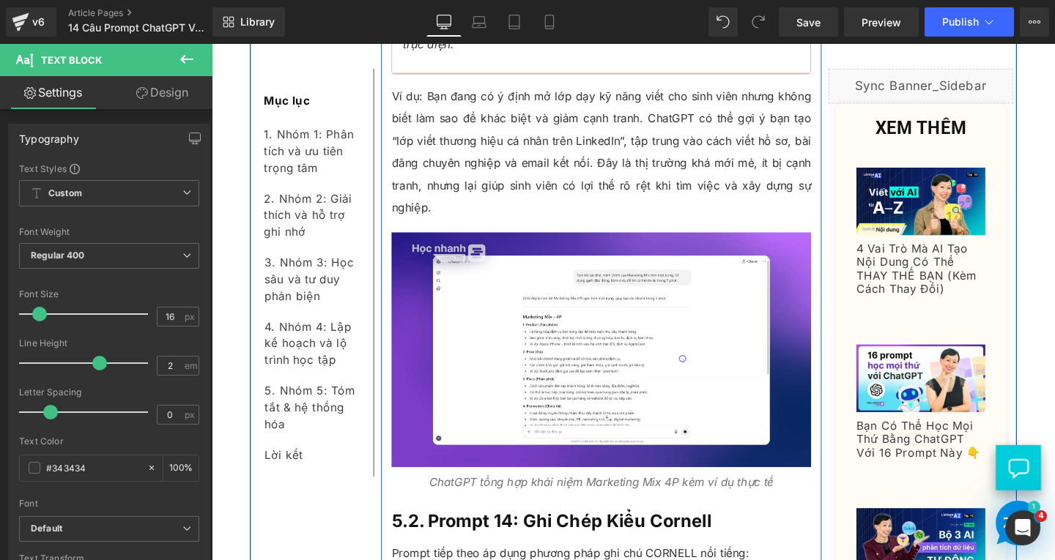
scroll to position [12035, 0]
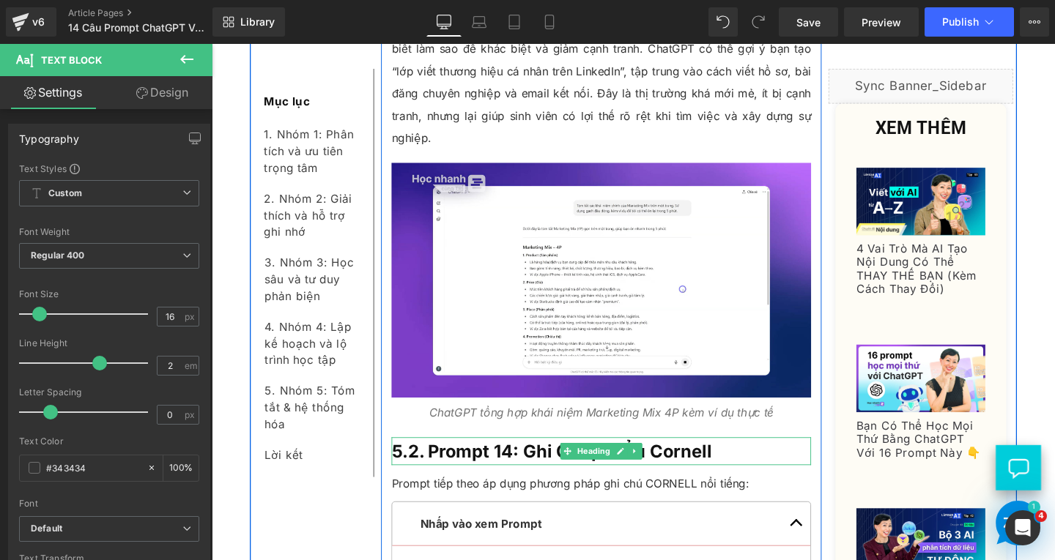
click at [770, 458] on h3 "5.2. Prompt 14: Ghi Chép Kiểu Cornell" at bounding box center [621, 472] width 441 height 29
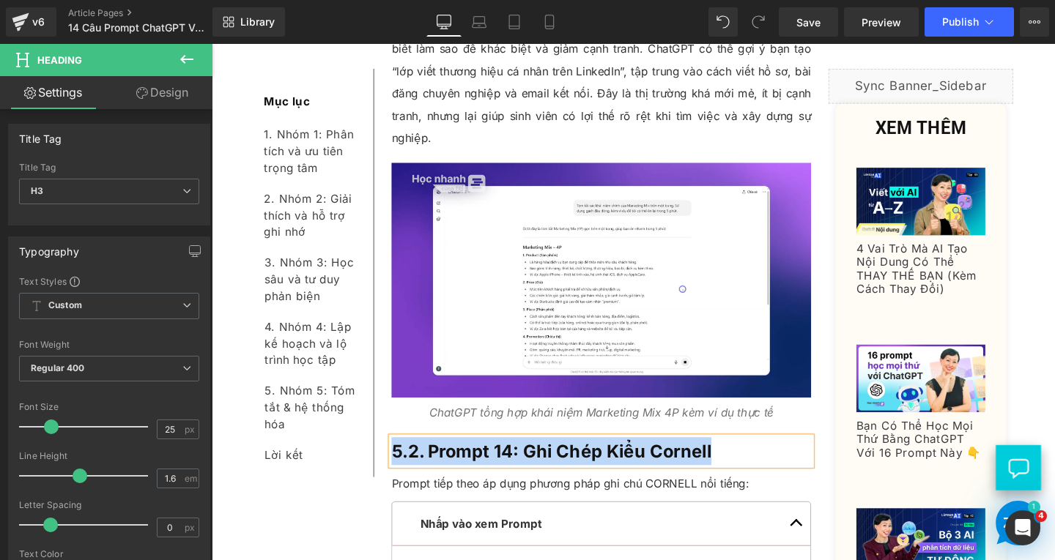
paste div
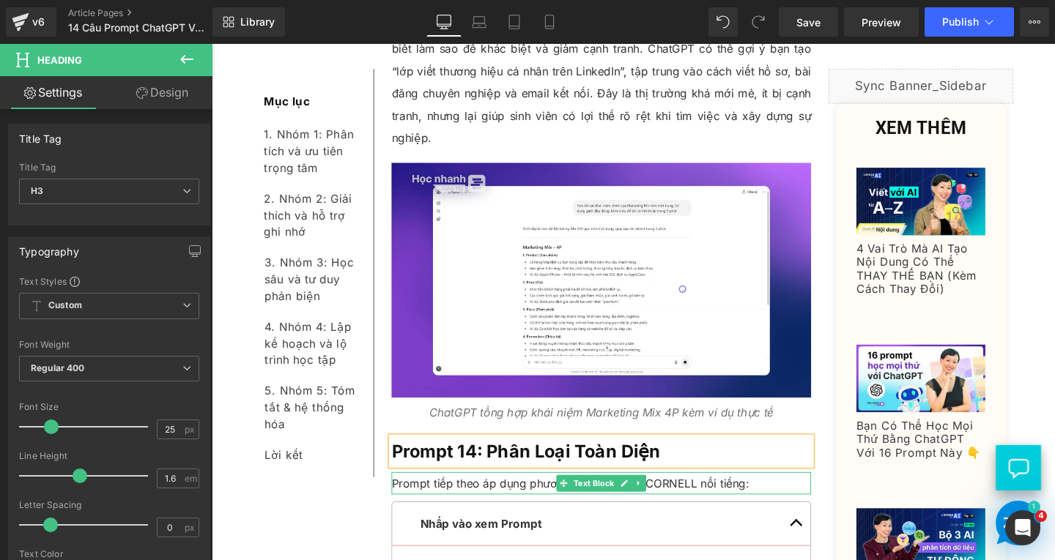
click at [773, 494] on p "Prompt tiếp theo áp dụng phương pháp ghi chú CORNELL nổi tiếng:" at bounding box center [621, 505] width 441 height 23
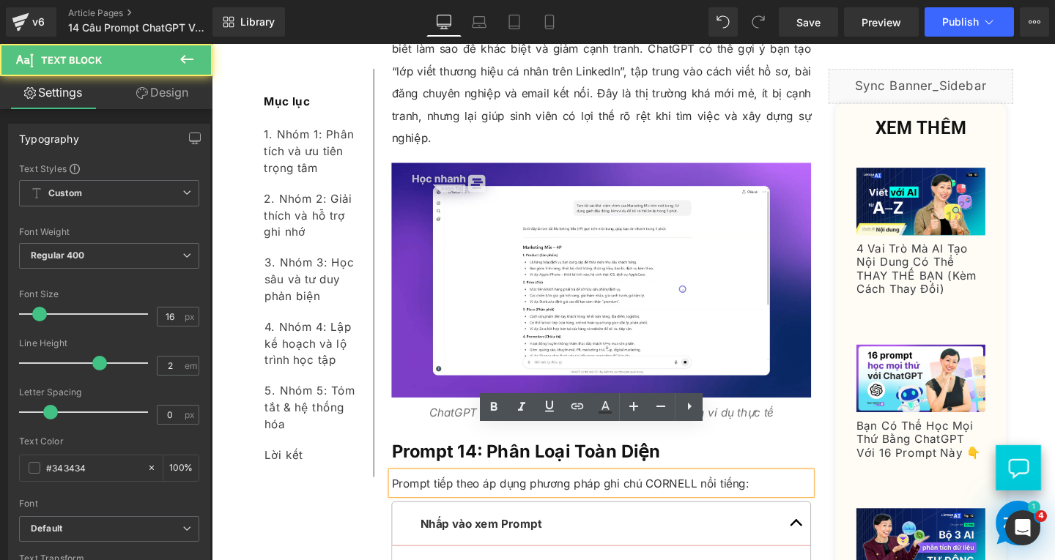
click at [773, 494] on p "Prompt tiếp theo áp dụng phương pháp ghi chú CORNELL nổi tiếng:" at bounding box center [621, 505] width 441 height 23
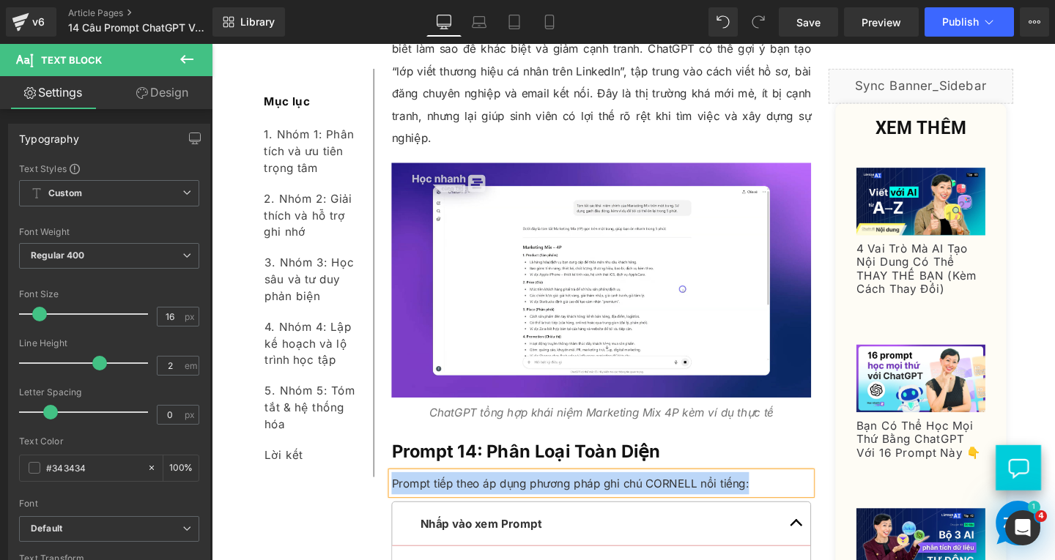
paste div
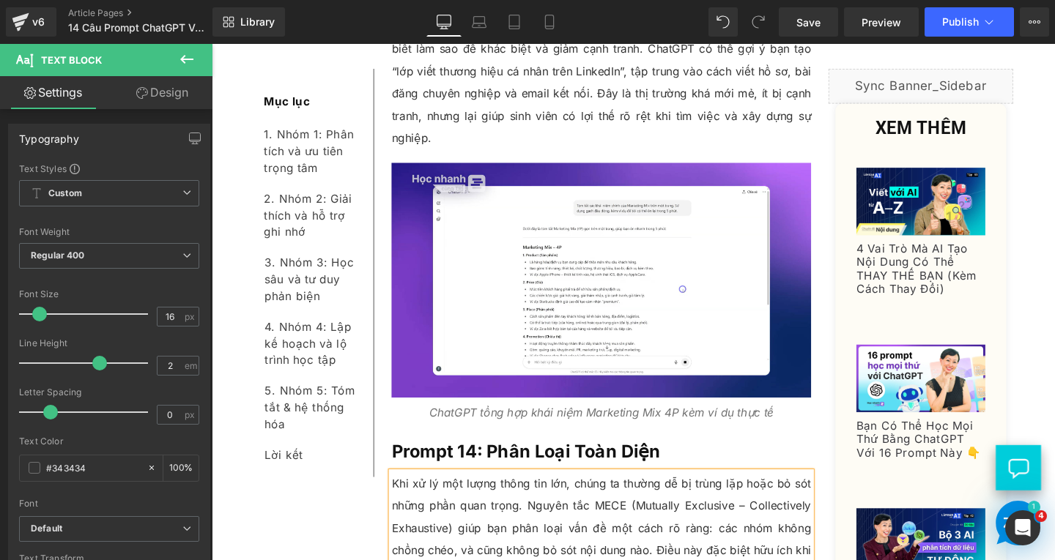
scroll to position [12108, 0]
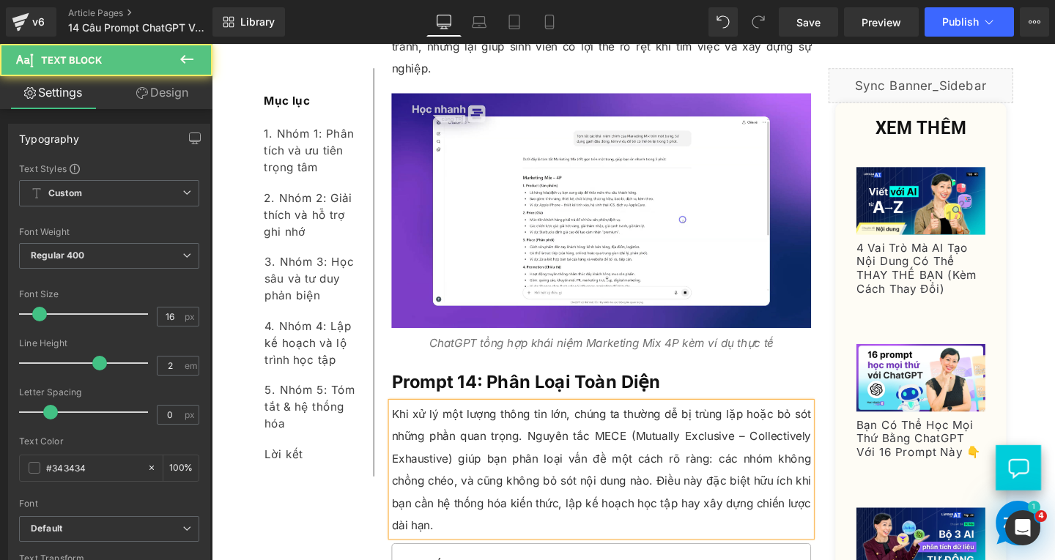
click at [769, 421] on p "Khi xử lý một lượng thông tin lớn, chúng ta thường dễ bị trùng lặp hoặc bỏ sót …" at bounding box center [621, 491] width 441 height 141
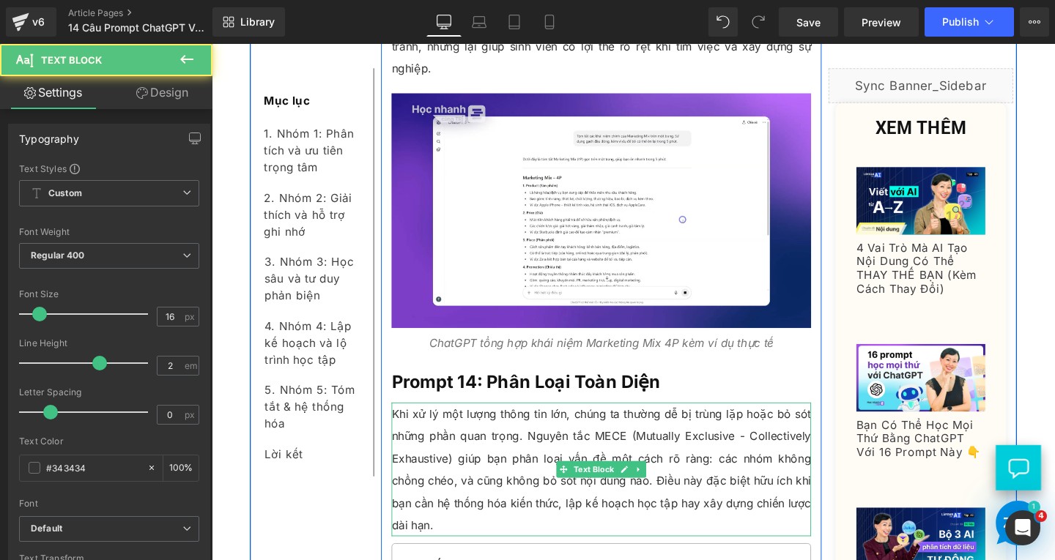
click at [445, 500] on p "Khi xử lý một lượng thông tin lớn, chúng ta thường dễ bị trùng lặp hoặc bỏ sót …" at bounding box center [621, 491] width 441 height 141
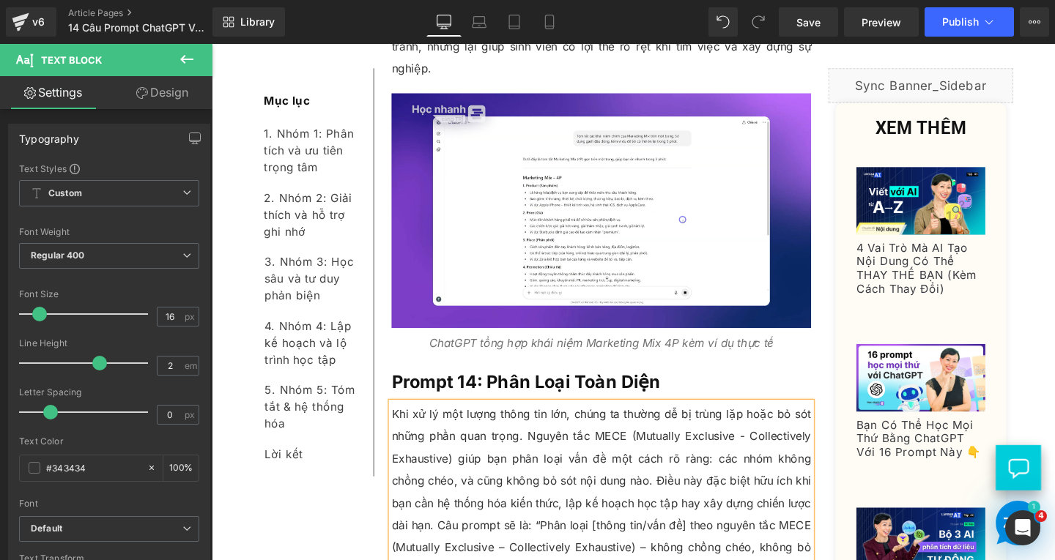
scroll to position [12328, 0]
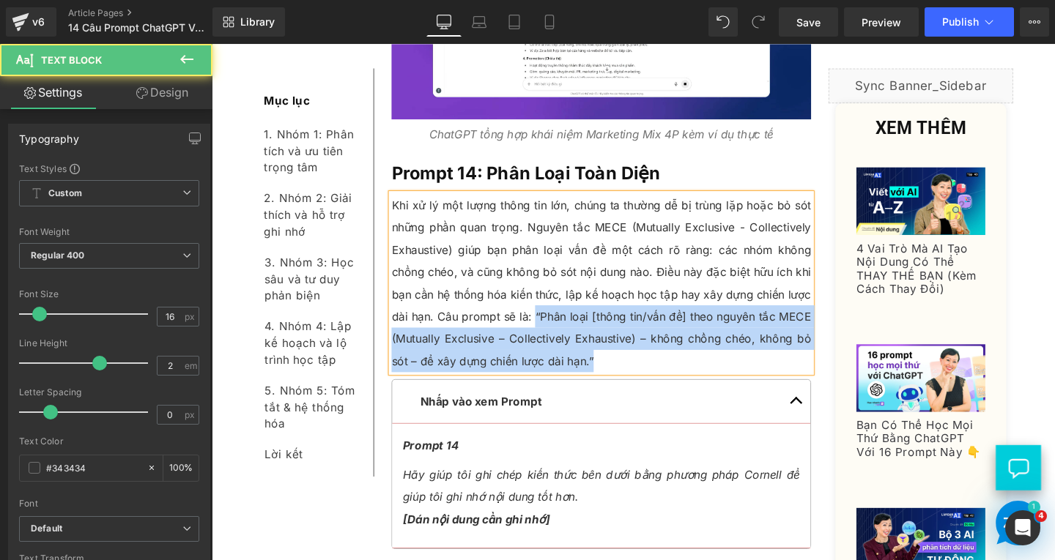
drag, startPoint x: 546, startPoint y: 281, endPoint x: 661, endPoint y: 342, distance: 130.1
click at [661, 342] on div "Khi xử lý một lượng thông tin lớn, chúng ta thường dễ bị trùng lặp hoặc bỏ sót …" at bounding box center [621, 295] width 441 height 188
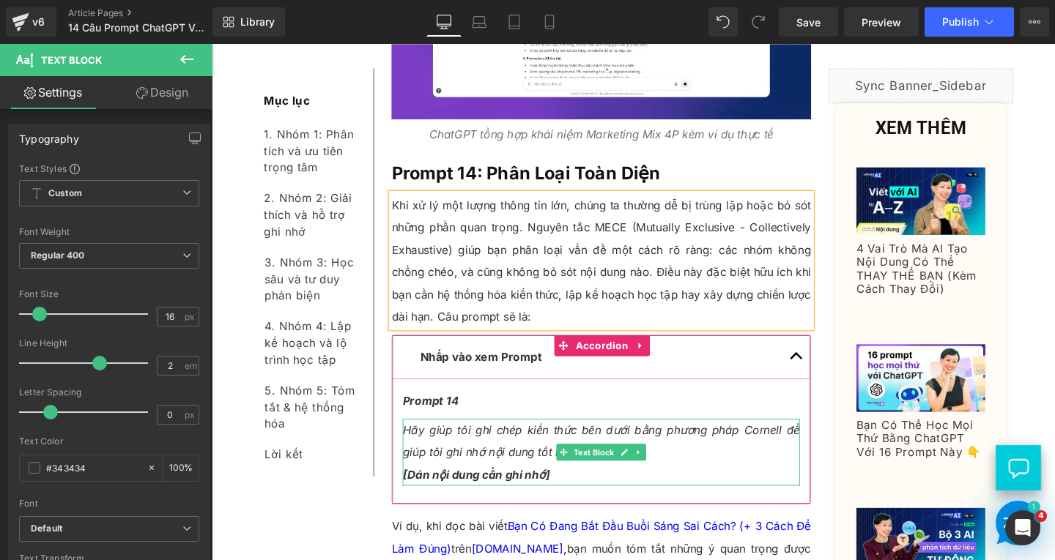
click at [521, 438] on p "Hãy giúp tôi ghi chép kiến thức bên dưới bằng phương pháp Cornell để giúp tôi g…" at bounding box center [620, 473] width 417 height 70
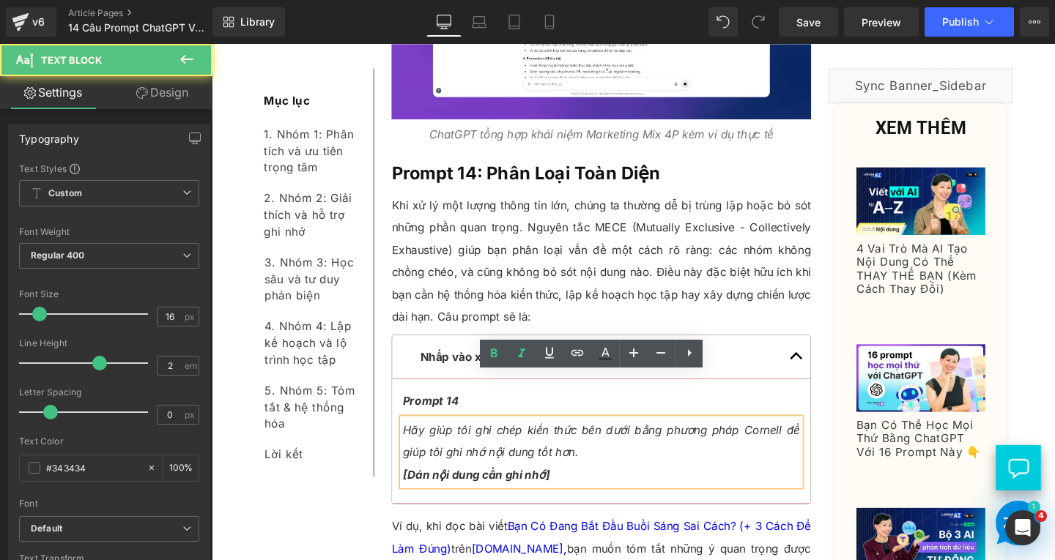
click at [584, 452] on p "Hãy giúp tôi ghi chép kiến thức bên dưới bằng phương pháp Cornell để giúp tôi g…" at bounding box center [620, 473] width 417 height 70
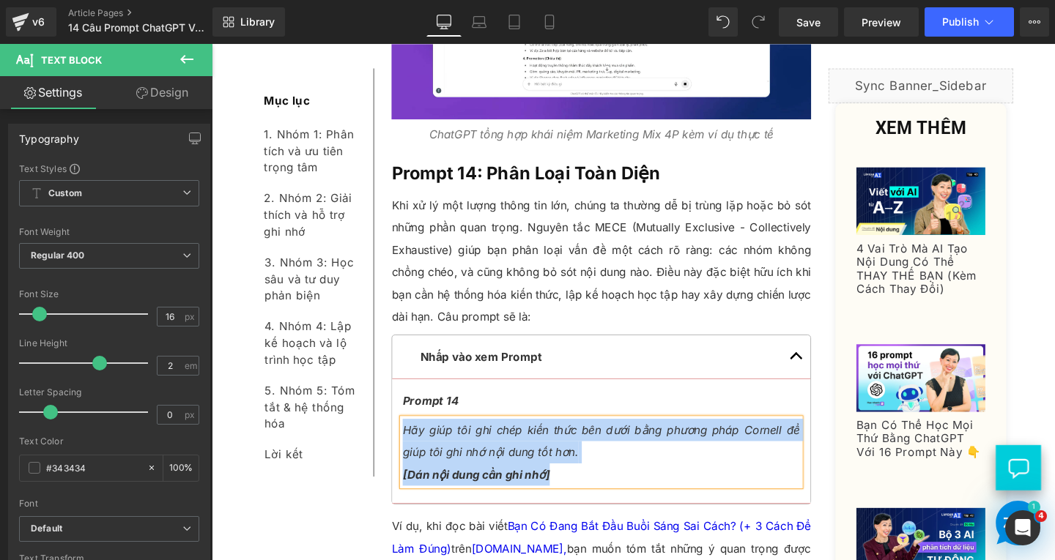
paste div
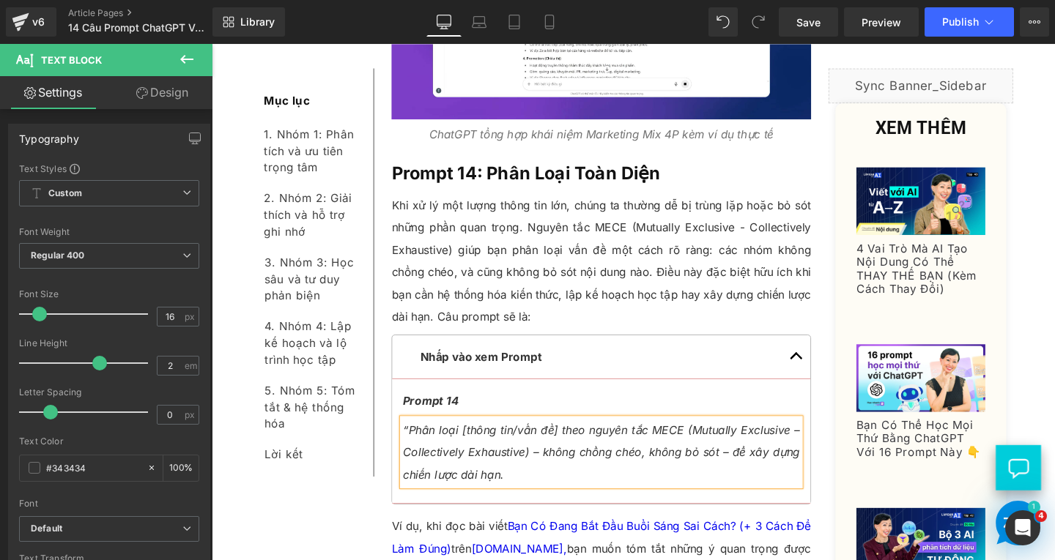
click at [413, 442] on span "“Phân loại [thông tin/vấn đề] theo nguyên tắc MECE (Mutually Exclusive – Collec…" at bounding box center [620, 473] width 417 height 62
click at [822, 442] on span "Phân loại [thông tin/vấn đề] theo nguyên tắc MECE (Mutually Exclusive – Collect…" at bounding box center [620, 473] width 417 height 62
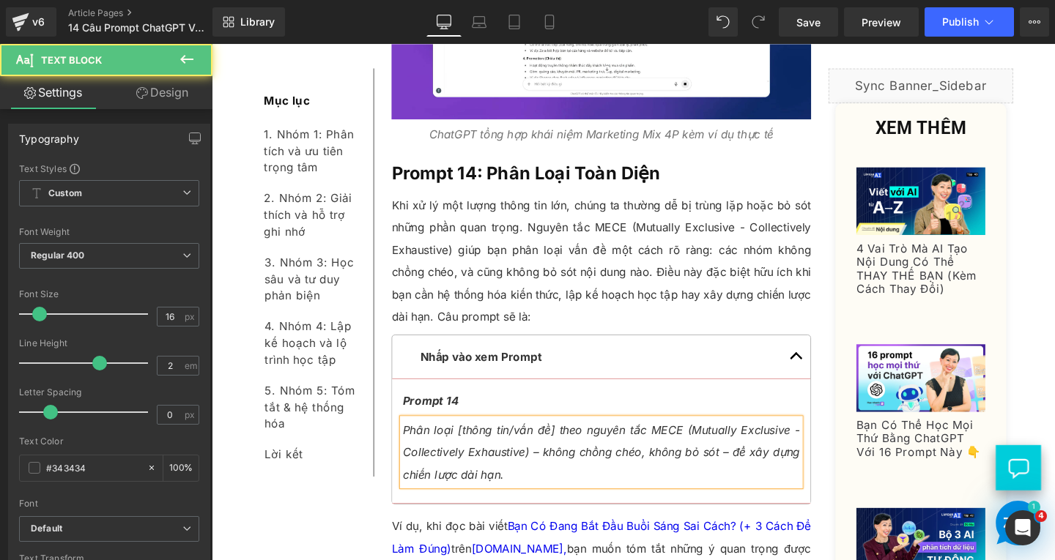
click at [546, 442] on span "Phân loại [thông tin/vấn đề] theo nguyên tắc MECE (Mutually Exclusive - Collect…" at bounding box center [620, 473] width 417 height 62
click at [750, 442] on span "Phân loại [thông tin/vấn đề] theo nguyên tắc MECE (Mutually Exclusive - Collect…" at bounding box center [620, 473] width 417 height 62
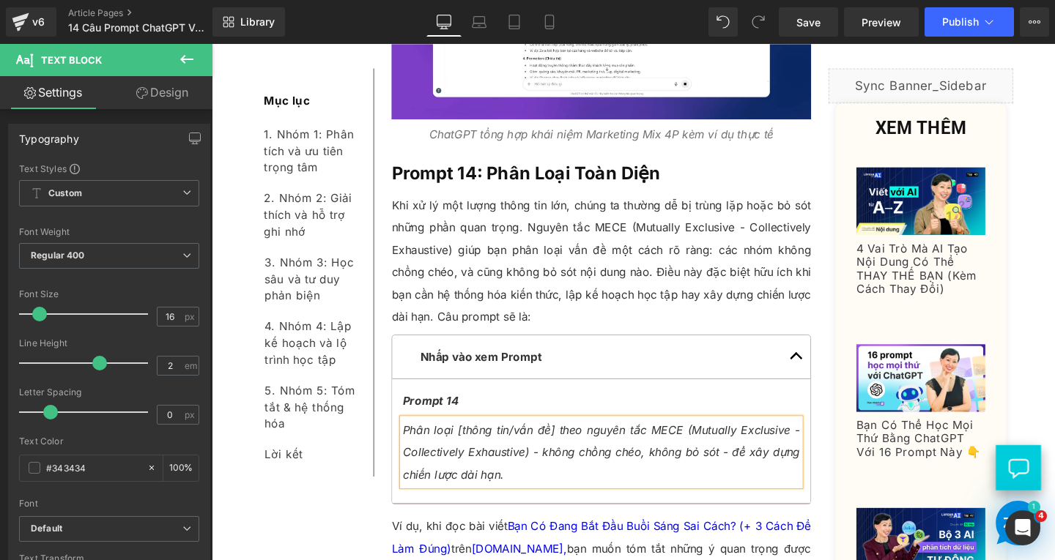
scroll to position [12621, 0]
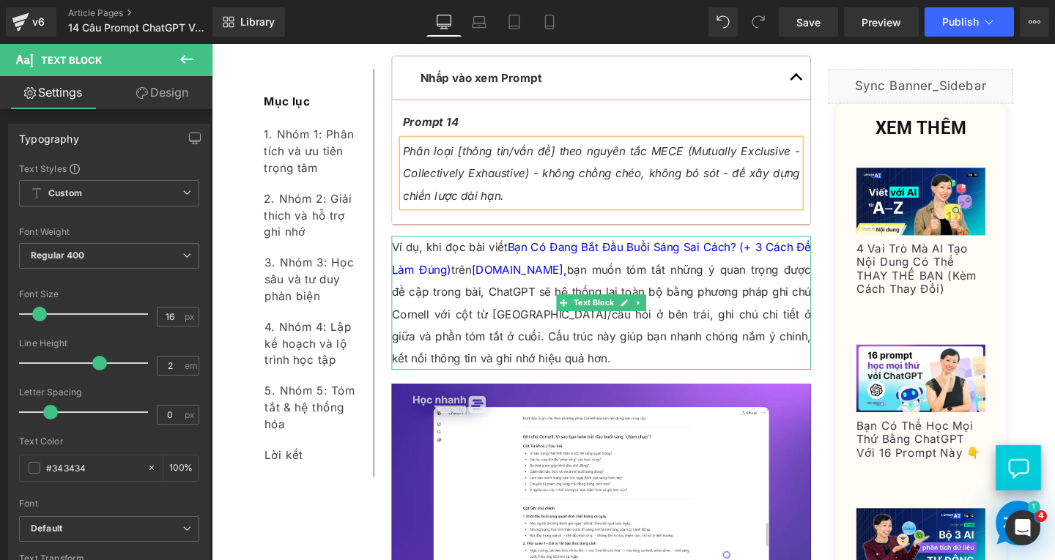
click at [540, 308] on p "Ví dụ, khi đọc bài viết Bạn Có Đang Bắt Đầu Buổi Sáng Sai Cách? (+ 3 Cách Để Là…" at bounding box center [621, 316] width 441 height 141
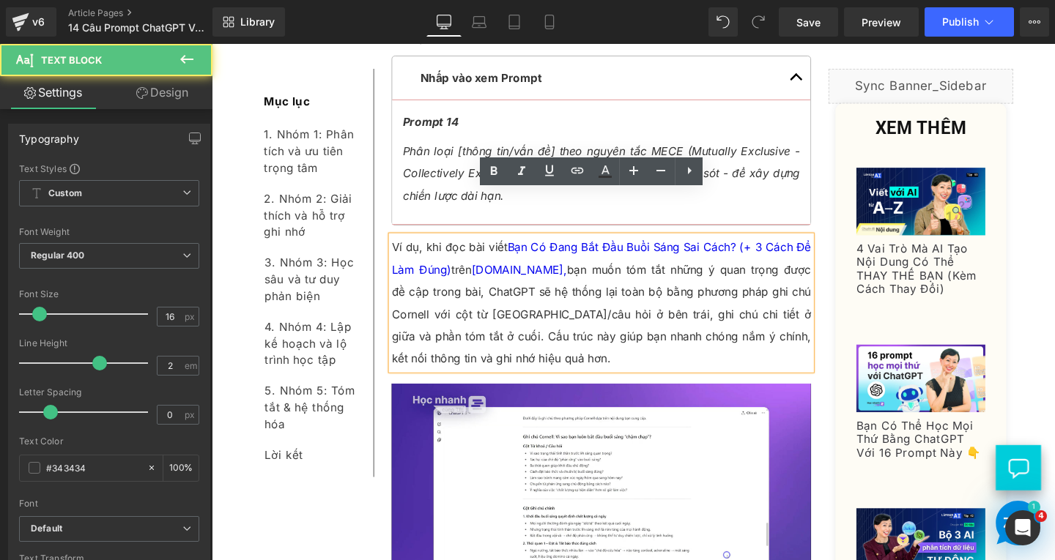
click at [538, 328] on p "Ví dụ, khi đọc bài viết Bạn Có Đang Bắt Đầu Buổi Sáng Sai Cách? (+ 3 Cách Để Là…" at bounding box center [621, 316] width 441 height 141
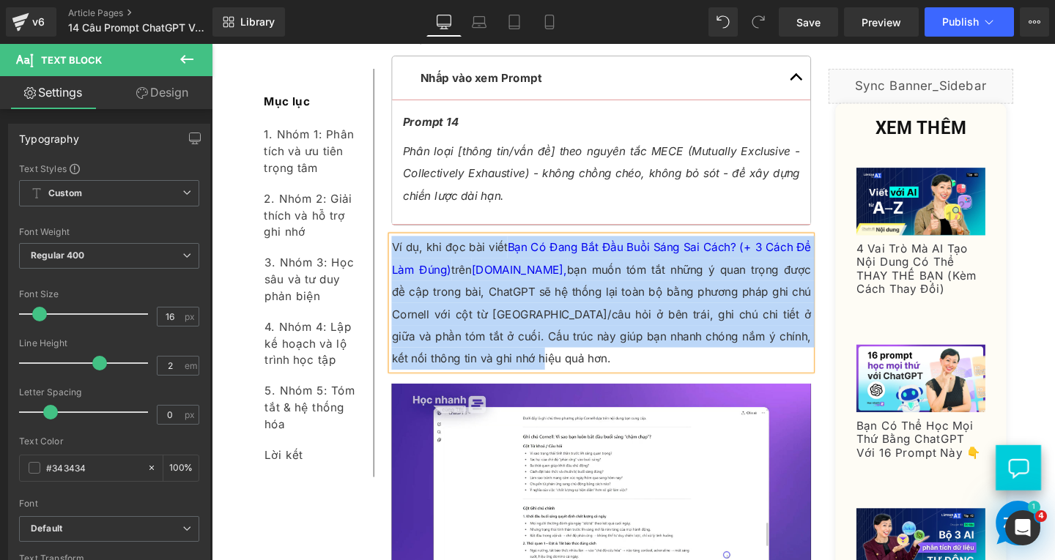
paste div
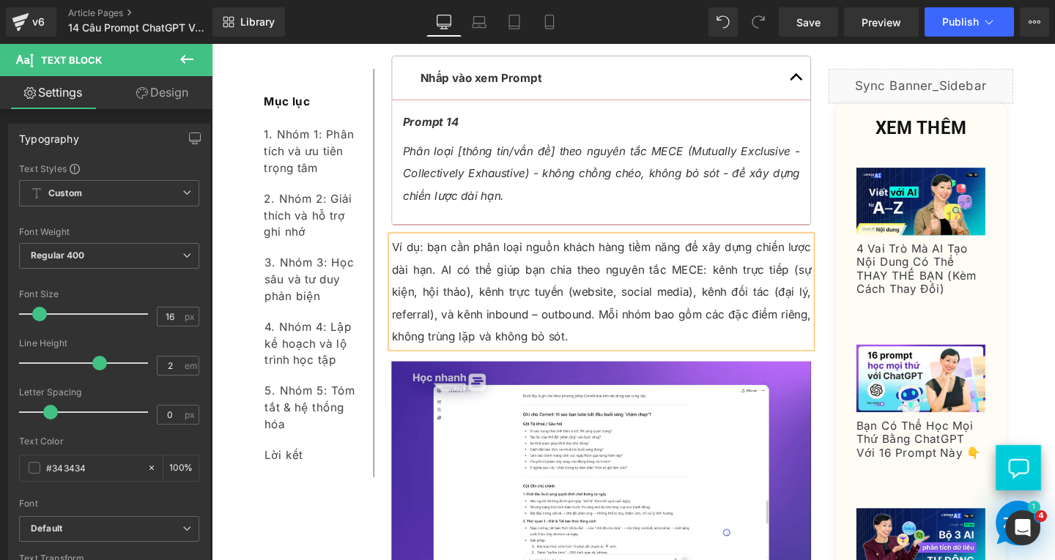
drag, startPoint x: 500, startPoint y: 281, endPoint x: 509, endPoint y: 309, distance: 29.4
click at [502, 281] on p "Ví dụ: bạn cần phân loại nguồn khách hàng tiềm năng để xây dựng chiến lược dài …" at bounding box center [621, 304] width 441 height 117
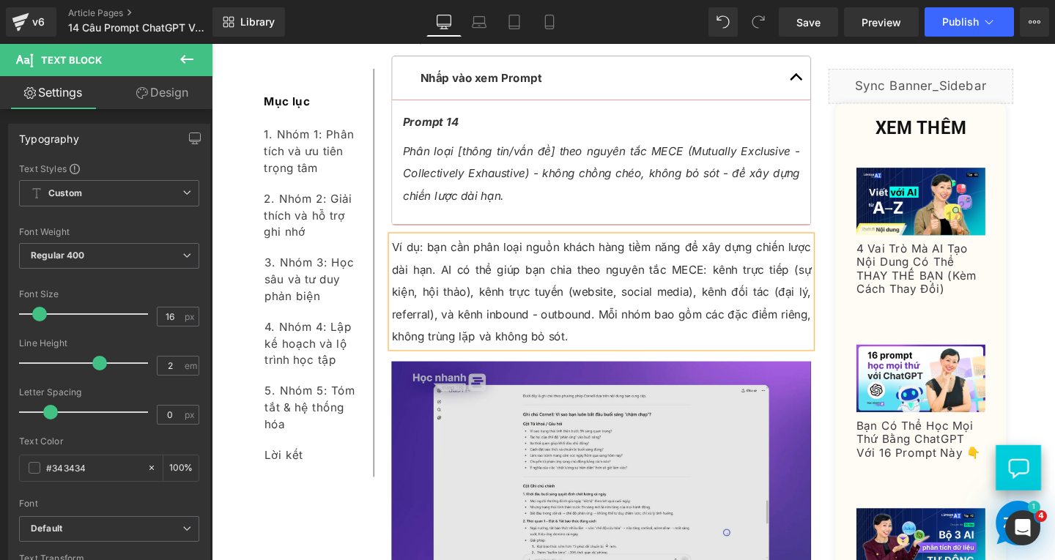
scroll to position [12914, 0]
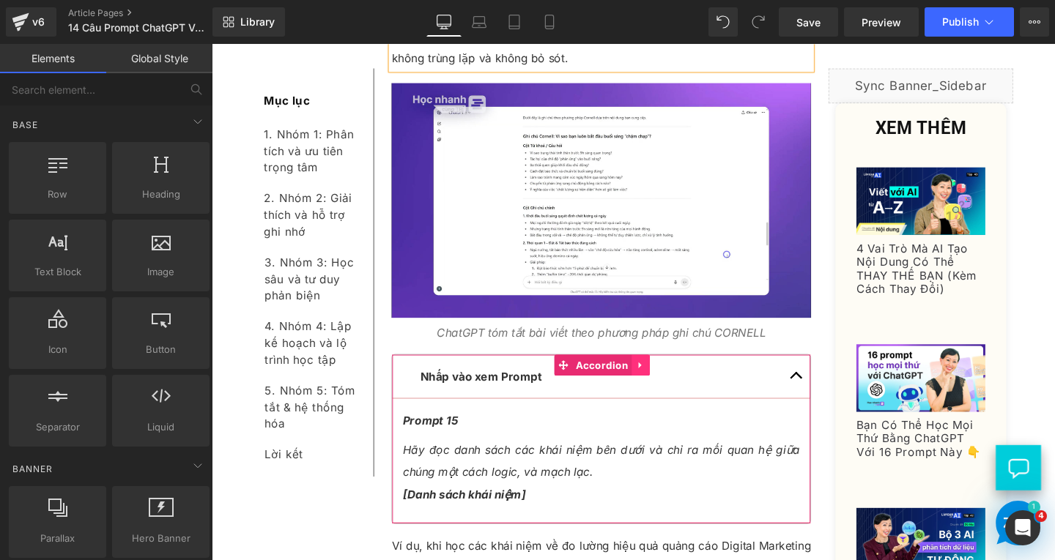
click at [658, 376] on icon at bounding box center [663, 381] width 10 height 11
click at [672, 371] on link at bounding box center [672, 382] width 19 height 22
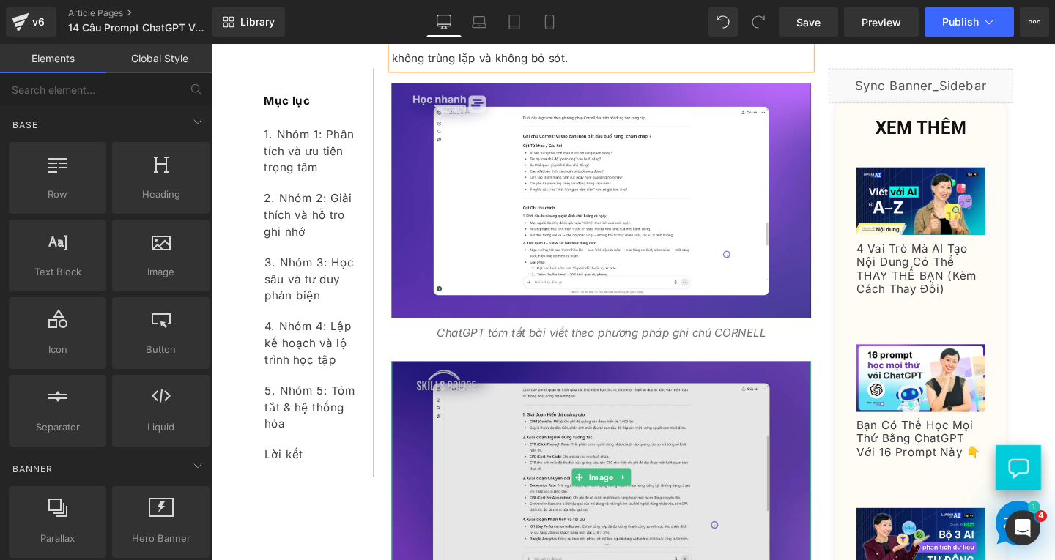
scroll to position [13134, 0]
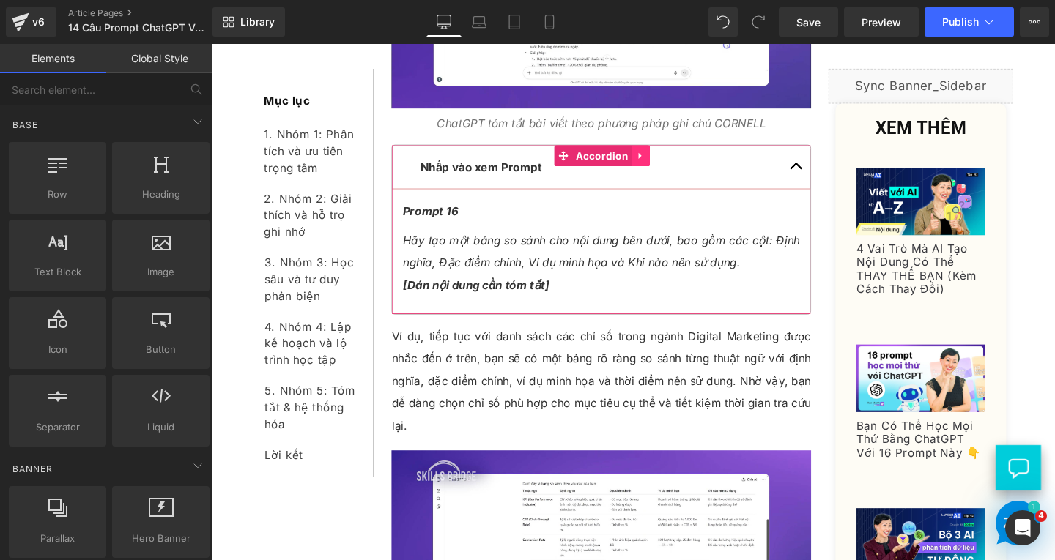
click at [660, 156] on icon at bounding box center [663, 161] width 10 height 11
click at [663, 151] on link at bounding box center [672, 162] width 19 height 22
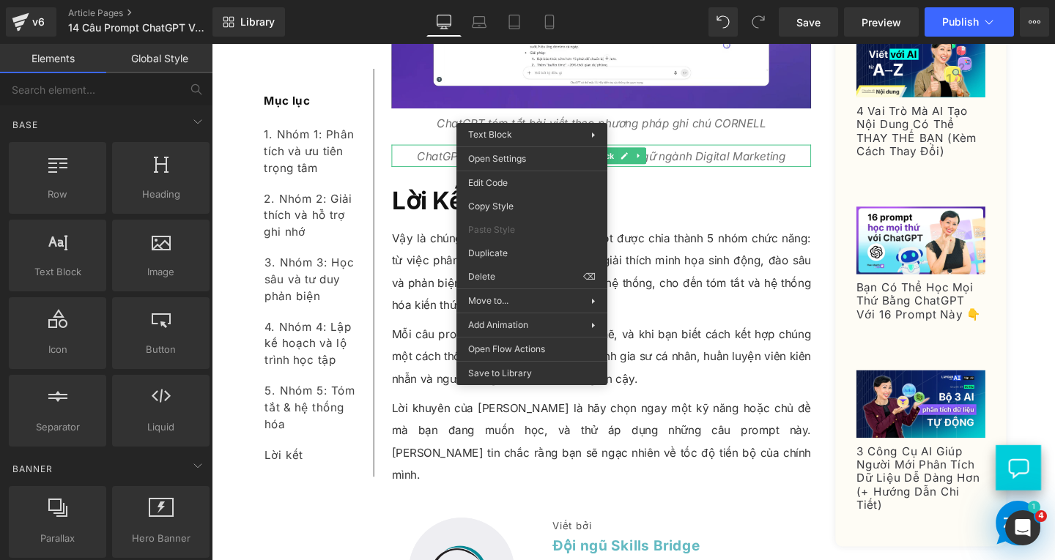
drag, startPoint x: 697, startPoint y: 316, endPoint x: 500, endPoint y: 283, distance: 199.8
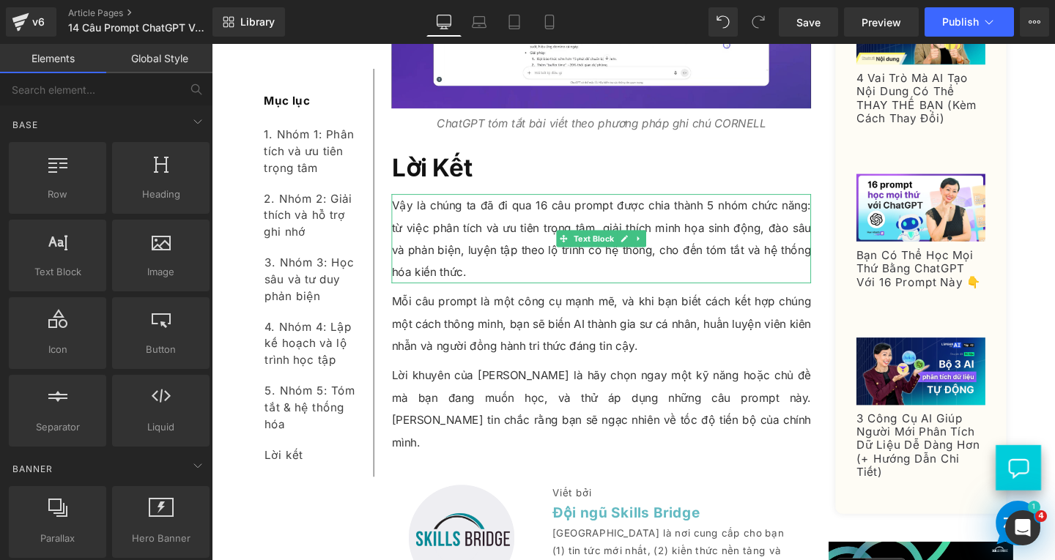
click at [467, 213] on p "Vậy là chúng ta đã đi qua 16 câu prompt được chia thành 5 nhóm chức năng: từ vi…" at bounding box center [621, 249] width 441 height 94
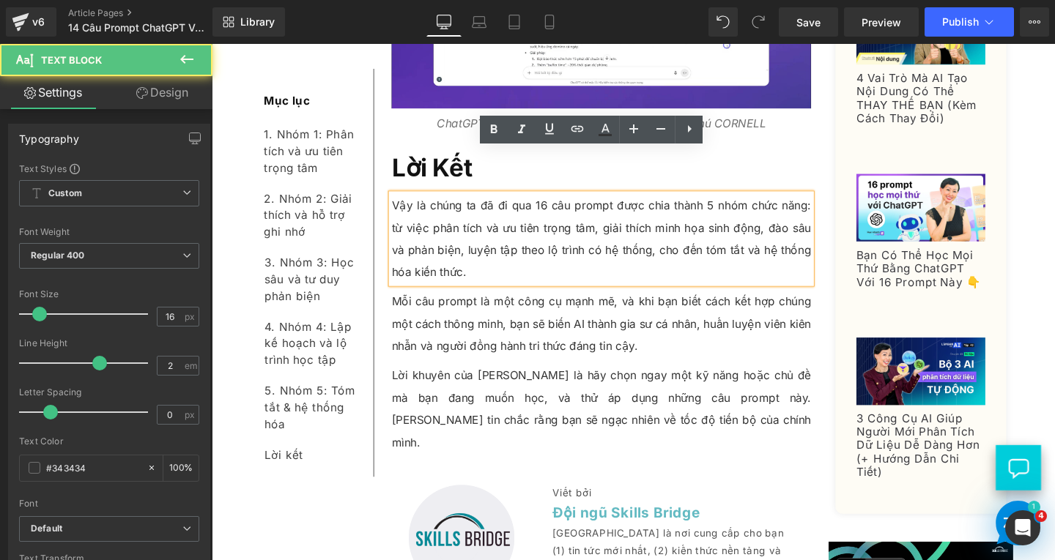
click at [461, 236] on p "Vậy là chúng ta đã đi qua 16 câu prompt được chia thành 5 nhóm chức năng: từ vi…" at bounding box center [621, 249] width 441 height 94
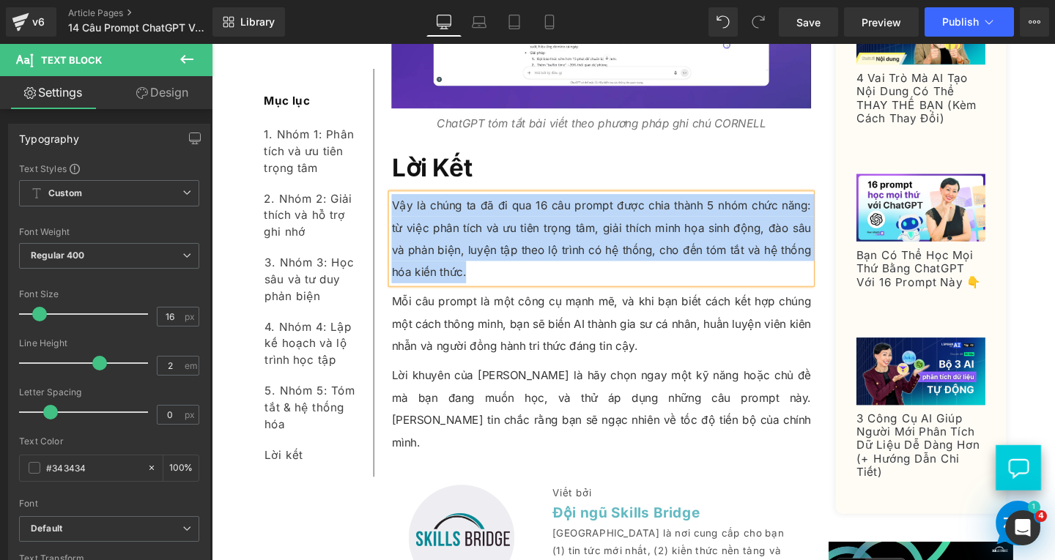
paste div
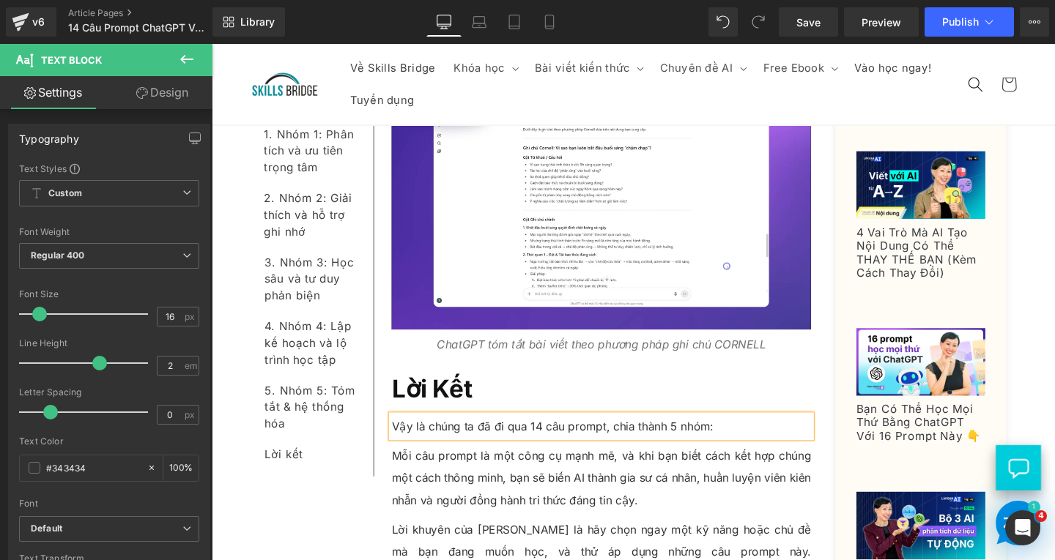
scroll to position [13121, 0]
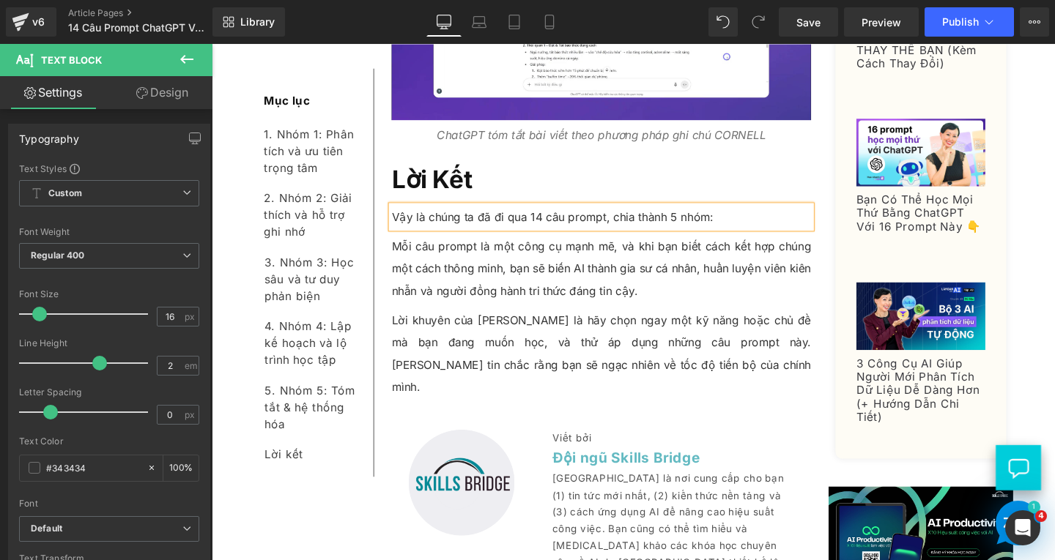
click at [513, 245] on p "Mỗi câu prompt là một công cụ mạnh mẽ, và khi bạn biết cách kết hợp chúng một c…" at bounding box center [621, 280] width 441 height 70
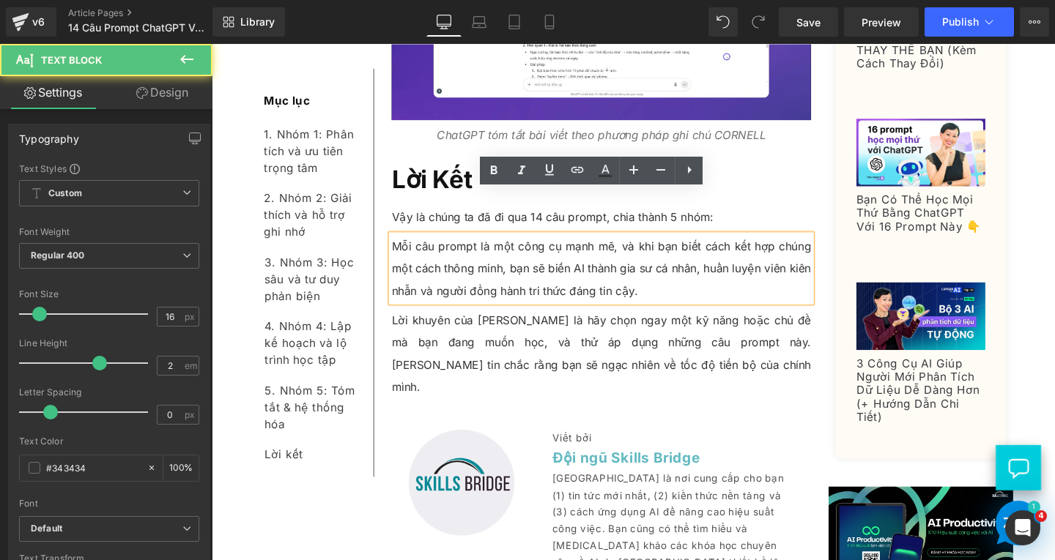
click at [519, 245] on p "Mỗi câu prompt là một công cụ mạnh mẽ, và khi bạn biết cách kết hợp chúng một c…" at bounding box center [621, 280] width 441 height 70
click at [708, 256] on p "Mỗi câu prompt là một công cụ mạnh mẽ, và khi bạn biết cách kết hợp chúng một c…" at bounding box center [621, 280] width 441 height 70
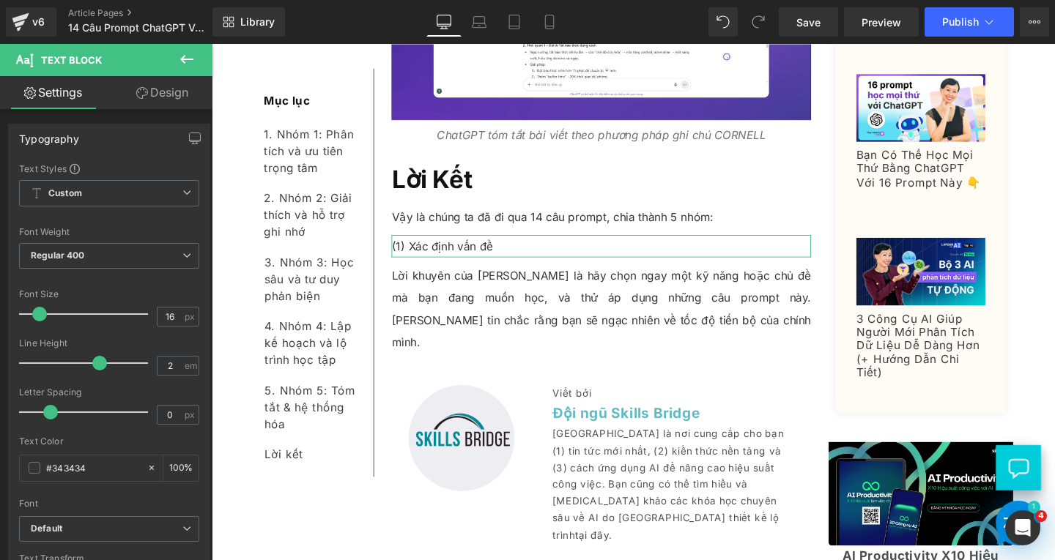
click at [170, 96] on link "Design" at bounding box center [162, 92] width 106 height 33
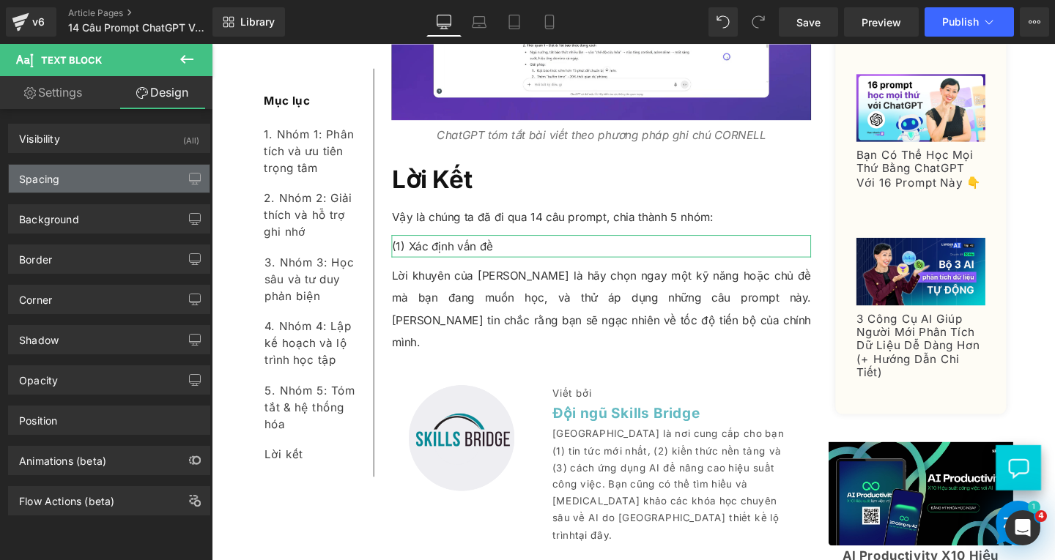
click at [123, 178] on div "Spacing" at bounding box center [109, 179] width 201 height 28
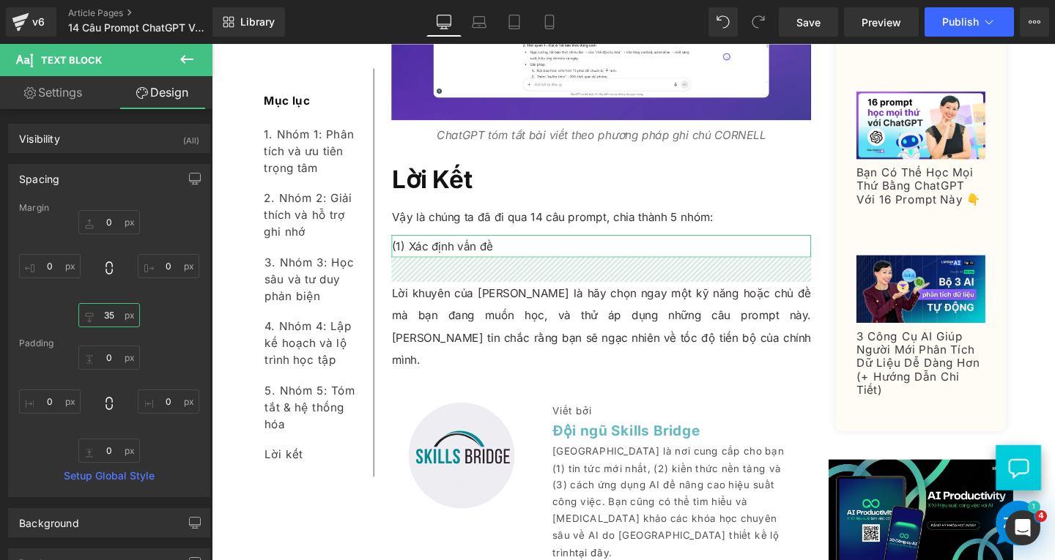
click at [112, 316] on input "35" at bounding box center [109, 315] width 62 height 24
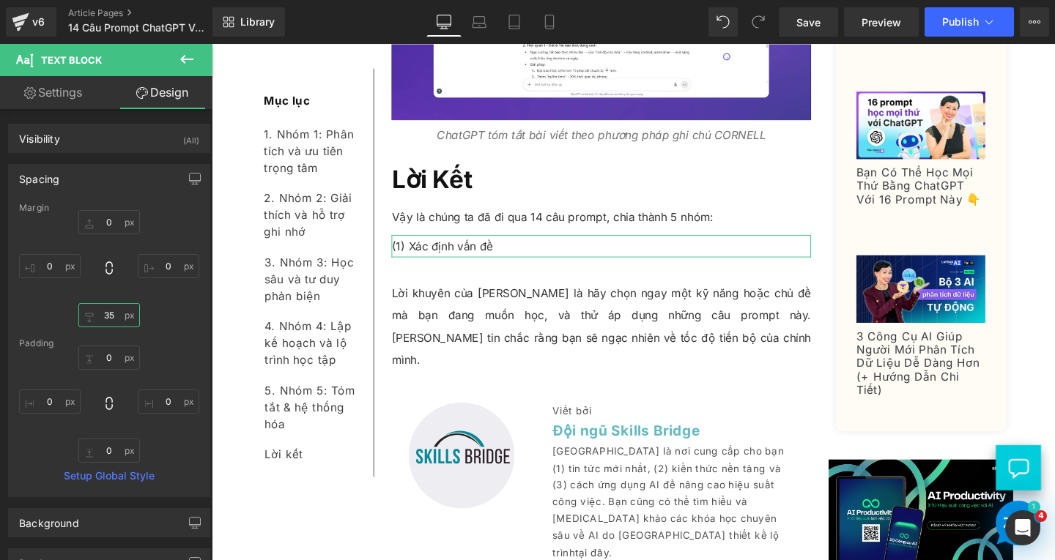
type input "3"
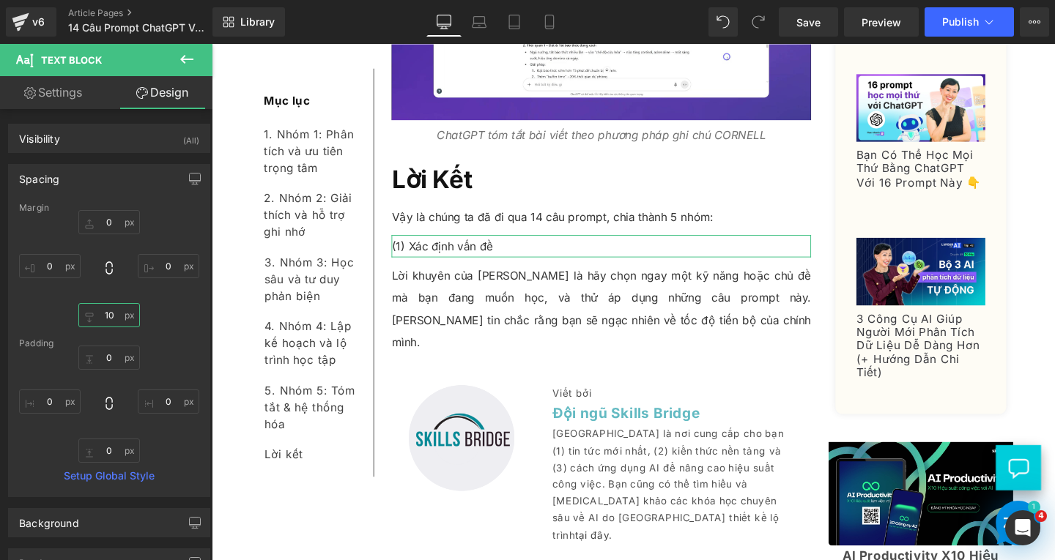
type input "10"
click at [60, 264] on input "0" at bounding box center [50, 266] width 62 height 24
type input "20"
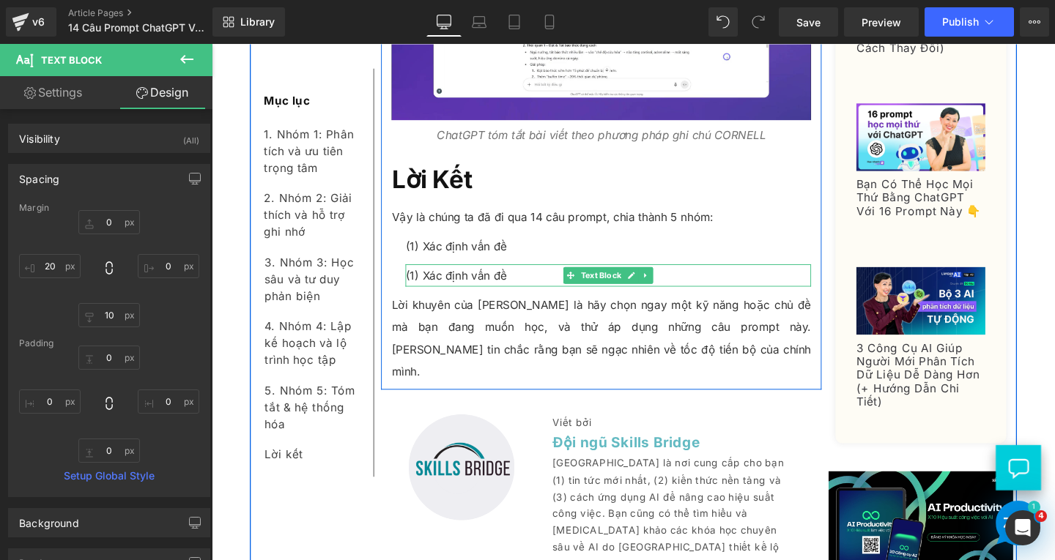
click at [447, 276] on p "(1) Xác định vấn đề" at bounding box center [628, 287] width 426 height 23
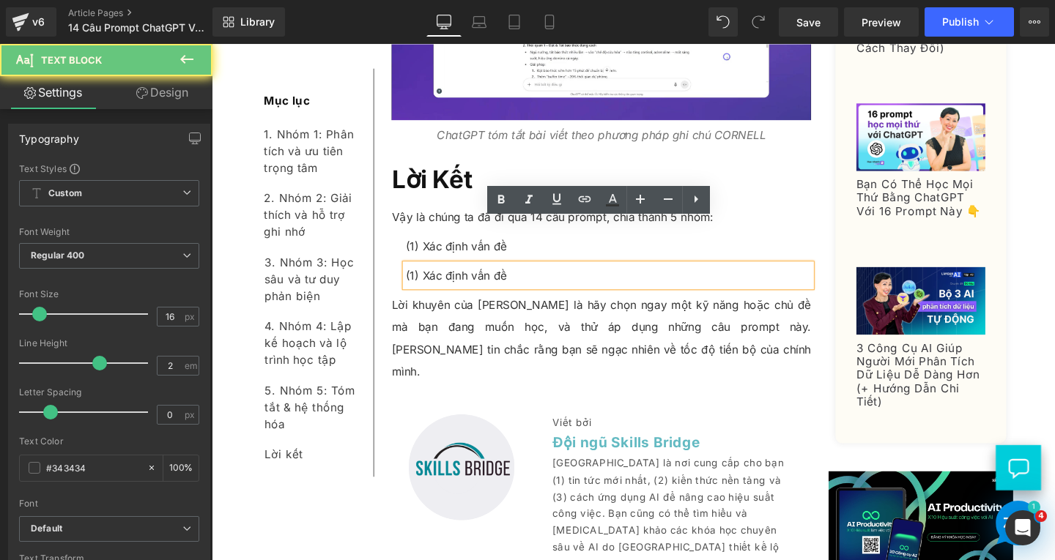
click at [419, 276] on p "(1) Xác định vấn đề" at bounding box center [628, 287] width 426 height 23
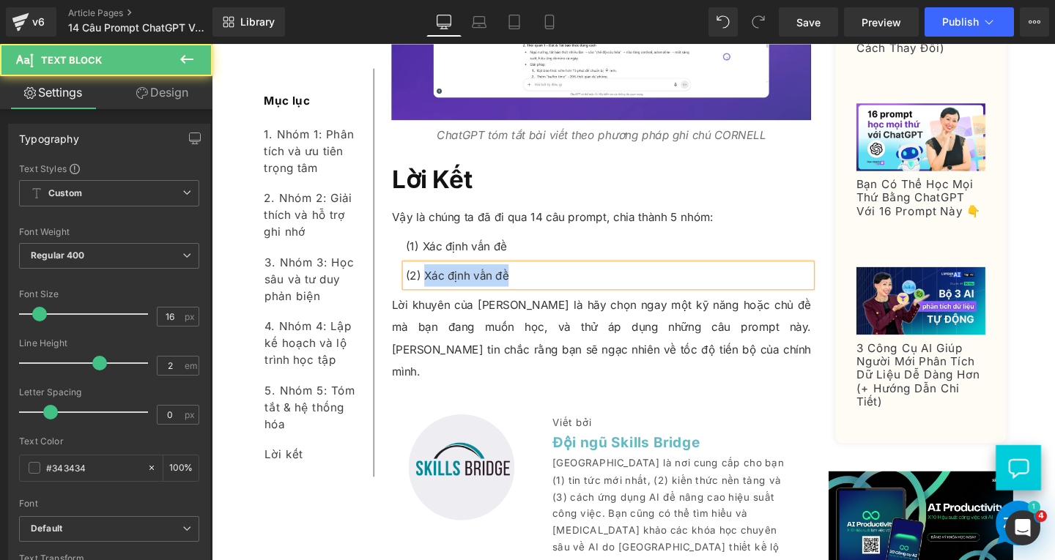
drag, startPoint x: 430, startPoint y: 237, endPoint x: 551, endPoint y: 237, distance: 120.9
click at [551, 276] on p "(2) Xác định vấn đề" at bounding box center [628, 287] width 426 height 23
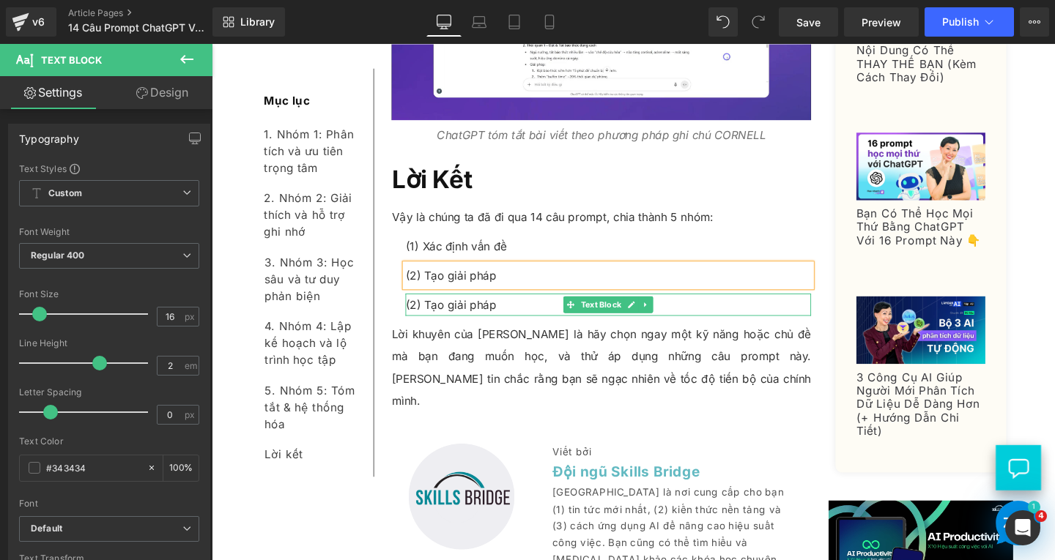
click at [435, 307] on p "(2) Tạo giải pháp" at bounding box center [628, 318] width 426 height 23
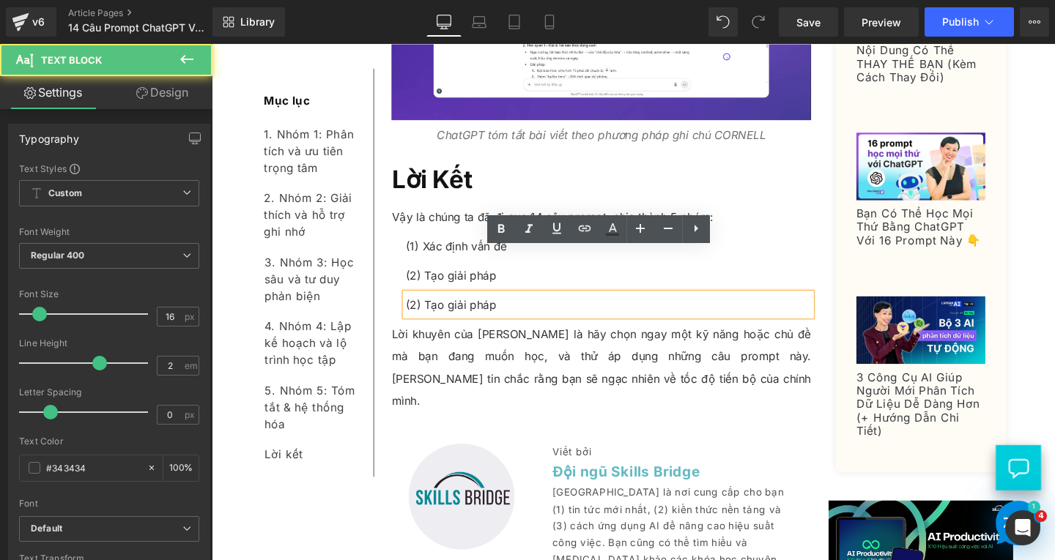
click at [417, 307] on p "(2) Tạo giải pháp" at bounding box center [628, 318] width 426 height 23
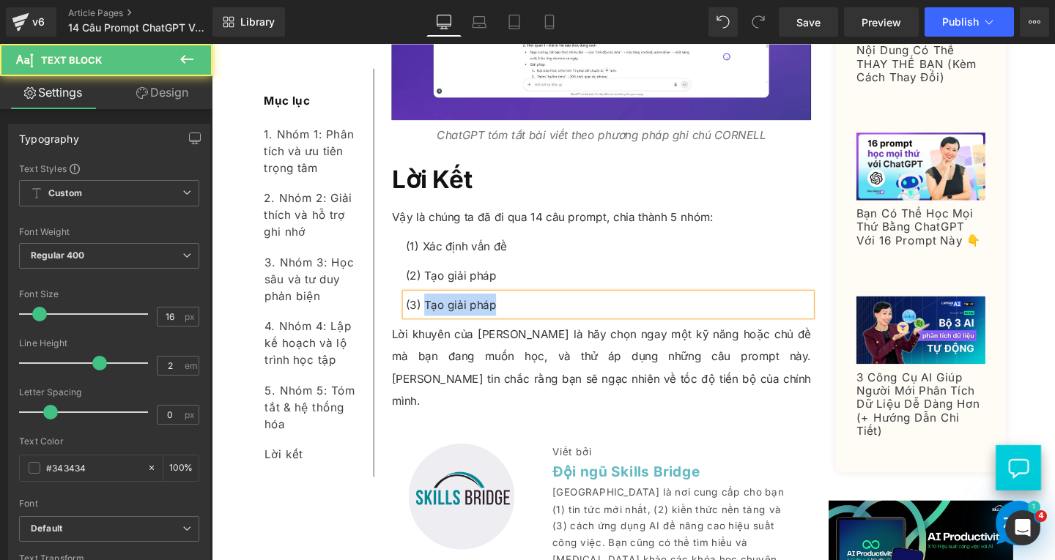
drag, startPoint x: 430, startPoint y: 269, endPoint x: 554, endPoint y: 286, distance: 125.7
click at [554, 307] on div "(3) Tạo giải pháp" at bounding box center [628, 318] width 426 height 23
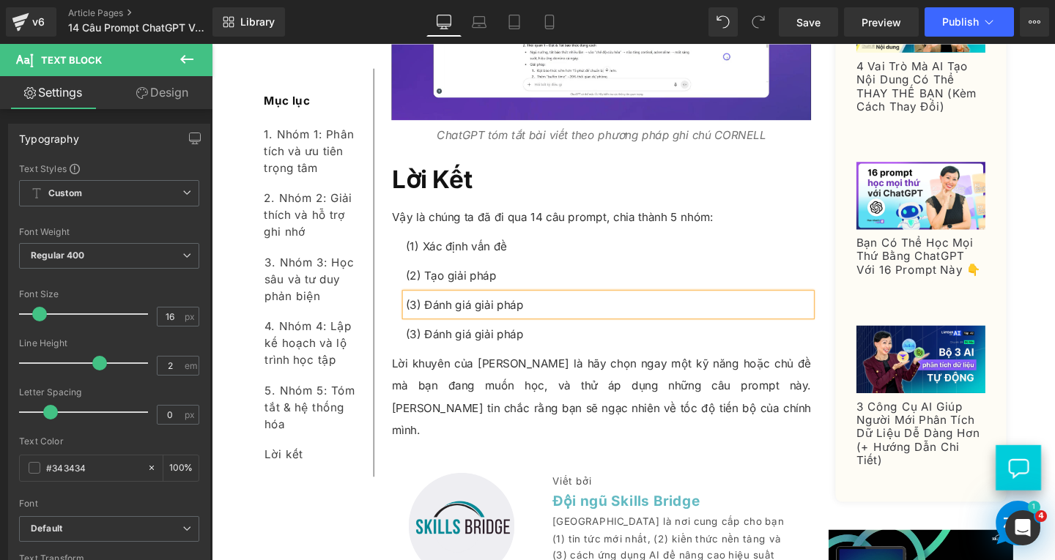
click at [428, 338] on p "(3) Đánh giá giải pháp" at bounding box center [628, 349] width 426 height 23
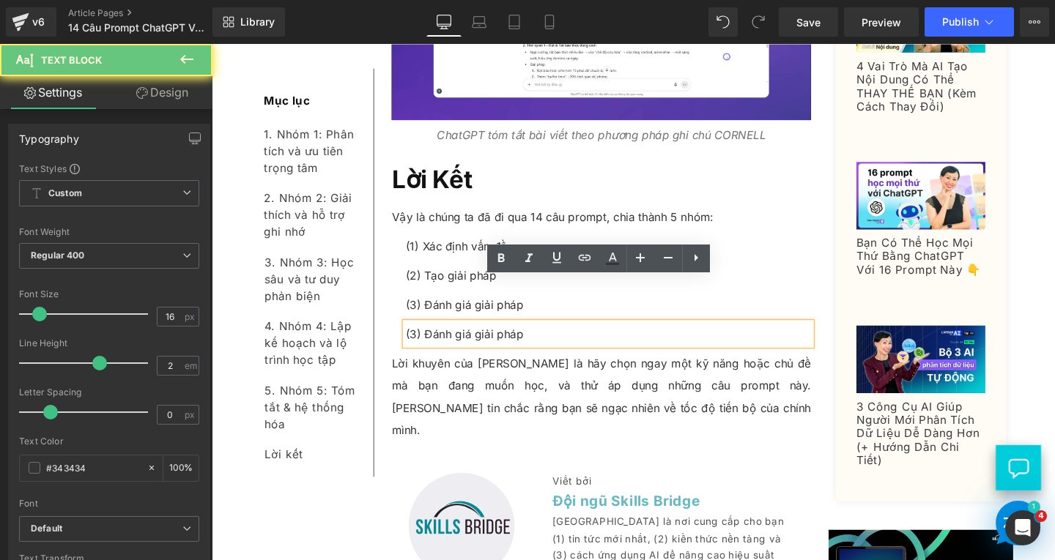
click at [417, 338] on p "(3) Đánh giá giải pháp" at bounding box center [628, 349] width 426 height 23
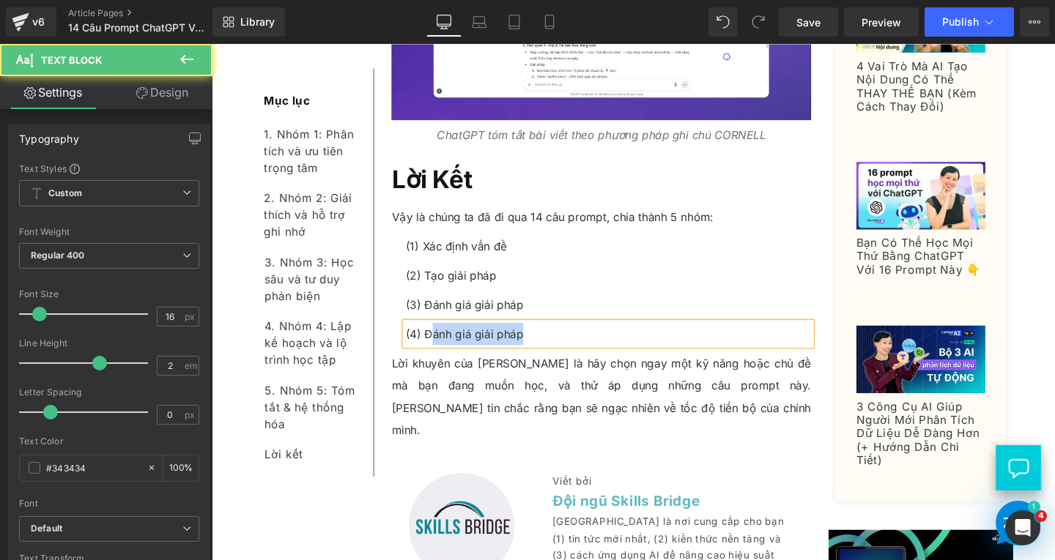
drag, startPoint x: 434, startPoint y: 304, endPoint x: 566, endPoint y: 304, distance: 132.6
click at [566, 338] on p "(4) Đánh giá giải pháp" at bounding box center [628, 349] width 426 height 23
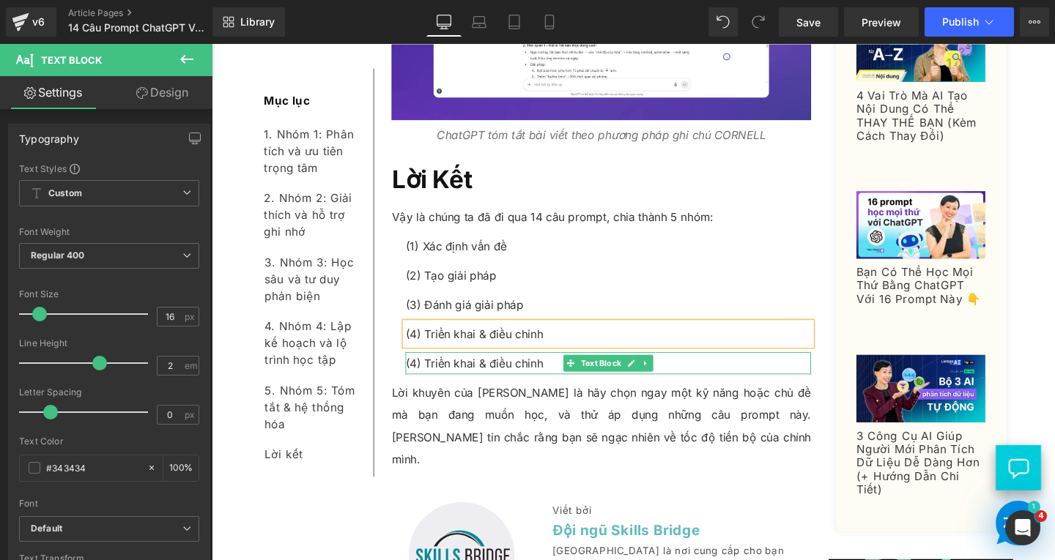
click at [423, 368] on p "(4) Triển khai & điều chỉnh" at bounding box center [628, 379] width 426 height 23
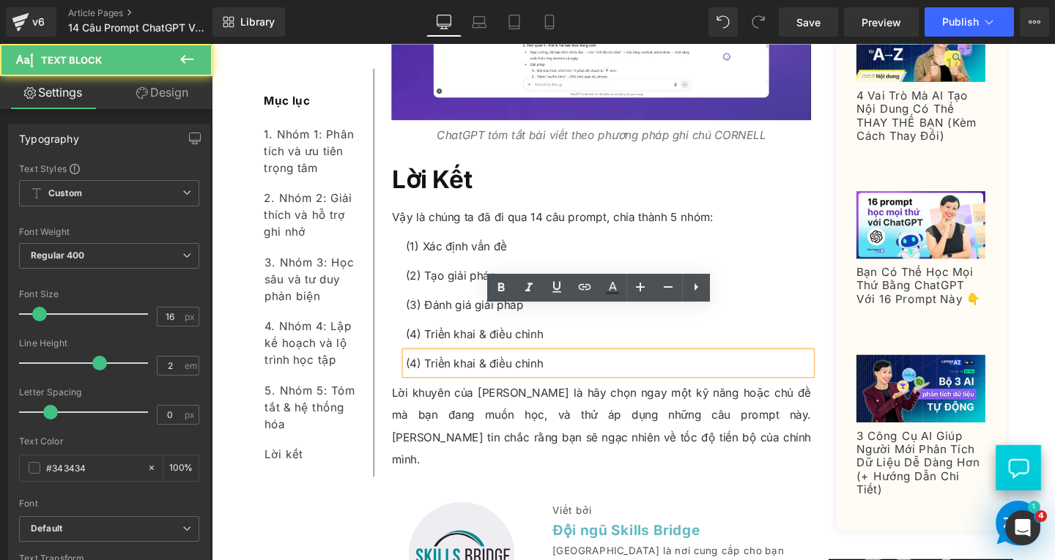
click at [420, 368] on p "(4) Triển khai & điều chỉnh" at bounding box center [628, 379] width 426 height 23
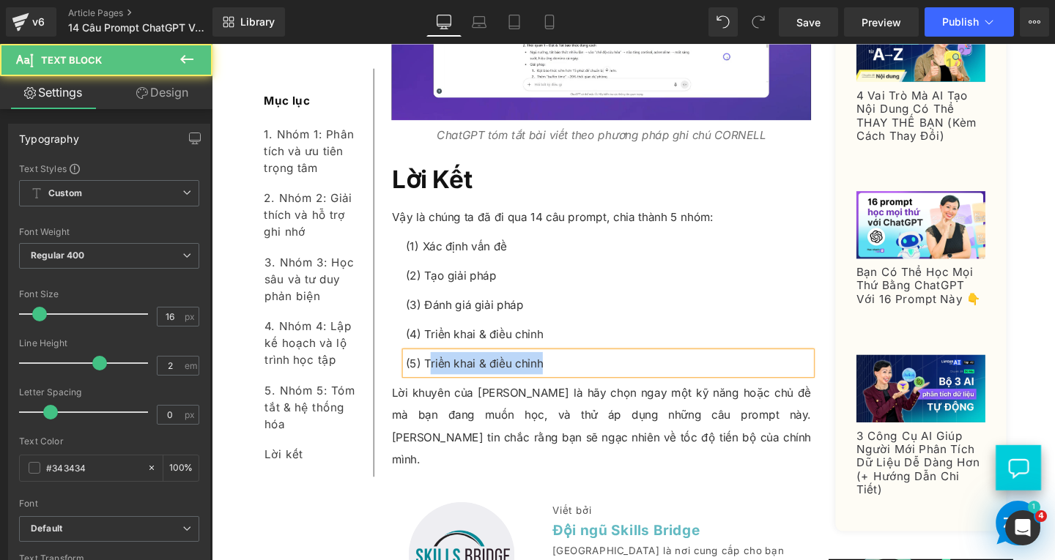
drag, startPoint x: 433, startPoint y: 330, endPoint x: 646, endPoint y: 349, distance: 213.9
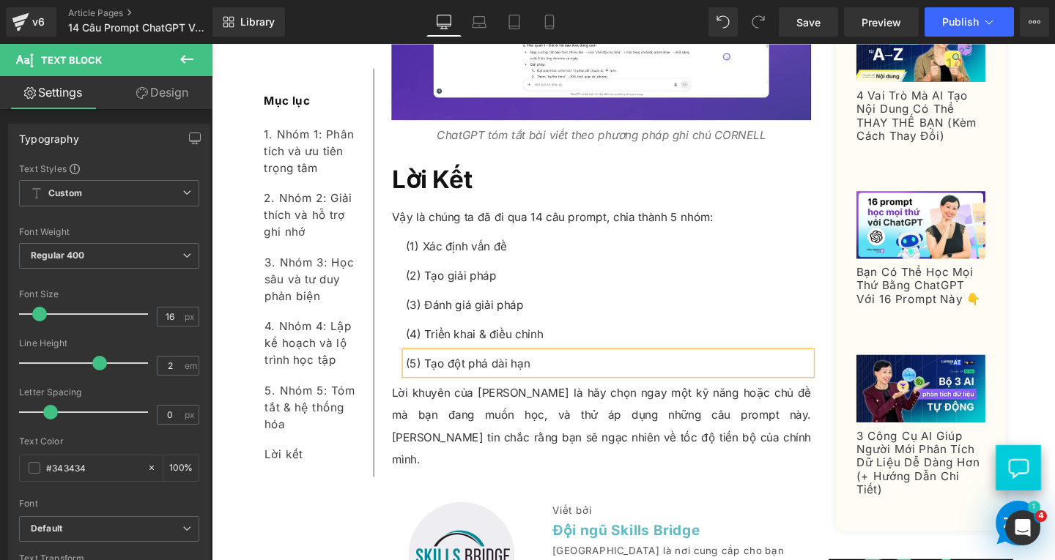
scroll to position [13194, 0]
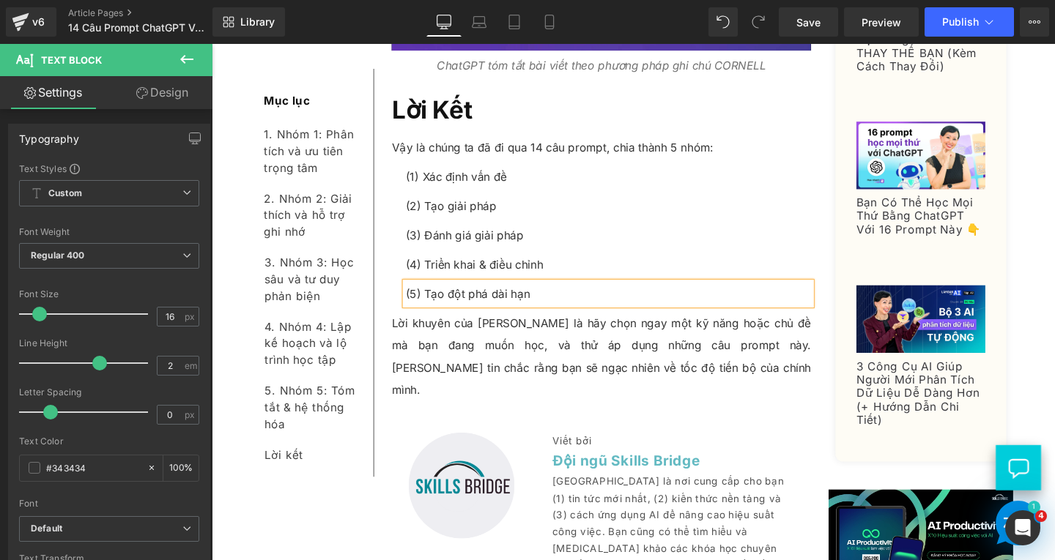
click at [496, 326] on p "Lời khuyên của Trí là hãy chọn ngay một kỹ năng hoặc chủ đề mà bạn đang muốn họ…" at bounding box center [621, 373] width 441 height 94
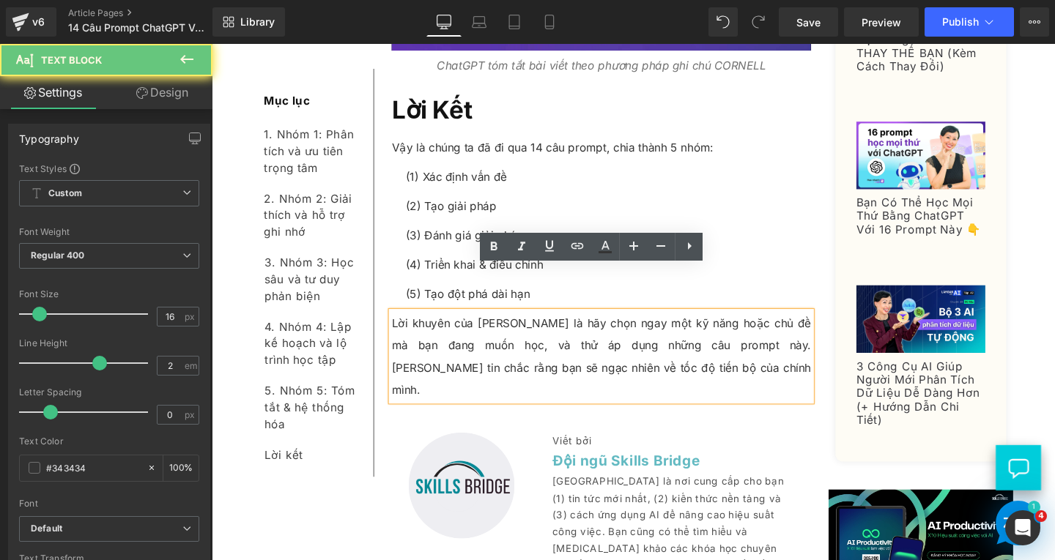
click at [639, 345] on p "Lời khuyên của Trí là hãy chọn ngay một kỹ năng hoặc chủ đề mà bạn đang muốn họ…" at bounding box center [621, 373] width 441 height 94
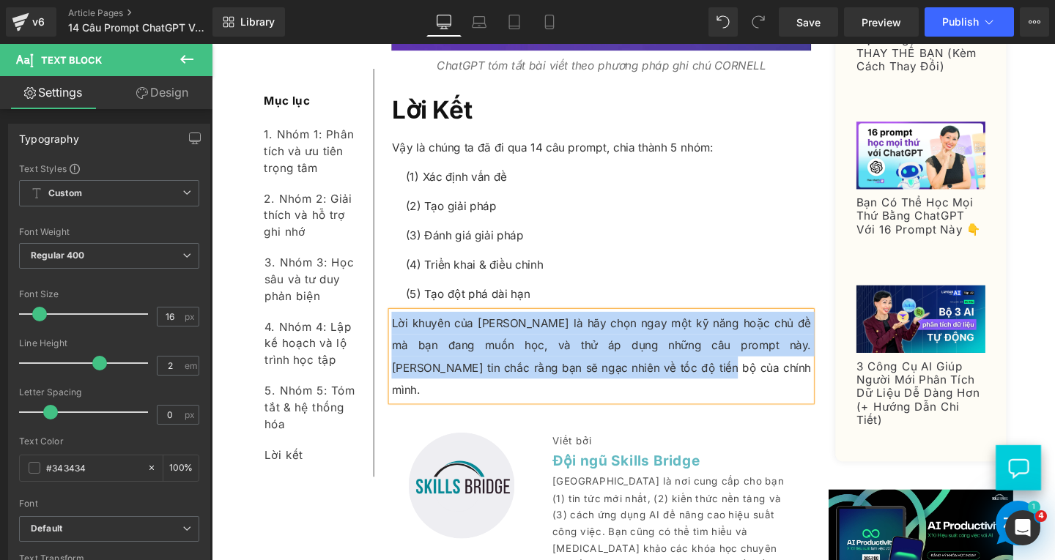
paste div
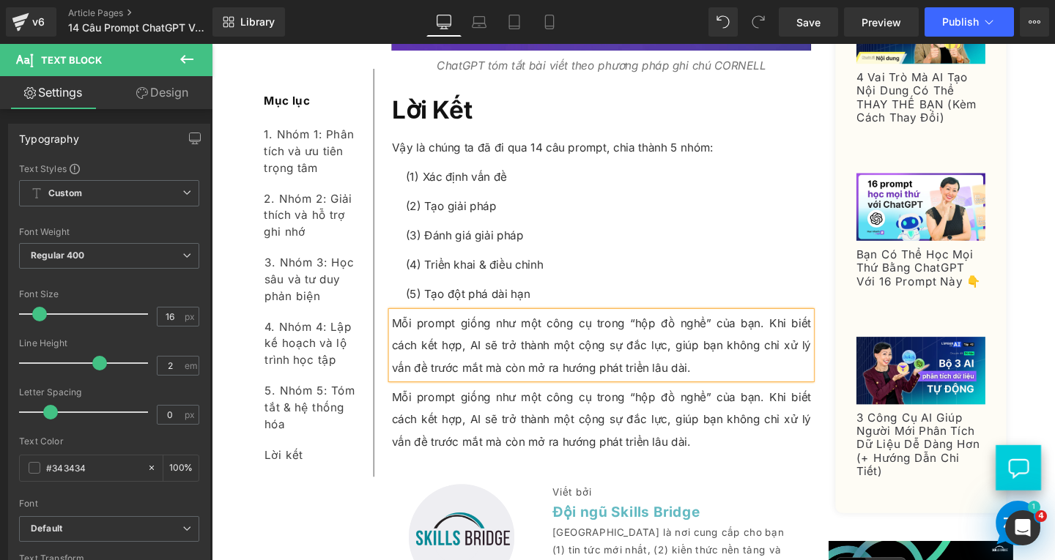
click at [511, 404] on p "Mỗi prompt giống như một công cụ trong “hộp đồ nghề” của bạn. Khi biết cách kết…" at bounding box center [621, 439] width 441 height 70
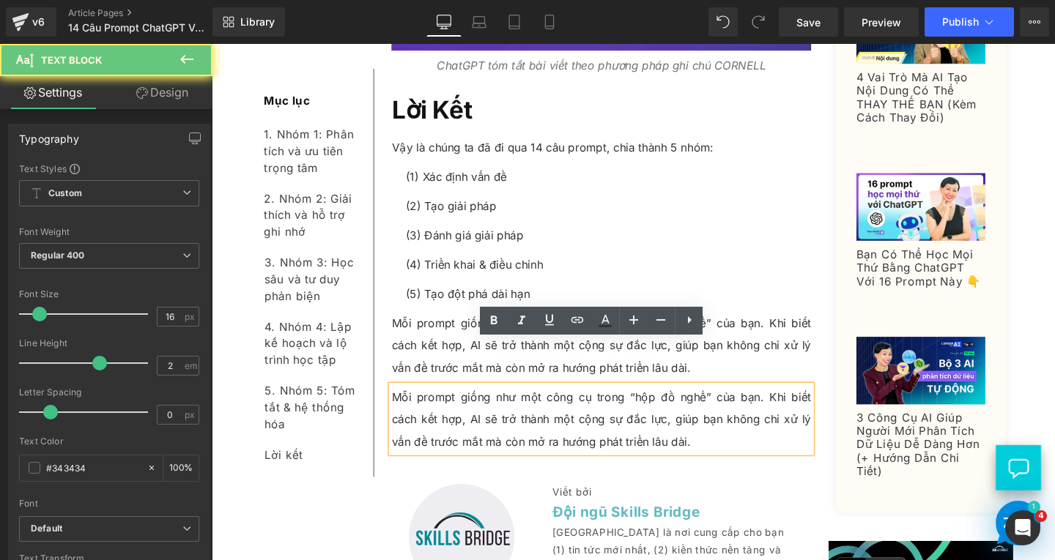
click at [699, 418] on p "Mỗi prompt giống như một công cụ trong “hộp đồ nghề” của bạn. Khi biết cách kết…" at bounding box center [621, 439] width 441 height 70
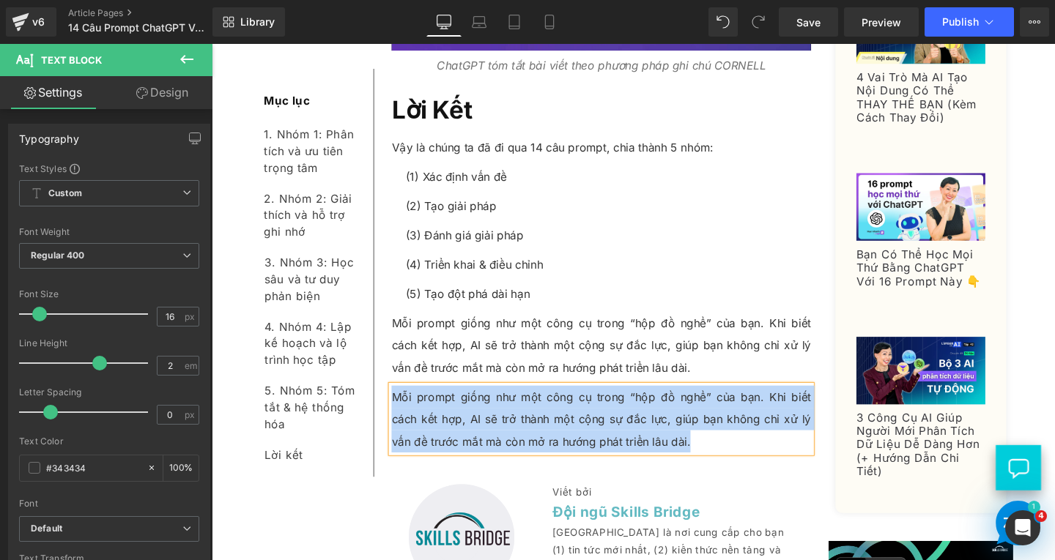
paste div
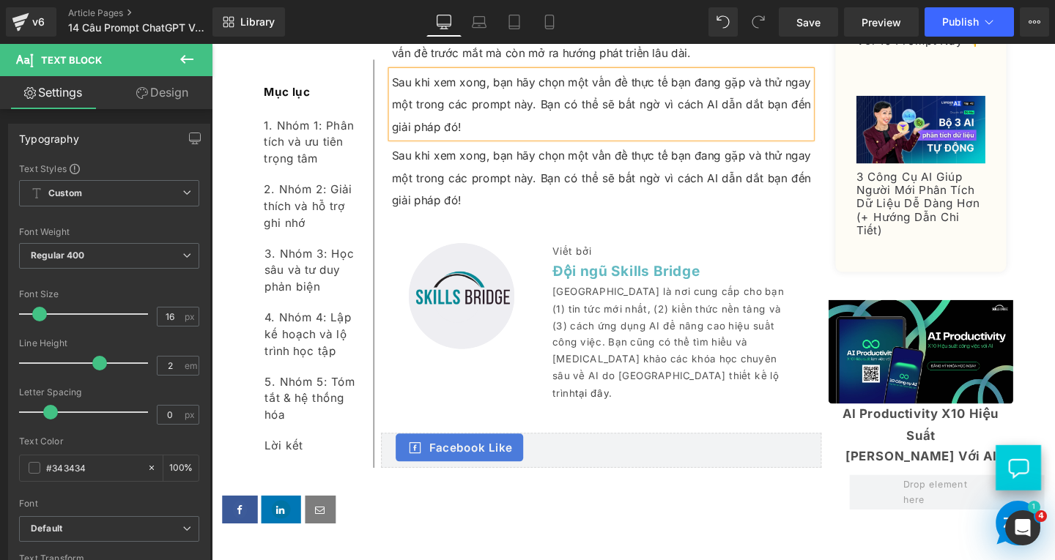
scroll to position [13379, 0]
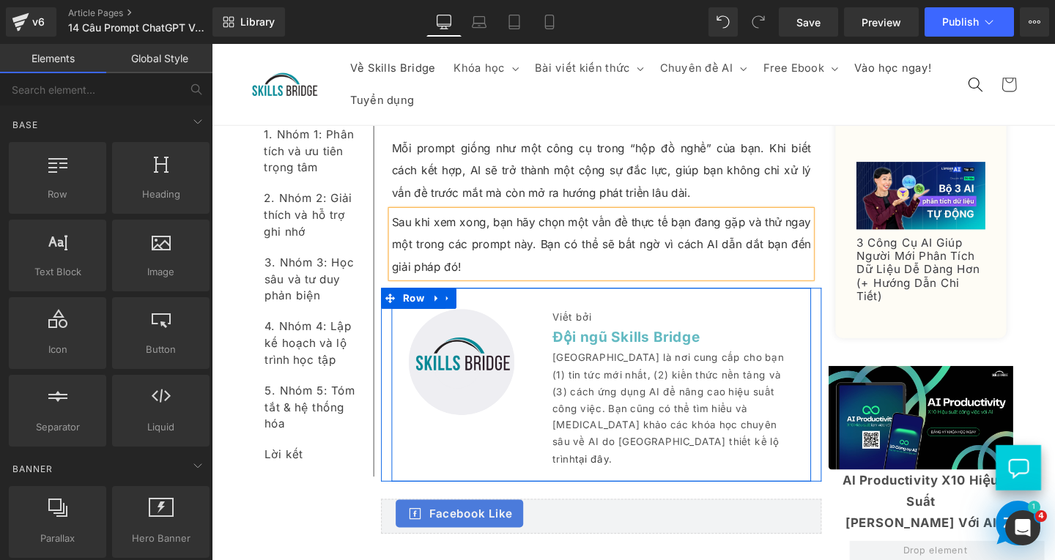
click at [492, 221] on p "Sau khi xem xong, bạn hãy chọn một vấn đề thực tế bạn đang gặp và thử ngay một …" at bounding box center [621, 254] width 441 height 70
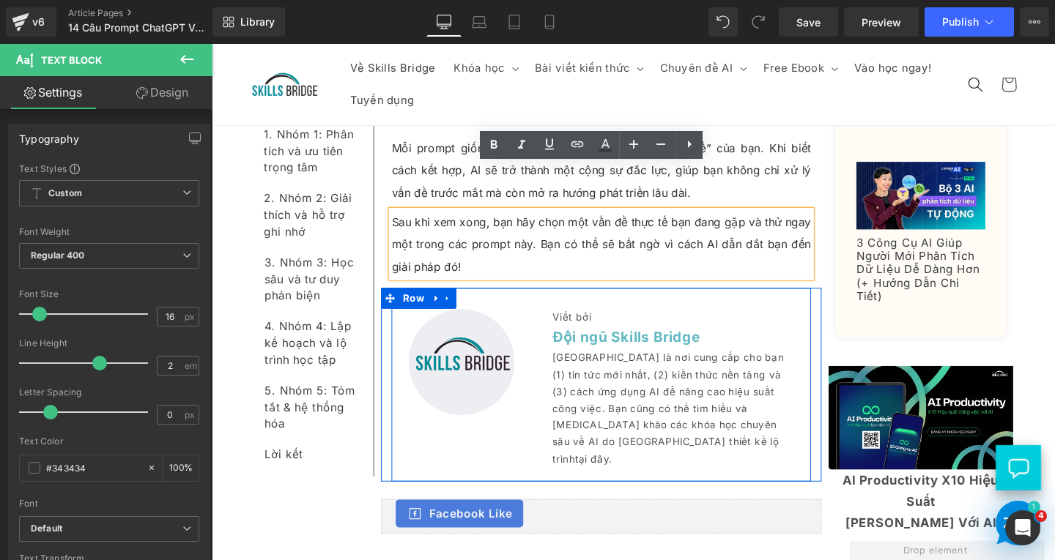
drag, startPoint x: 464, startPoint y: 185, endPoint x: 461, endPoint y: 206, distance: 20.6
click at [463, 219] on p "Sau khi xem xong, bạn hãy chọn một vấn đề thực tế bạn đang gặp và thử ngay một …" at bounding box center [621, 254] width 441 height 70
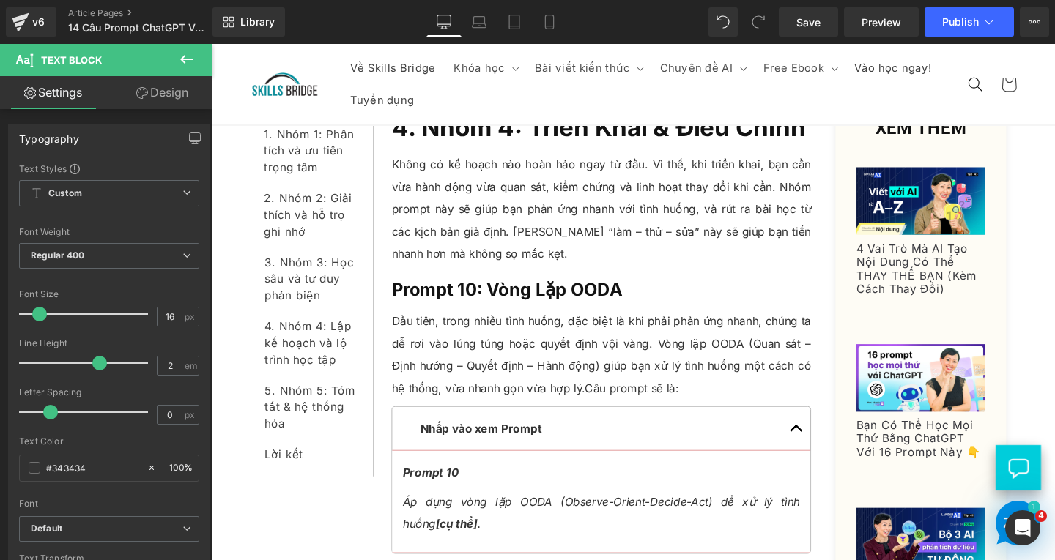
scroll to position [0, 0]
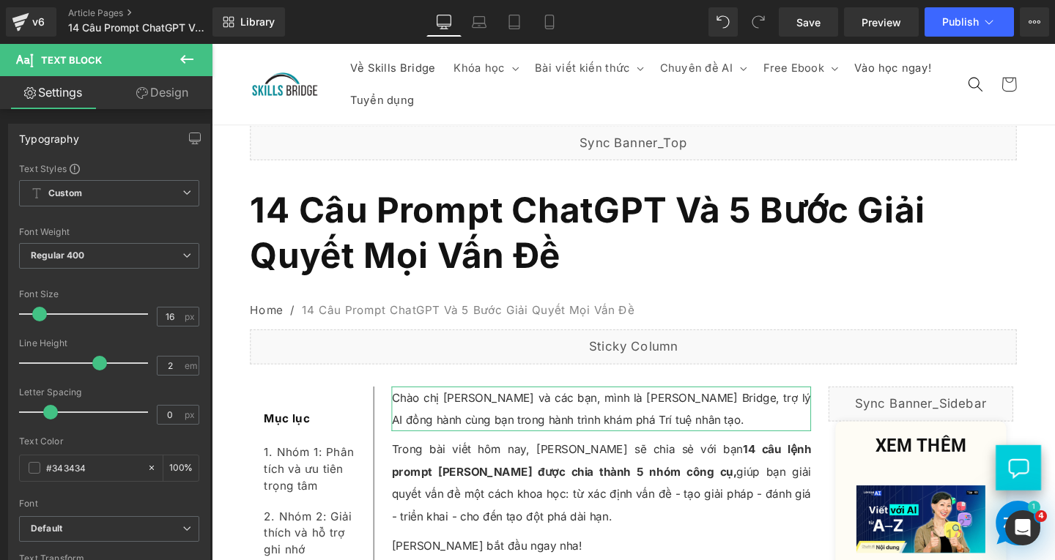
drag, startPoint x: 1095, startPoint y: 516, endPoint x: 1266, endPoint y: 92, distance: 456.5
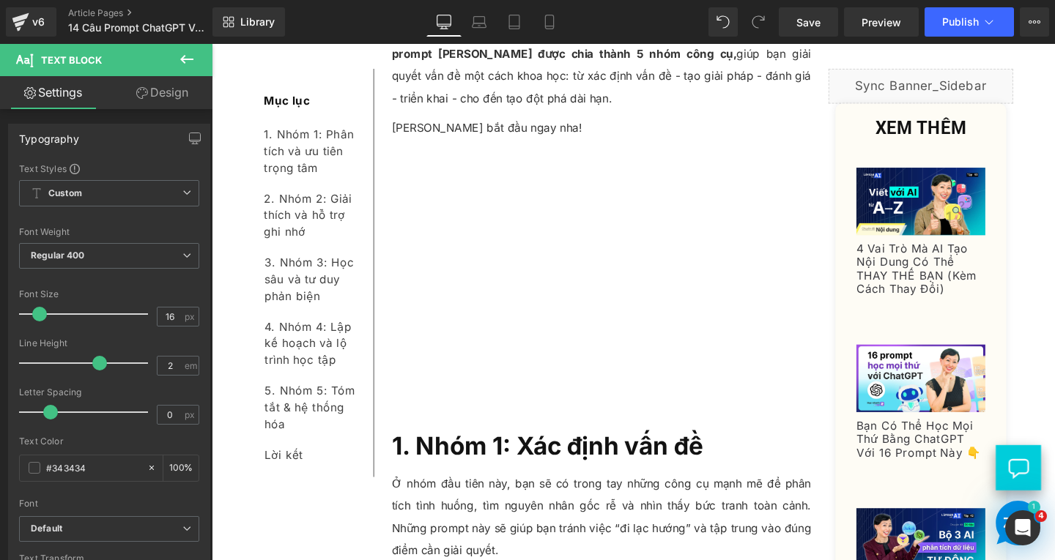
scroll to position [513, 0]
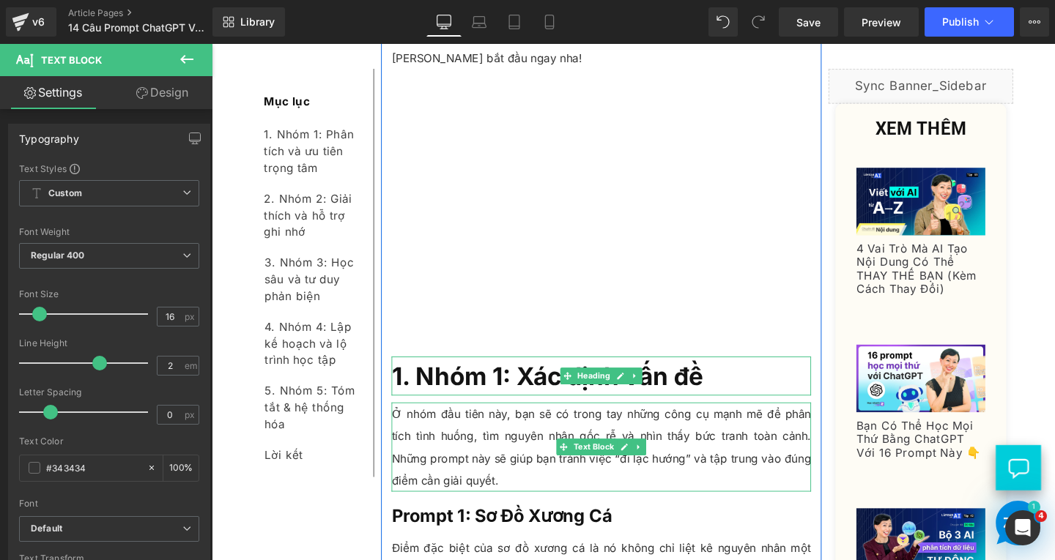
click at [738, 396] on h2 "1. Nhóm 1: Xác định vấn đề" at bounding box center [621, 393] width 441 height 41
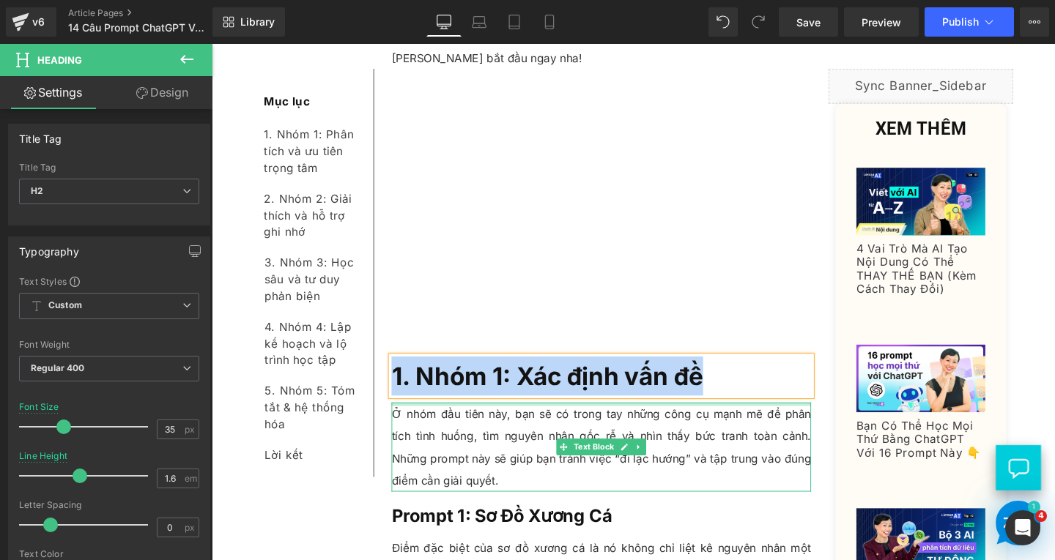
copy b "1. Nhóm 1: Xác định vấn đề"
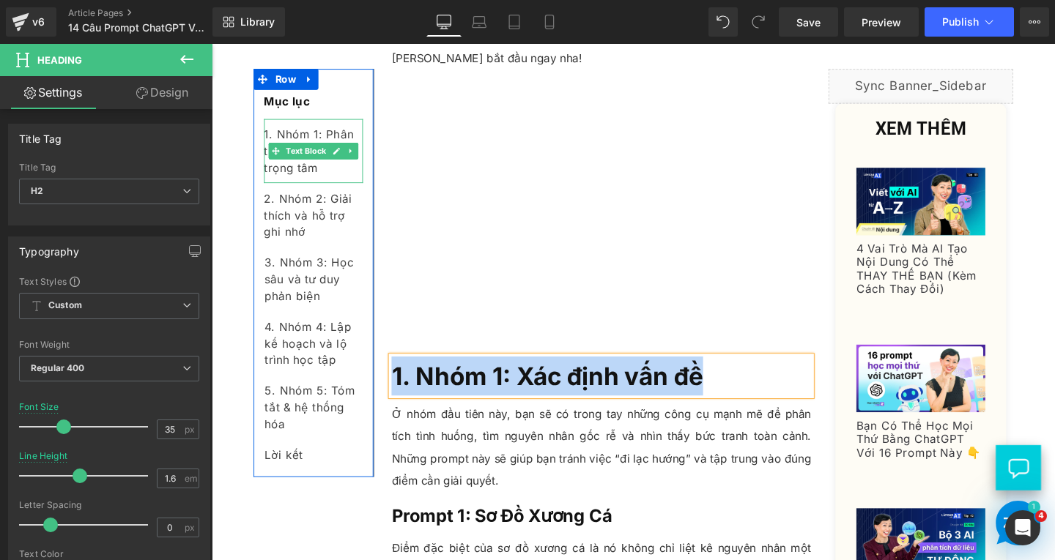
click at [337, 181] on div "1. Nhóm 1: Phân tích và ưu tiên trọng tâm" at bounding box center [319, 155] width 104 height 67
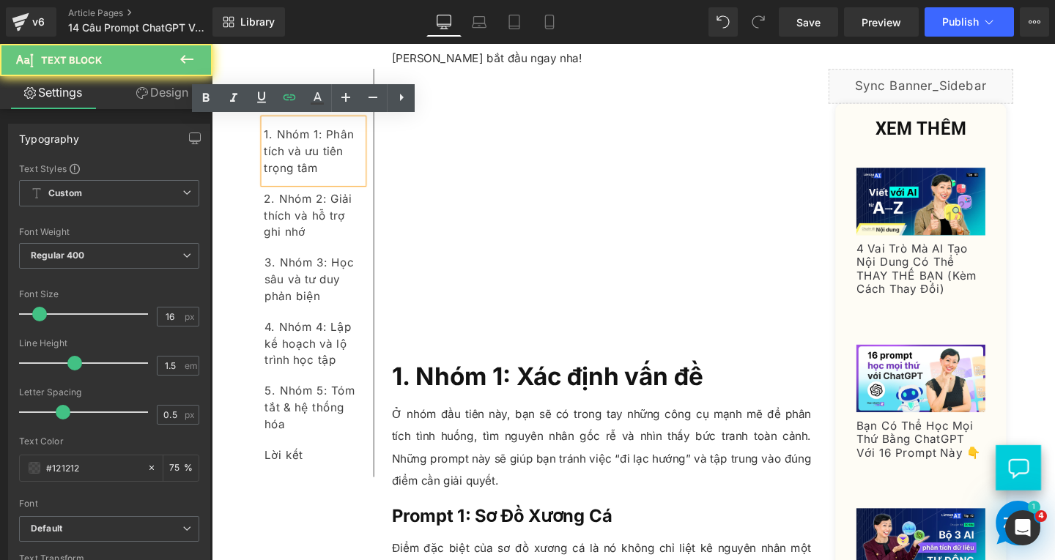
click at [337, 181] on div "1. Nhóm 1: Phân tích và ưu tiên trọng tâm" at bounding box center [319, 155] width 104 height 67
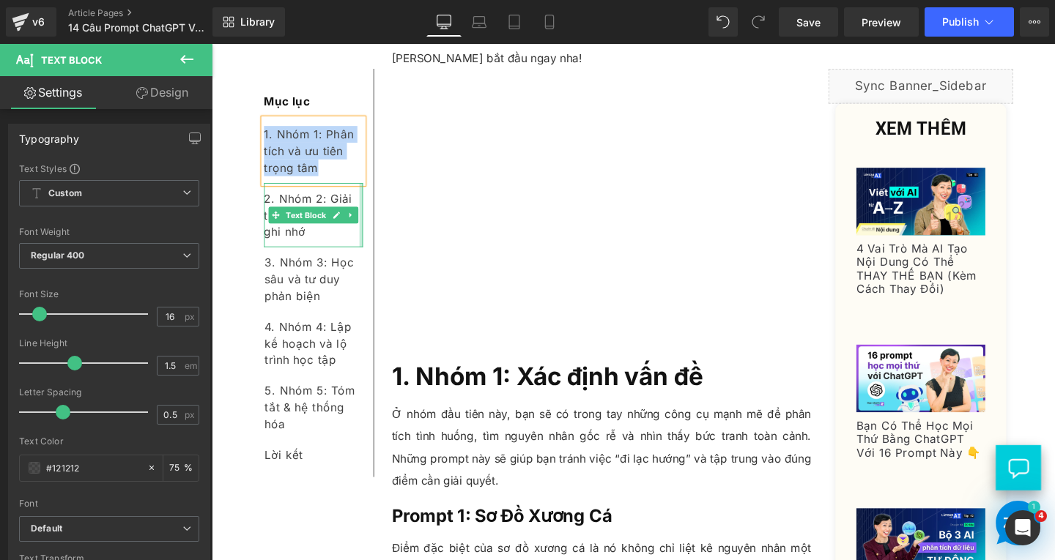
paste div
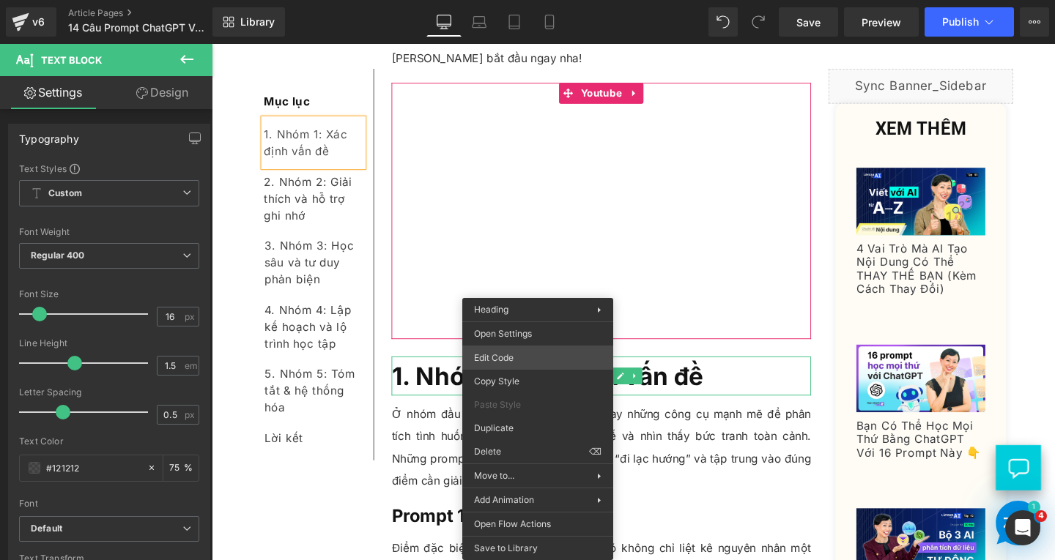
click at [514, 0] on div "Text Block You are previewing how the will restyle your page. You can not edit …" at bounding box center [527, 0] width 1055 height 0
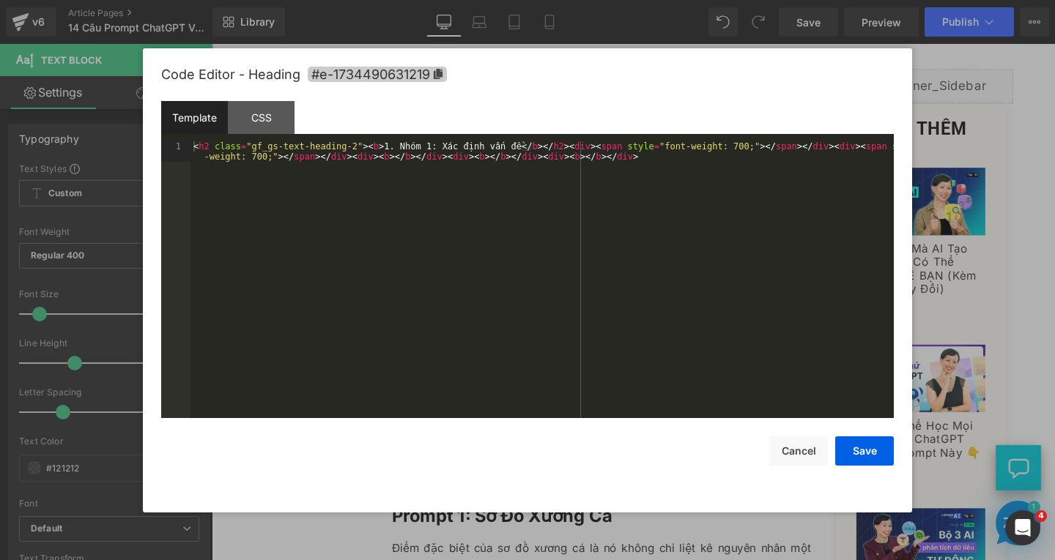
click at [434, 75] on icon at bounding box center [438, 74] width 10 height 10
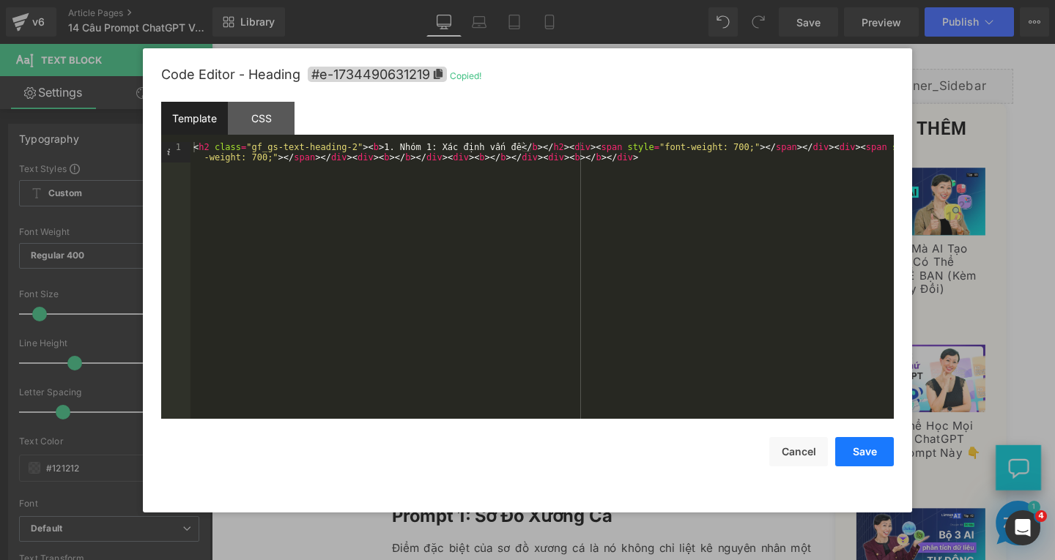
click at [862, 457] on button "Save" at bounding box center [864, 451] width 59 height 29
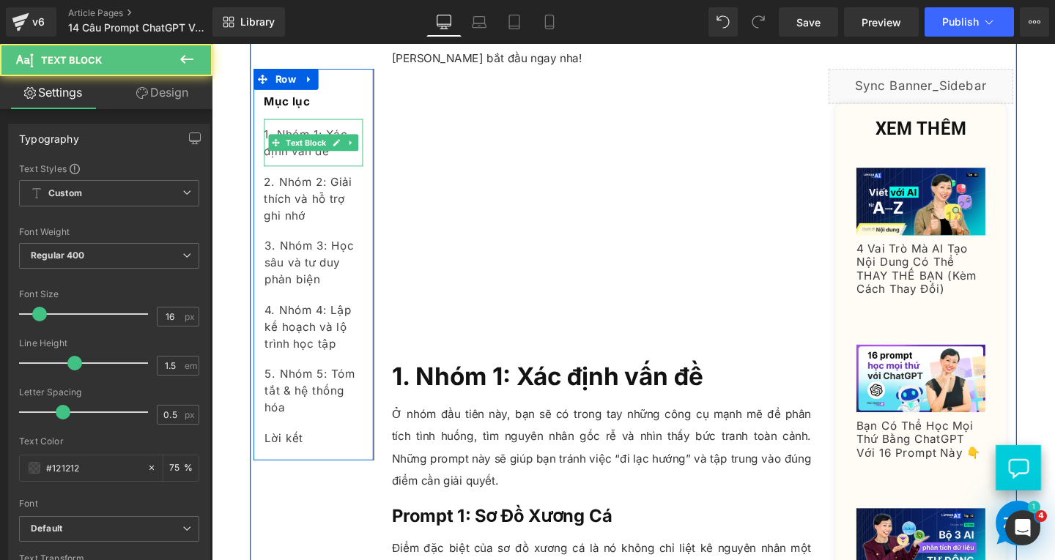
click at [344, 157] on div "1. Nhóm 1: Xác định vấn đề" at bounding box center [319, 147] width 104 height 50
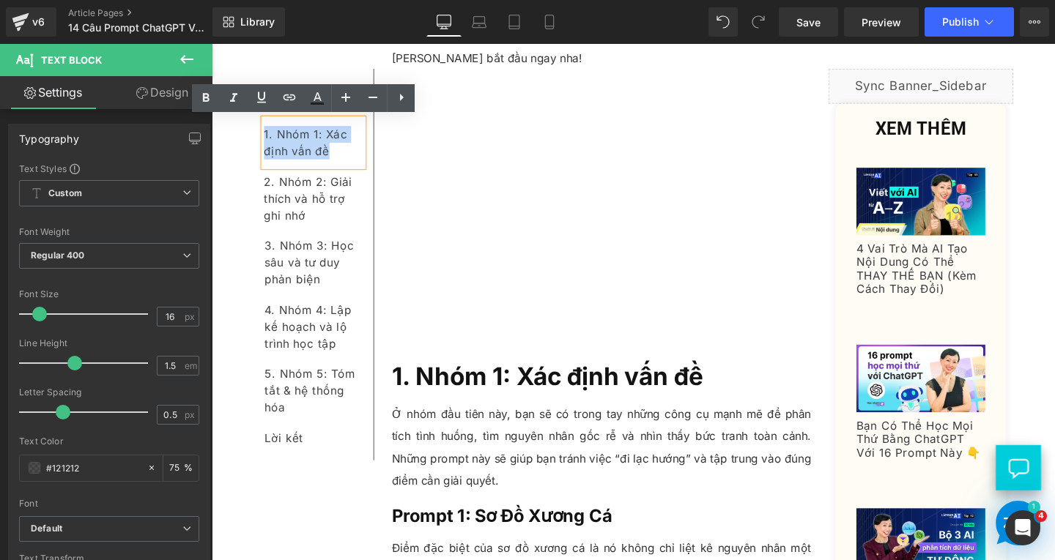
drag, startPoint x: 340, startPoint y: 152, endPoint x: 262, endPoint y: 136, distance: 79.3
click at [267, 136] on div "1. Nhóm 1: Xác định vấn đề" at bounding box center [319, 147] width 104 height 50
click at [0, 0] on icon at bounding box center [0, 0] width 0 height 0
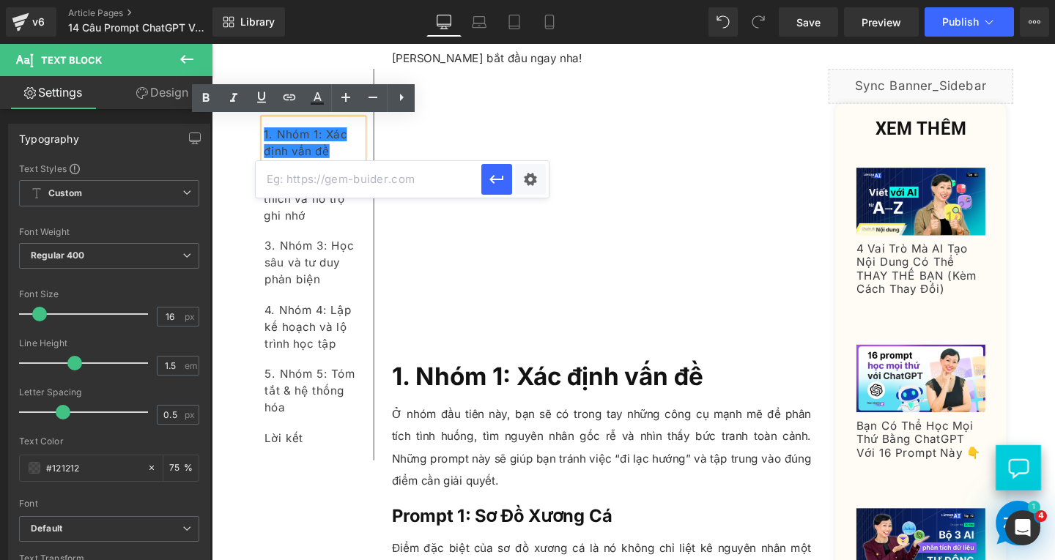
paste input "#e-1734490631219"
type input "#e-1734490631219"
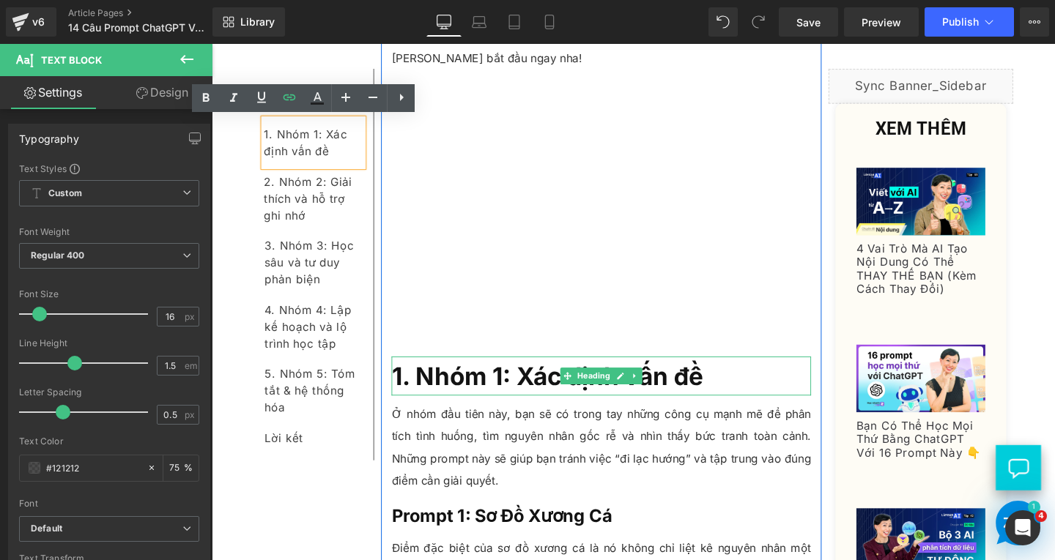
click at [565, 401] on b "1. Nhóm 1: Xác định vấn đề" at bounding box center [564, 393] width 327 height 31
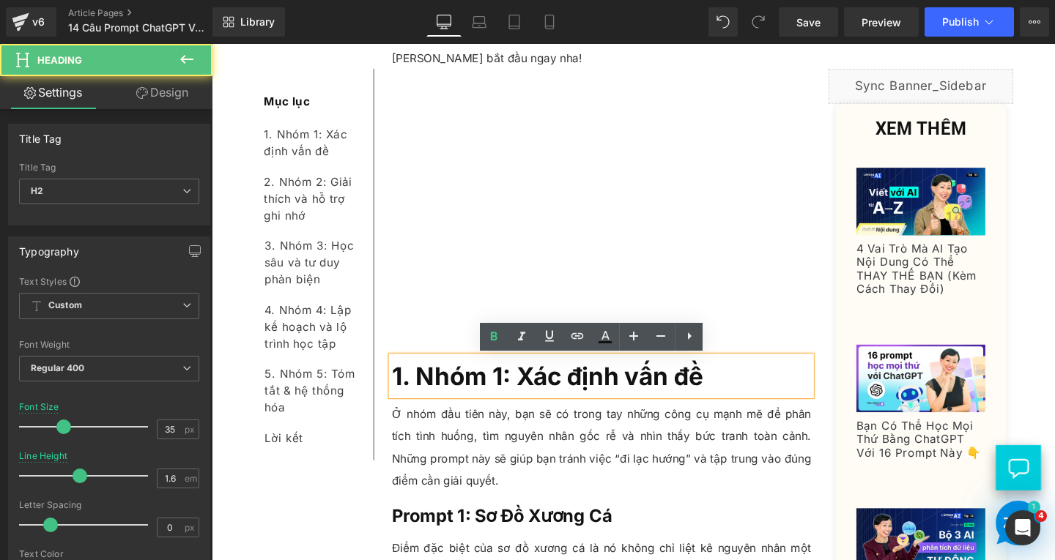
click at [584, 401] on b "1. Nhóm 1: Xác định vấn đề" at bounding box center [564, 393] width 327 height 31
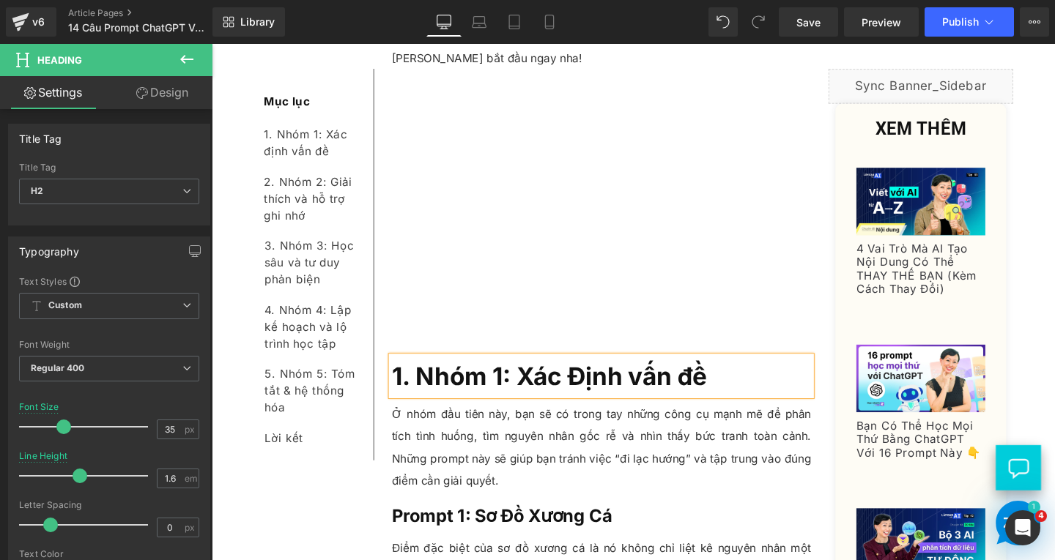
click at [651, 392] on b "1. Nhóm 1: Xác Định vấn đề" at bounding box center [566, 393] width 331 height 31
click at [713, 394] on b "1. Nhóm 1: Xác Định Vấn đề" at bounding box center [567, 393] width 333 height 31
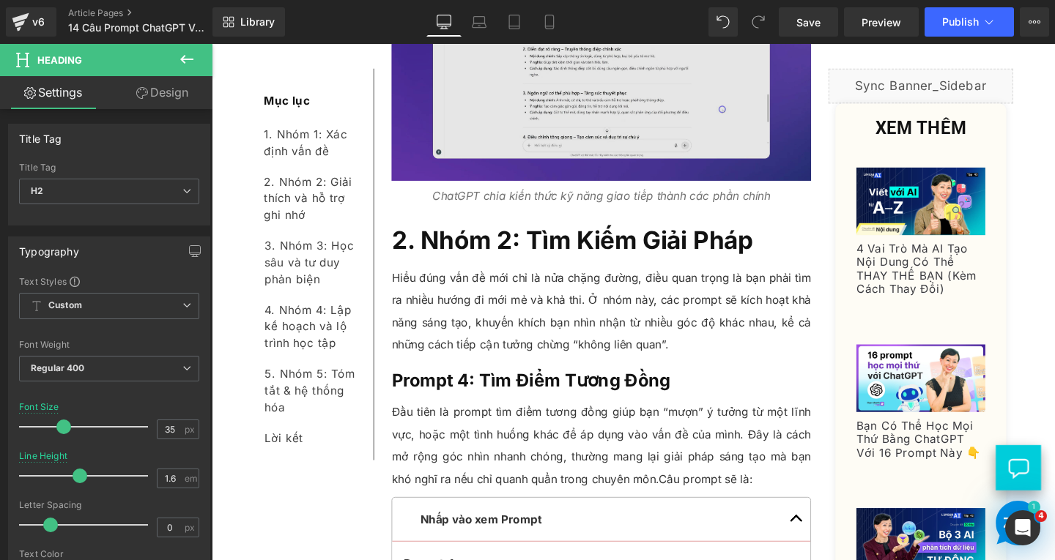
scroll to position [4029, 0]
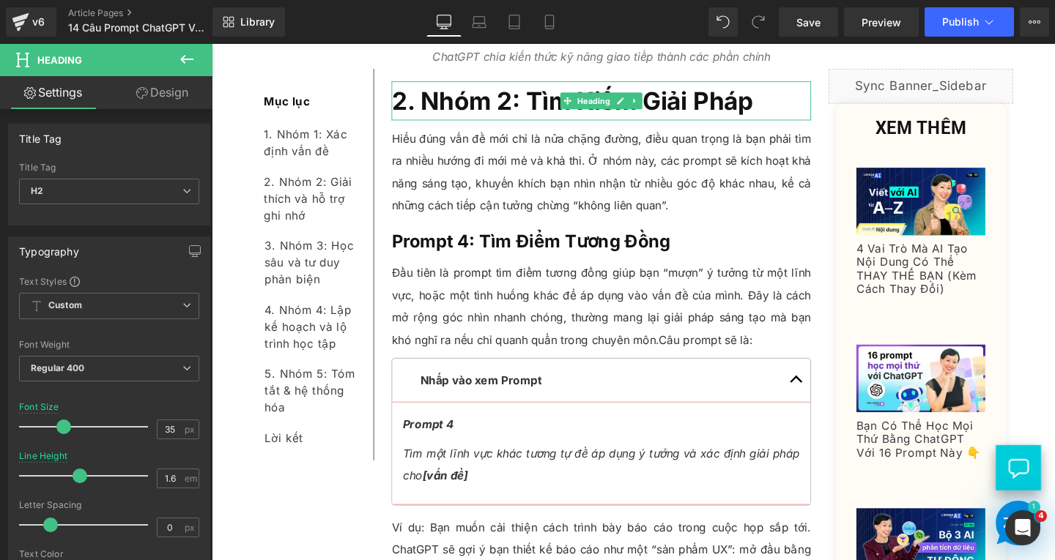
click at [797, 111] on h2 "2. Nhóm 2: Tìm Kiếm Giải Pháp" at bounding box center [621, 103] width 441 height 41
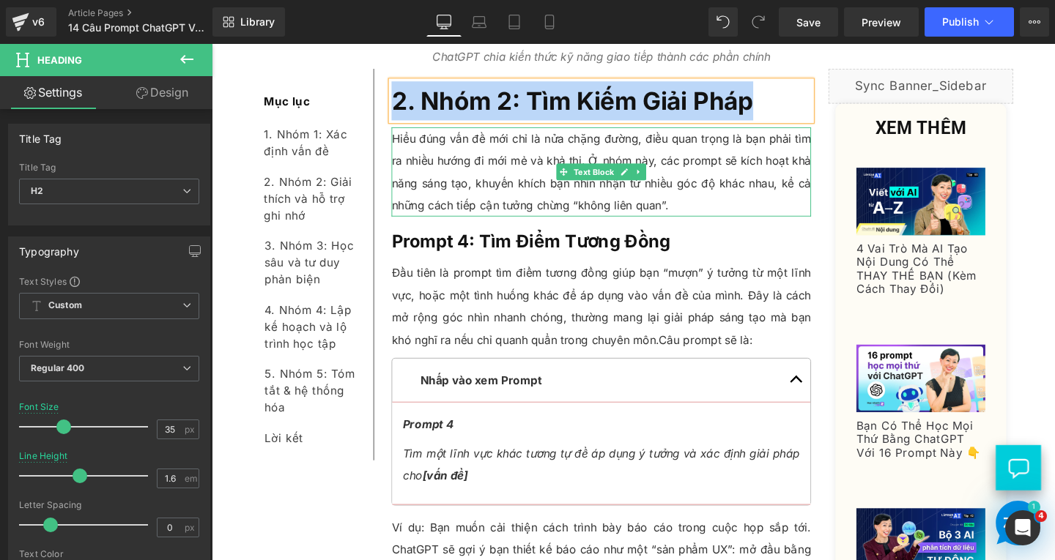
copy span "2. Nhóm 2: Tìm Kiếm Giải Pháp"
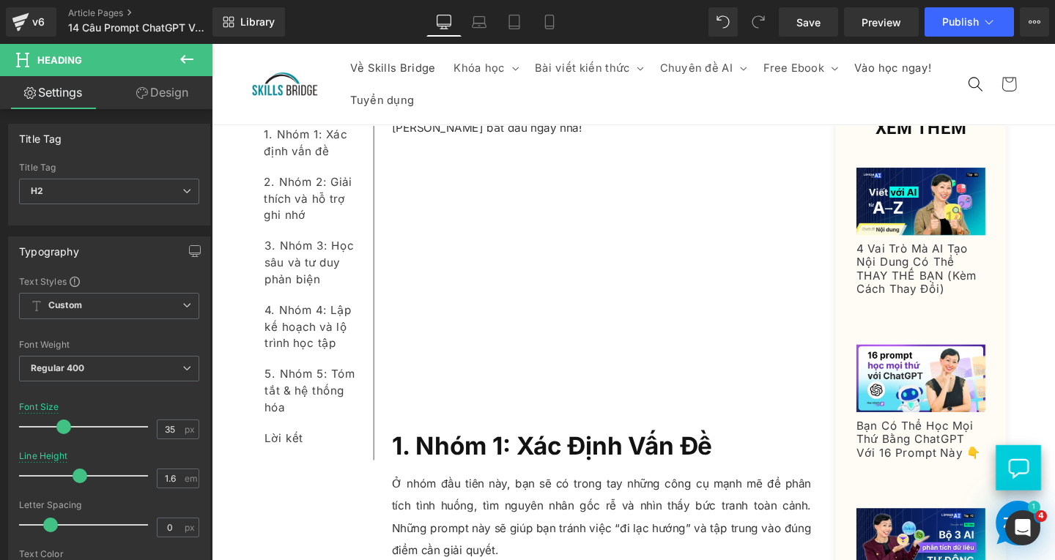
scroll to position [732, 0]
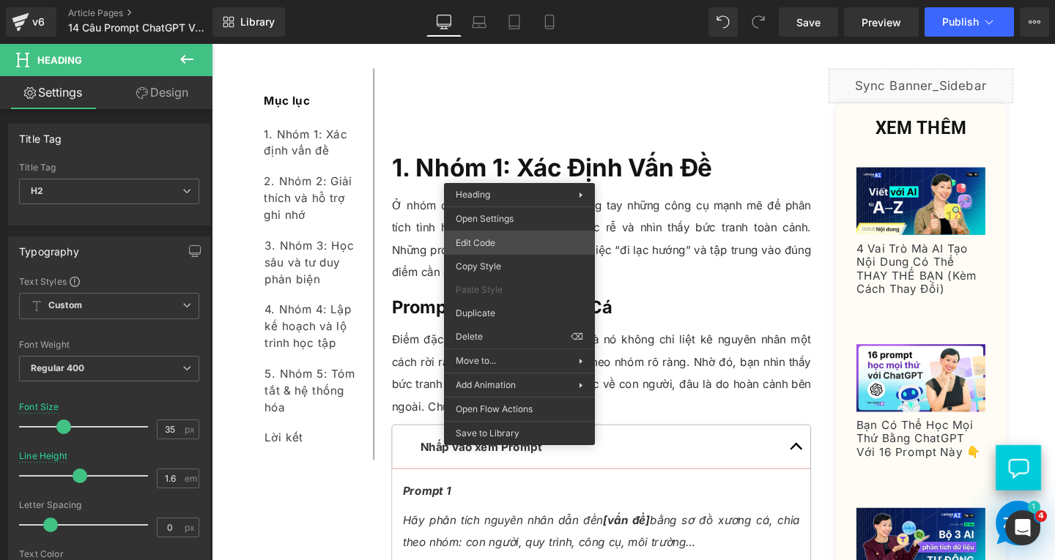
click at [516, 0] on div "Text Block You are previewing how the will restyle your page. You can not edit …" at bounding box center [527, 0] width 1055 height 0
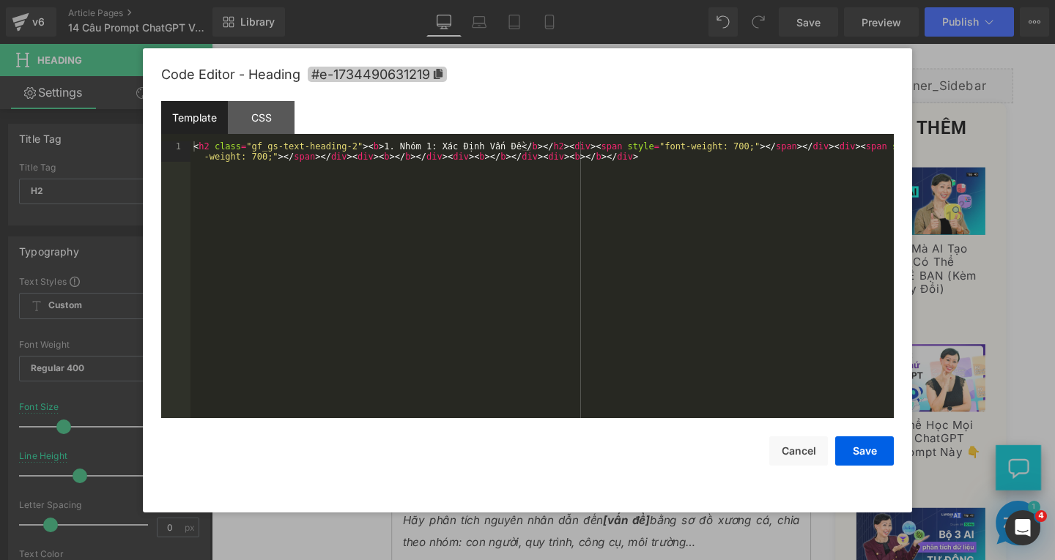
click at [437, 70] on icon at bounding box center [438, 74] width 9 height 10
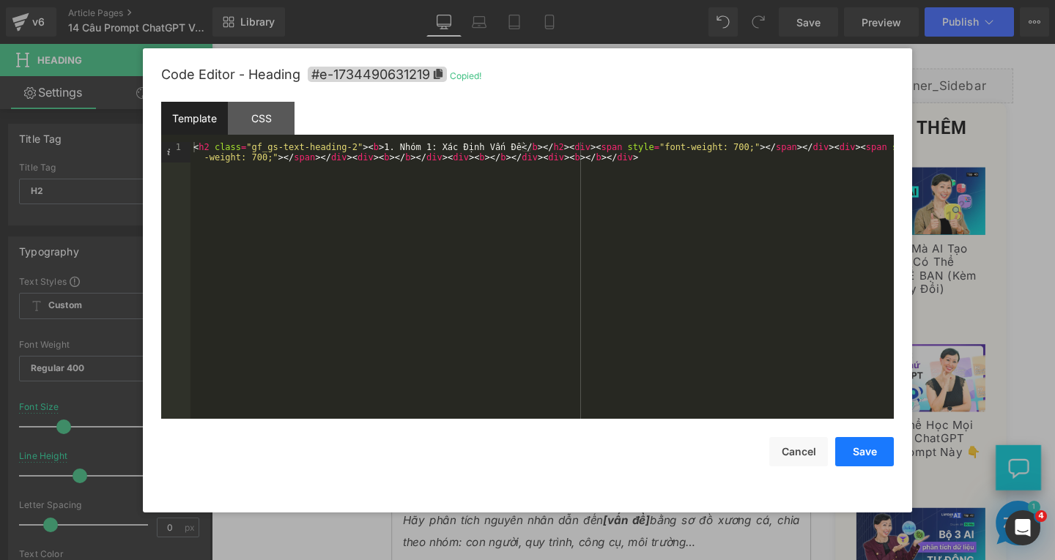
click at [839, 455] on button "Save" at bounding box center [864, 451] width 59 height 29
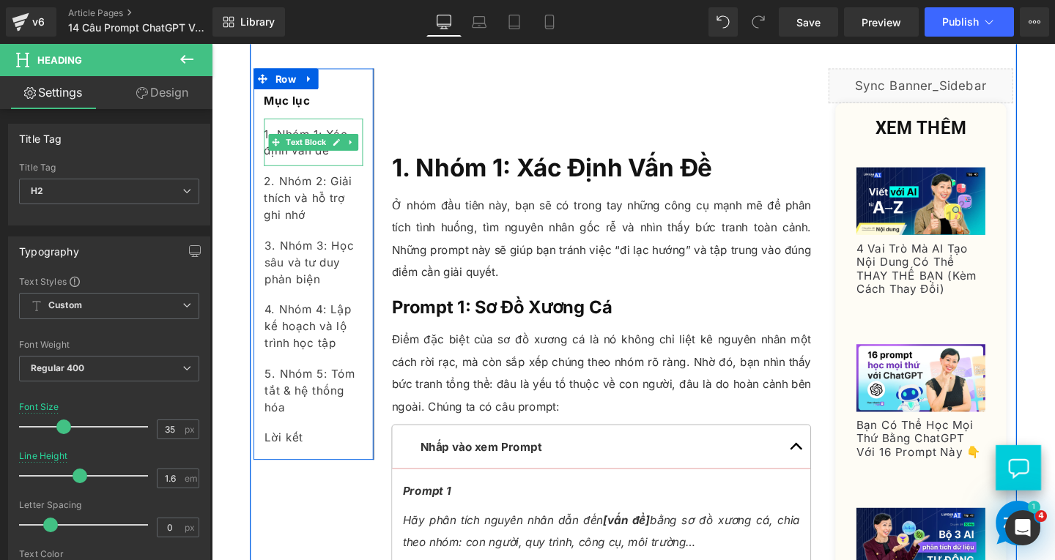
click at [345, 161] on div "1. Nhóm 1: Xác định vấn đề" at bounding box center [319, 147] width 104 height 50
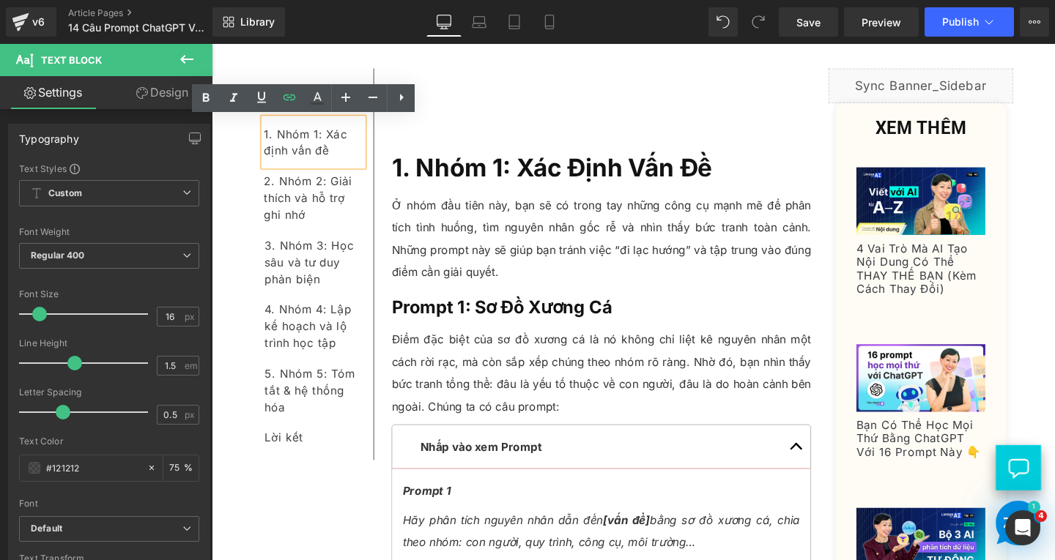
drag, startPoint x: 321, startPoint y: 151, endPoint x: 259, endPoint y: 136, distance: 63.2
click at [267, 136] on div "1. Nhóm 1: Xác định vấn đề" at bounding box center [319, 147] width 104 height 50
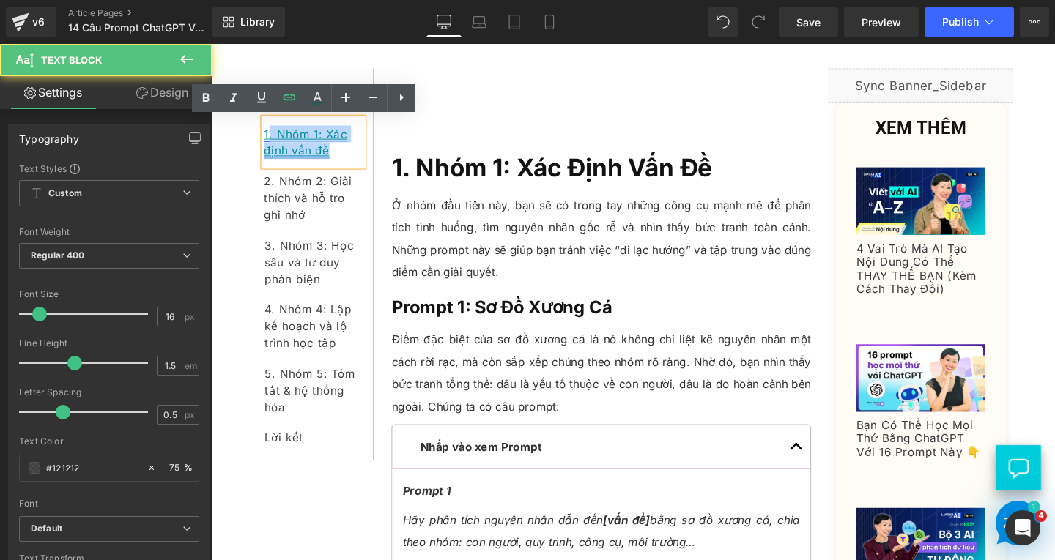
drag, startPoint x: 264, startPoint y: 136, endPoint x: 329, endPoint y: 156, distance: 68.3
click at [329, 156] on link "1. Nhóm 1: Xác định vấn đề" at bounding box center [310, 147] width 87 height 32
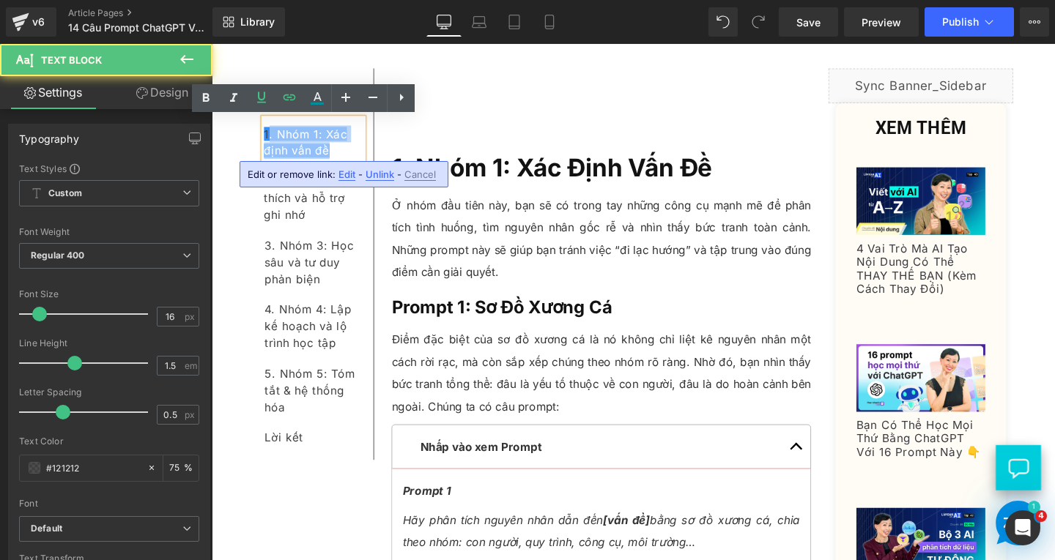
click at [337, 158] on div "1. Nhóm 1: Xác định vấn đề" at bounding box center [319, 147] width 104 height 50
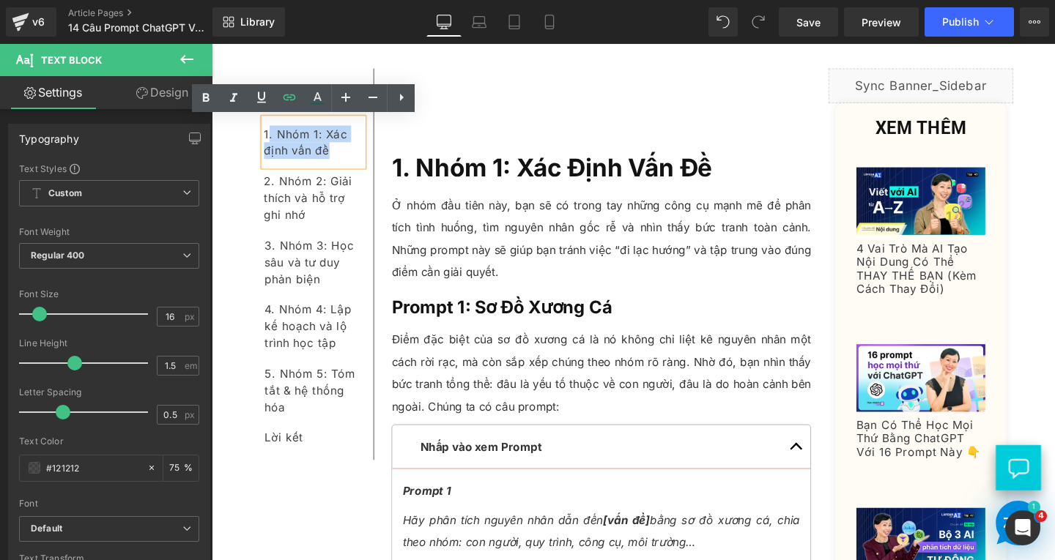
click at [342, 157] on div "1. Nhóm 1: Xác định vấn đề" at bounding box center [319, 147] width 104 height 50
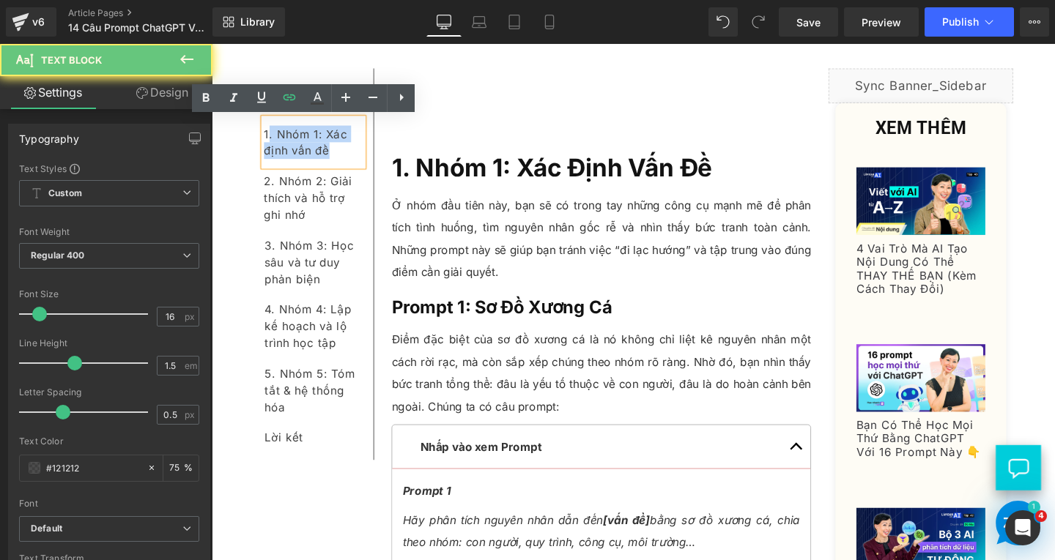
click at [342, 161] on div "1. Nhóm 1: Xác định vấn đề" at bounding box center [319, 147] width 104 height 50
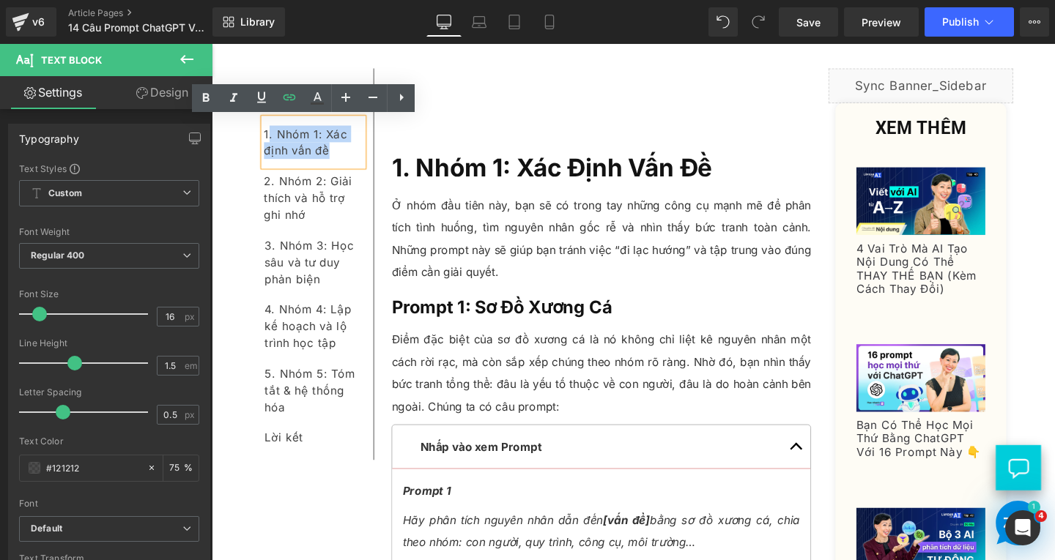
click at [483, 211] on p "Ở nhóm đầu tiên này, bạn sẽ có trong tay những công cụ mạnh mẽ để phân tích tìn…" at bounding box center [621, 248] width 441 height 94
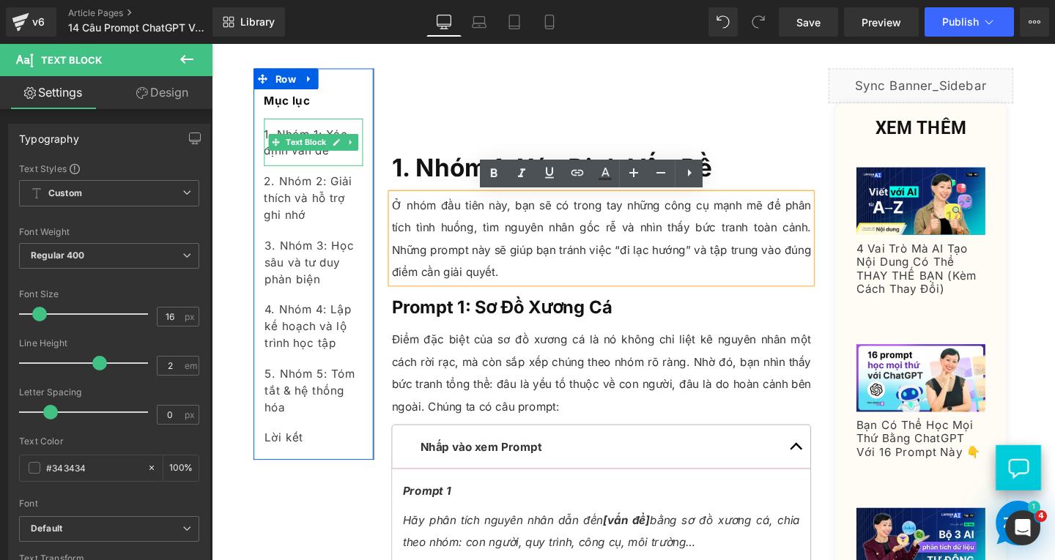
click at [337, 163] on div "1. Nhóm 1: Xác định vấn đề" at bounding box center [319, 147] width 104 height 50
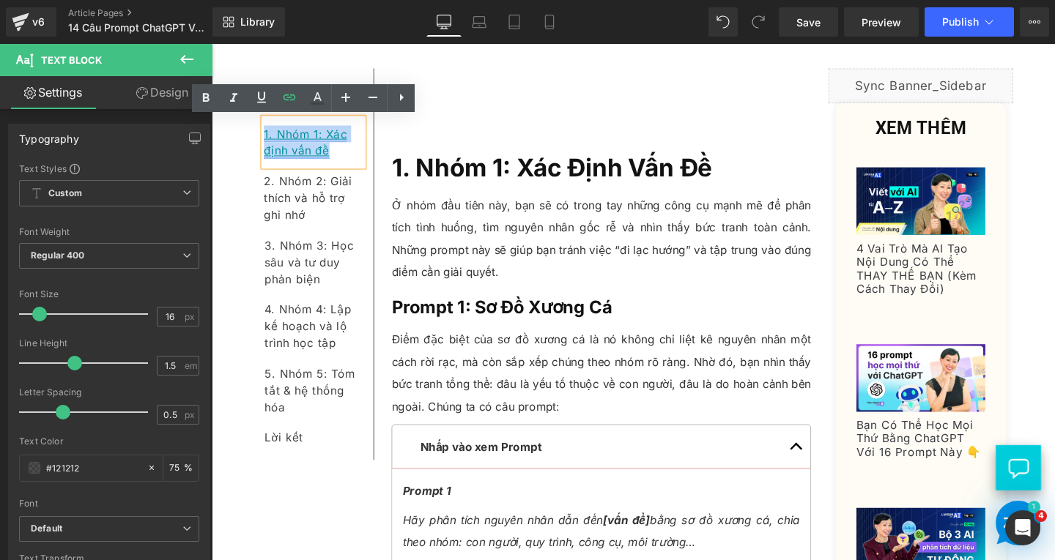
drag, startPoint x: 327, startPoint y: 154, endPoint x: 263, endPoint y: 142, distance: 65.5
click at [267, 142] on div "1. Nhóm 1: Xác định vấn đề" at bounding box center [319, 147] width 104 height 50
click at [298, 89] on link at bounding box center [289, 98] width 28 height 28
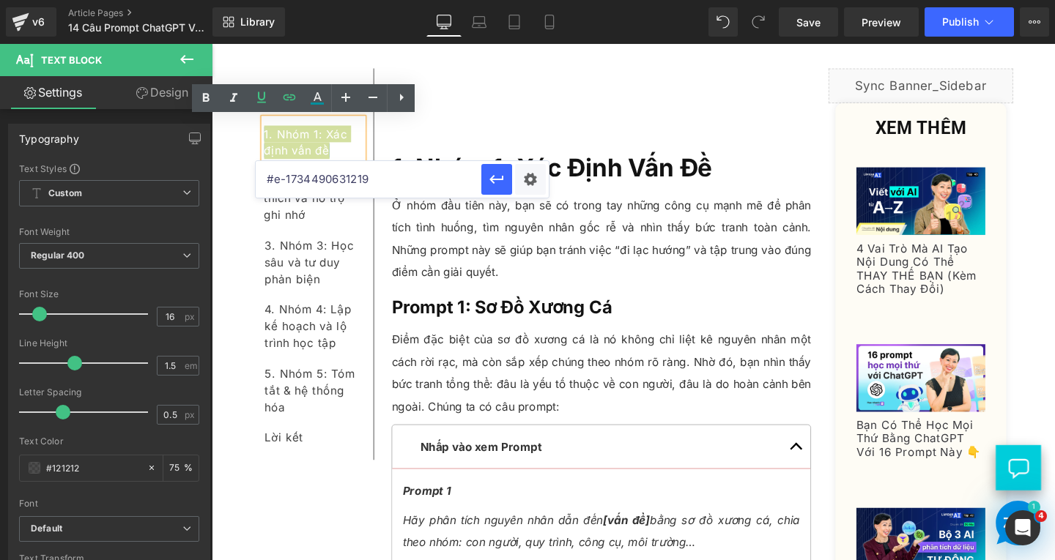
drag, startPoint x: 634, startPoint y: 230, endPoint x: 244, endPoint y: 183, distance: 392.5
click at [483, 185] on button "button" at bounding box center [496, 179] width 31 height 31
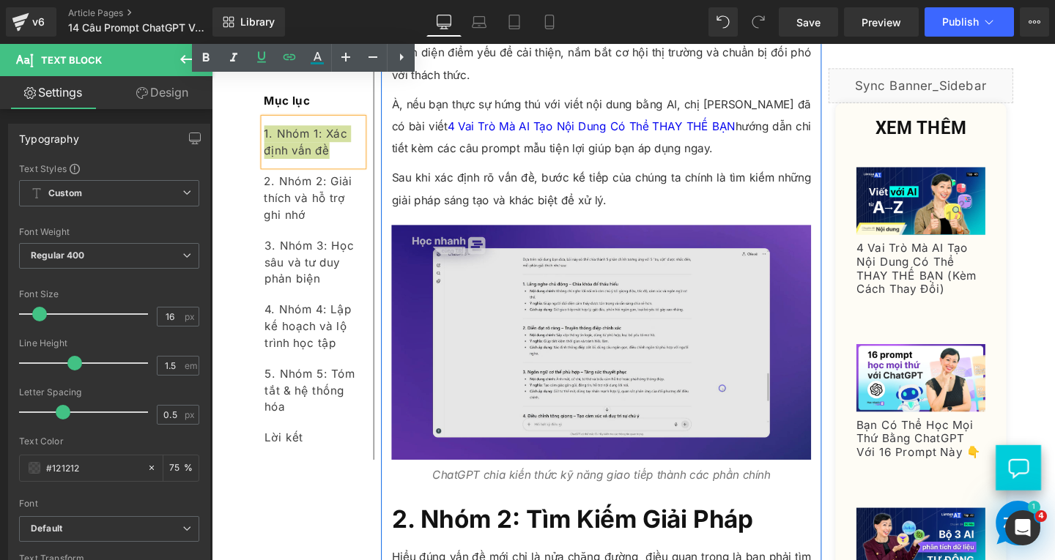
scroll to position [3809, 0]
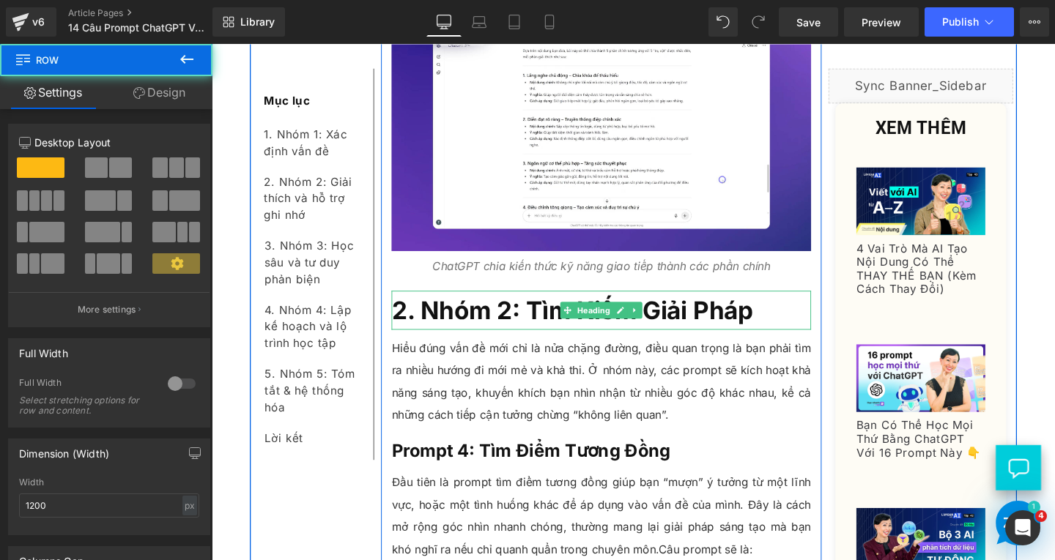
click at [797, 324] on h2 "2. Nhóm 2: Tìm Kiếm Giải Pháp" at bounding box center [621, 323] width 441 height 41
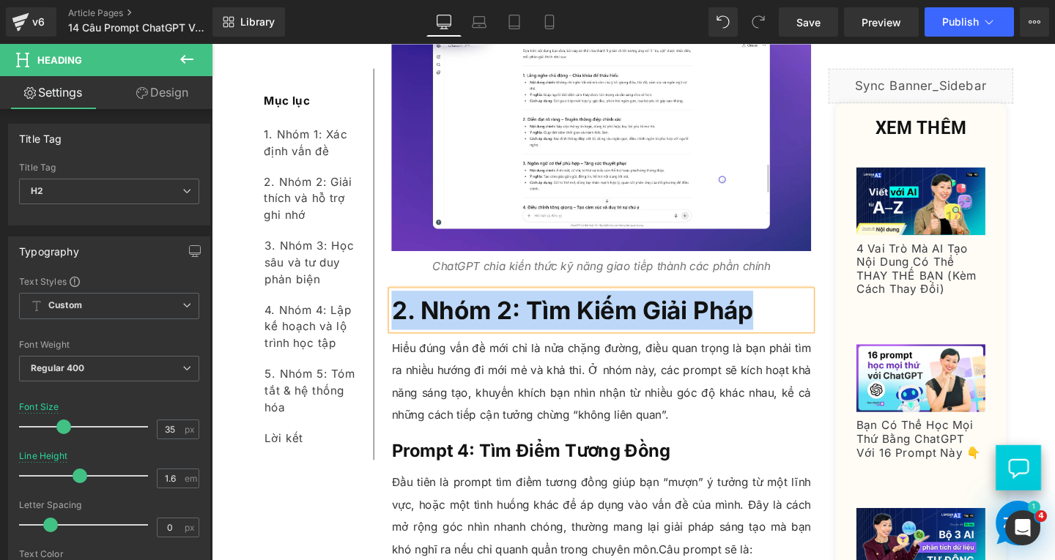
copy span "2. Nhóm 2: Tìm Kiếm Giải Pháp"
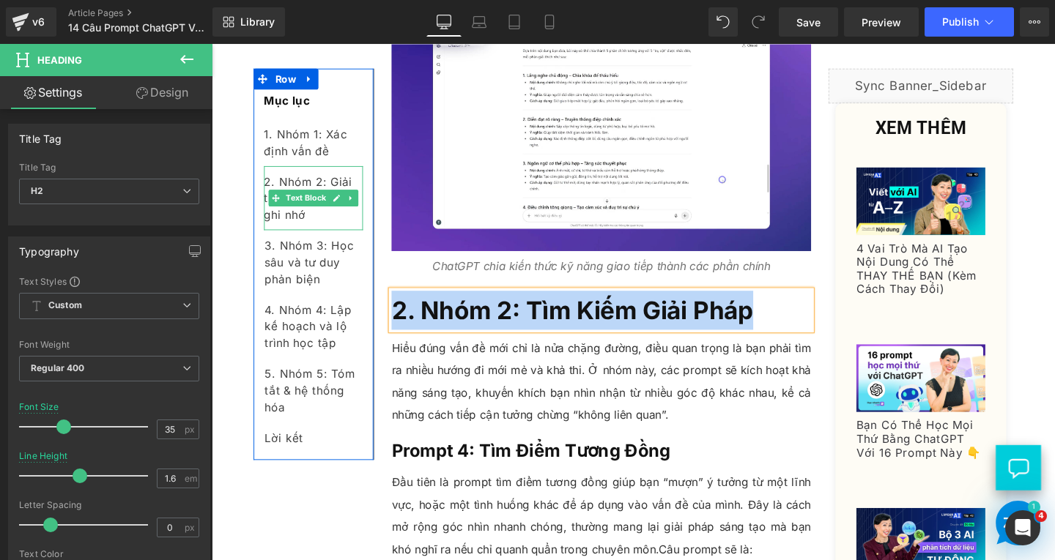
click at [340, 226] on div "2. Nhóm 2: Giải thích và hỗ trợ ghi nhớ" at bounding box center [319, 205] width 104 height 67
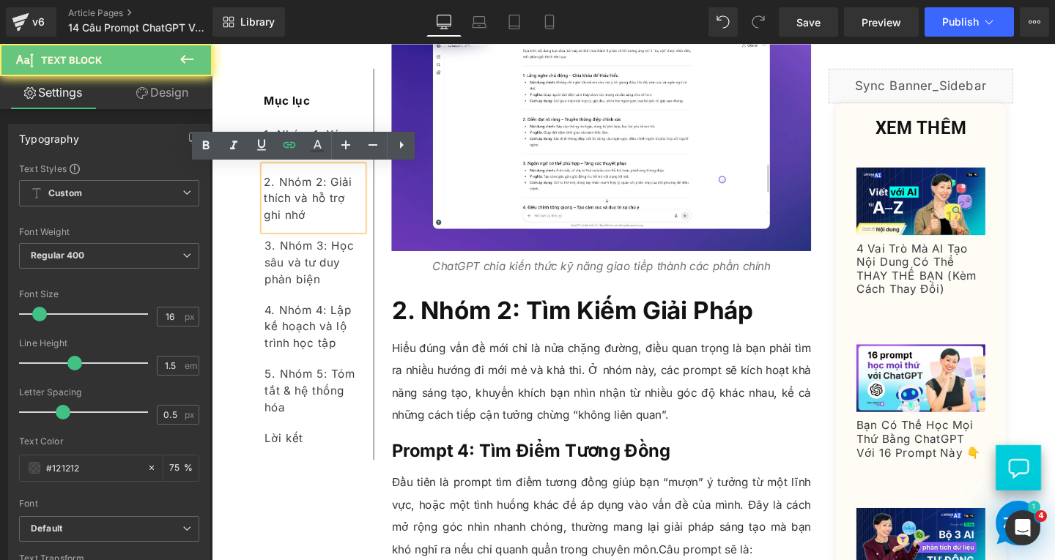
click at [340, 226] on div "2. Nhóm 2: Giải thích và hỗ trợ ghi nhớ" at bounding box center [319, 205] width 104 height 67
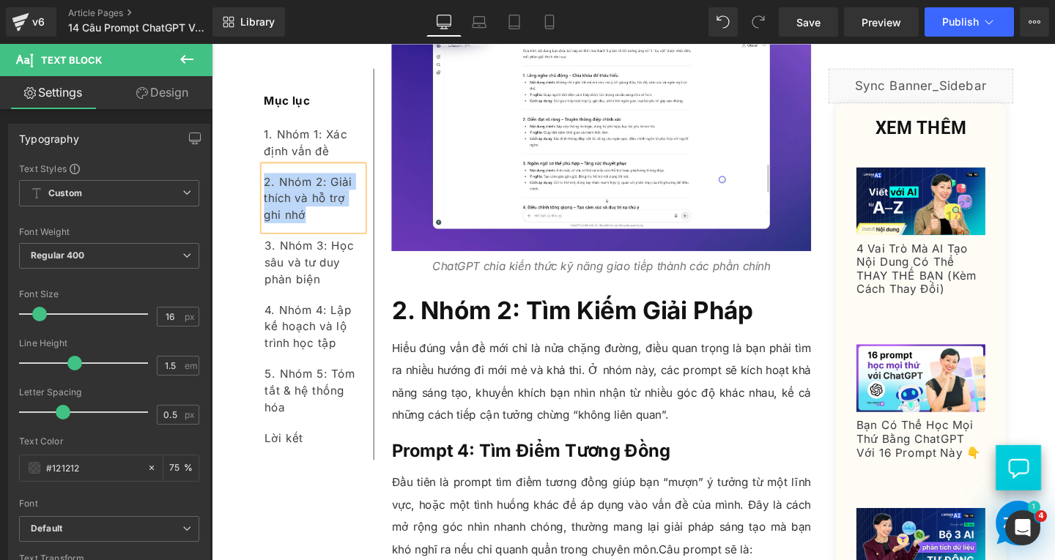
paste div
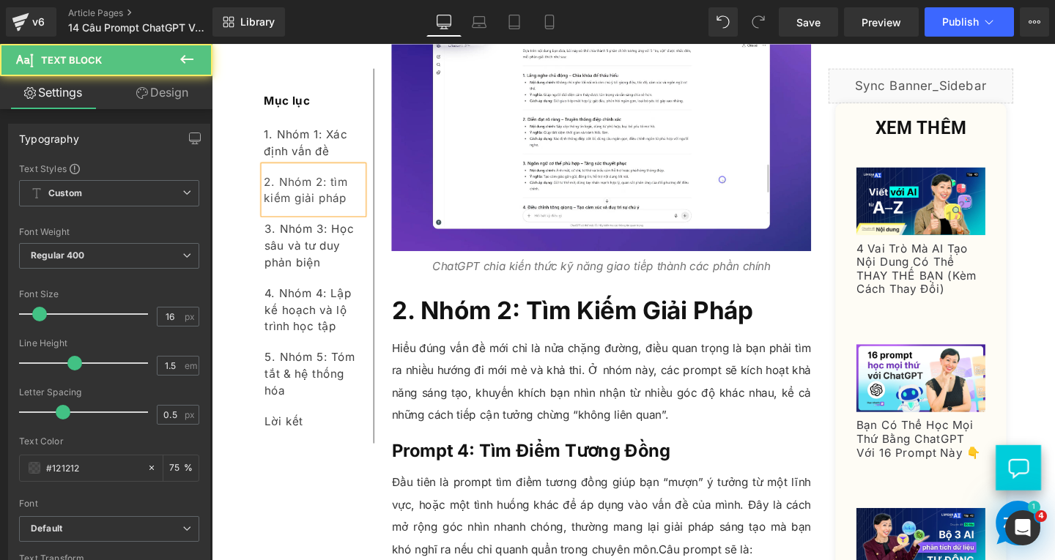
click at [333, 193] on div "2. Nhóm 2: tìm kiếm giải pháp" at bounding box center [319, 197] width 104 height 50
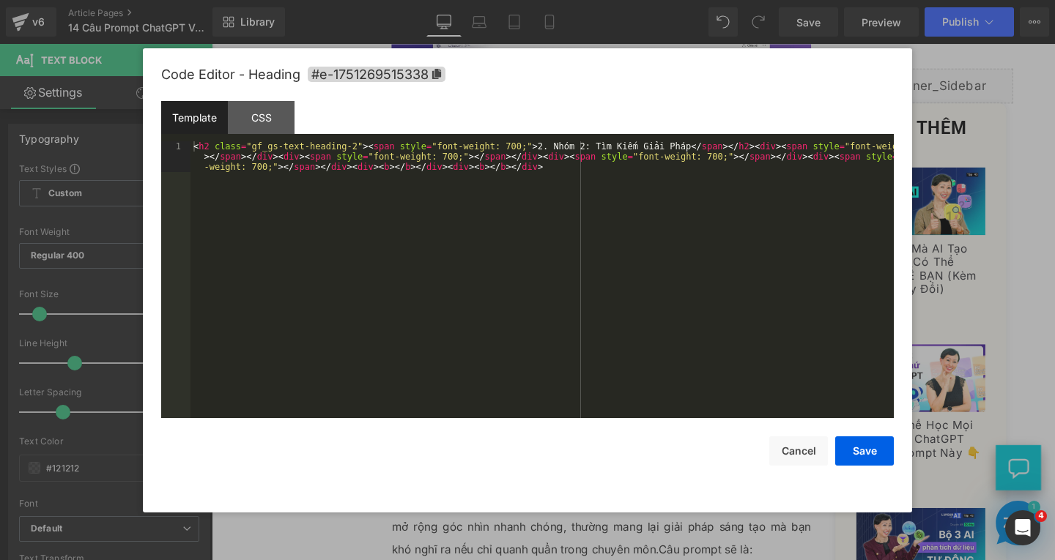
click at [509, 0] on div "Text Block You are previewing how the will restyle your page. You can not edit …" at bounding box center [527, 0] width 1055 height 0
click at [436, 85] on div "Code Editor - Heading #e-1751269515338" at bounding box center [527, 74] width 732 height 53
click at [436, 72] on icon at bounding box center [436, 74] width 9 height 10
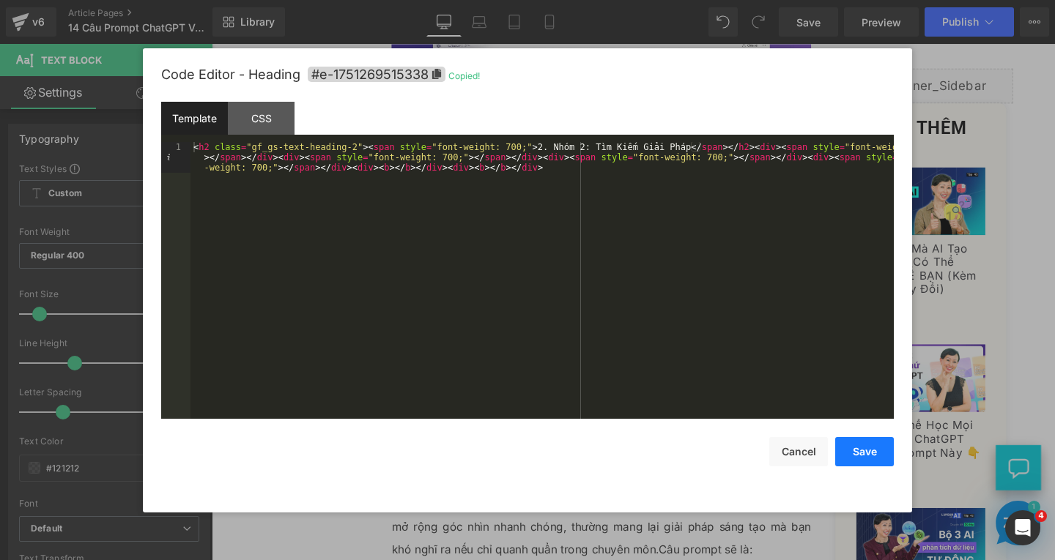
click at [864, 448] on button "Save" at bounding box center [864, 451] width 59 height 29
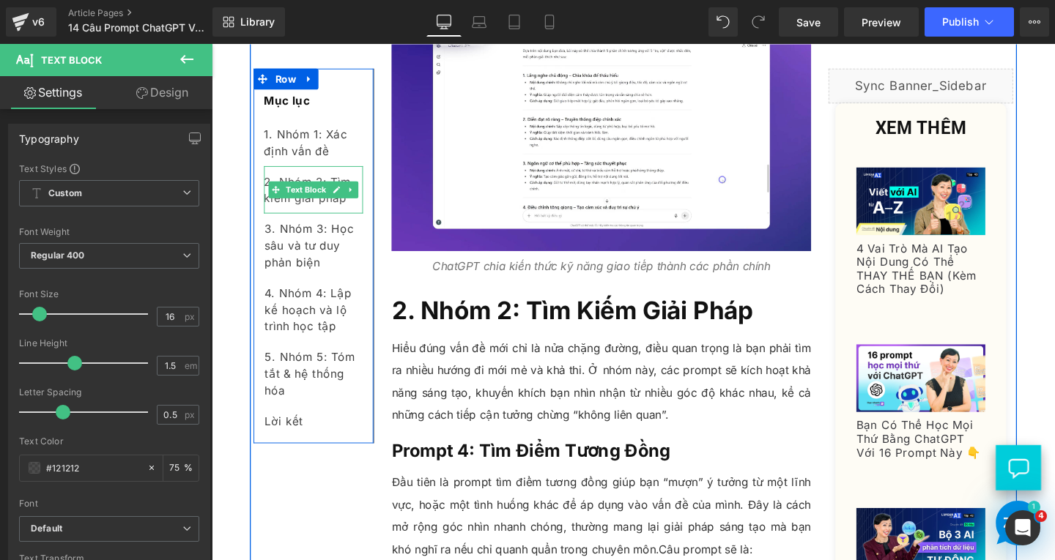
click at [353, 213] on div "2. Nhóm 2: Tìm kiếm giải pháp" at bounding box center [319, 197] width 104 height 50
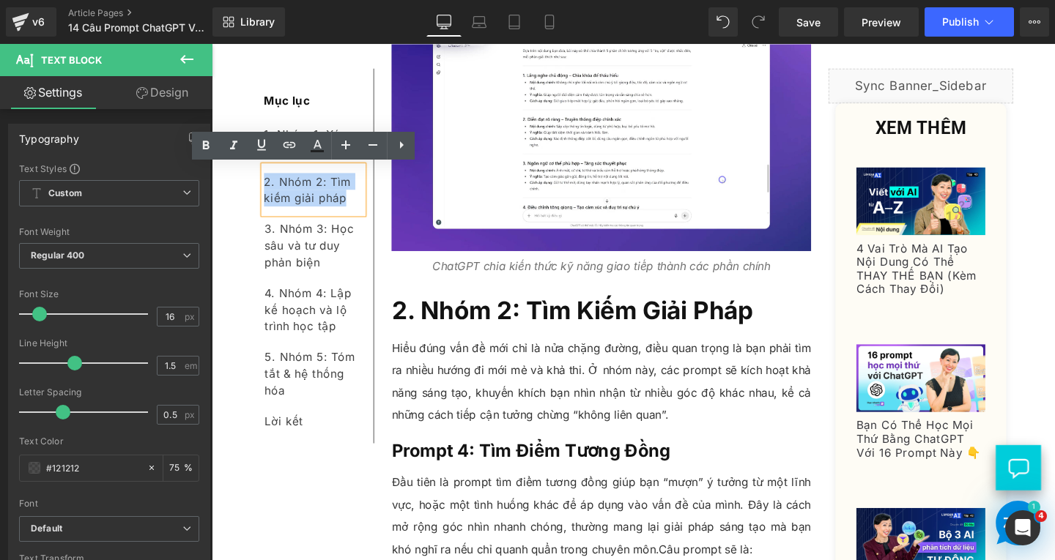
drag, startPoint x: 343, startPoint y: 206, endPoint x: 261, endPoint y: 189, distance: 83.7
click at [267, 189] on div "2. Nhóm 2: Tìm kiếm giải pháp" at bounding box center [319, 197] width 104 height 50
click at [0, 0] on icon at bounding box center [0, 0] width 0 height 0
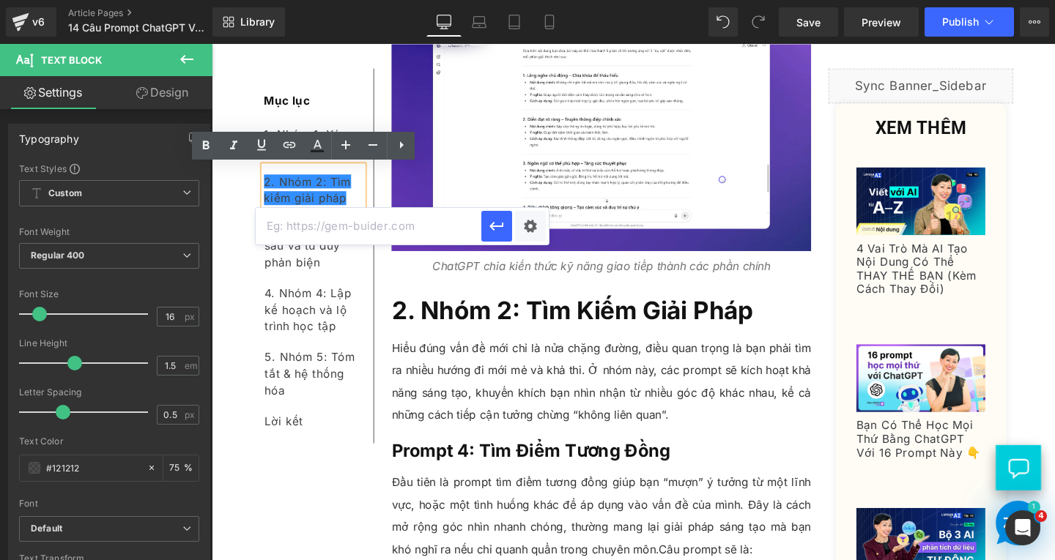
paste input "#e-1751269515338"
type input "#e-1751269515338"
click at [484, 228] on button "button" at bounding box center [496, 226] width 31 height 31
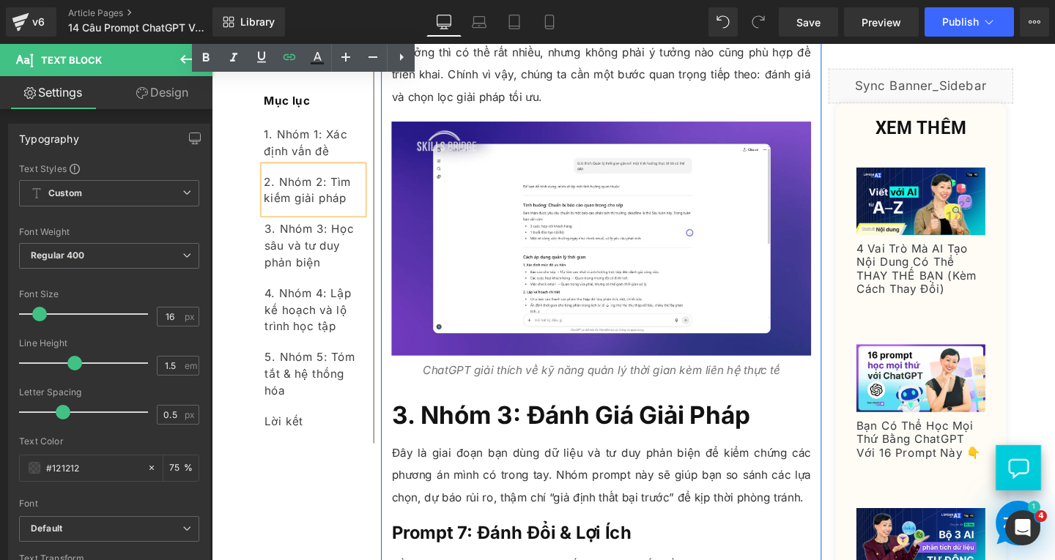
scroll to position [6446, 0]
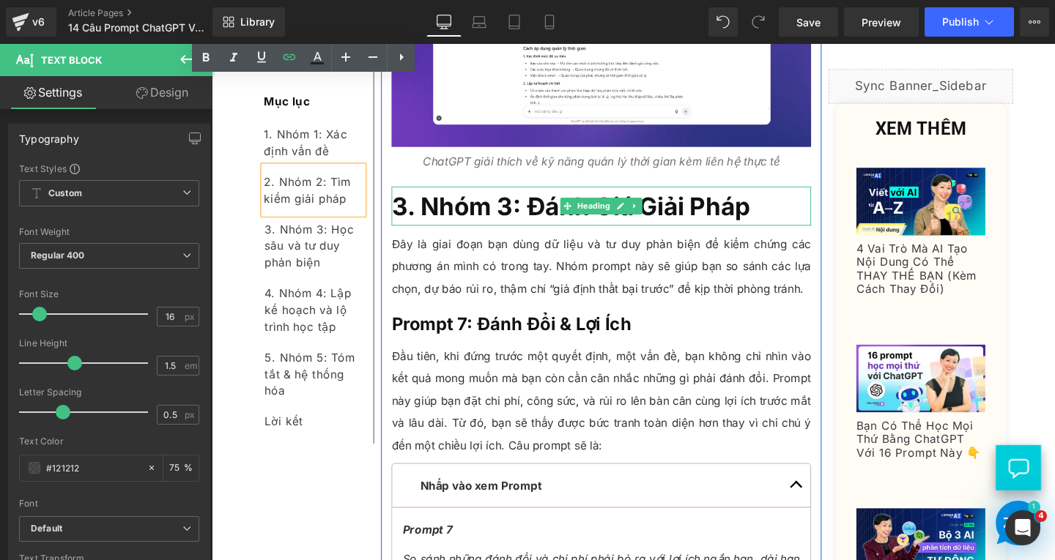
click at [538, 199] on span "3. Nhóm 3: Đánh Giá Giải Pháp" at bounding box center [589, 214] width 376 height 31
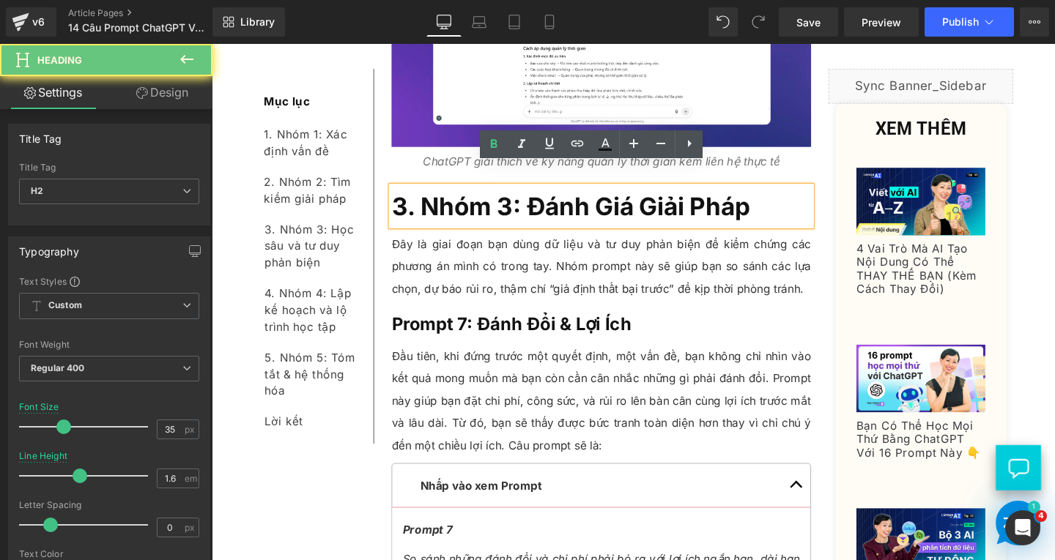
click at [782, 205] on h2 "3. Nhóm 3: Đánh Giá Giải Pháp" at bounding box center [621, 214] width 441 height 41
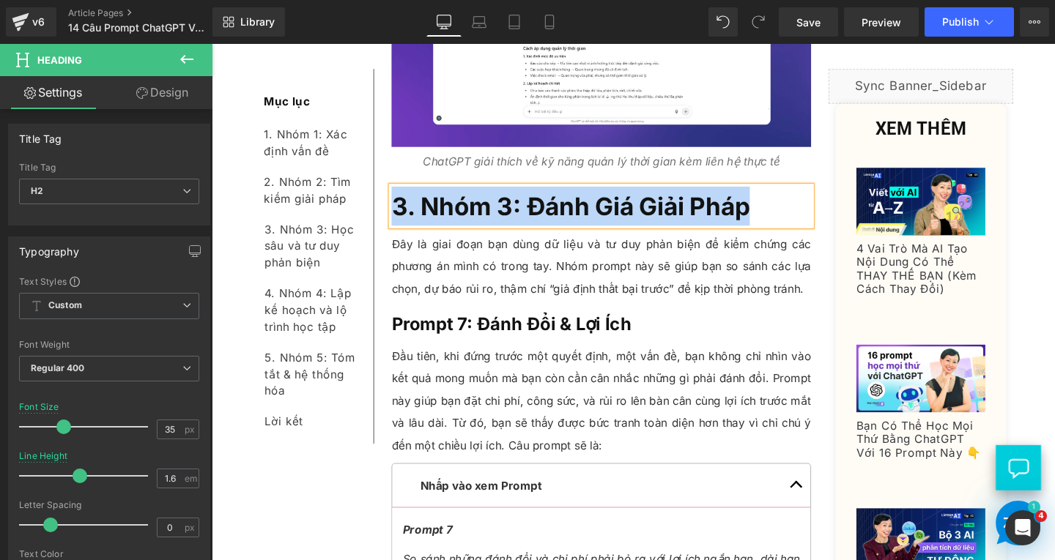
copy span "3. Nhóm 3: Đánh Giá Giải Pháp"
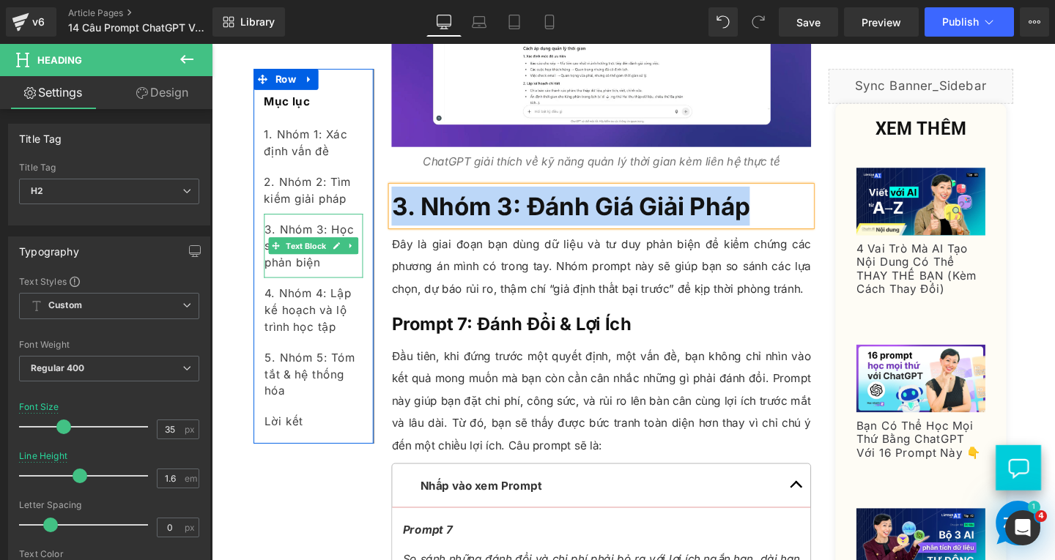
click at [338, 272] on div "3. Nhóm 3: Học sâu và tư duy phản biện" at bounding box center [319, 255] width 104 height 67
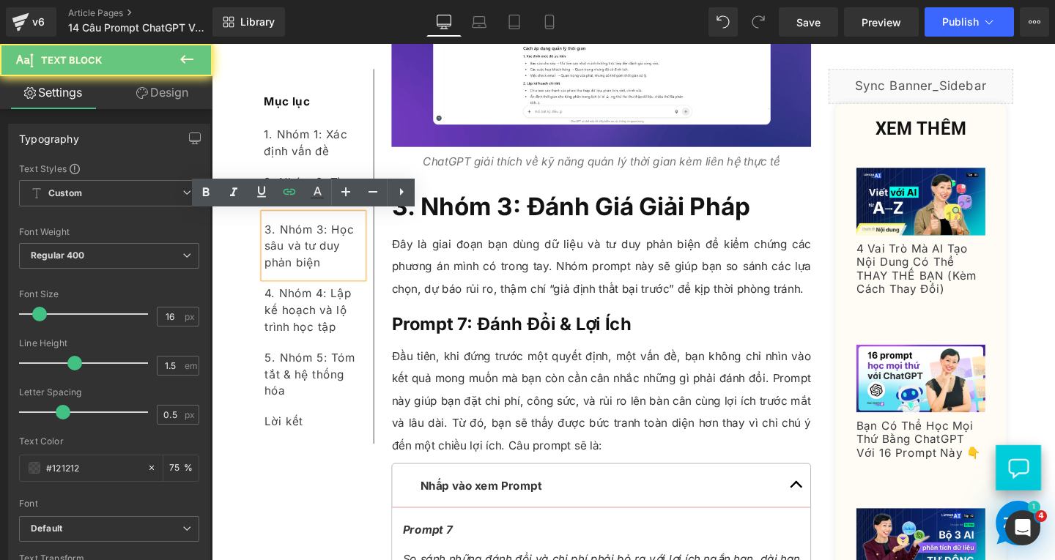
click at [338, 272] on div "3. Nhóm 3: Học sâu và tư duy phản biện" at bounding box center [319, 255] width 104 height 67
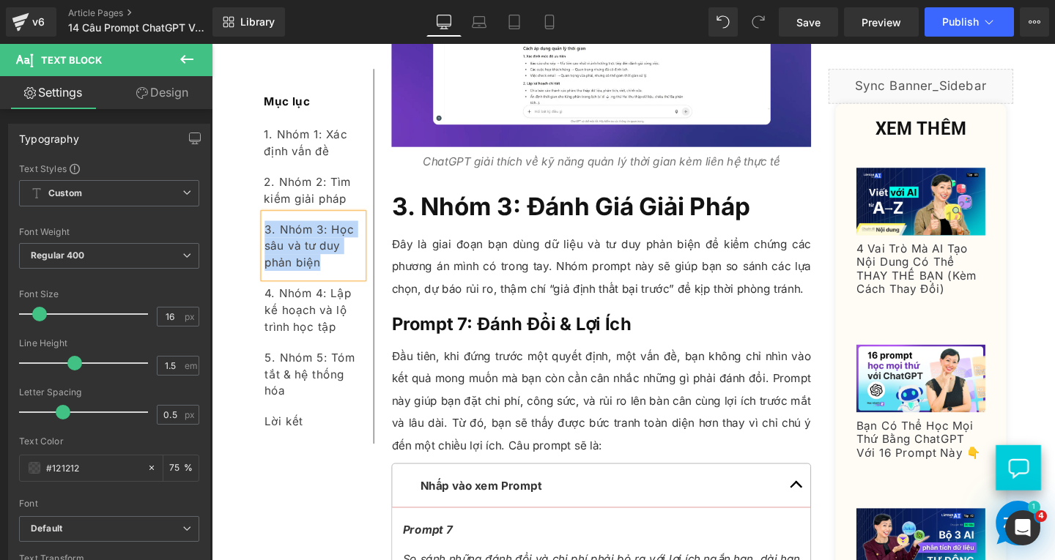
paste div
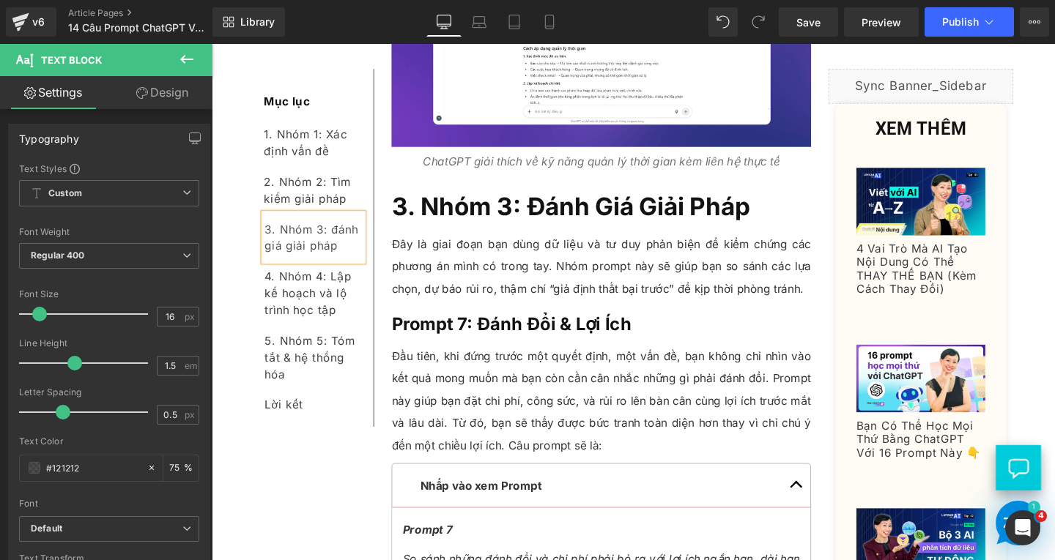
click at [338, 236] on div "3. Nhóm 3: đánh giá giải pháp" at bounding box center [319, 247] width 104 height 50
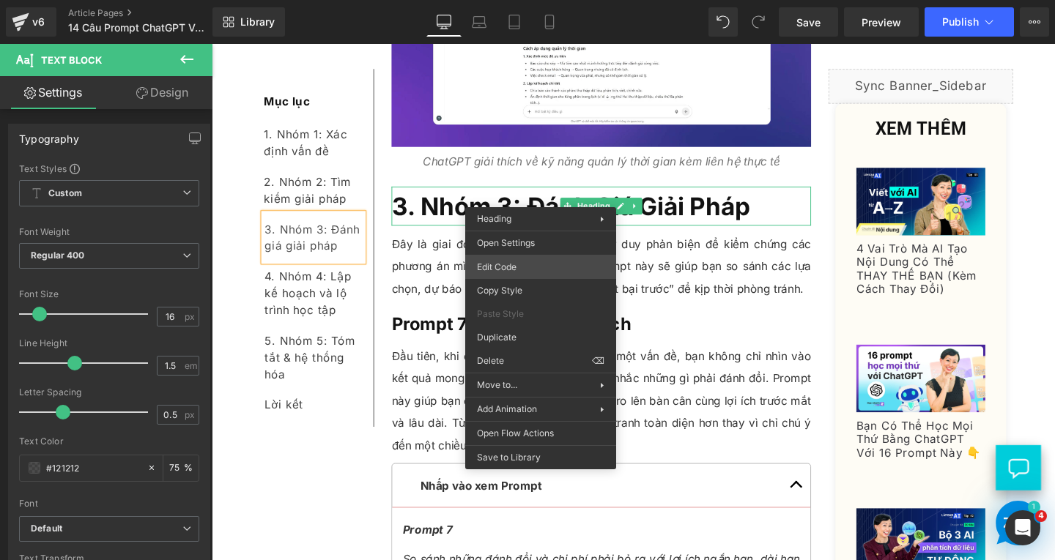
click at [511, 0] on div "Text Block You are previewing how the will restyle your page. You can not edit …" at bounding box center [527, 0] width 1055 height 0
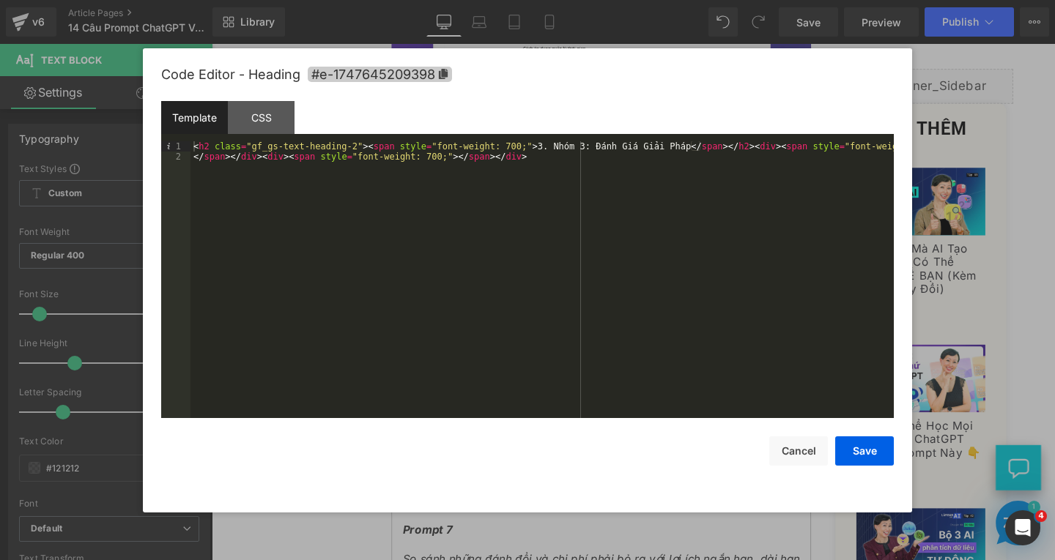
click at [444, 75] on icon at bounding box center [443, 74] width 9 height 10
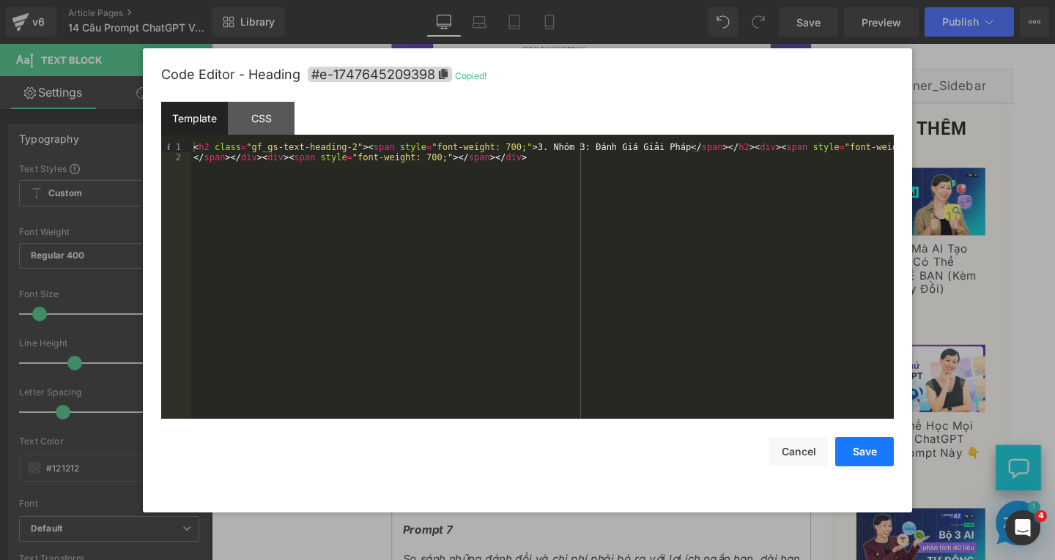
click at [855, 459] on button "Save" at bounding box center [864, 451] width 59 height 29
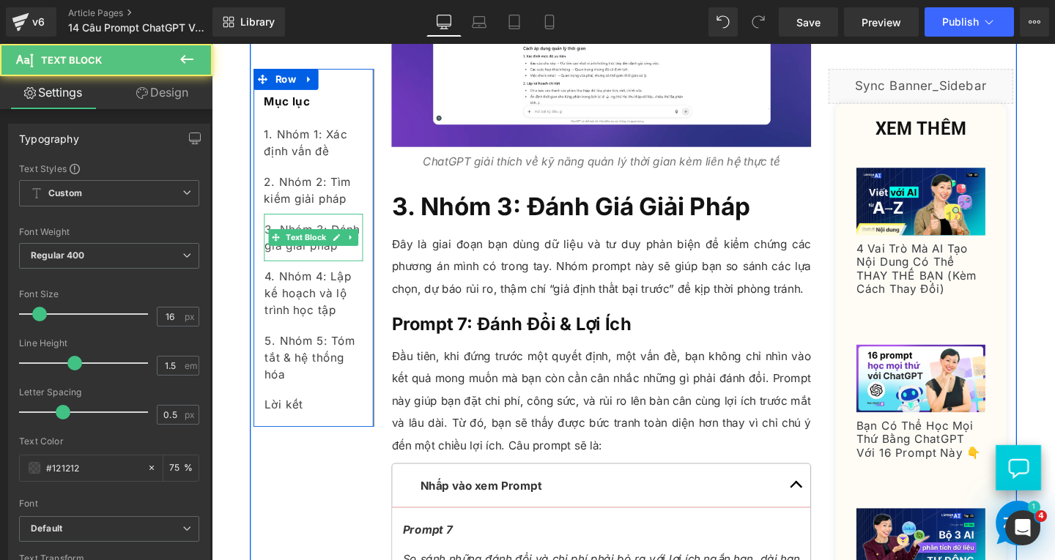
click at [355, 262] on div "3. Nhóm 3: Đánh giá giải pháp" at bounding box center [319, 247] width 104 height 50
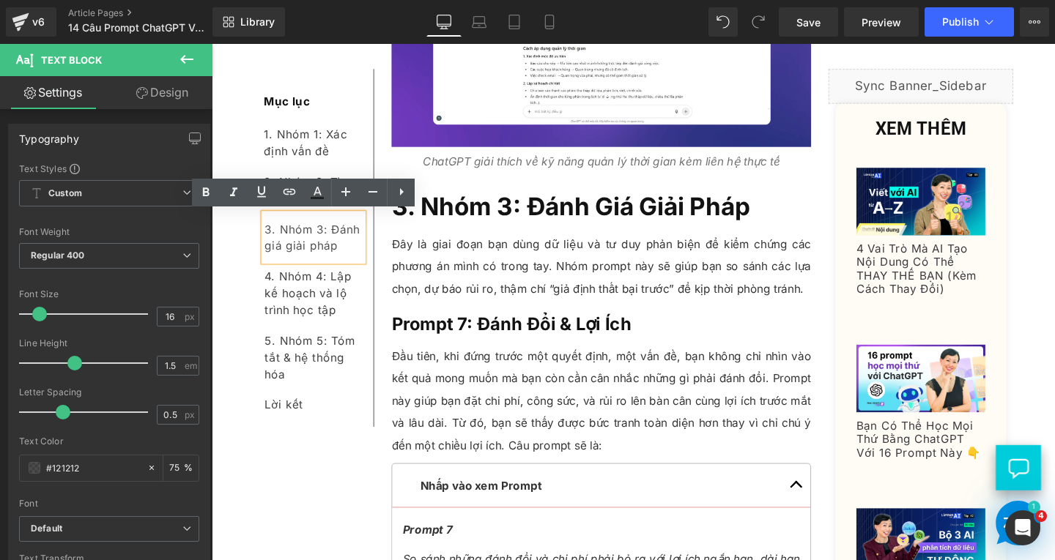
drag, startPoint x: 335, startPoint y: 264, endPoint x: 259, endPoint y: 237, distance: 81.3
click at [267, 237] on div "3. Nhóm 3: Đánh giá giải pháp" at bounding box center [319, 247] width 104 height 50
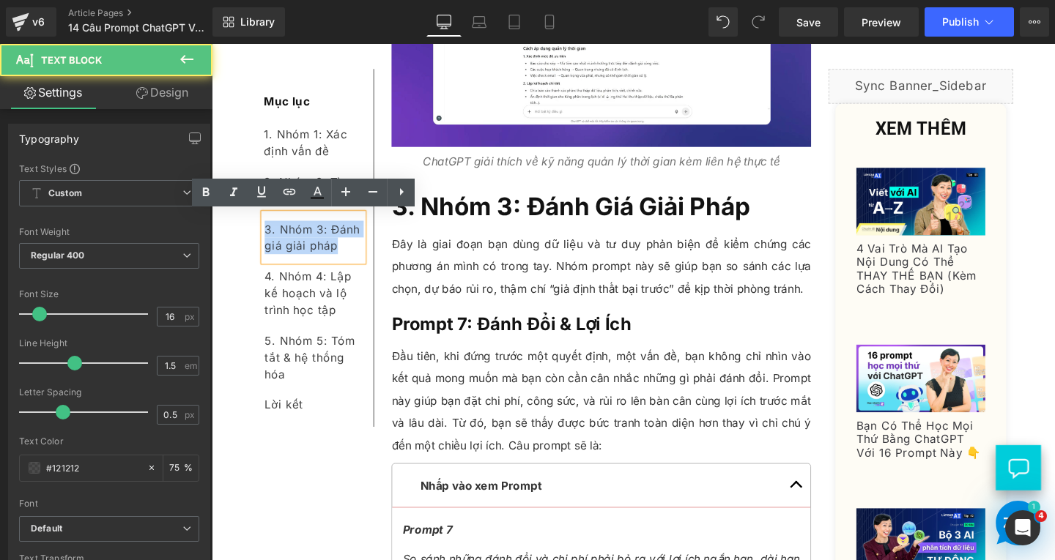
drag, startPoint x: 261, startPoint y: 239, endPoint x: 335, endPoint y: 259, distance: 76.8
click at [335, 259] on div "3. Nhóm 3: Đánh giá giải pháp" at bounding box center [319, 247] width 104 height 50
click at [0, 0] on icon at bounding box center [0, 0] width 0 height 0
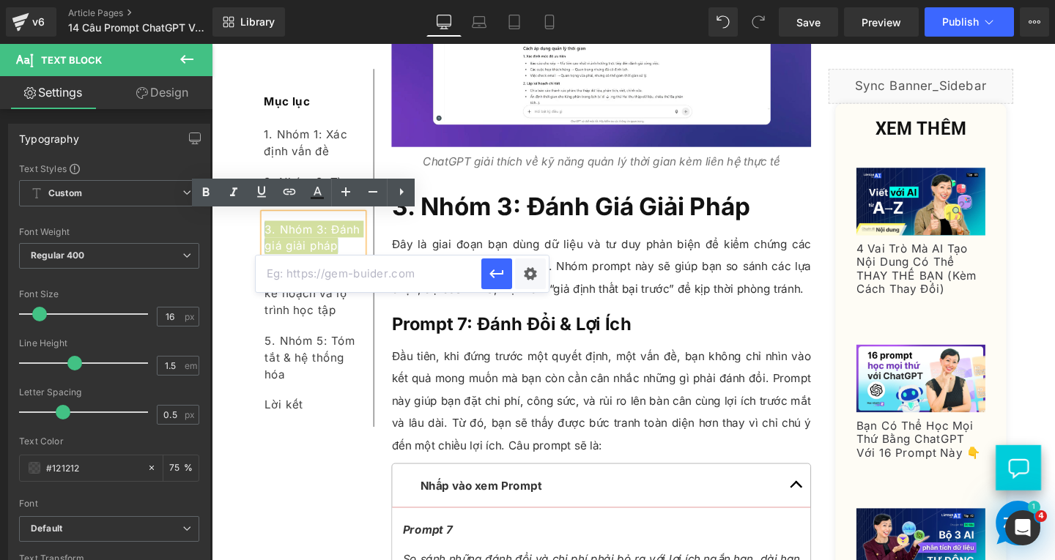
paste input "#e-1747645209398"
type input "#e-1747645209398"
click at [505, 270] on button "button" at bounding box center [496, 274] width 31 height 31
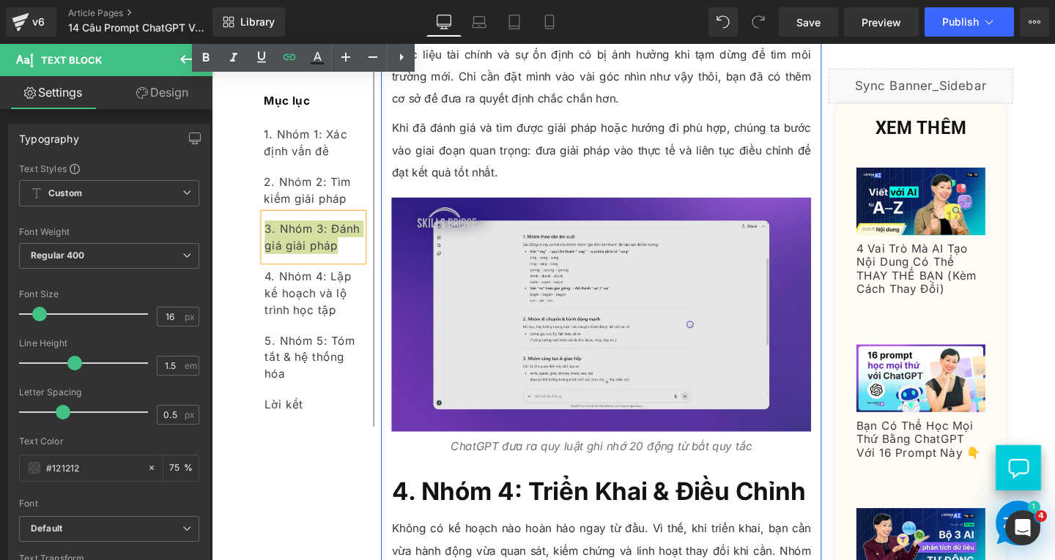
scroll to position [8789, 0]
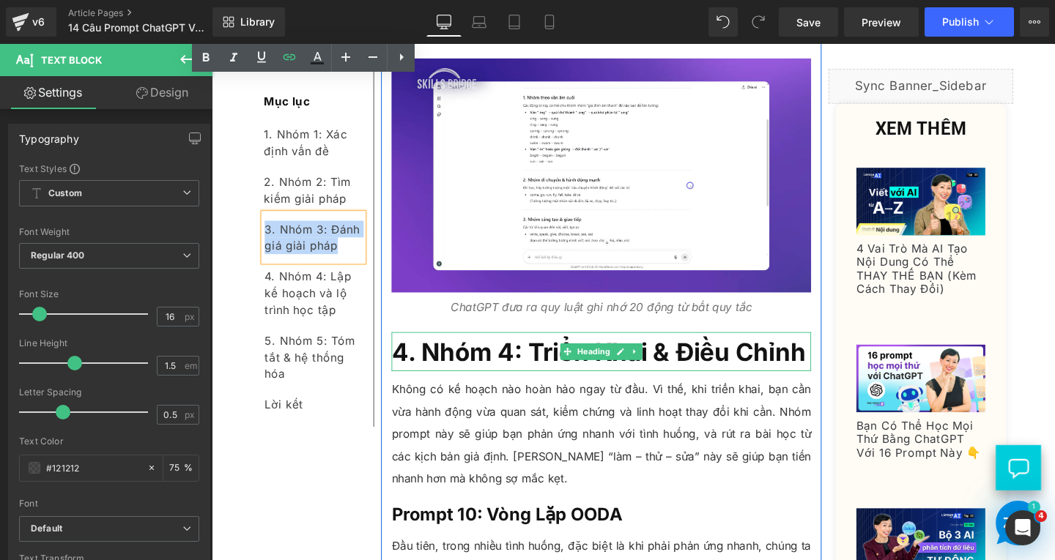
click at [480, 352] on span "4. Nhóm 4: Triển Khai & Điều Chỉnh" at bounding box center [618, 367] width 435 height 31
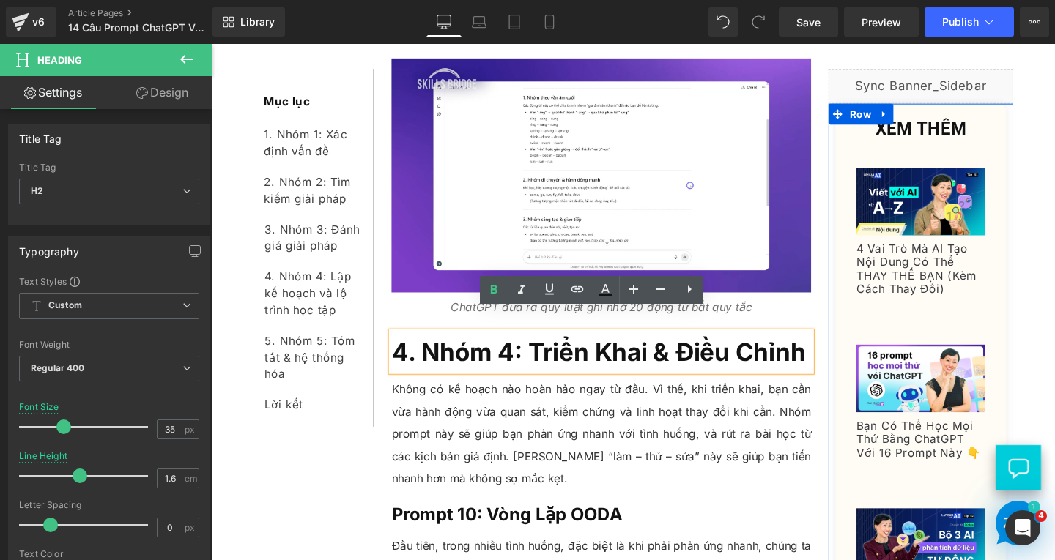
click at [825, 352] on span "4. Nhóm 4: Triển Khai & Điều Chỉnh" at bounding box center [618, 367] width 435 height 31
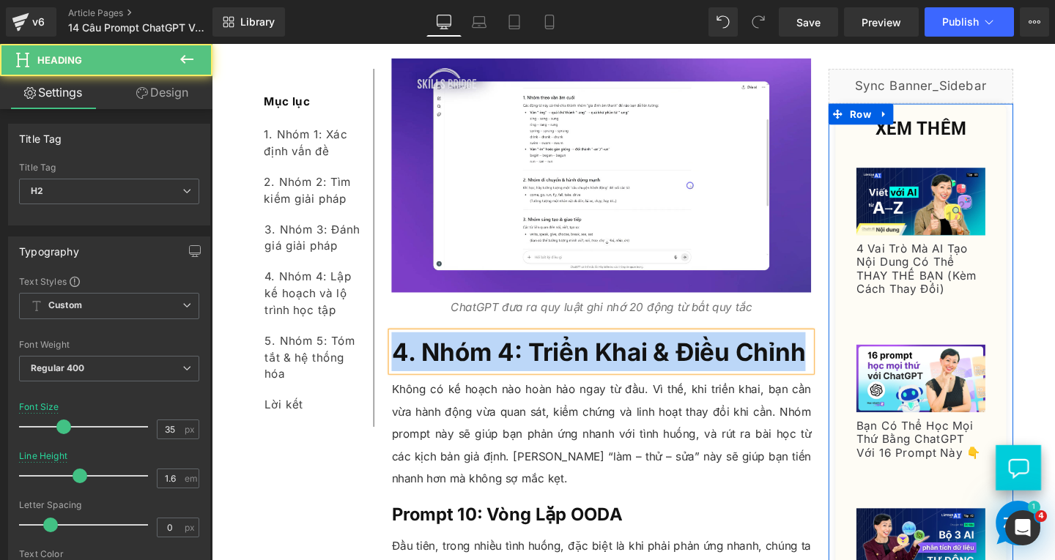
copy span "4. Nhóm 4: Triển Khai & Điều Chỉnh"
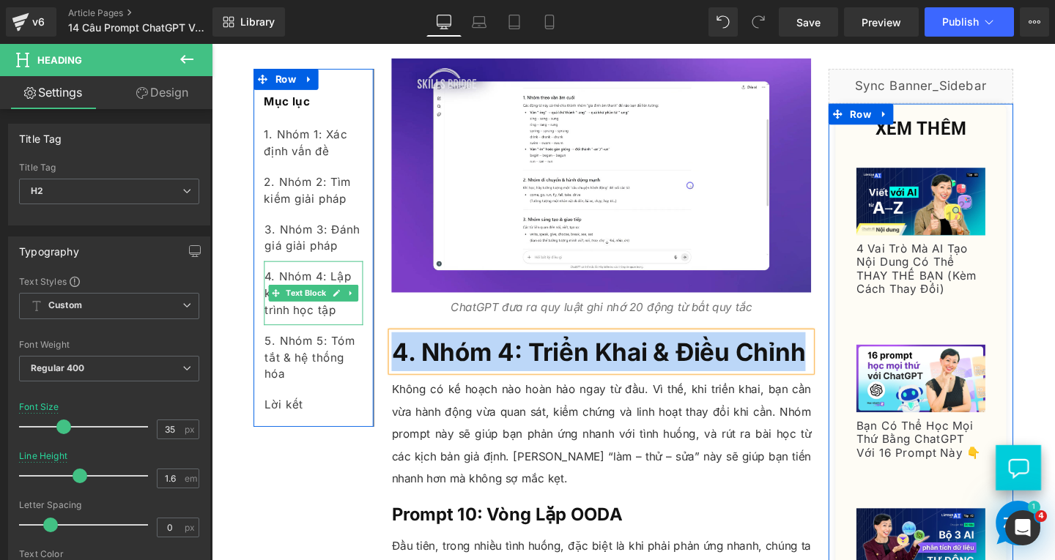
click at [340, 327] on div "4. Nhóm 4: Lập kế hoạch và lộ trình học tập" at bounding box center [319, 305] width 104 height 67
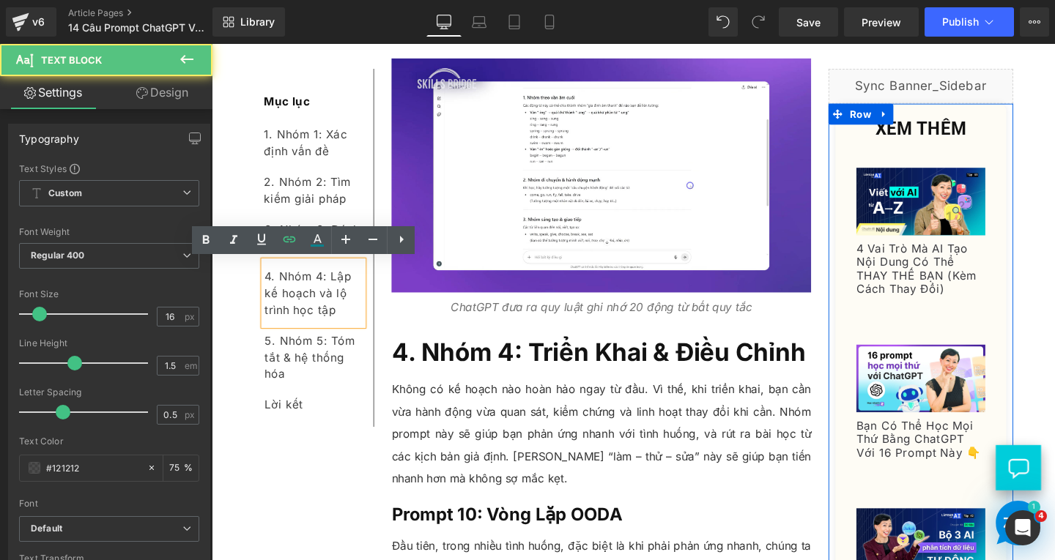
click at [355, 330] on div "4. Nhóm 4: Lập kế hoạch và lộ trình học tập" at bounding box center [319, 305] width 104 height 67
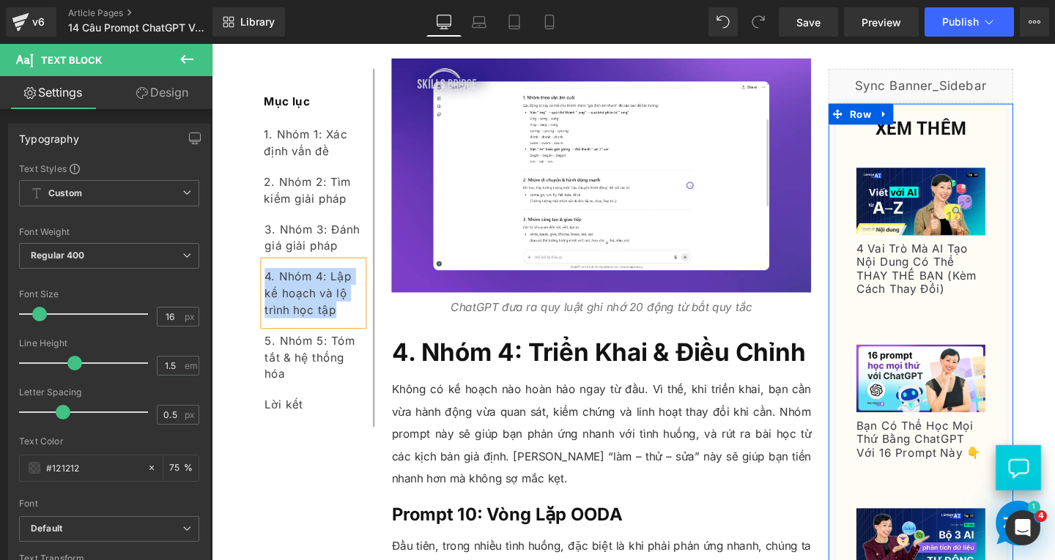
paste div
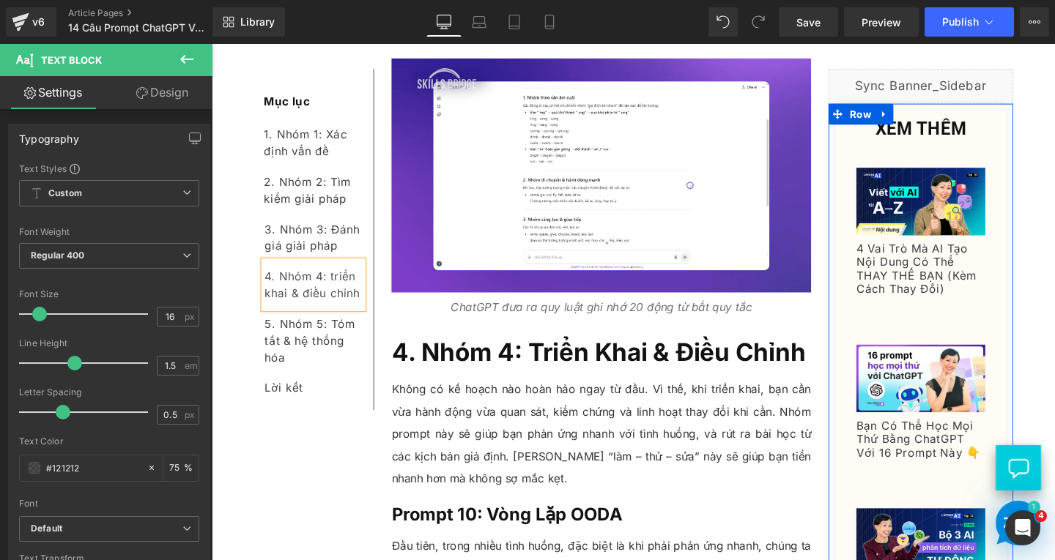
click at [333, 286] on div "4. Nhóm 4: triển khai & điều chỉnh" at bounding box center [319, 297] width 104 height 50
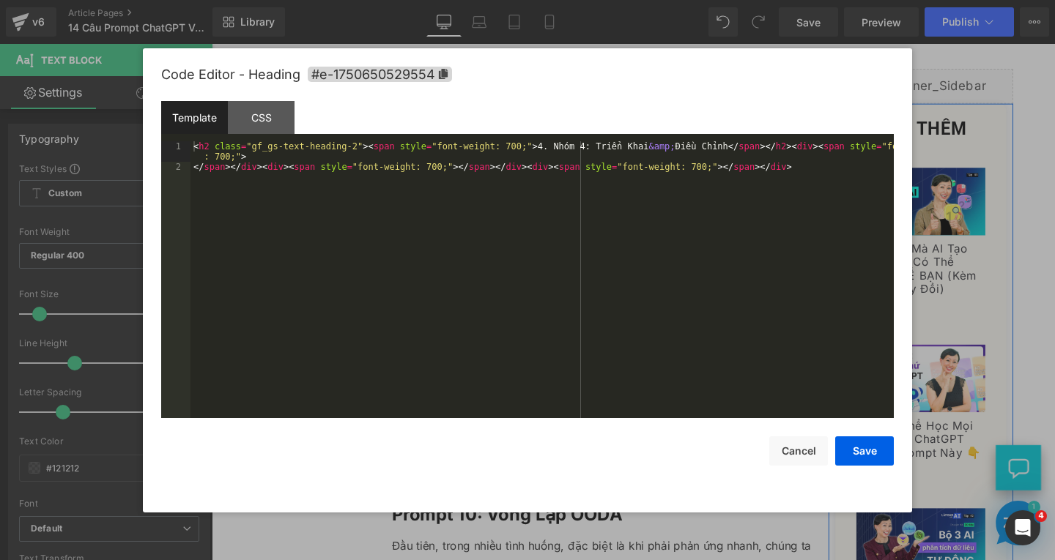
click at [467, 0] on div "Text Block You are previewing how the will restyle your page. You can not edit …" at bounding box center [527, 0] width 1055 height 0
click at [429, 78] on span "#e-1750650529554" at bounding box center [380, 74] width 144 height 15
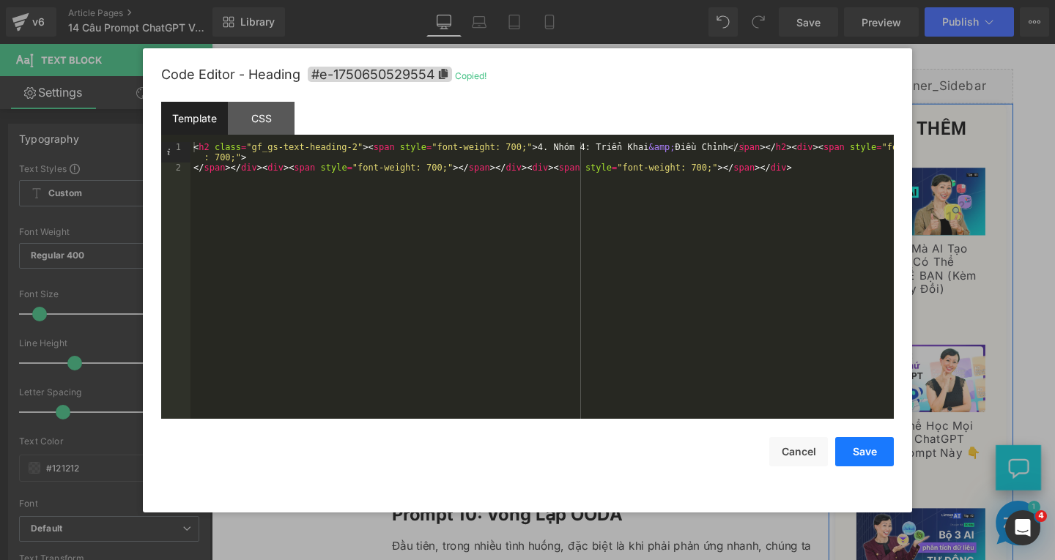
click at [870, 447] on button "Save" at bounding box center [864, 451] width 59 height 29
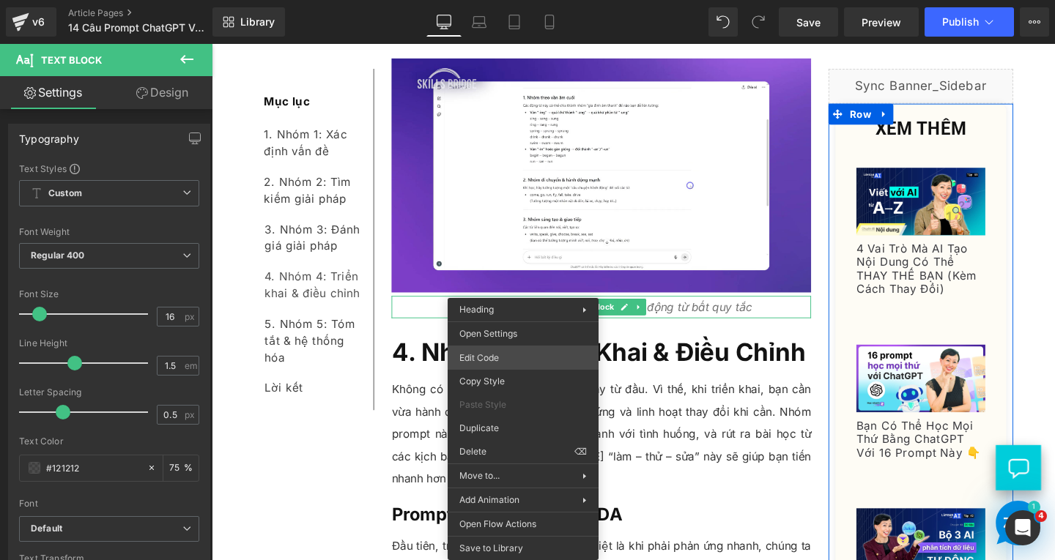
click at [492, 0] on div "Text Block You are previewing how the will restyle your page. You can not edit …" at bounding box center [527, 0] width 1055 height 0
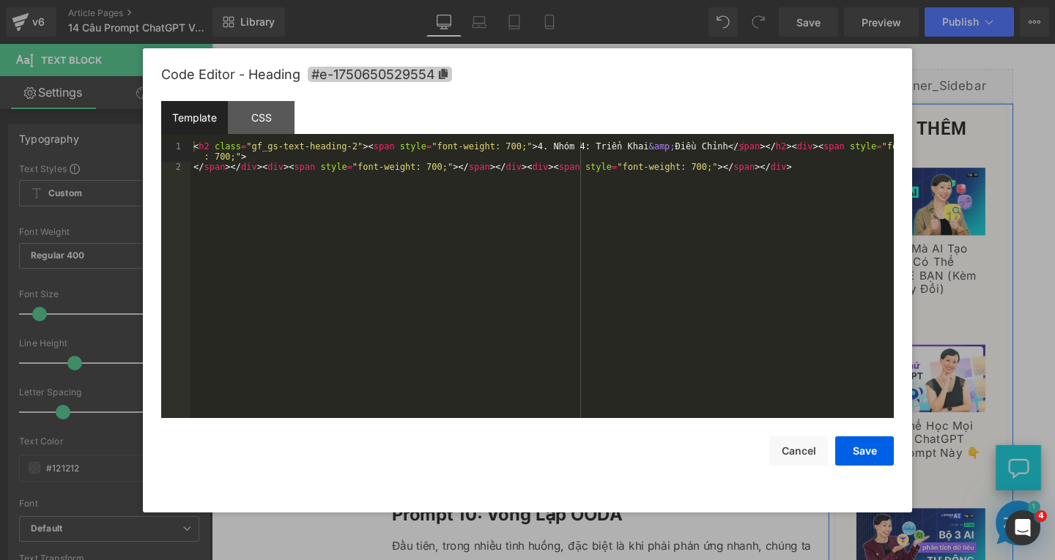
click at [439, 68] on span "#e-1750650529554" at bounding box center [380, 74] width 144 height 15
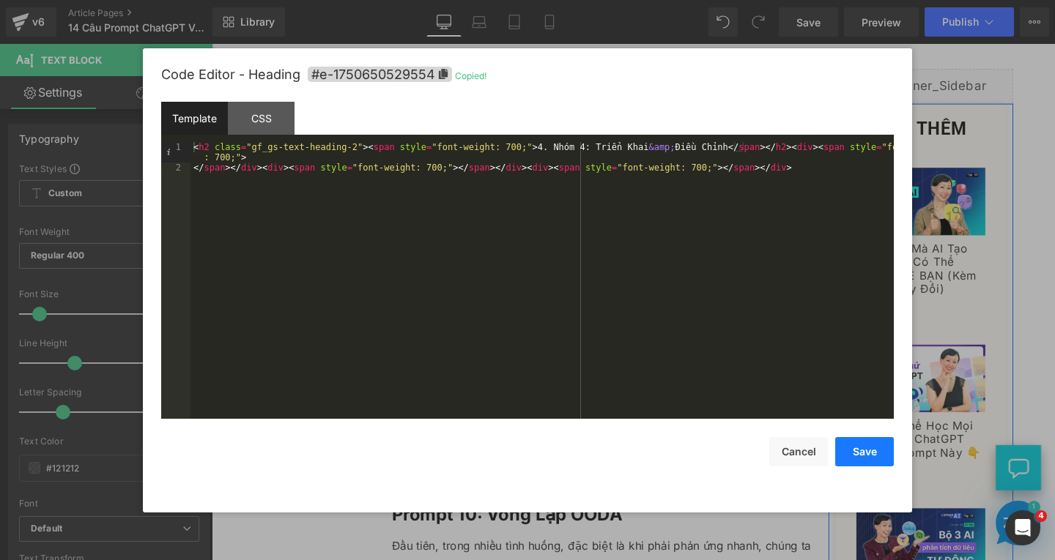
click at [869, 459] on button "Save" at bounding box center [864, 451] width 59 height 29
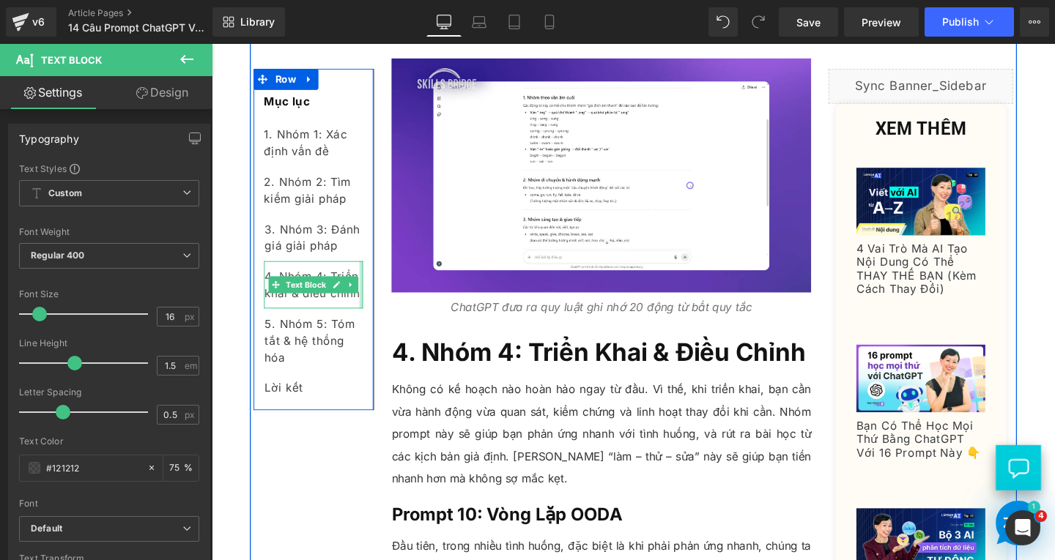
click at [363, 306] on div "4. Nhóm 4: Triển khai & điều chỉnh Text Block" at bounding box center [319, 297] width 104 height 50
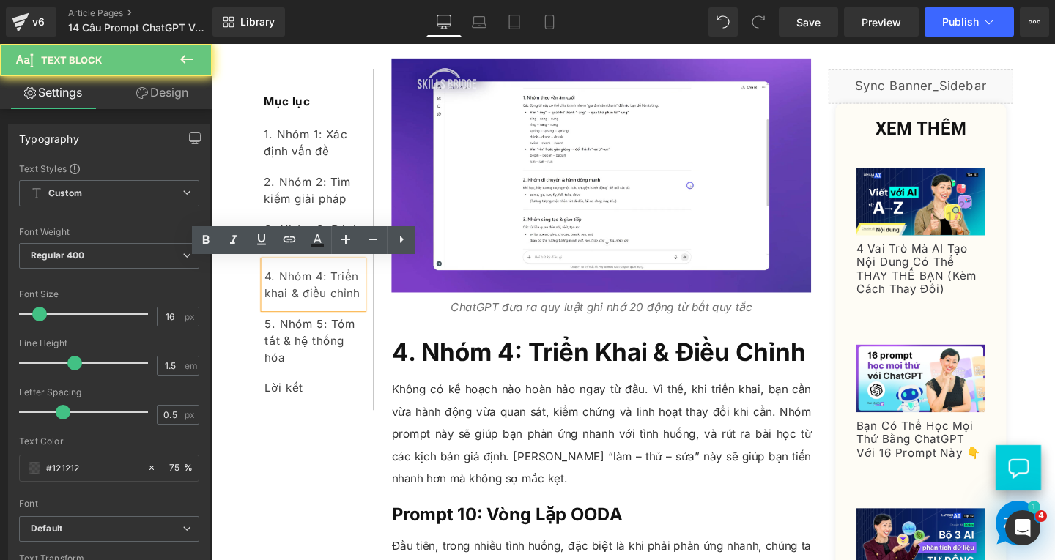
click at [360, 311] on div "4. Nhóm 4: Triển khai & điều chỉnh" at bounding box center [319, 297] width 104 height 50
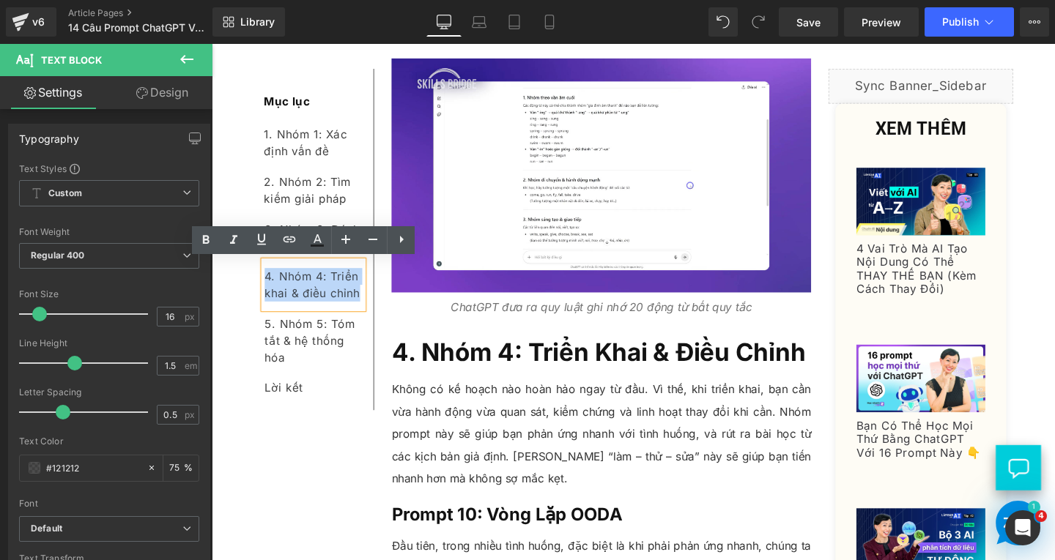
drag, startPoint x: 361, startPoint y: 311, endPoint x: 509, endPoint y: 293, distance: 149.0
click at [267, 285] on div "4. Nhóm 4: Triển khai & điều chỉnh" at bounding box center [319, 297] width 104 height 50
click at [0, 0] on icon at bounding box center [0, 0] width 0 height 0
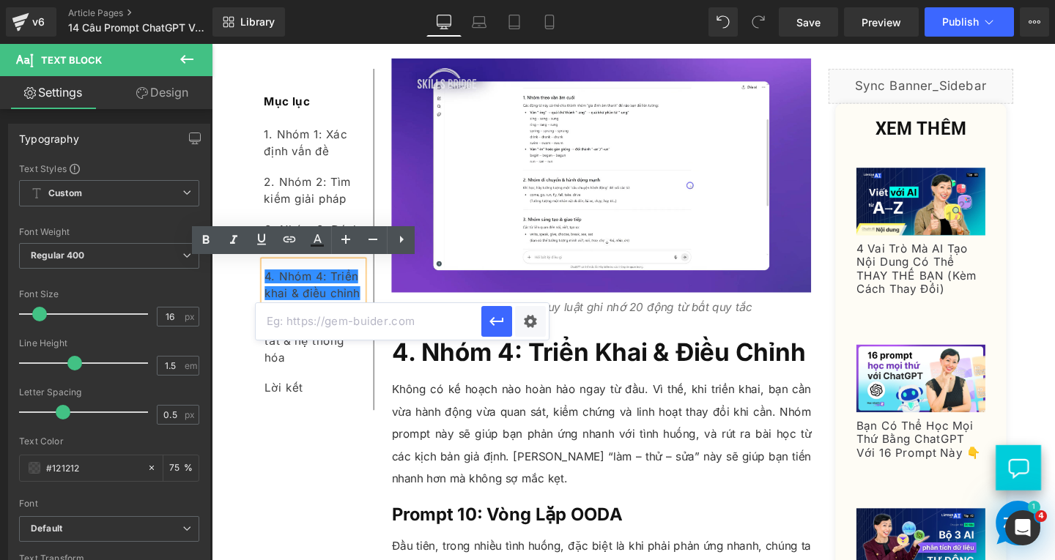
paste input "#e-1750650529554"
type input "#e-1750650529554"
drag, startPoint x: 499, startPoint y: 320, endPoint x: 301, endPoint y: 292, distance: 199.8
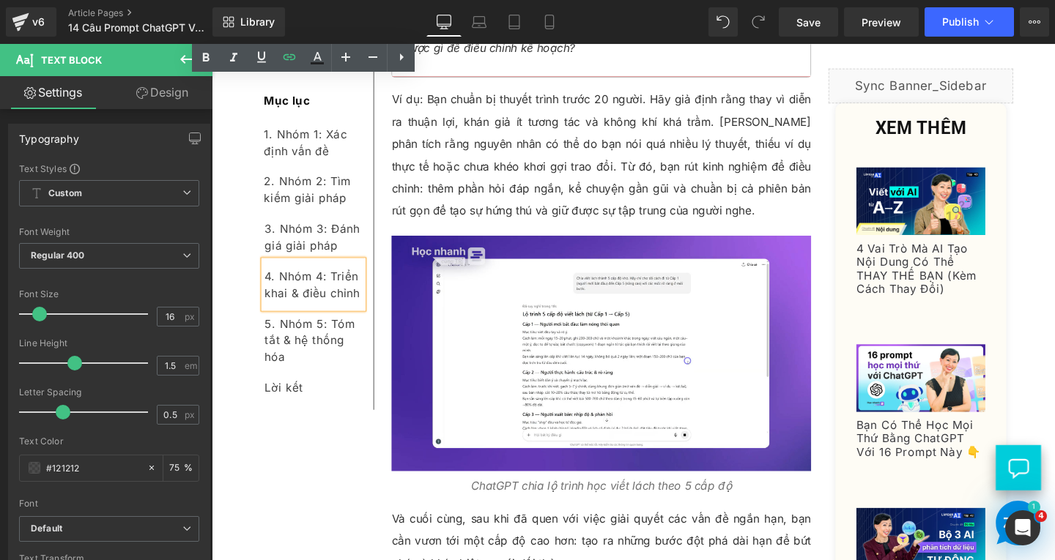
scroll to position [10547, 0]
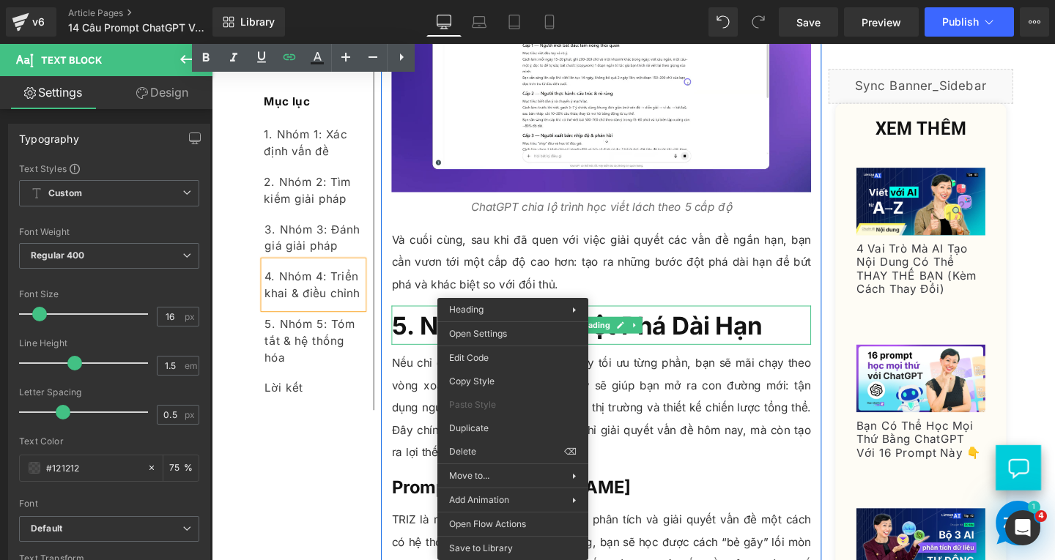
click at [450, 324] on span "5. Nhóm 5: Tạo Đột Phá Dài Hạn" at bounding box center [596, 339] width 390 height 31
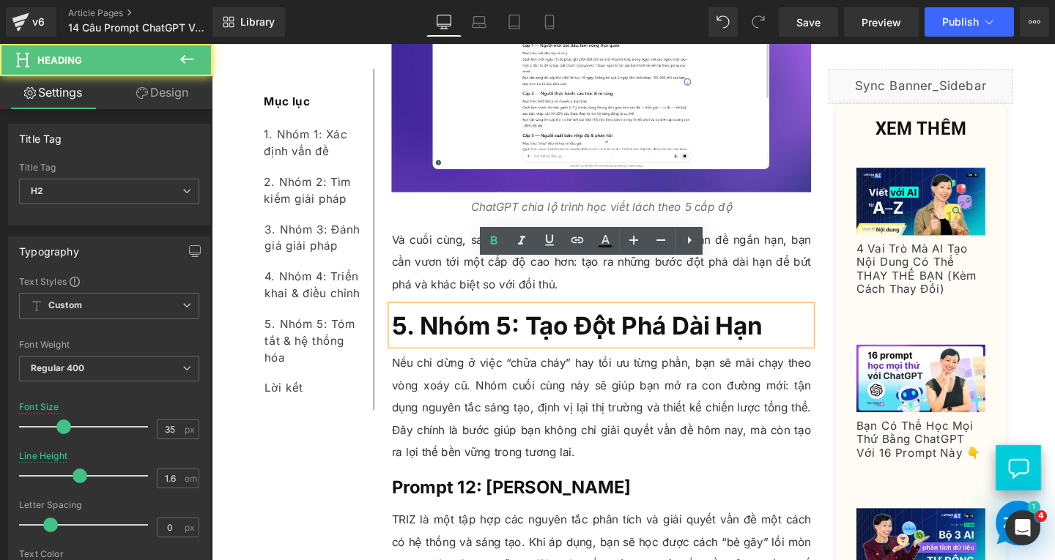
click at [811, 319] on h2 "5. Nhóm 5: Tạo Đột Phá Dài Hạn" at bounding box center [621, 339] width 441 height 41
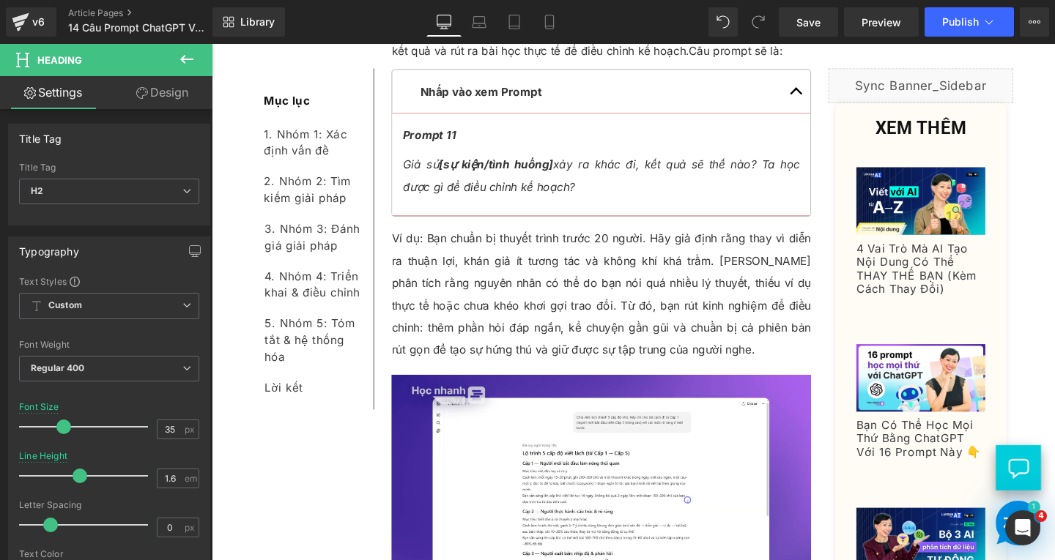
scroll to position [10401, 0]
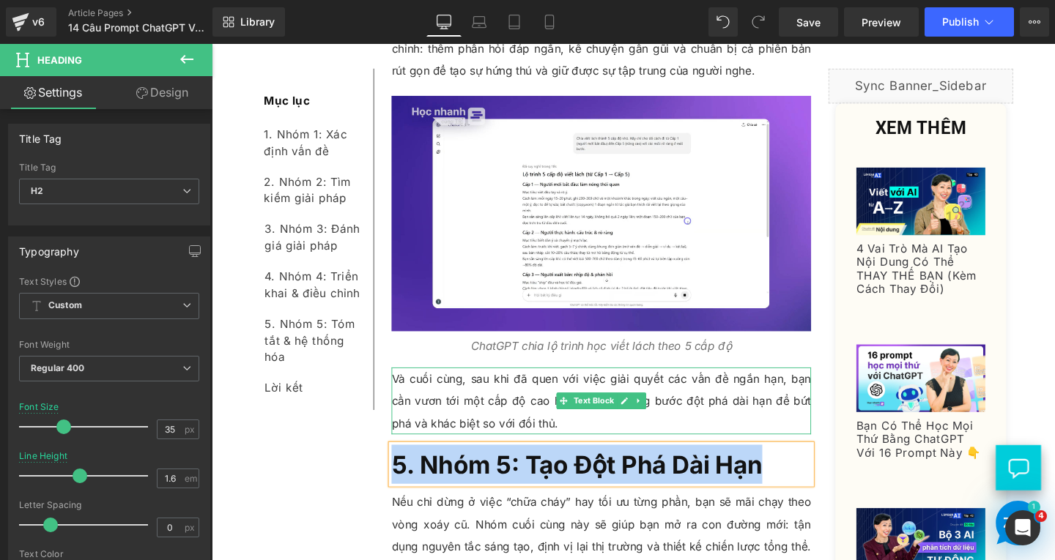
copy span "5. Nhóm 5: Tạo Đột Phá Dài Hạn"
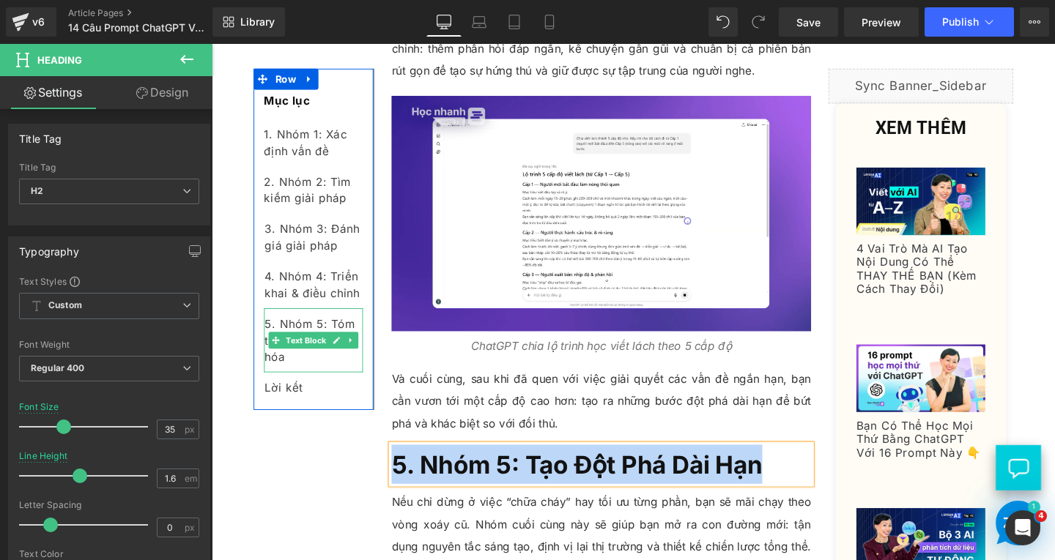
click at [321, 375] on div "5. Nhóm 5: Tóm tắt & hệ thống hóa" at bounding box center [319, 355] width 104 height 67
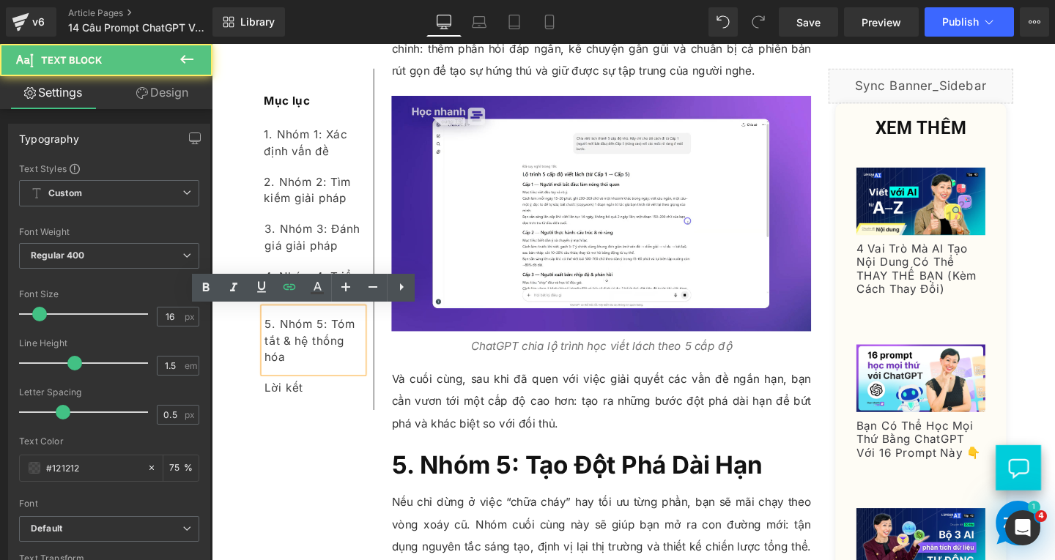
click at [321, 375] on div "5. Nhóm 5: Tóm tắt & hệ thống hóa" at bounding box center [319, 355] width 104 height 67
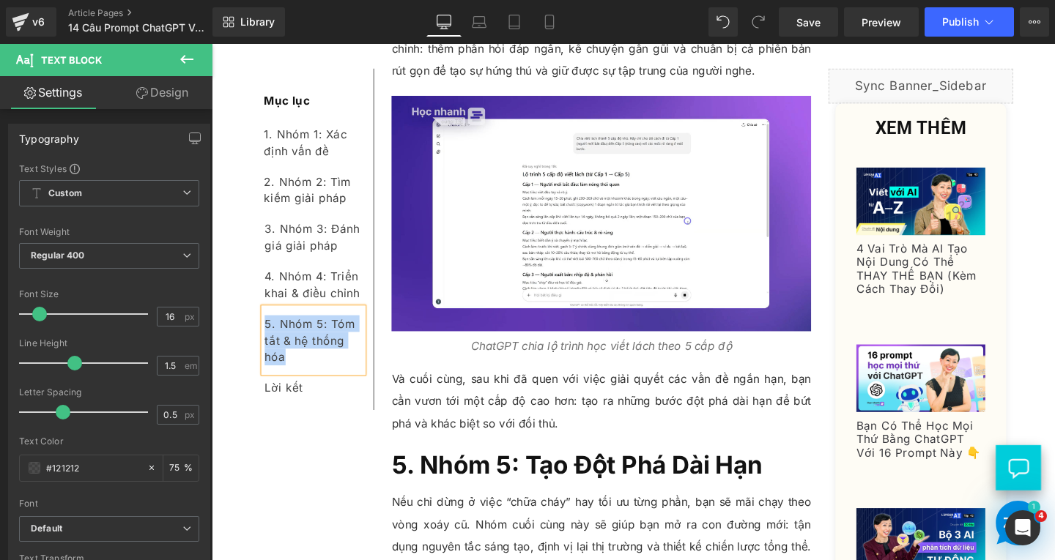
paste div
click at [335, 341] on div "5. Nhóm 5: tạo đột phá dài hạn" at bounding box center [319, 347] width 104 height 50
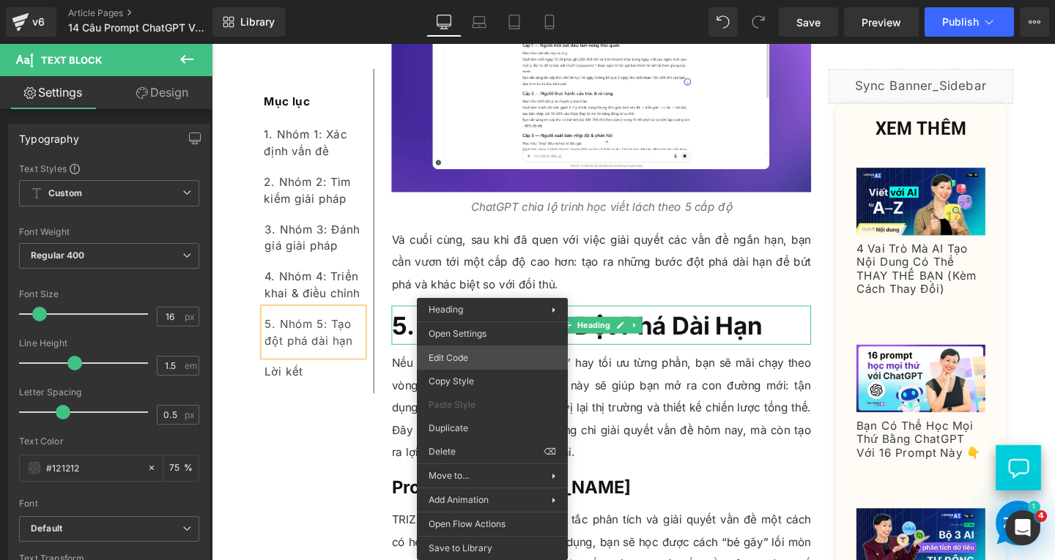
click at [470, 0] on div "Text Block You are previewing how the will restyle your page. You can not edit …" at bounding box center [527, 0] width 1055 height 0
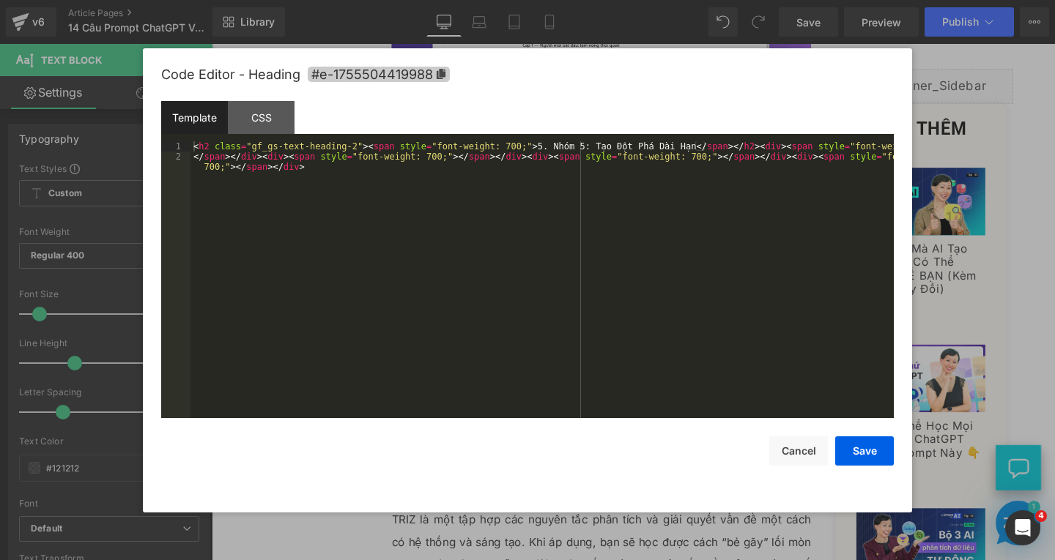
click at [447, 75] on span "#e-1755504419988" at bounding box center [379, 74] width 142 height 15
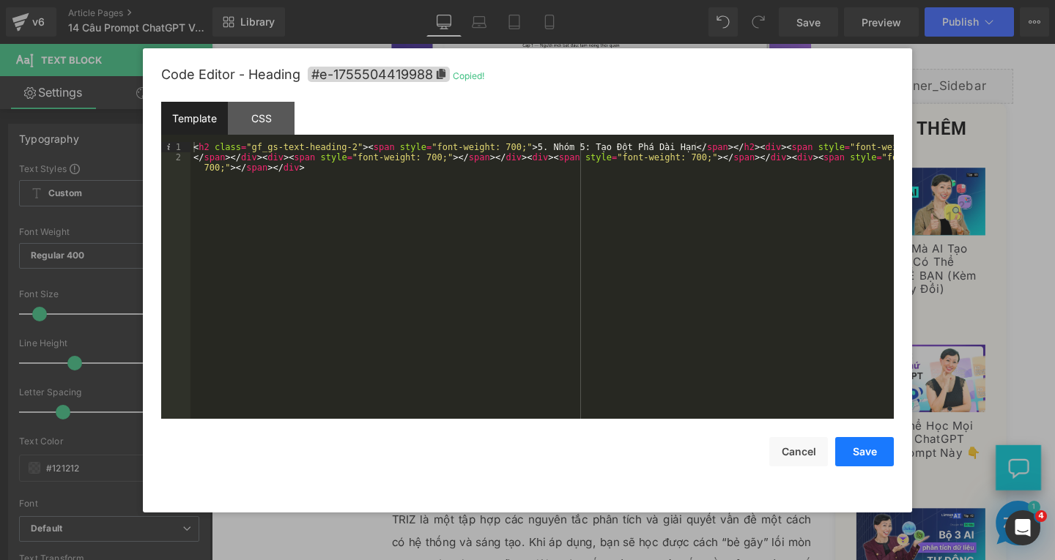
click at [871, 443] on button "Save" at bounding box center [864, 451] width 59 height 29
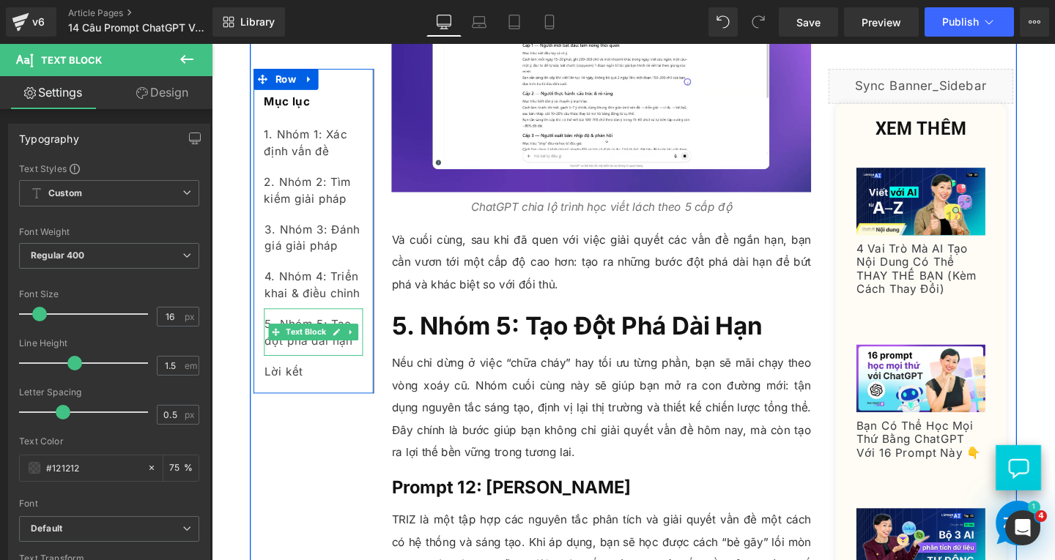
click at [358, 360] on div "5. Nhóm 5: Tạo đột phá dài hạn" at bounding box center [319, 347] width 104 height 50
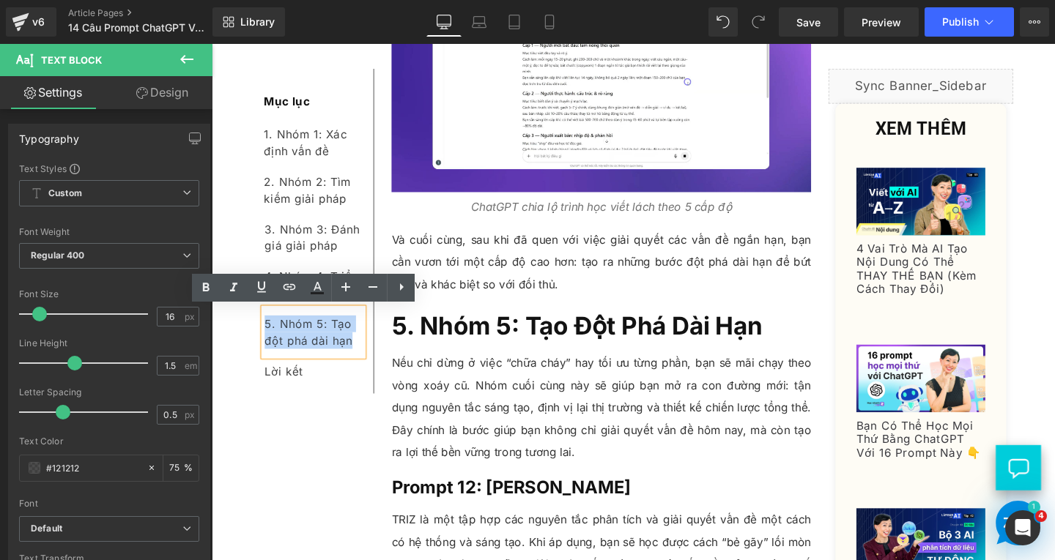
drag, startPoint x: 356, startPoint y: 360, endPoint x: 263, endPoint y: 344, distance: 94.4
click at [267, 344] on div "5. Nhóm 5: Tạo đột phá dài hạn" at bounding box center [319, 347] width 104 height 50
click at [0, 0] on icon at bounding box center [0, 0] width 0 height 0
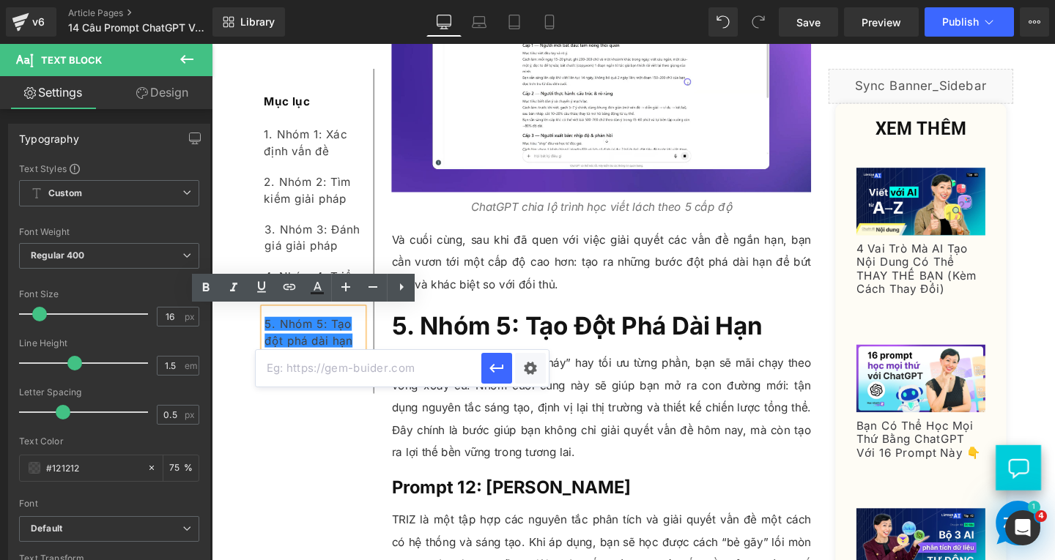
paste input "#e-1755504419988"
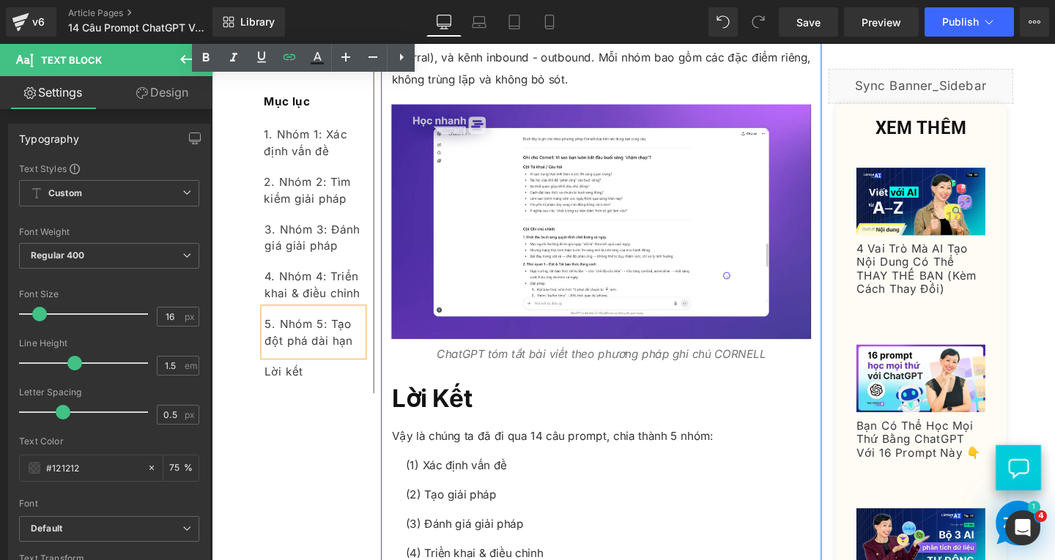
scroll to position [13038, 0]
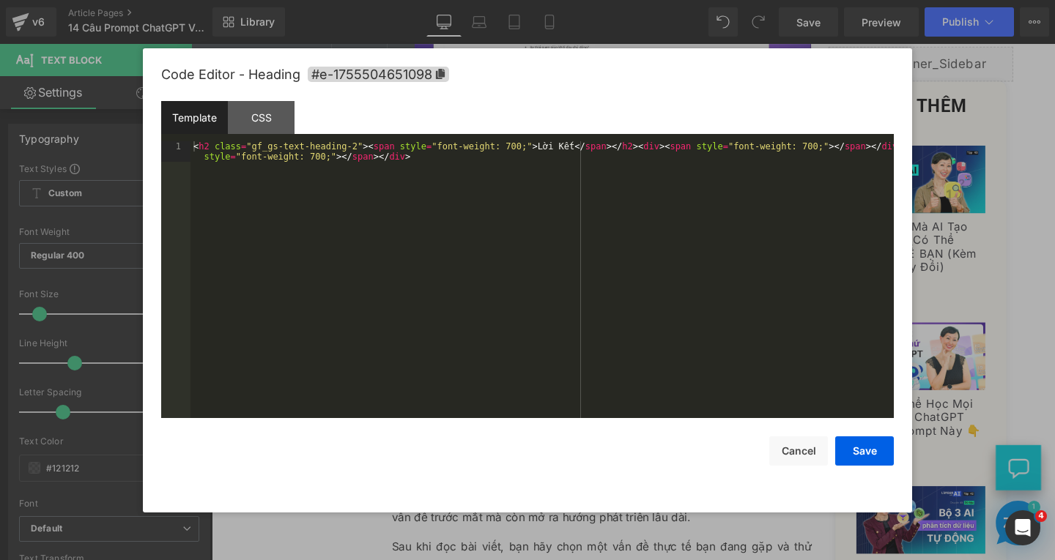
click at [455, 0] on div "Text Block You are previewing how the will restyle your page. You can not edit …" at bounding box center [527, 0] width 1055 height 0
click at [425, 77] on span "#e-1755504651098" at bounding box center [378, 74] width 141 height 15
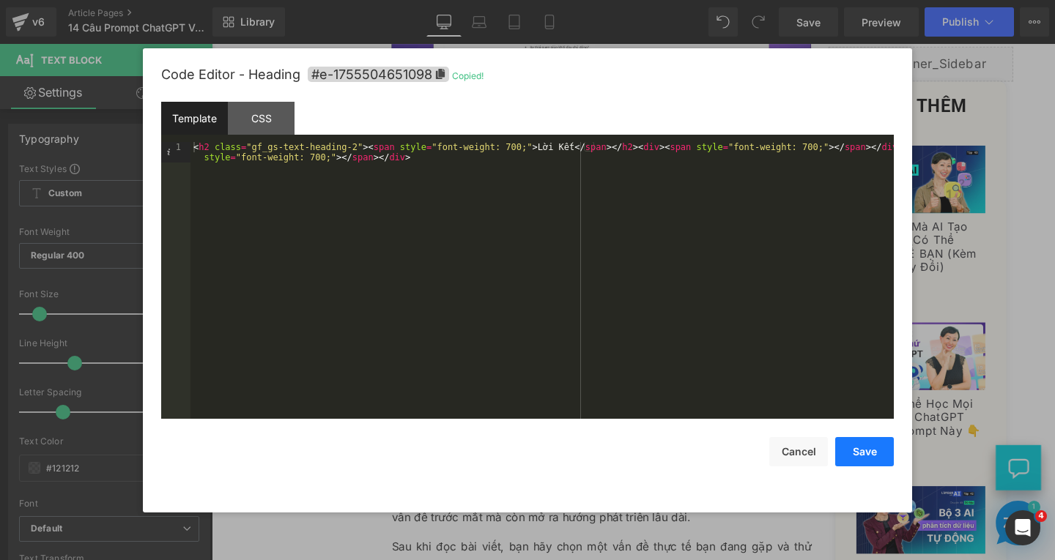
click at [861, 448] on button "Save" at bounding box center [864, 451] width 59 height 29
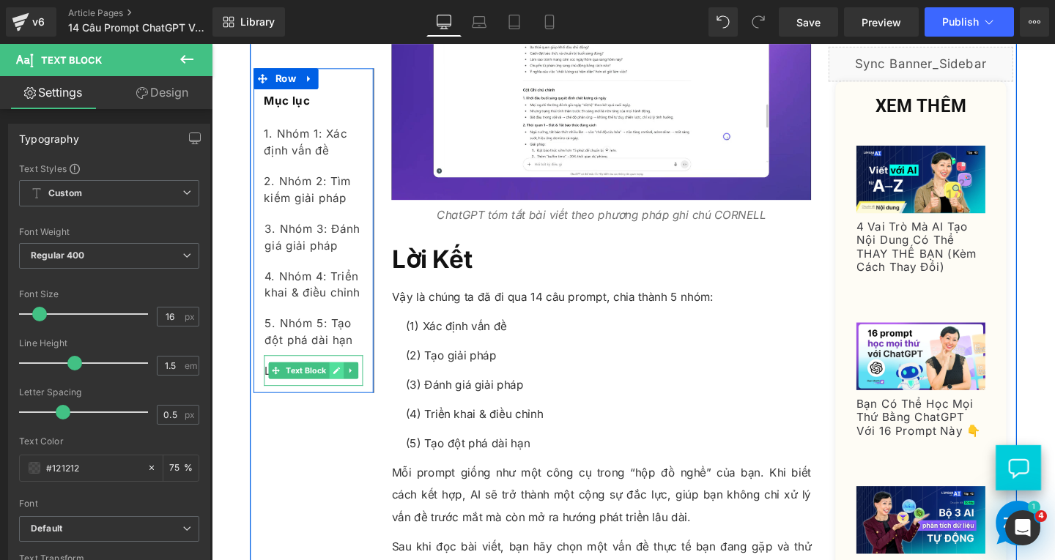
click at [340, 387] on icon at bounding box center [343, 387] width 7 height 7
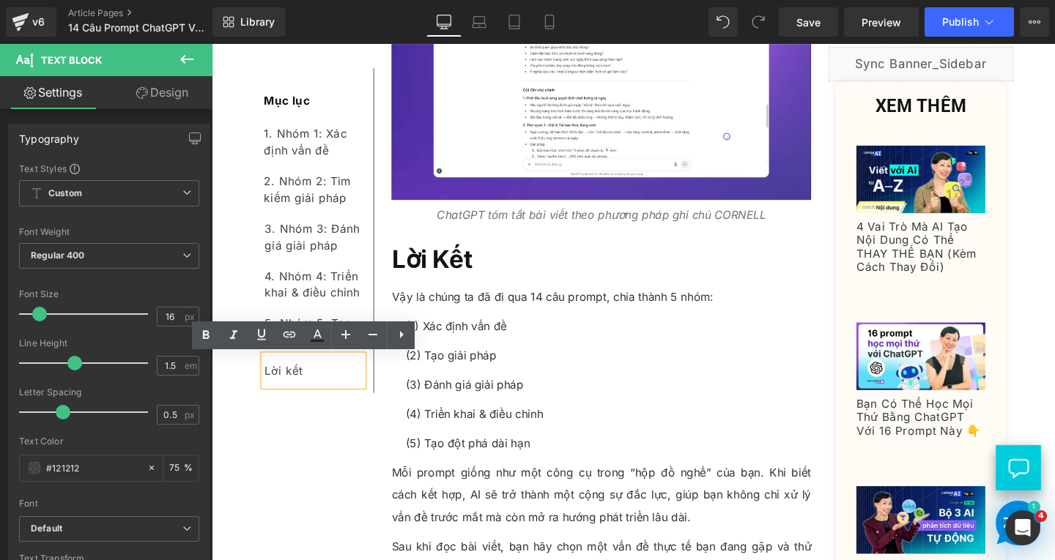
click at [321, 387] on div "Lời kết" at bounding box center [319, 387] width 104 height 32
drag, startPoint x: 313, startPoint y: 387, endPoint x: 264, endPoint y: 387, distance: 48.3
click at [267, 390] on div "Lời kết" at bounding box center [319, 387] width 104 height 32
click at [292, 344] on link at bounding box center [289, 336] width 28 height 28
type input "#e-1755504651098"
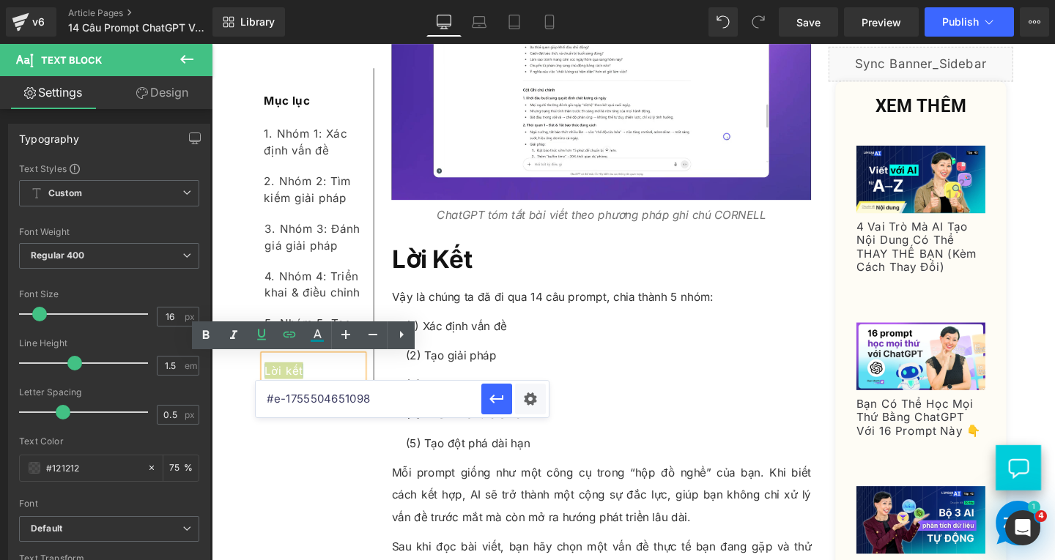
drag, startPoint x: 606, startPoint y: 443, endPoint x: 248, endPoint y: 417, distance: 359.8
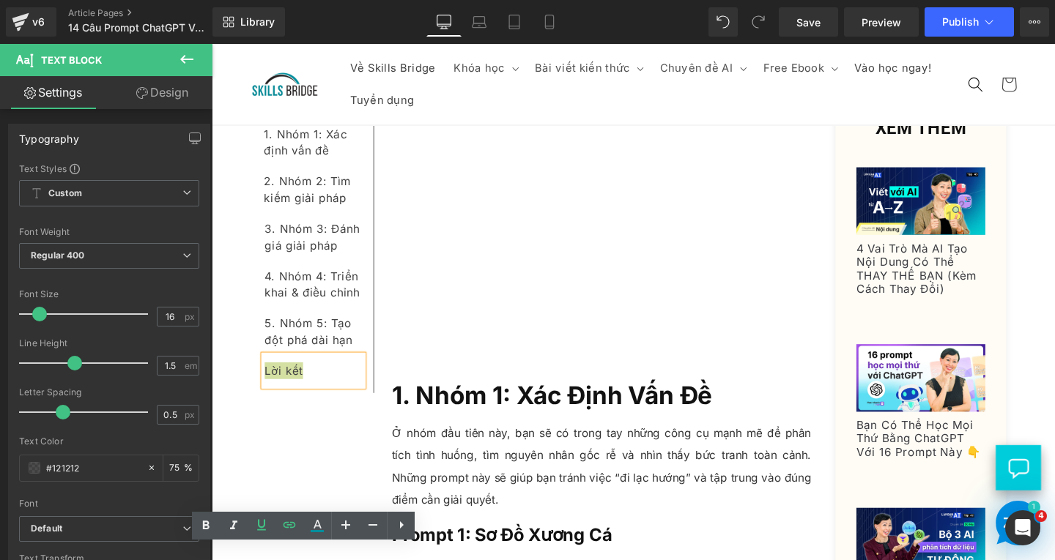
scroll to position [0, 0]
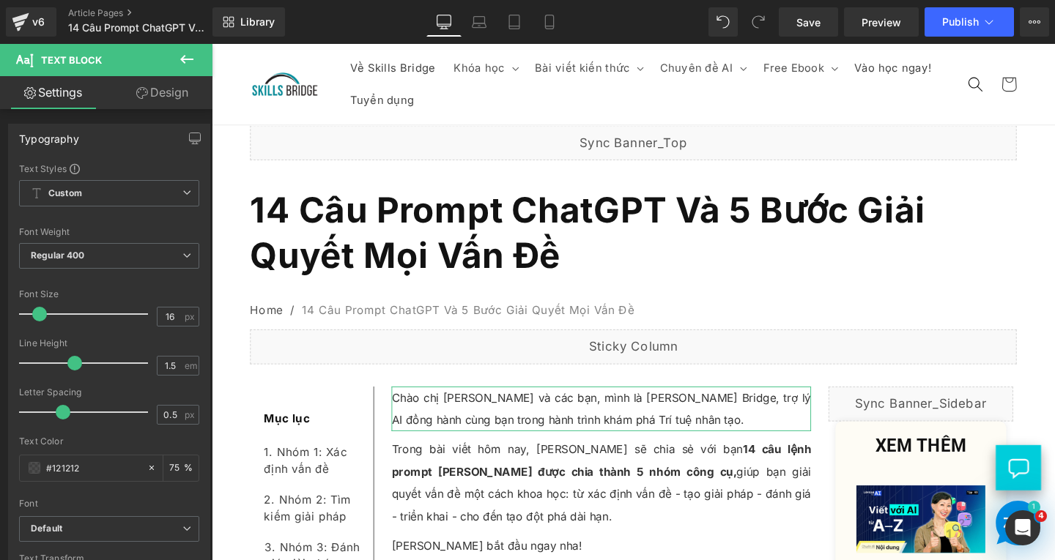
drag, startPoint x: 1095, startPoint y: 508, endPoint x: 1081, endPoint y: 56, distance: 451.4
click at [802, 21] on span "Save" at bounding box center [808, 22] width 24 height 15
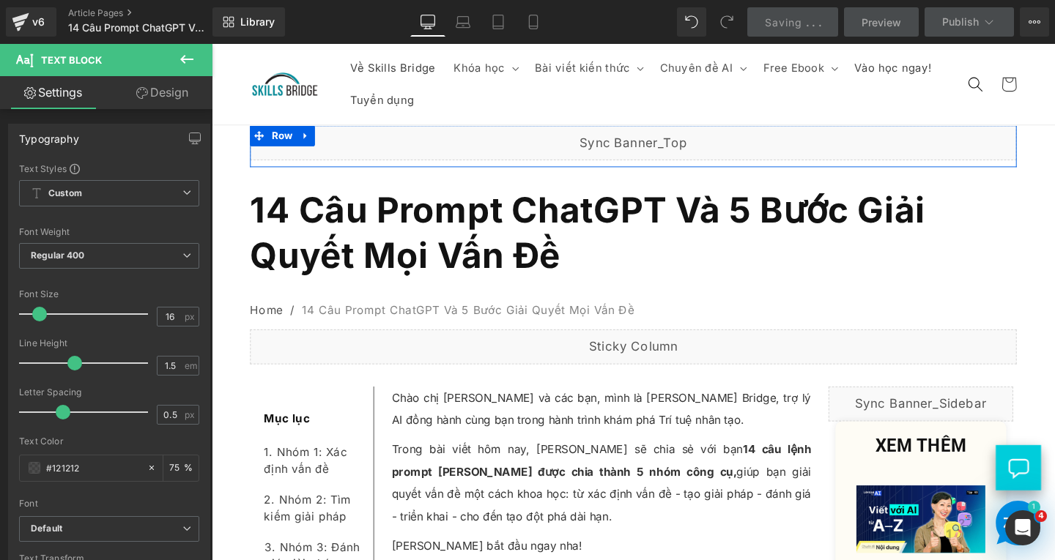
drag, startPoint x: 1094, startPoint y: 536, endPoint x: 1266, endPoint y: 95, distance: 473.3
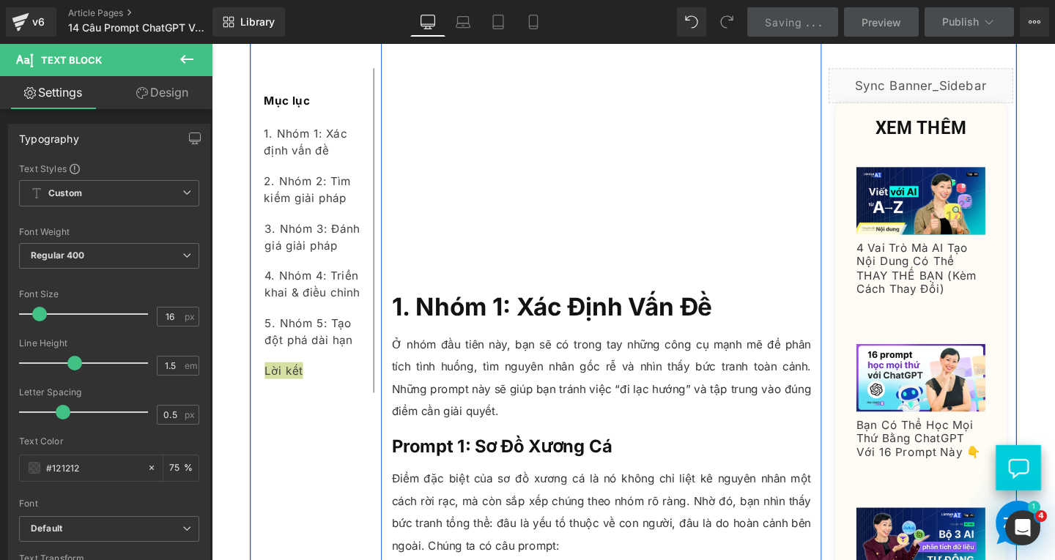
scroll to position [879, 0]
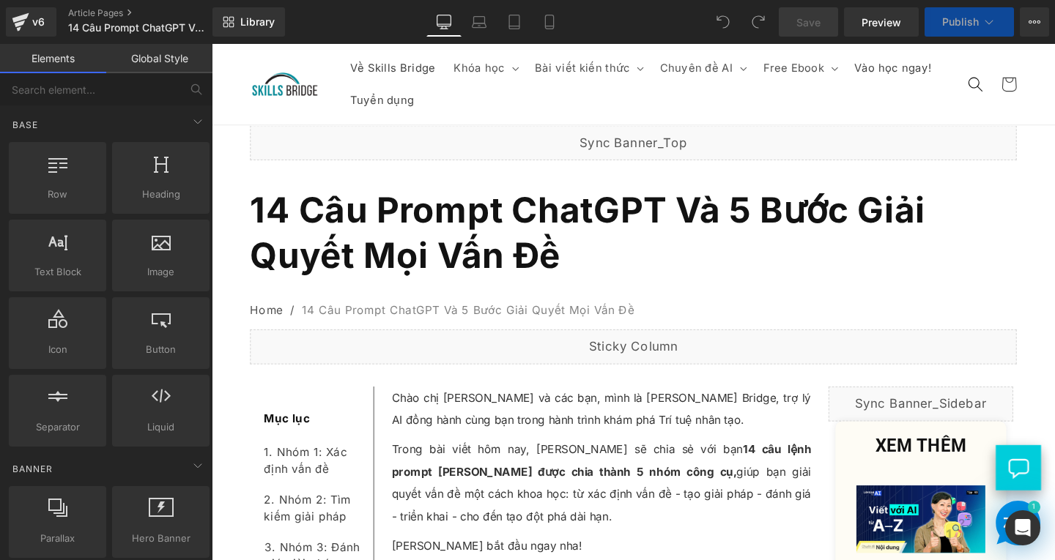
click at [966, 22] on span "Publish" at bounding box center [960, 22] width 37 height 12
click at [956, 26] on span "Publish" at bounding box center [960, 22] width 37 height 12
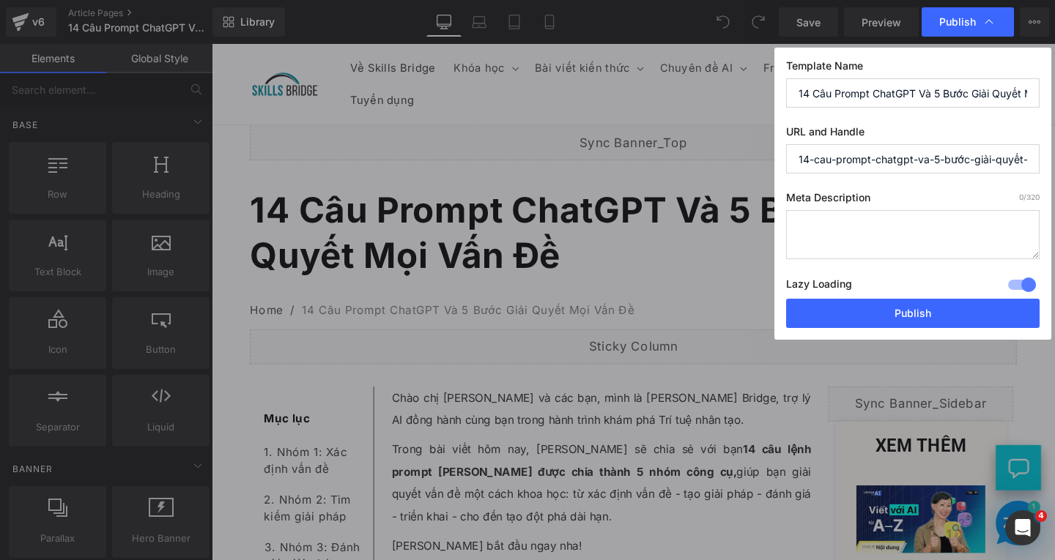
paste input "prompt-chatgpt-giai-quyet-van-de"
type input "prompt-chatgpt-giai-quyet-van-de"
paste textarea "Chào chị Linh và các bạn, mình là Trí Skills Bridge, trợ lý AI đồng hành cùng b…"
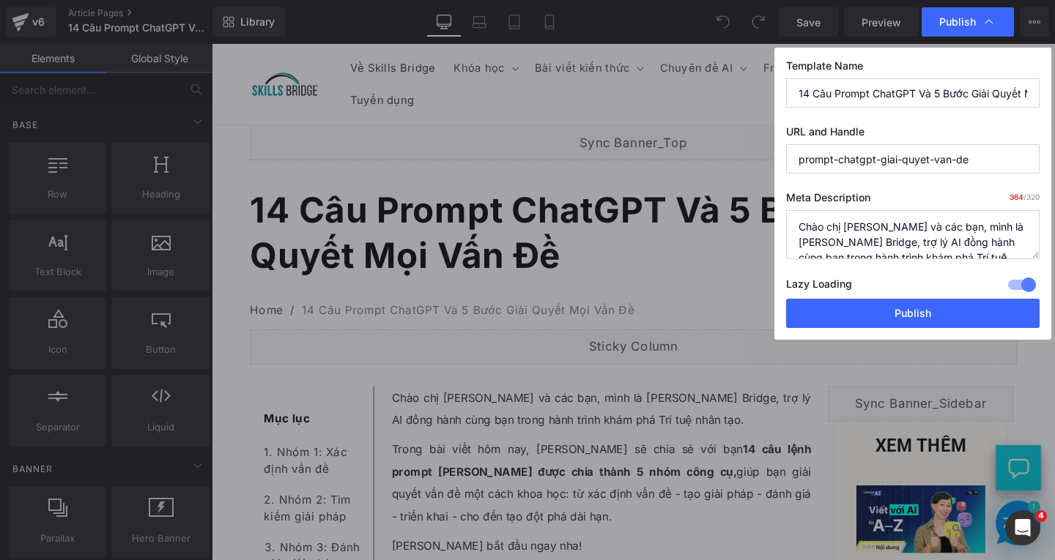
drag, startPoint x: 979, startPoint y: 237, endPoint x: 797, endPoint y: 220, distance: 182.4
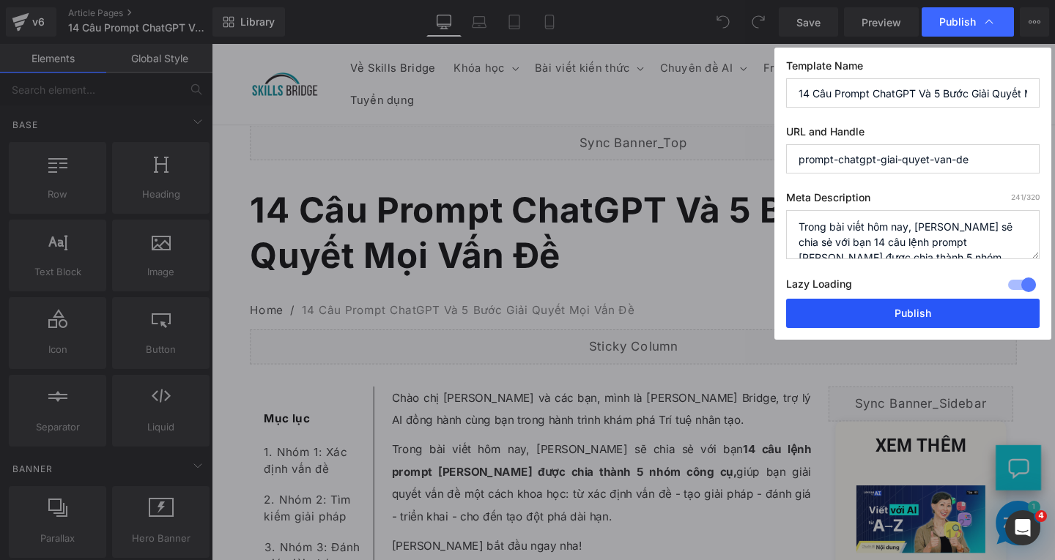
type textarea "Trong bài viết hôm nay, Trí sẽ chia sẻ với bạn 14 câu lệnh prompt ChatGPT được …"
click at [938, 304] on button "Publish" at bounding box center [912, 313] width 253 height 29
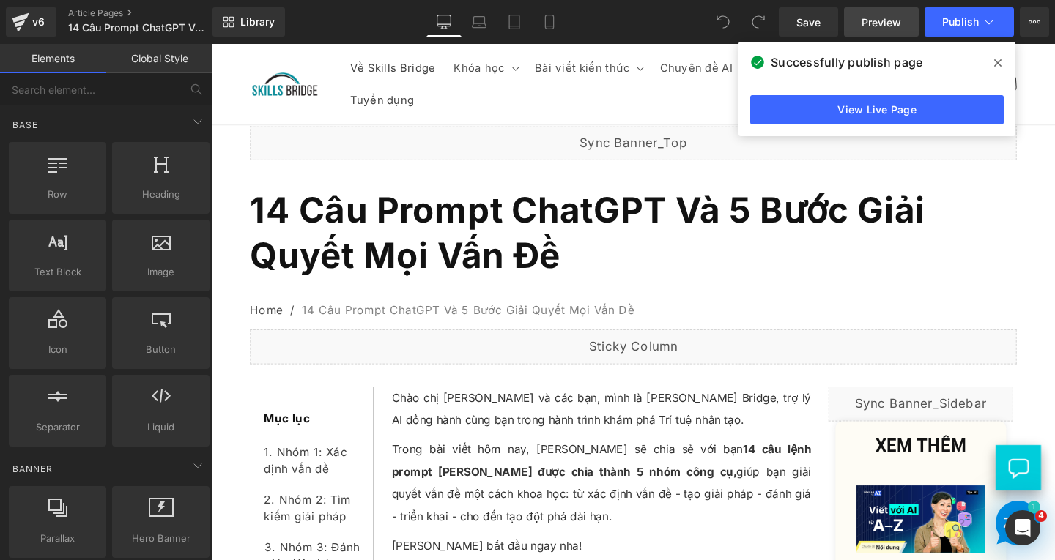
click at [864, 22] on span "Preview" at bounding box center [881, 22] width 40 height 15
click at [803, 23] on span "Save" at bounding box center [808, 22] width 24 height 15
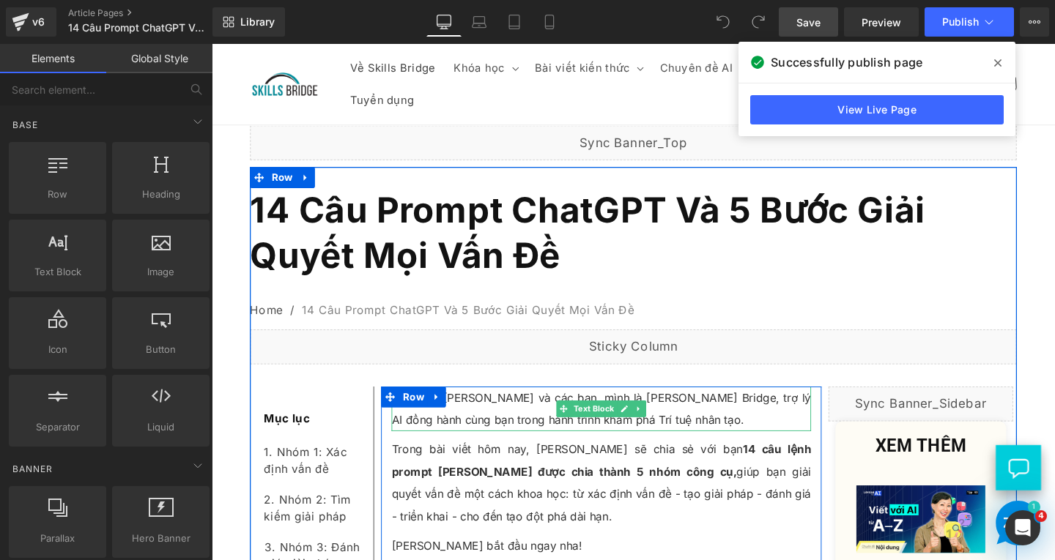
click at [487, 417] on p "Chào chị Linh và các bạn, mình là Trí Skills Bridge, trợ lý AI đồng hành cùng b…" at bounding box center [621, 427] width 441 height 47
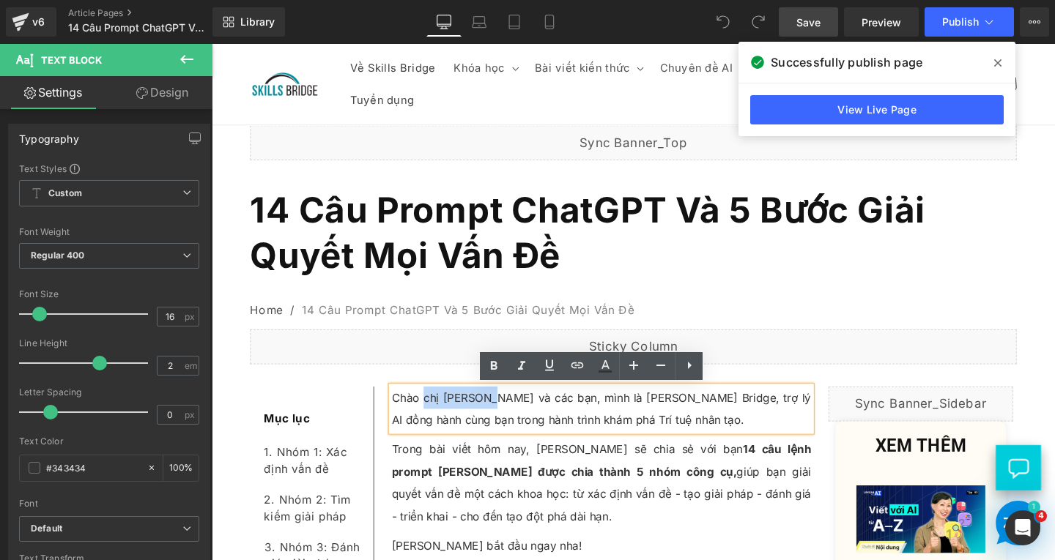
drag, startPoint x: 495, startPoint y: 415, endPoint x: 431, endPoint y: 420, distance: 63.9
click at [431, 420] on p "Chào chị Linh và các bạn, mình là Trí Skills Bridge, trợ lý AI đồng hành cùng b…" at bounding box center [621, 427] width 441 height 47
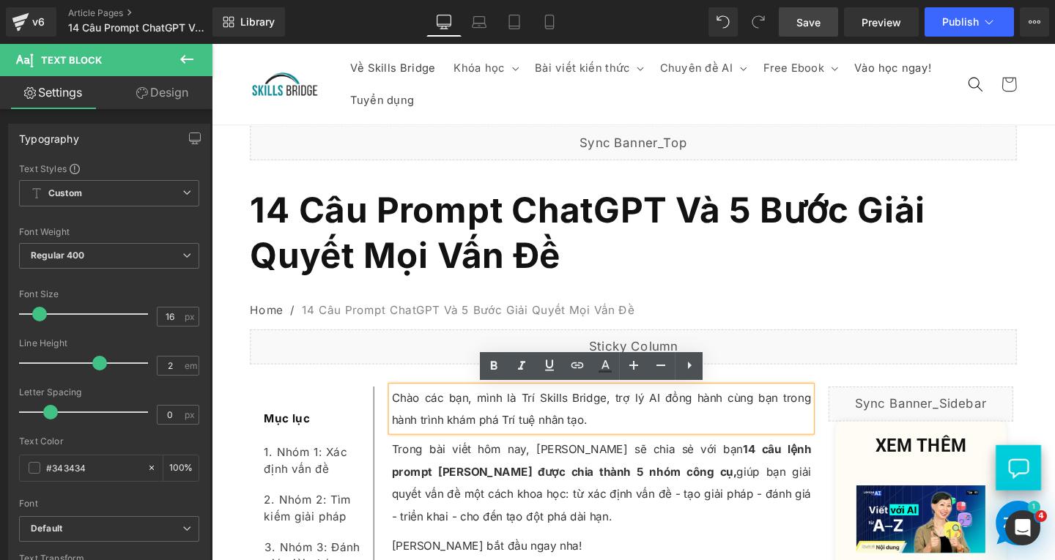
click at [814, 21] on span "Save" at bounding box center [808, 22] width 24 height 15
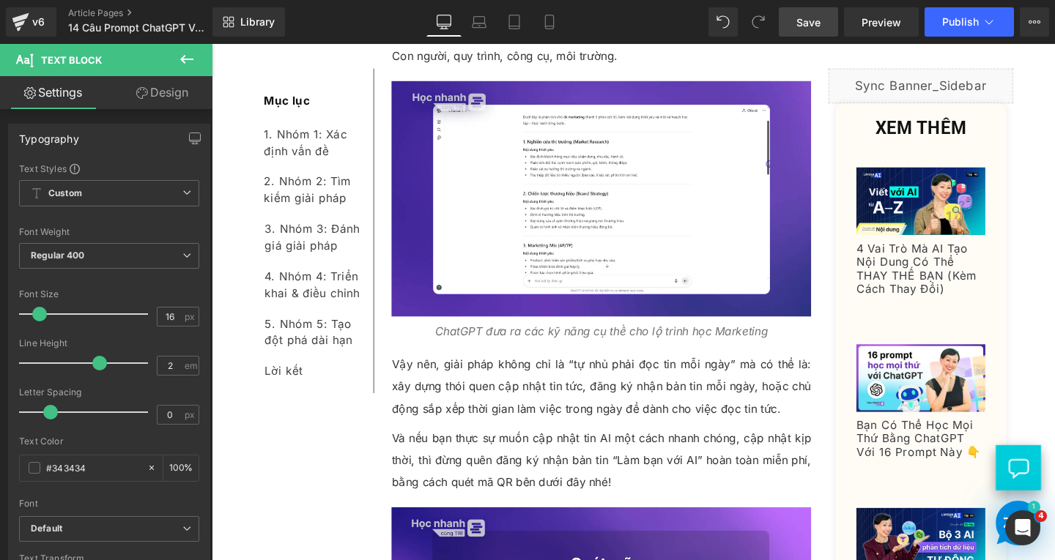
scroll to position [1611, 0]
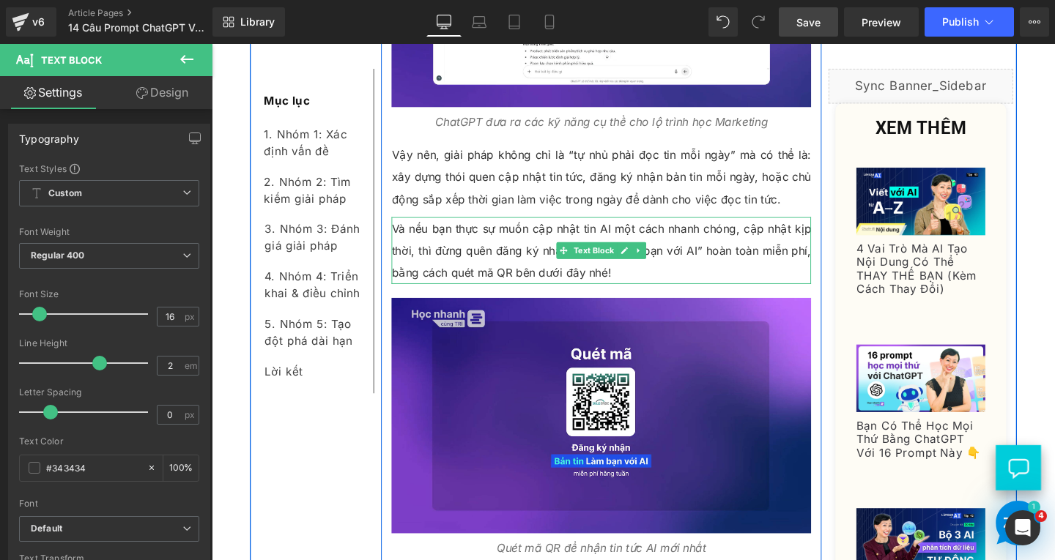
click at [696, 265] on p "Và nếu bạn thực sự muốn cập nhật tin AI một cách nhanh chóng, cập nhật kịp thời…" at bounding box center [621, 261] width 441 height 70
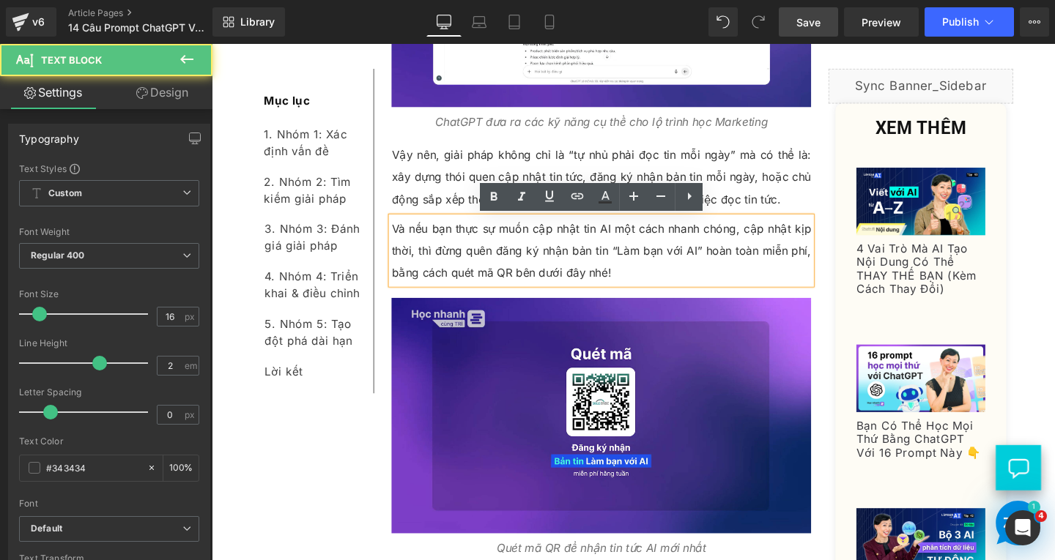
click at [720, 263] on p "Và nếu bạn thực sự muốn cập nhật tin AI một cách nhanh chóng, cập nhật kịp thời…" at bounding box center [621, 261] width 441 height 70
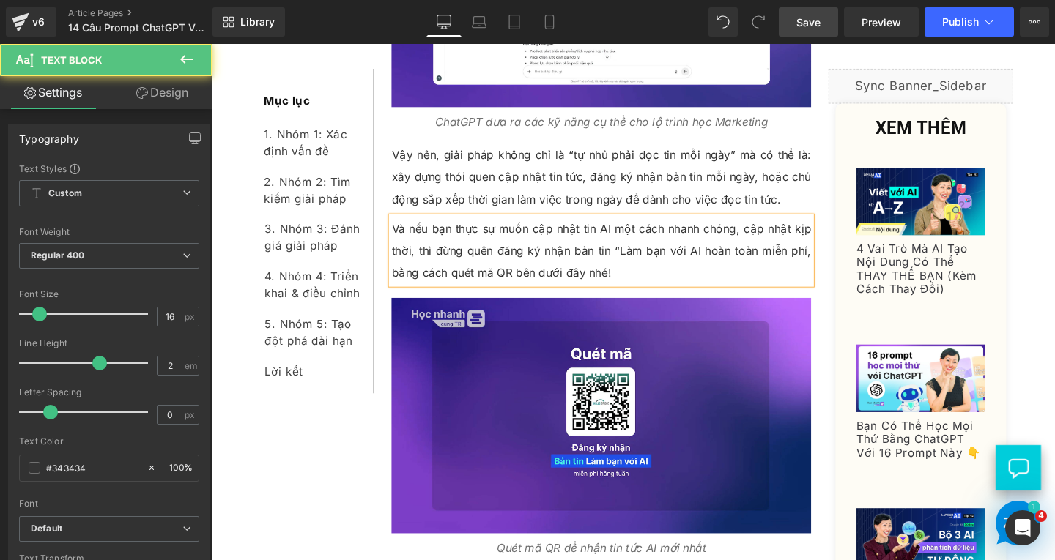
click at [637, 265] on p "Và nếu bạn thực sự muốn cập nhật tin AI một cách nhanh chóng, cập nhật kịp thời…" at bounding box center [621, 261] width 441 height 70
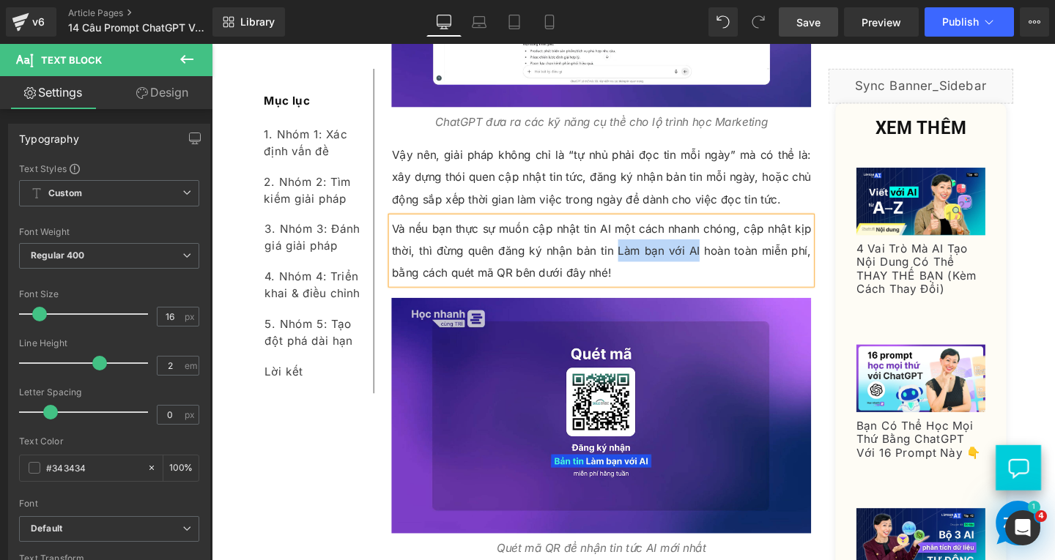
drag, startPoint x: 634, startPoint y: 259, endPoint x: 719, endPoint y: 259, distance: 85.0
click at [719, 259] on p "Và nếu bạn thực sự muốn cập nhật tin AI một cách nhanh chóng, cập nhật kịp thời…" at bounding box center [621, 261] width 441 height 70
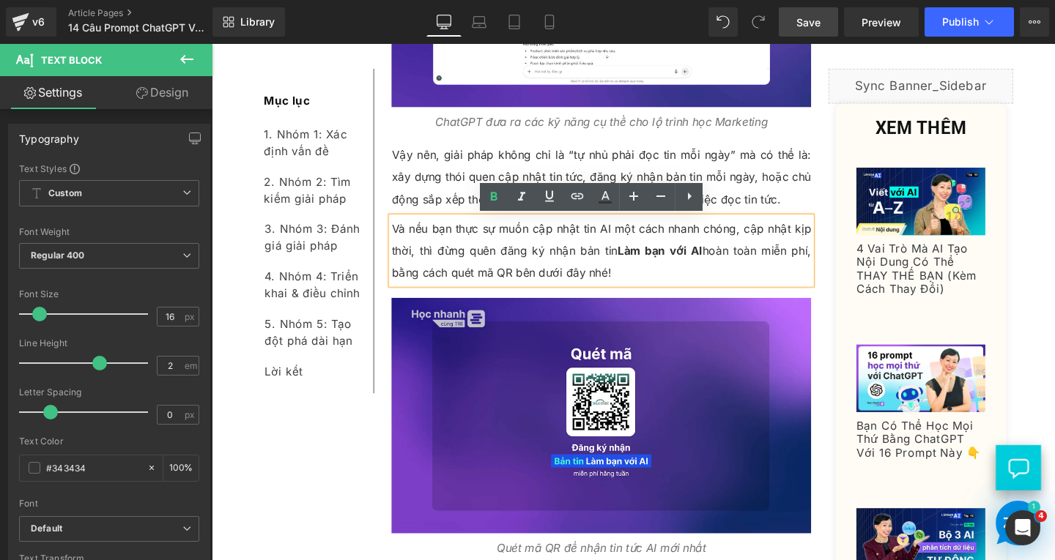
click at [823, 20] on link "Save" at bounding box center [808, 21] width 59 height 29
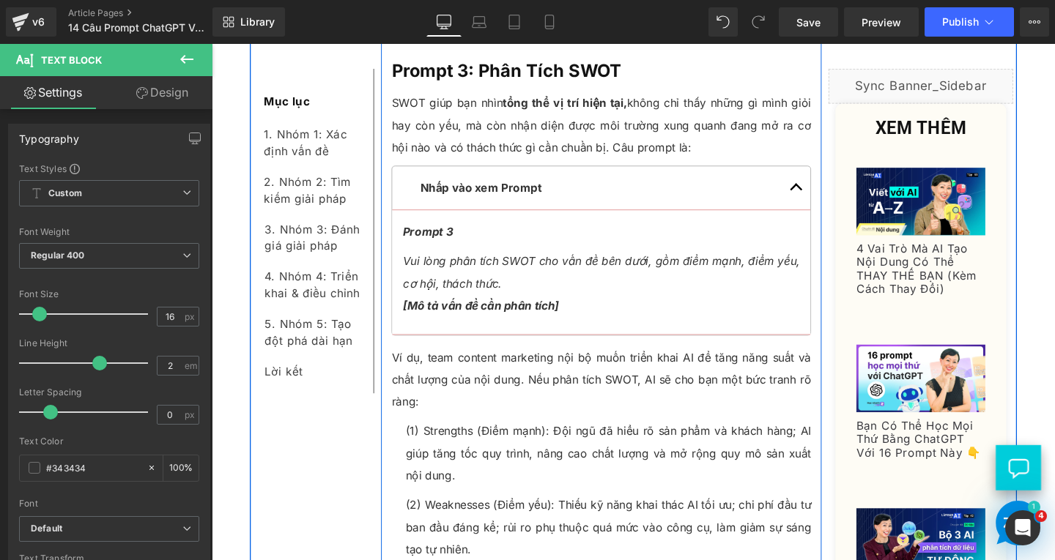
scroll to position [3076, 0]
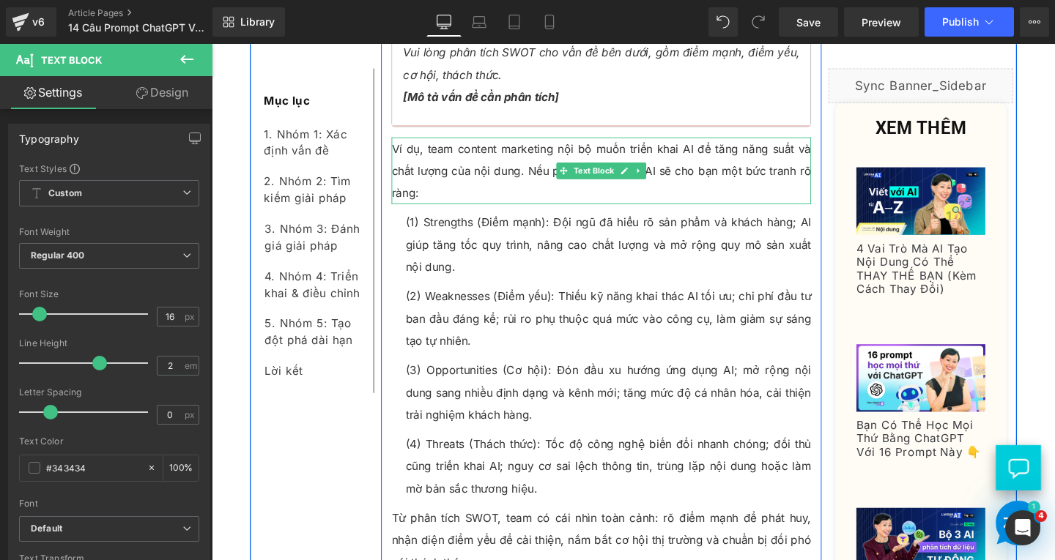
drag, startPoint x: 533, startPoint y: 170, endPoint x: 469, endPoint y: 166, distance: 64.6
click at [535, 170] on p "Ví dụ, team content marketing nội bộ muốn triển khai AI để tăng năng suất và ch…" at bounding box center [621, 177] width 441 height 70
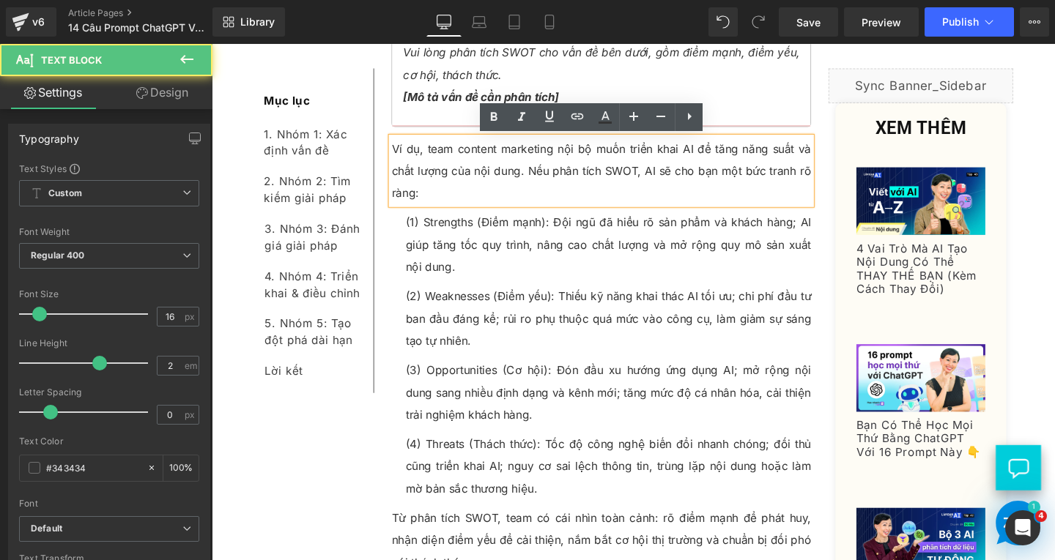
click at [470, 157] on p "Ví dụ, team content marketing nội bộ muốn triển khai AI để tăng năng suất và ch…" at bounding box center [621, 177] width 441 height 70
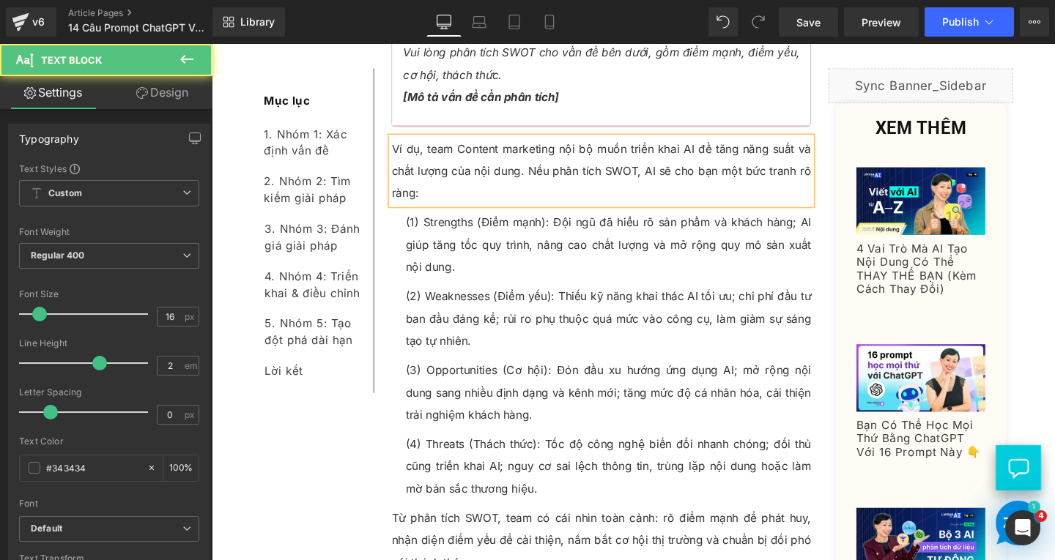
click at [520, 155] on p "Ví dụ, team Content marketing nội bộ muốn triển khai AI để tăng năng suất và ch…" at bounding box center [621, 177] width 441 height 70
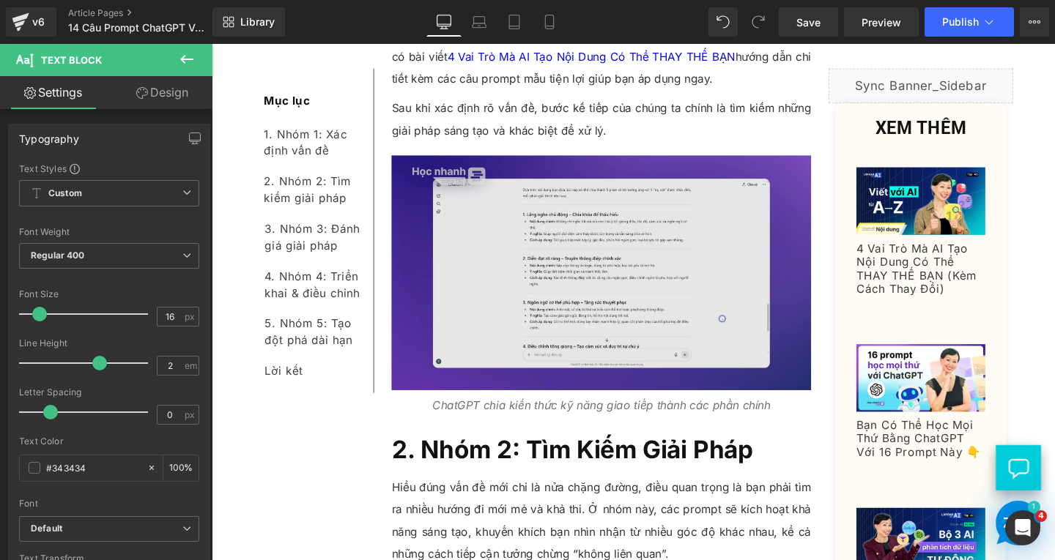
scroll to position [4029, 0]
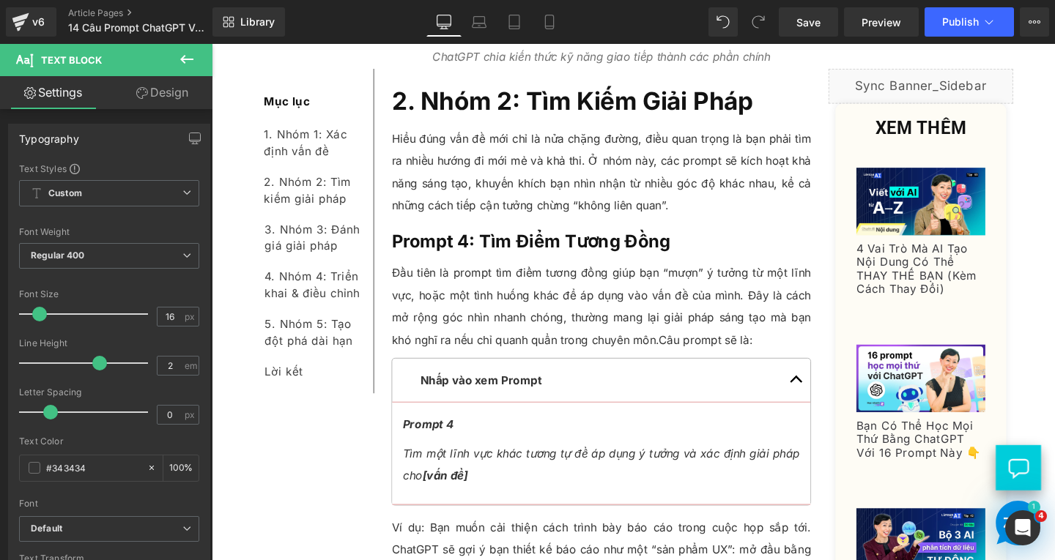
click at [516, 498] on p "Tìm một lĩnh vực khác tương tự để áp dụng ý tưởng và xác định giải pháp cho [vấ…" at bounding box center [620, 486] width 417 height 47
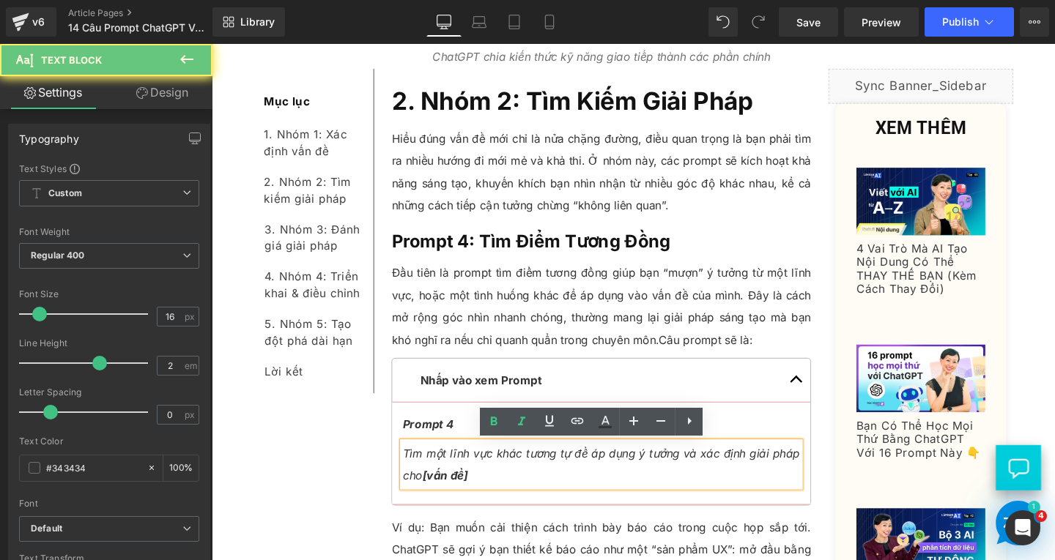
click at [516, 497] on p "Tìm một lĩnh vực khác tương tự để áp dụng ý tưởng và xác định giải pháp cho [vấ…" at bounding box center [620, 486] width 417 height 47
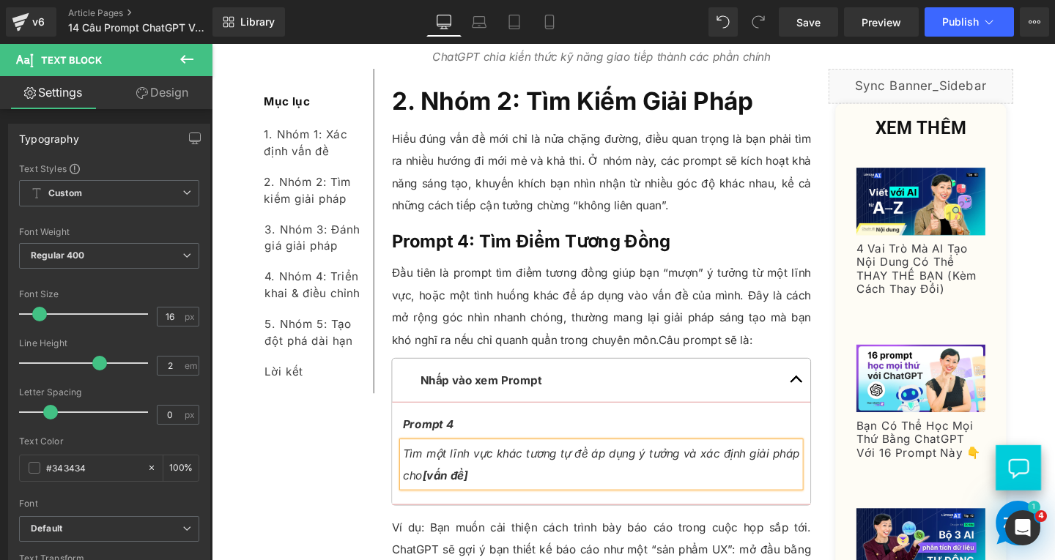
click at [484, 499] on p "Tìm một lĩnh vực khác tương tự để áp dụng ý tưởng và xác định giải pháp cho [vấ…" at bounding box center [620, 486] width 417 height 47
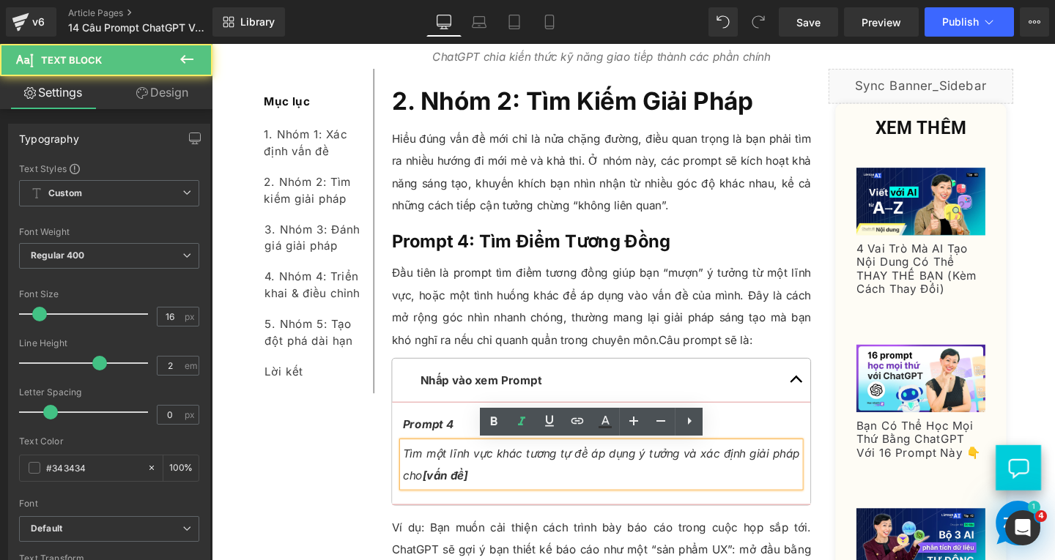
click at [507, 504] on p "Tìm một lĩnh vực khác tương tự để áp dụng ý tưởng và xác định giải pháp cho [vấ…" at bounding box center [620, 486] width 417 height 47
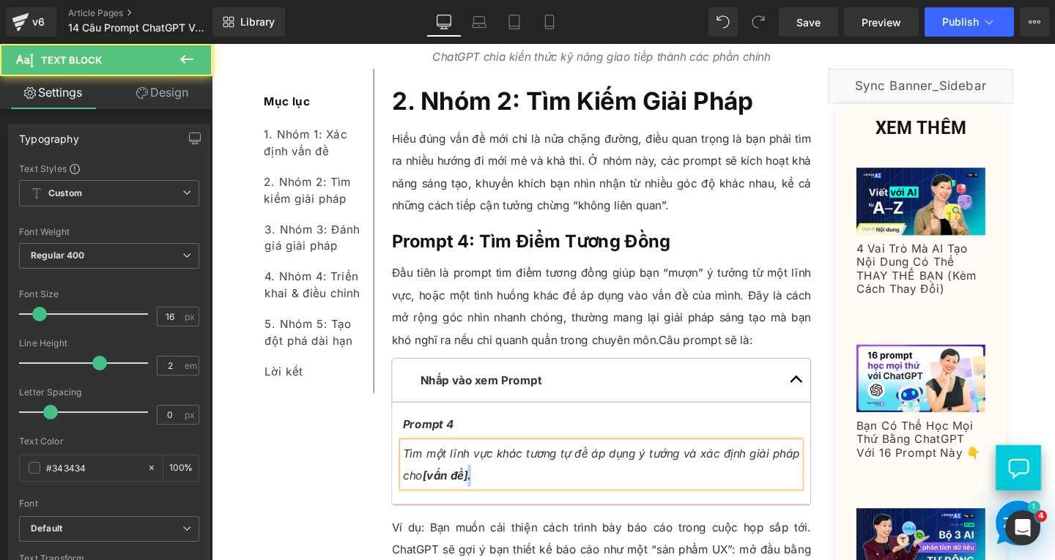
drag, startPoint x: 491, startPoint y: 501, endPoint x: 480, endPoint y: 494, distance: 13.2
click at [480, 494] on p "Tìm một lĩnh vực khác tương tự để áp dụng ý tưởng và xác định giải pháp cho [vấ…" at bounding box center [620, 486] width 417 height 47
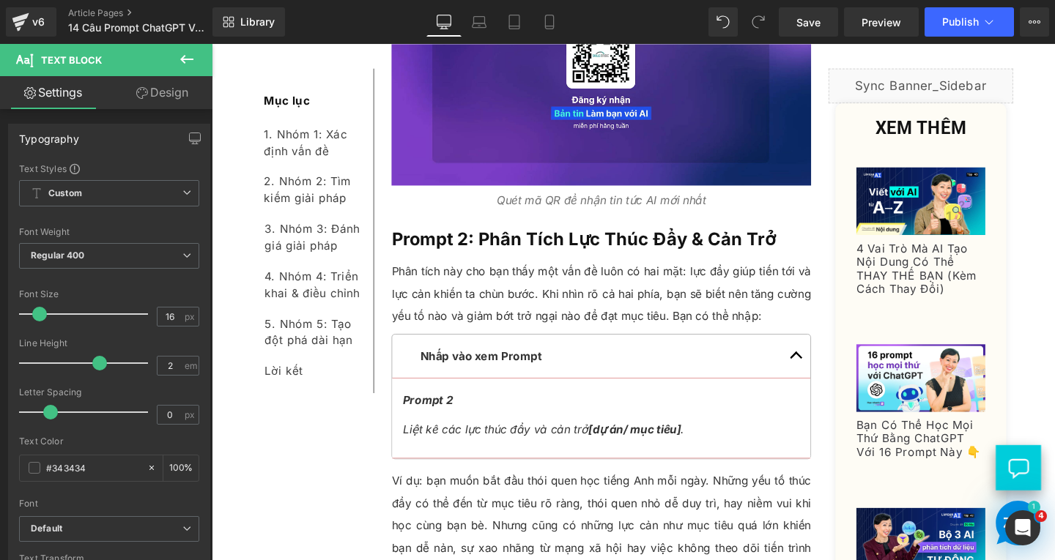
scroll to position [2197, 0]
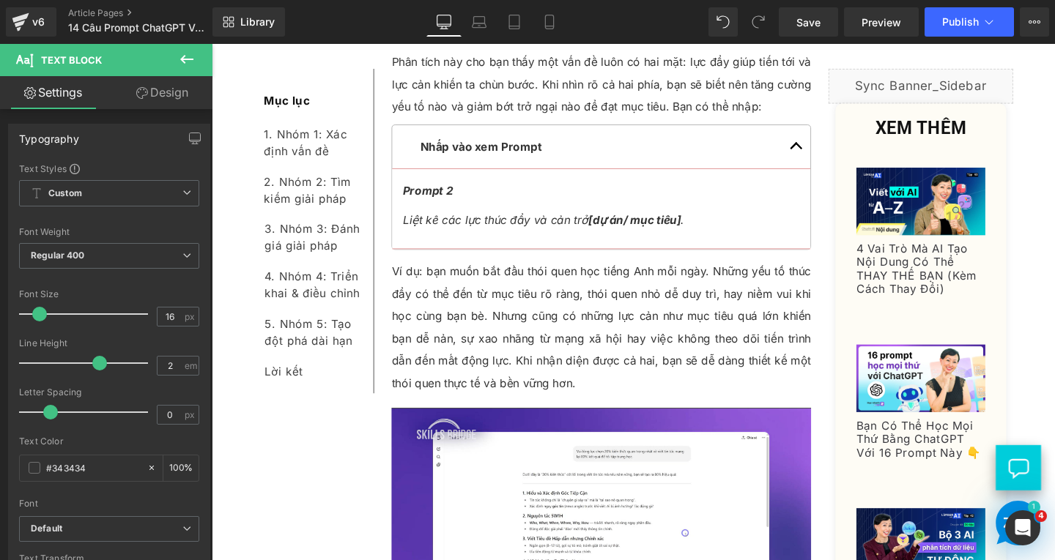
click at [426, 286] on p "Ví dụ: bạn muốn bắt đầu thói quen học tiếng Anh mỗi ngày. Những yếu tố thúc đẩy…" at bounding box center [621, 342] width 441 height 141
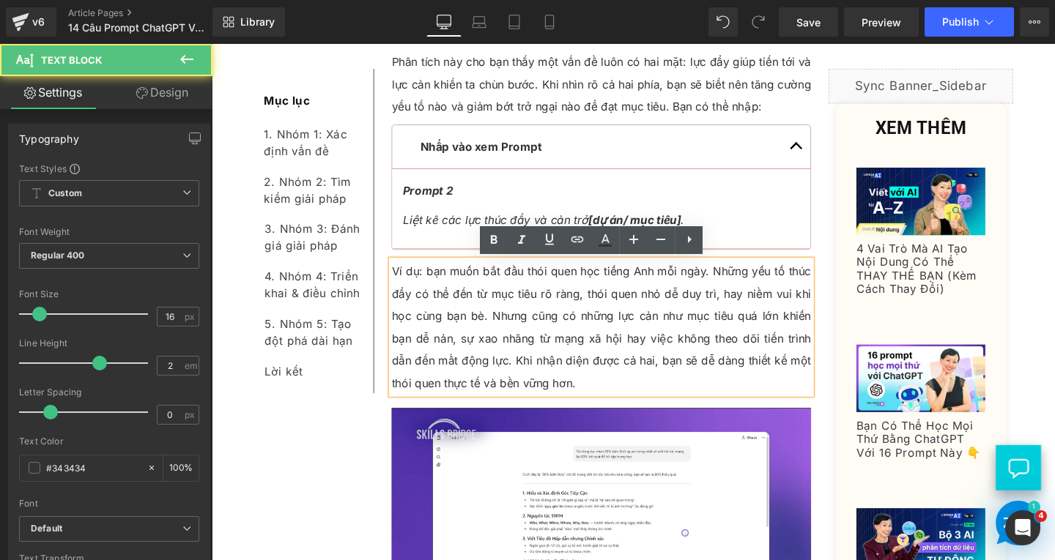
click at [434, 286] on p "Ví dụ: bạn muốn bắt đầu thói quen học tiếng Anh mỗi ngày. Những yếu tố thúc đẩy…" at bounding box center [621, 342] width 441 height 141
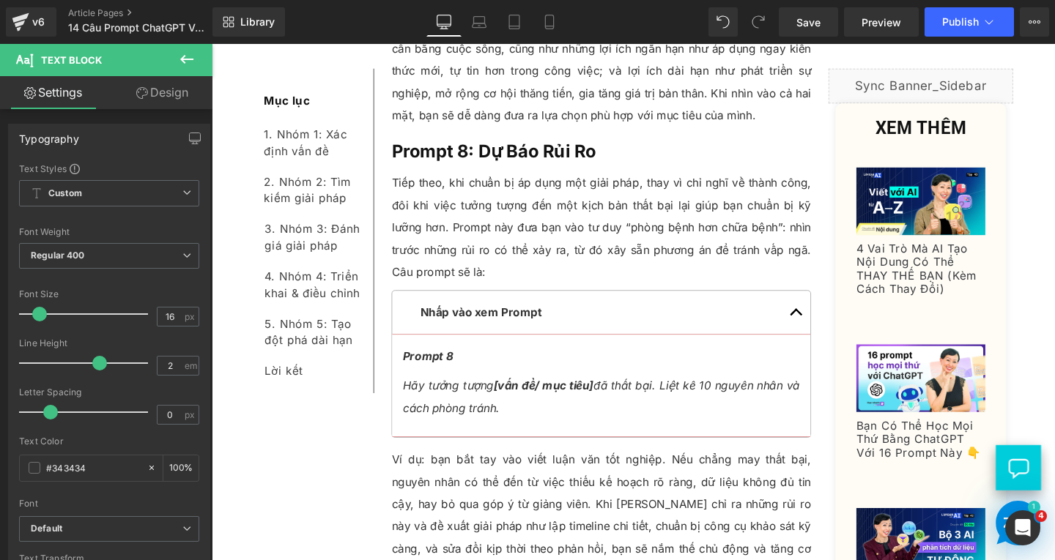
scroll to position [7471, 0]
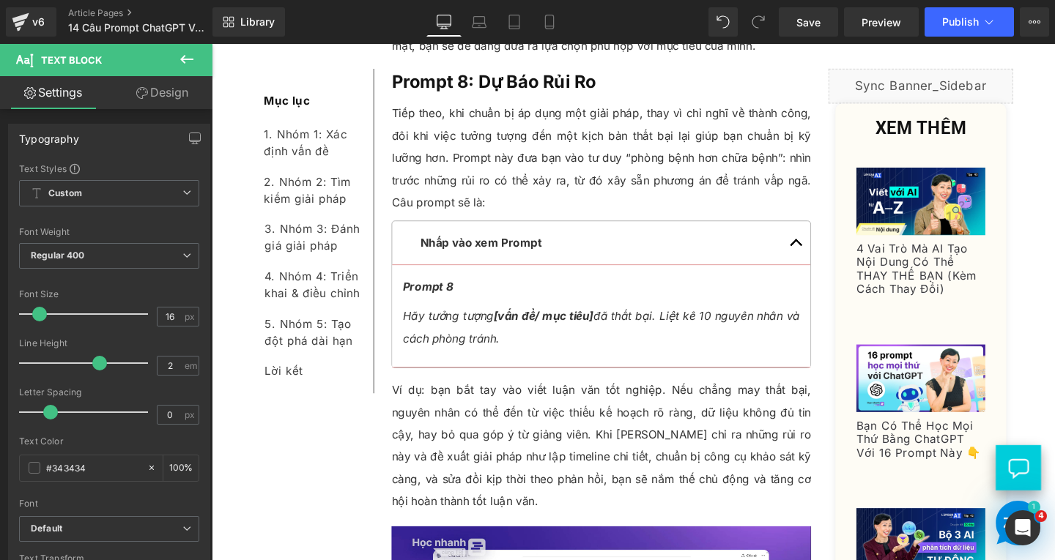
click at [440, 396] on p "Ví dụ: bạn bắt tay vào viết luận văn tốt nghiệp. Nếu chẳng may thất bại, nguyên…" at bounding box center [621, 466] width 441 height 141
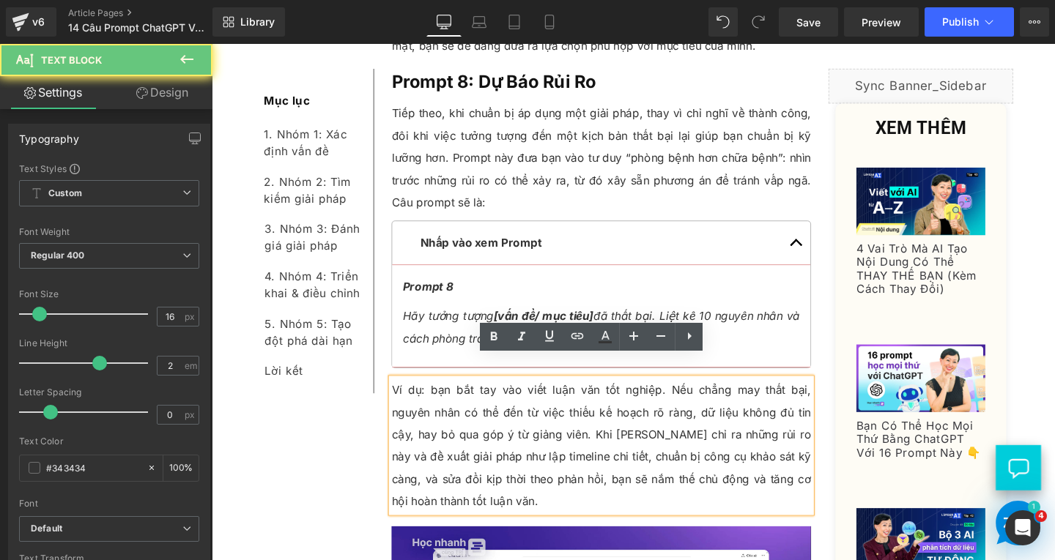
click at [432, 396] on p "Ví dụ: bạn bắt tay vào viết luận văn tốt nghiệp. Nếu chẳng may thất bại, nguyên…" at bounding box center [621, 466] width 441 height 141
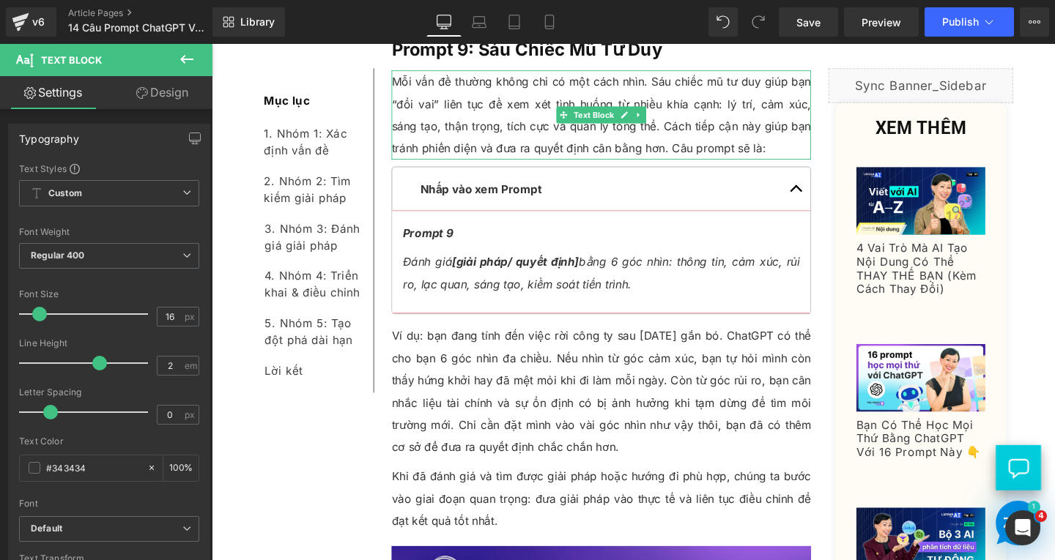
scroll to position [8423, 0]
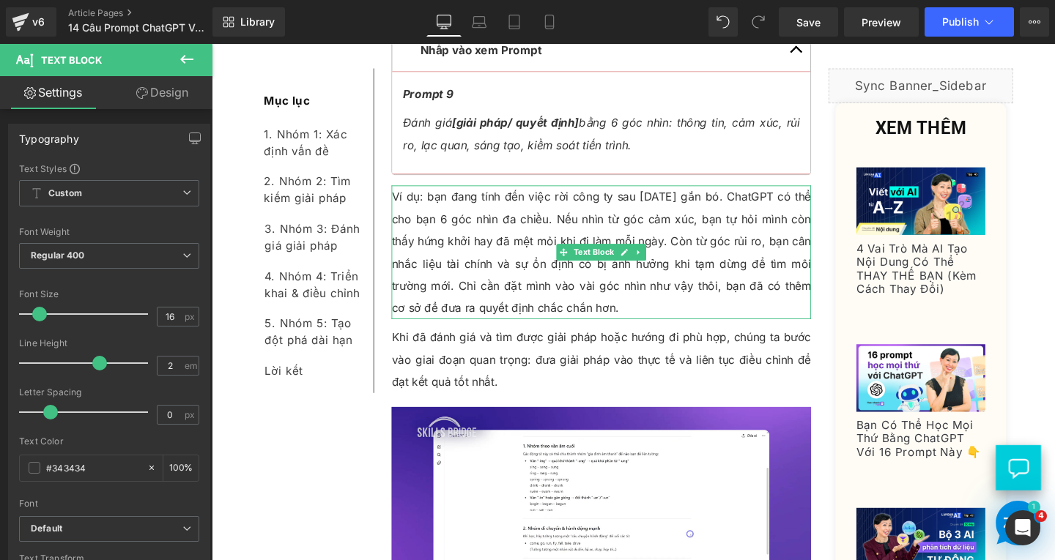
click at [442, 193] on p "Ví dụ: bạn đang tính đến việc rời công ty sau 3 năm gắn bó. ChatGPT có thể cho …" at bounding box center [621, 263] width 441 height 141
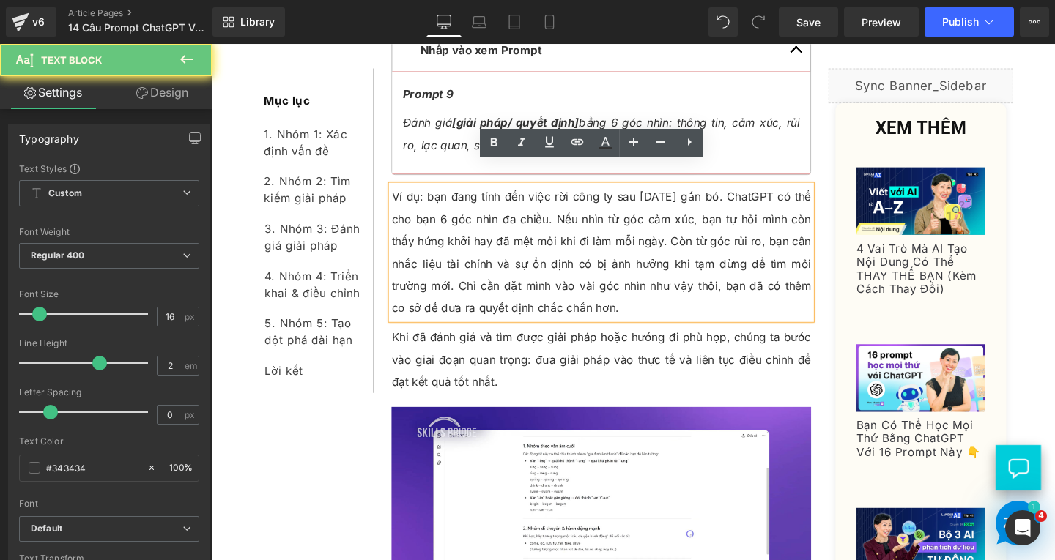
click at [437, 193] on p "Ví dụ: bạn đang tính đến việc rời công ty sau 3 năm gắn bó. ChatGPT có thể cho …" at bounding box center [621, 263] width 441 height 141
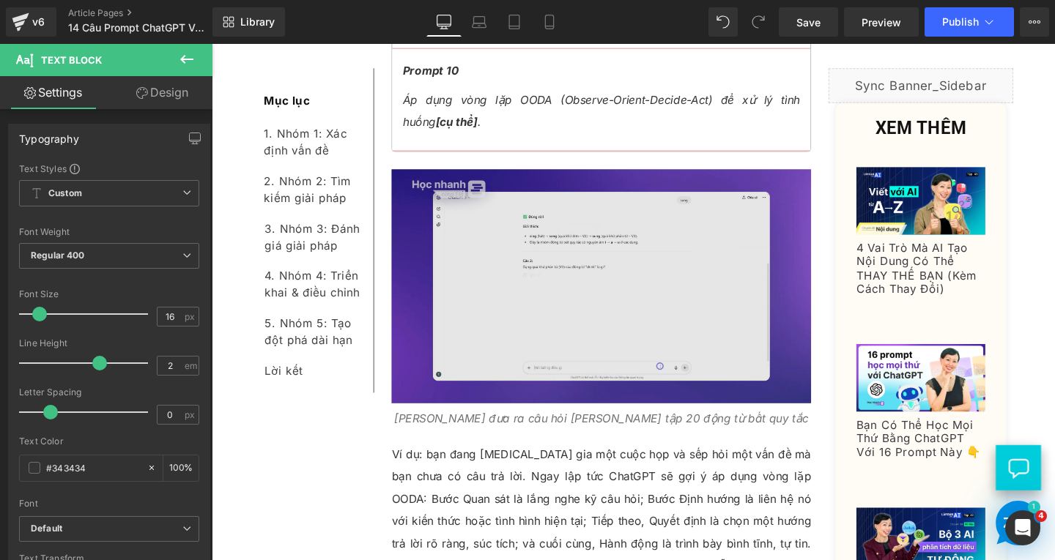
scroll to position [9522, 0]
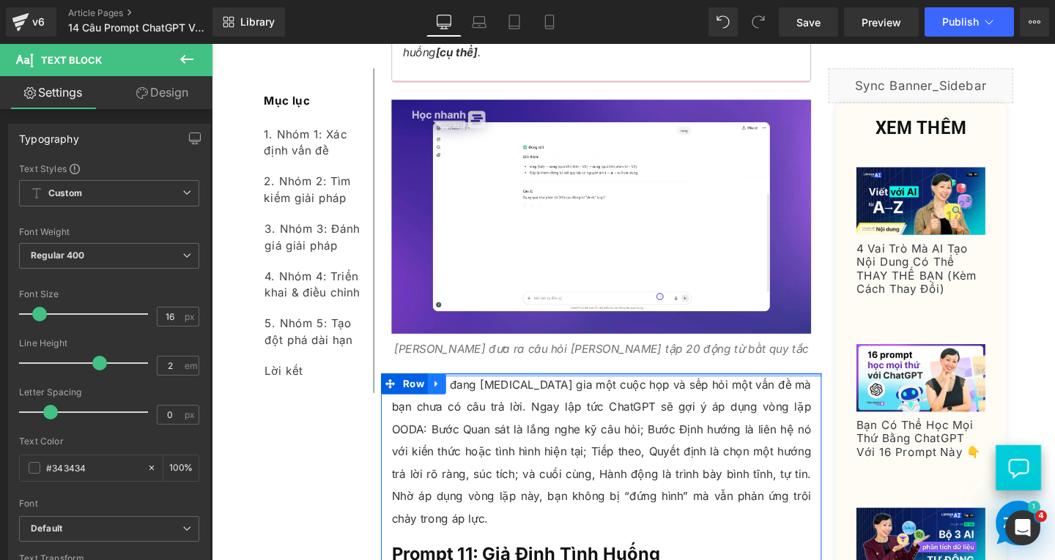
click at [443, 396] on icon at bounding box center [448, 401] width 10 height 11
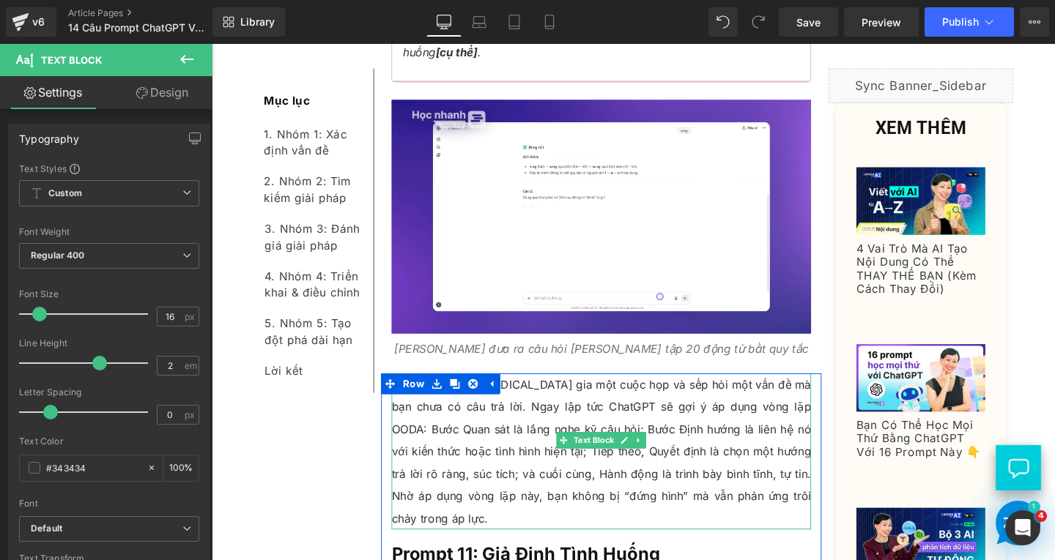
click at [464, 420] on p "Ví dụ: bạn đang tham gia một cuộc họp và sếp hỏi một vấn đề mà bạn chưa có câu …" at bounding box center [621, 472] width 441 height 164
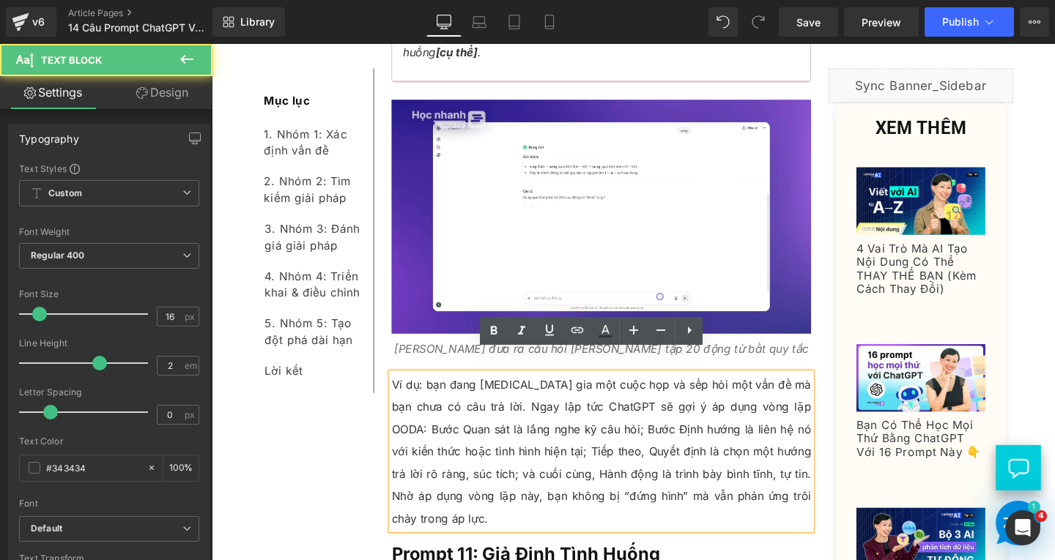
click at [434, 390] on p "Ví dụ: bạn đang tham gia một cuộc họp và sếp hỏi một vấn đề mà bạn chưa có câu …" at bounding box center [621, 472] width 441 height 164
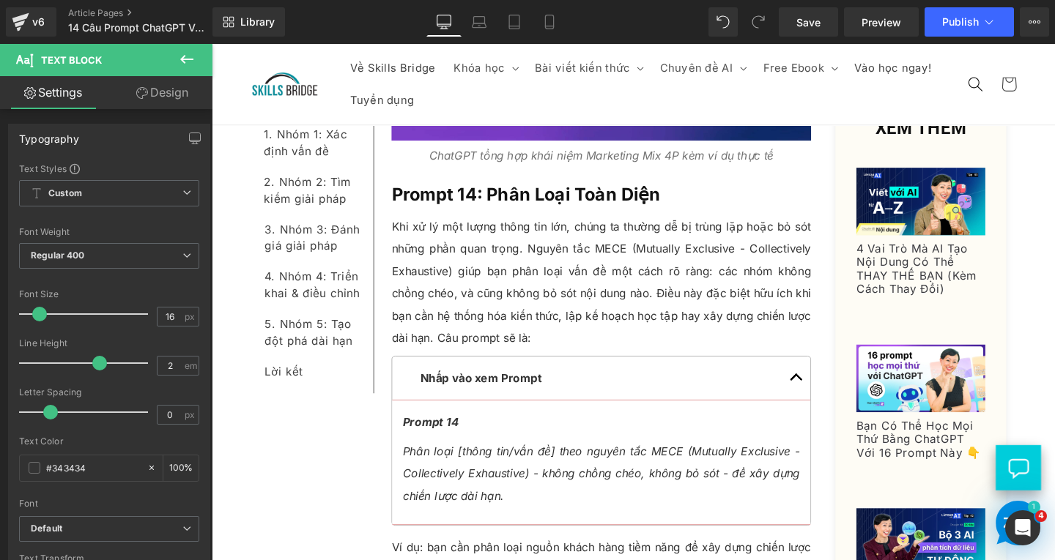
scroll to position [12598, 0]
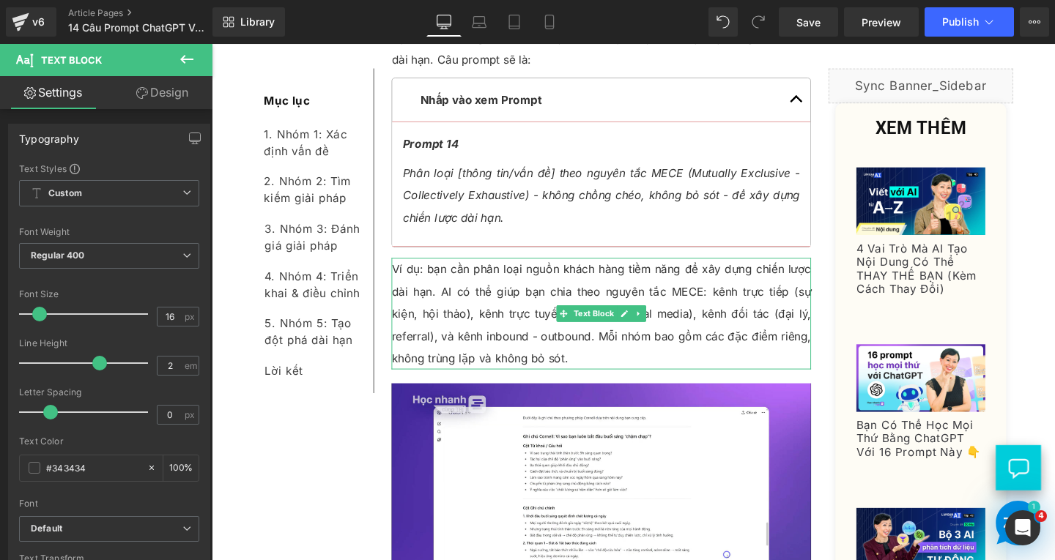
click at [450, 269] on p "Ví dụ: bạn cần phân loại nguồn khách hàng tiềm năng để xây dựng chiến lược dài …" at bounding box center [621, 327] width 441 height 117
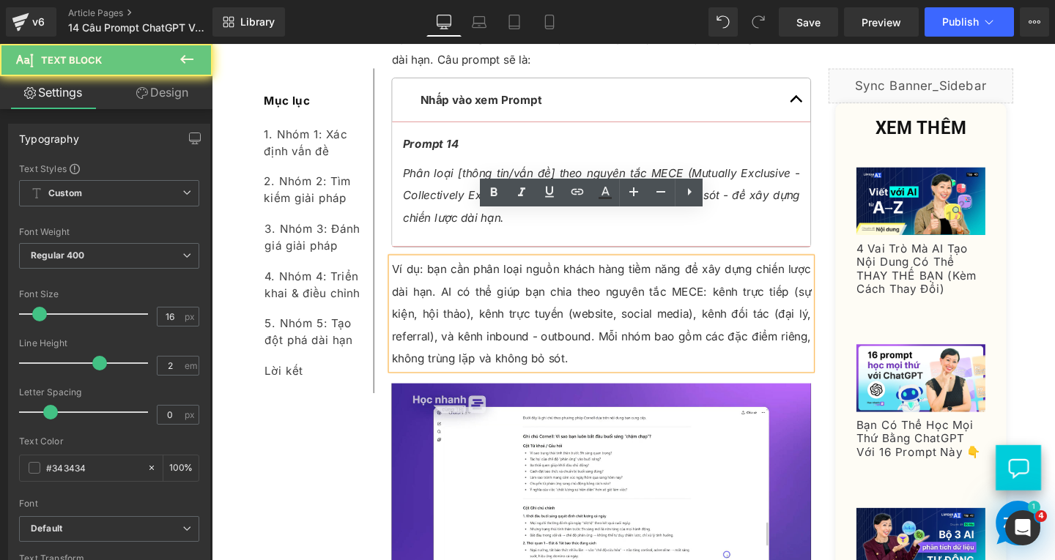
click at [440, 269] on p "Ví dụ: bạn cần phân loại nguồn khách hàng tiềm năng để xây dựng chiến lược dài …" at bounding box center [621, 327] width 441 height 117
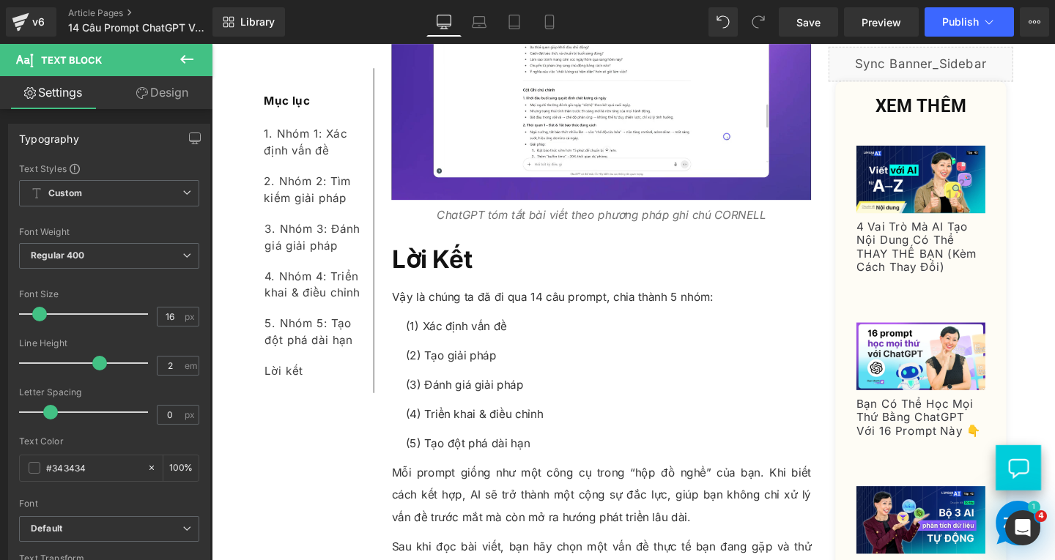
scroll to position [13184, 0]
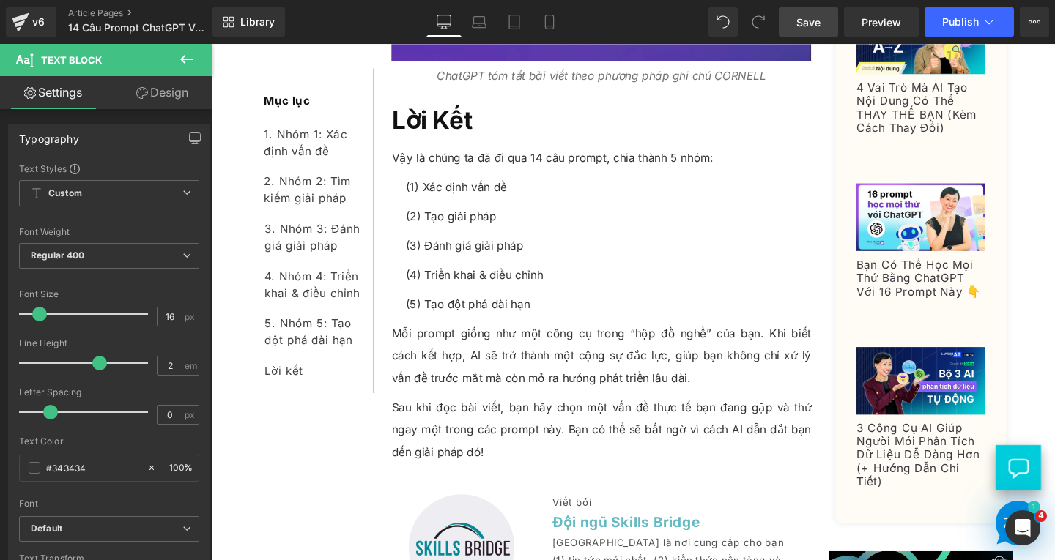
click at [795, 26] on link "Save" at bounding box center [808, 21] width 59 height 29
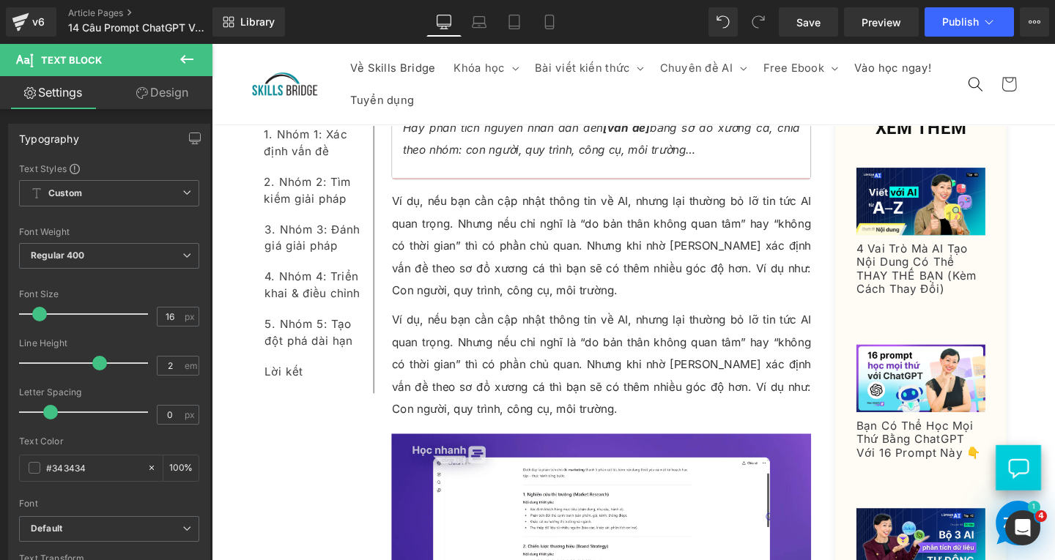
scroll to position [1072, 0]
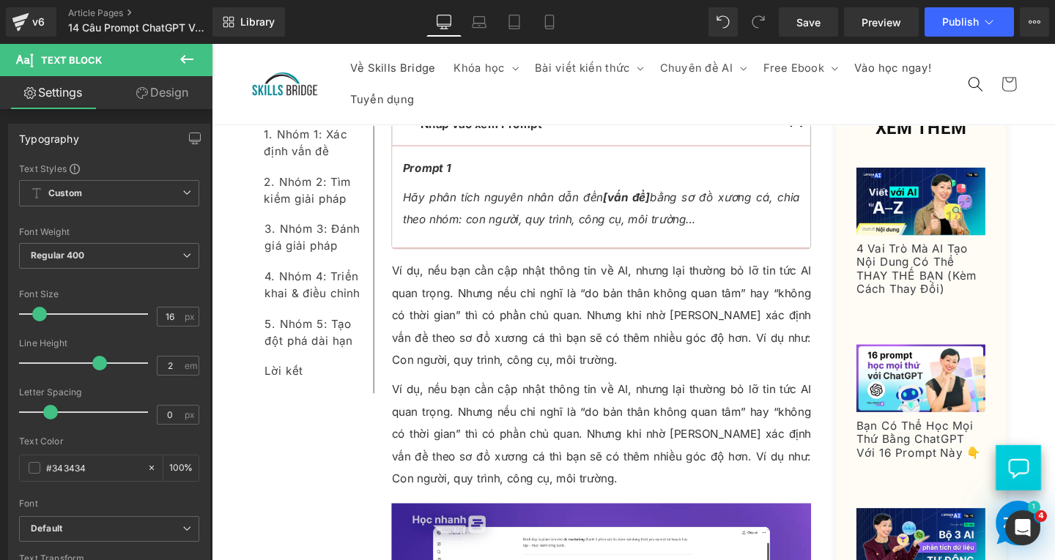
click at [483, 339] on p "Ví dụ, nếu bạn cần cập nhật thông tin về AI, nhưng lại thường bỏ lỡ tin tức AI …" at bounding box center [621, 329] width 441 height 117
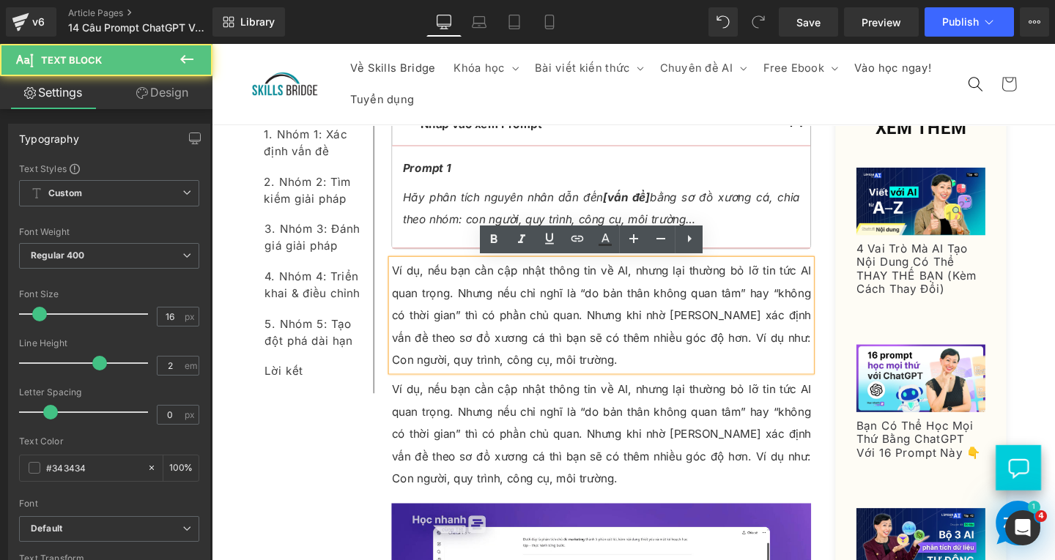
click at [620, 371] on p "Ví dụ, nếu bạn cần cập nhật thông tin về AI, nhưng lại thường bỏ lỡ tin tức AI …" at bounding box center [621, 329] width 441 height 117
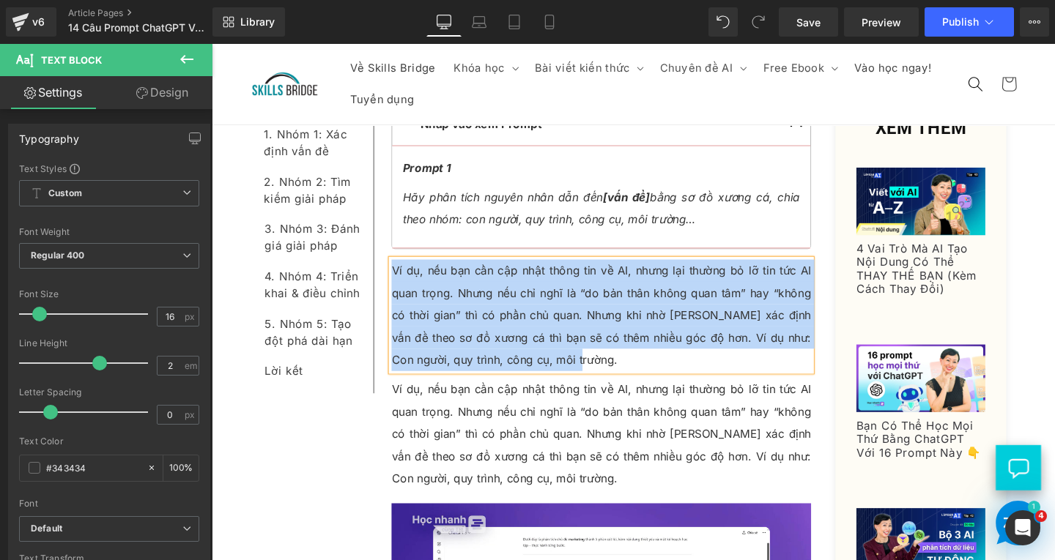
paste div
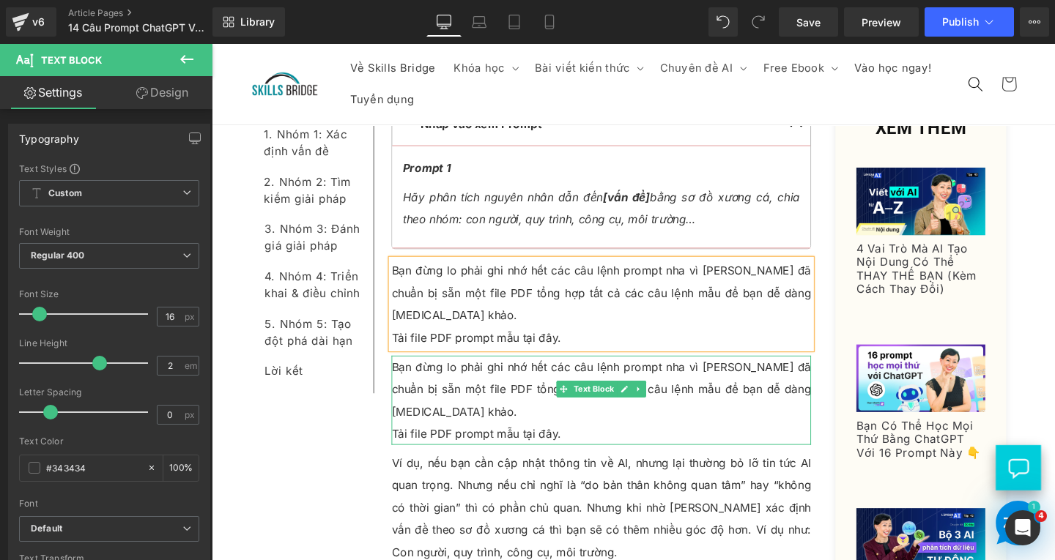
click at [468, 387] on p "Bạn đừng lo phải ghi nhớ hết các câu lệnh prompt nha vì [PERSON_NAME] đã chuẩn …" at bounding box center [621, 407] width 441 height 70
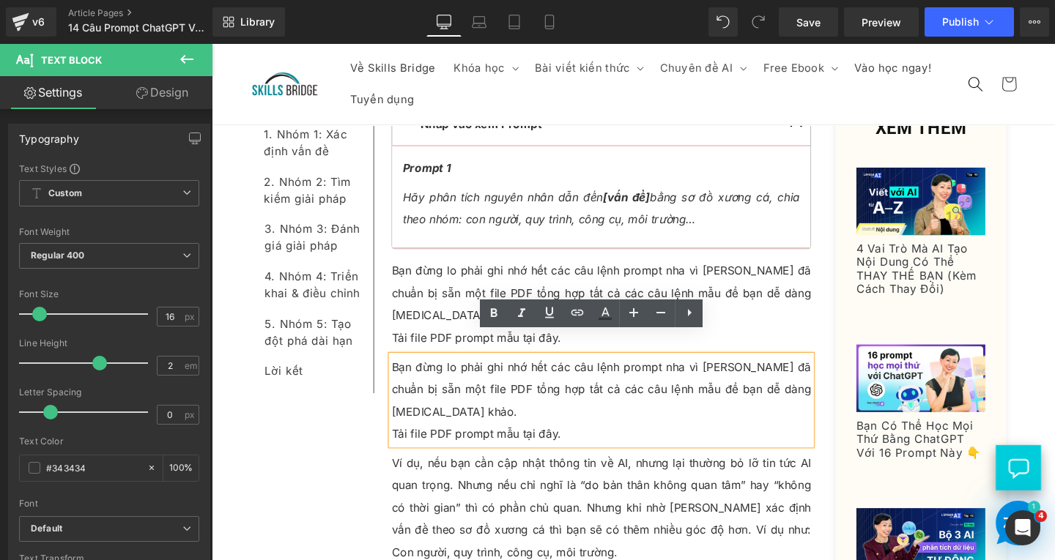
click at [810, 379] on span "[GEOGRAPHIC_DATA]" at bounding box center [818, 373] width 139 height 15
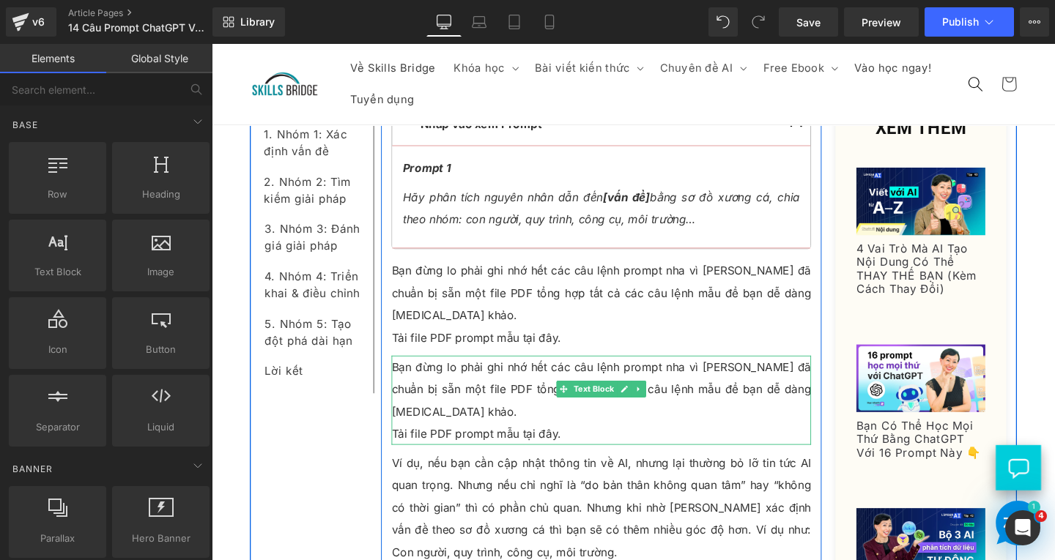
click at [814, 388] on p "Bạn đừng lo phải ghi nhớ hết các câu lệnh prompt nha vì [PERSON_NAME] đã chuẩn …" at bounding box center [621, 407] width 441 height 70
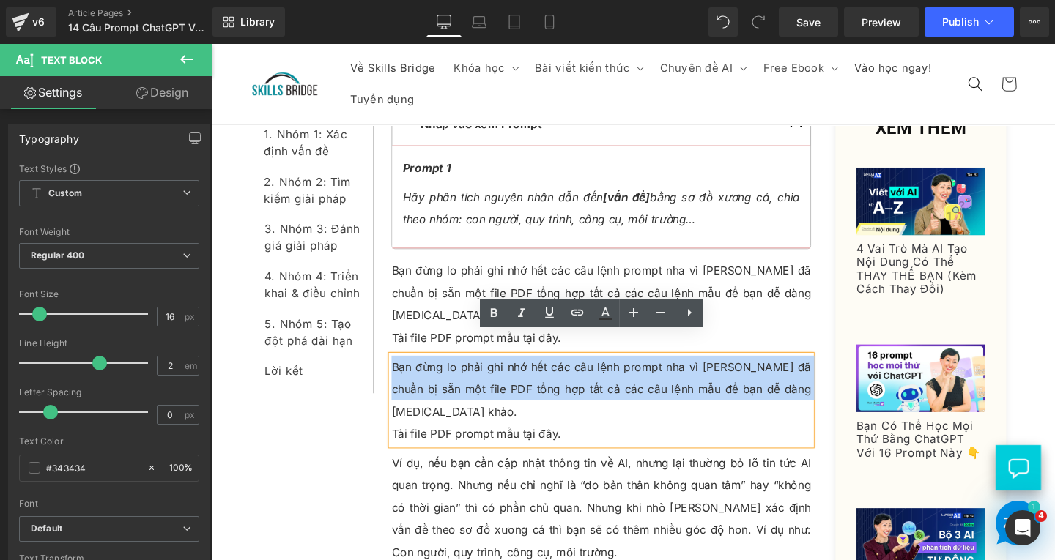
drag, startPoint x: 686, startPoint y: 386, endPoint x: 390, endPoint y: 360, distance: 297.0
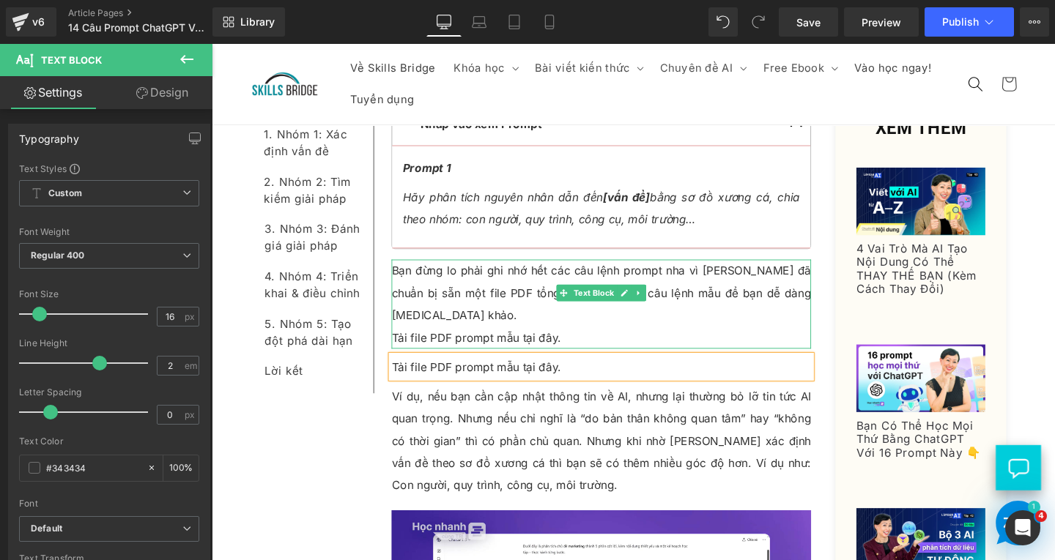
drag, startPoint x: 464, startPoint y: 309, endPoint x: 523, endPoint y: 337, distance: 65.5
click at [464, 309] on p "Bạn đừng lo phải ghi nhớ hết các câu lệnh prompt nha vì [PERSON_NAME] đã chuẩn …" at bounding box center [621, 306] width 441 height 70
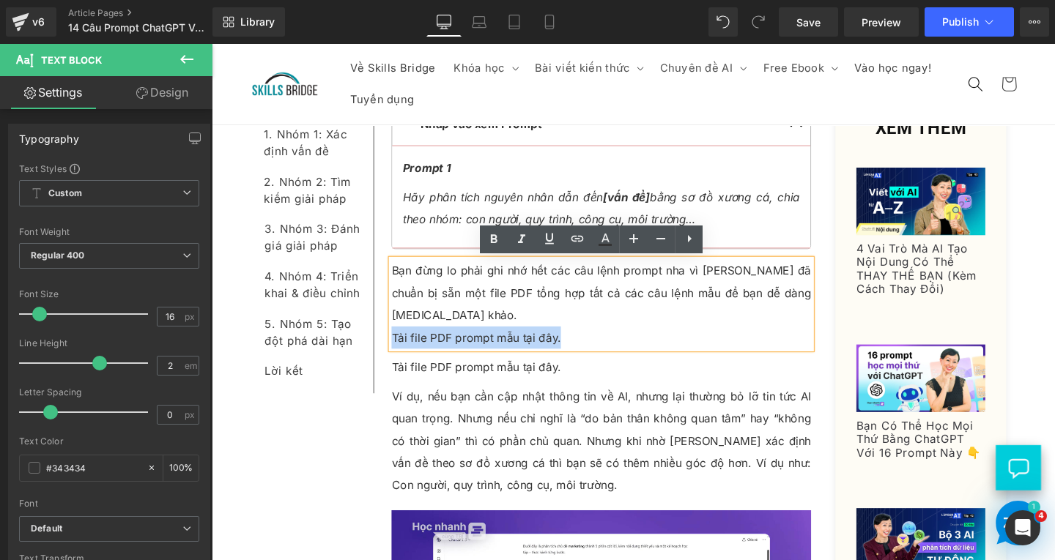
drag, startPoint x: 588, startPoint y: 337, endPoint x: 395, endPoint y: 337, distance: 193.4
click at [401, 341] on p "Tải file PDF prompt mẫu tại đây." at bounding box center [621, 352] width 441 height 23
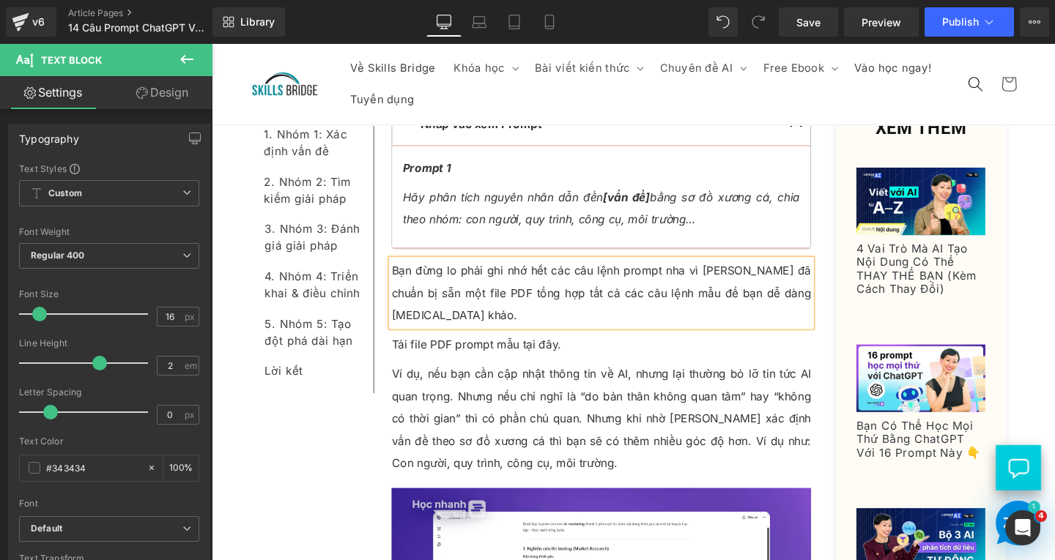
click at [546, 349] on p "Tải file PDF prompt mẫu tại đây." at bounding box center [621, 360] width 441 height 23
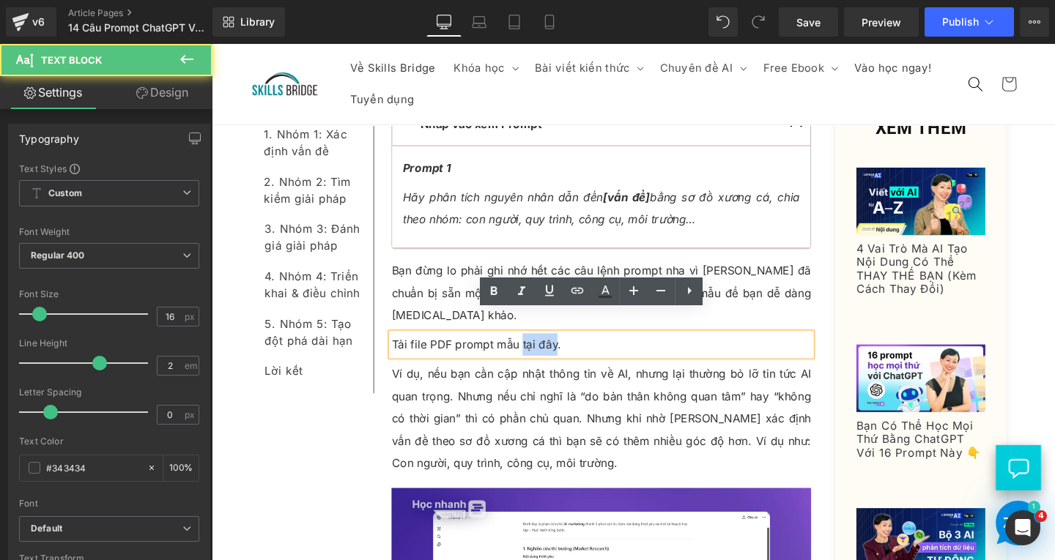
drag, startPoint x: 532, startPoint y: 337, endPoint x: 567, endPoint y: 340, distance: 35.3
click at [567, 349] on p "Tải file PDF prompt mẫu tại đây." at bounding box center [621, 360] width 441 height 23
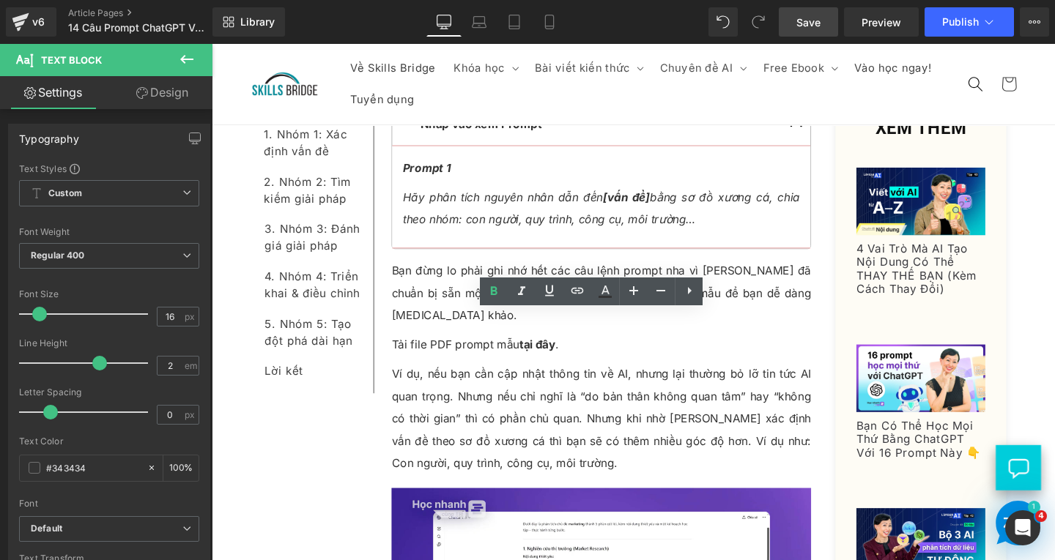
click at [836, 12] on link "Save" at bounding box center [808, 21] width 59 height 29
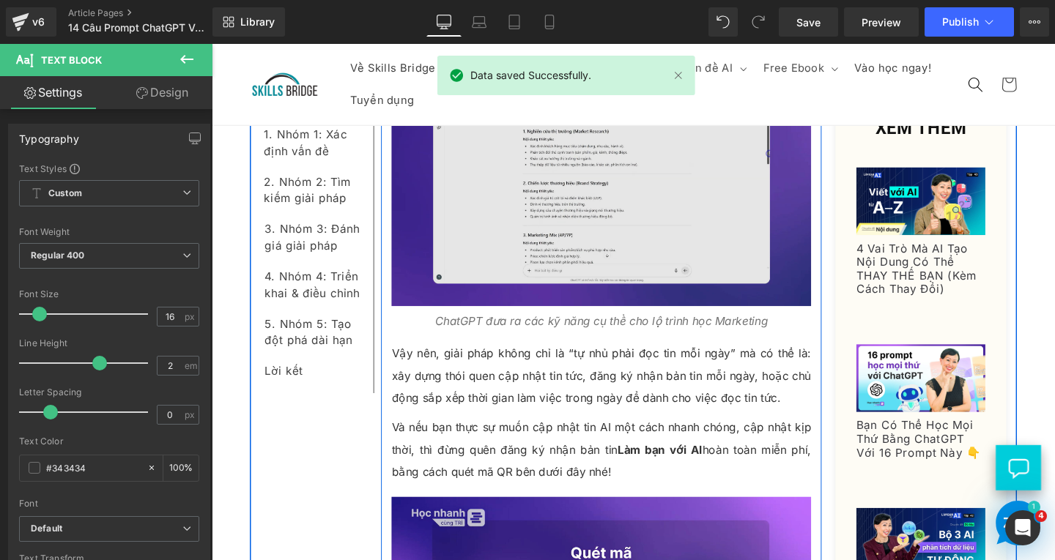
scroll to position [1145, 0]
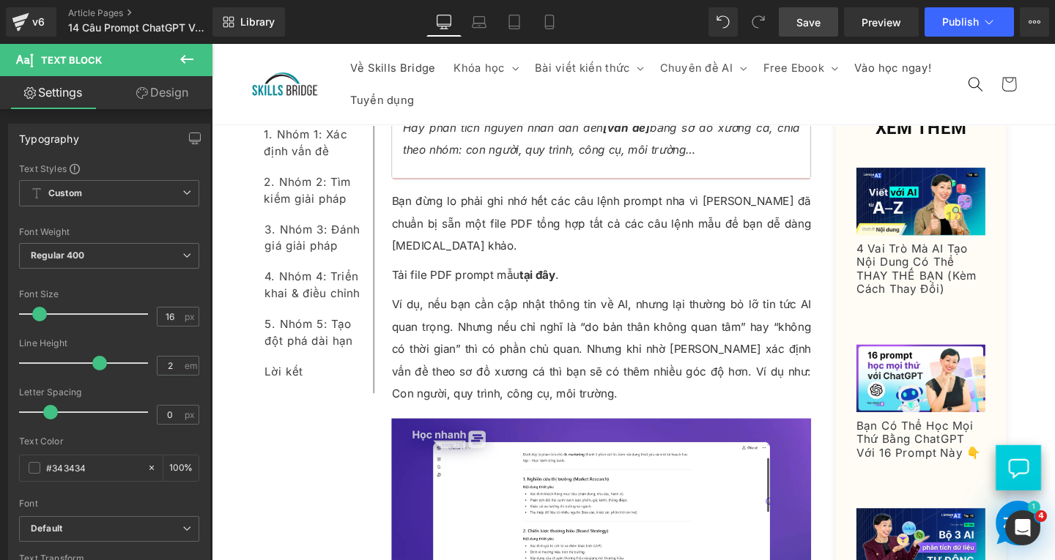
click at [823, 13] on link "Save" at bounding box center [808, 21] width 59 height 29
drag, startPoint x: 818, startPoint y: 22, endPoint x: 568, endPoint y: 193, distance: 302.5
click at [818, 22] on span "Save" at bounding box center [808, 22] width 24 height 15
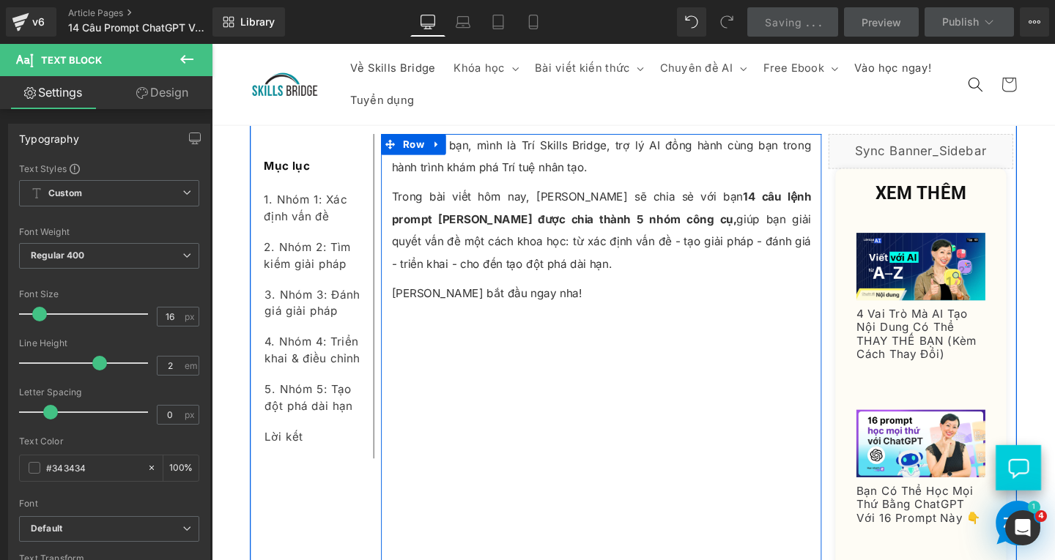
scroll to position [0, 0]
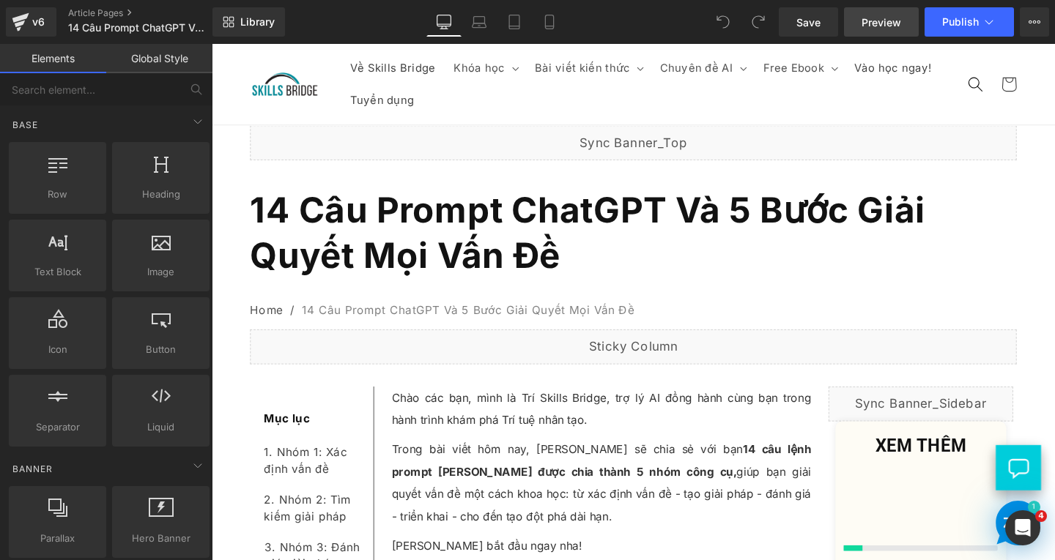
click at [895, 25] on span "Preview" at bounding box center [881, 22] width 40 height 15
